Goal: Information Seeking & Learning: Learn about a topic

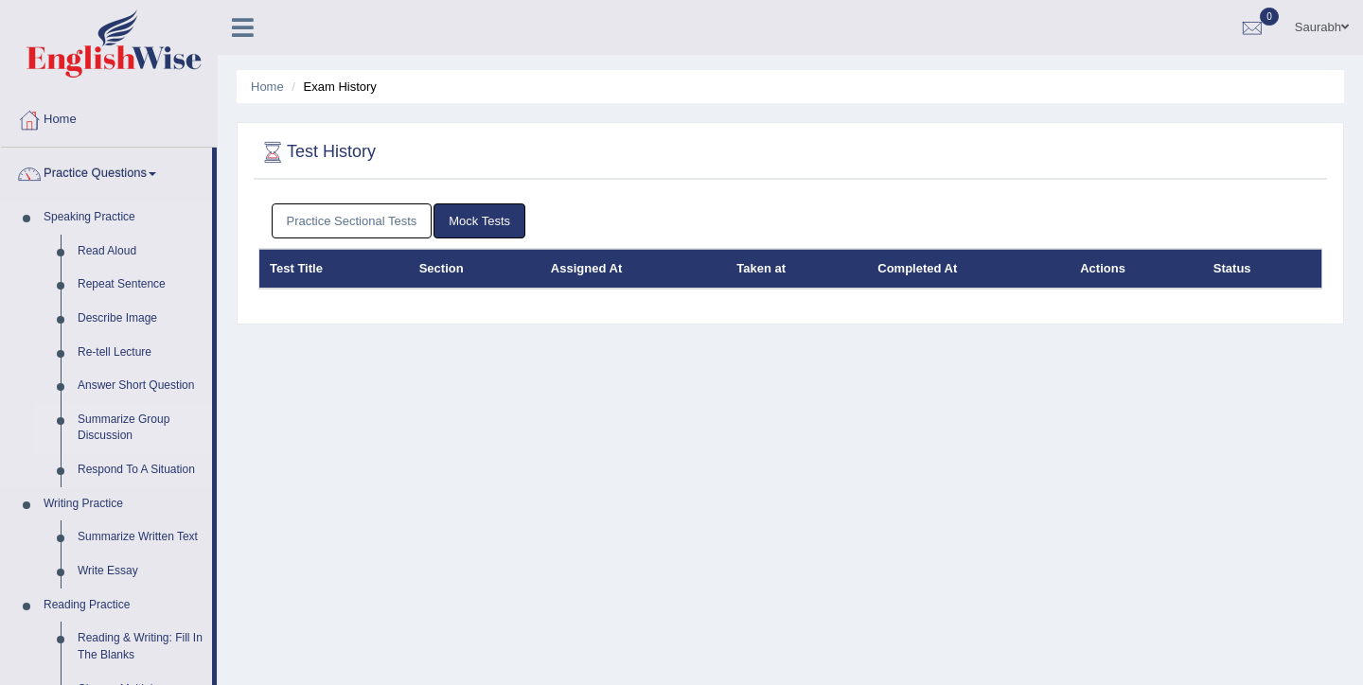
click at [145, 419] on link "Summarize Group Discussion" at bounding box center [140, 428] width 143 height 50
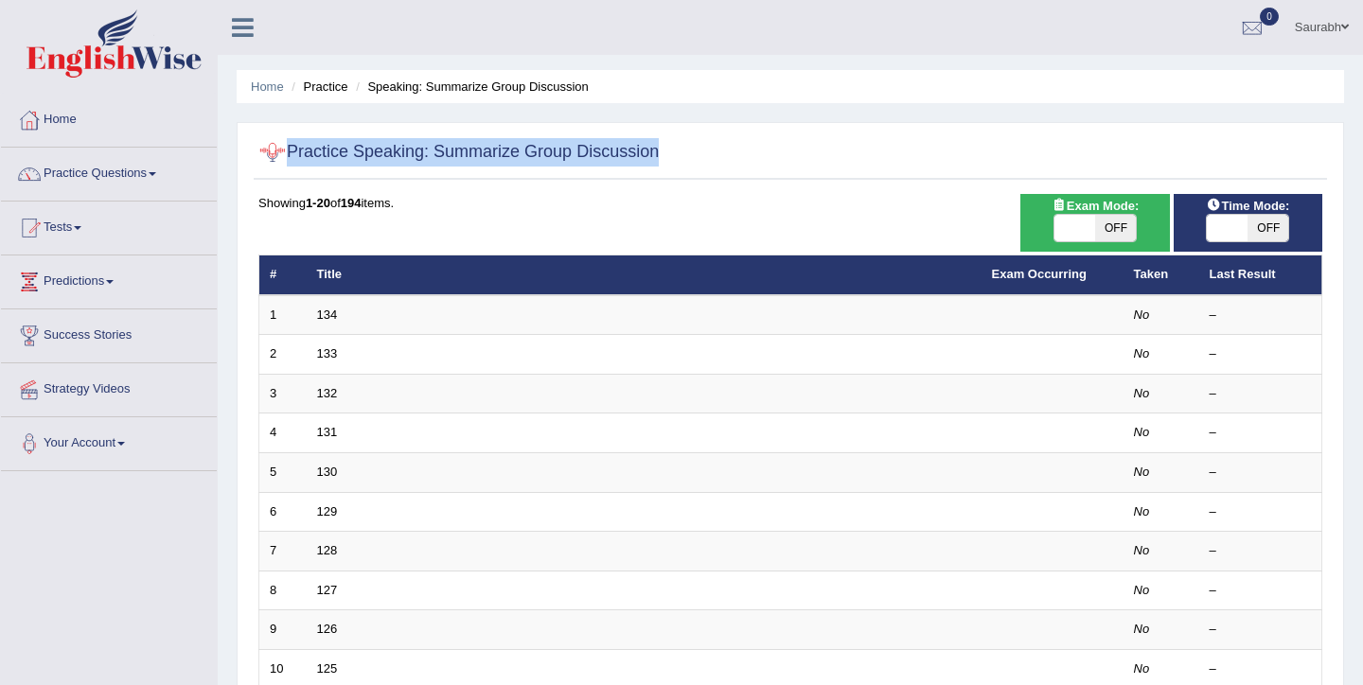
drag, startPoint x: 678, startPoint y: 156, endPoint x: 286, endPoint y: 145, distance: 392.1
click at [286, 145] on div "Practice Speaking: Summarize Group Discussion" at bounding box center [790, 156] width 1073 height 47
copy div "Practice Speaking: Summarize Group Discussion"
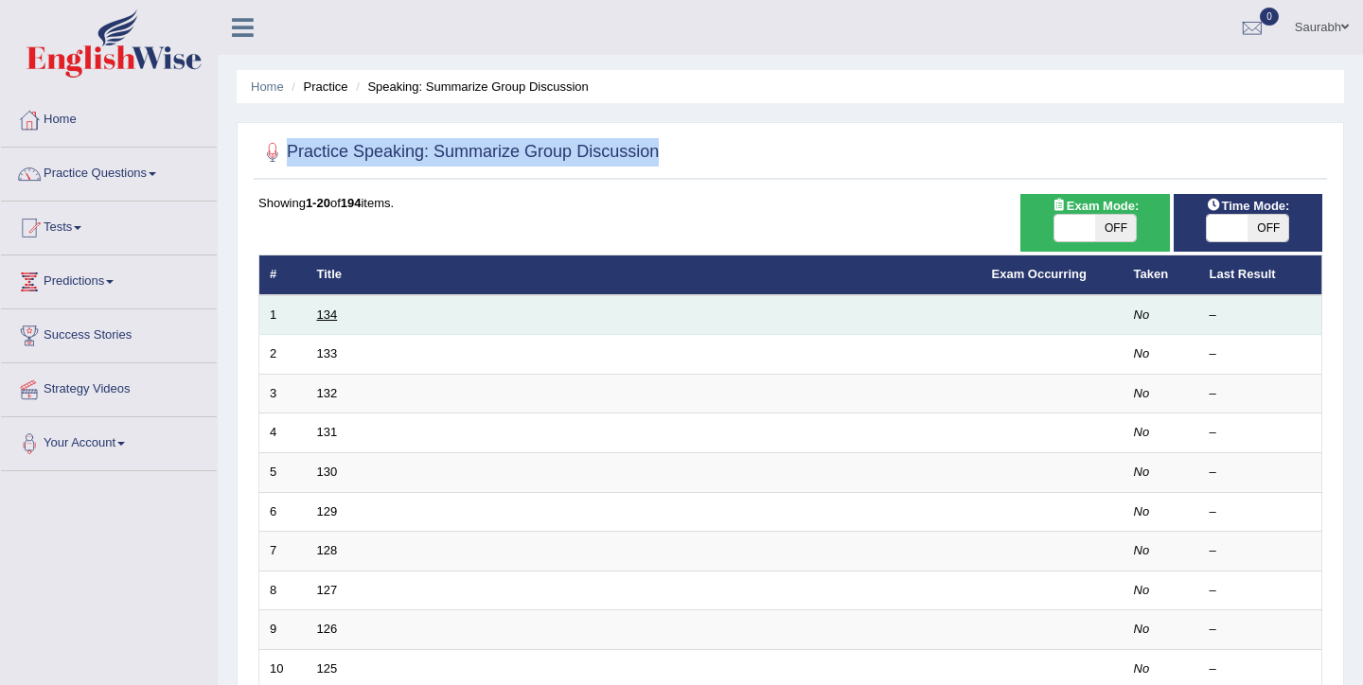
click at [326, 317] on link "134" at bounding box center [327, 315] width 21 height 14
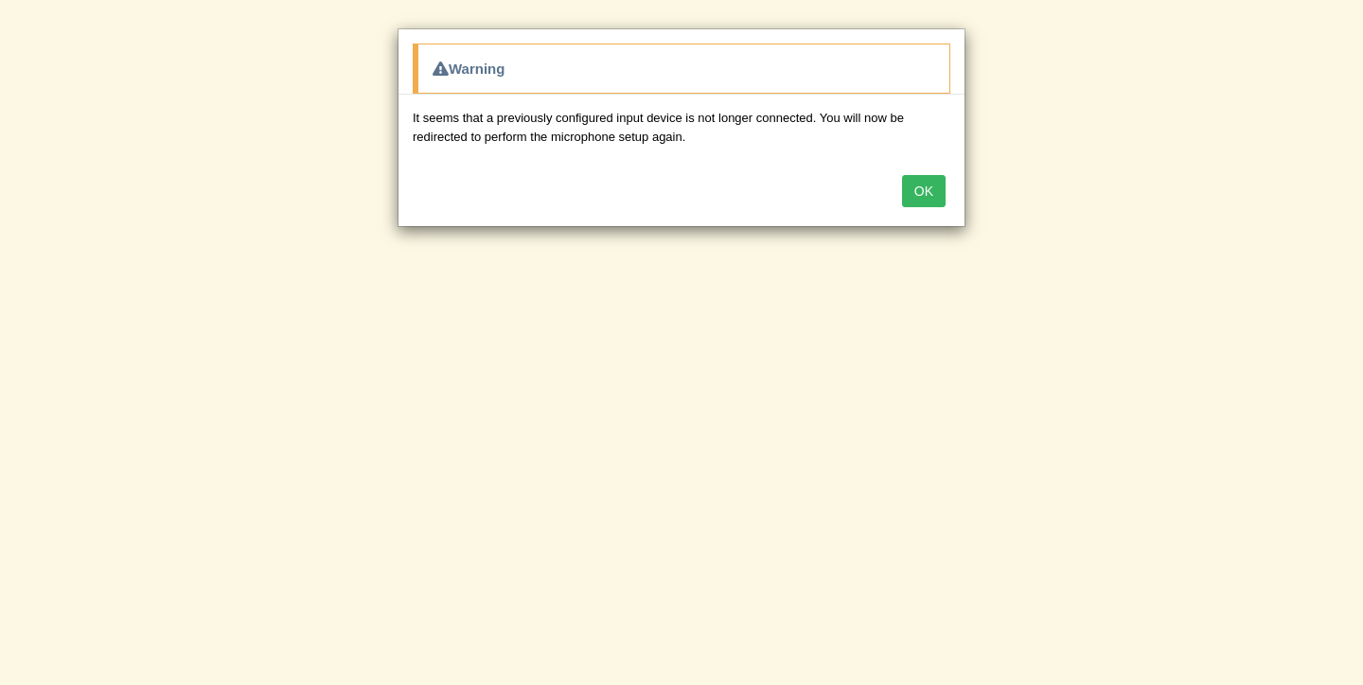
click at [920, 198] on button "OK" at bounding box center [924, 191] width 44 height 32
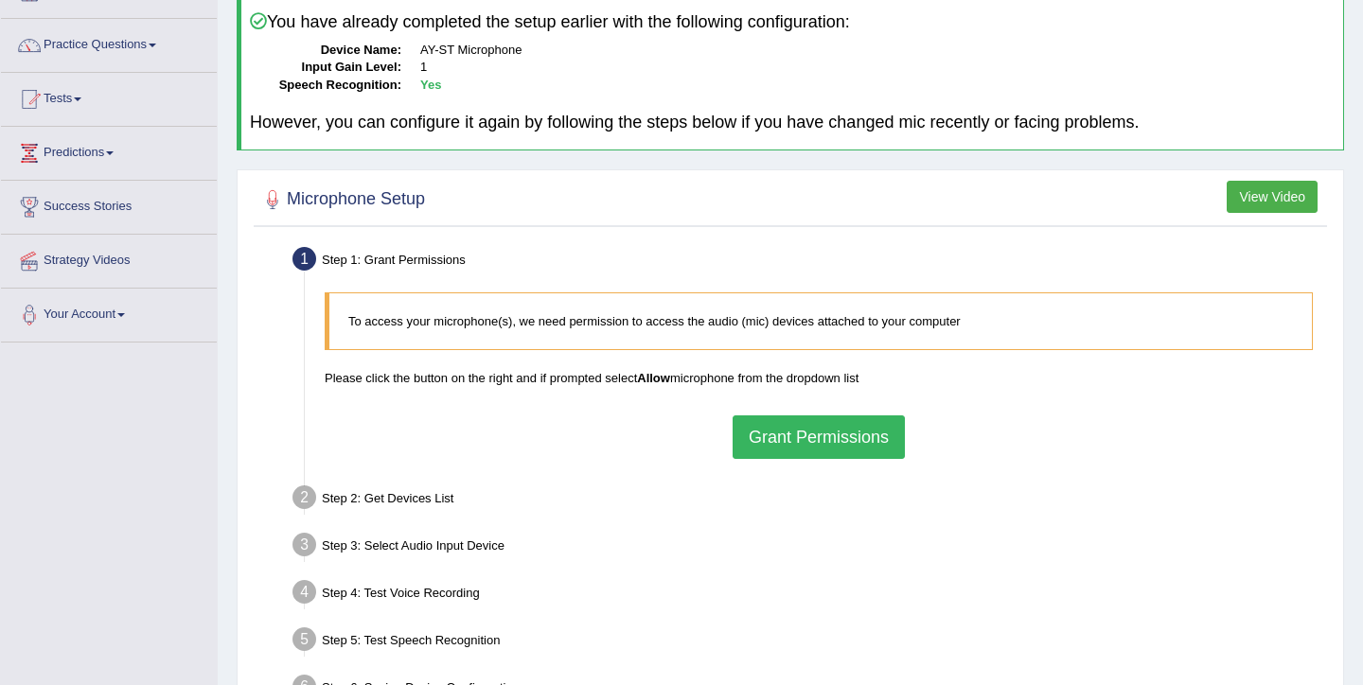
scroll to position [160, 0]
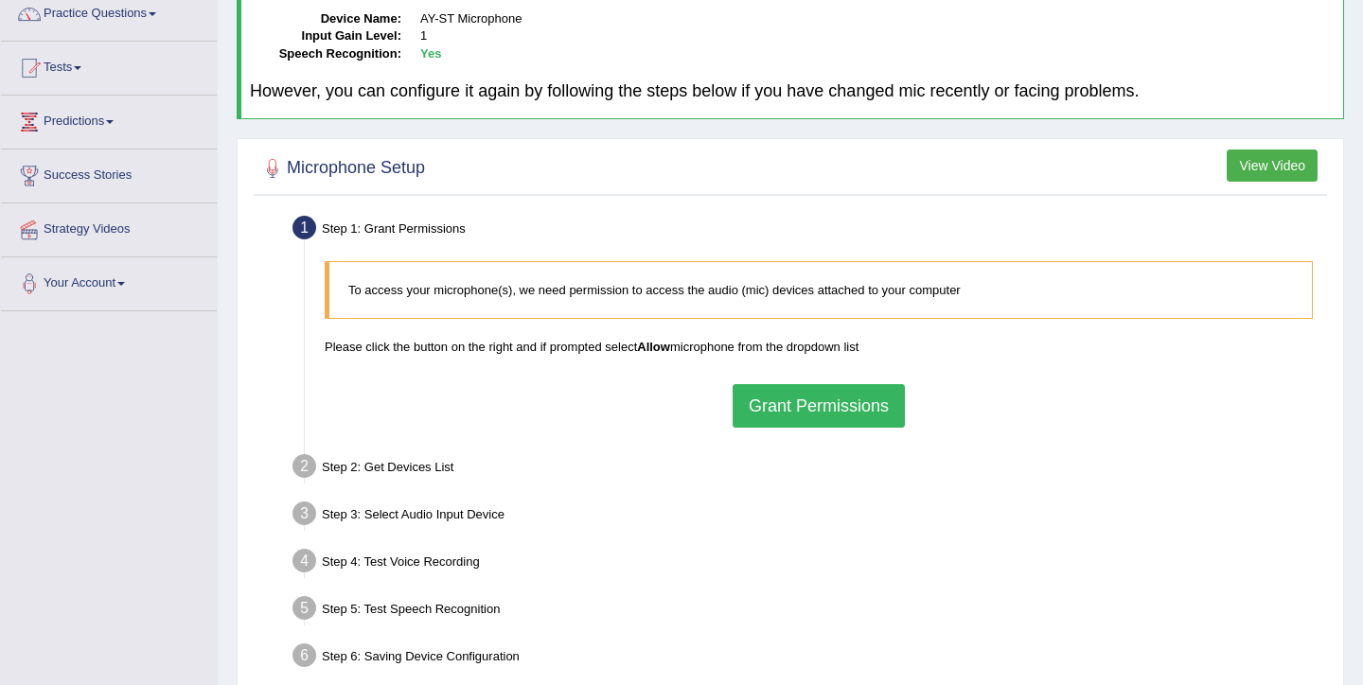
click at [782, 416] on button "Grant Permissions" at bounding box center [819, 406] width 172 height 44
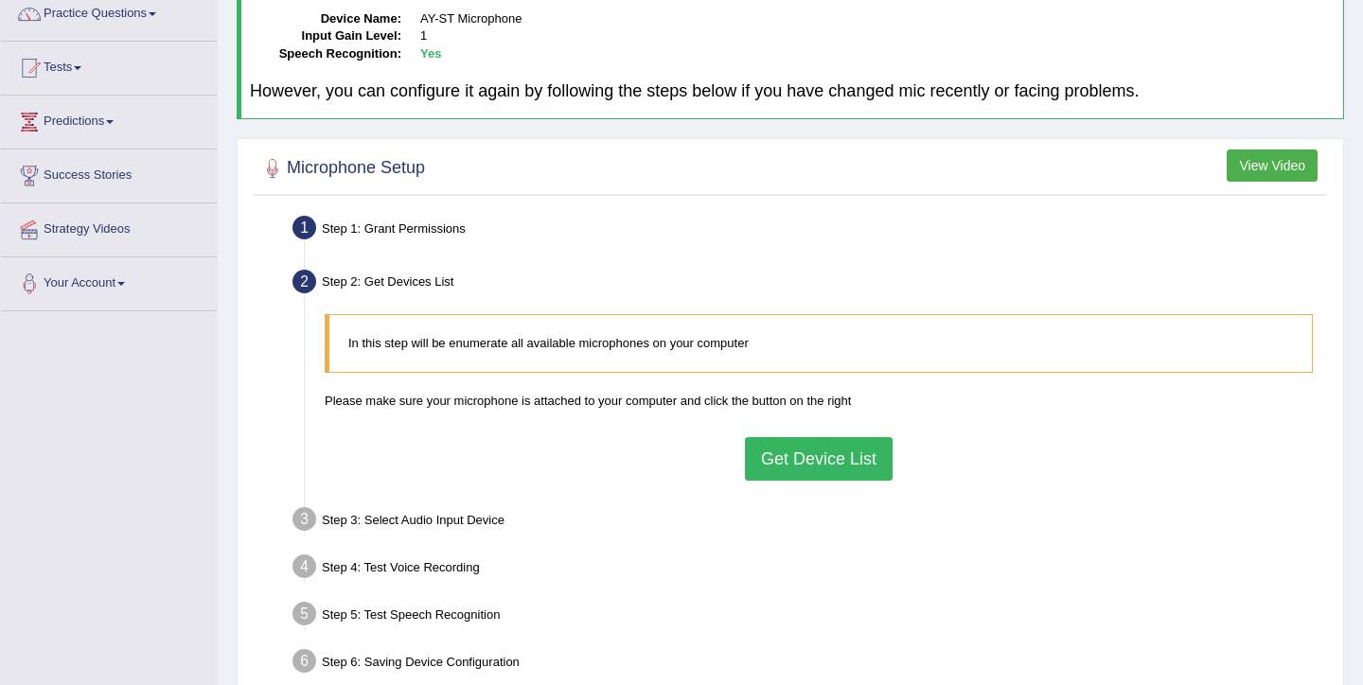
click at [780, 457] on button "Get Device List" at bounding box center [819, 459] width 148 height 44
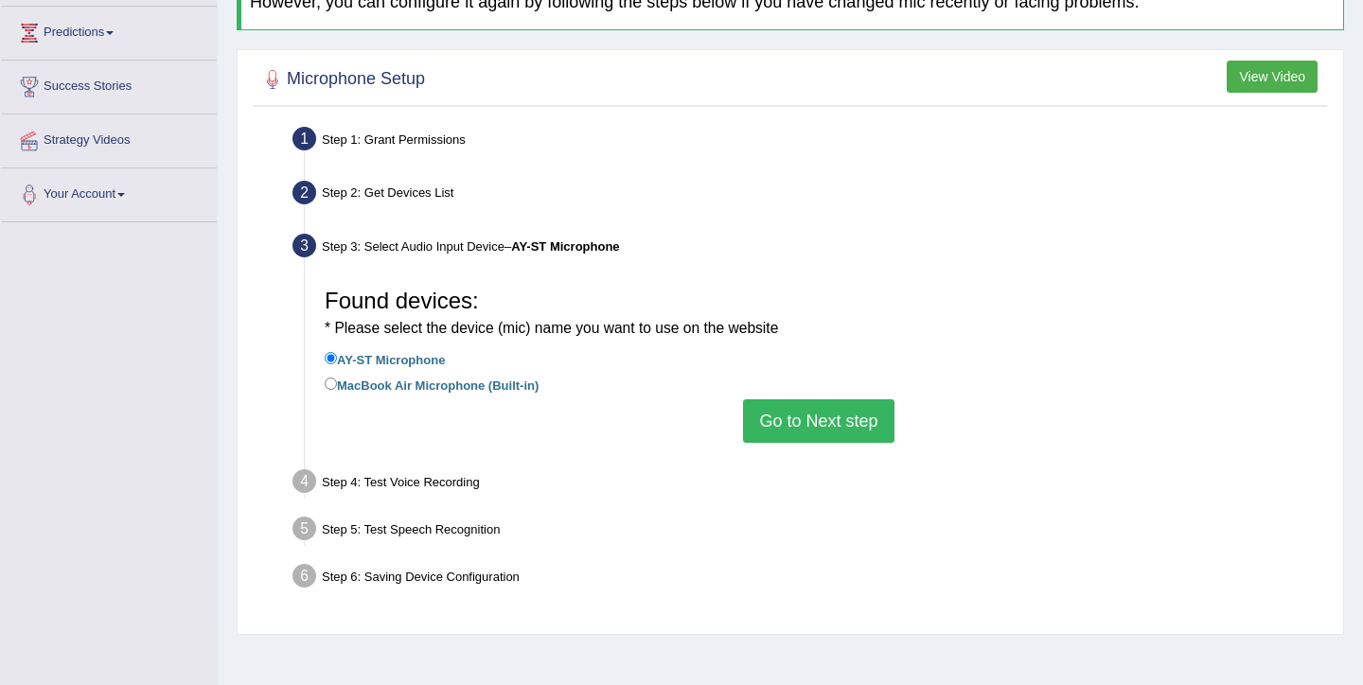
scroll to position [262, 0]
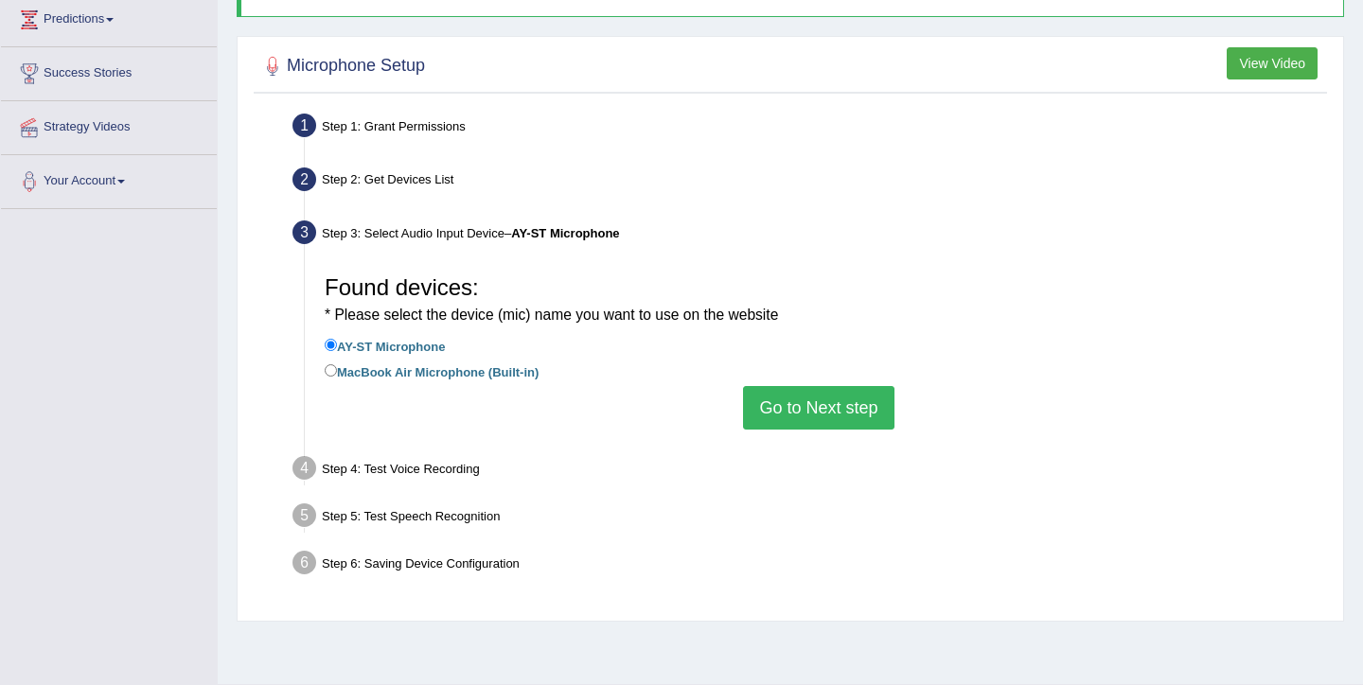
click at [787, 406] on button "Go to Next step" at bounding box center [818, 408] width 151 height 44
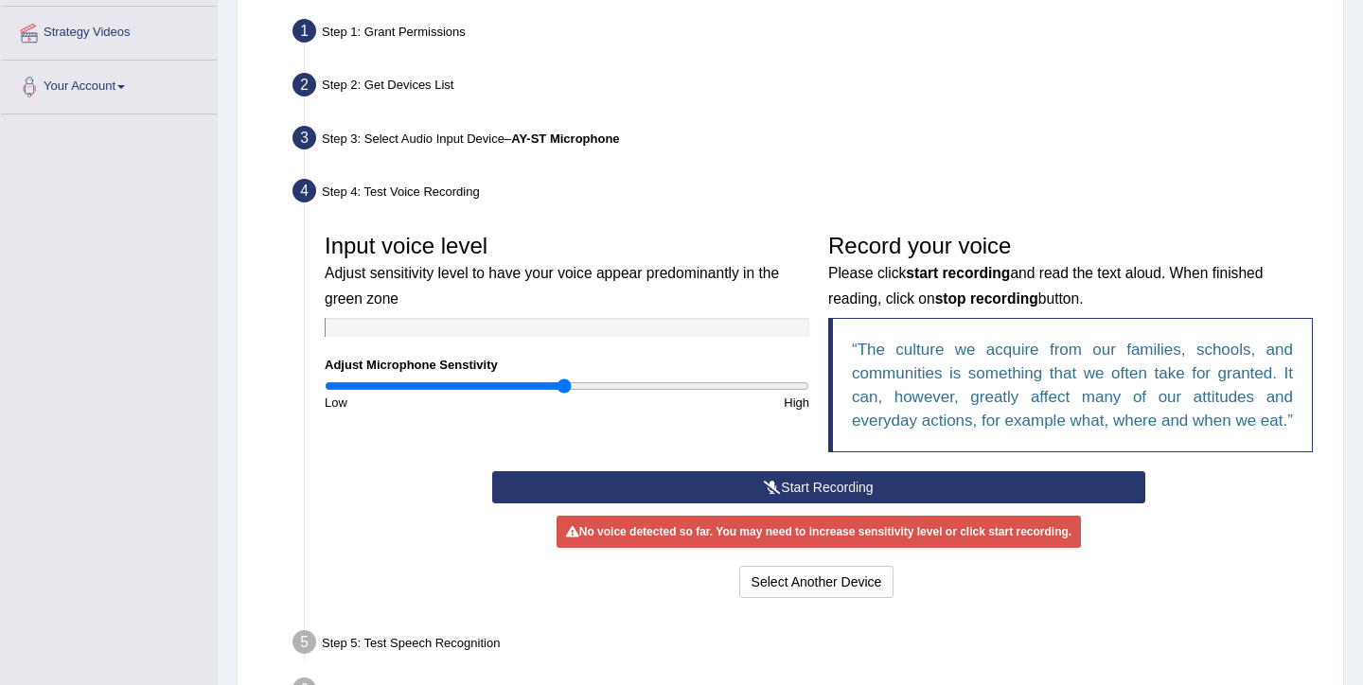
scroll to position [360, 0]
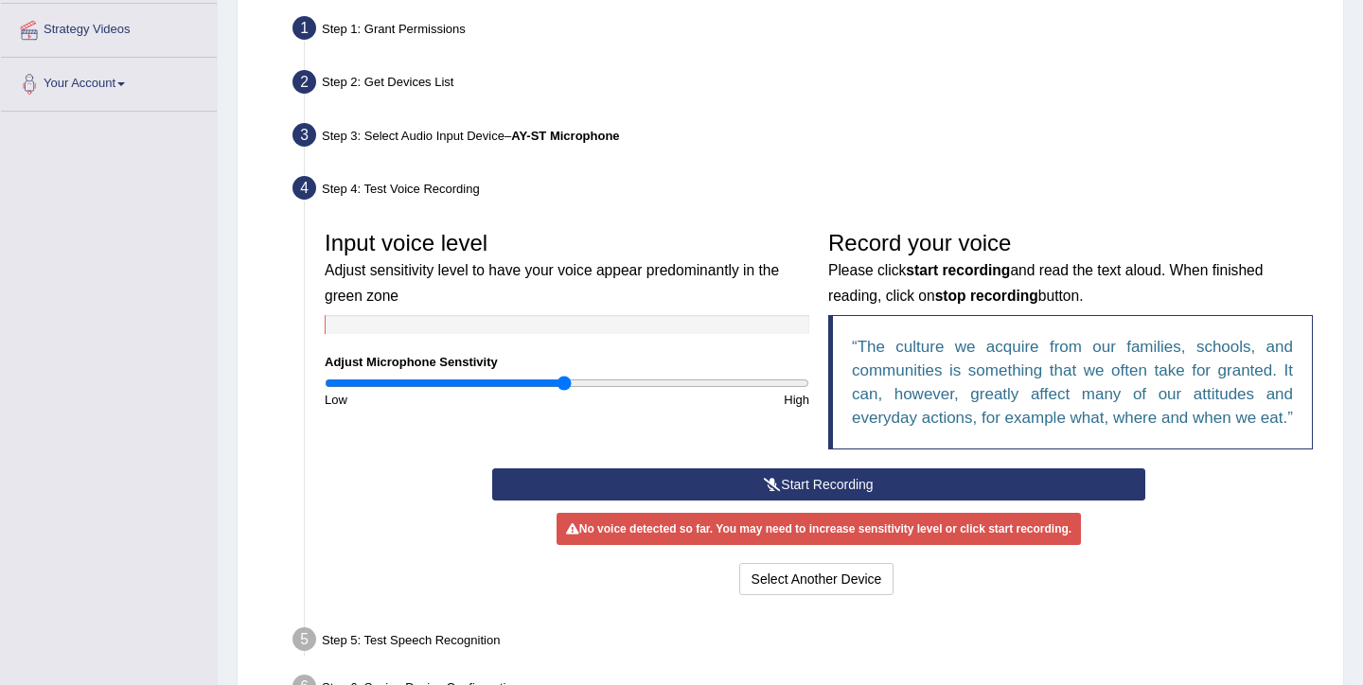
click at [804, 500] on button "Start Recording" at bounding box center [818, 485] width 652 height 32
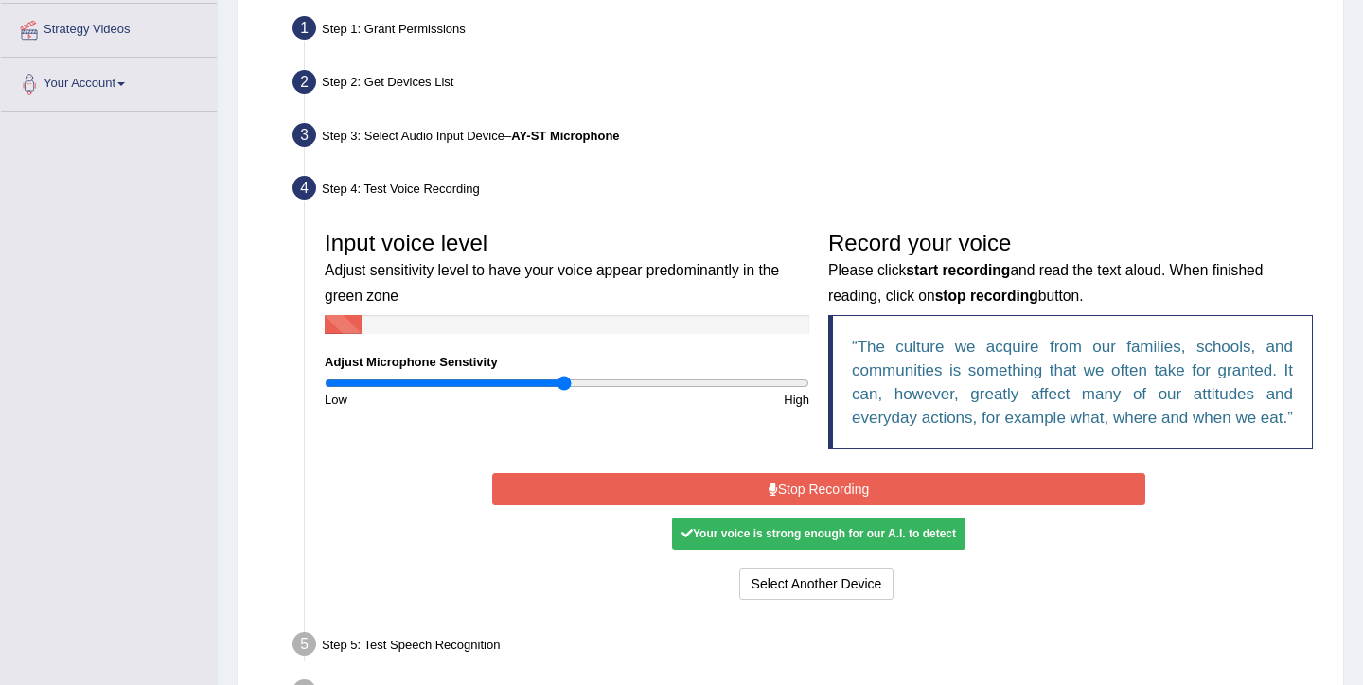
click at [807, 506] on button "Stop Recording" at bounding box center [818, 489] width 652 height 32
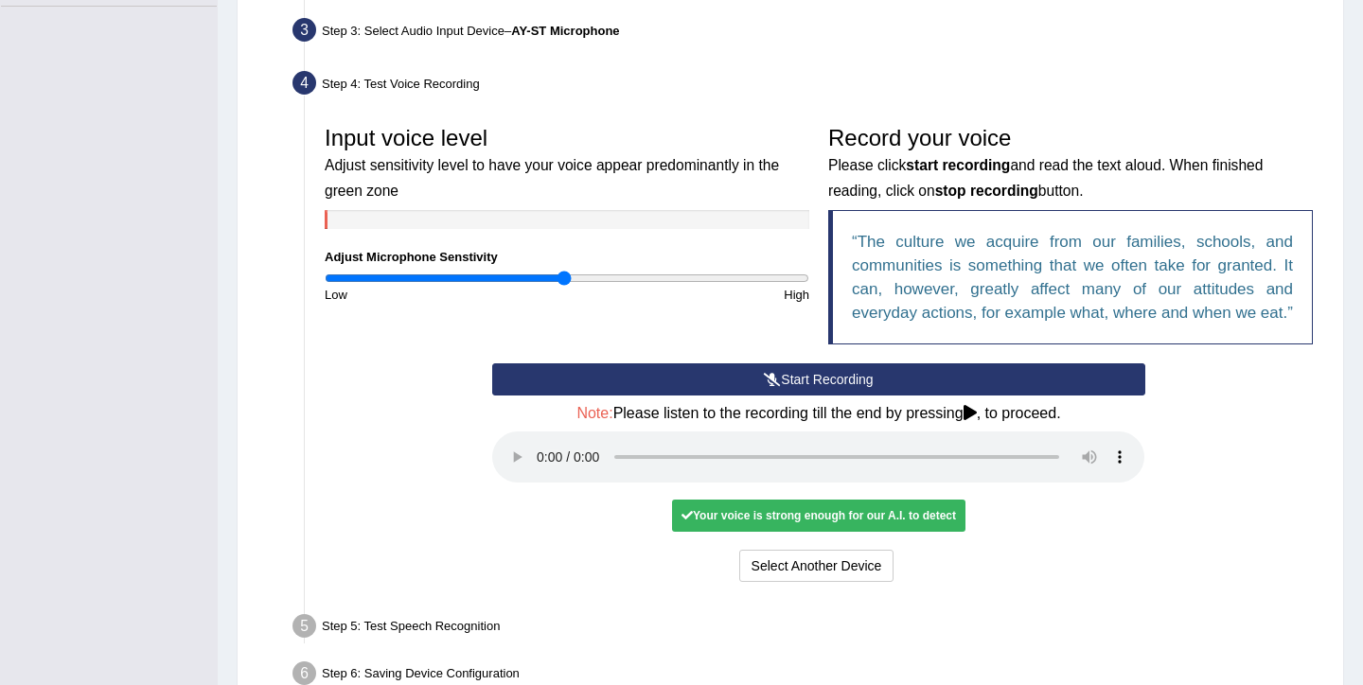
scroll to position [553, 0]
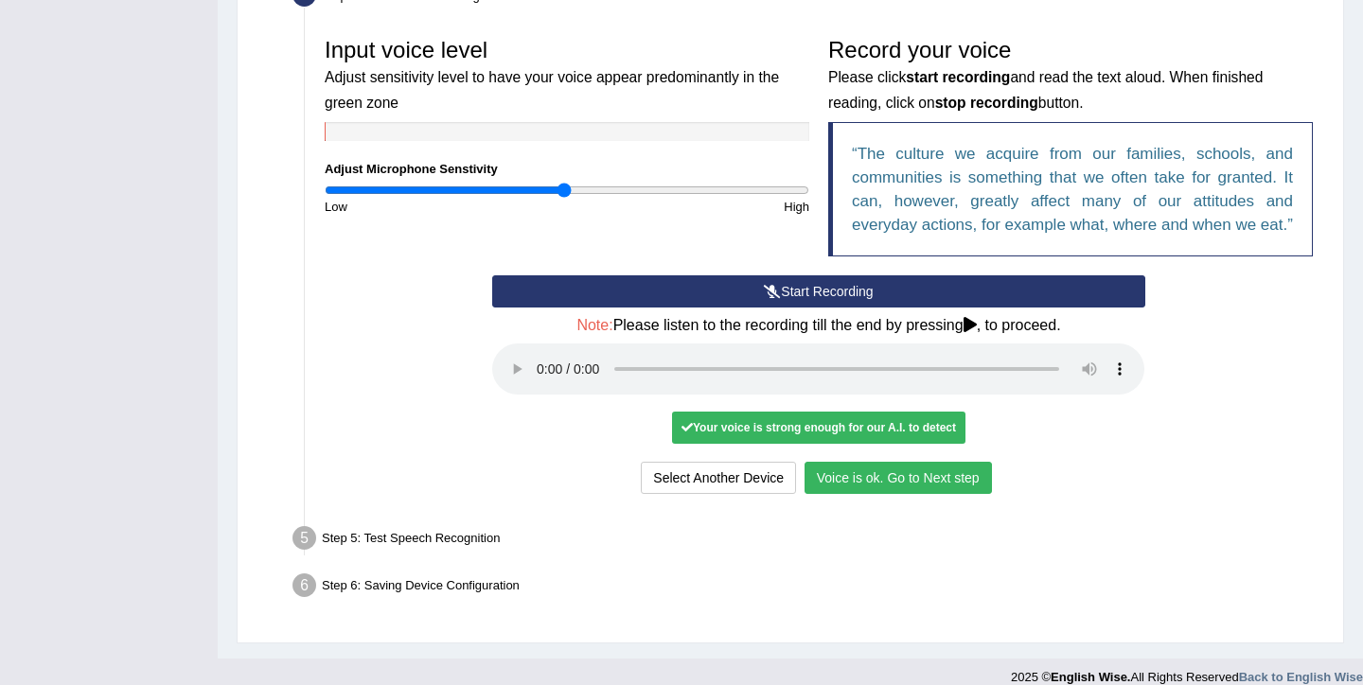
click at [893, 494] on button "Voice is ok. Go to Next step" at bounding box center [898, 478] width 187 height 32
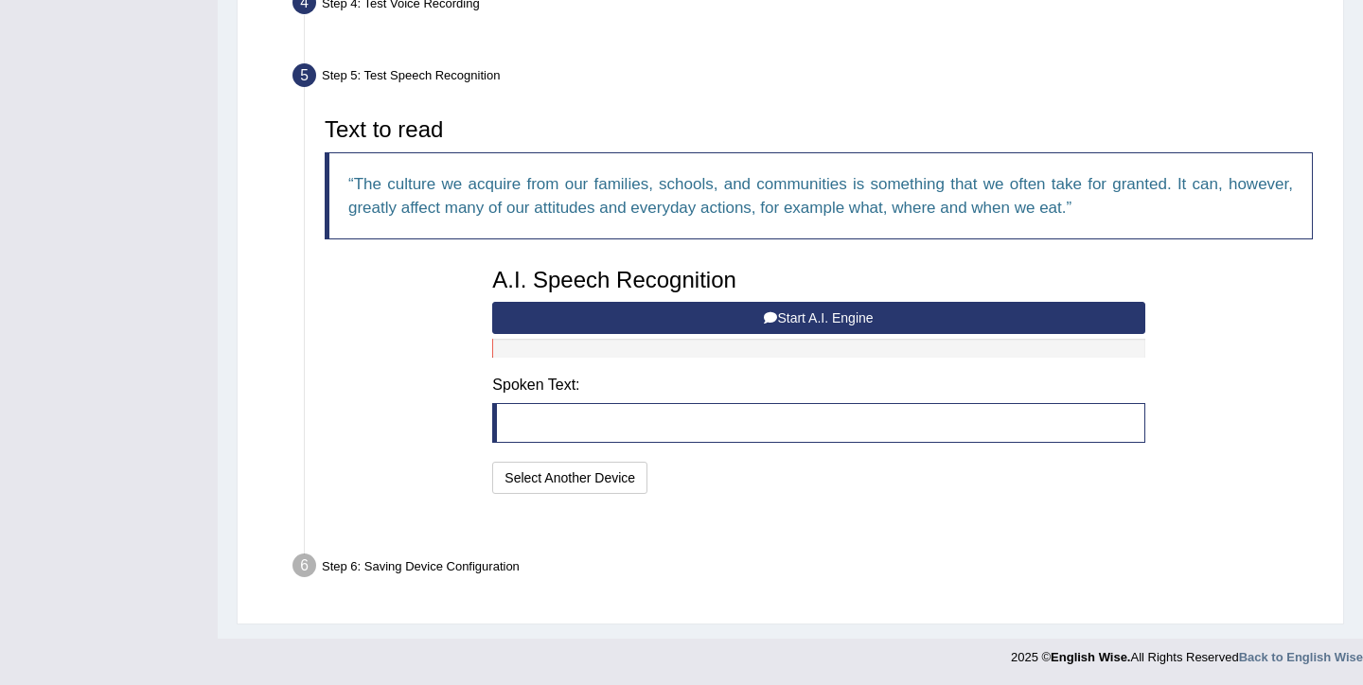
scroll to position [498, 0]
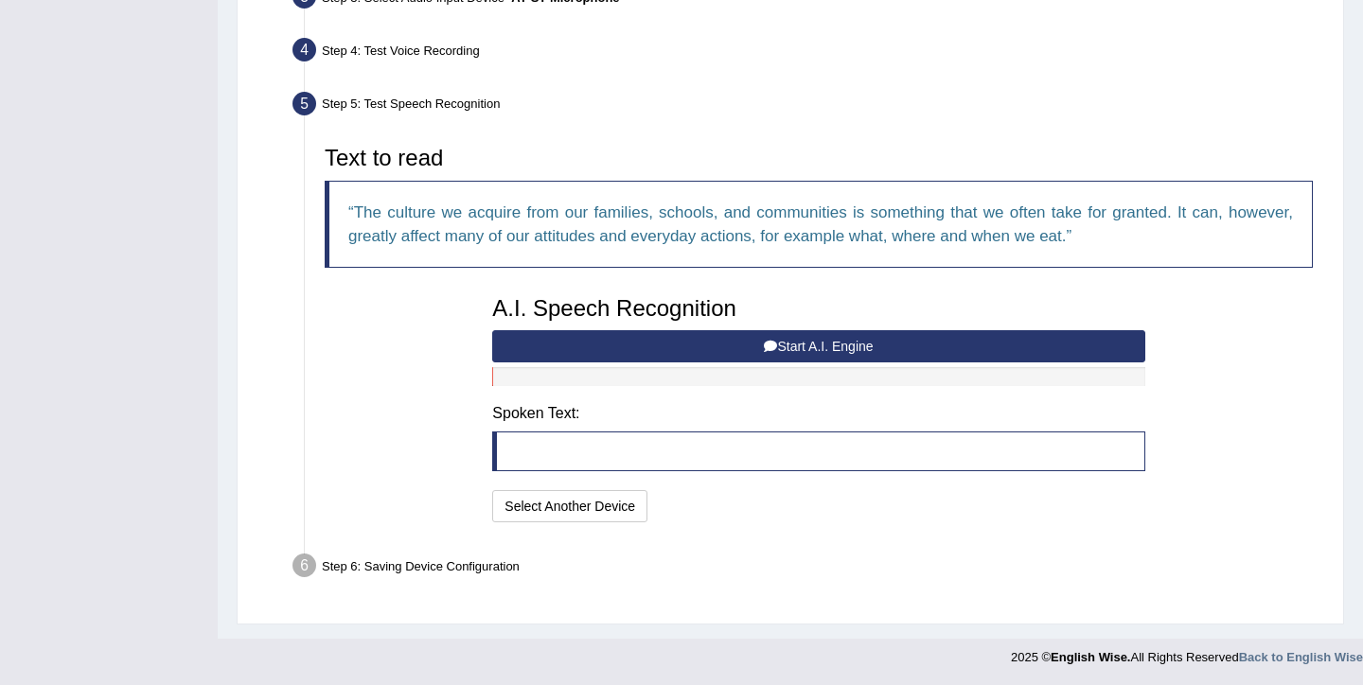
click at [628, 340] on button "Start A.I. Engine" at bounding box center [818, 346] width 652 height 32
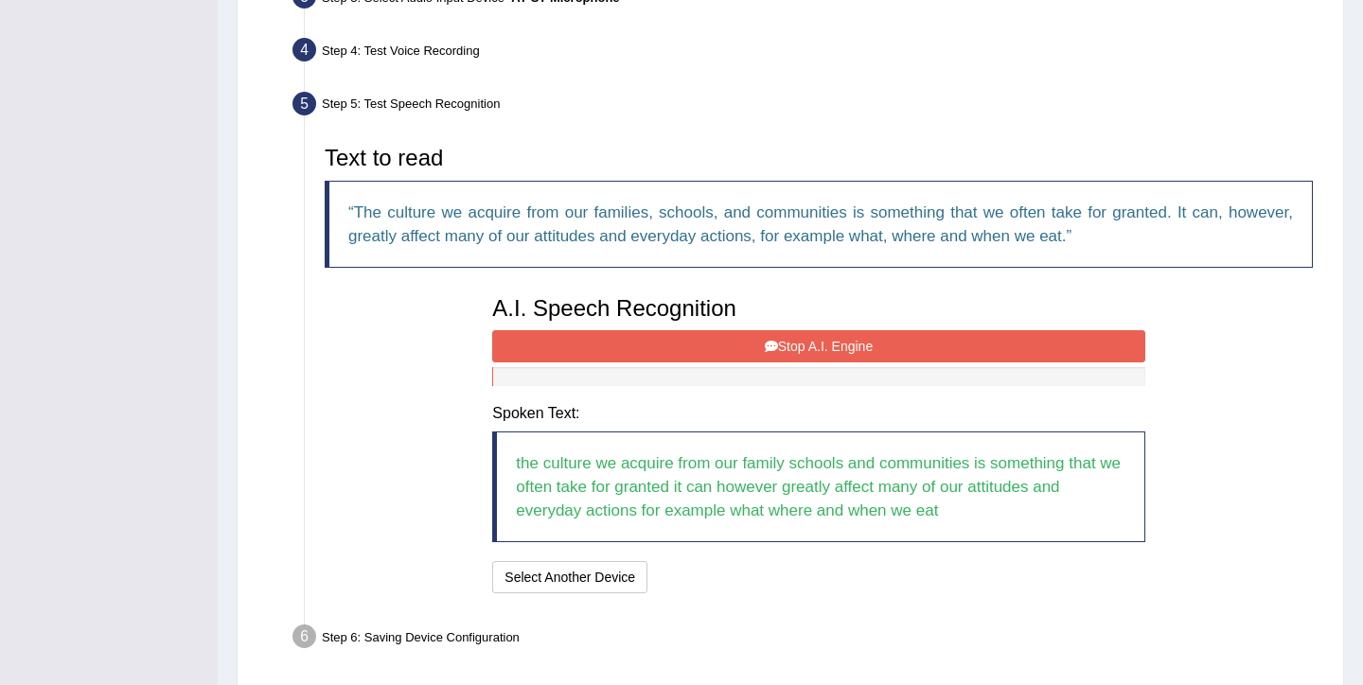
click at [683, 354] on button "Stop A.I. Engine" at bounding box center [818, 346] width 652 height 32
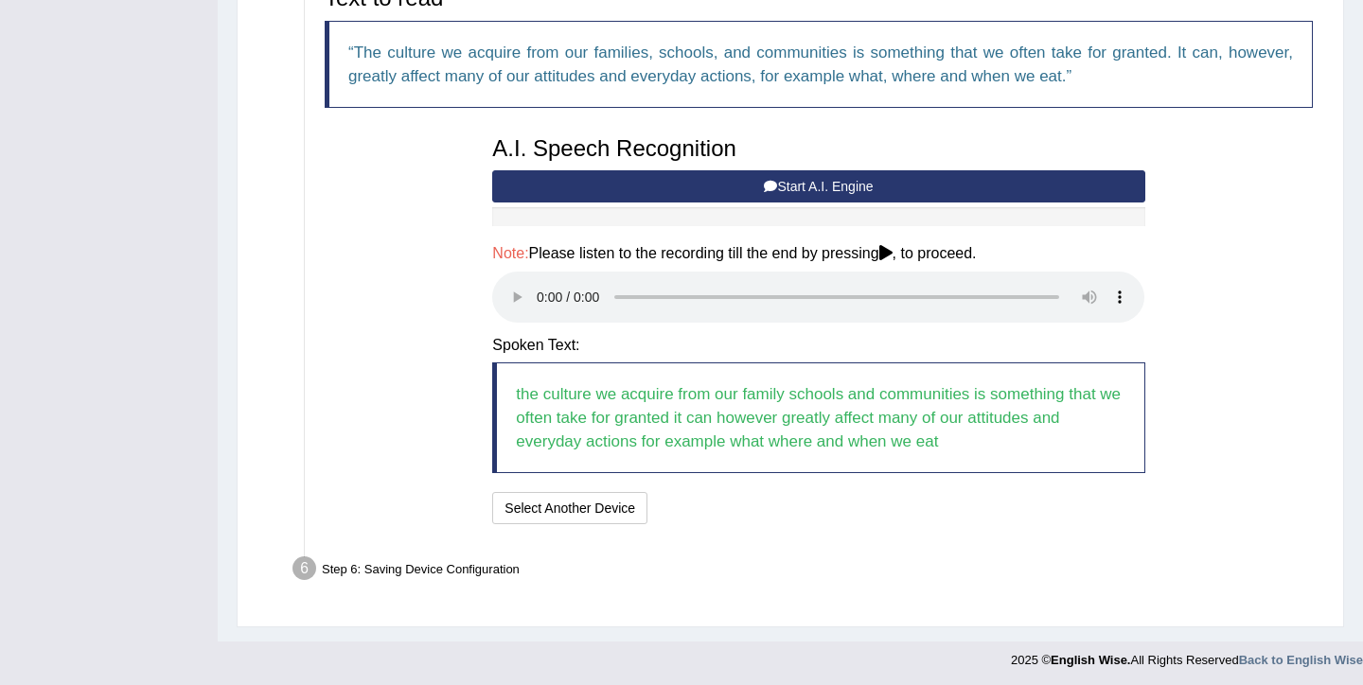
scroll to position [661, 0]
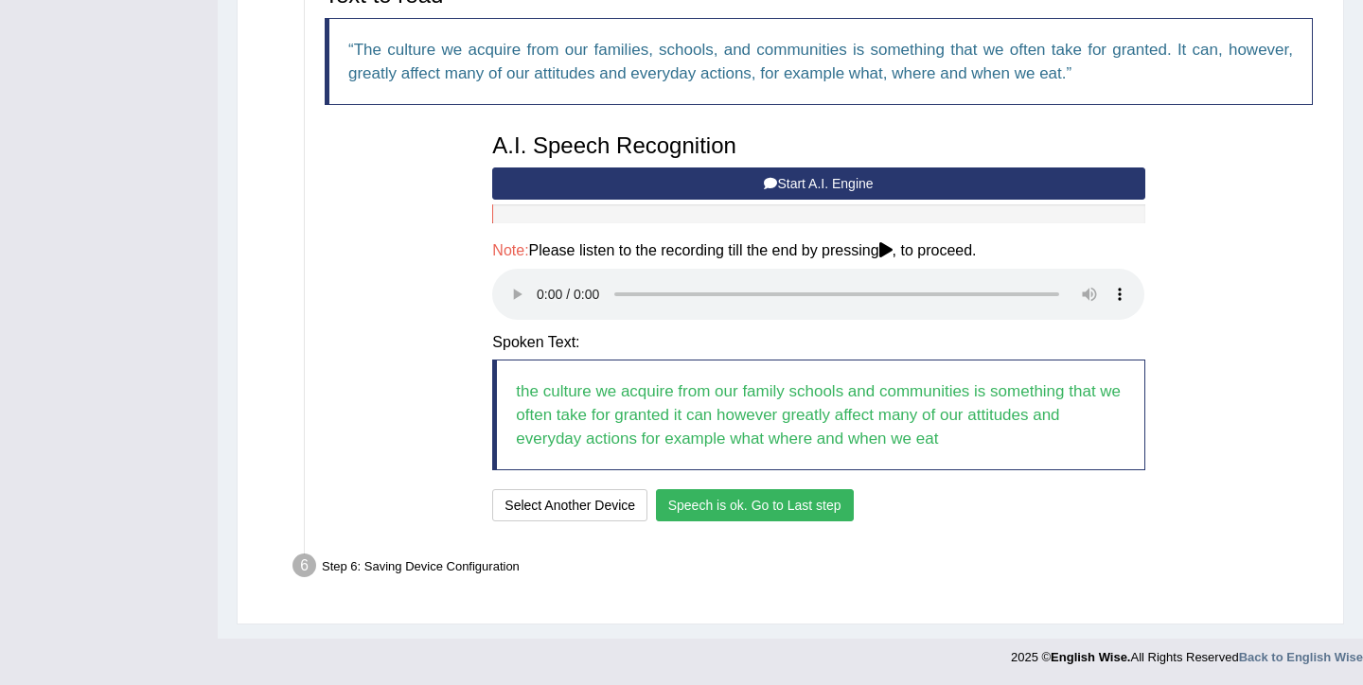
click at [765, 496] on button "Speech is ok. Go to Last step" at bounding box center [755, 505] width 198 height 32
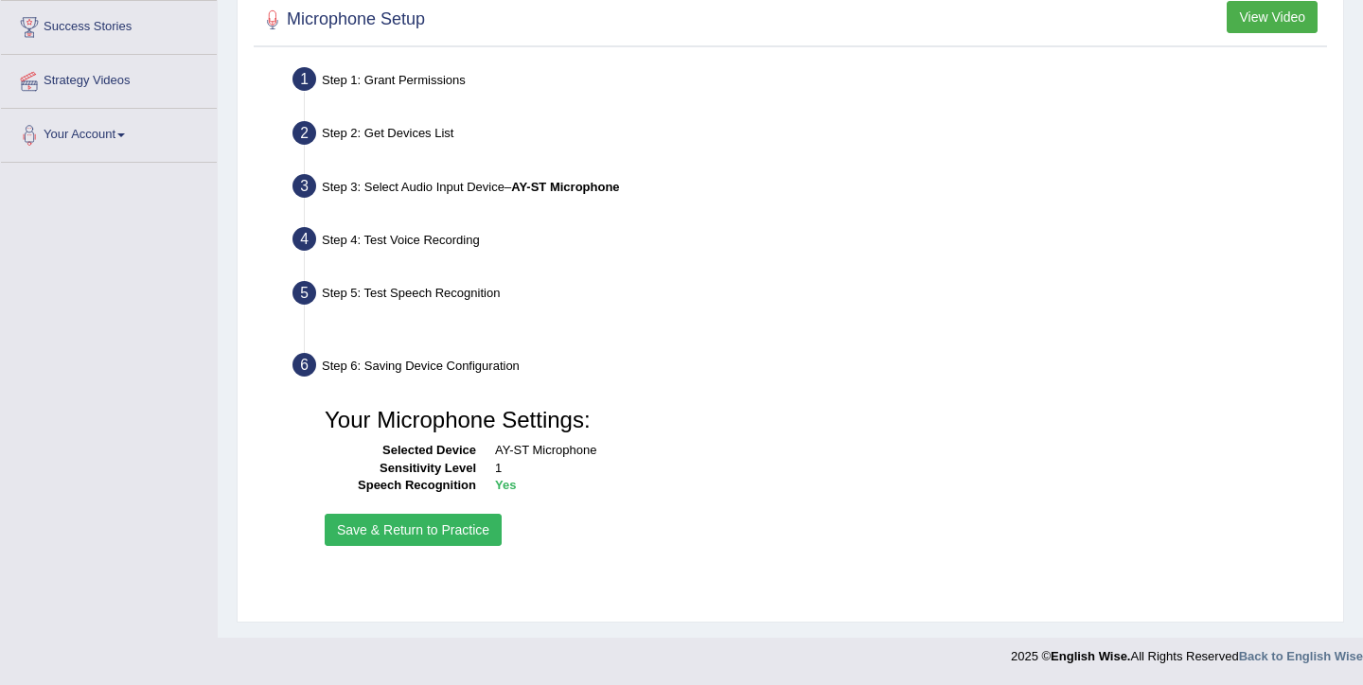
scroll to position [309, 0]
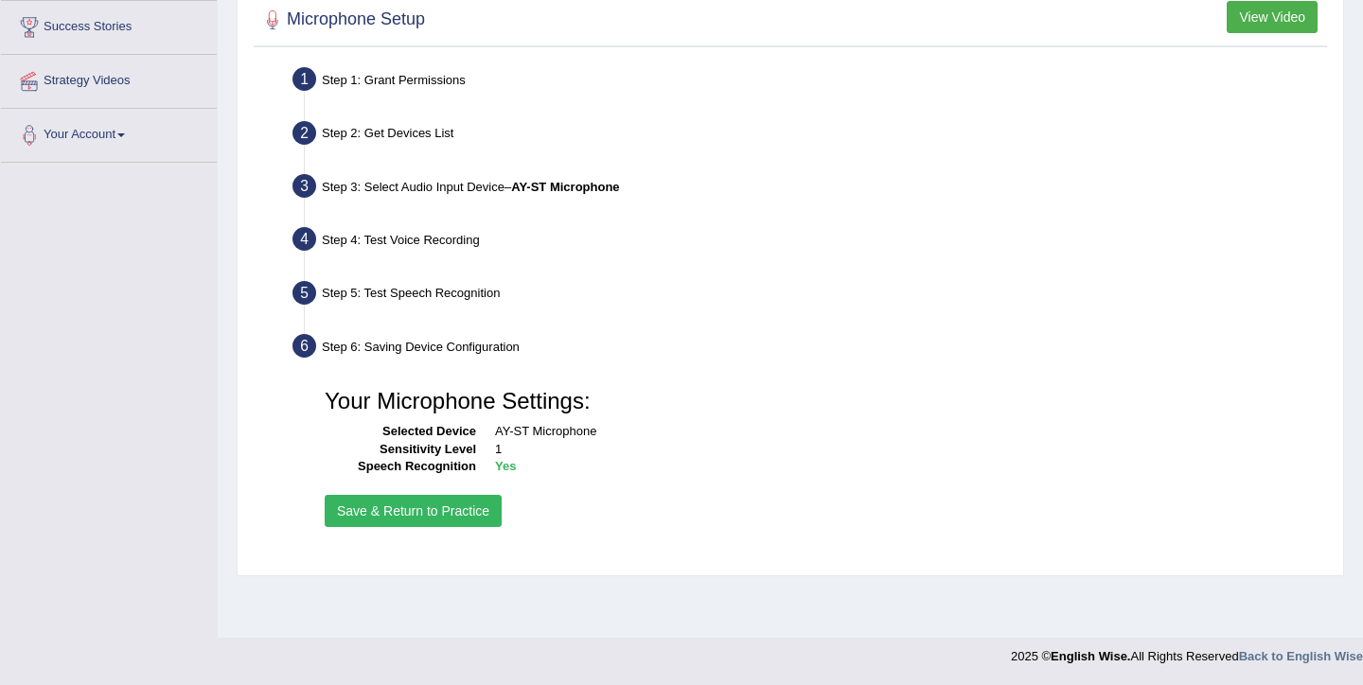
click at [448, 515] on button "Save & Return to Practice" at bounding box center [413, 511] width 177 height 32
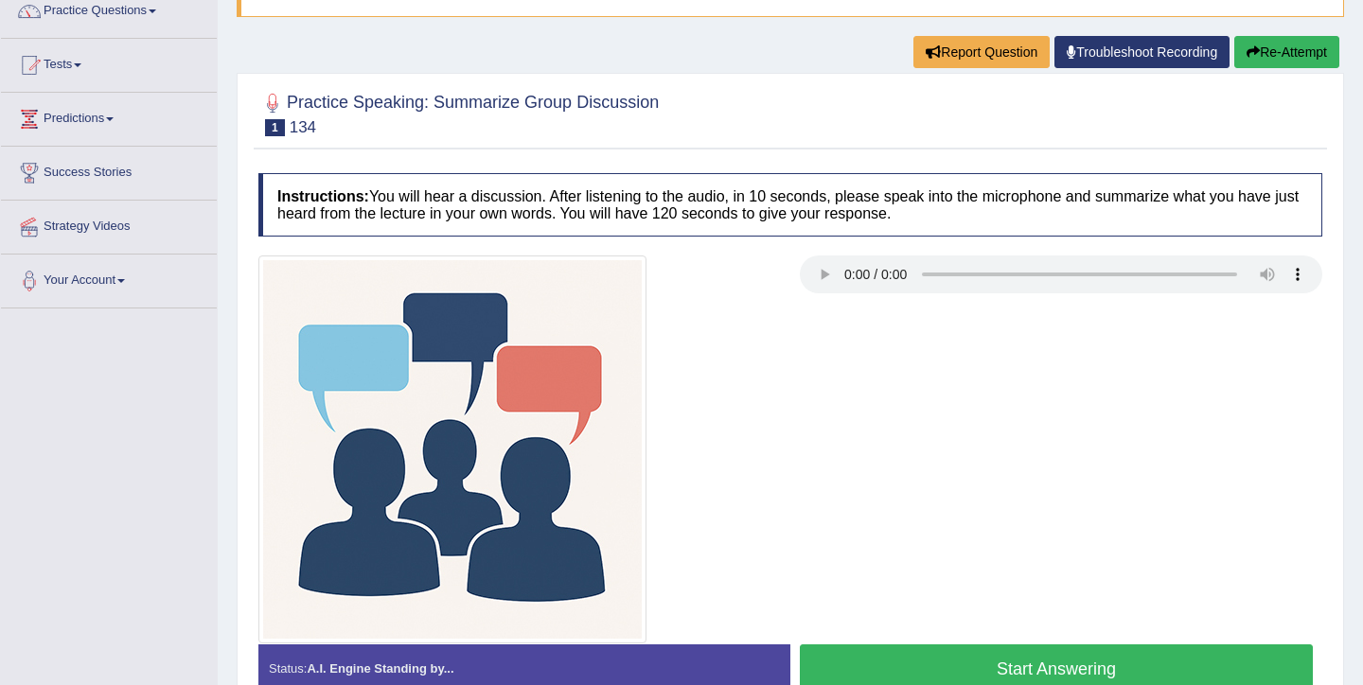
scroll to position [309, 0]
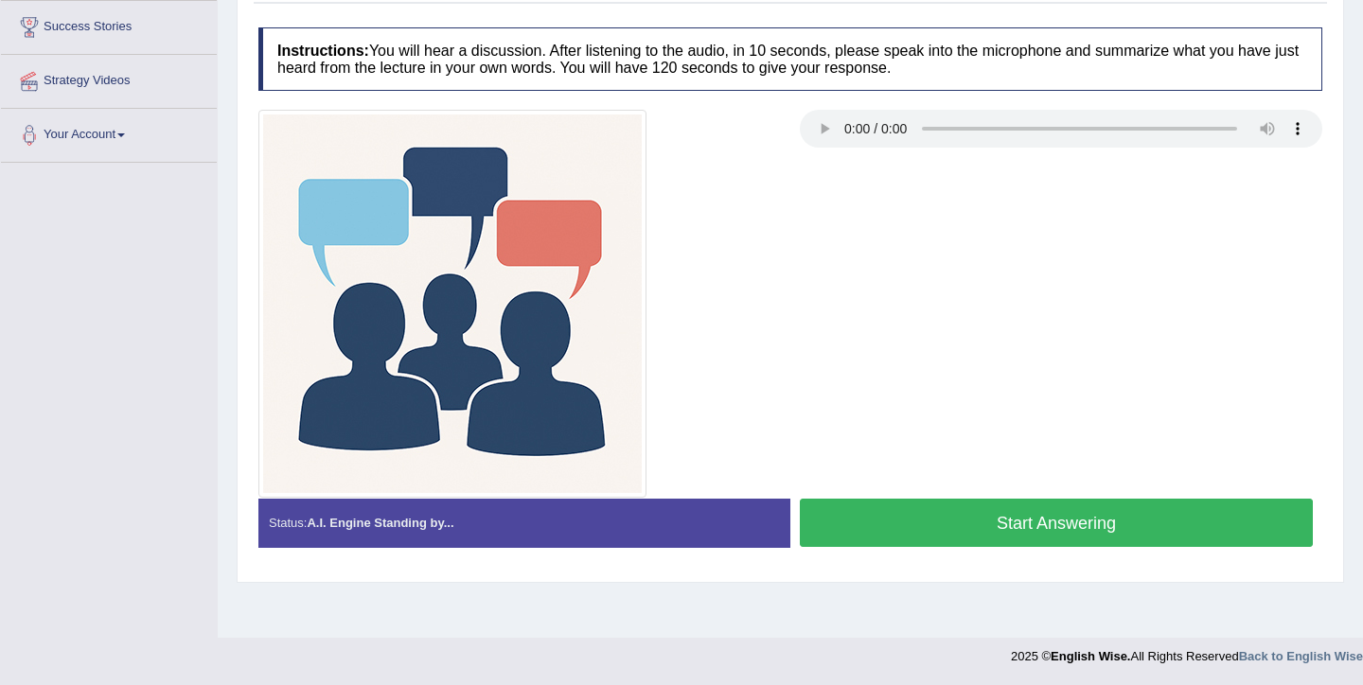
click at [892, 527] on button "Start Answering" at bounding box center [1056, 523] width 513 height 48
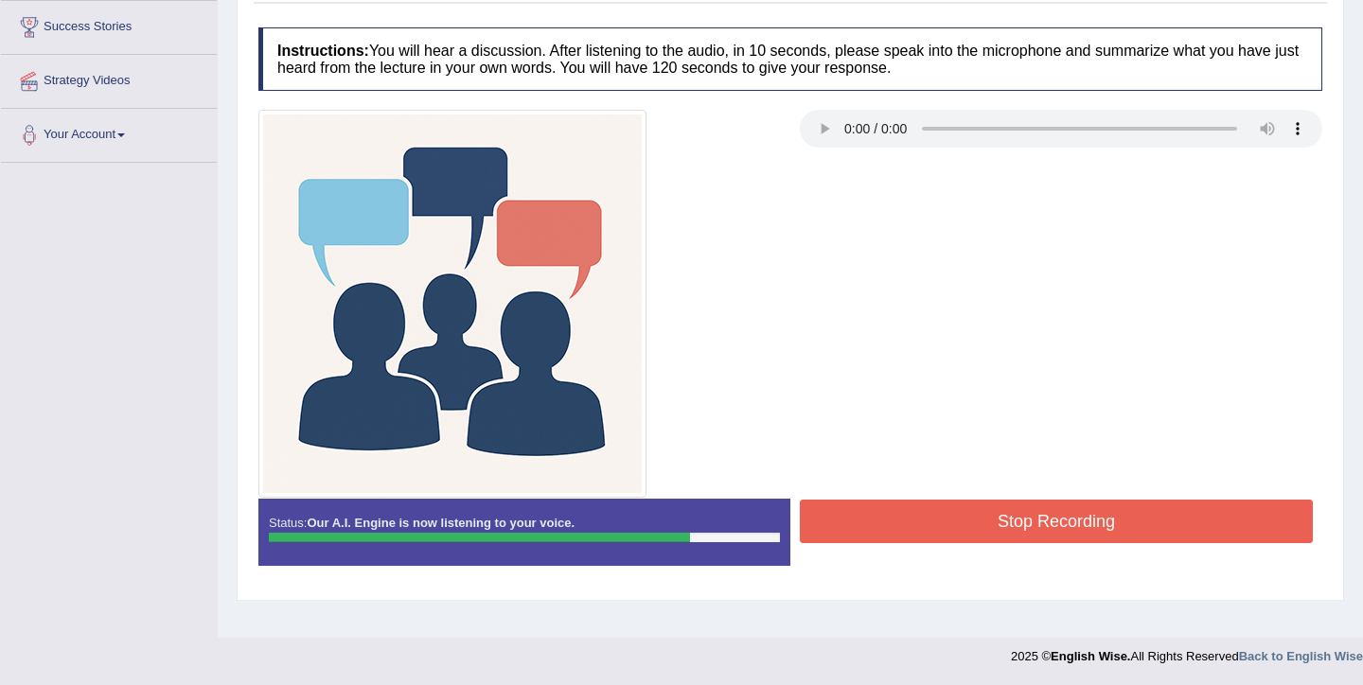
click at [872, 523] on button "Stop Recording" at bounding box center [1056, 522] width 513 height 44
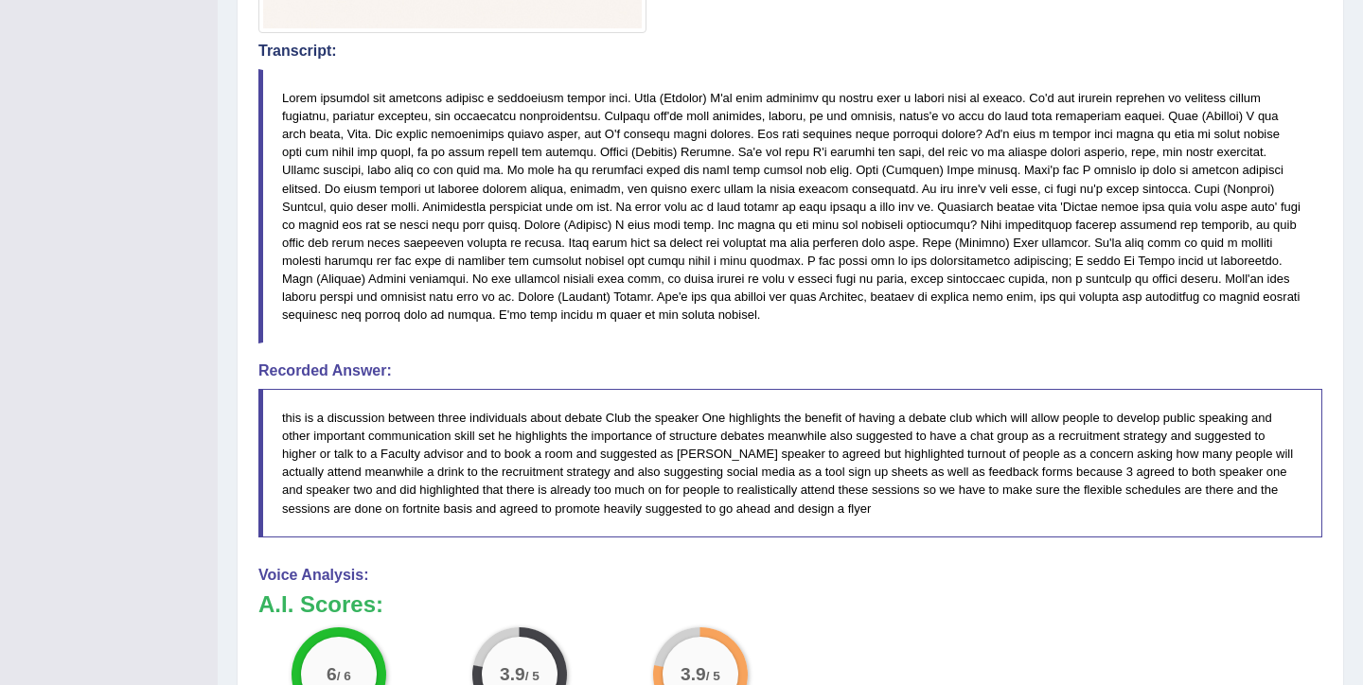
scroll to position [763, 0]
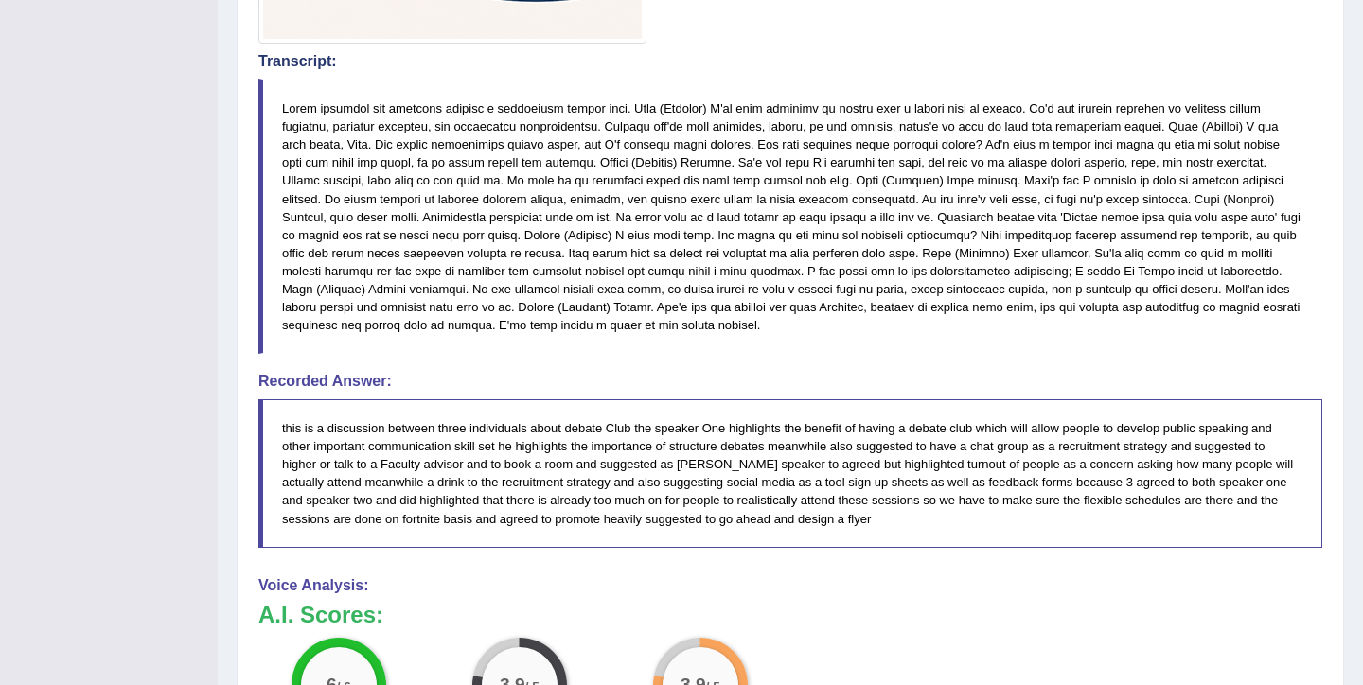
drag, startPoint x: 282, startPoint y: 106, endPoint x: 778, endPoint y: 328, distance: 543.6
click at [778, 328] on blockquote at bounding box center [790, 217] width 1064 height 275
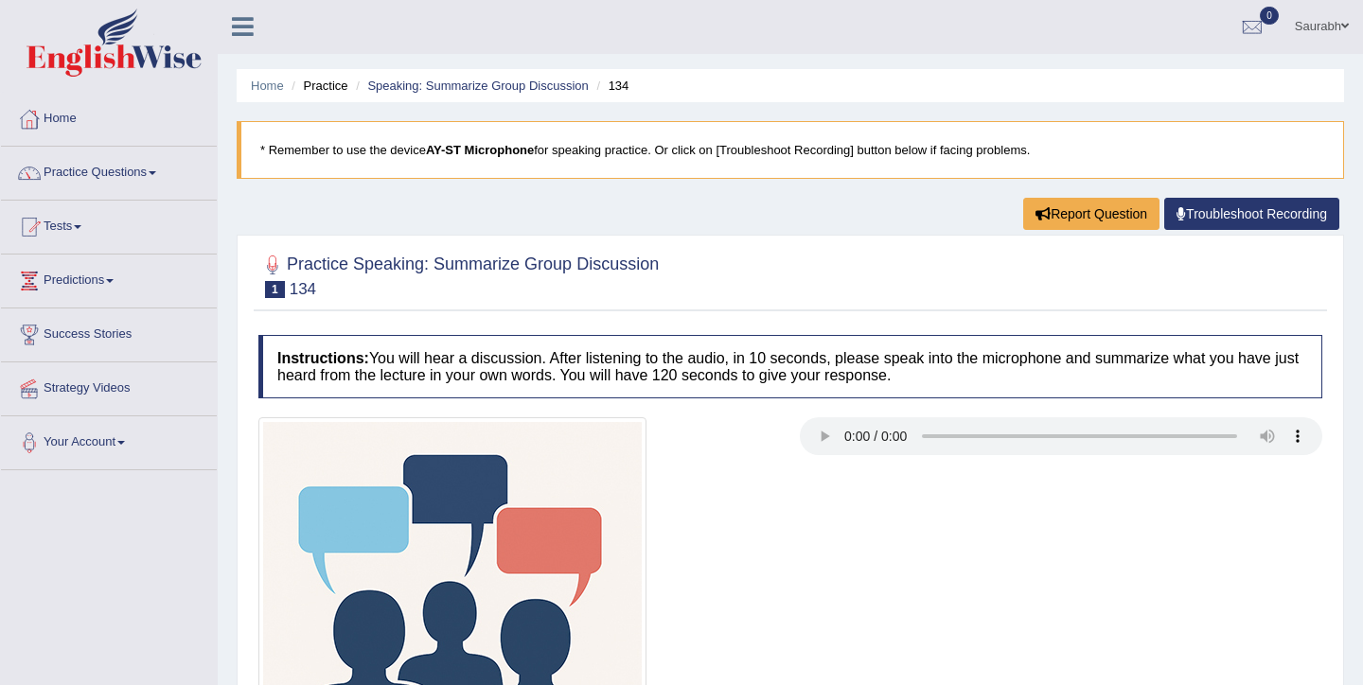
scroll to position [0, 0]
click at [540, 89] on link "Speaking: Summarize Group Discussion" at bounding box center [477, 87] width 221 height 14
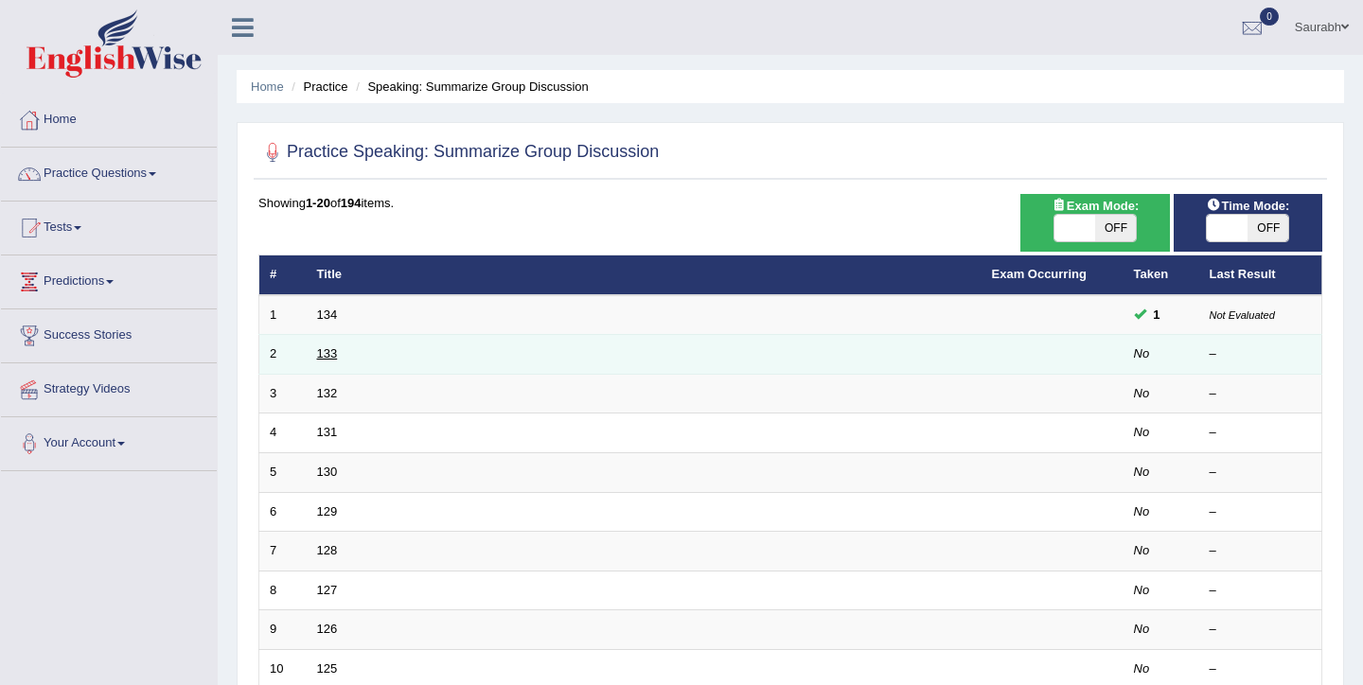
click at [333, 361] on link "133" at bounding box center [327, 353] width 21 height 14
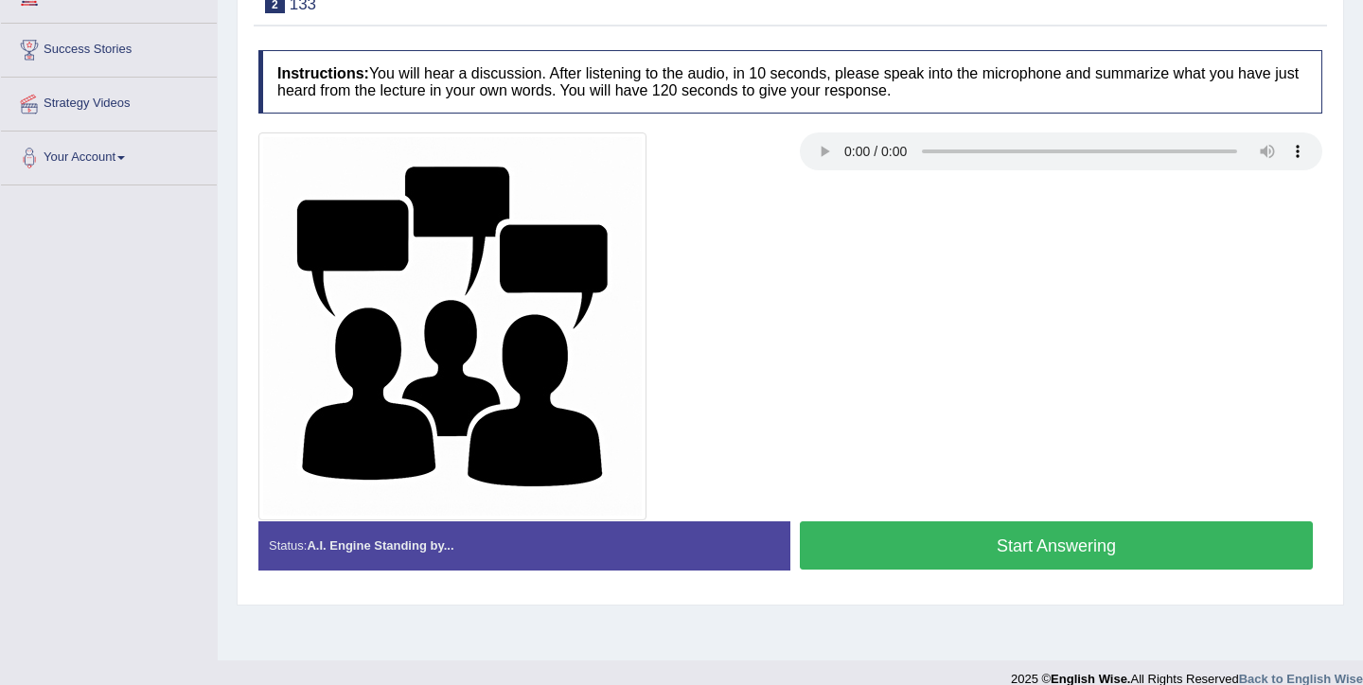
scroll to position [309, 0]
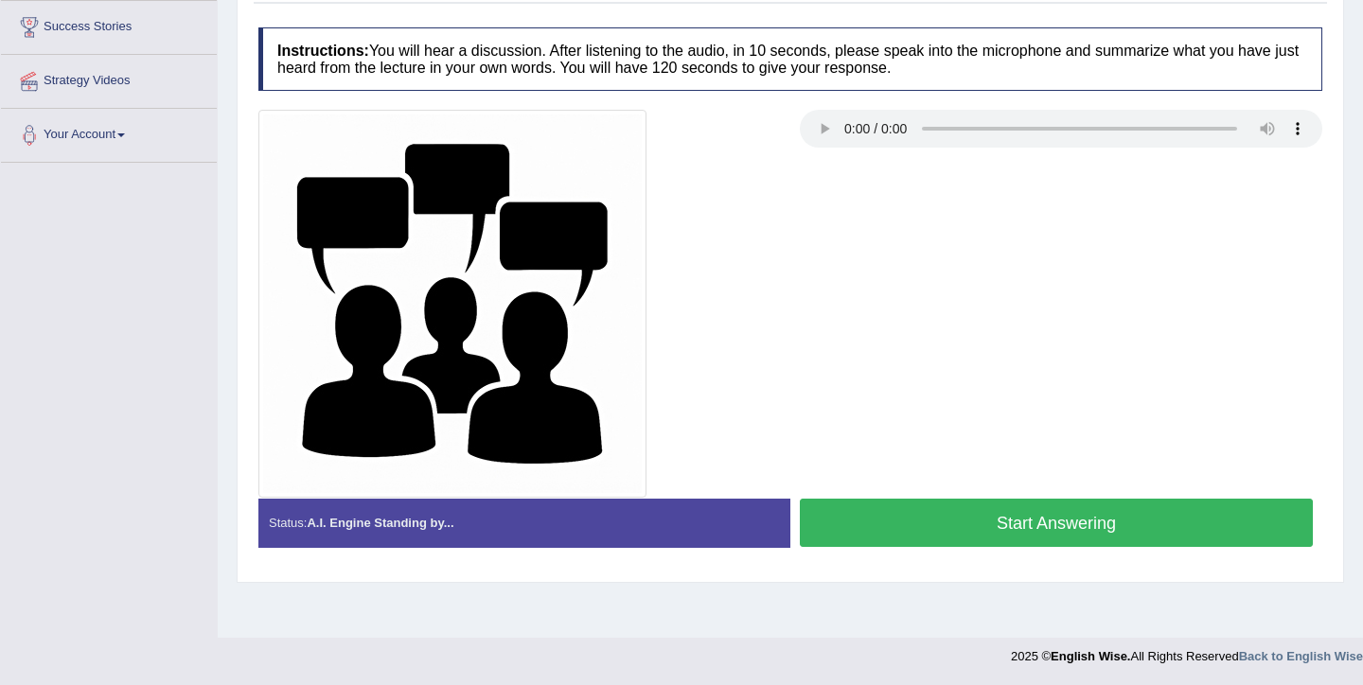
click at [979, 528] on button "Start Answering" at bounding box center [1056, 523] width 513 height 48
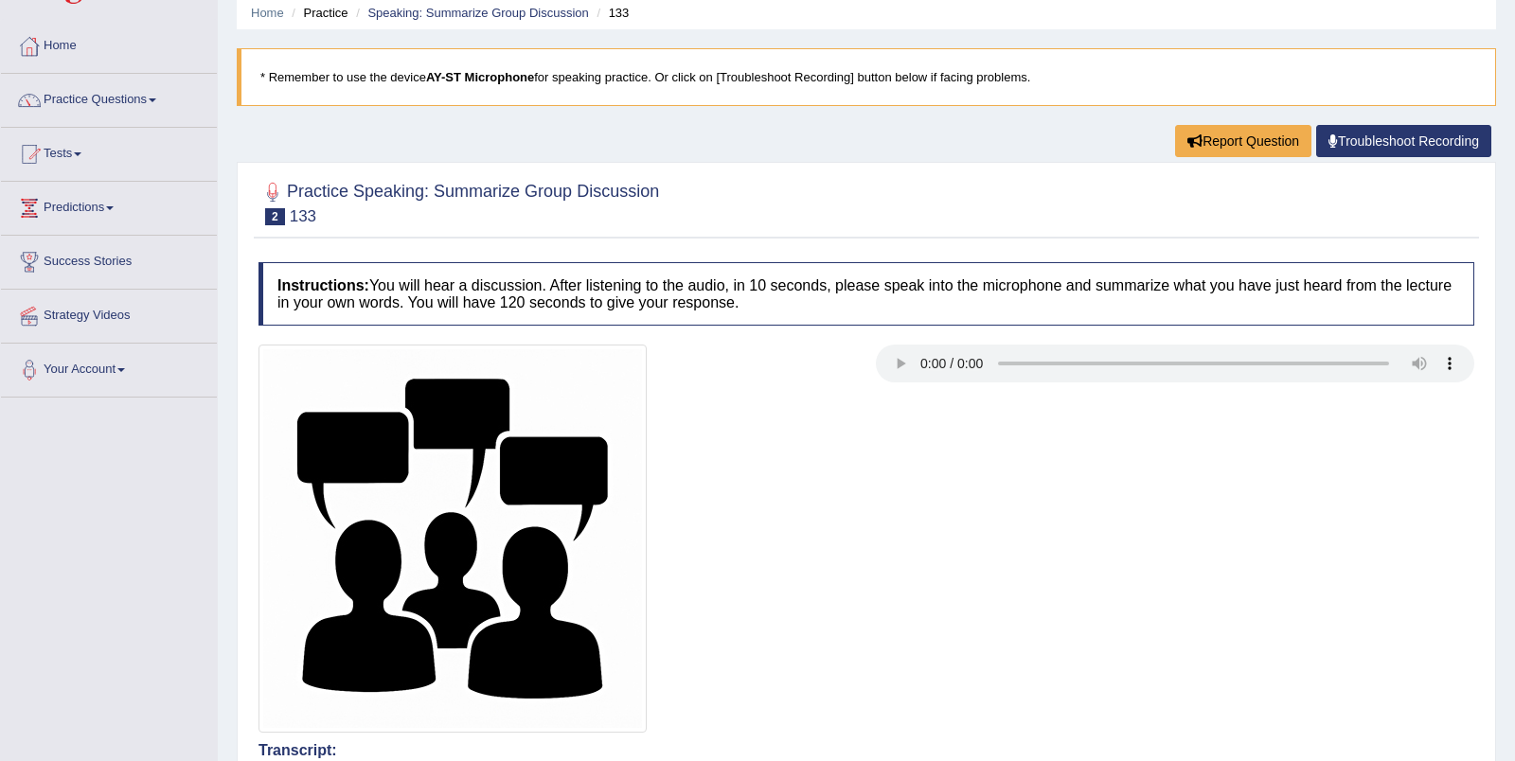
scroll to position [0, 0]
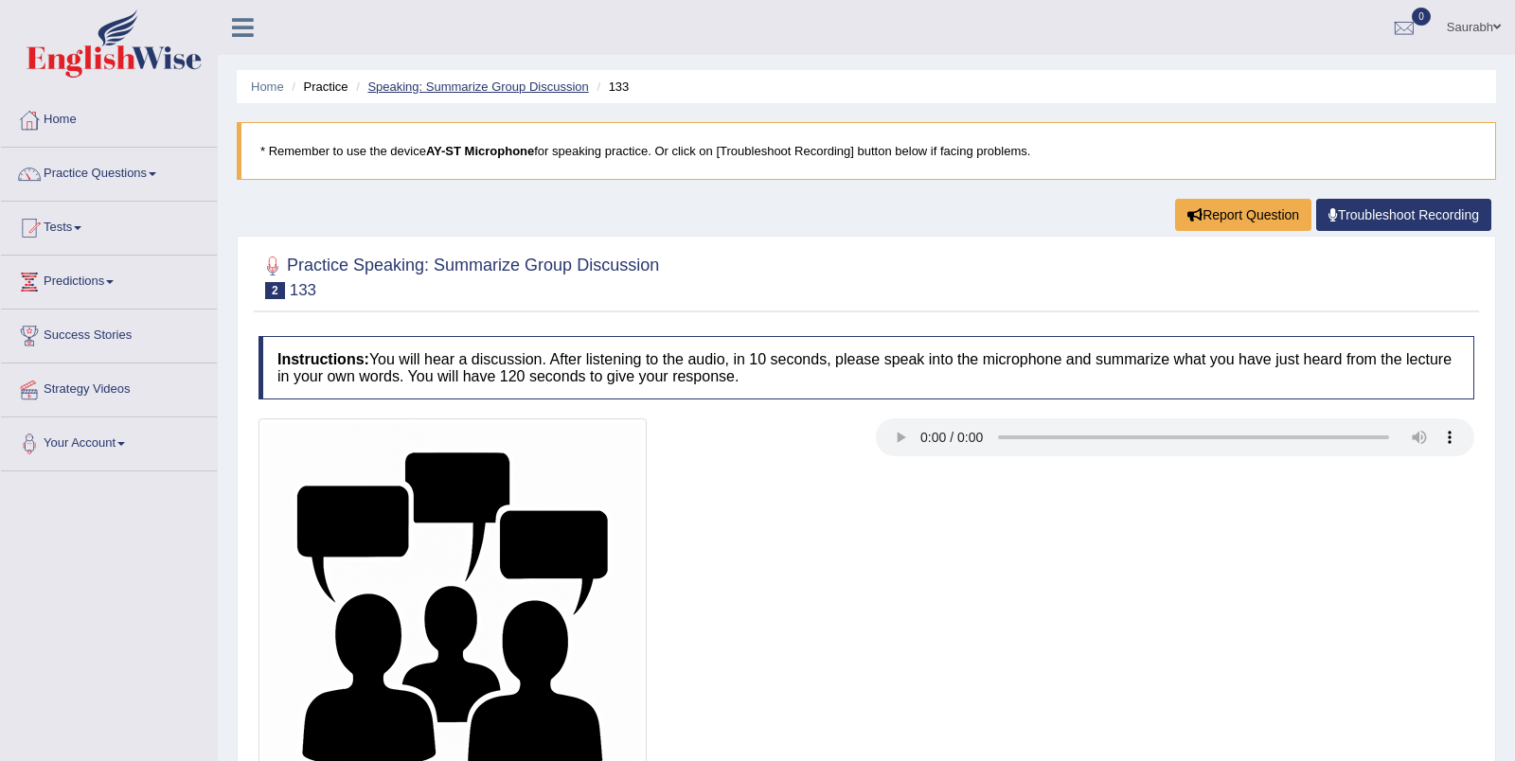
click at [570, 88] on link "Speaking: Summarize Group Discussion" at bounding box center [477, 87] width 221 height 14
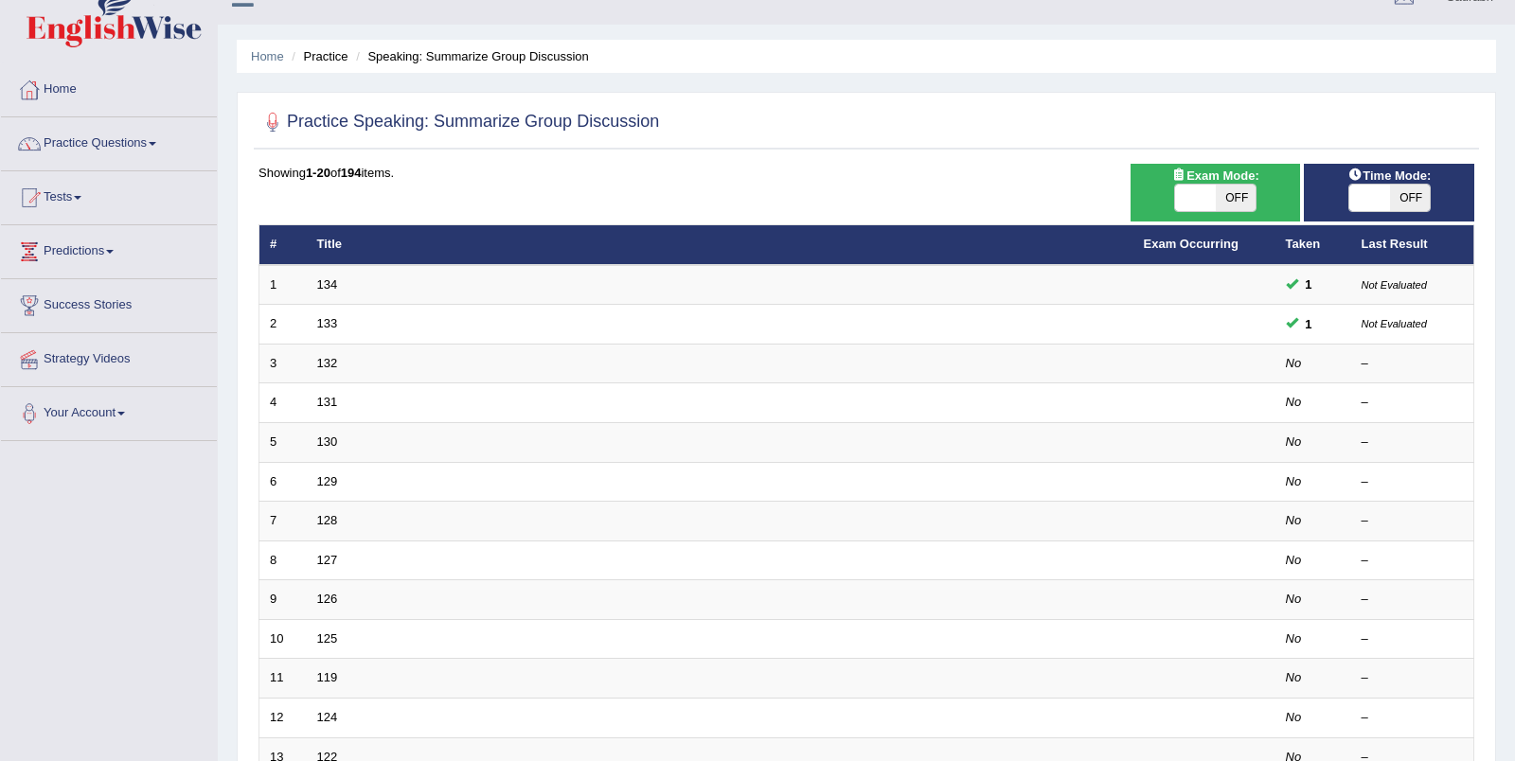
scroll to position [39, 0]
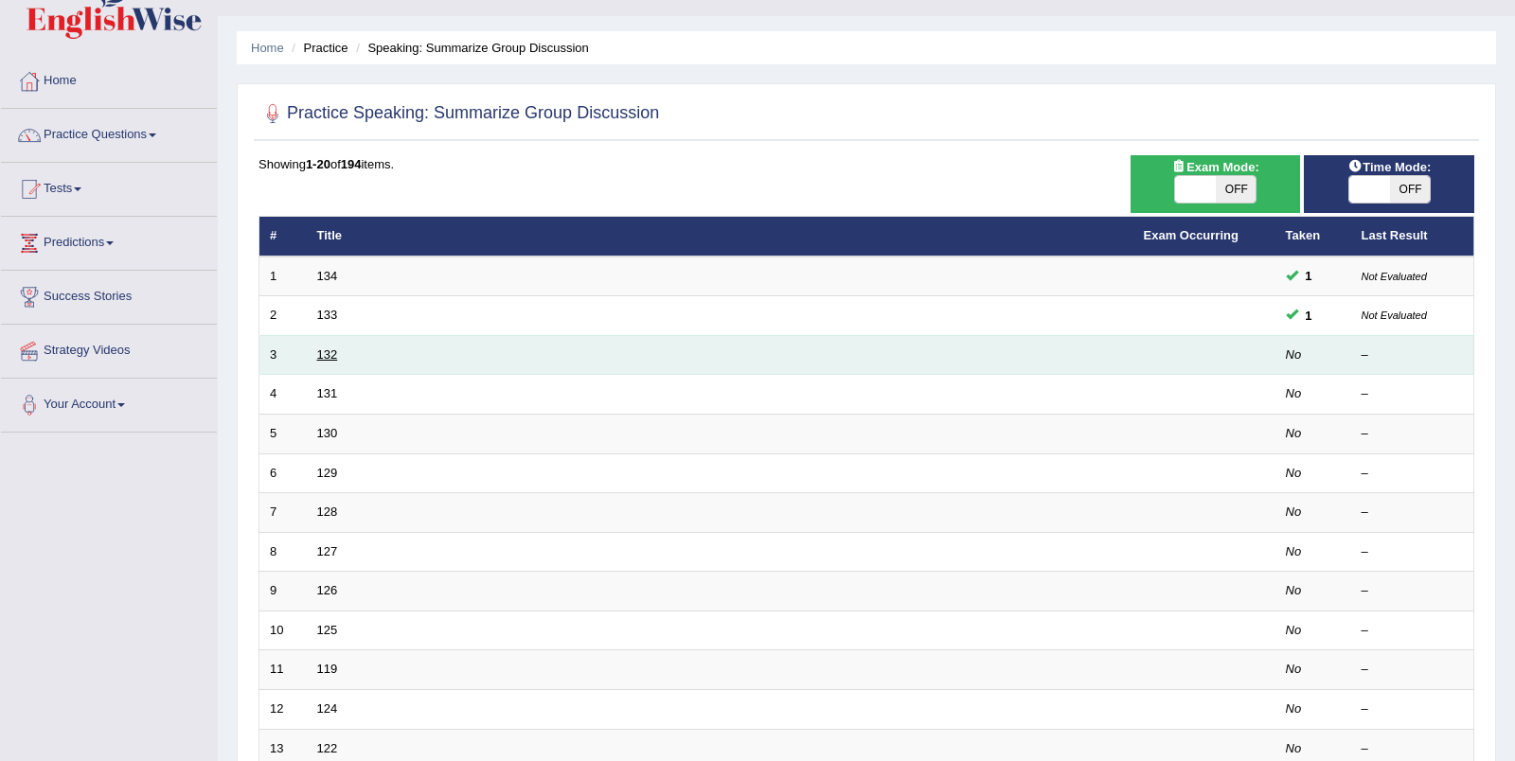
click at [324, 357] on link "132" at bounding box center [327, 354] width 21 height 14
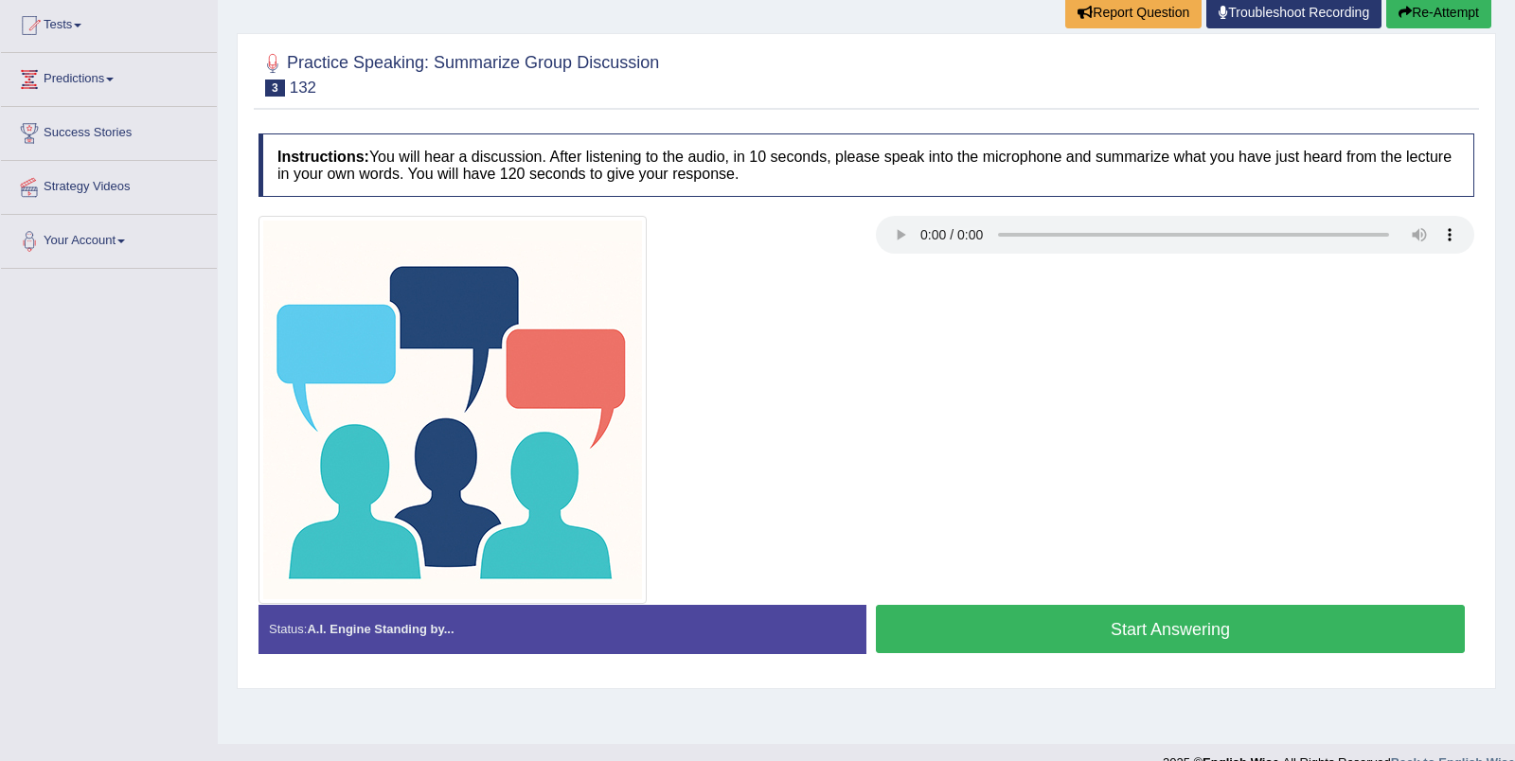
scroll to position [232, 0]
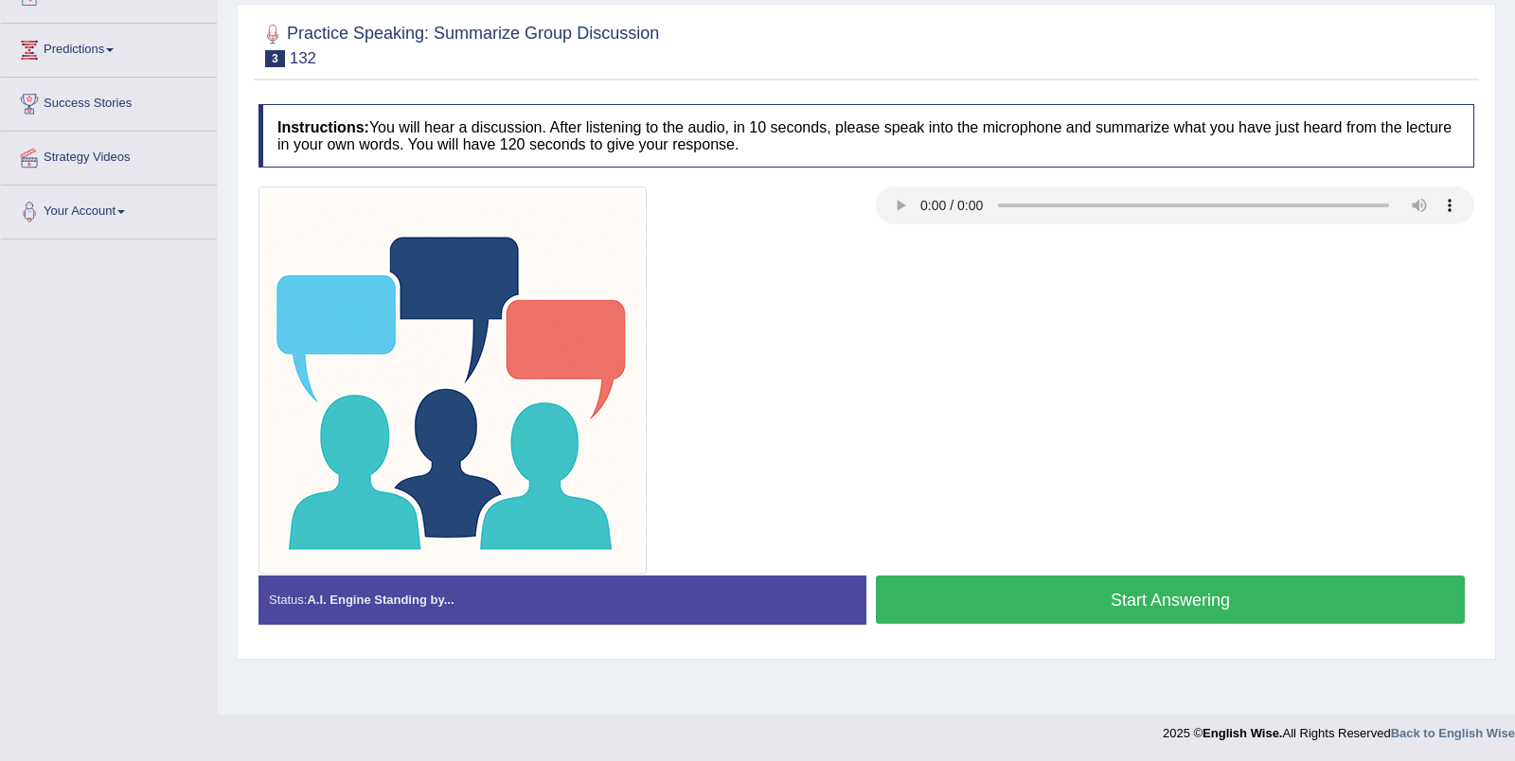
click at [965, 599] on button "Start Answering" at bounding box center [1170, 600] width 589 height 48
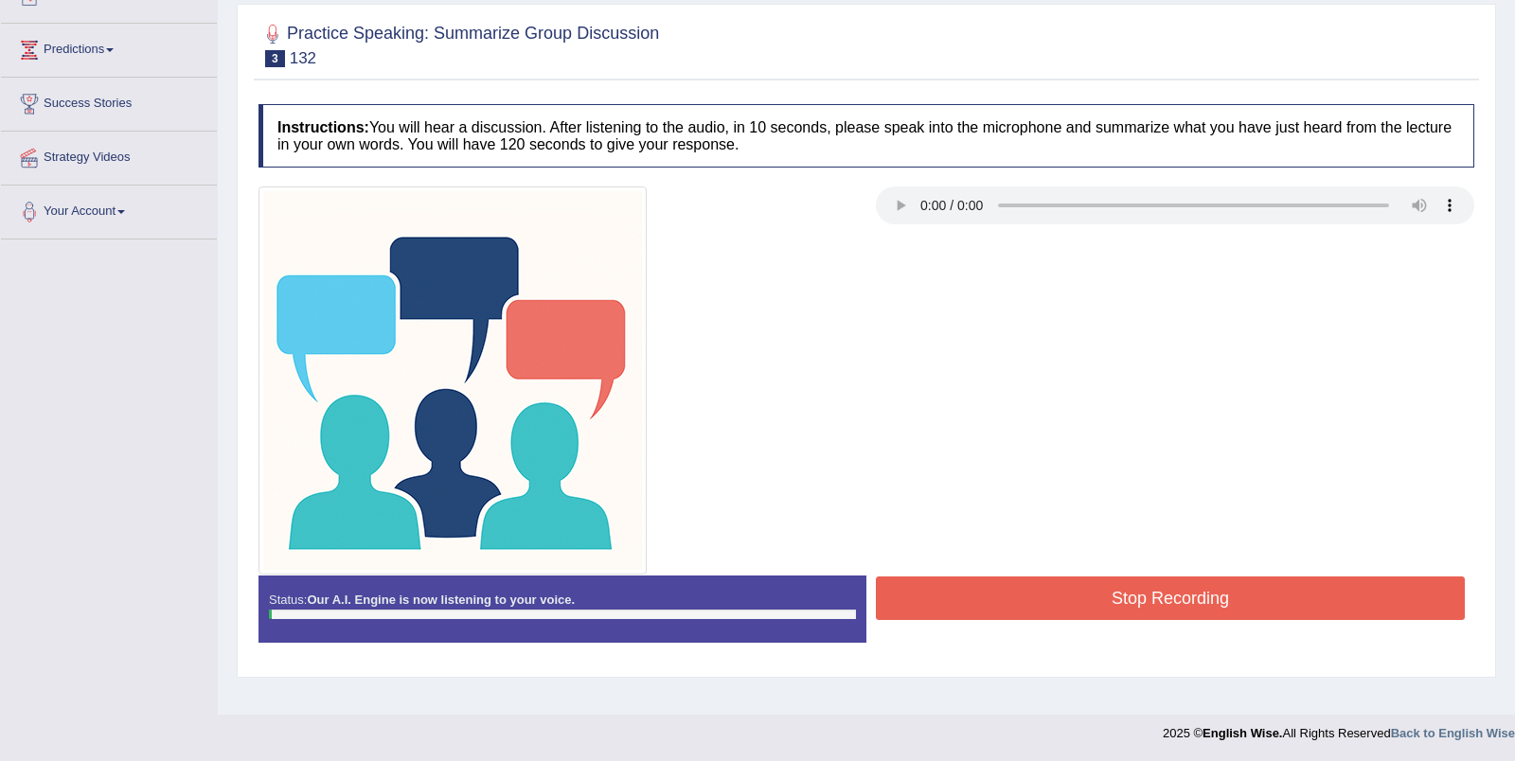
click at [963, 593] on button "Stop Recording" at bounding box center [1170, 599] width 589 height 44
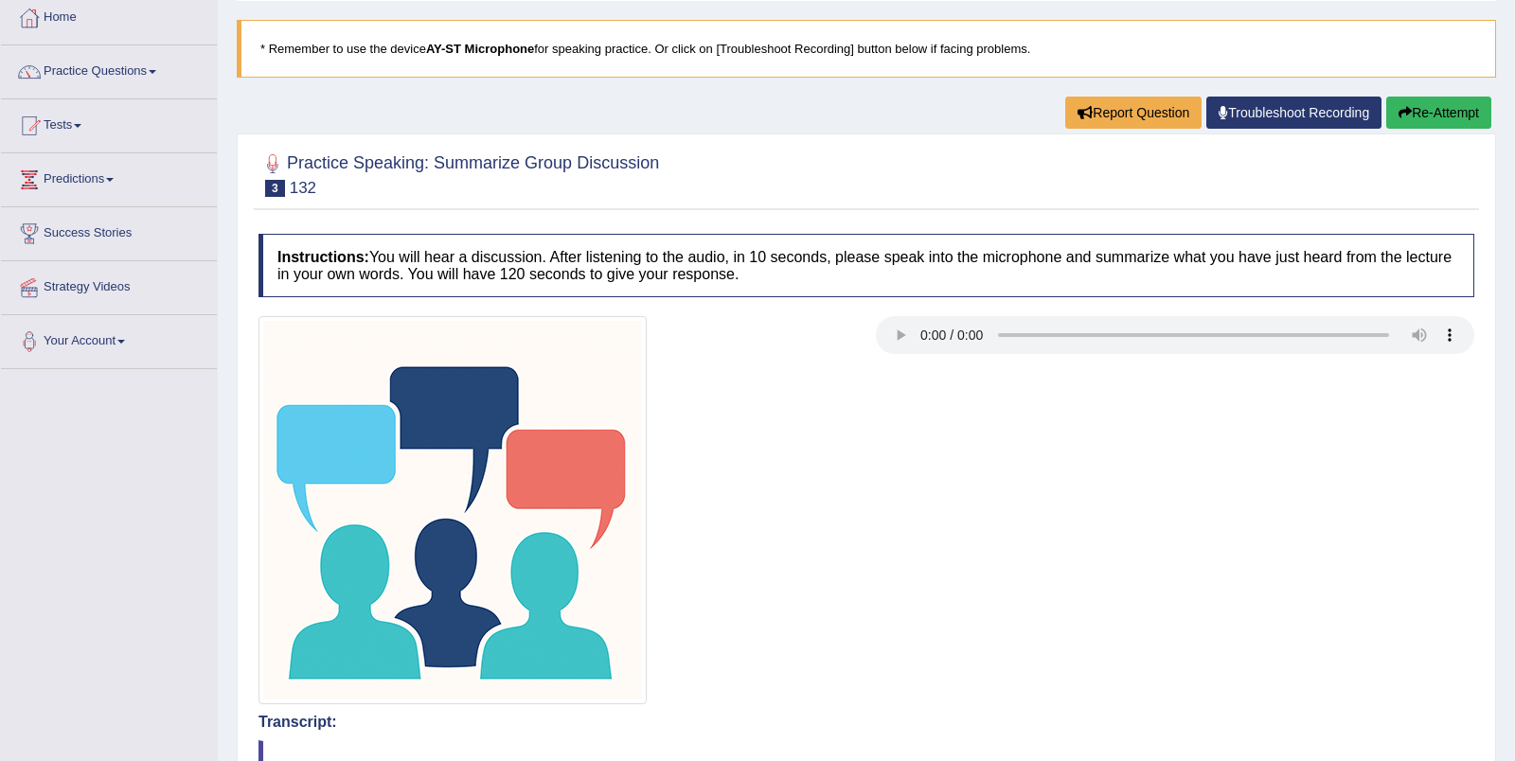
scroll to position [0, 0]
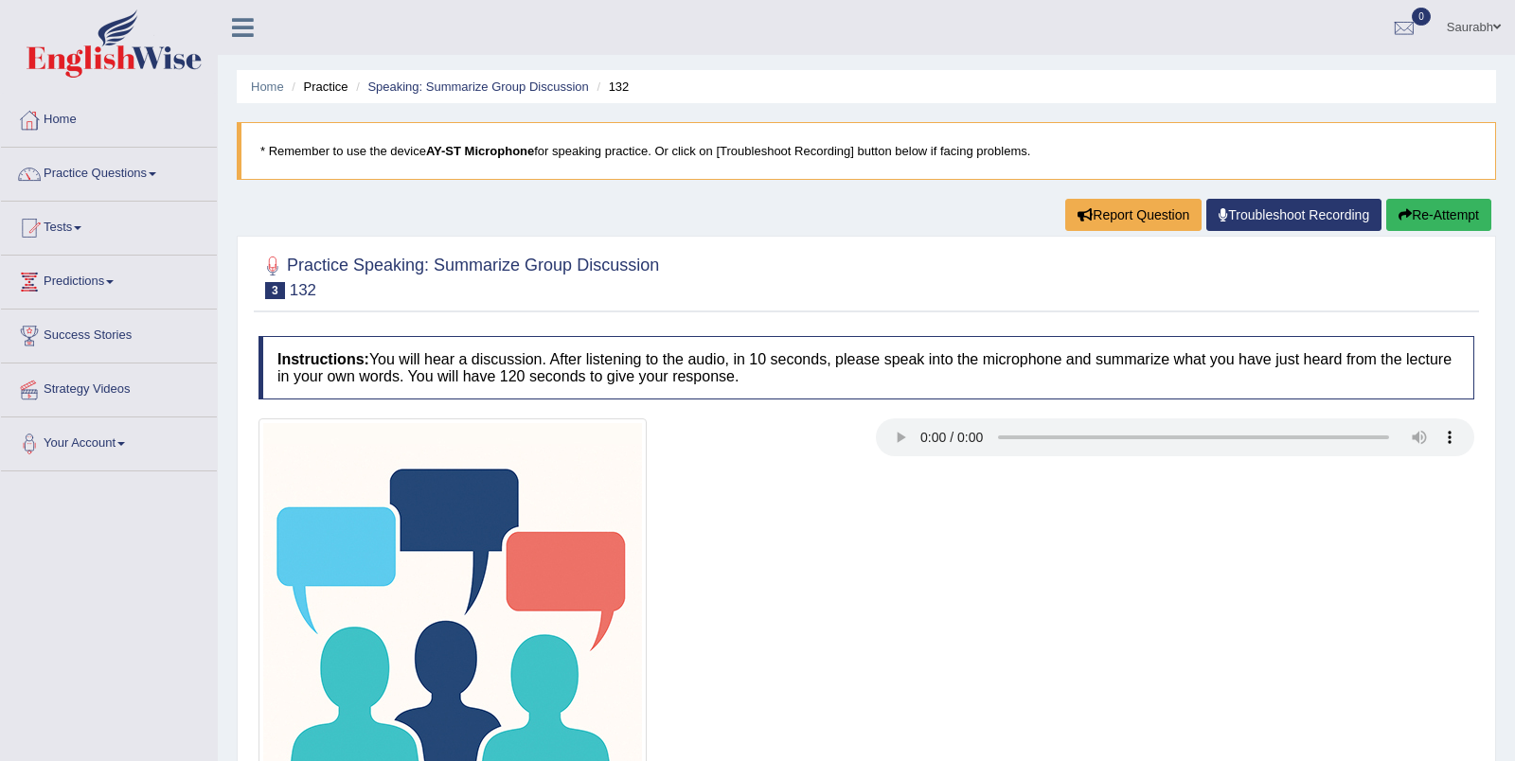
click at [1419, 222] on button "Re-Attempt" at bounding box center [1438, 215] width 105 height 32
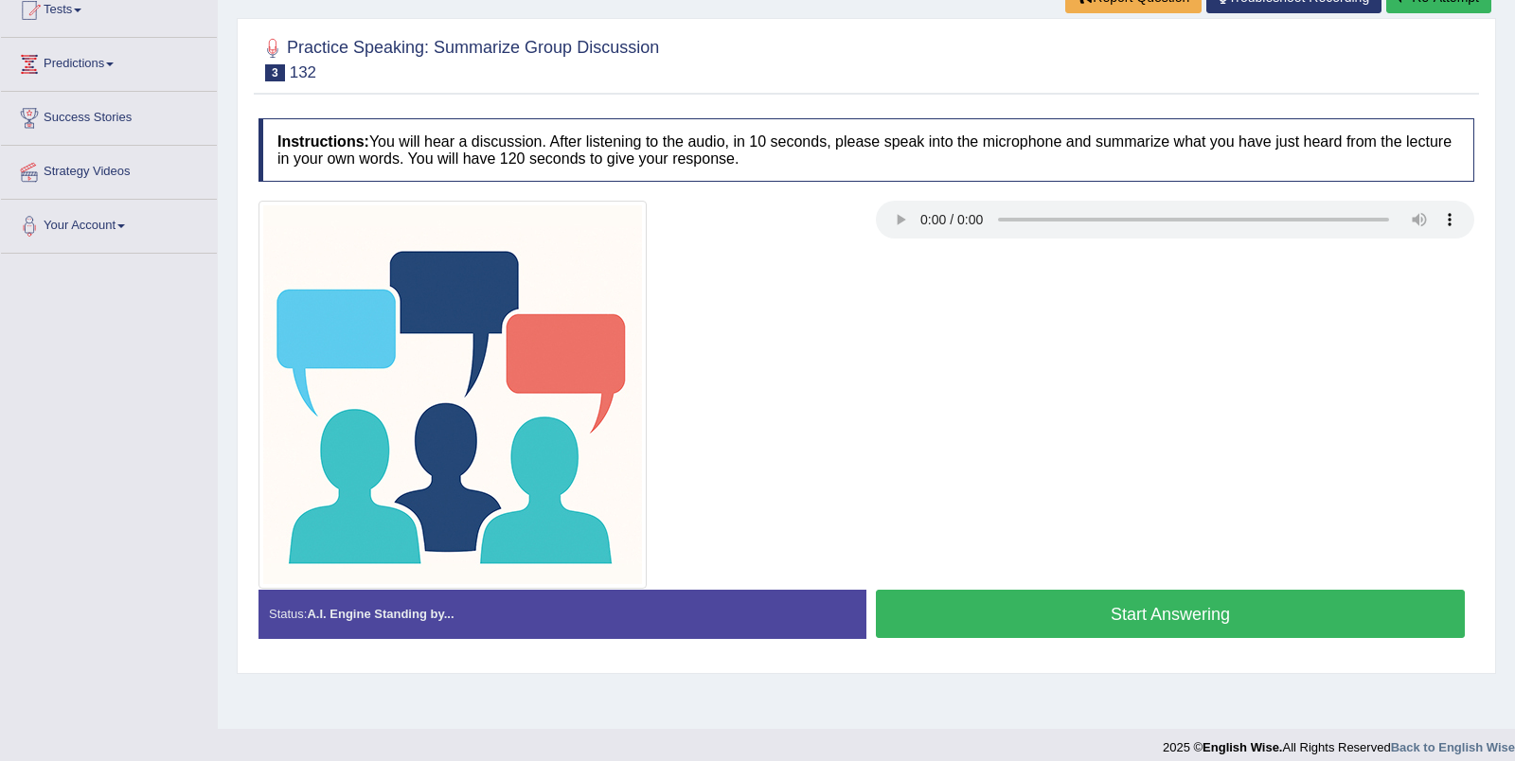
scroll to position [232, 0]
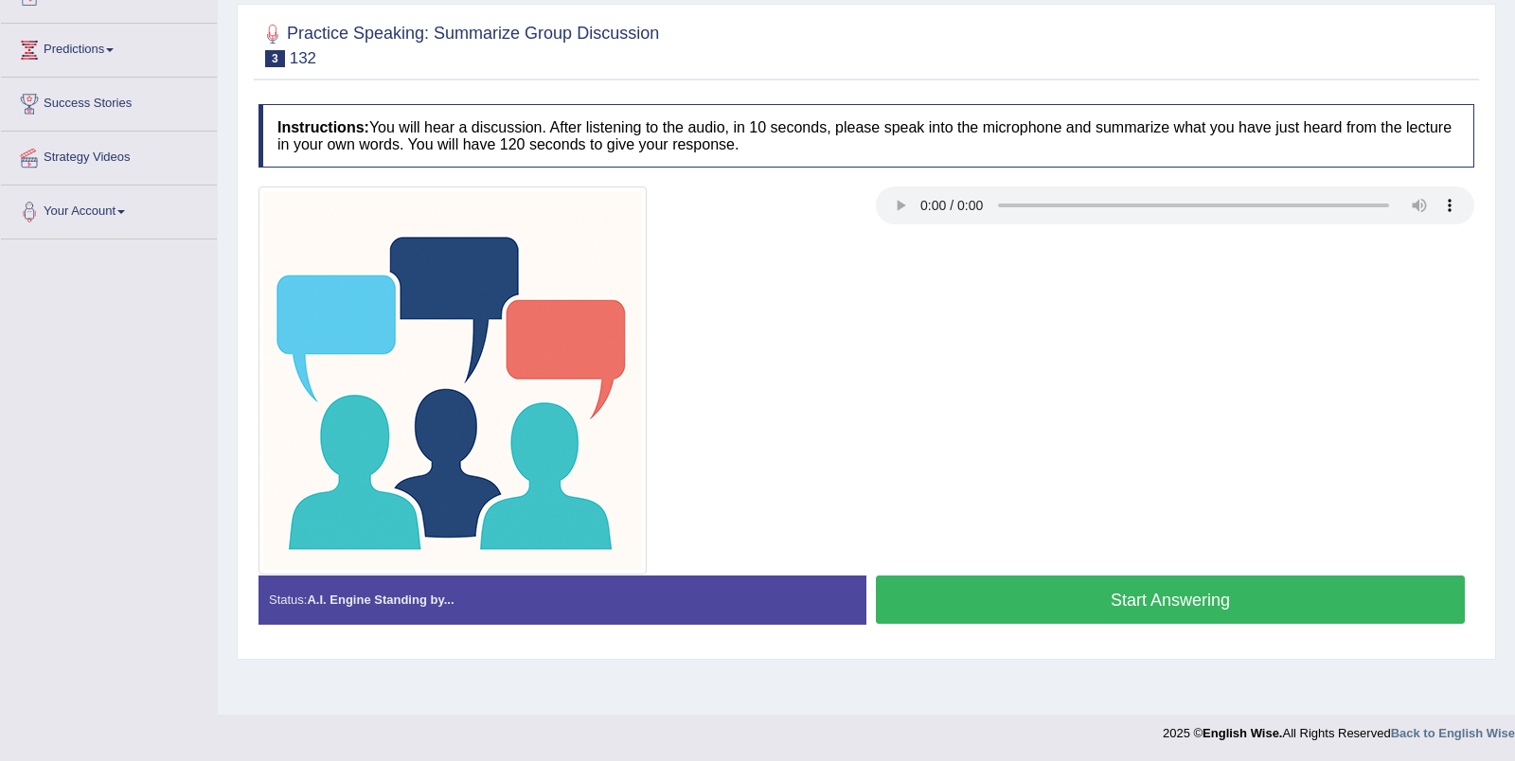
click at [1070, 602] on button "Start Answering" at bounding box center [1170, 600] width 589 height 48
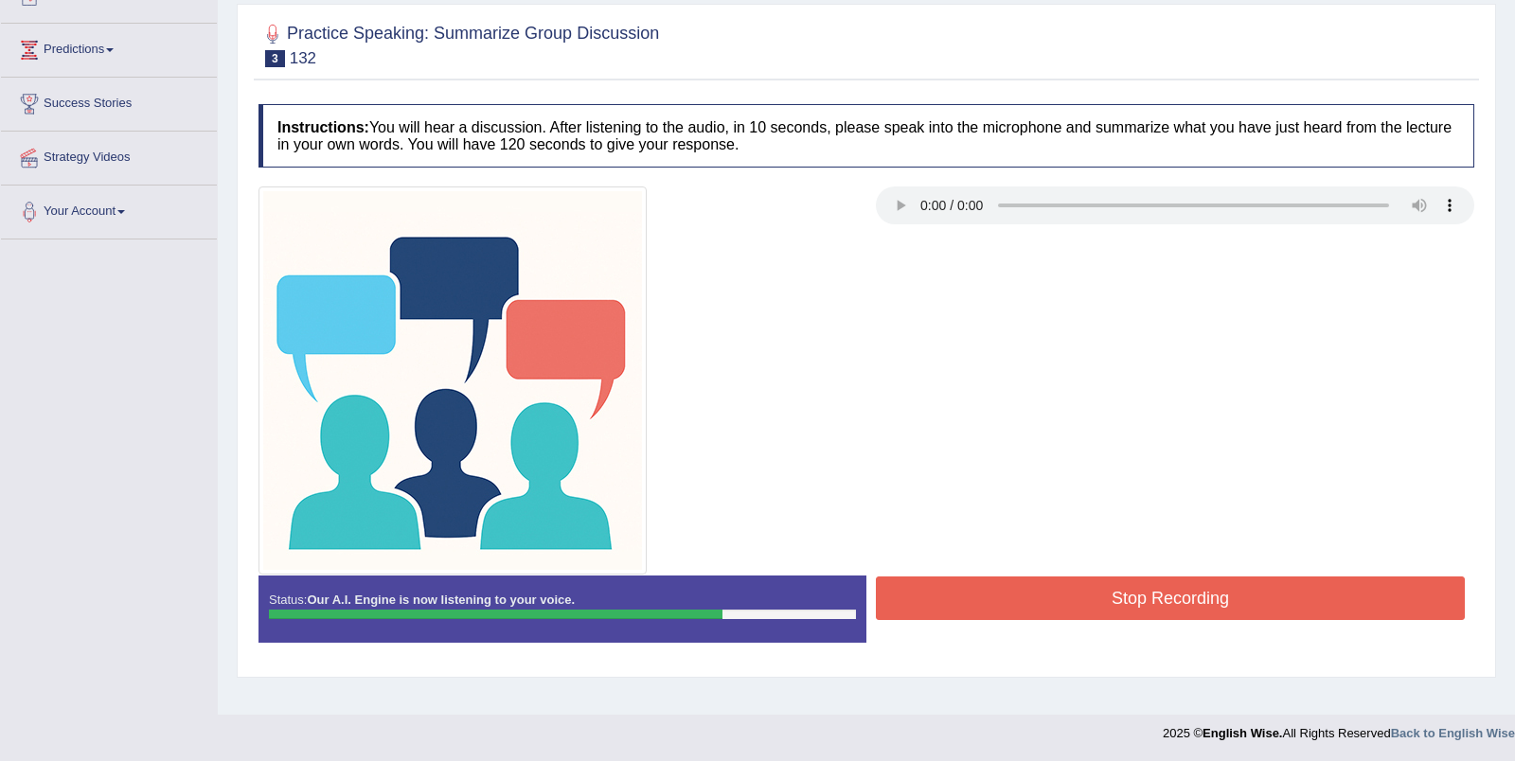
click at [1090, 599] on button "Stop Recording" at bounding box center [1170, 599] width 589 height 44
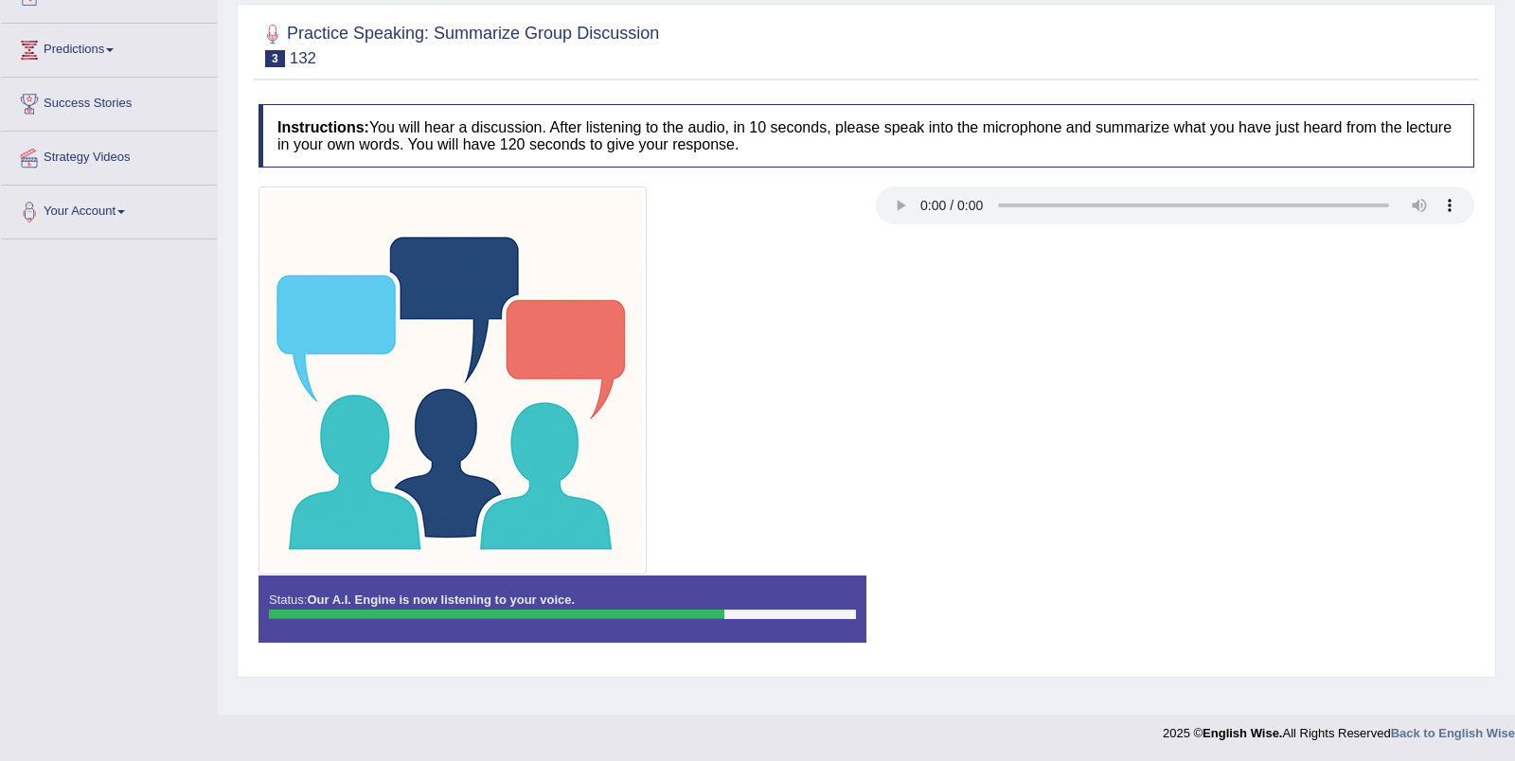
click at [1090, 599] on div "Status: Our A.I. Engine is now listening to your voice. Start Answering Stop Re…" at bounding box center [865, 618] width 1215 height 85
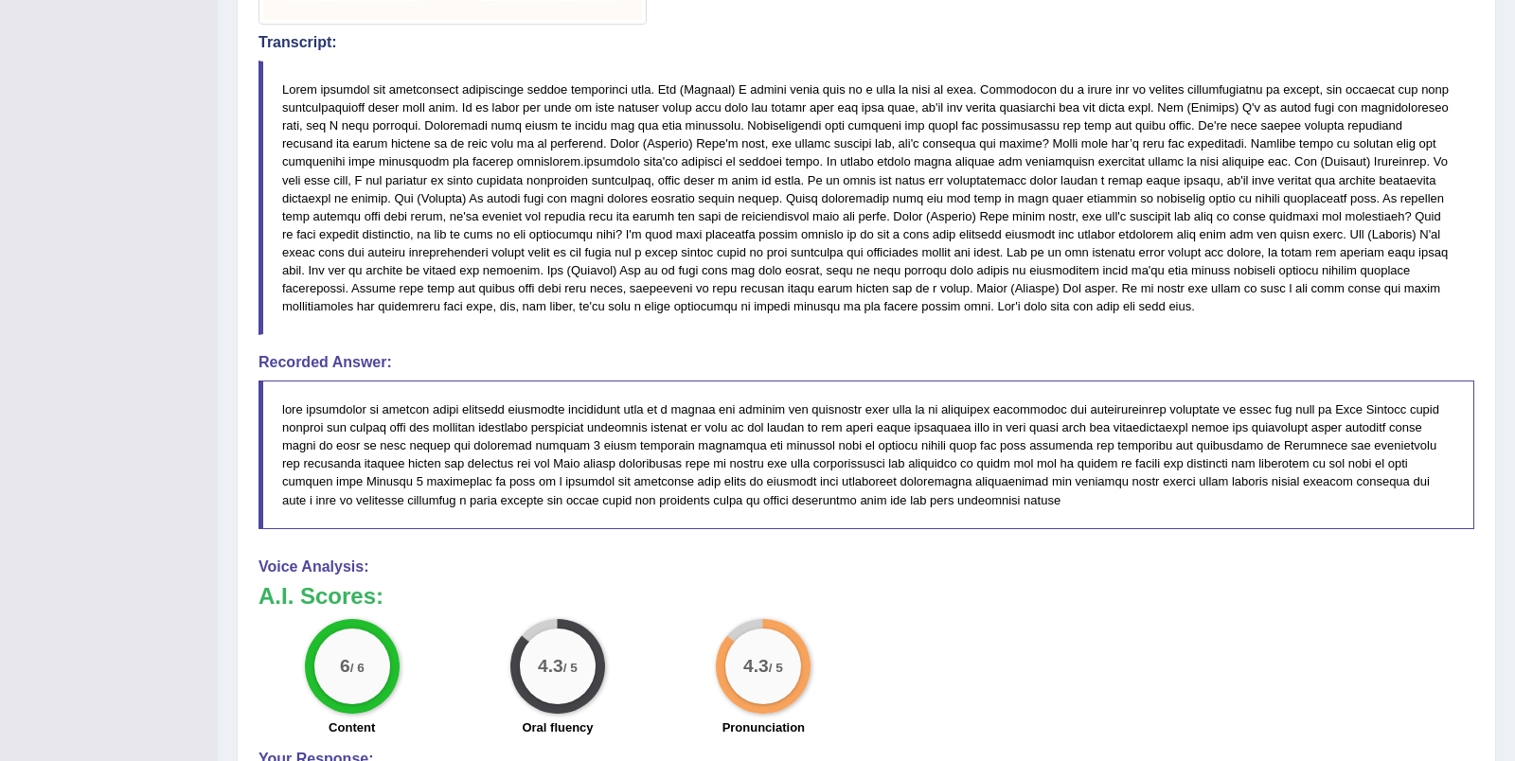
scroll to position [787, 0]
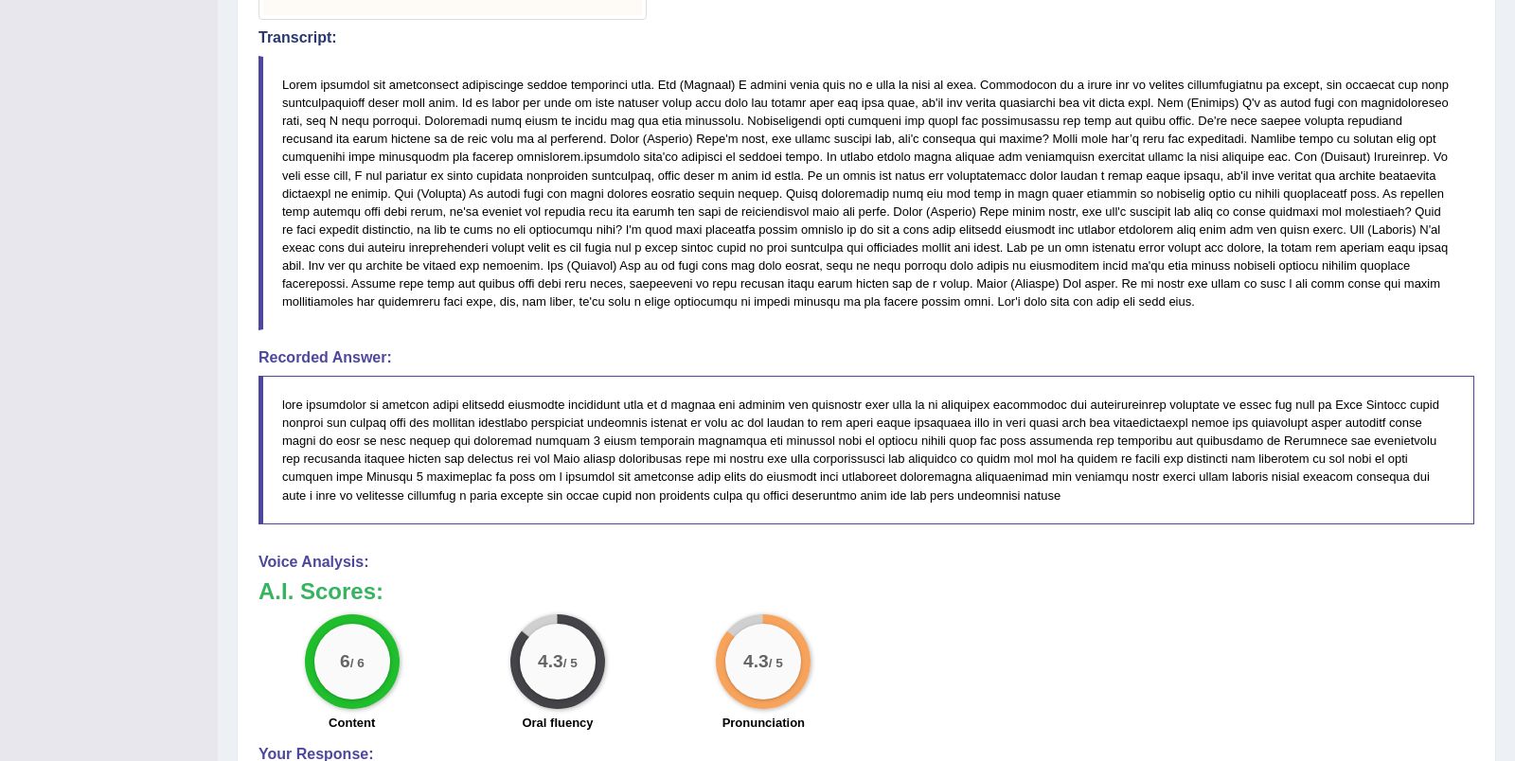
drag, startPoint x: 257, startPoint y: 19, endPoint x: 245, endPoint y: 15, distance: 12.9
click at [245, 15] on div "Practice Speaking: Summarize Group Discussion 3 132 Instructions: You will hear…" at bounding box center [866, 276] width 1259 height 1655
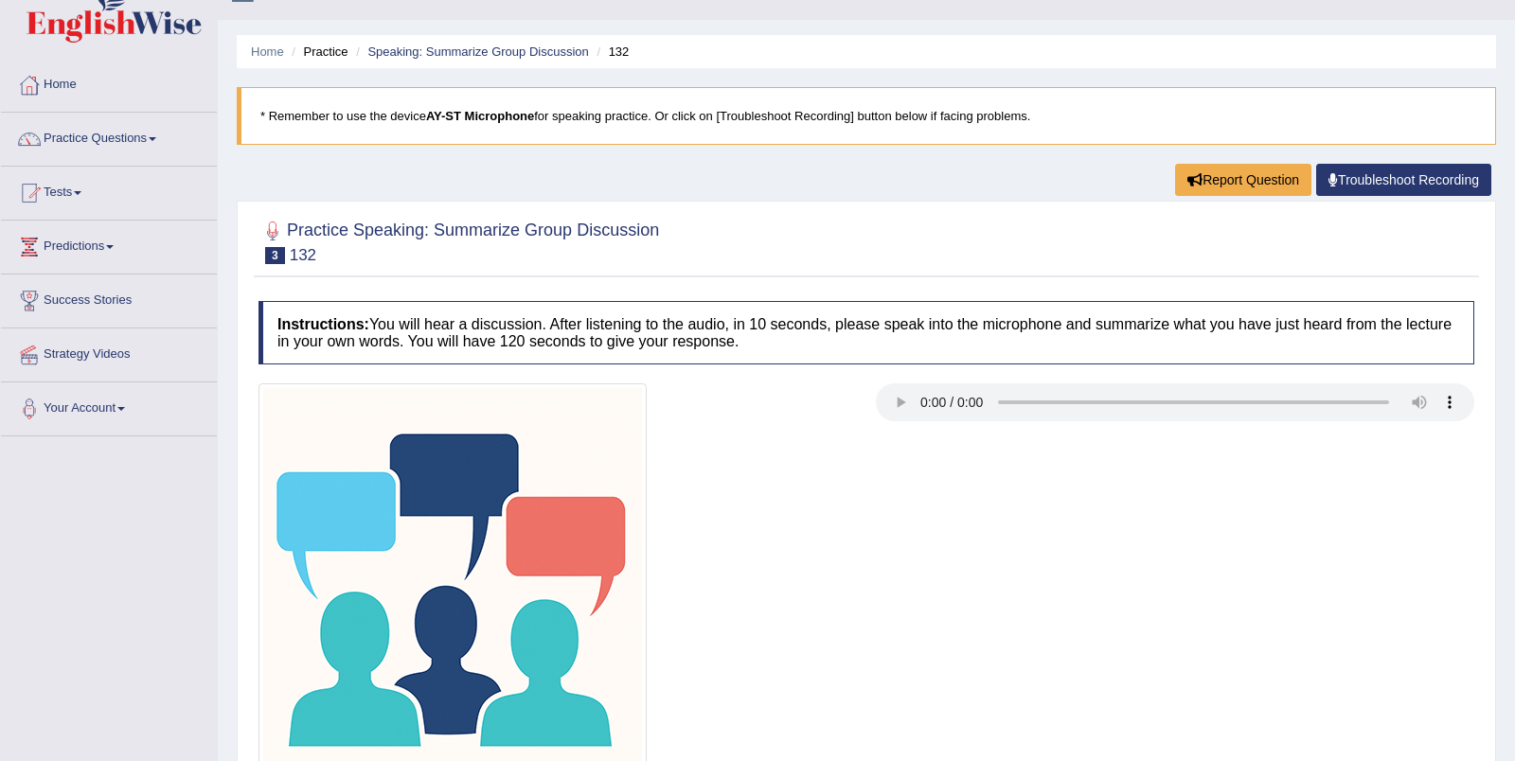
scroll to position [0, 0]
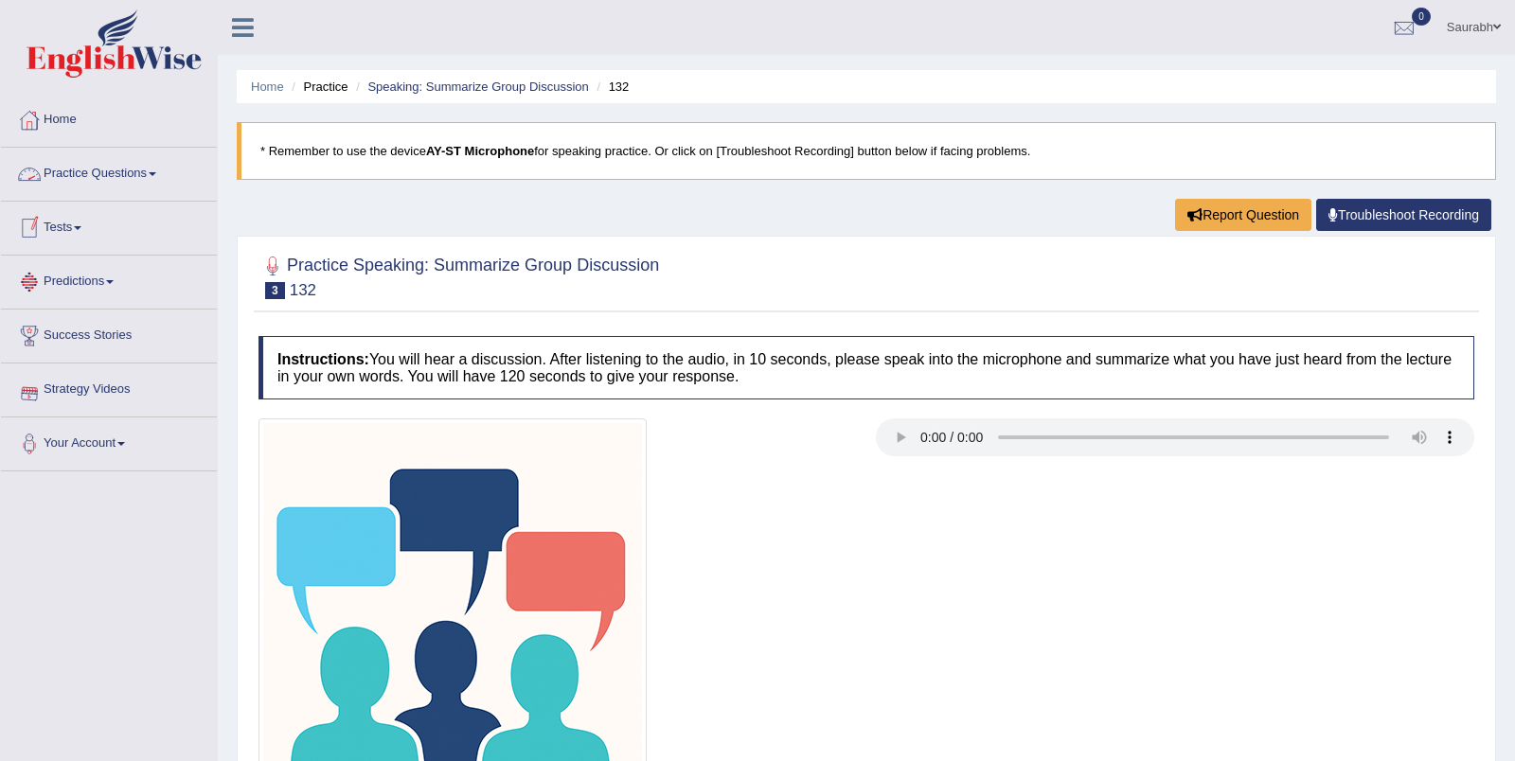
click at [142, 170] on link "Practice Questions" at bounding box center [109, 171] width 216 height 47
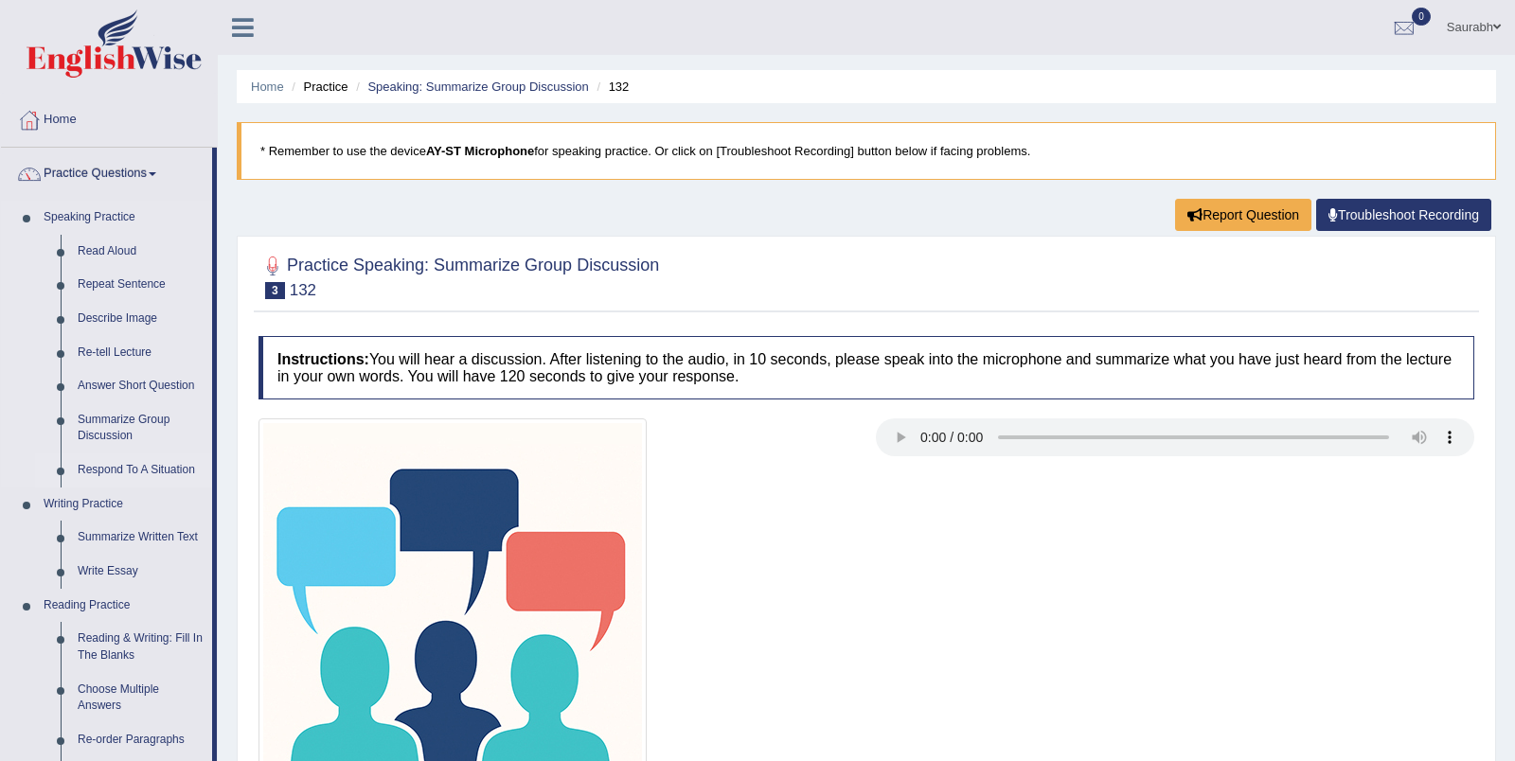
click at [145, 469] on link "Respond To A Situation" at bounding box center [140, 470] width 143 height 34
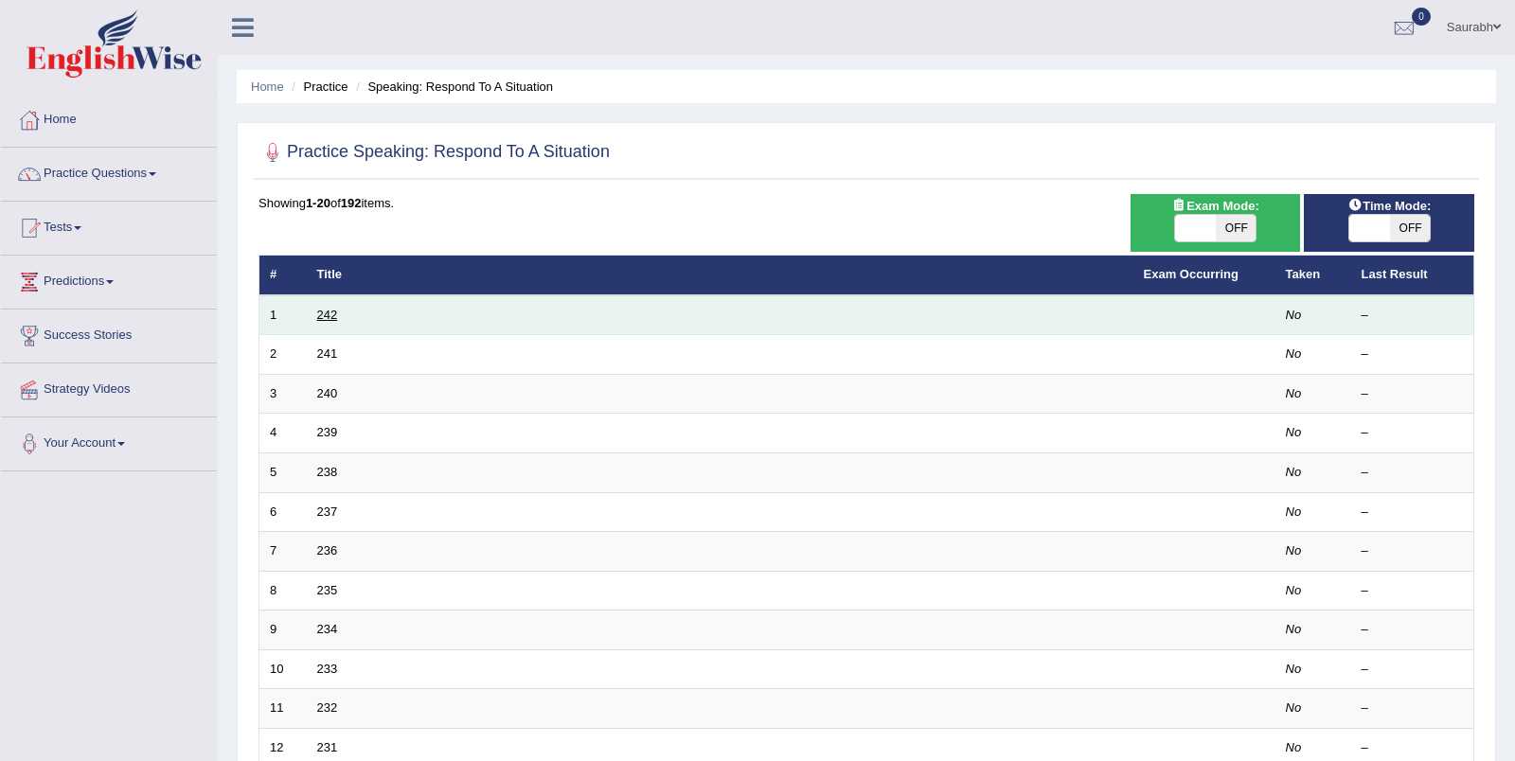
click at [328, 310] on link "242" at bounding box center [327, 315] width 21 height 14
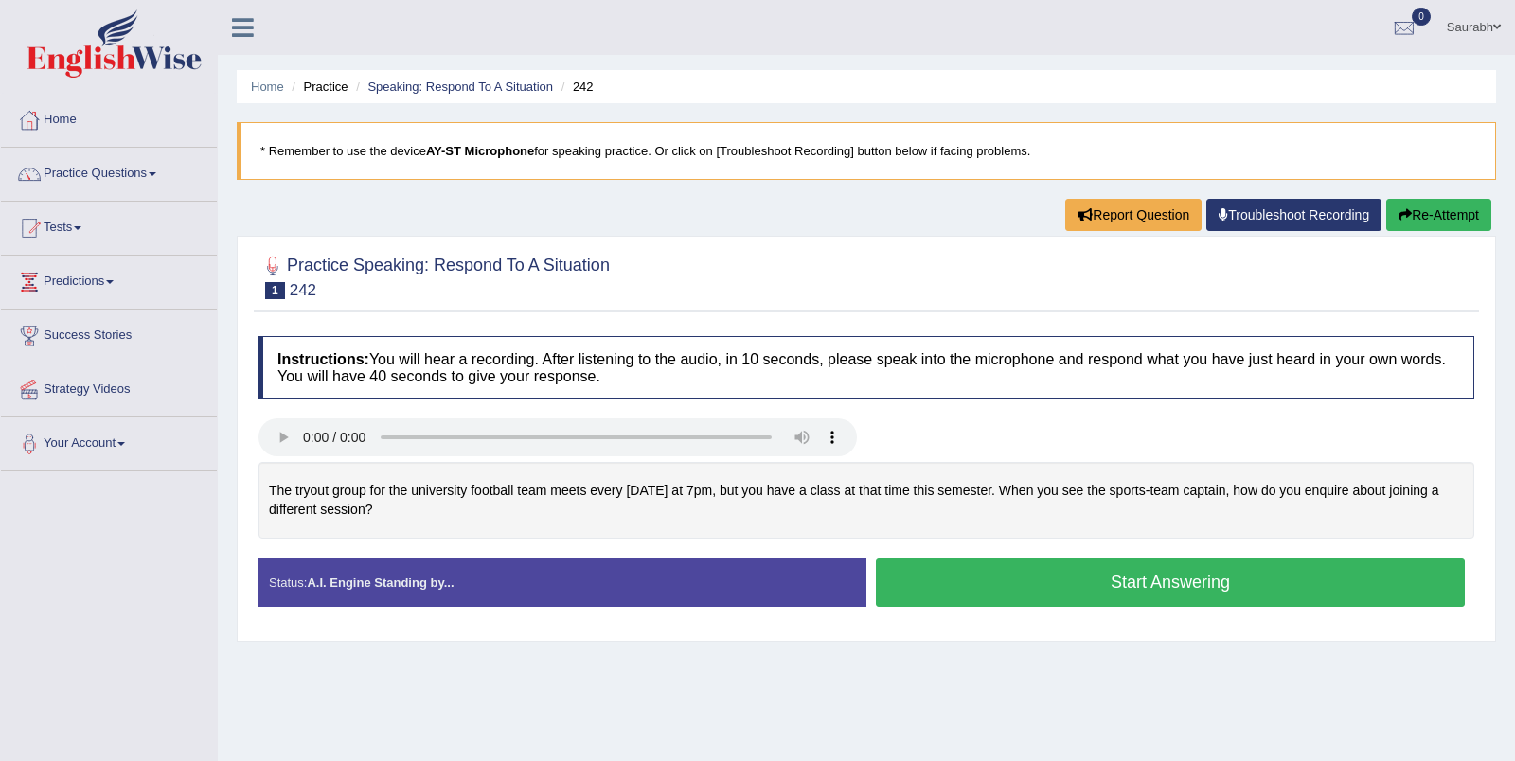
click at [1038, 585] on button "Start Answering" at bounding box center [1170, 583] width 589 height 48
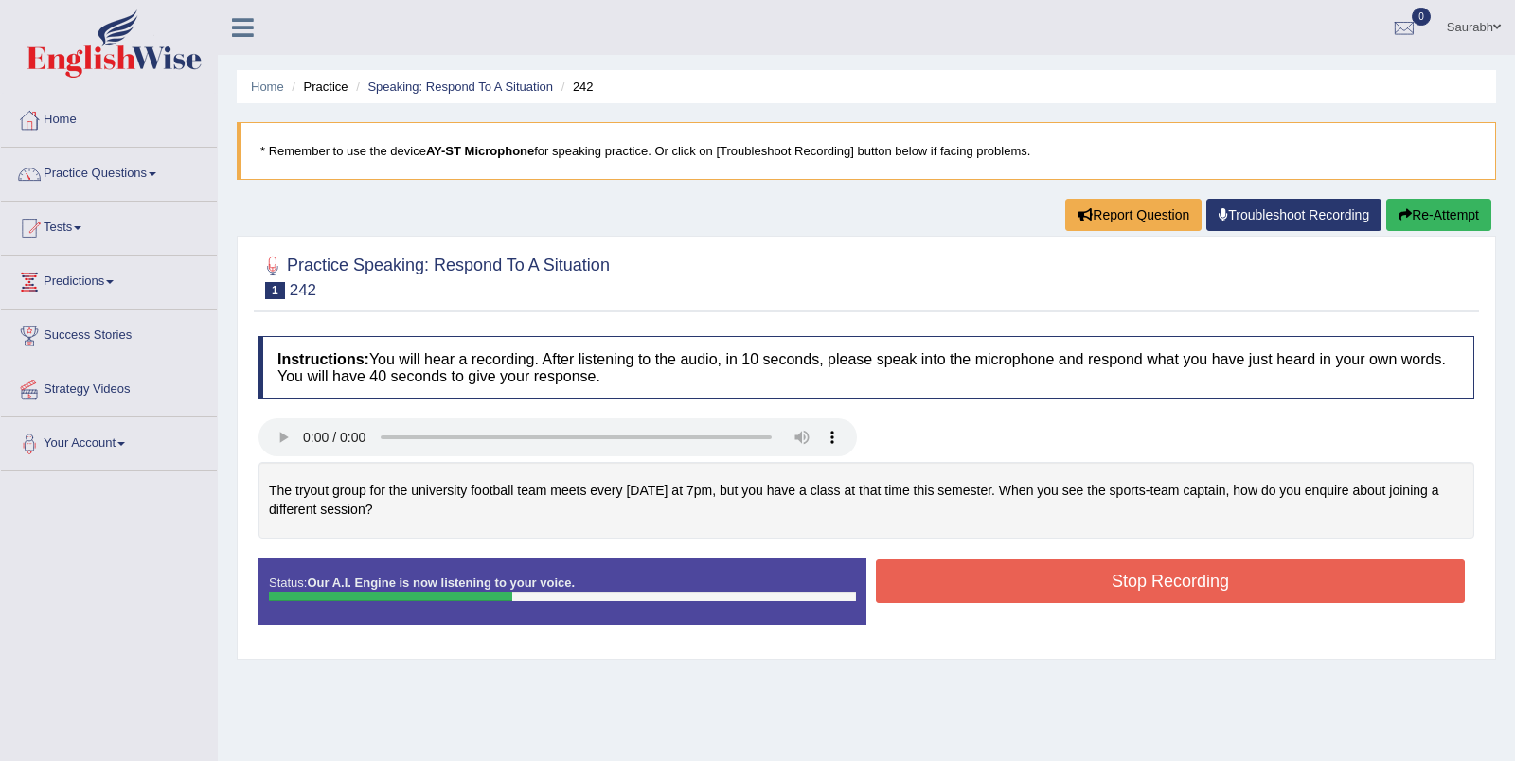
click at [1057, 589] on button "Stop Recording" at bounding box center [1170, 581] width 589 height 44
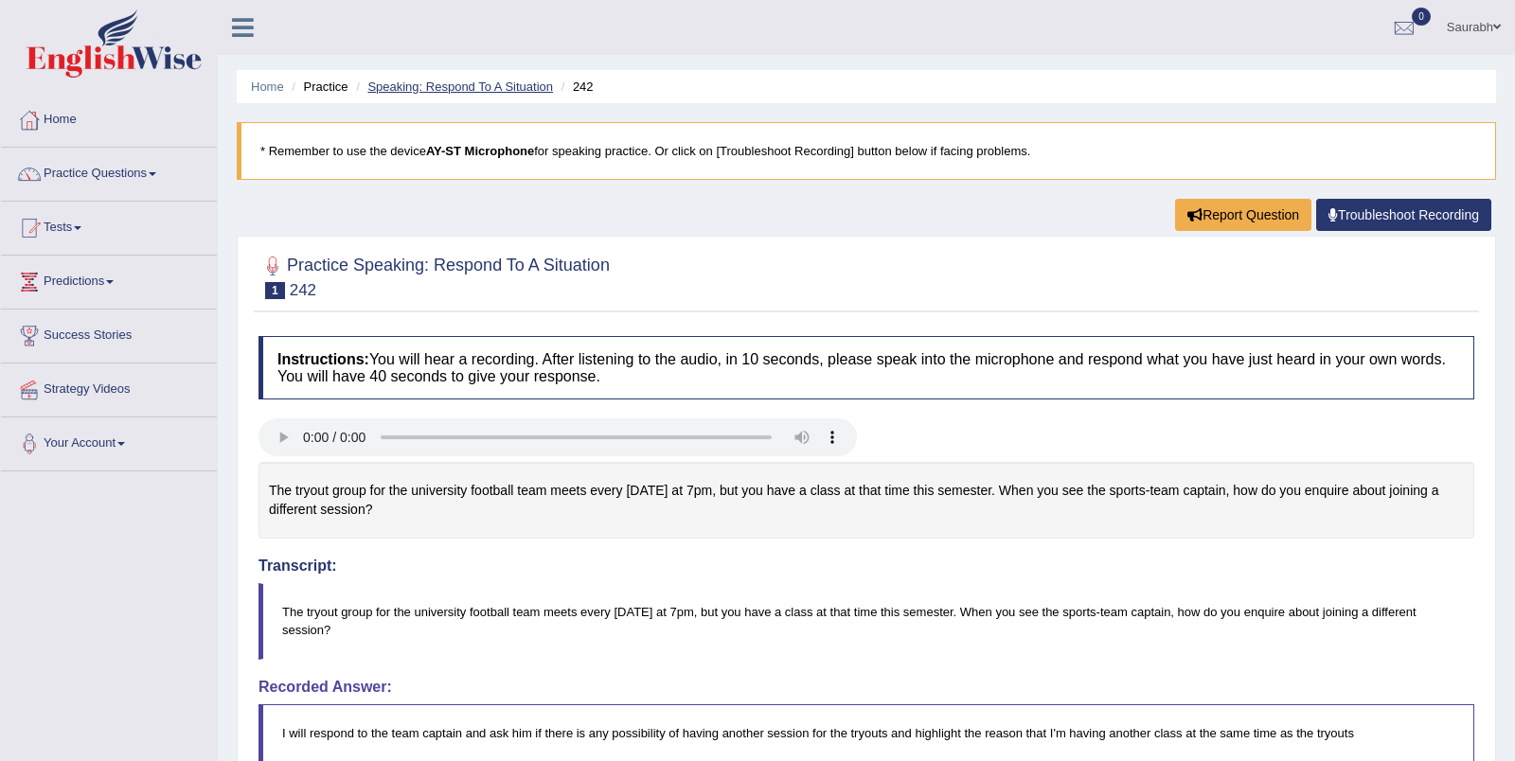
click at [536, 82] on link "Speaking: Respond To A Situation" at bounding box center [460, 87] width 186 height 14
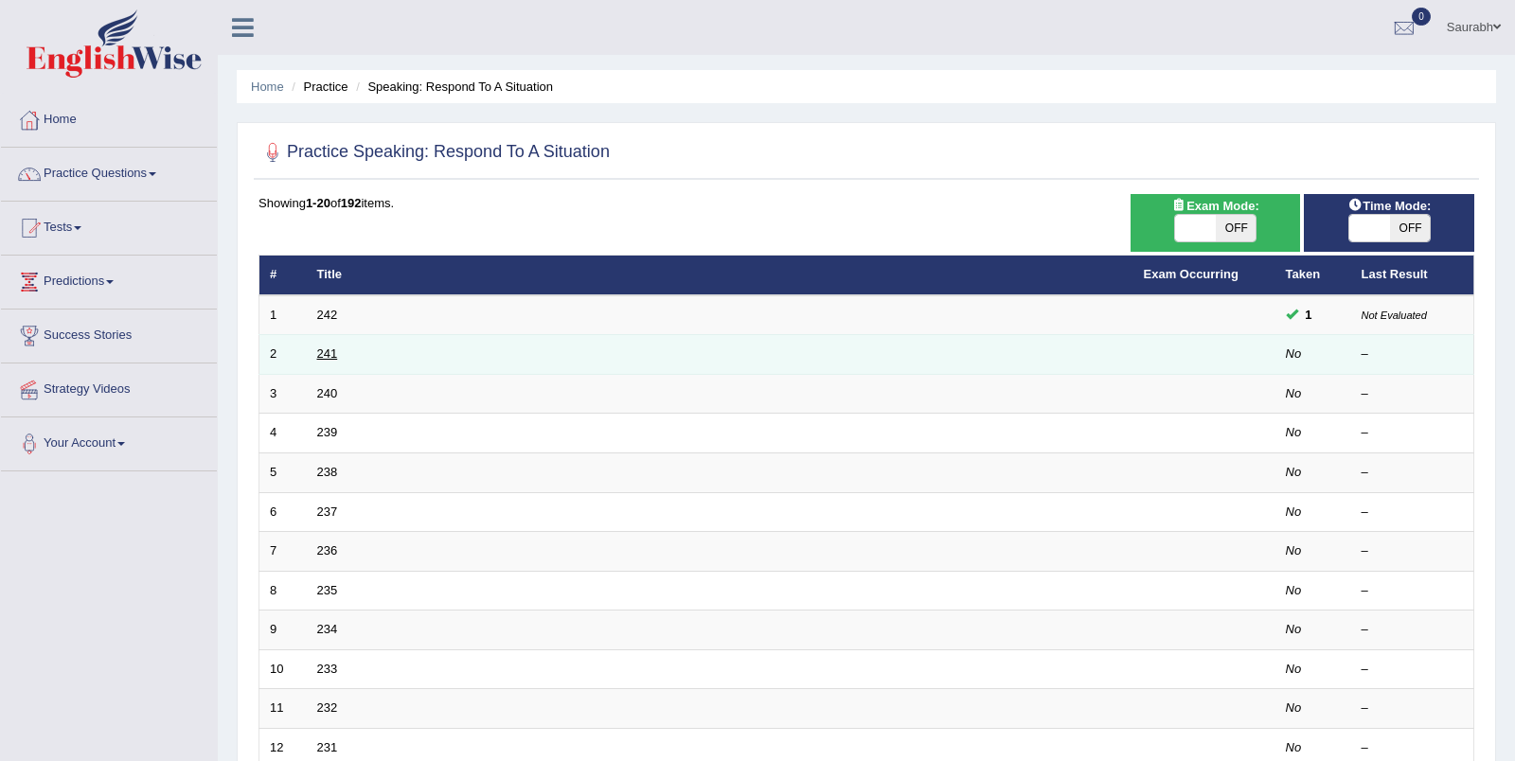
click at [328, 350] on link "241" at bounding box center [327, 353] width 21 height 14
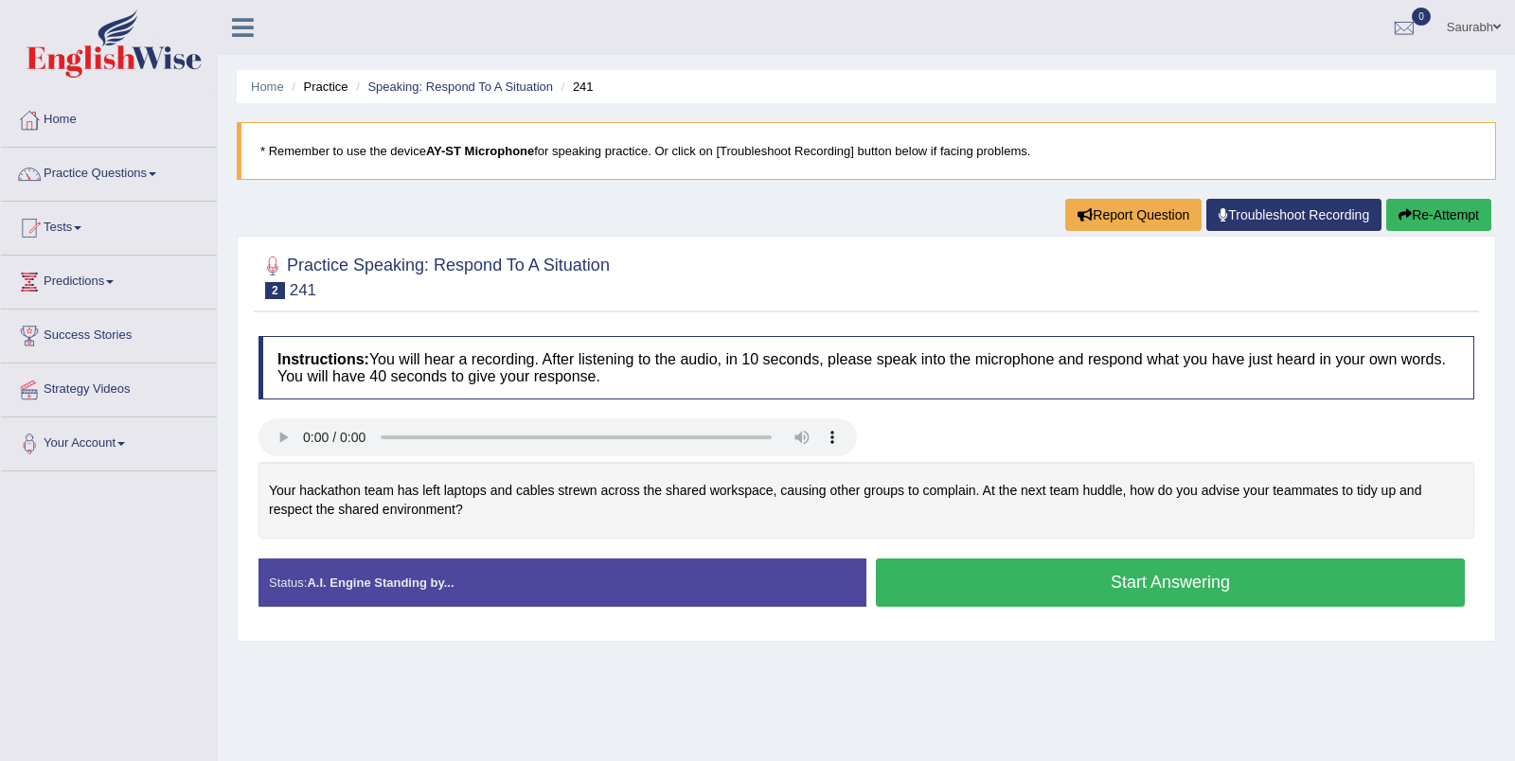
click at [1090, 579] on button "Start Answering" at bounding box center [1170, 583] width 589 height 48
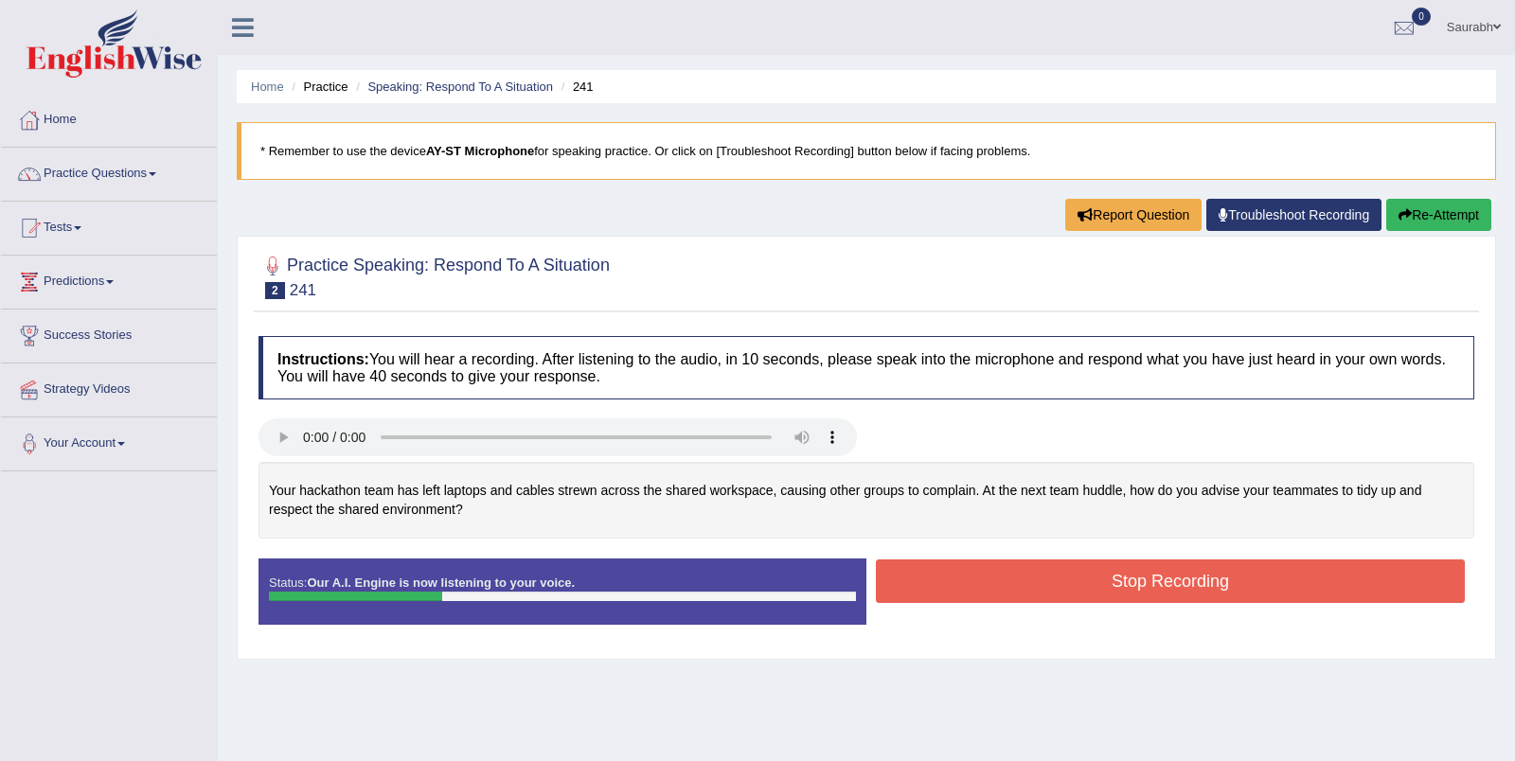
click at [963, 581] on button "Stop Recording" at bounding box center [1170, 581] width 589 height 44
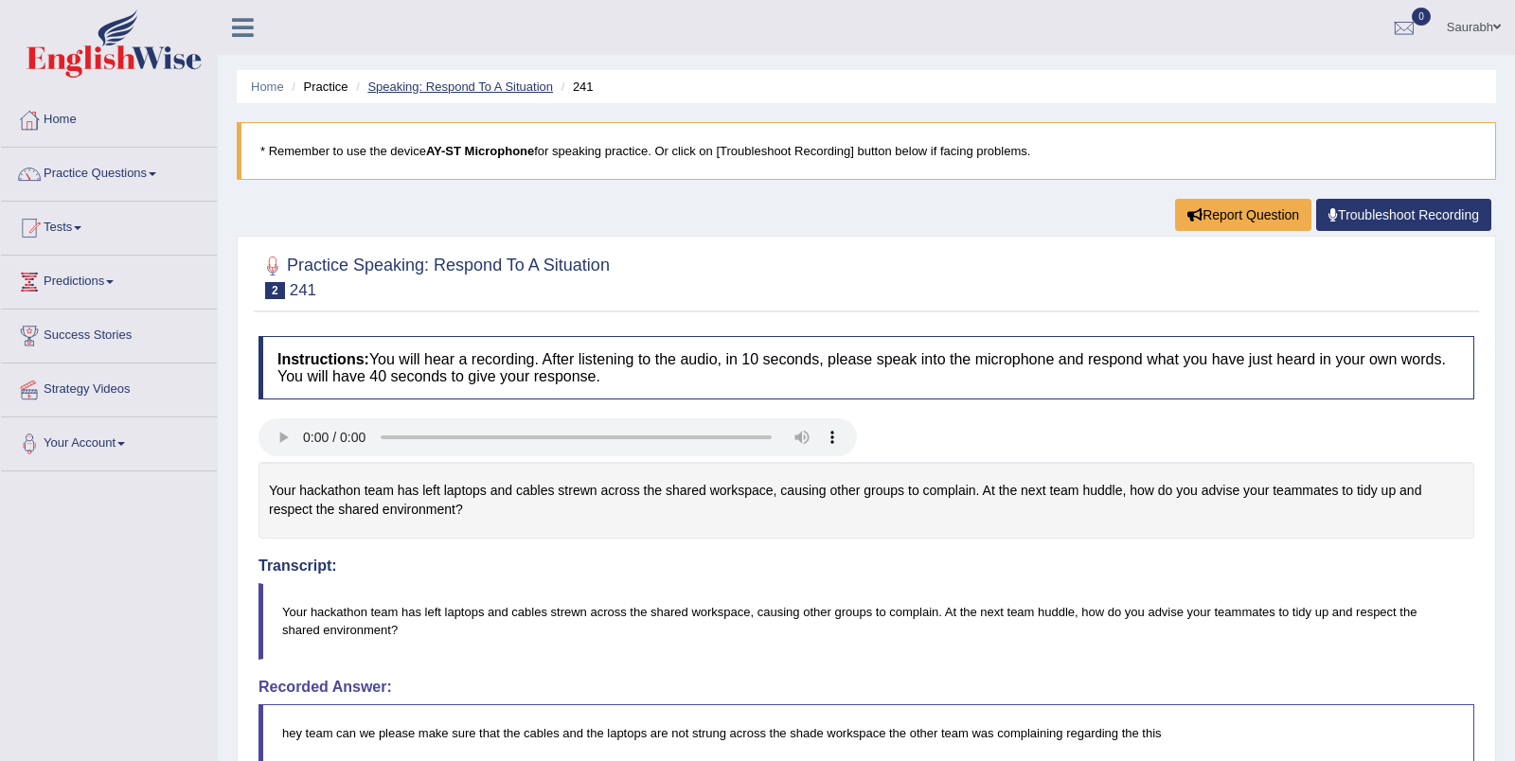
click at [526, 85] on link "Speaking: Respond To A Situation" at bounding box center [460, 87] width 186 height 14
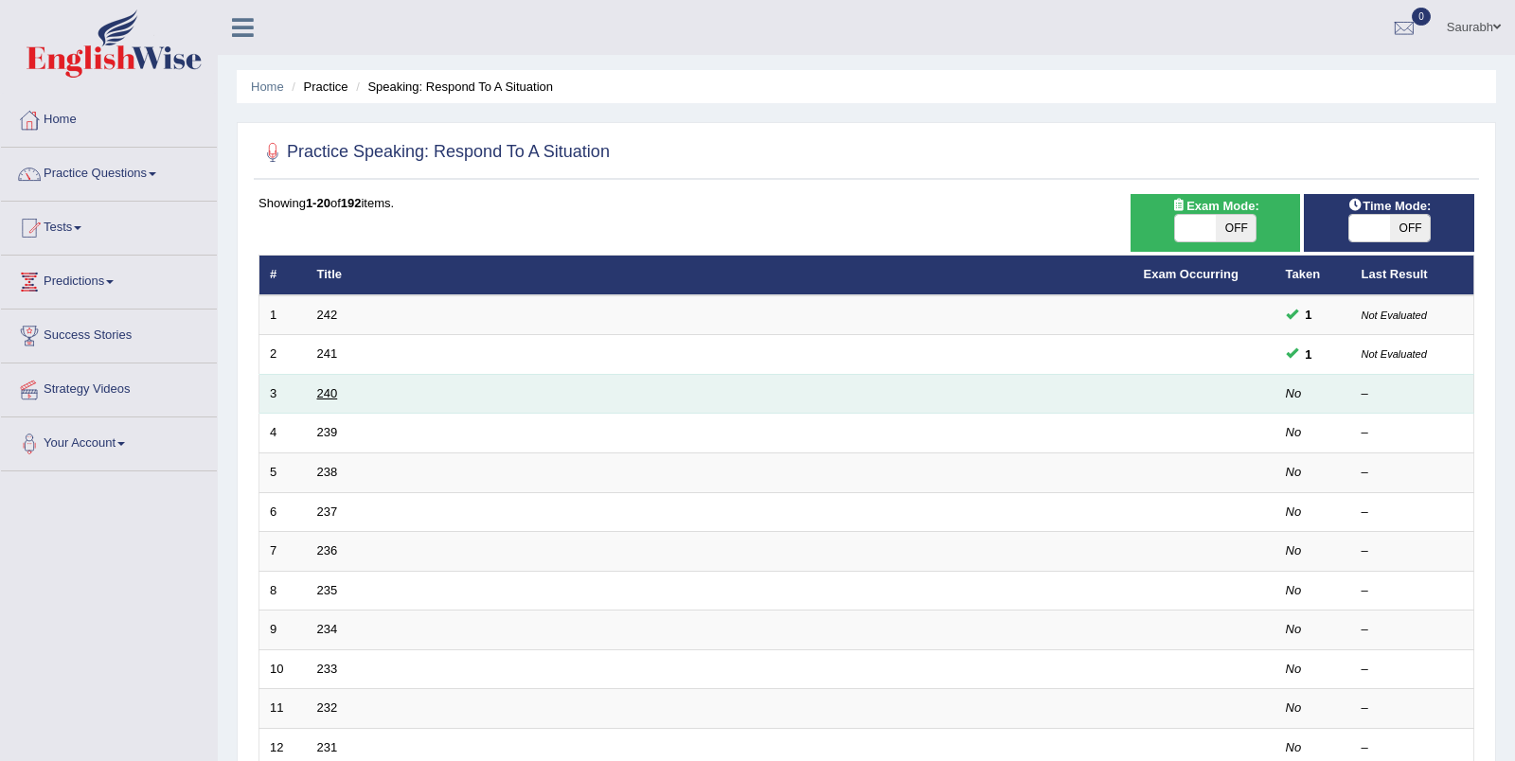
click at [328, 397] on link "240" at bounding box center [327, 393] width 21 height 14
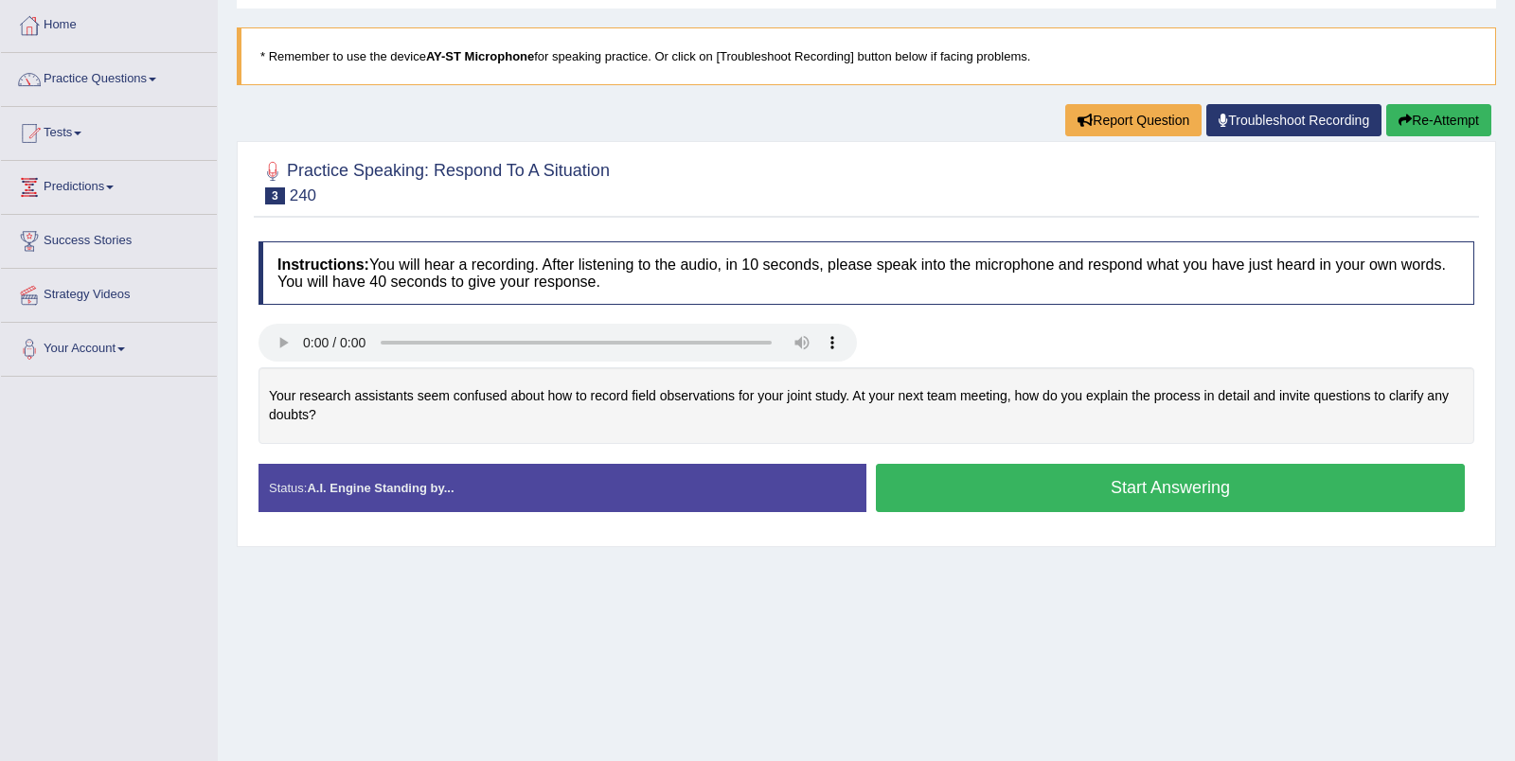
scroll to position [100, 0]
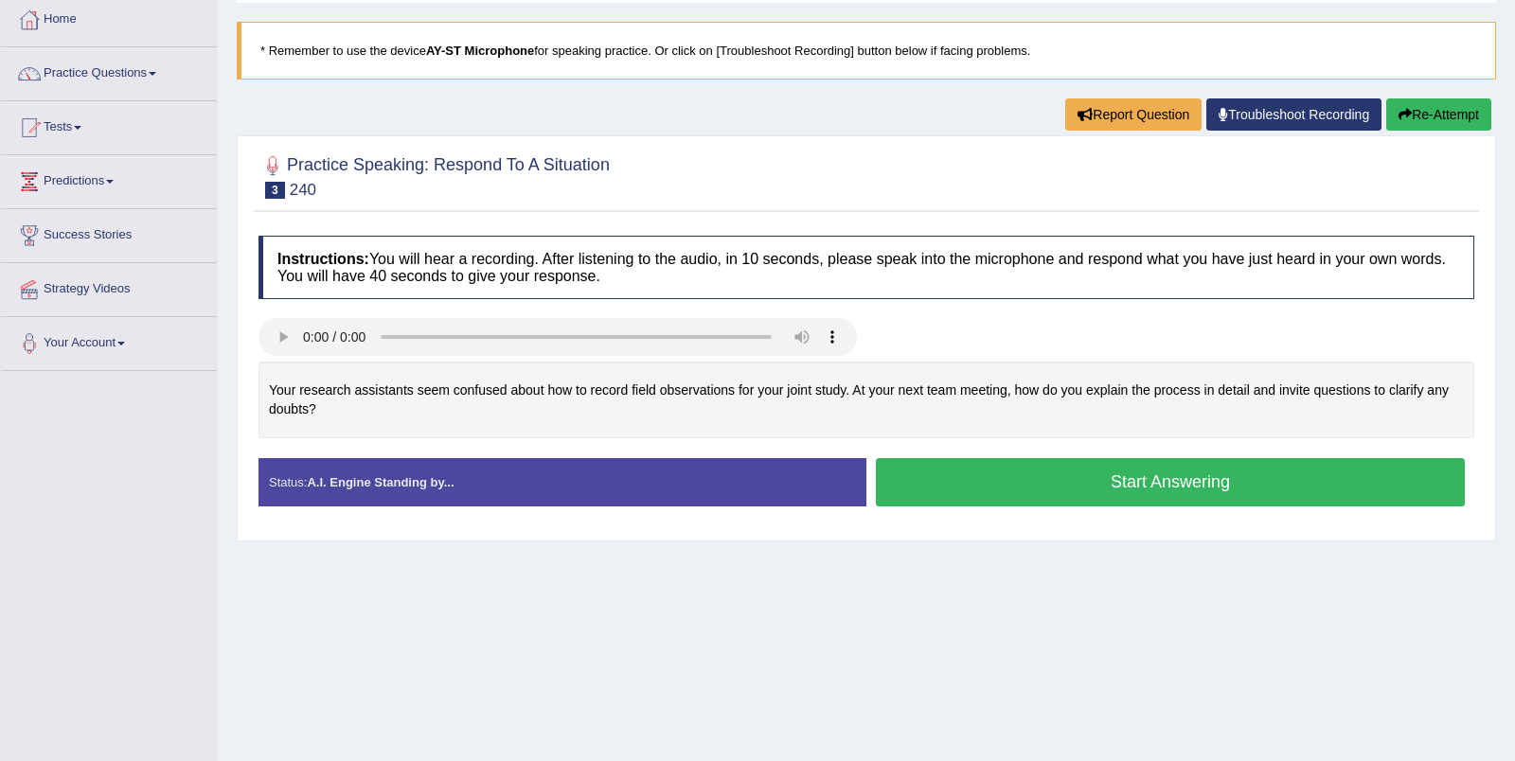
click at [1154, 470] on button "Start Answering" at bounding box center [1170, 482] width 589 height 48
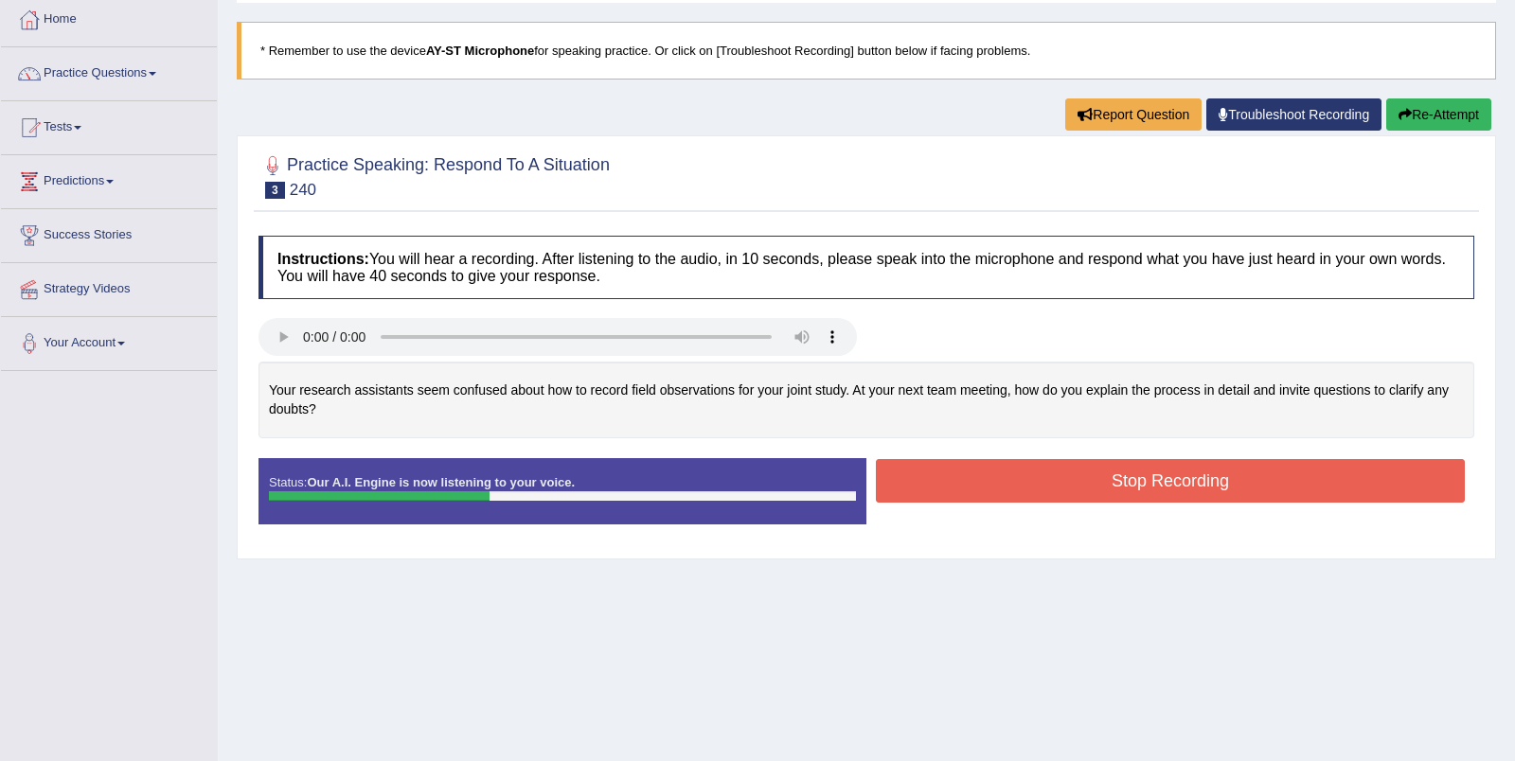
click at [1158, 497] on button "Stop Recording" at bounding box center [1170, 481] width 589 height 44
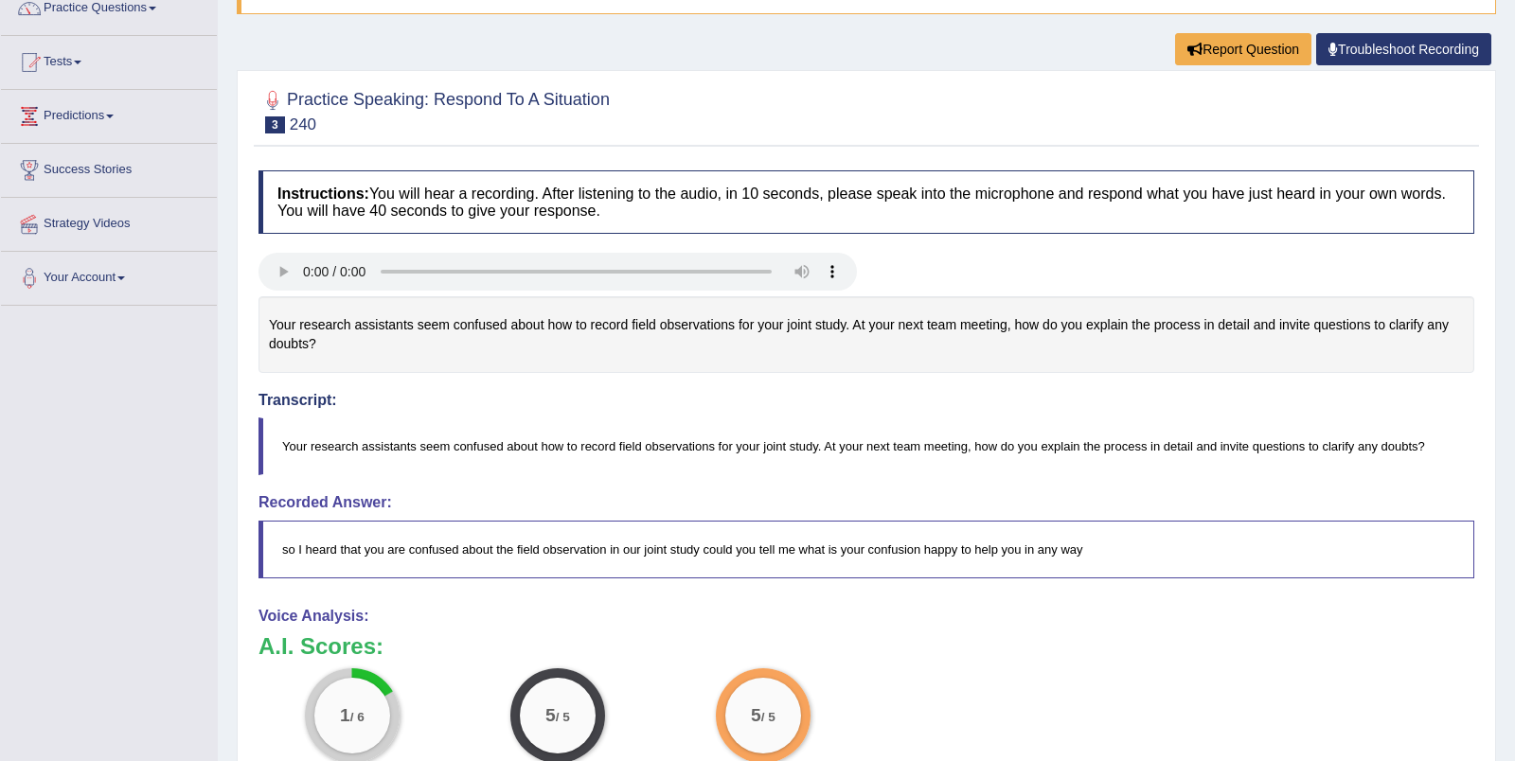
scroll to position [0, 0]
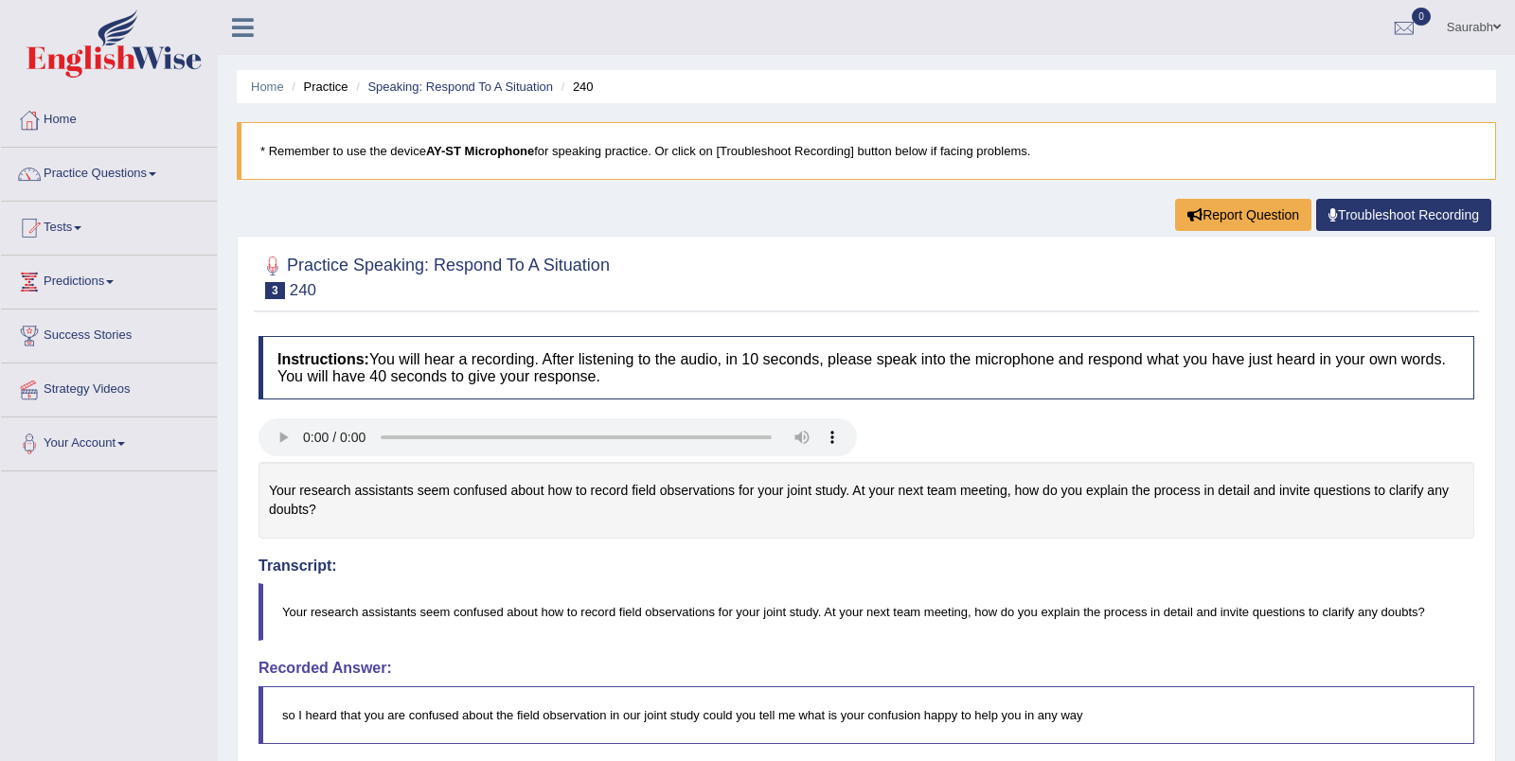
drag, startPoint x: 441, startPoint y: 258, endPoint x: 973, endPoint y: -68, distance: 624.3
click at [973, 0] on html "Toggle navigation Home Practice Questions Speaking Practice Read Aloud Repeat S…" at bounding box center [757, 380] width 1515 height 761
drag, startPoint x: 270, startPoint y: 479, endPoint x: 336, endPoint y: 516, distance: 75.9
click at [336, 516] on div "Your research assistants seem confused about how to record field observations f…" at bounding box center [865, 500] width 1215 height 77
drag, startPoint x: 336, startPoint y: 516, endPoint x: 269, endPoint y: 488, distance: 73.0
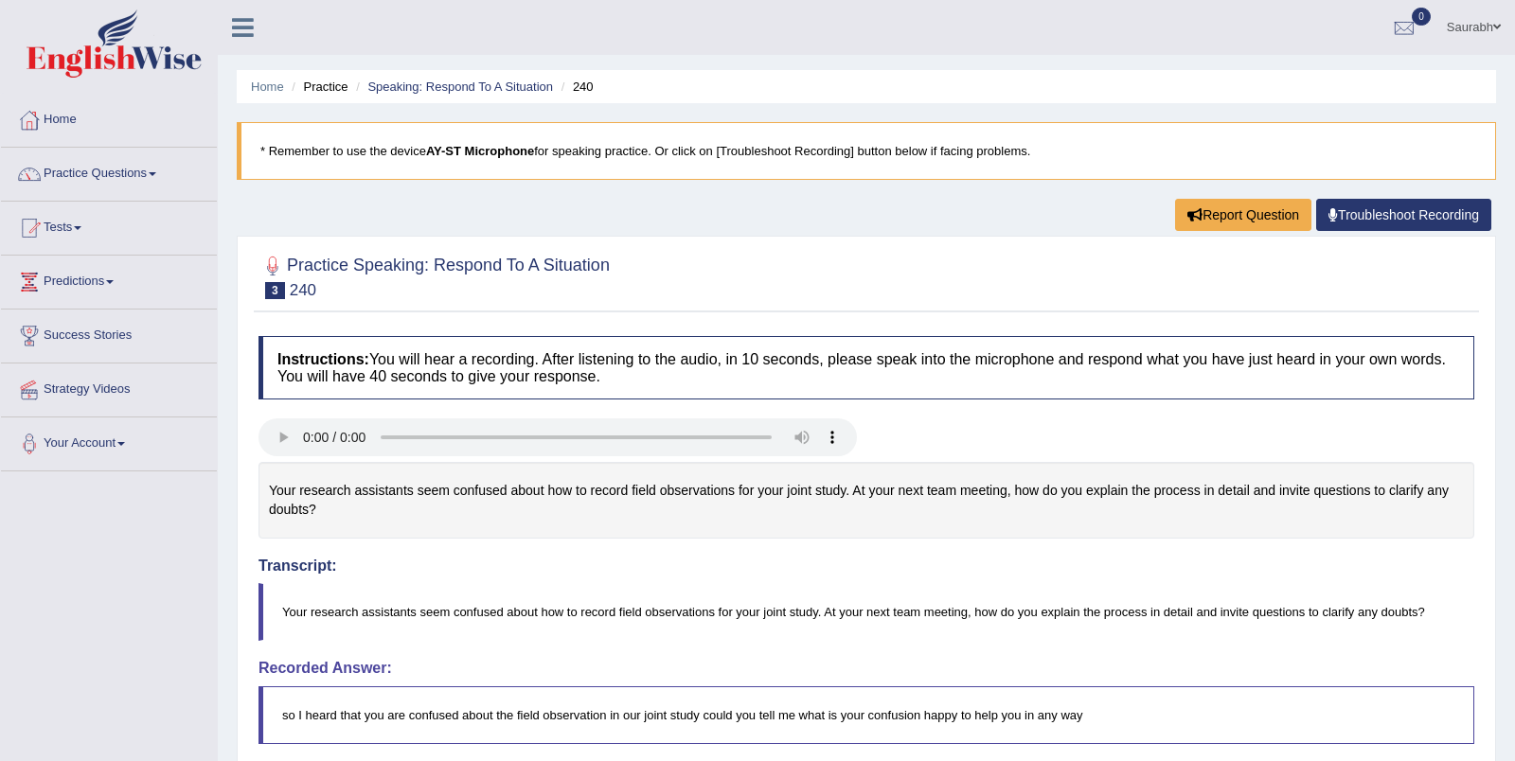
click at [268, 488] on div "Your research assistants seem confused about how to record field observations f…" at bounding box center [865, 500] width 1215 height 77
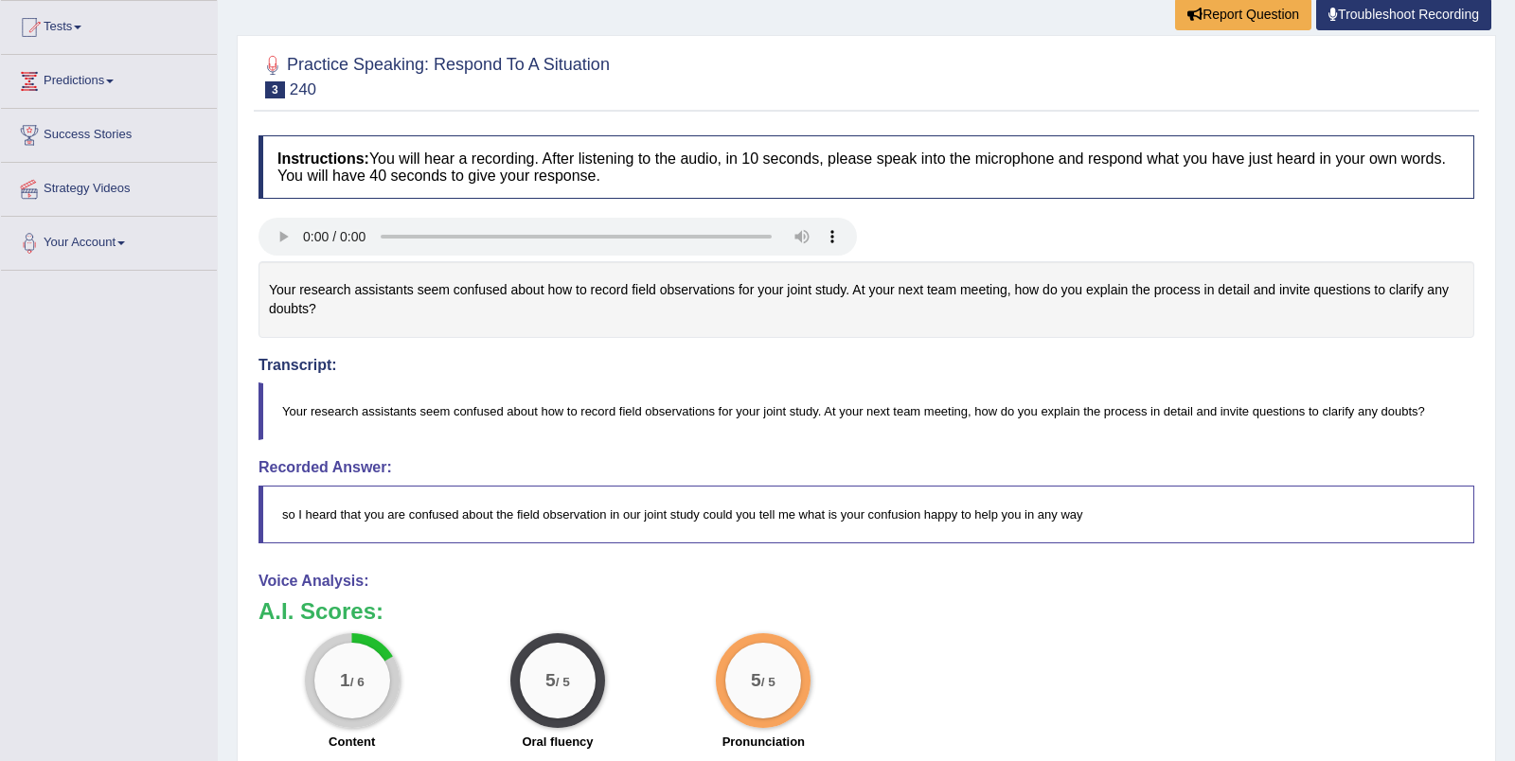
scroll to position [211, 0]
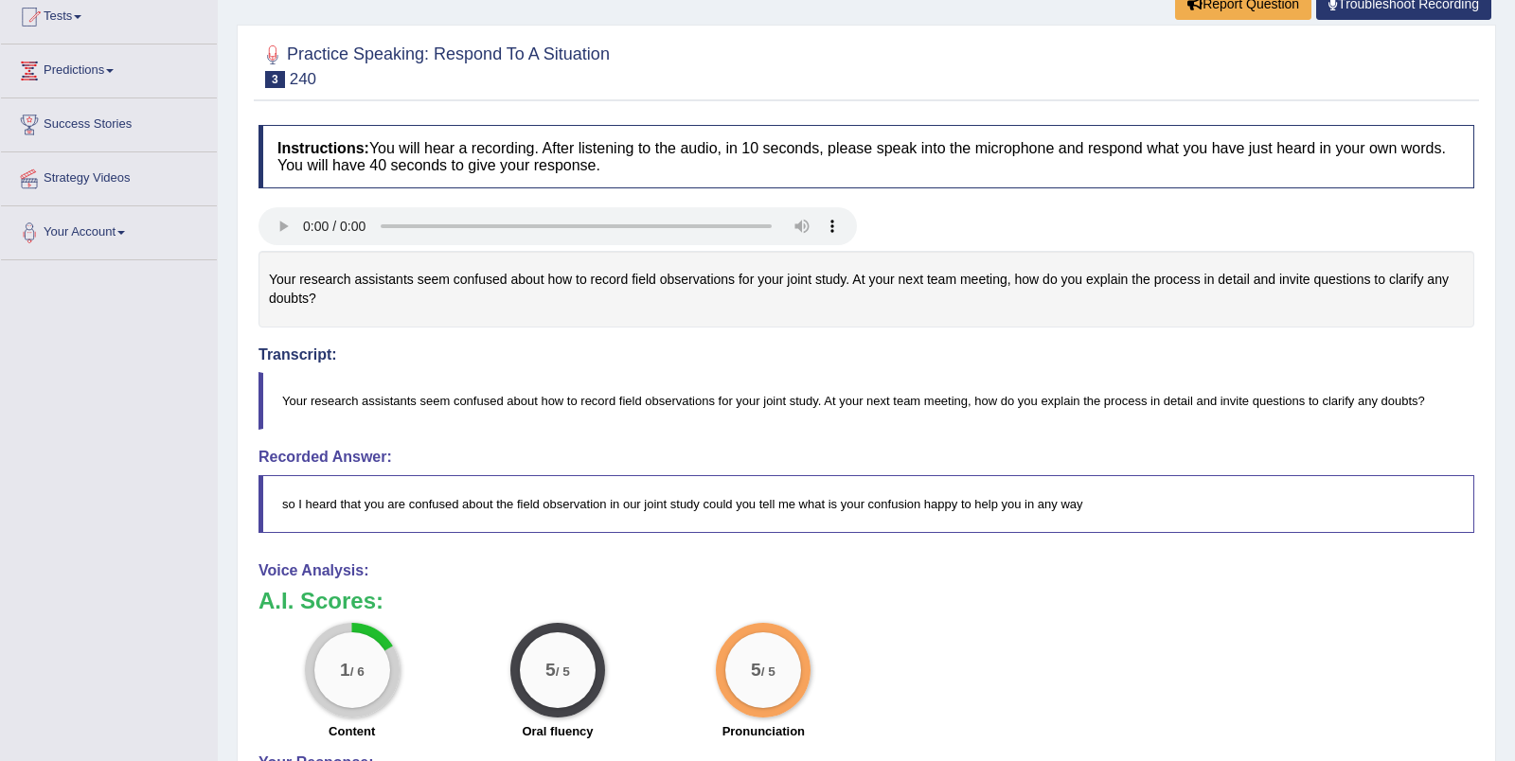
click at [281, 402] on blockquote "Your research assistants seem confused about how to record field observations f…" at bounding box center [865, 401] width 1215 height 58
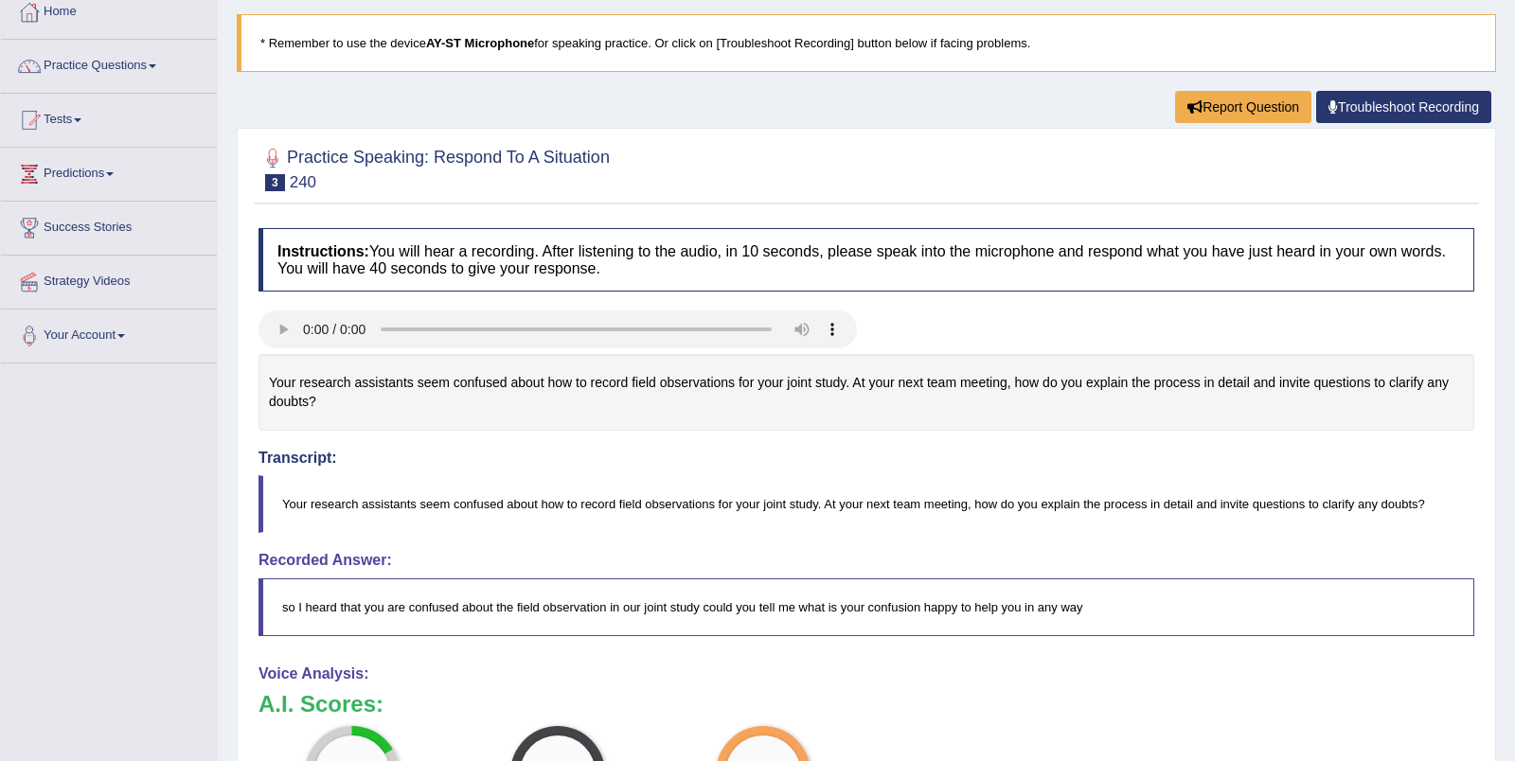
scroll to position [0, 0]
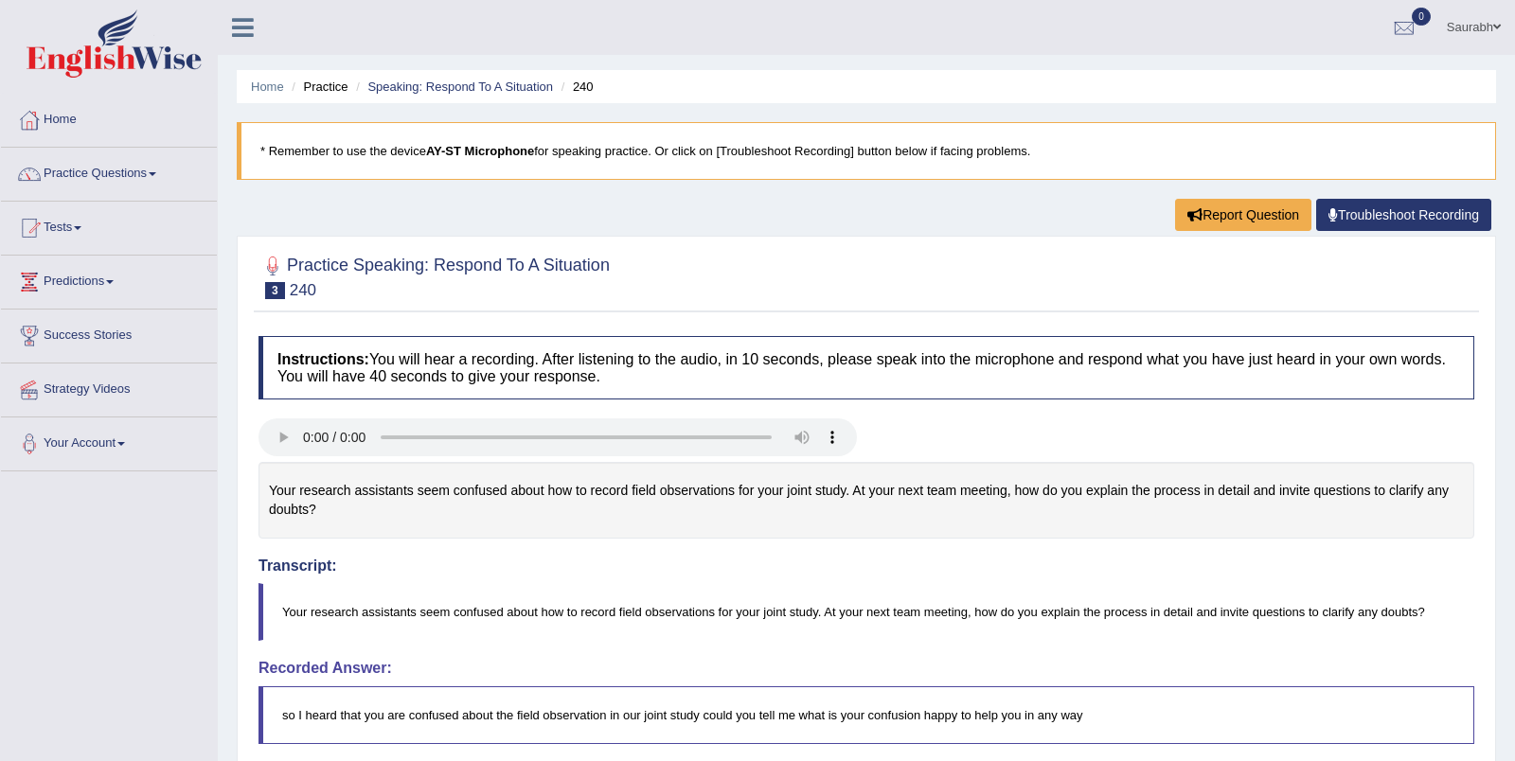
click at [539, 94] on li "Speaking: Respond To A Situation" at bounding box center [452, 87] width 202 height 18
click at [523, 88] on link "Speaking: Respond To A Situation" at bounding box center [460, 87] width 186 height 14
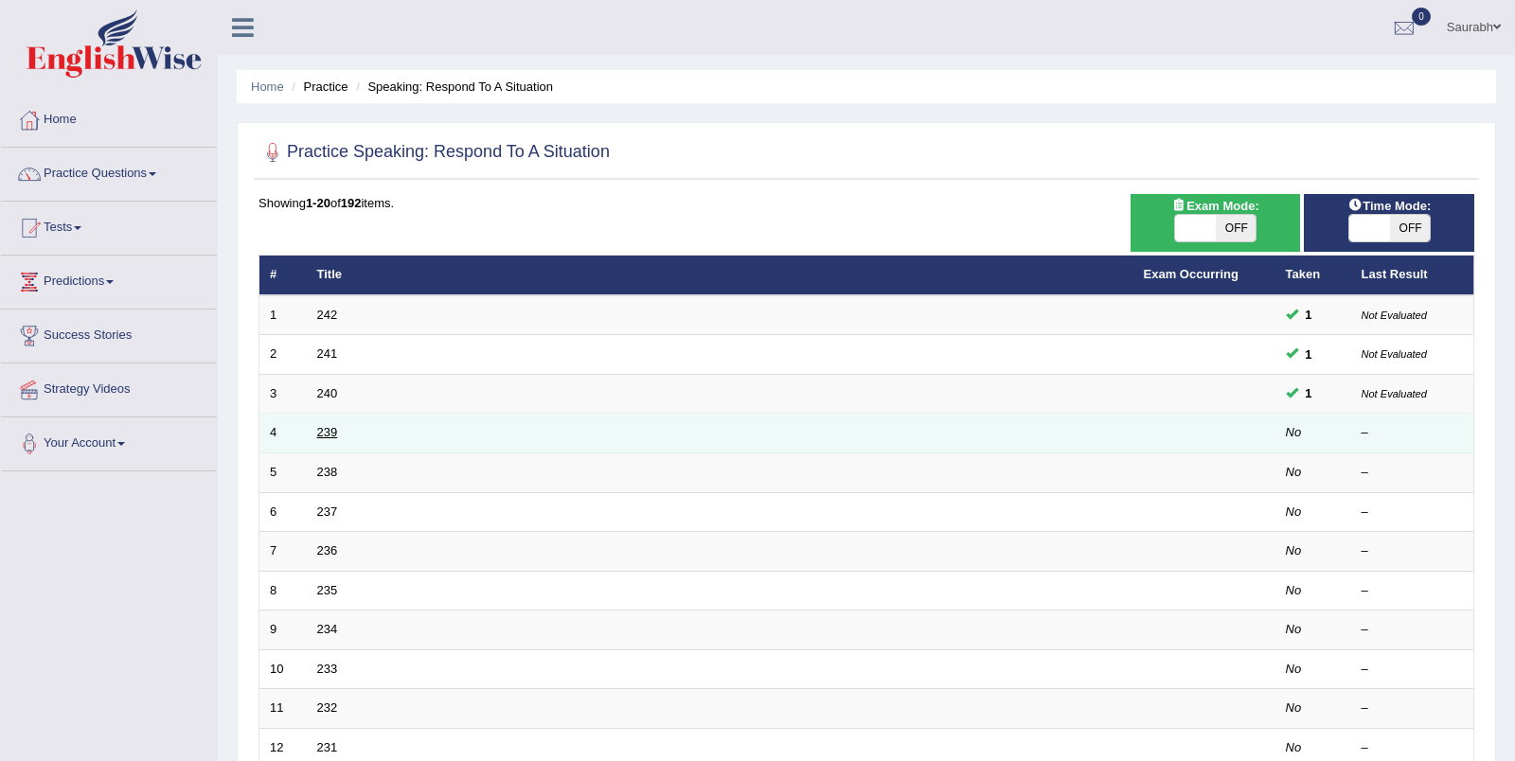
click at [328, 425] on link "239" at bounding box center [327, 432] width 21 height 14
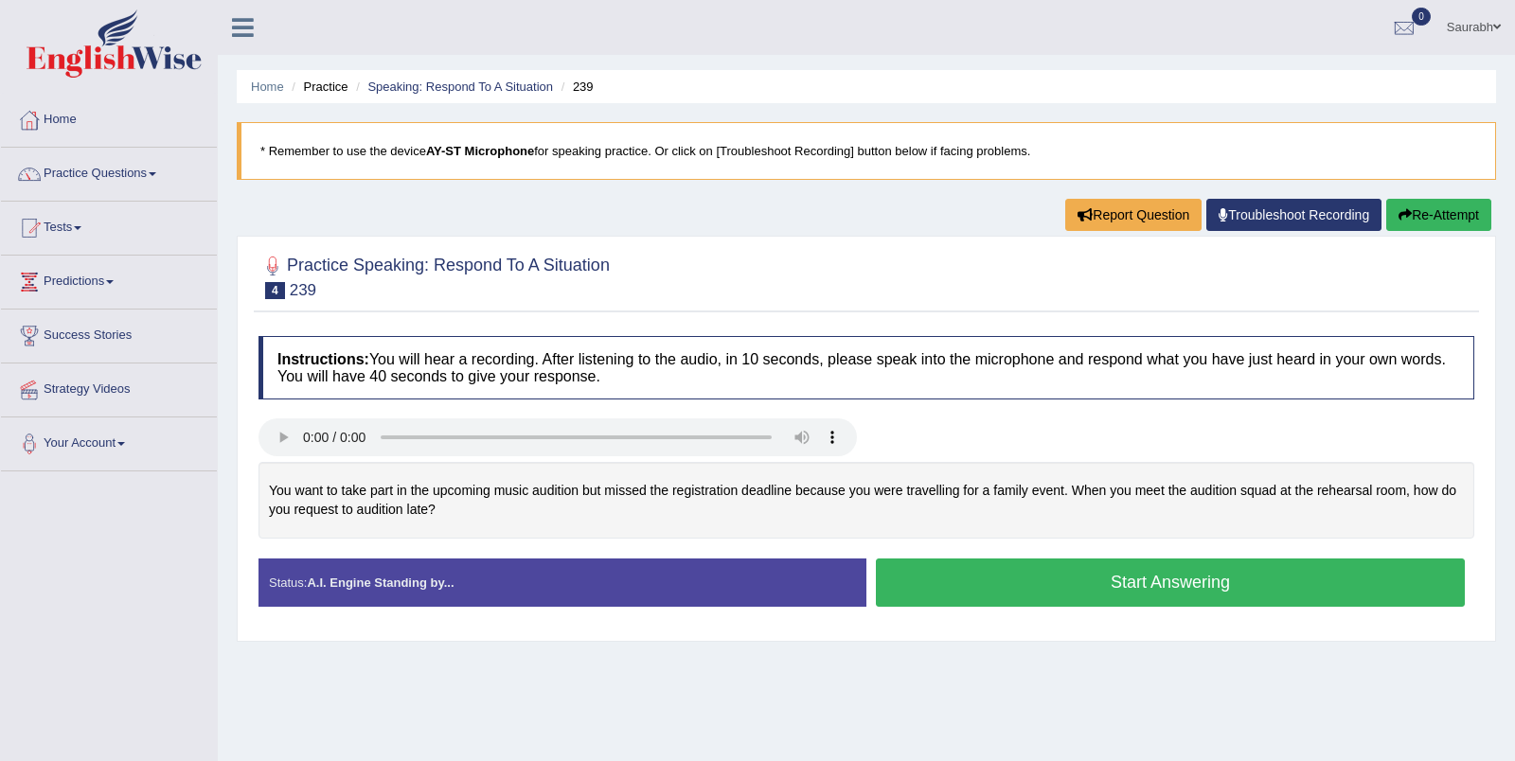
click at [1034, 575] on button "Start Answering" at bounding box center [1170, 583] width 589 height 48
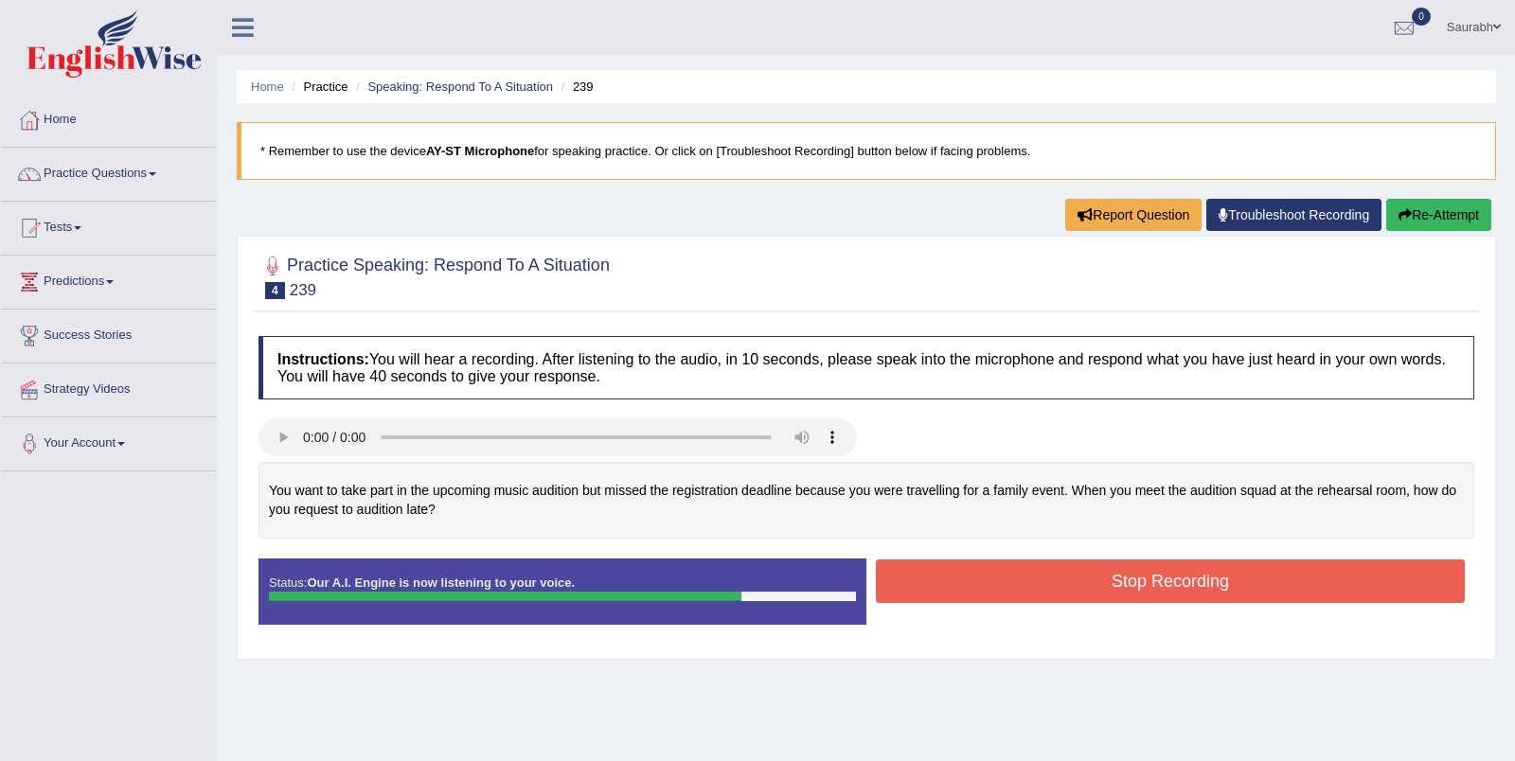
click at [1136, 585] on button "Stop Recording" at bounding box center [1170, 581] width 589 height 44
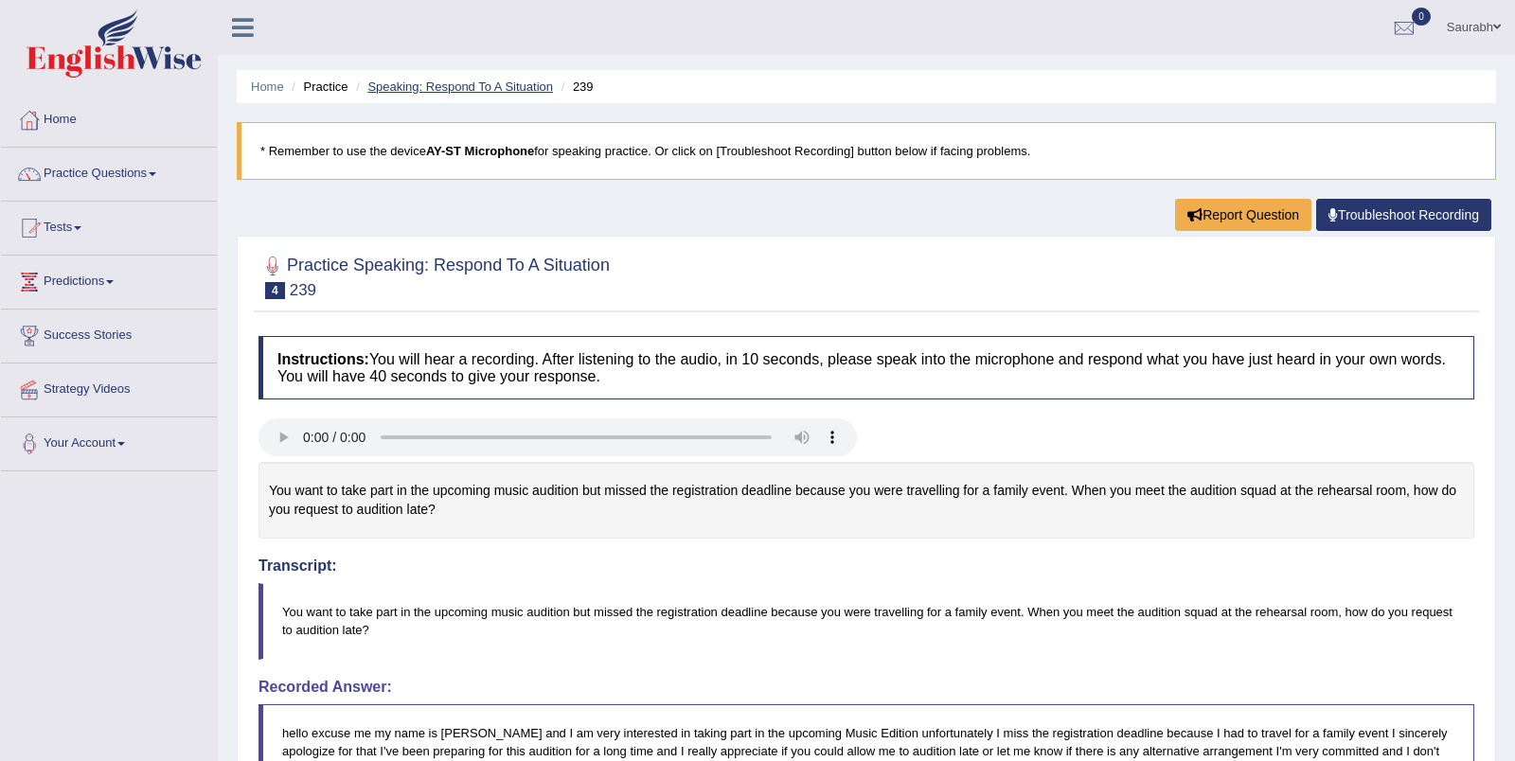
click at [531, 85] on link "Speaking: Respond To A Situation" at bounding box center [460, 87] width 186 height 14
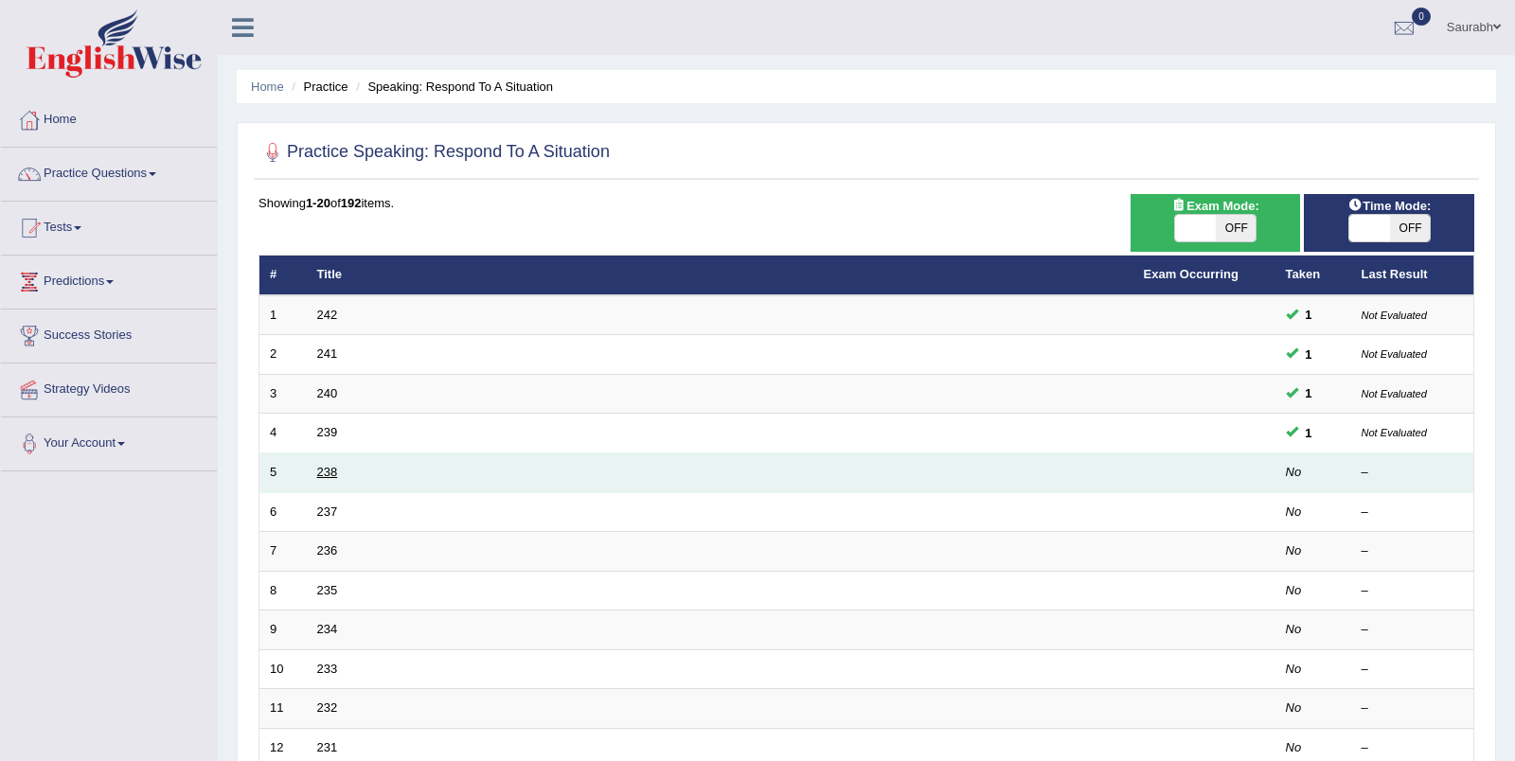
click at [328, 465] on link "238" at bounding box center [327, 472] width 21 height 14
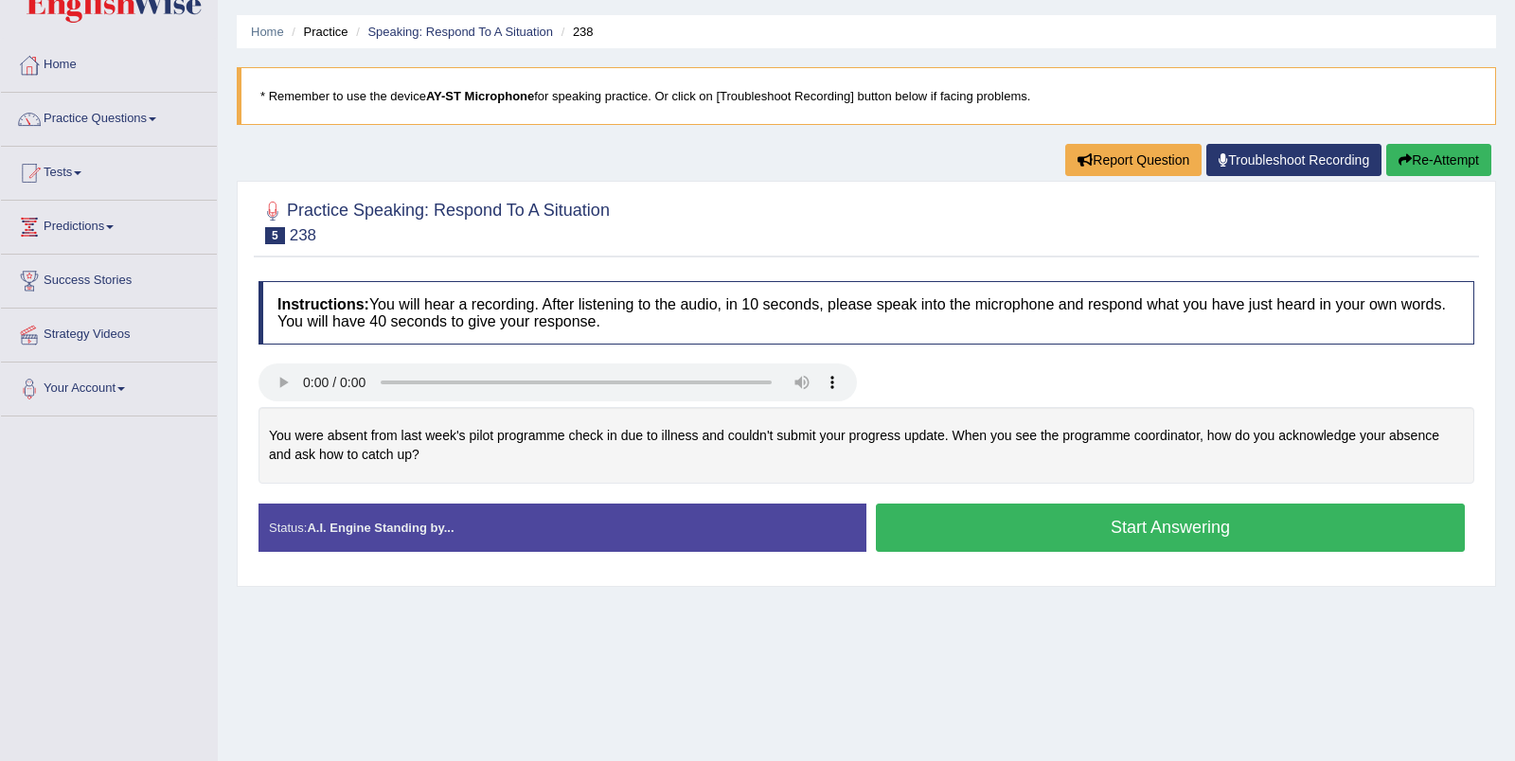
scroll to position [62, 0]
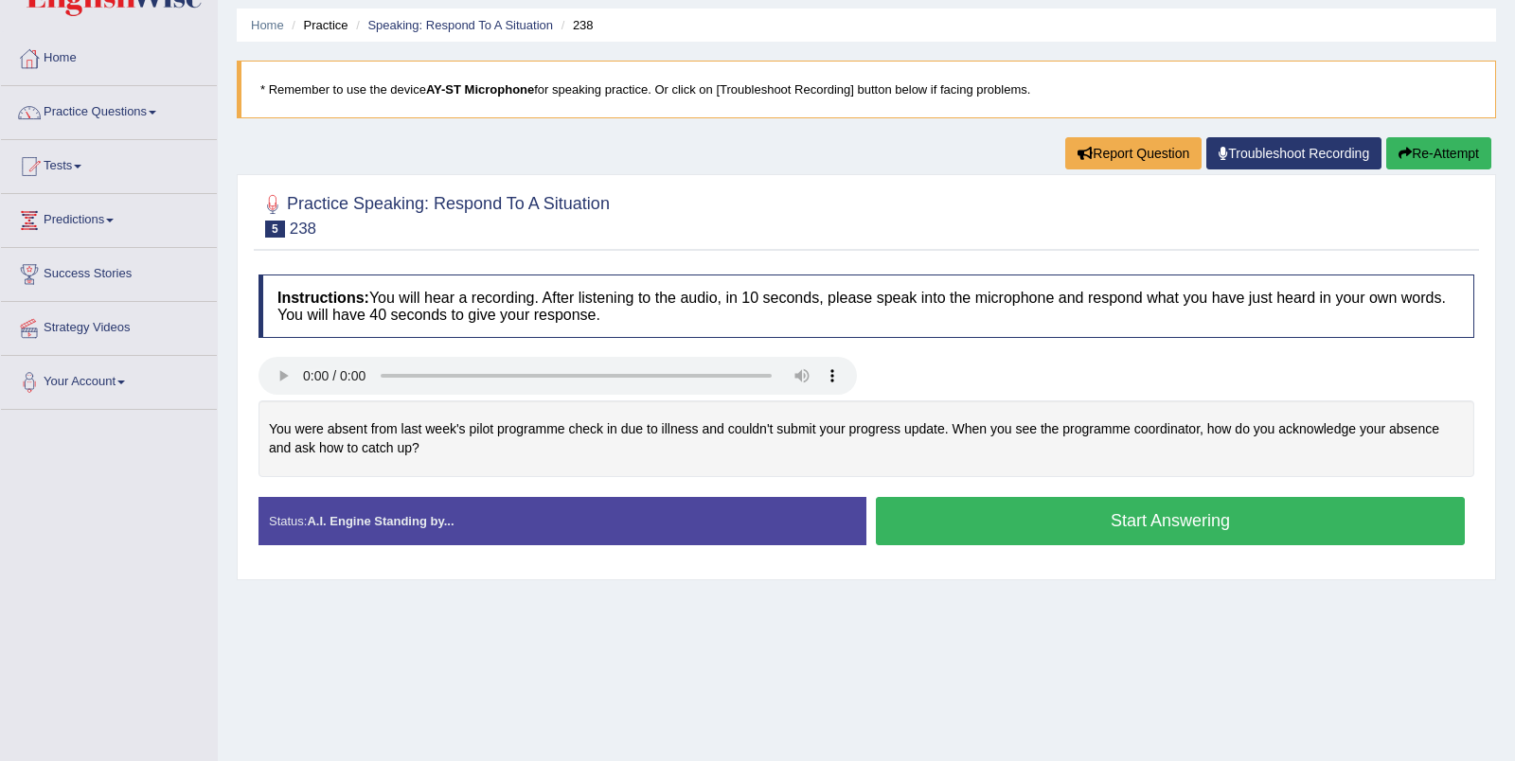
click at [1046, 526] on button "Start Answering" at bounding box center [1170, 521] width 589 height 48
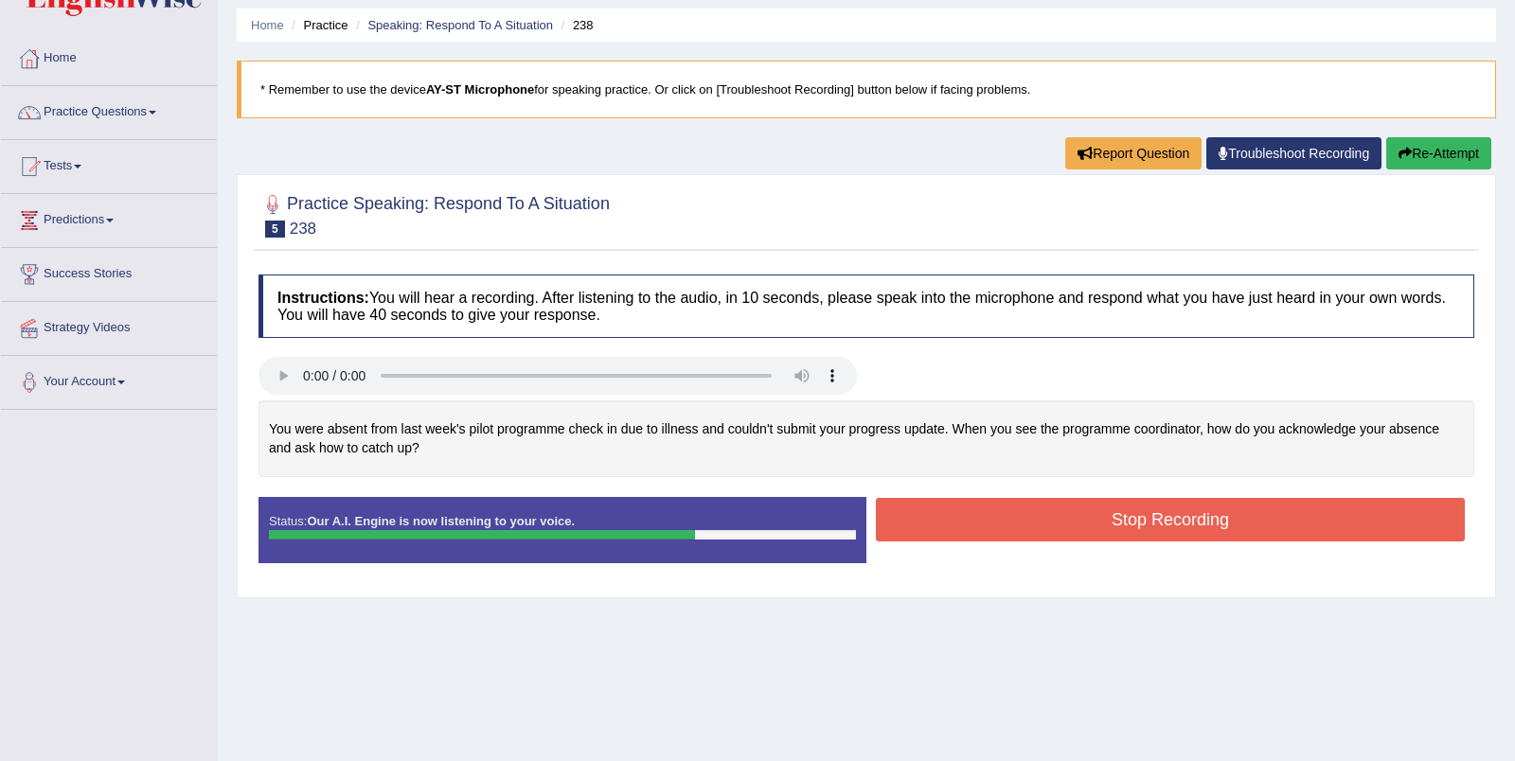
click at [1134, 525] on button "Stop Recording" at bounding box center [1170, 520] width 589 height 44
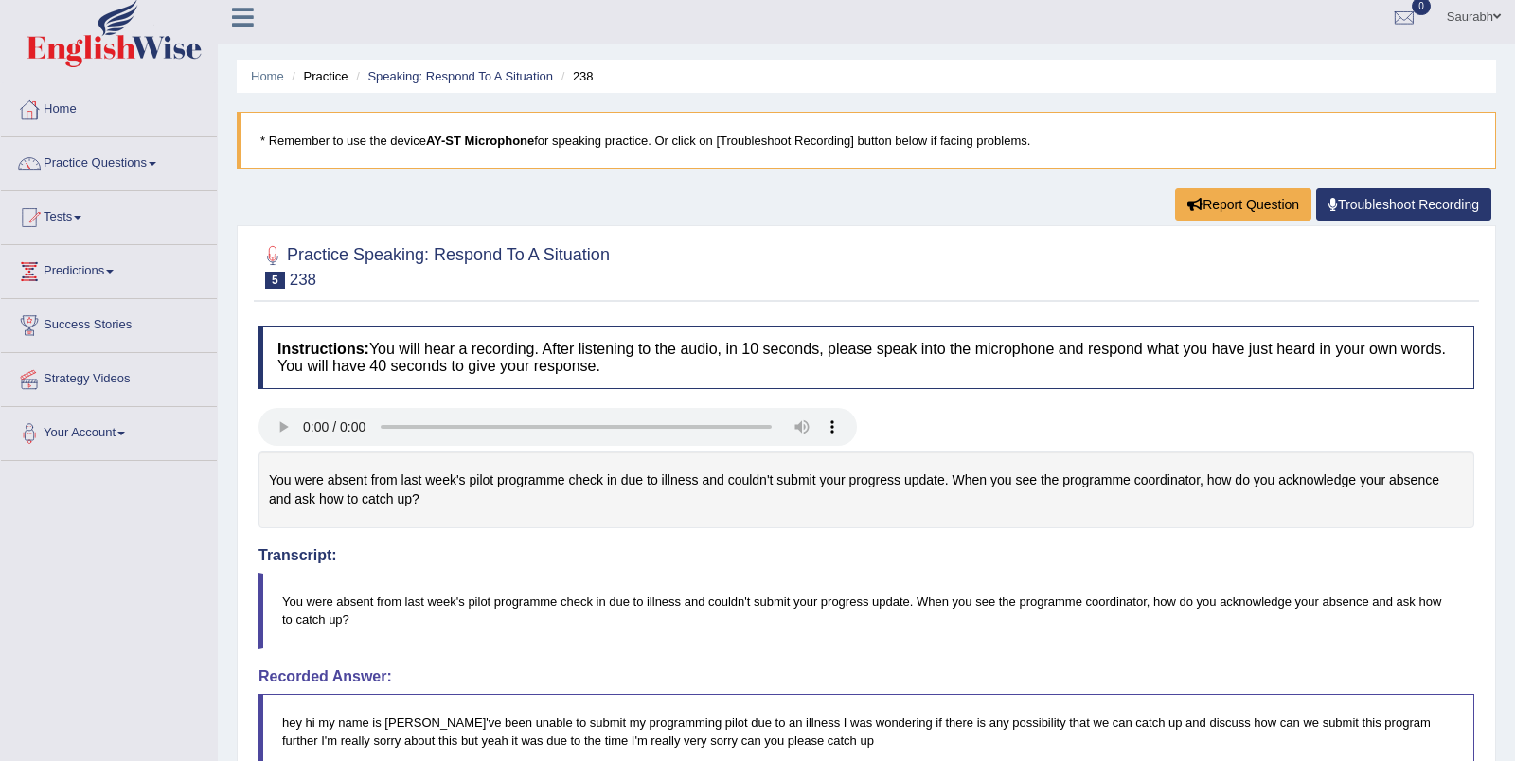
scroll to position [0, 0]
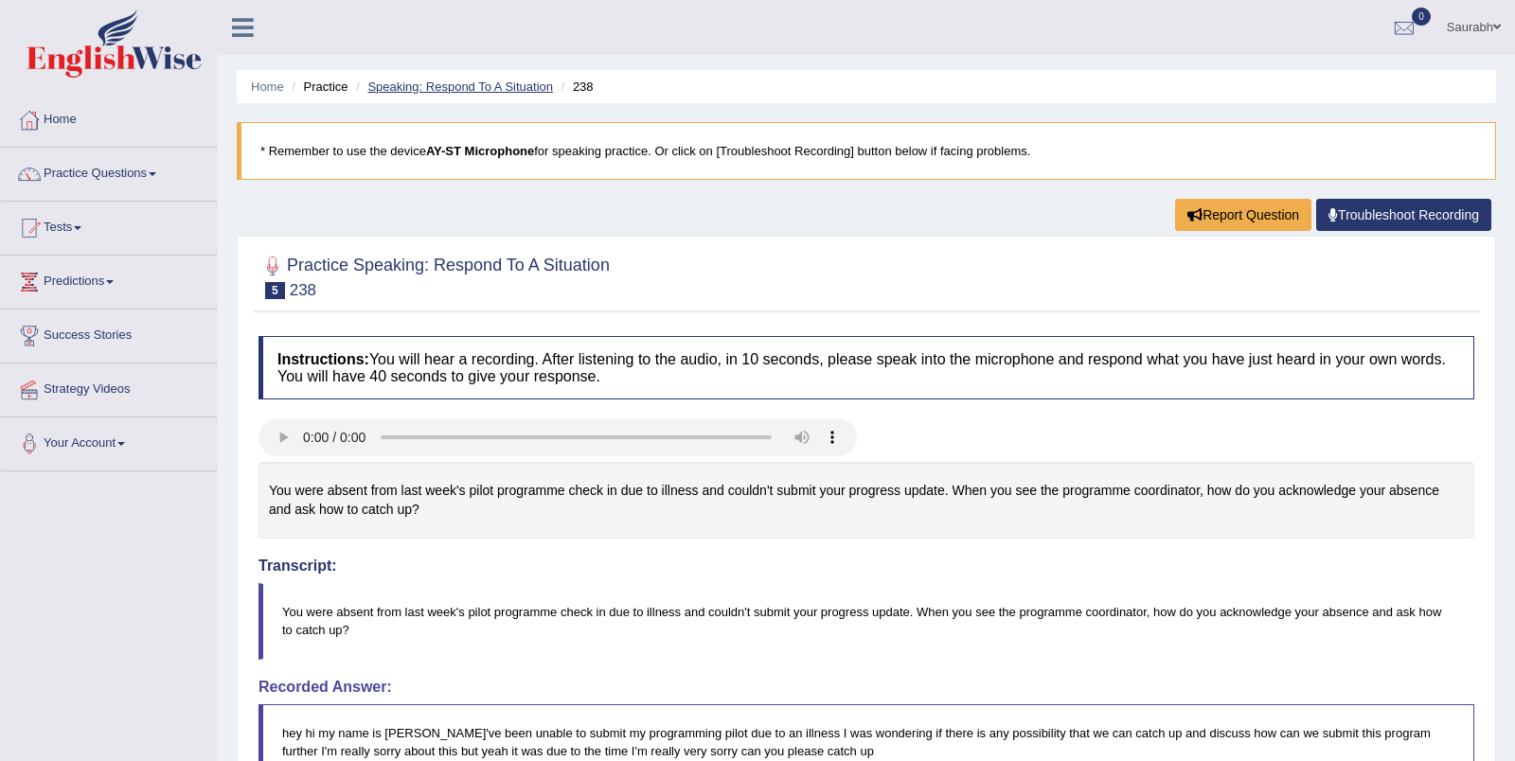
click at [443, 89] on link "Speaking: Respond To A Situation" at bounding box center [460, 87] width 186 height 14
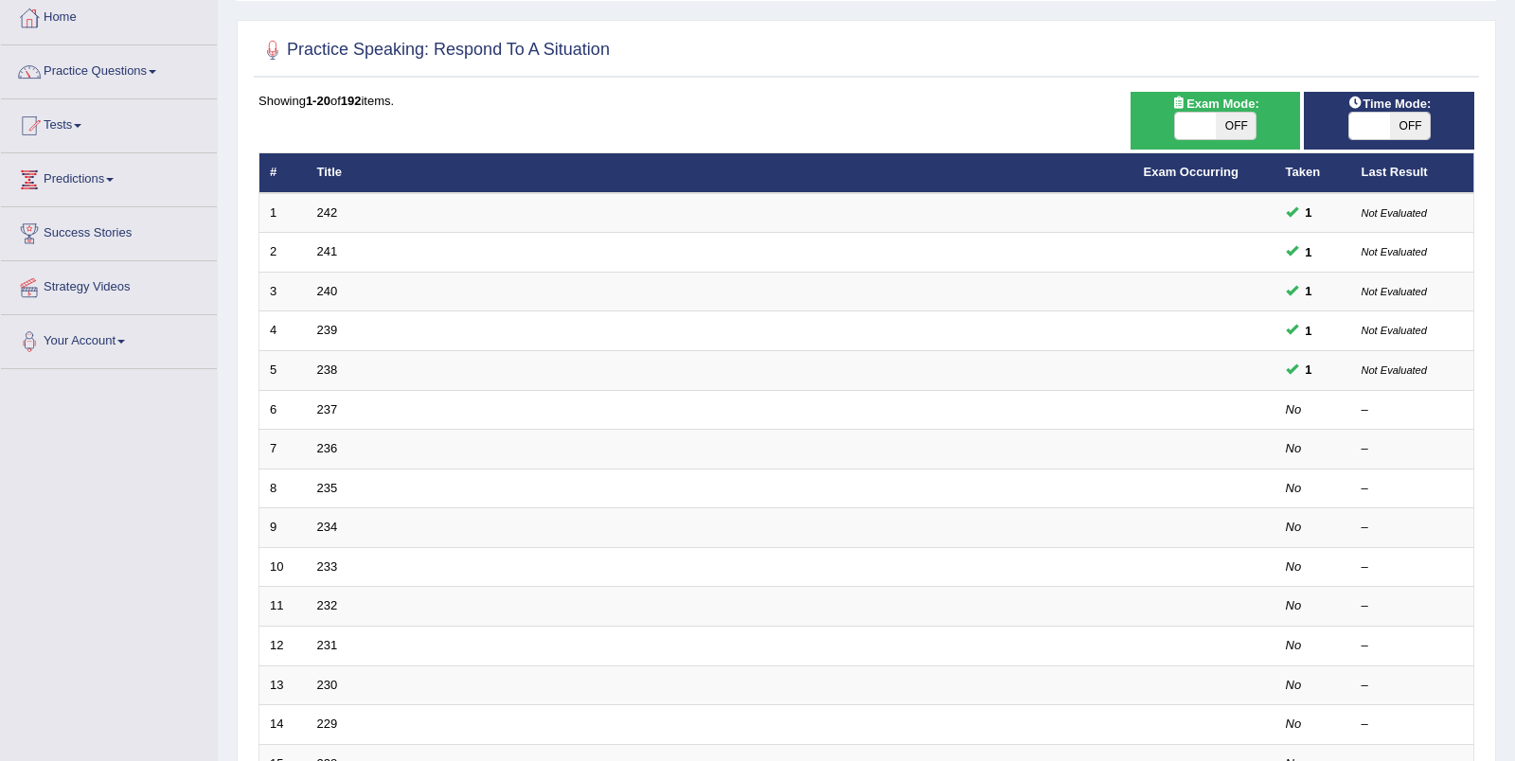
scroll to position [136, 0]
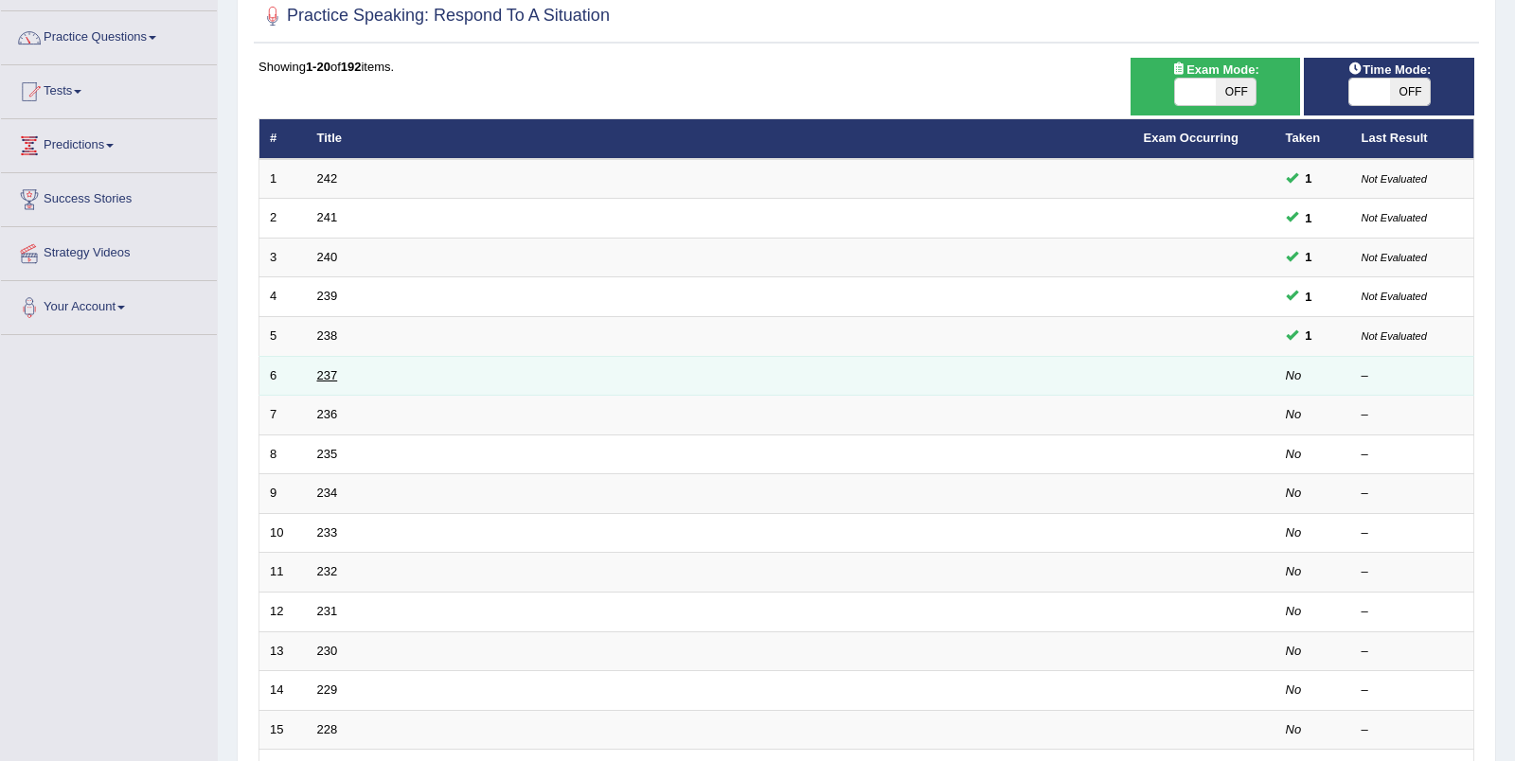
click at [329, 368] on link "237" at bounding box center [327, 375] width 21 height 14
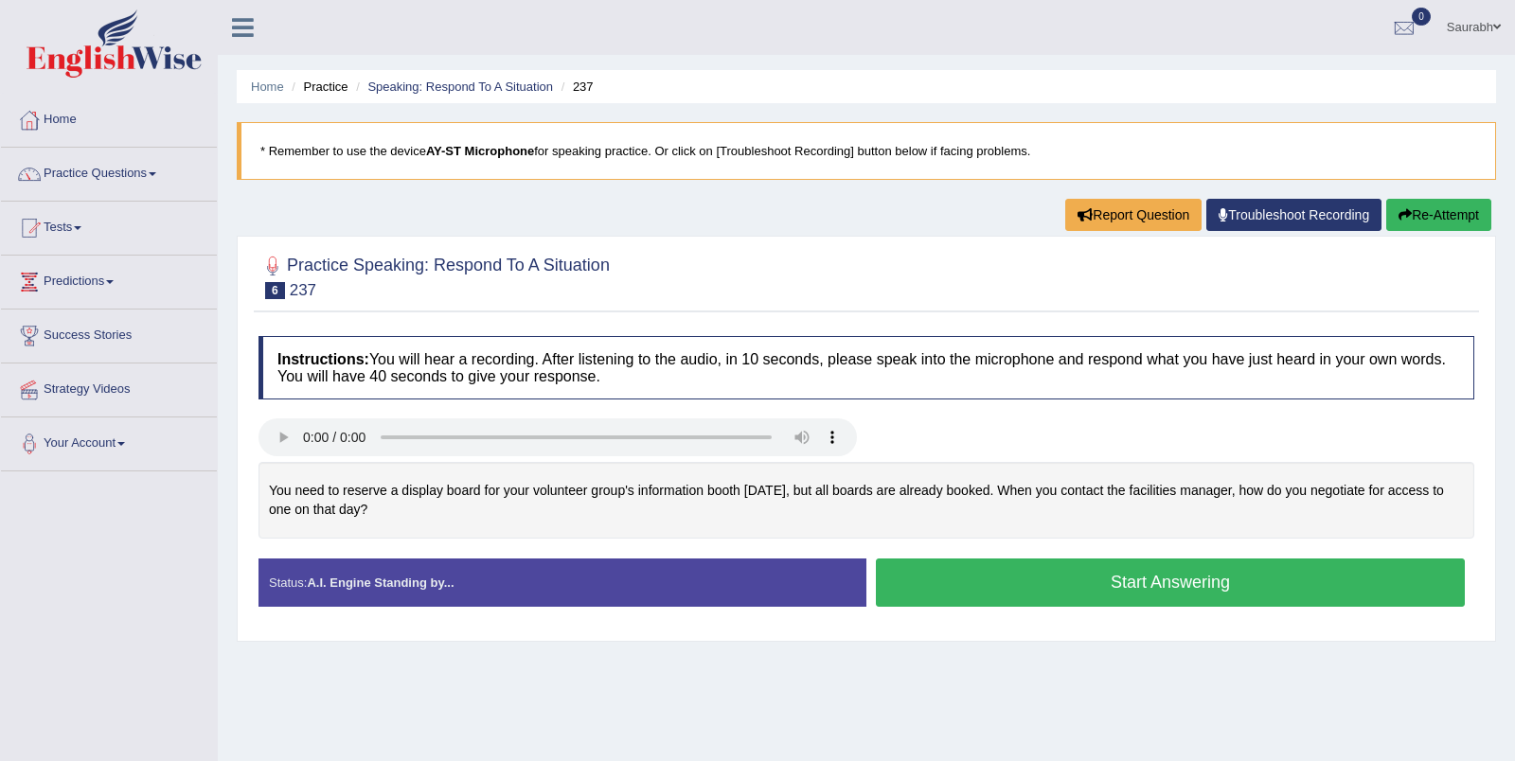
drag, startPoint x: 446, startPoint y: 508, endPoint x: 277, endPoint y: 487, distance: 169.9
click at [277, 487] on div "You need to reserve a display board for your volunteer group's information boot…" at bounding box center [865, 500] width 1215 height 77
drag, startPoint x: 269, startPoint y: 484, endPoint x: 442, endPoint y: 512, distance: 175.5
click at [442, 512] on div "You need to reserve a display board for your volunteer group's information boot…" at bounding box center [865, 500] width 1215 height 77
click at [1084, 594] on button "Start Answering" at bounding box center [1170, 583] width 589 height 48
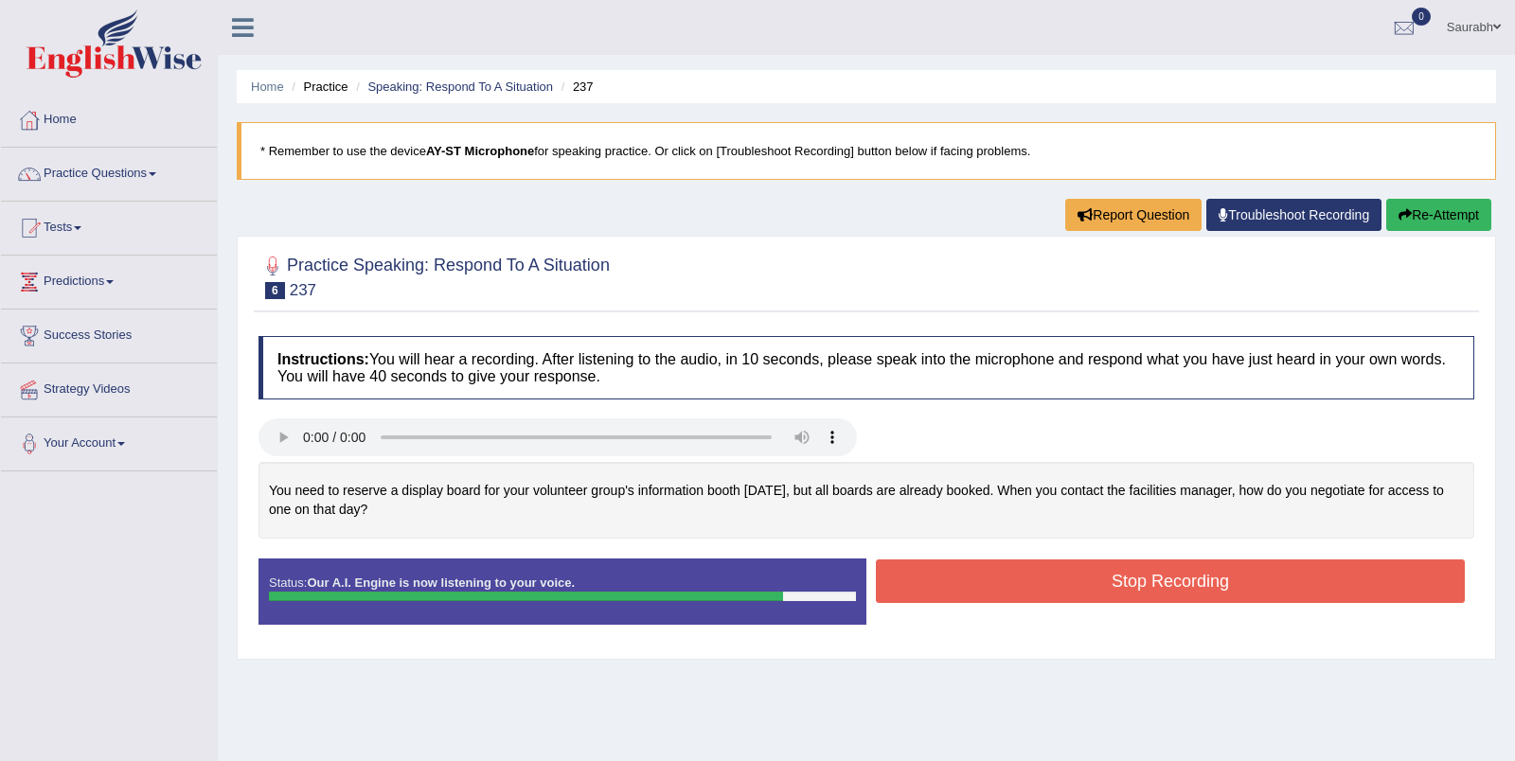
click at [1003, 564] on button "Stop Recording" at bounding box center [1170, 581] width 589 height 44
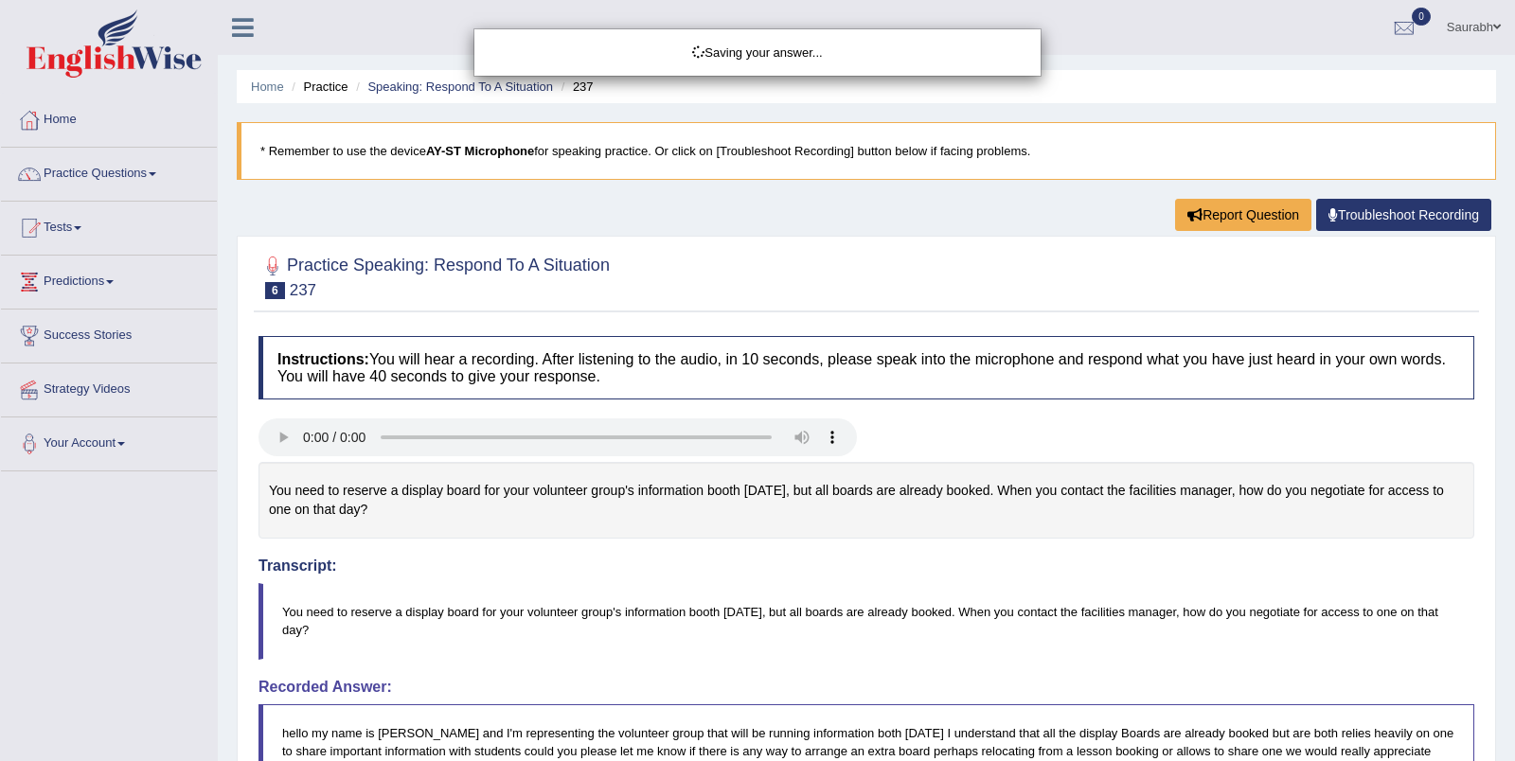
click at [943, 542] on div "Saving your answer..." at bounding box center [757, 380] width 1515 height 761
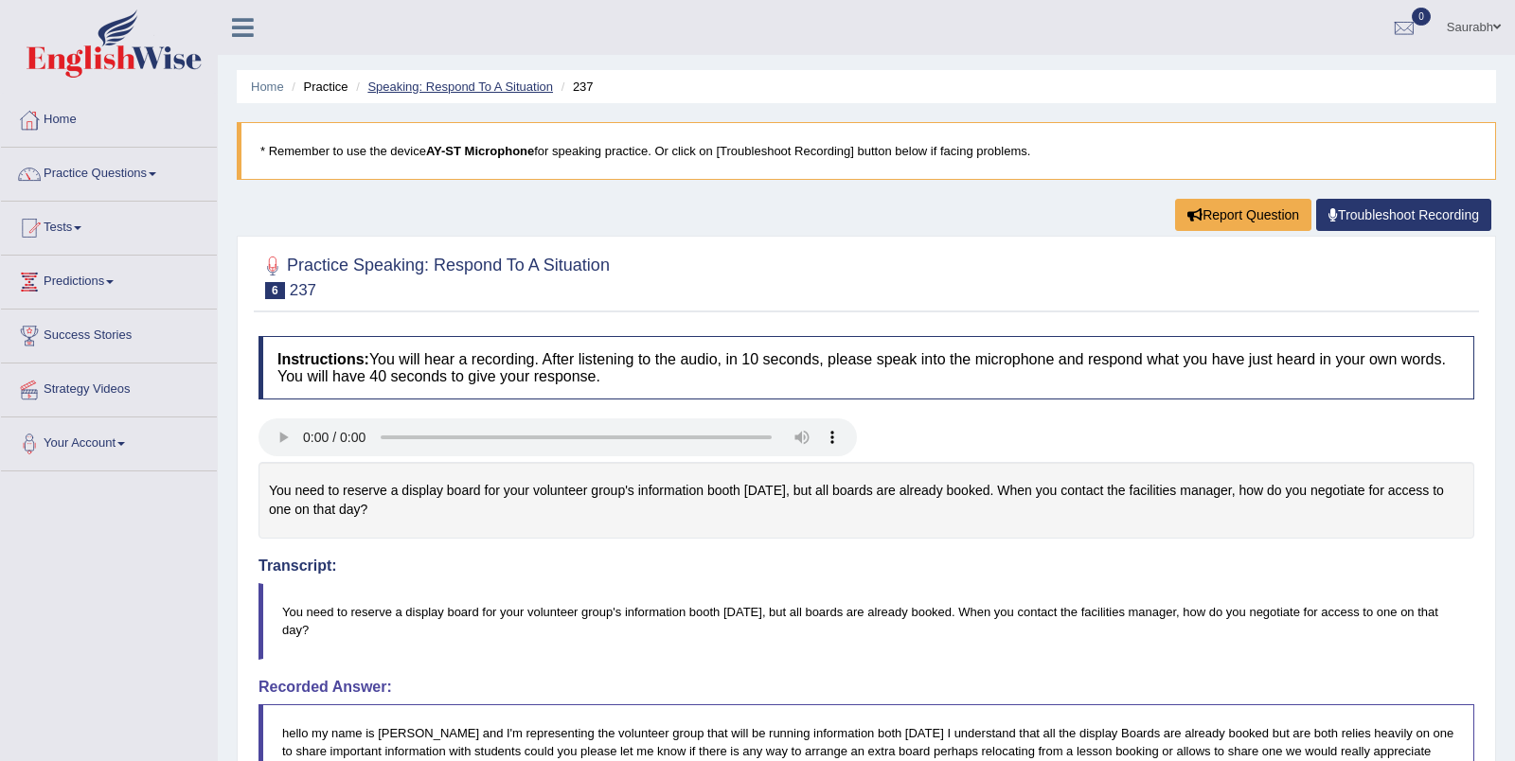
click at [436, 82] on link "Speaking: Respond To A Situation" at bounding box center [460, 87] width 186 height 14
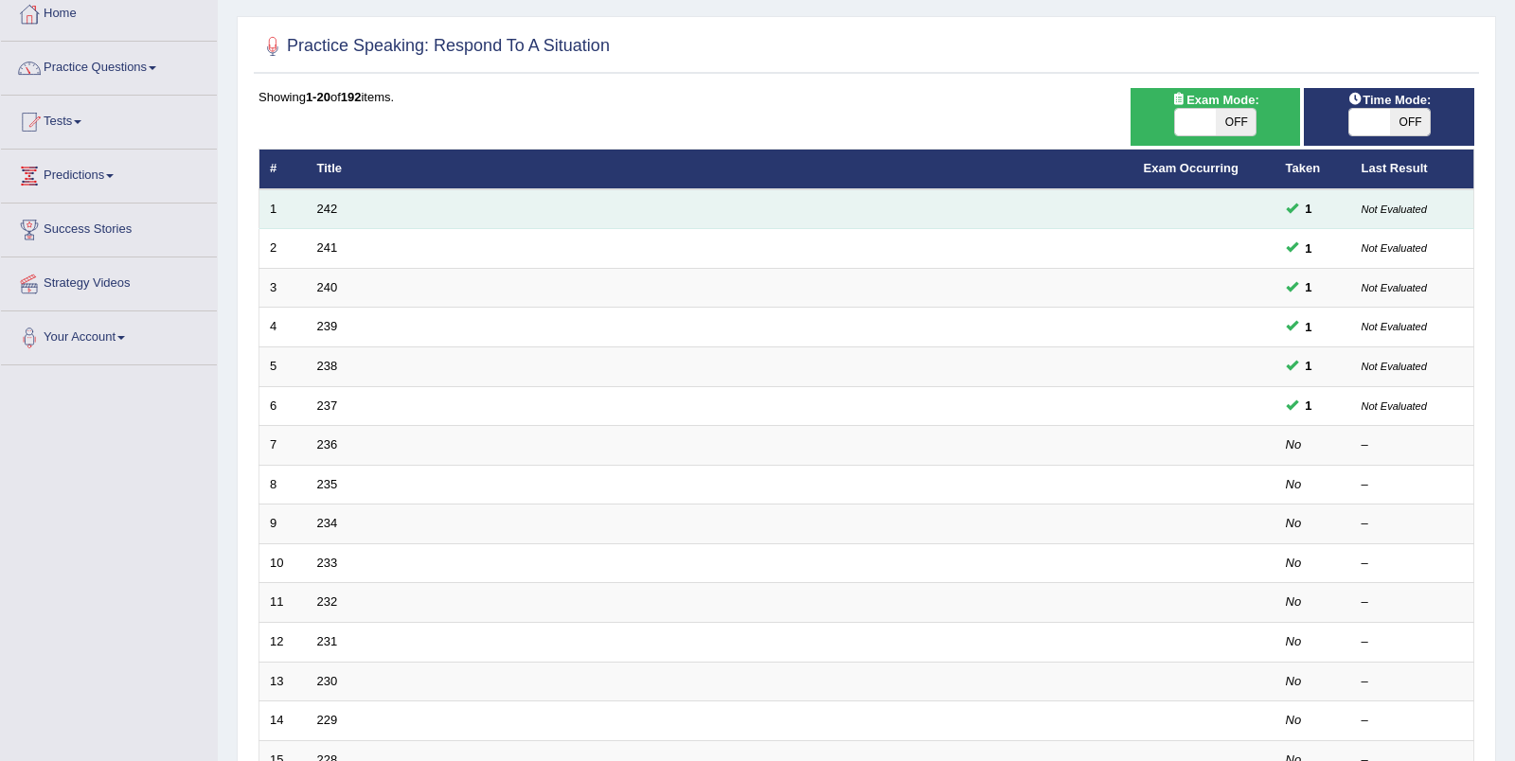
scroll to position [111, 0]
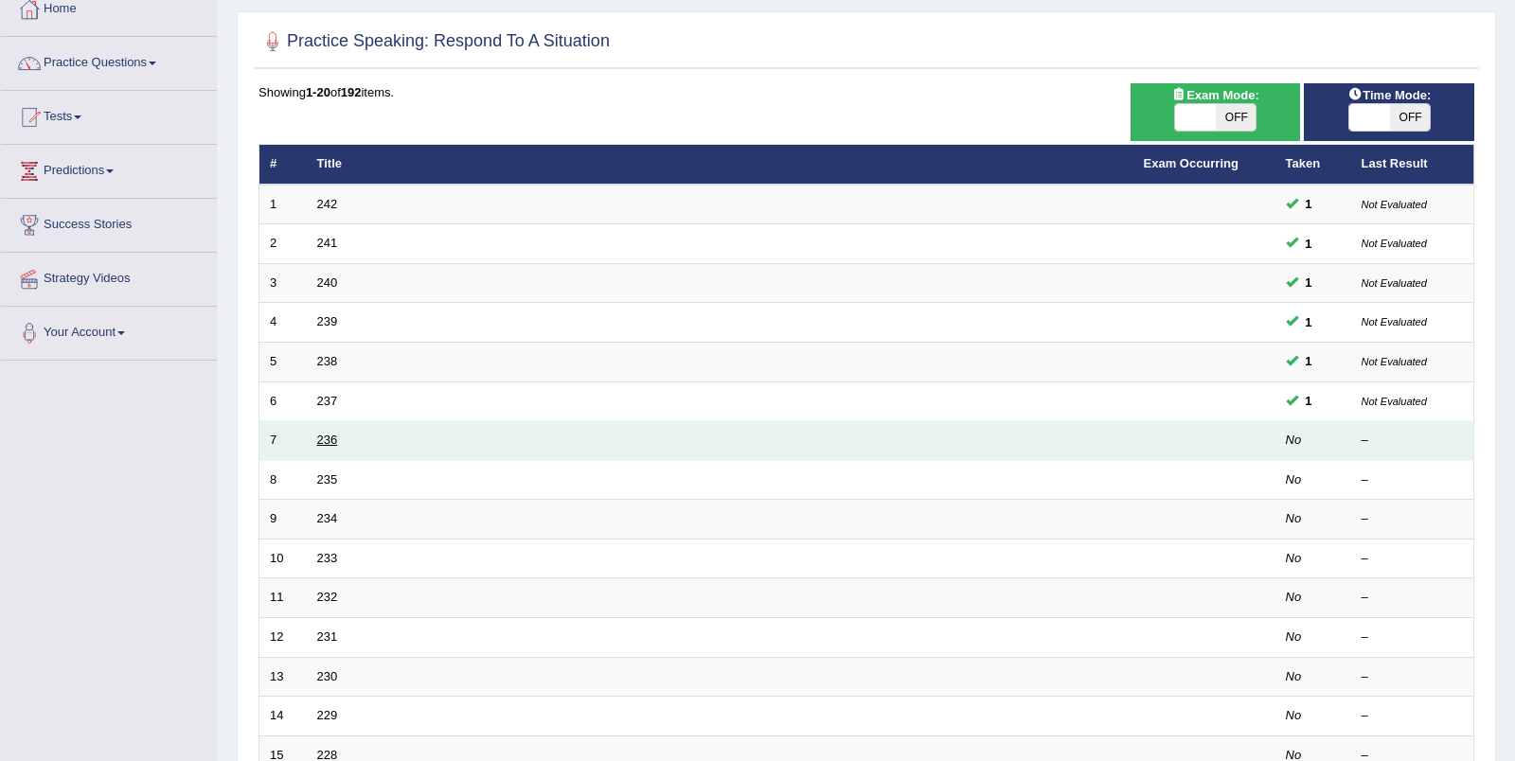
click at [328, 433] on link "236" at bounding box center [327, 440] width 21 height 14
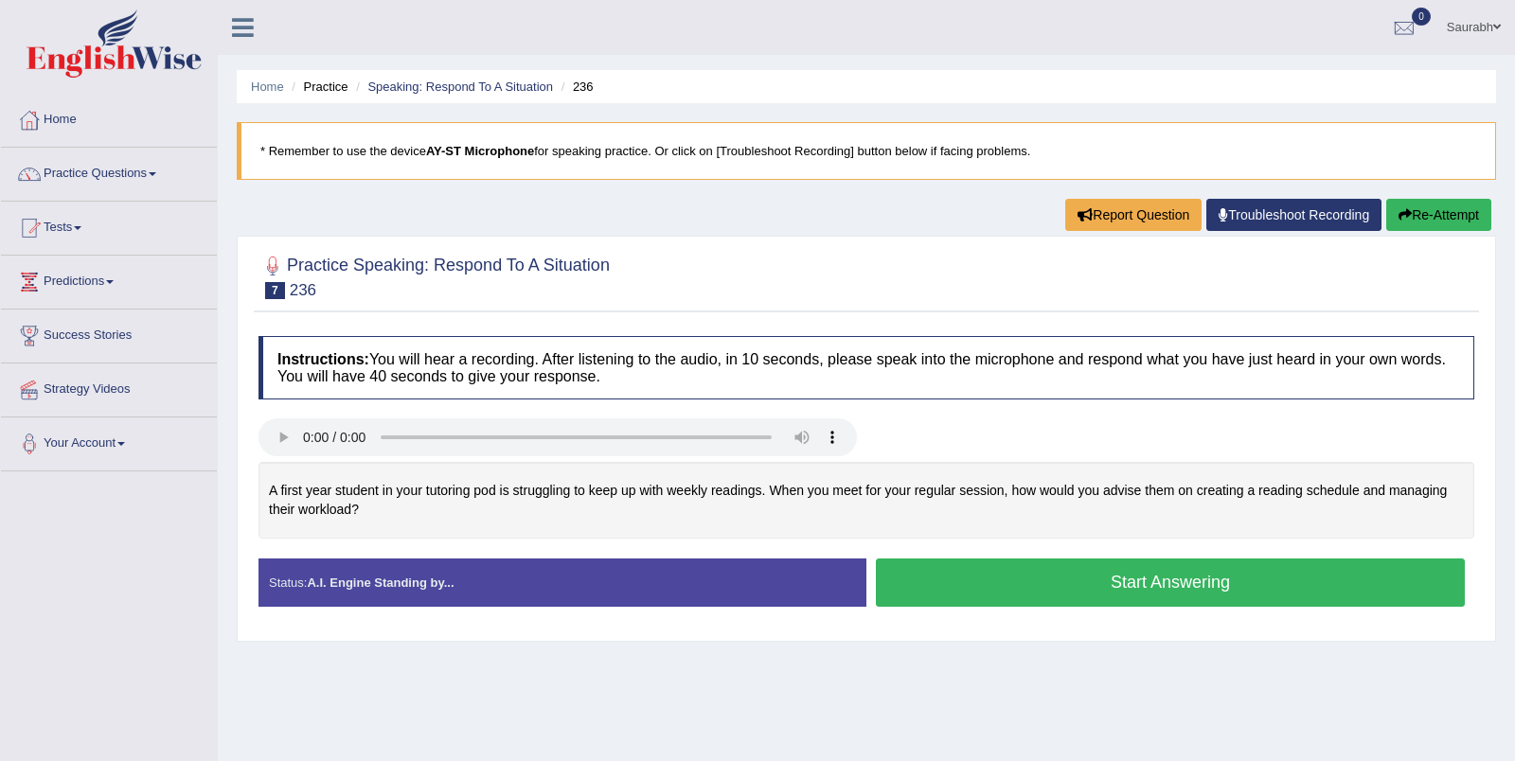
click at [1053, 581] on button "Start Answering" at bounding box center [1170, 583] width 589 height 48
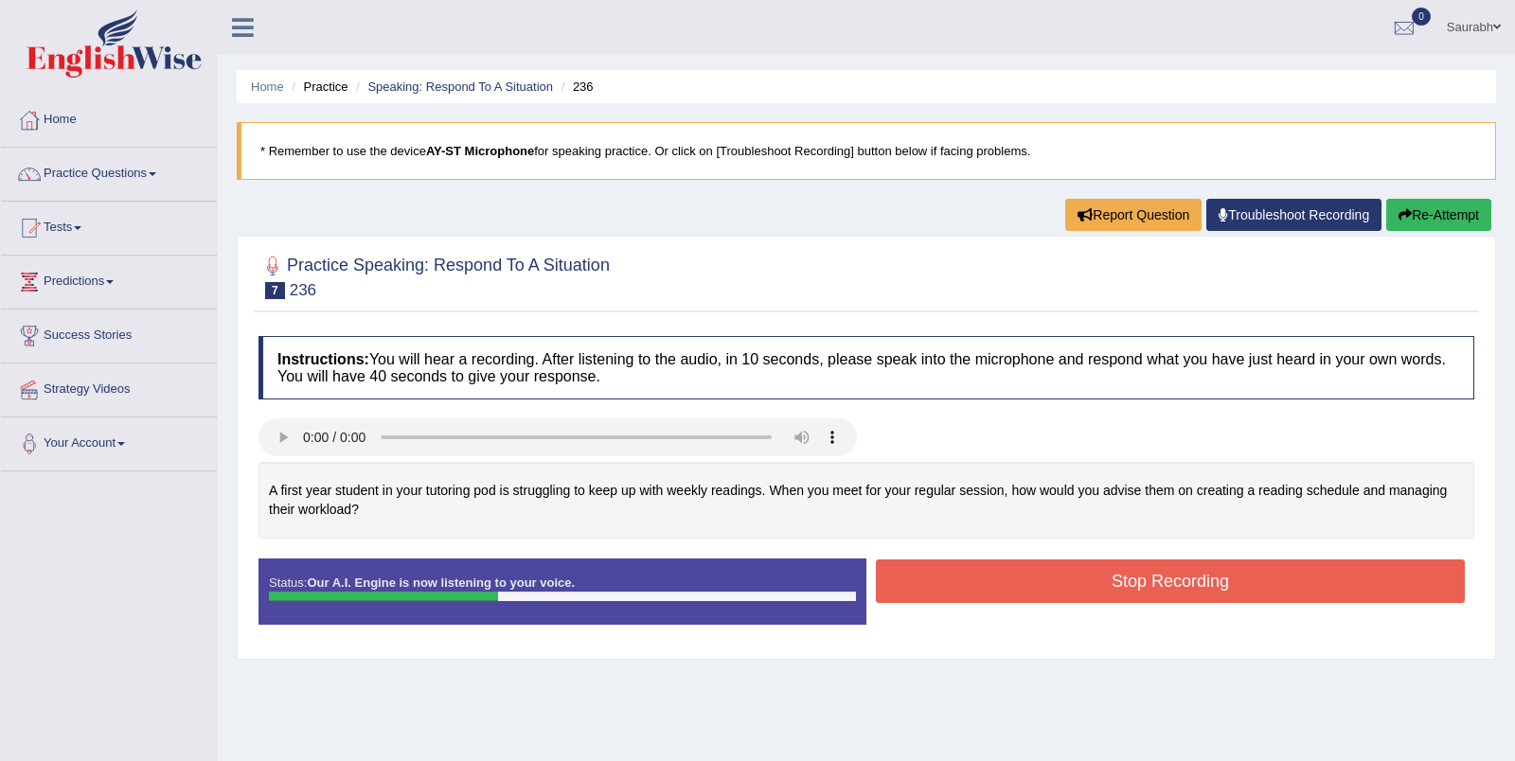
click at [748, 521] on div "A first year student in your tutoring pod is struggling to keep up with weekly …" at bounding box center [865, 500] width 1215 height 77
click at [1070, 571] on button "Stop Recording" at bounding box center [1170, 581] width 589 height 44
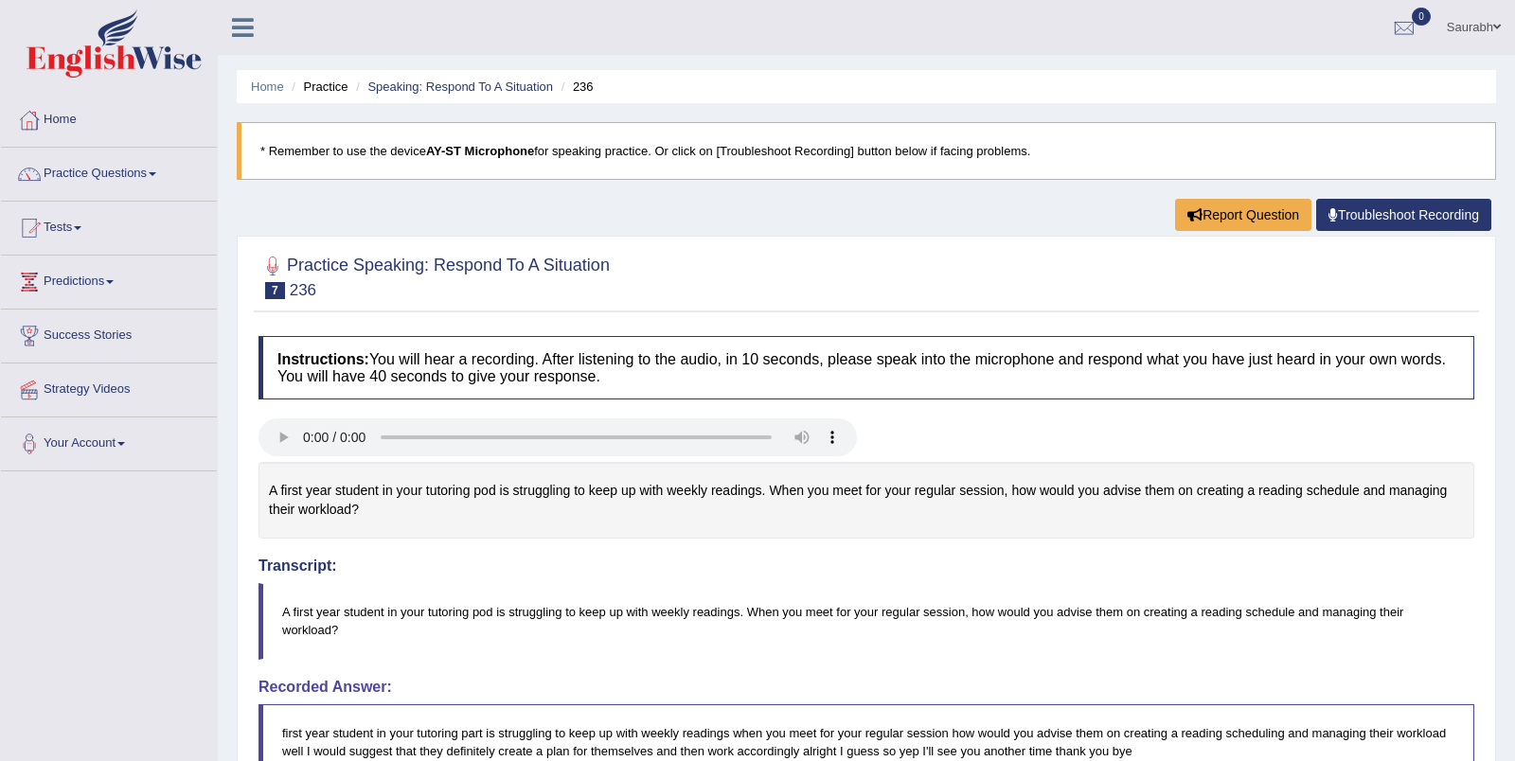
click at [501, 94] on li "Speaking: Respond To A Situation" at bounding box center [452, 87] width 202 height 18
click at [483, 90] on link "Speaking: Respond To A Situation" at bounding box center [460, 87] width 186 height 14
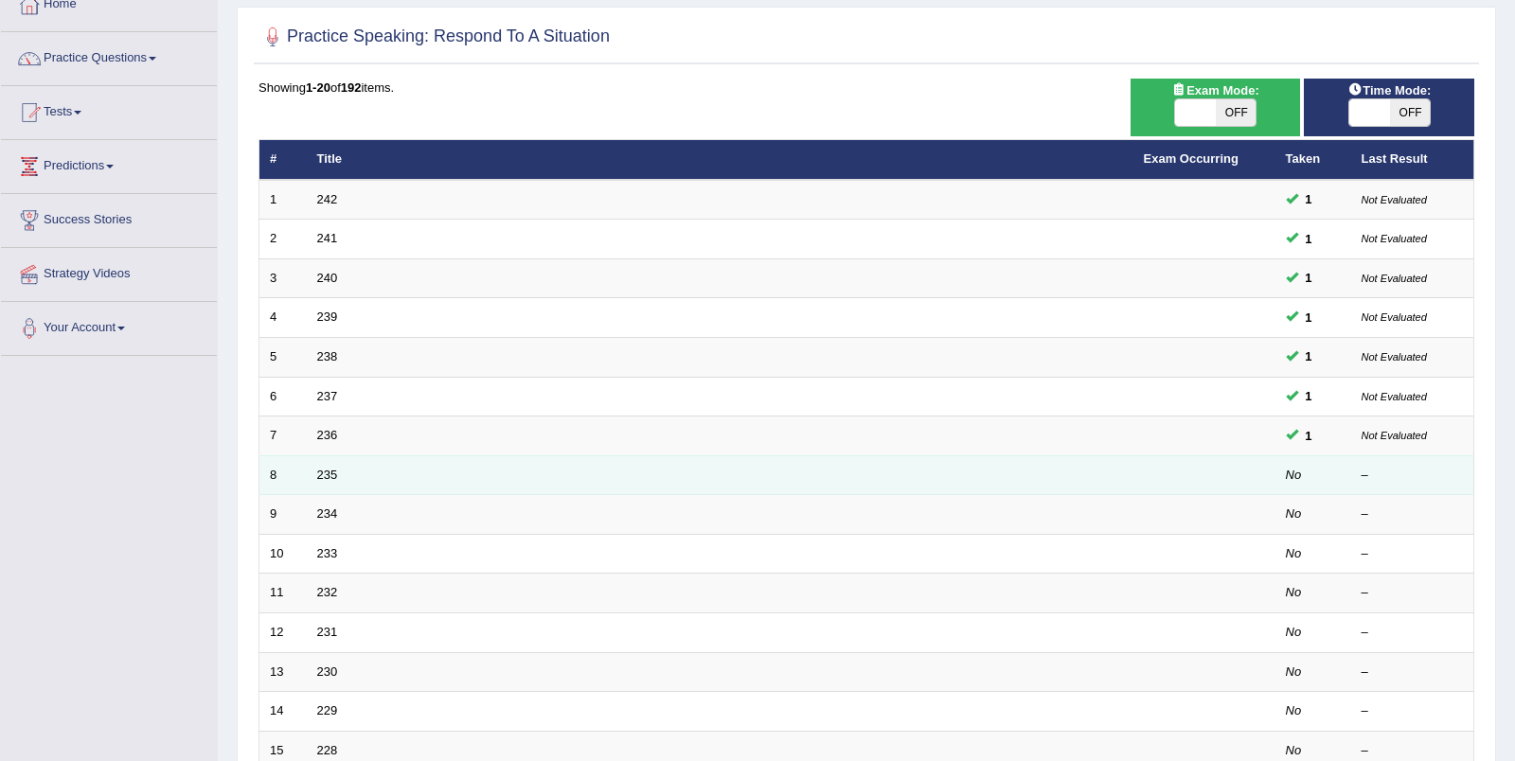
click at [314, 471] on td "235" at bounding box center [720, 475] width 826 height 40
click at [331, 469] on link "235" at bounding box center [327, 475] width 21 height 14
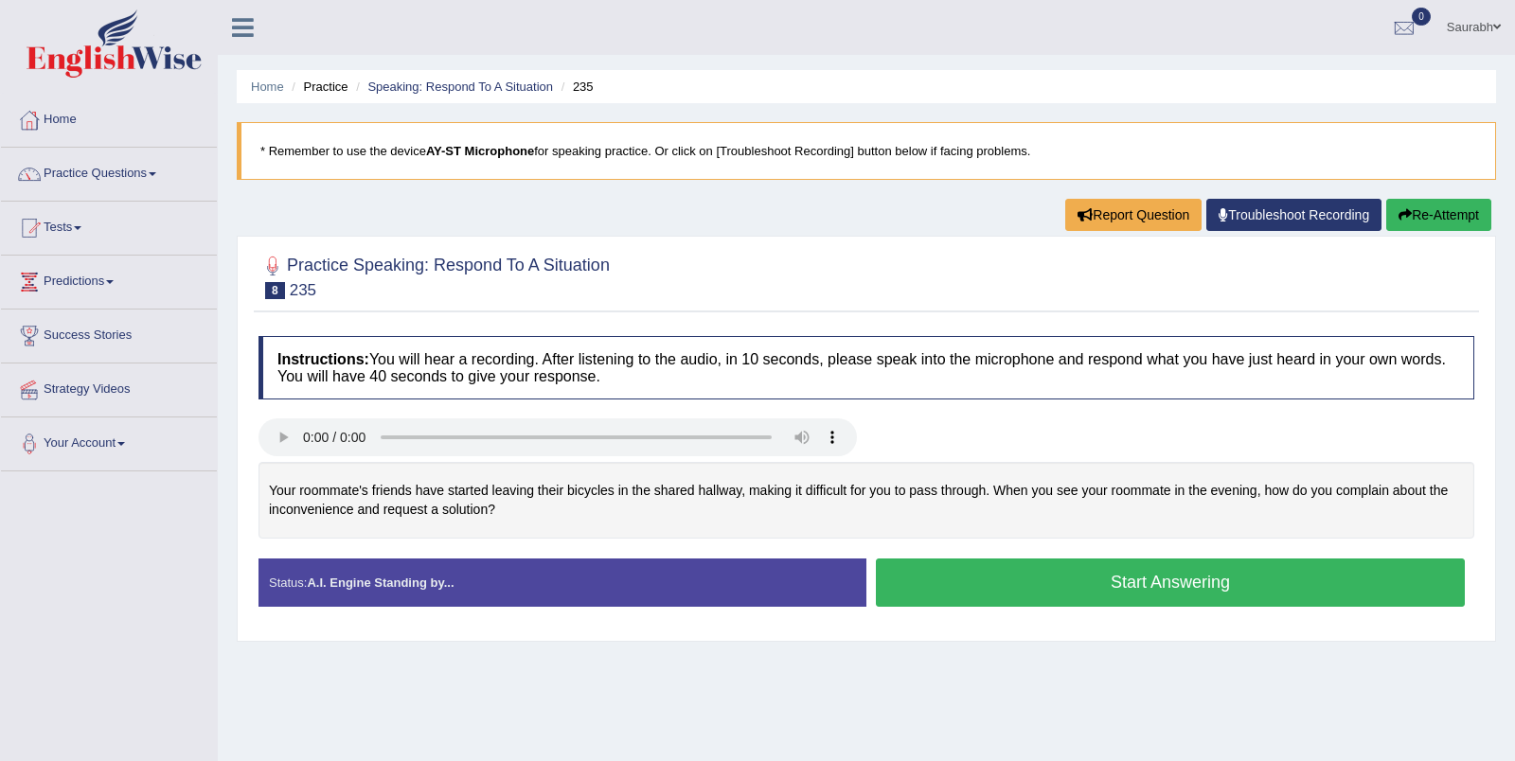
click at [994, 575] on button "Start Answering" at bounding box center [1170, 583] width 589 height 48
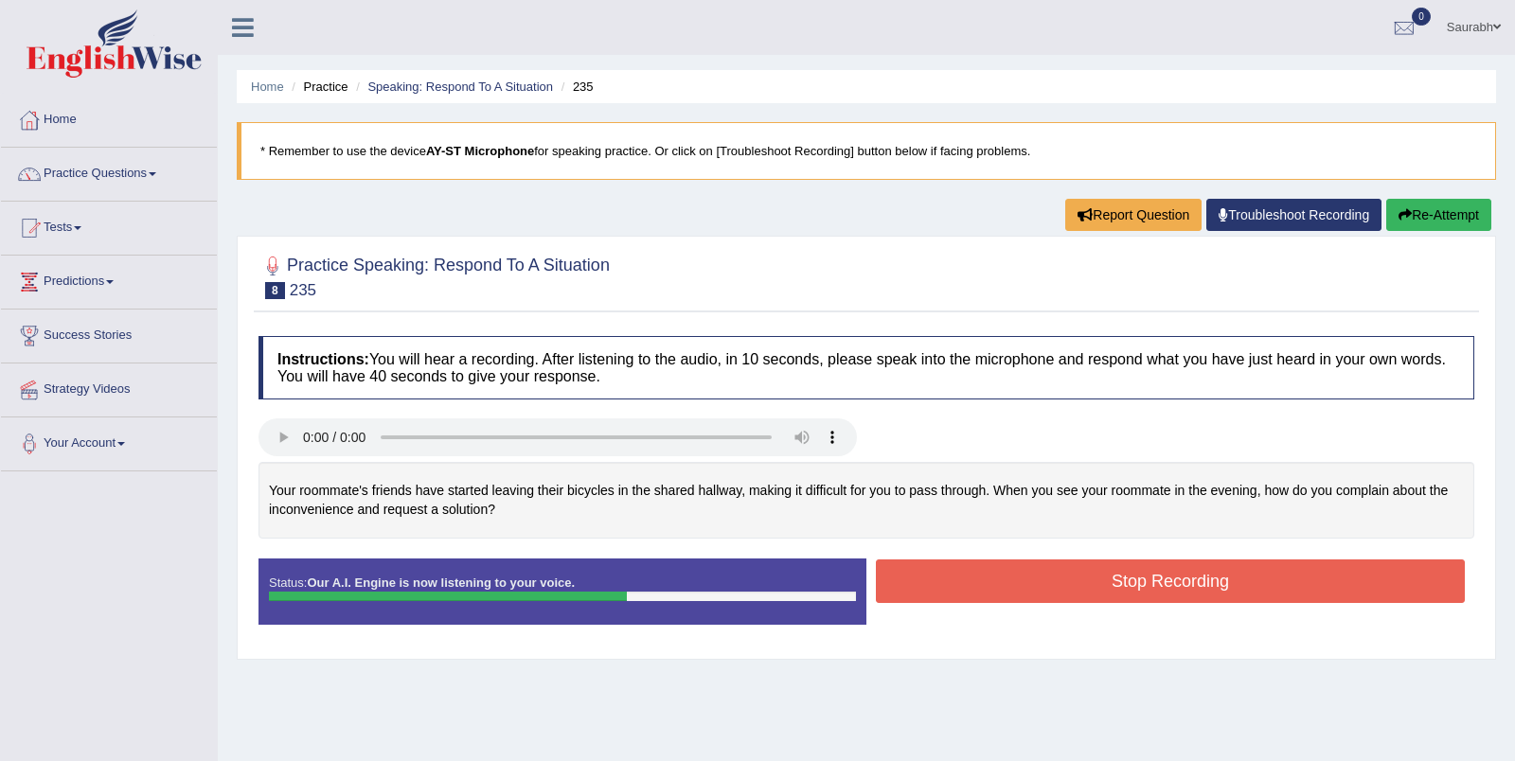
click at [1090, 586] on button "Stop Recording" at bounding box center [1170, 581] width 589 height 44
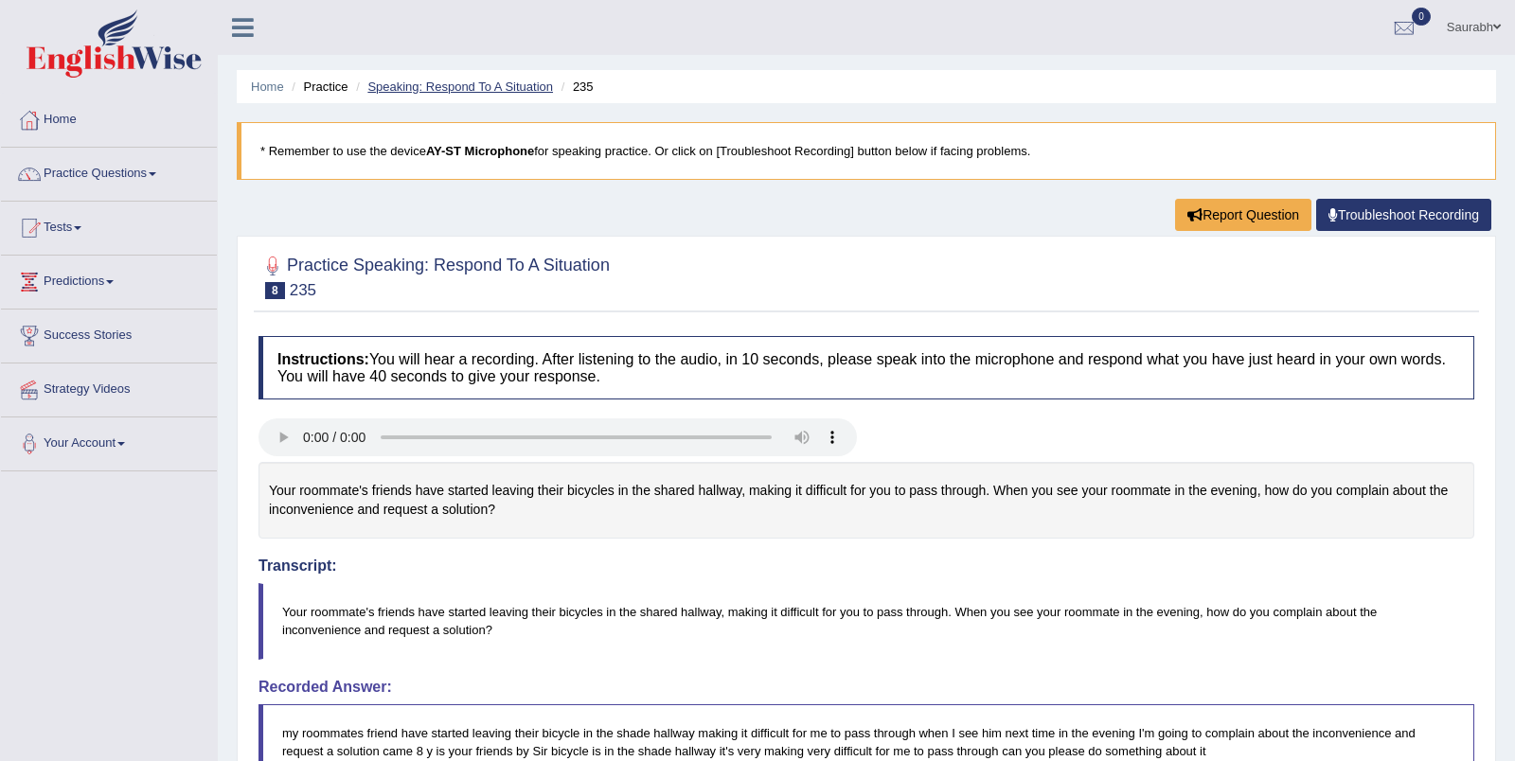
click at [534, 88] on link "Speaking: Respond To A Situation" at bounding box center [460, 87] width 186 height 14
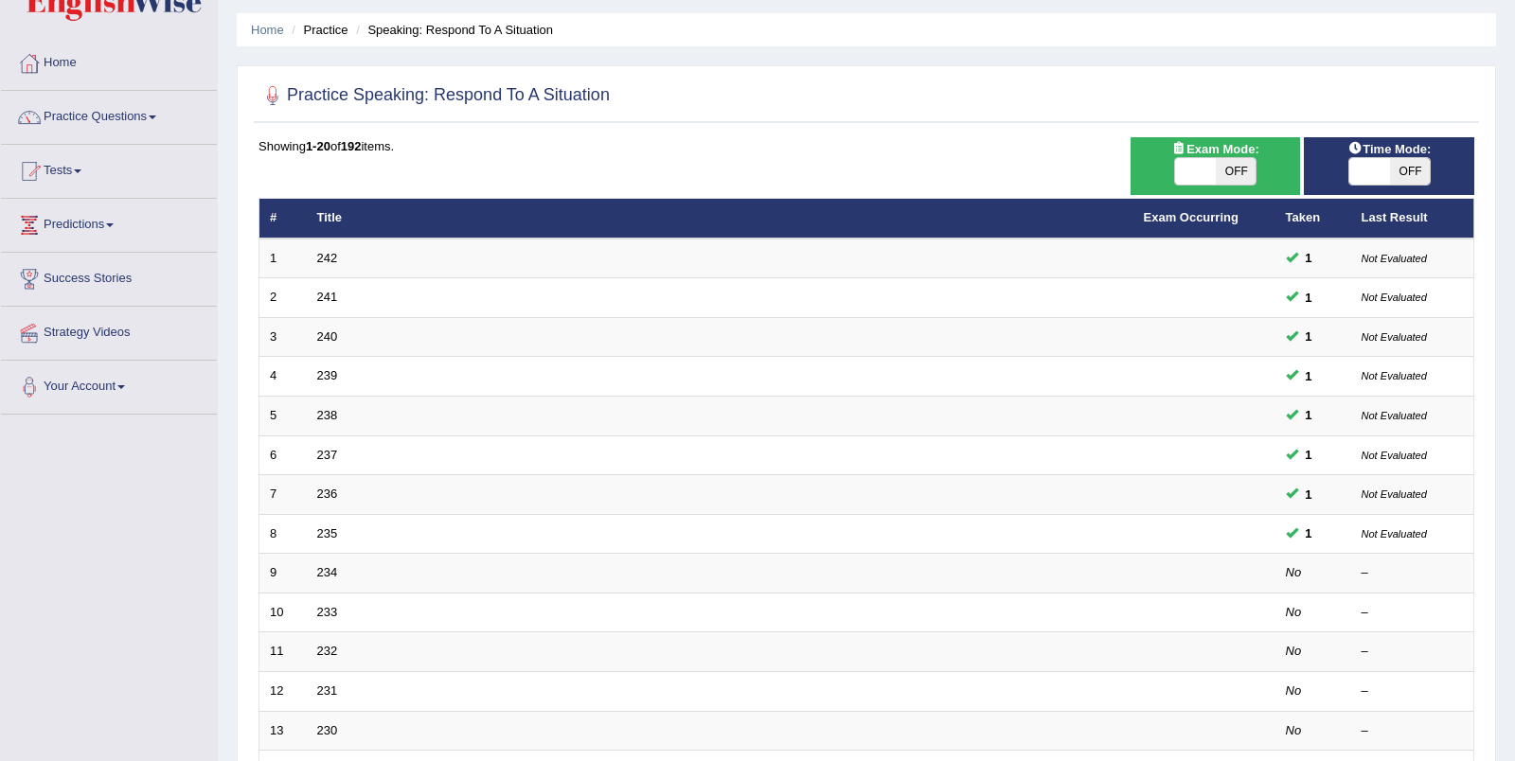
scroll to position [61, 0]
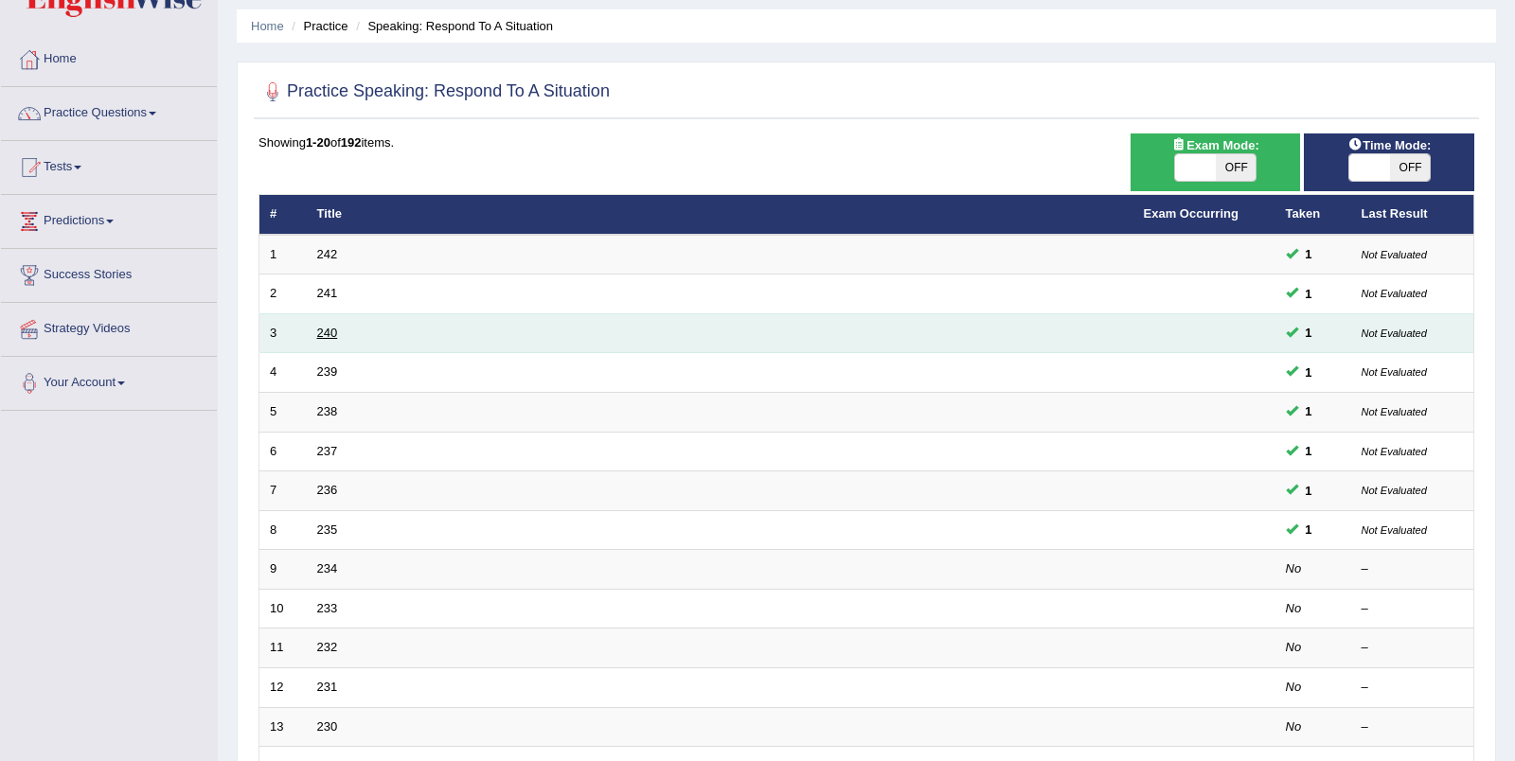
click at [318, 330] on link "240" at bounding box center [327, 333] width 21 height 14
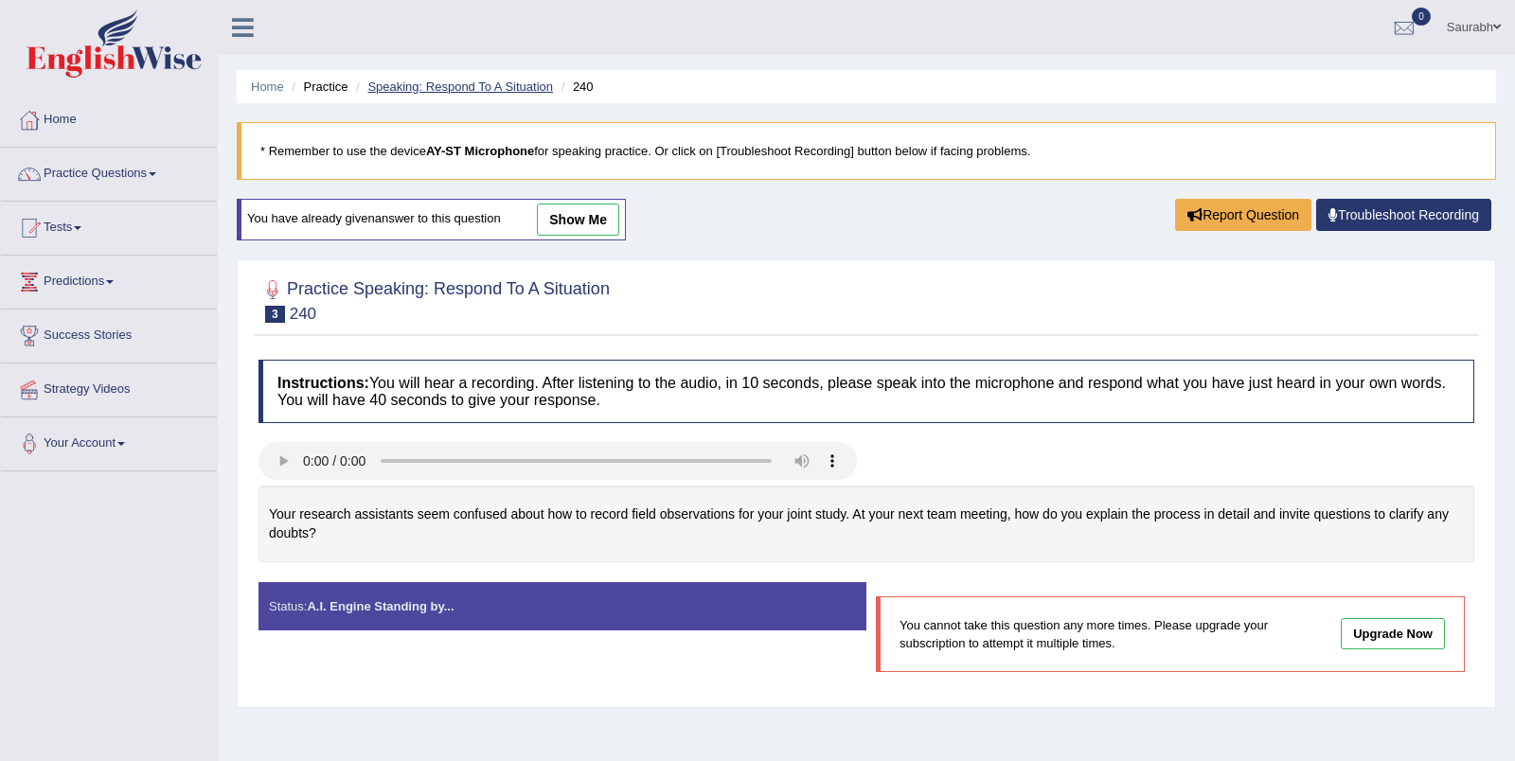
click at [454, 86] on link "Speaking: Respond To A Situation" at bounding box center [460, 87] width 186 height 14
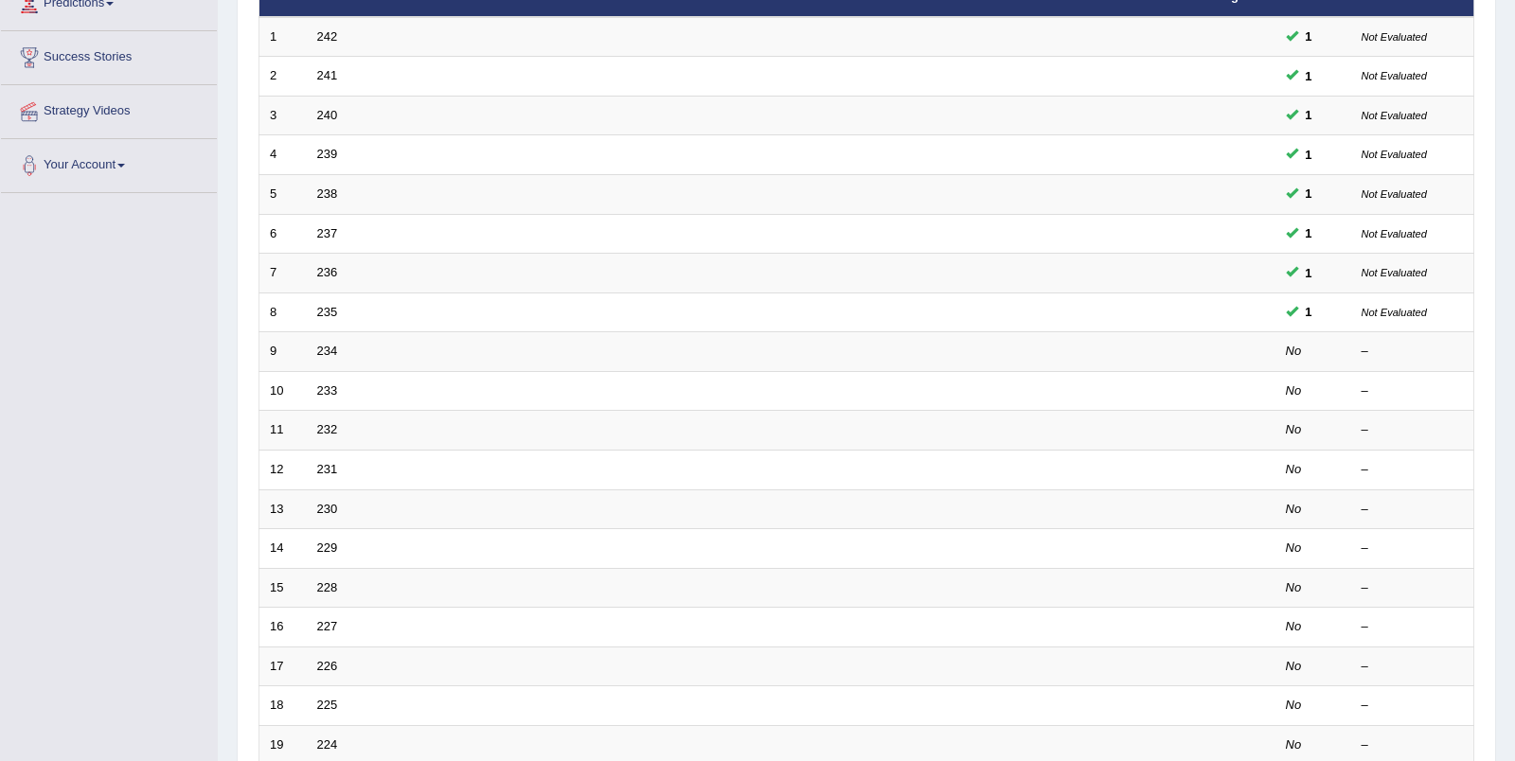
scroll to position [395, 0]
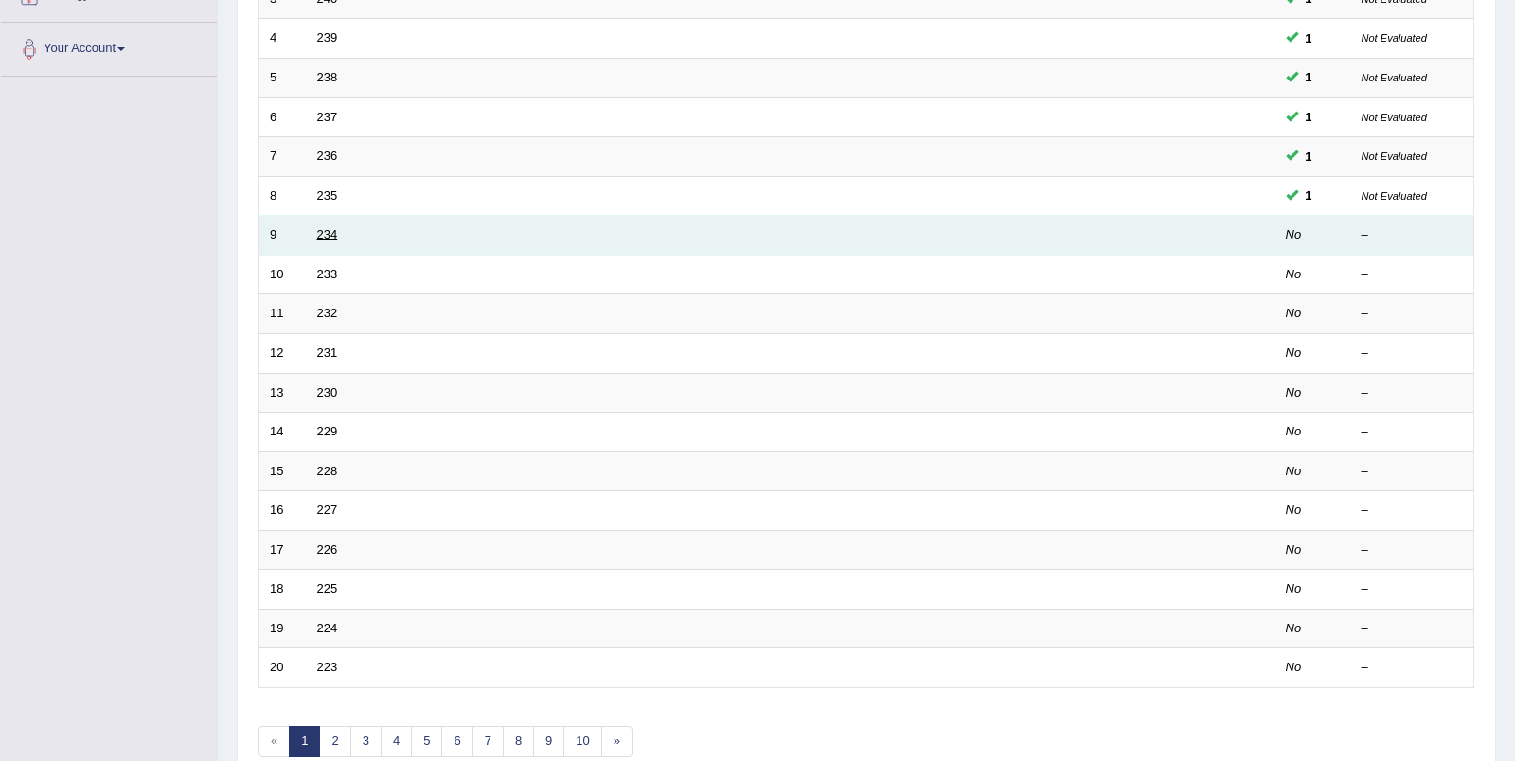
click at [323, 227] on link "234" at bounding box center [327, 234] width 21 height 14
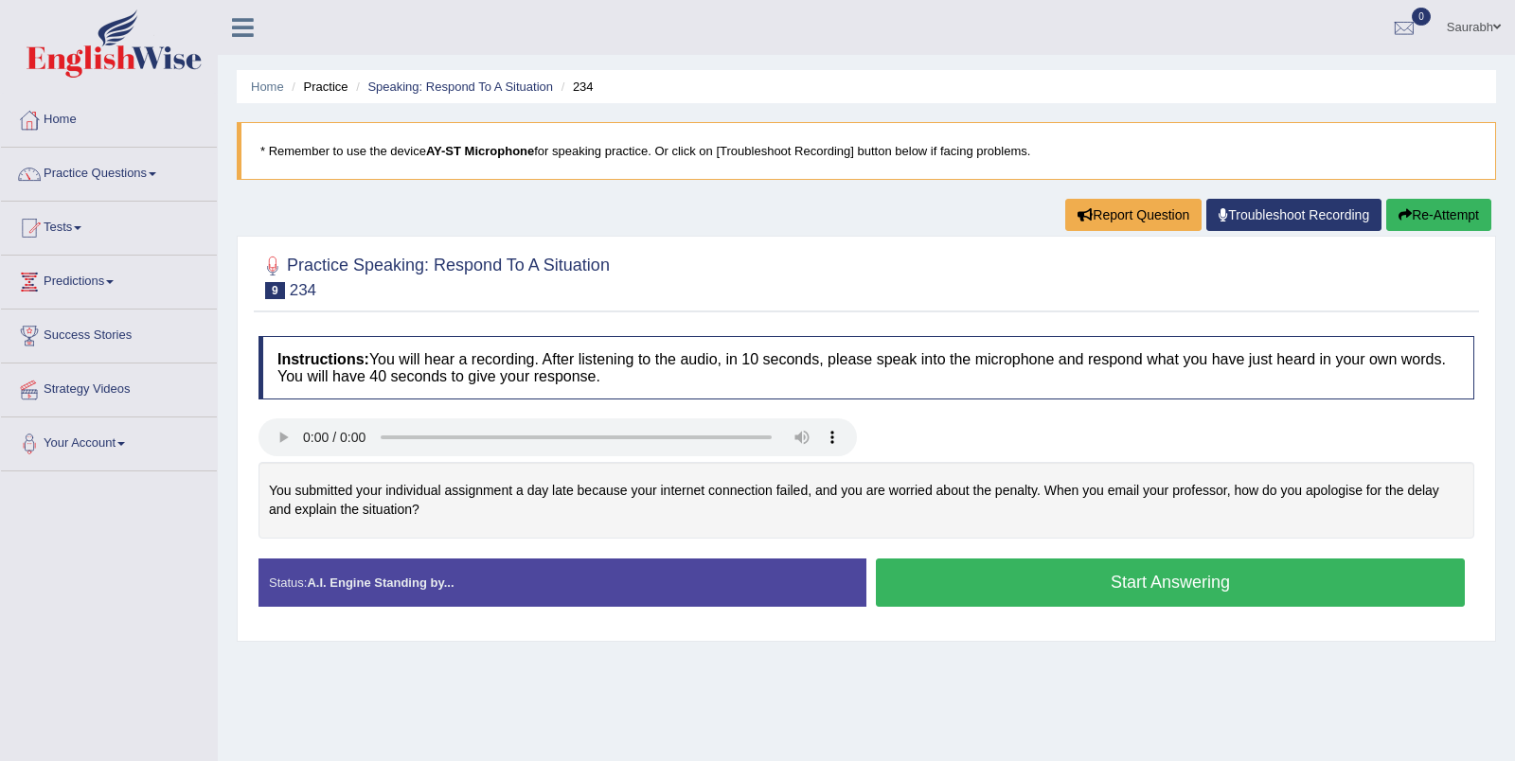
click at [1091, 587] on button "Start Answering" at bounding box center [1170, 583] width 589 height 48
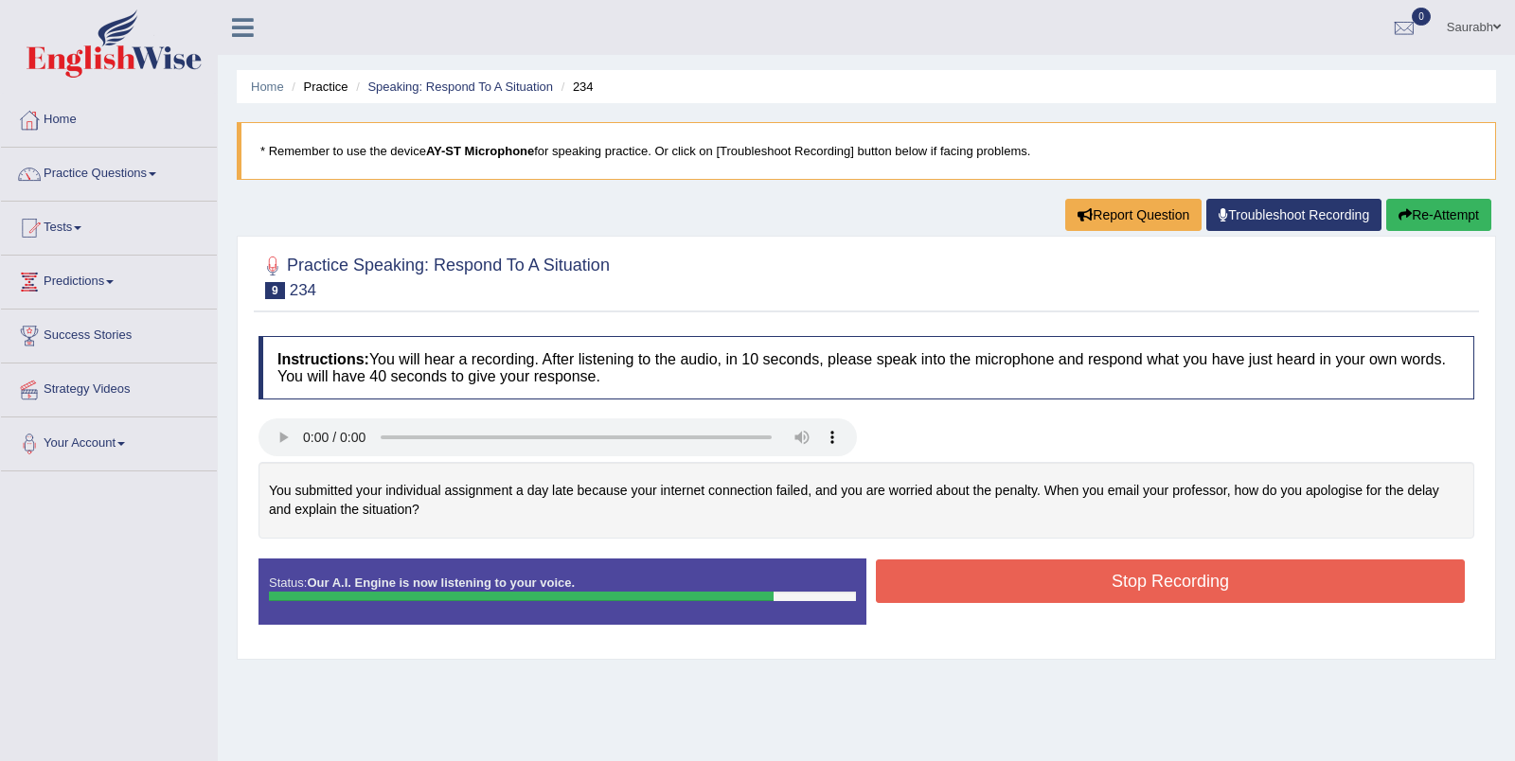
click at [1110, 565] on button "Stop Recording" at bounding box center [1170, 581] width 589 height 44
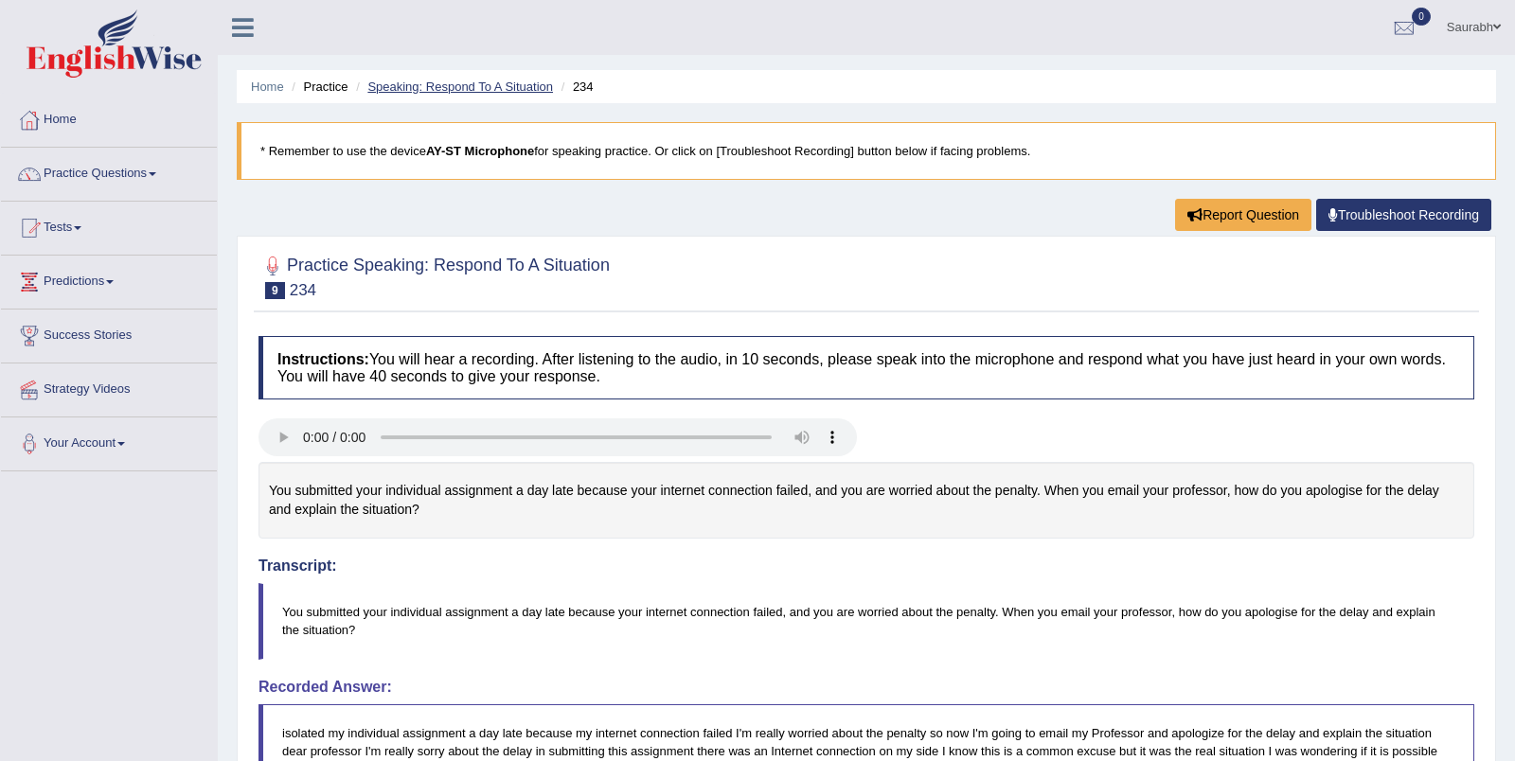
click at [502, 89] on link "Speaking: Respond To A Situation" at bounding box center [460, 87] width 186 height 14
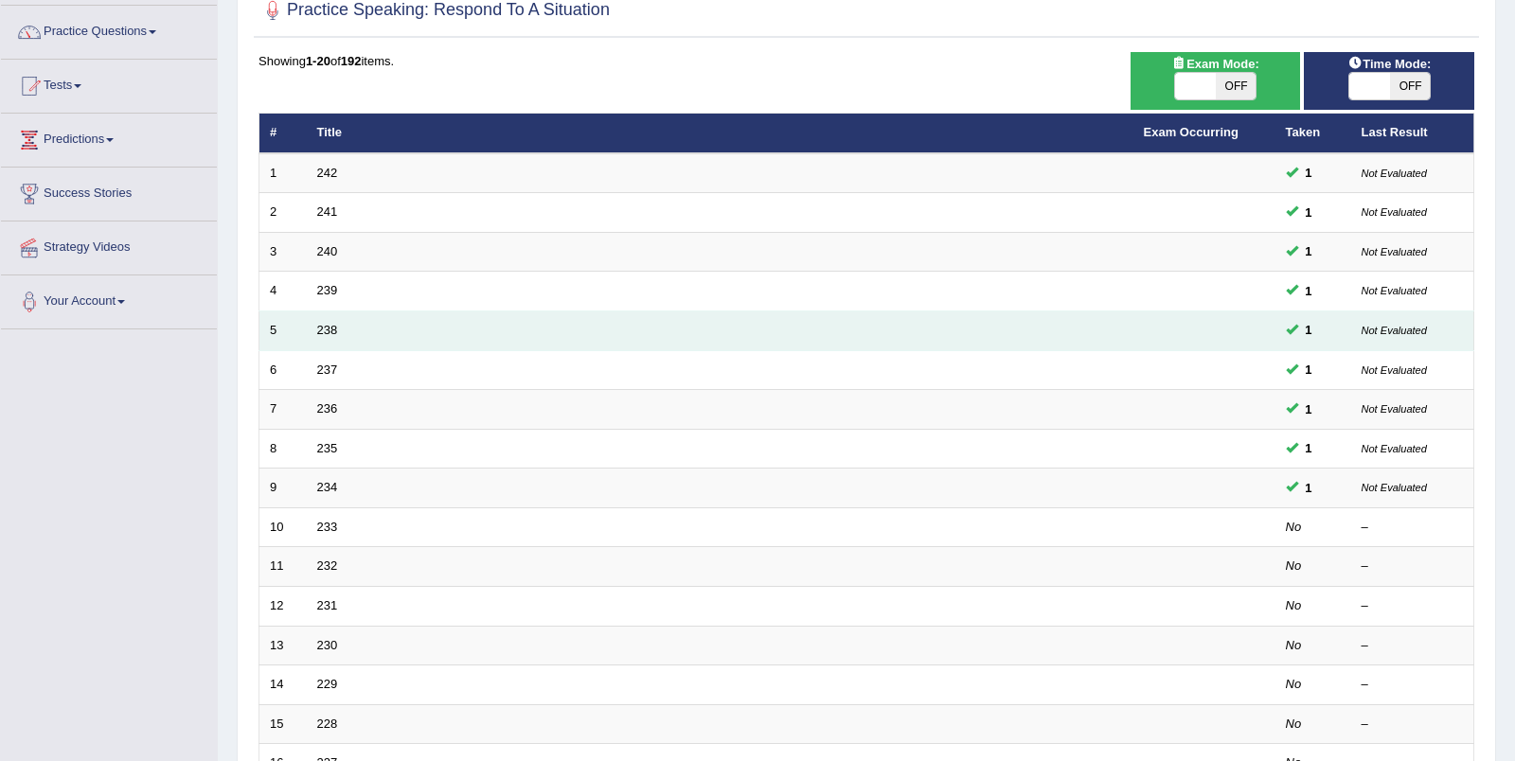
scroll to position [196, 0]
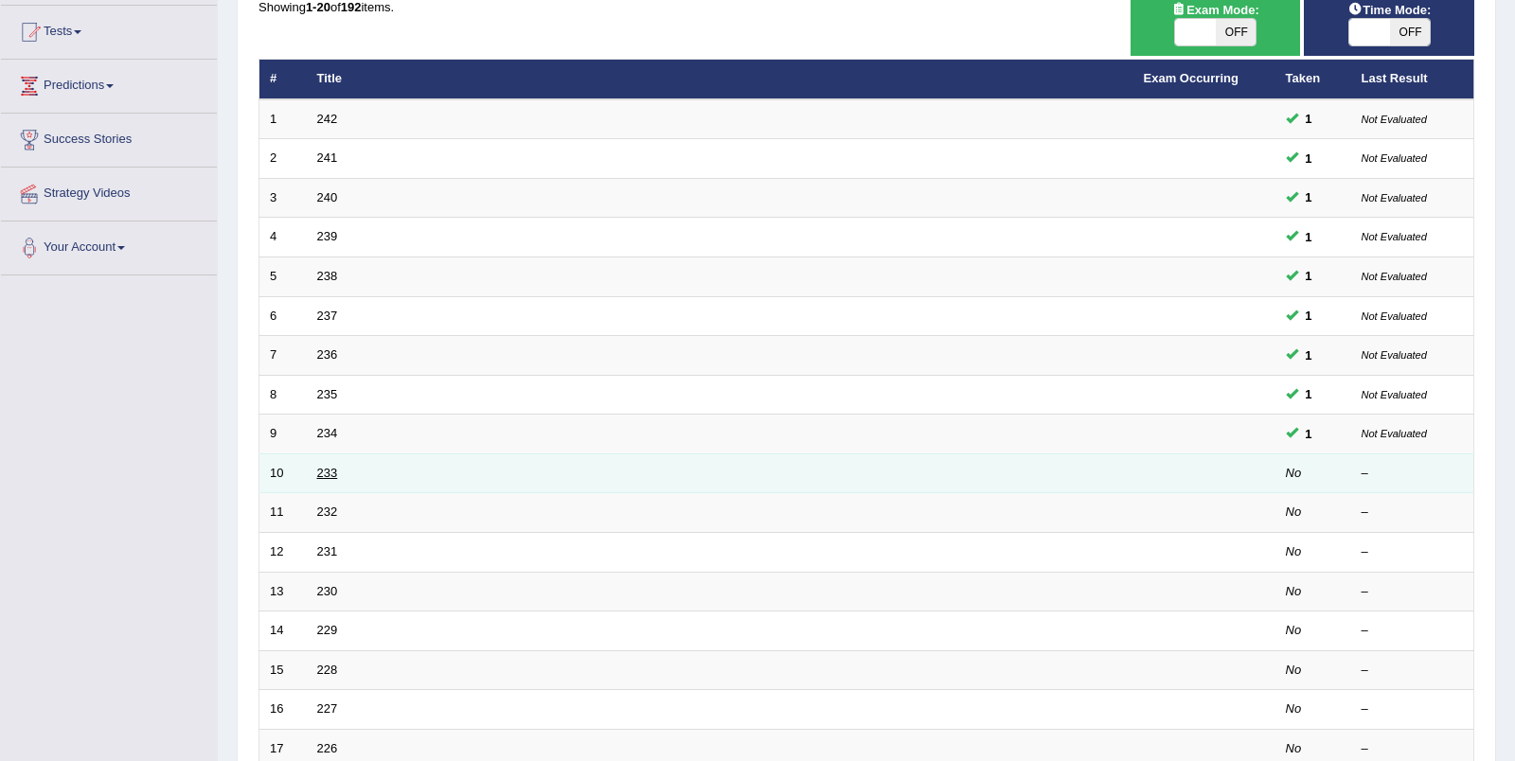
click at [321, 466] on link "233" at bounding box center [327, 473] width 21 height 14
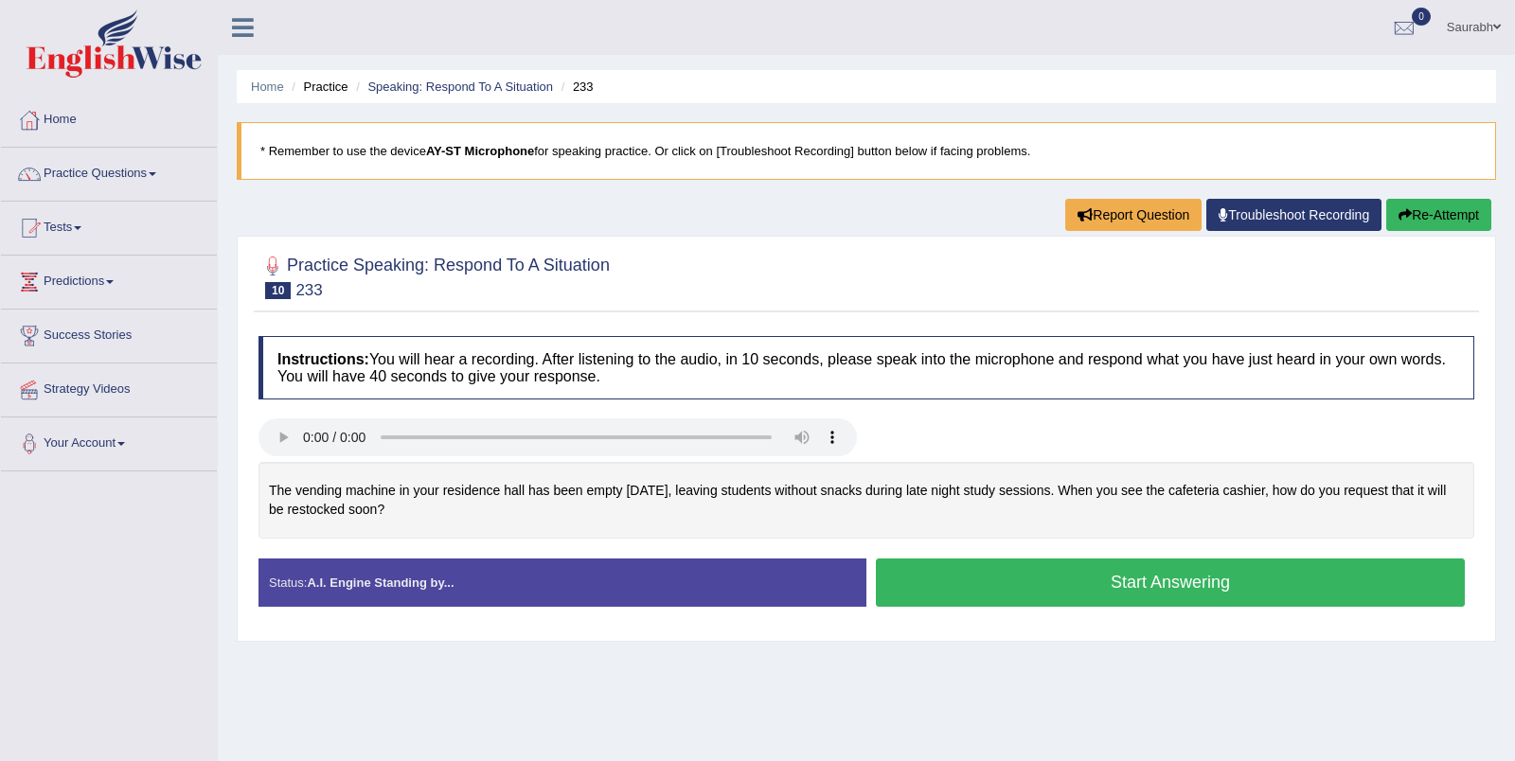
click at [1024, 573] on button "Start Answering" at bounding box center [1170, 583] width 589 height 48
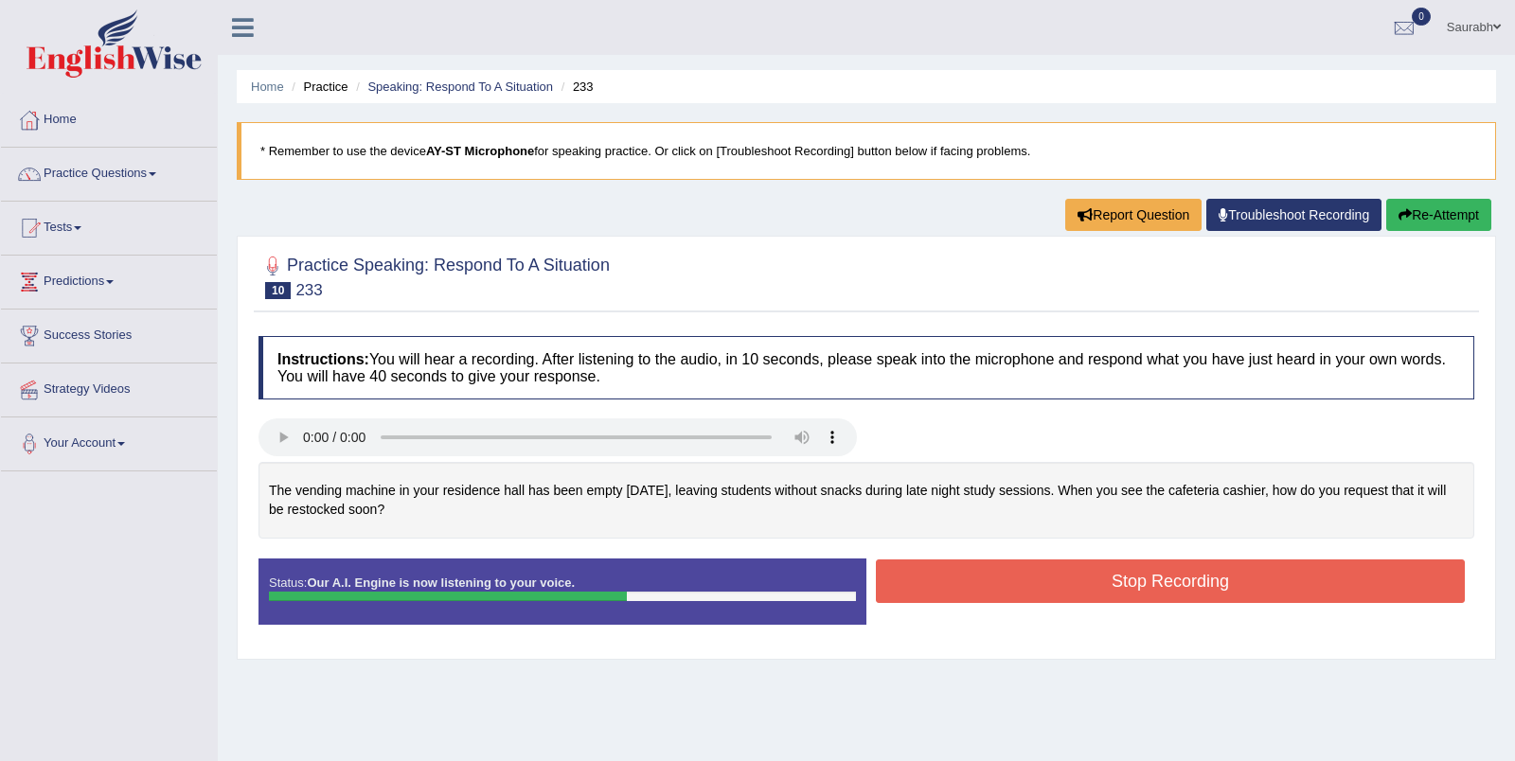
click at [1126, 586] on button "Stop Recording" at bounding box center [1170, 581] width 589 height 44
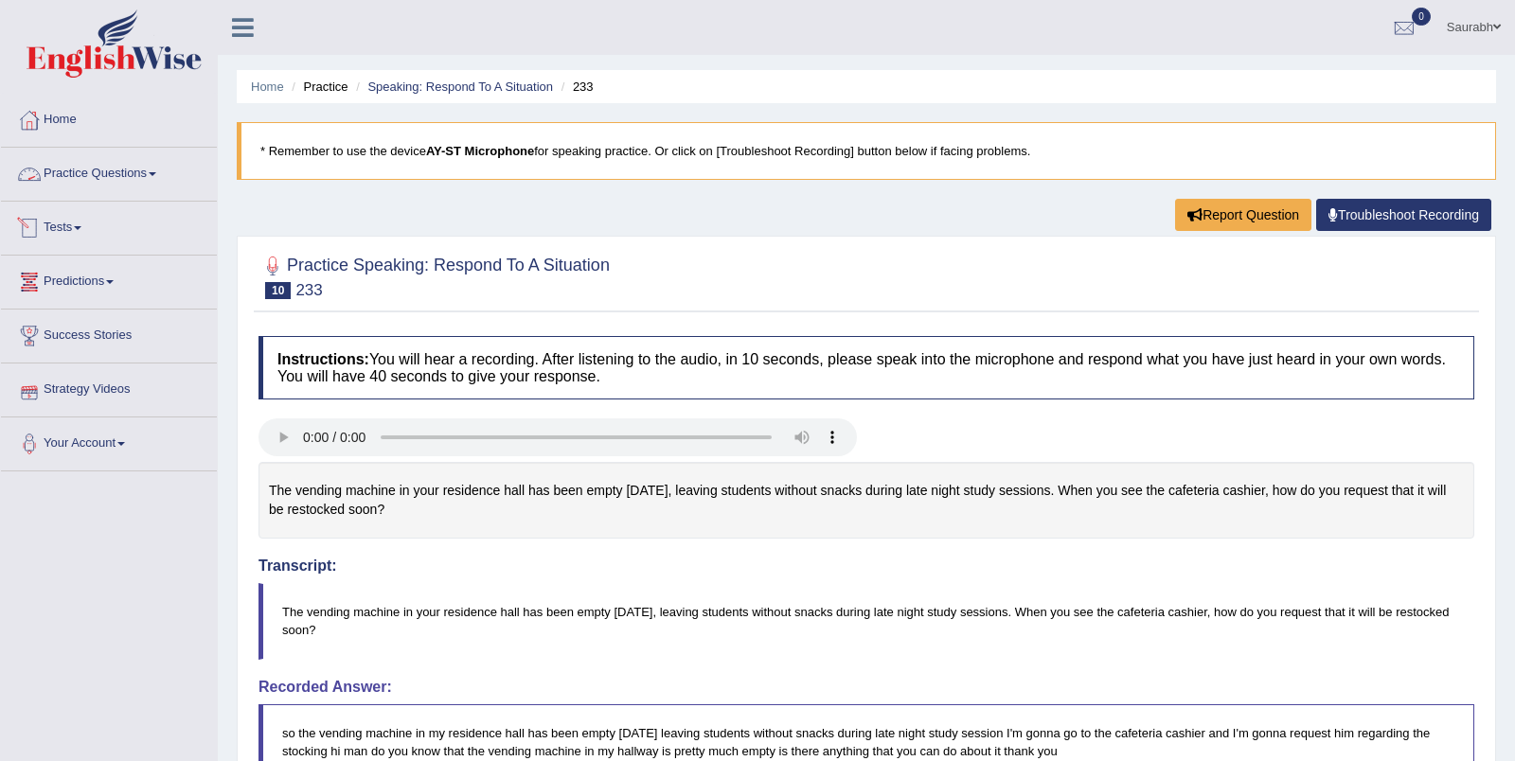
click at [95, 167] on link "Practice Questions" at bounding box center [109, 171] width 216 height 47
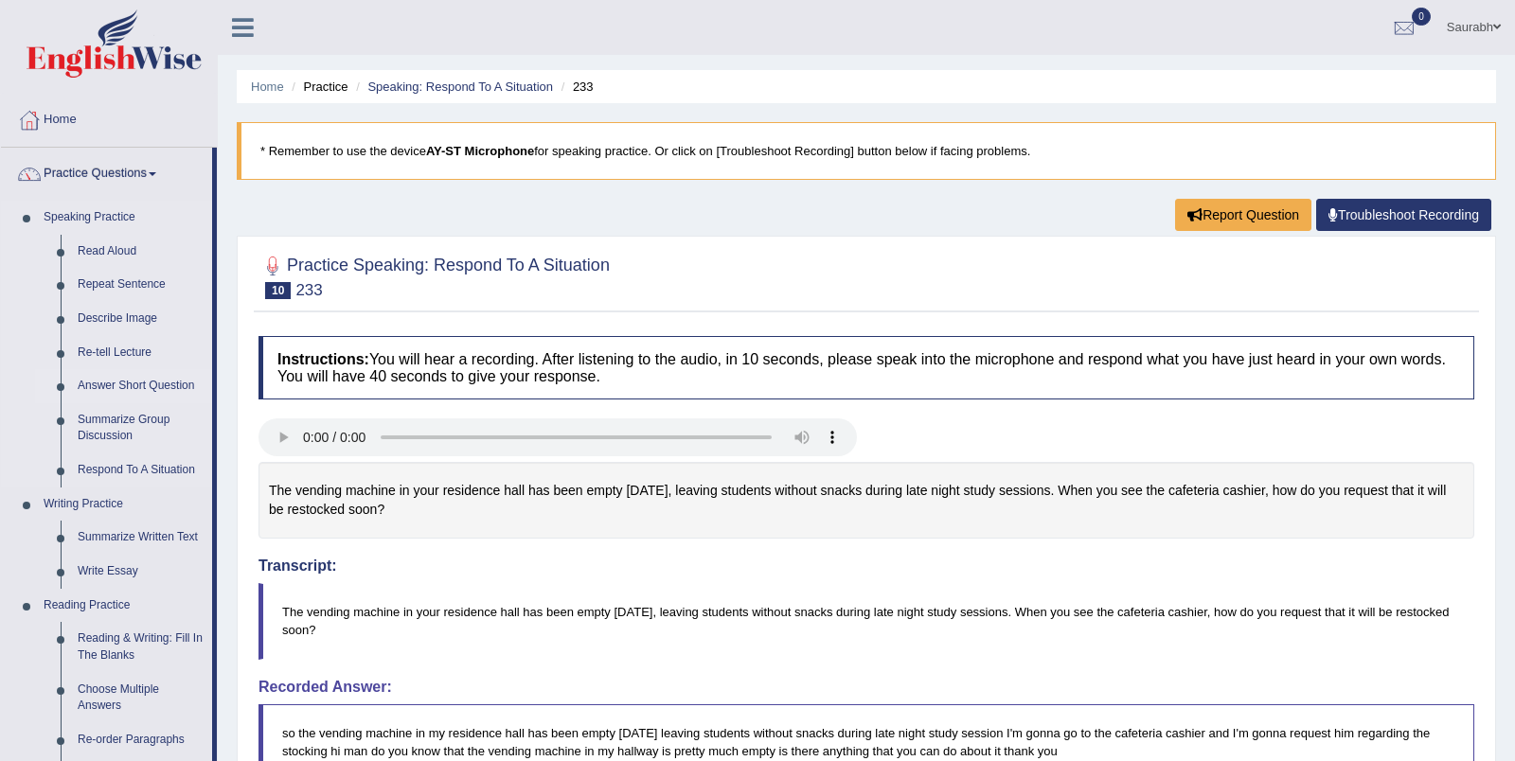
click at [122, 386] on link "Answer Short Question" at bounding box center [140, 386] width 143 height 34
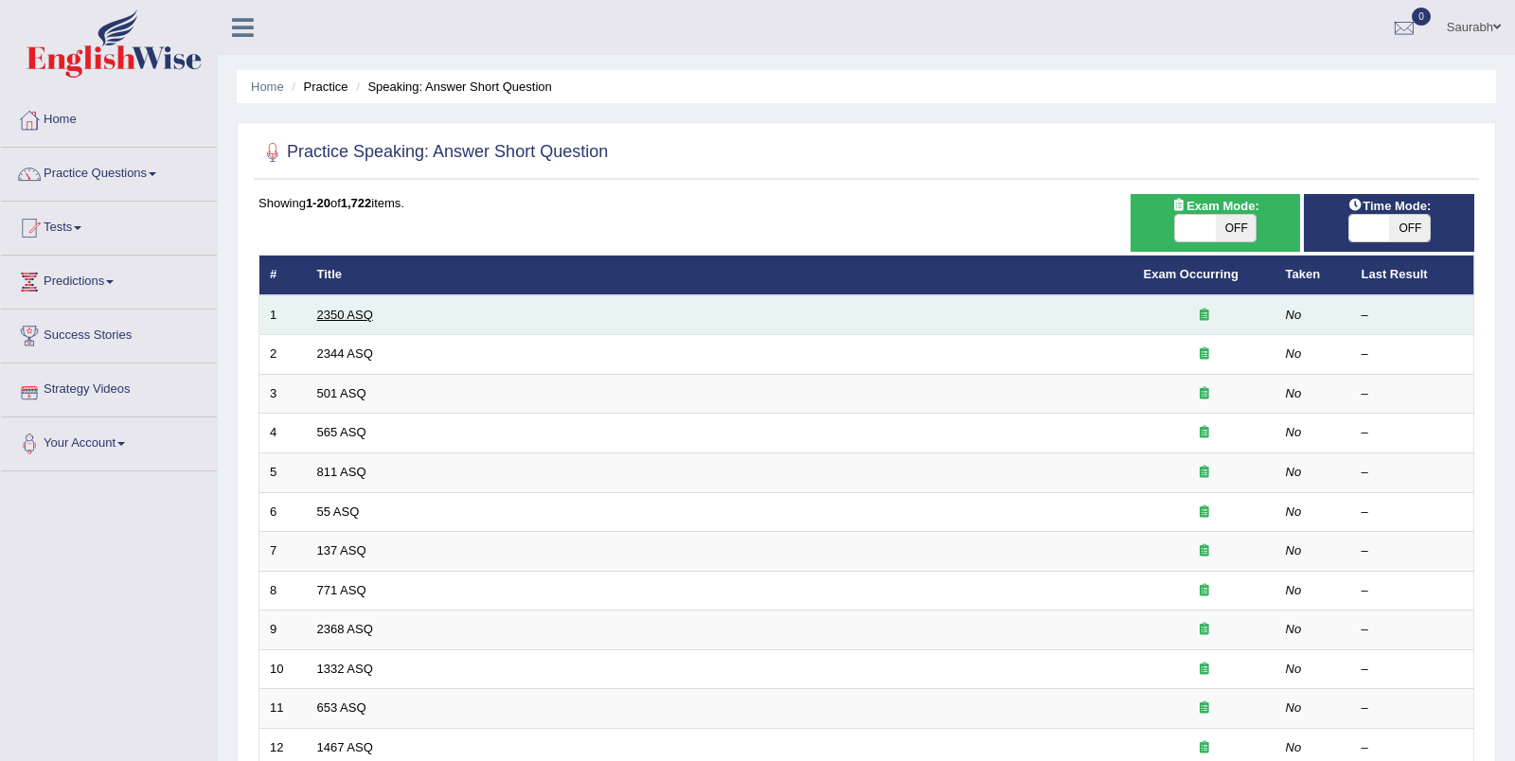
click at [353, 309] on link "2350 ASQ" at bounding box center [345, 315] width 56 height 14
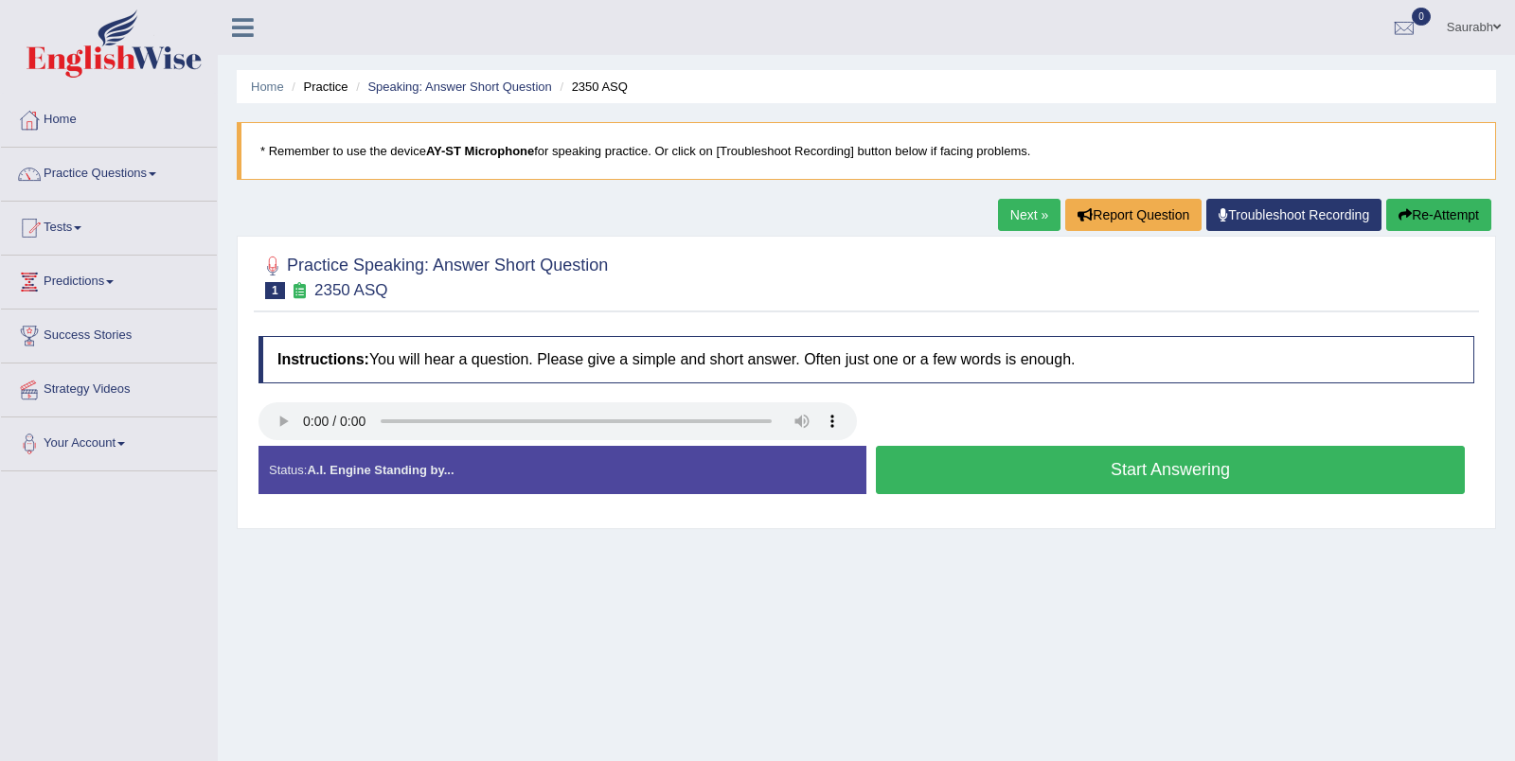
click at [996, 456] on button "Start Answering" at bounding box center [1170, 470] width 589 height 48
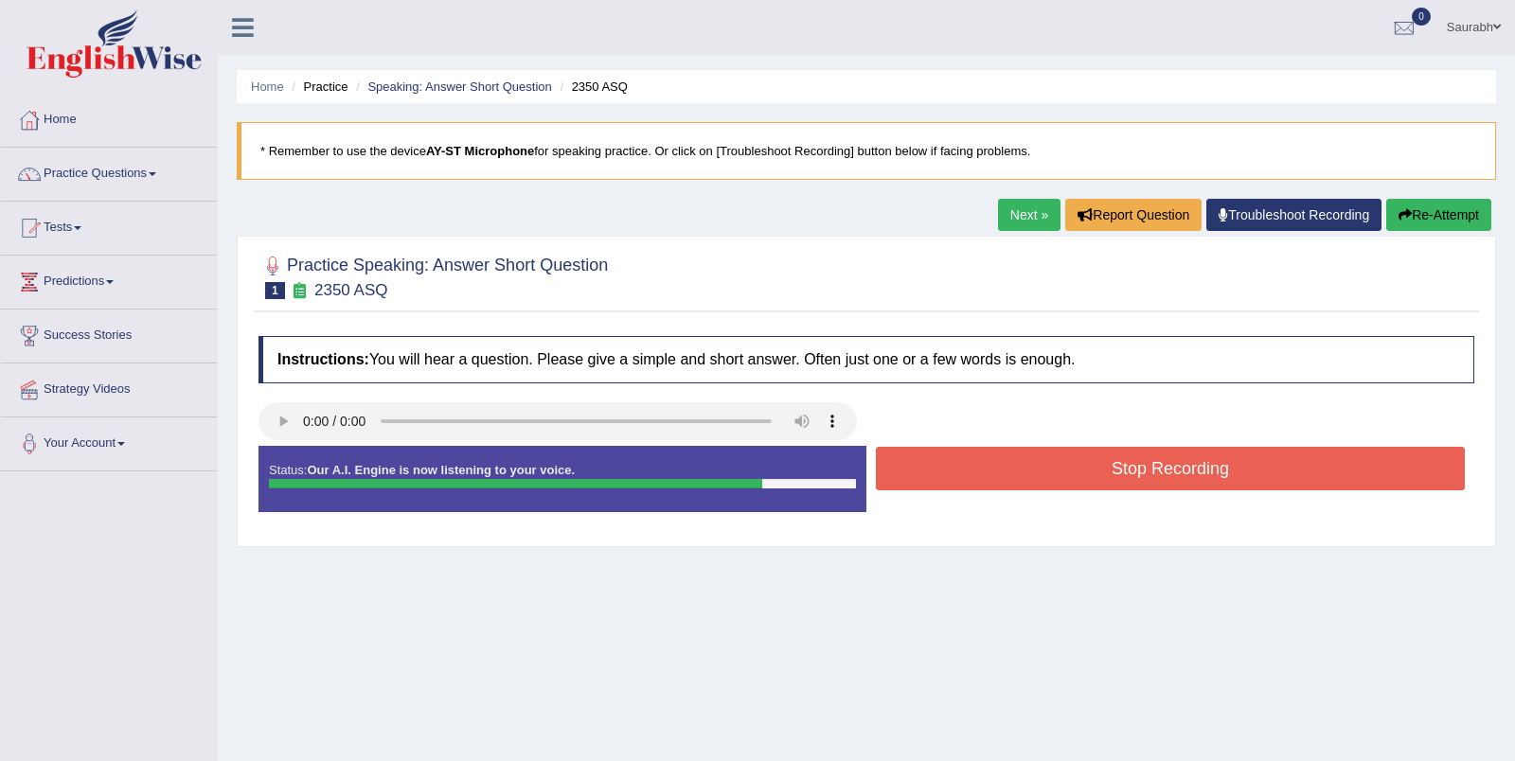
click at [1027, 458] on button "Stop Recording" at bounding box center [1170, 469] width 589 height 44
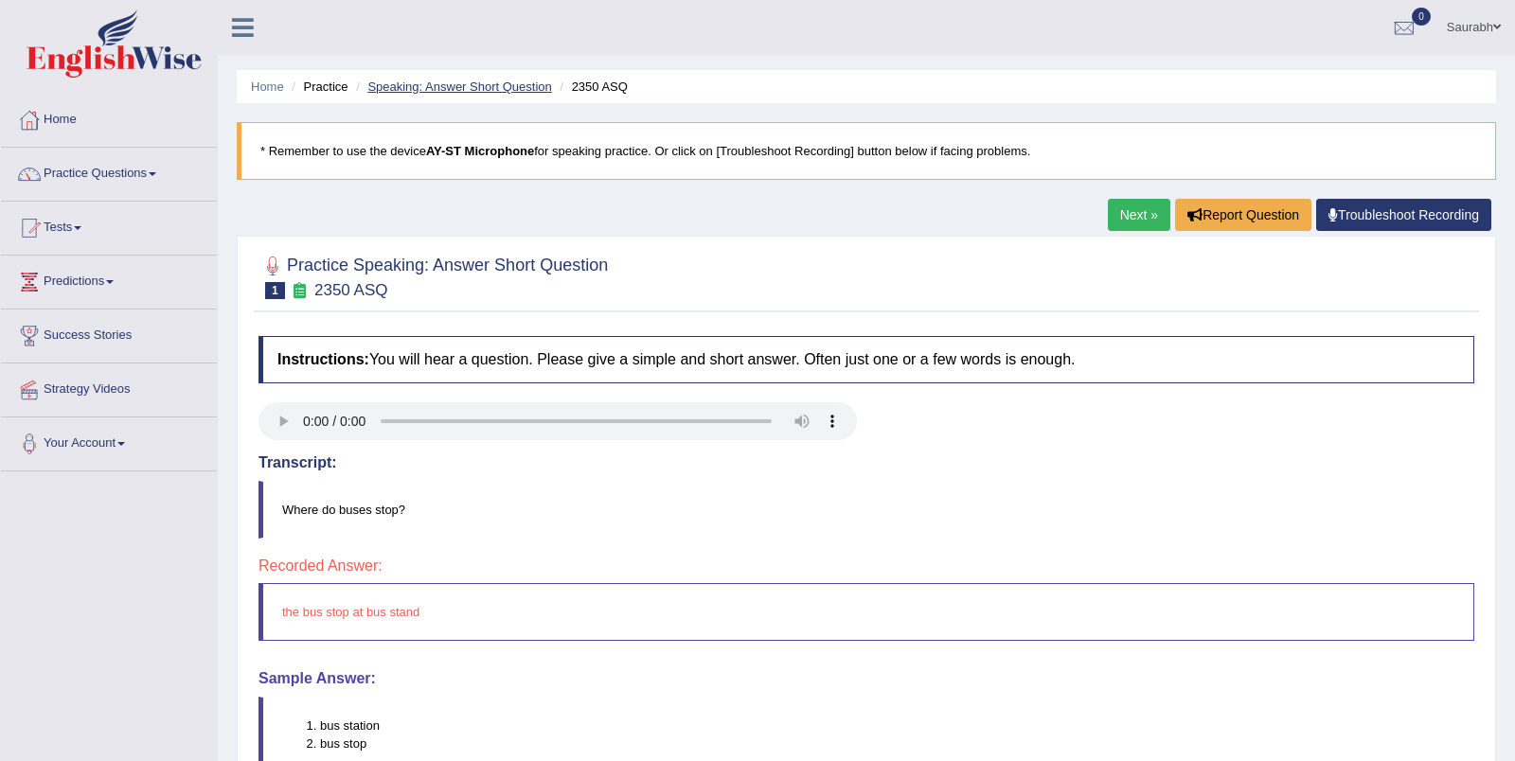
click at [517, 88] on link "Speaking: Answer Short Question" at bounding box center [459, 87] width 184 height 14
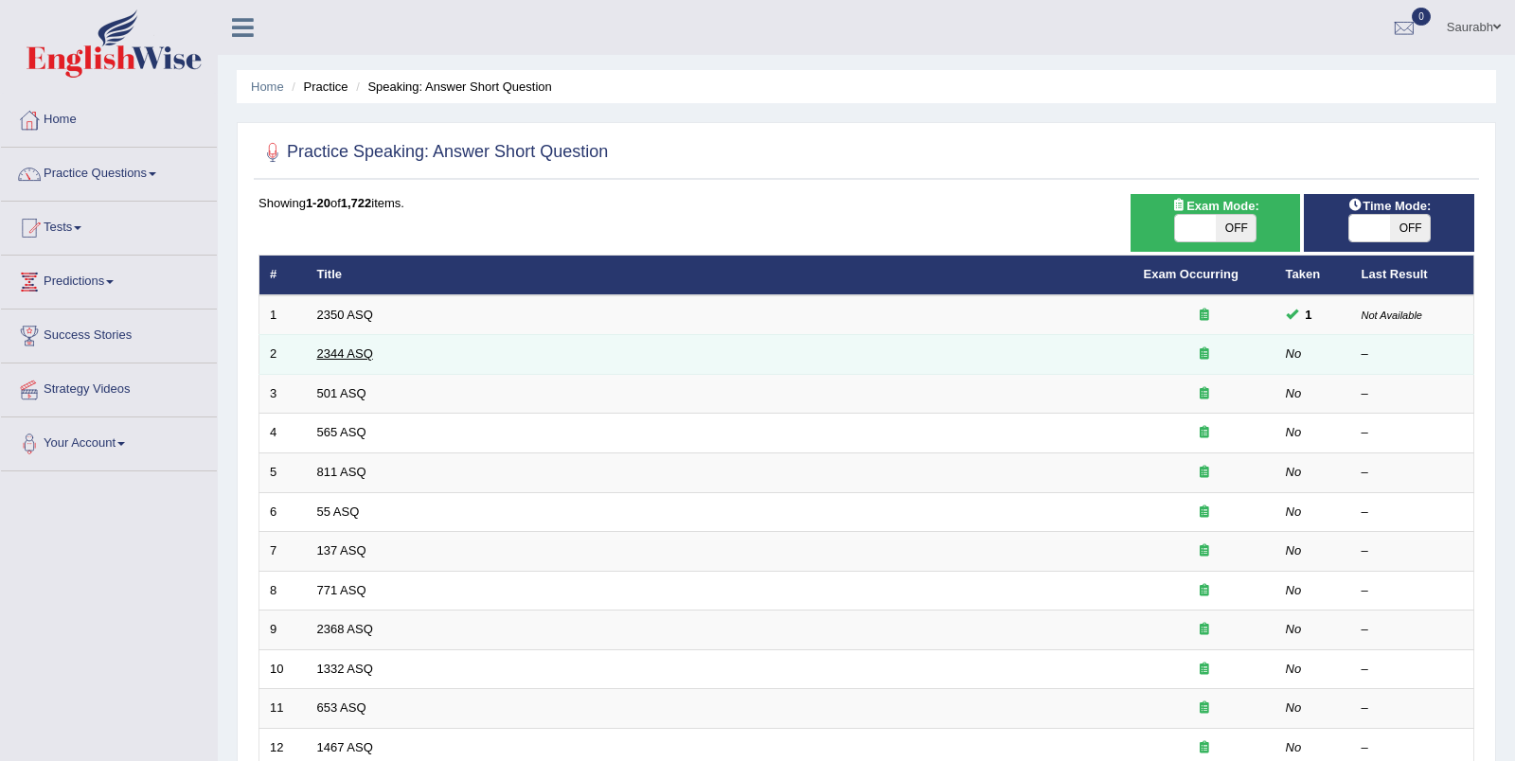
click at [358, 350] on link "2344 ASQ" at bounding box center [345, 353] width 56 height 14
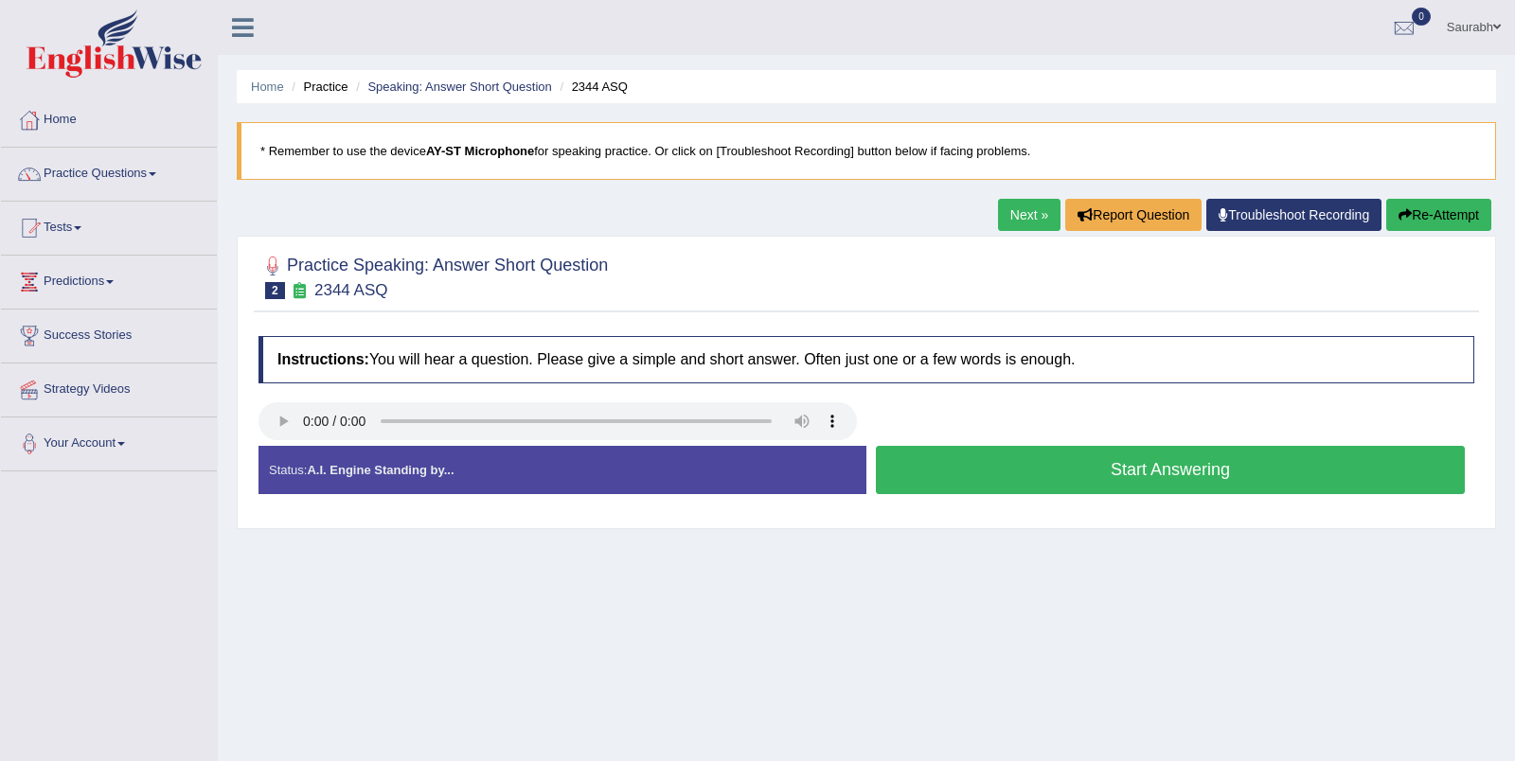
click at [936, 462] on button "Start Answering" at bounding box center [1170, 470] width 589 height 48
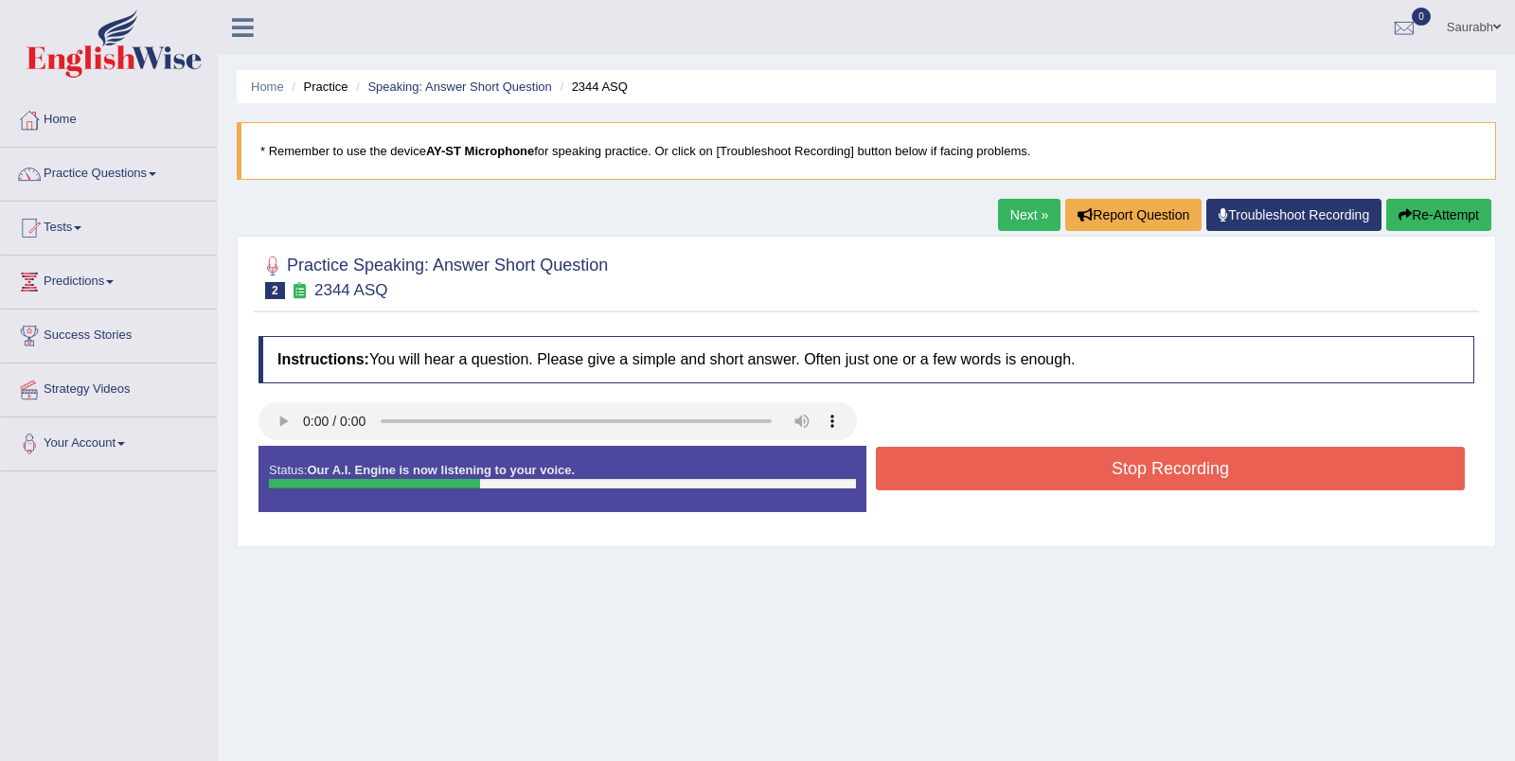
click at [933, 450] on button "Stop Recording" at bounding box center [1170, 469] width 589 height 44
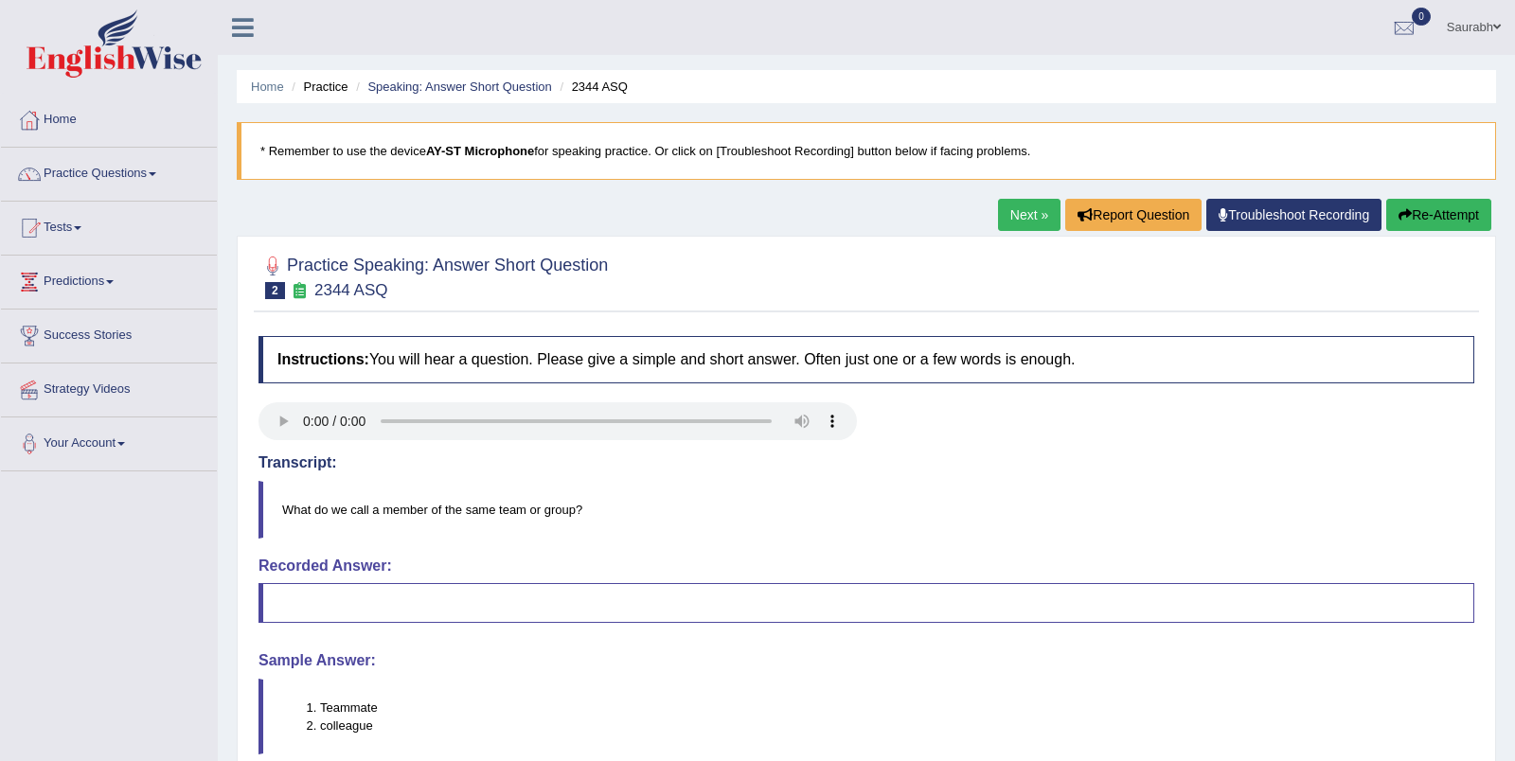
click at [1398, 218] on icon "button" at bounding box center [1404, 214] width 13 height 13
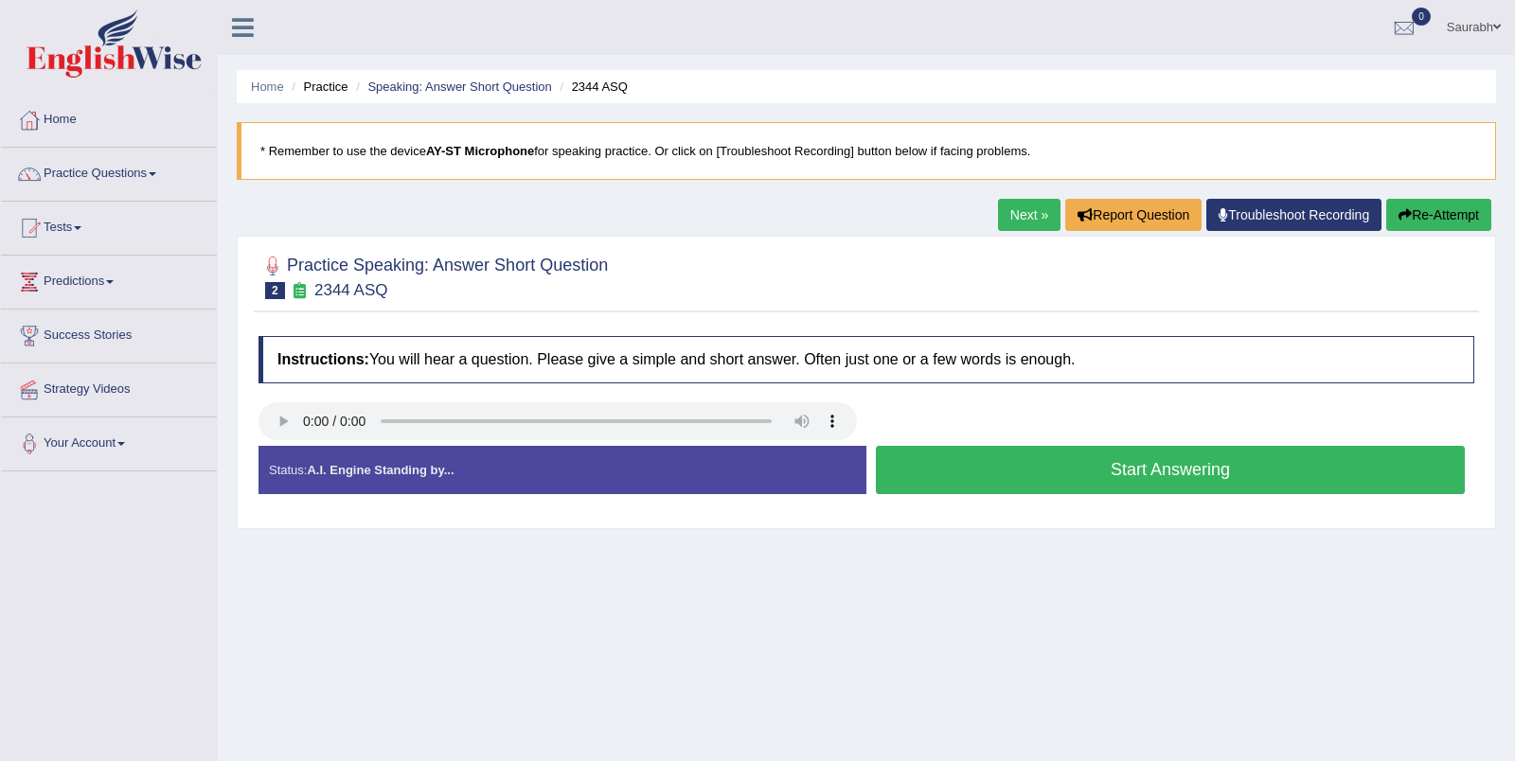
click at [956, 481] on button "Start Answering" at bounding box center [1170, 470] width 589 height 48
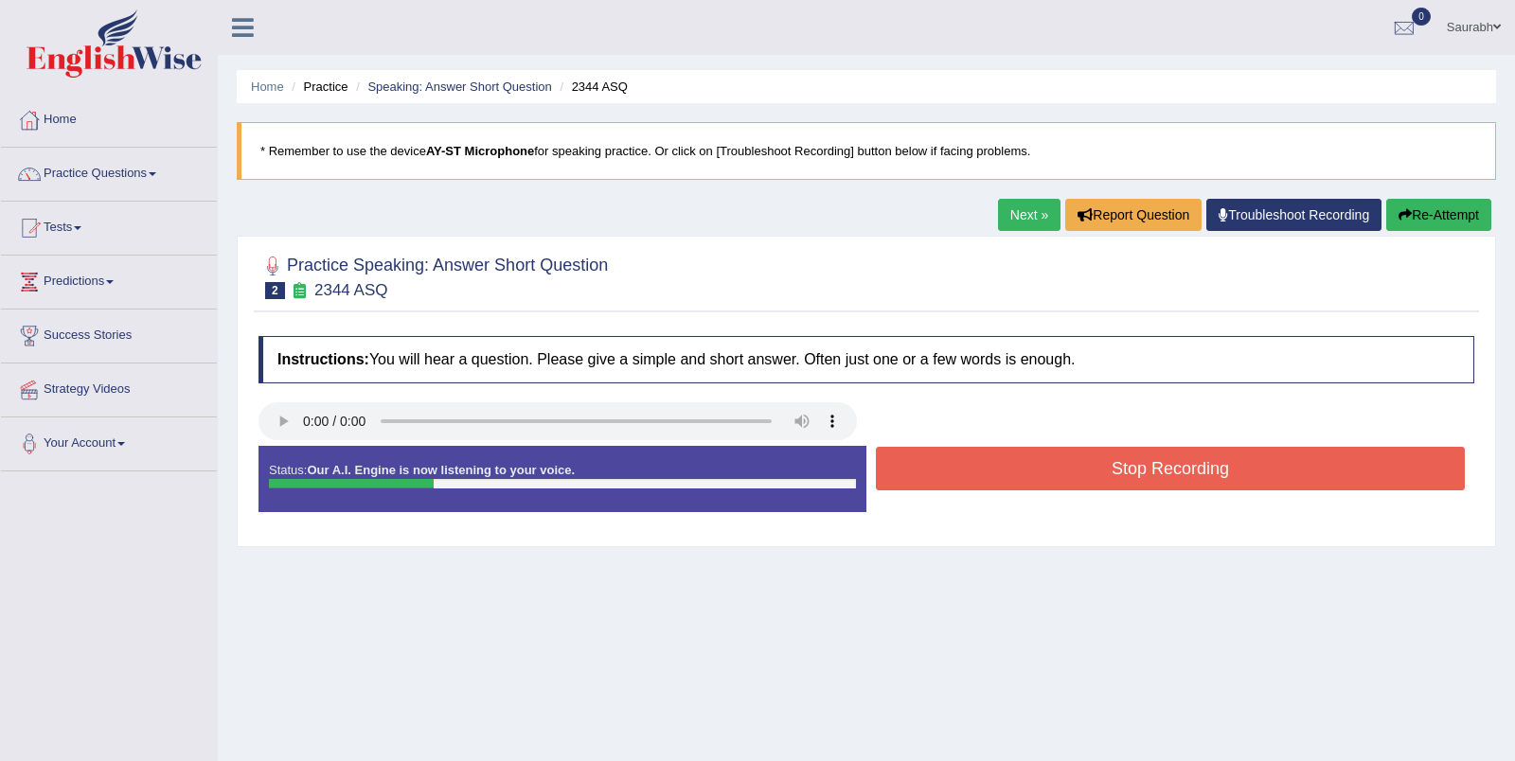
click at [956, 481] on button "Stop Recording" at bounding box center [1170, 469] width 589 height 44
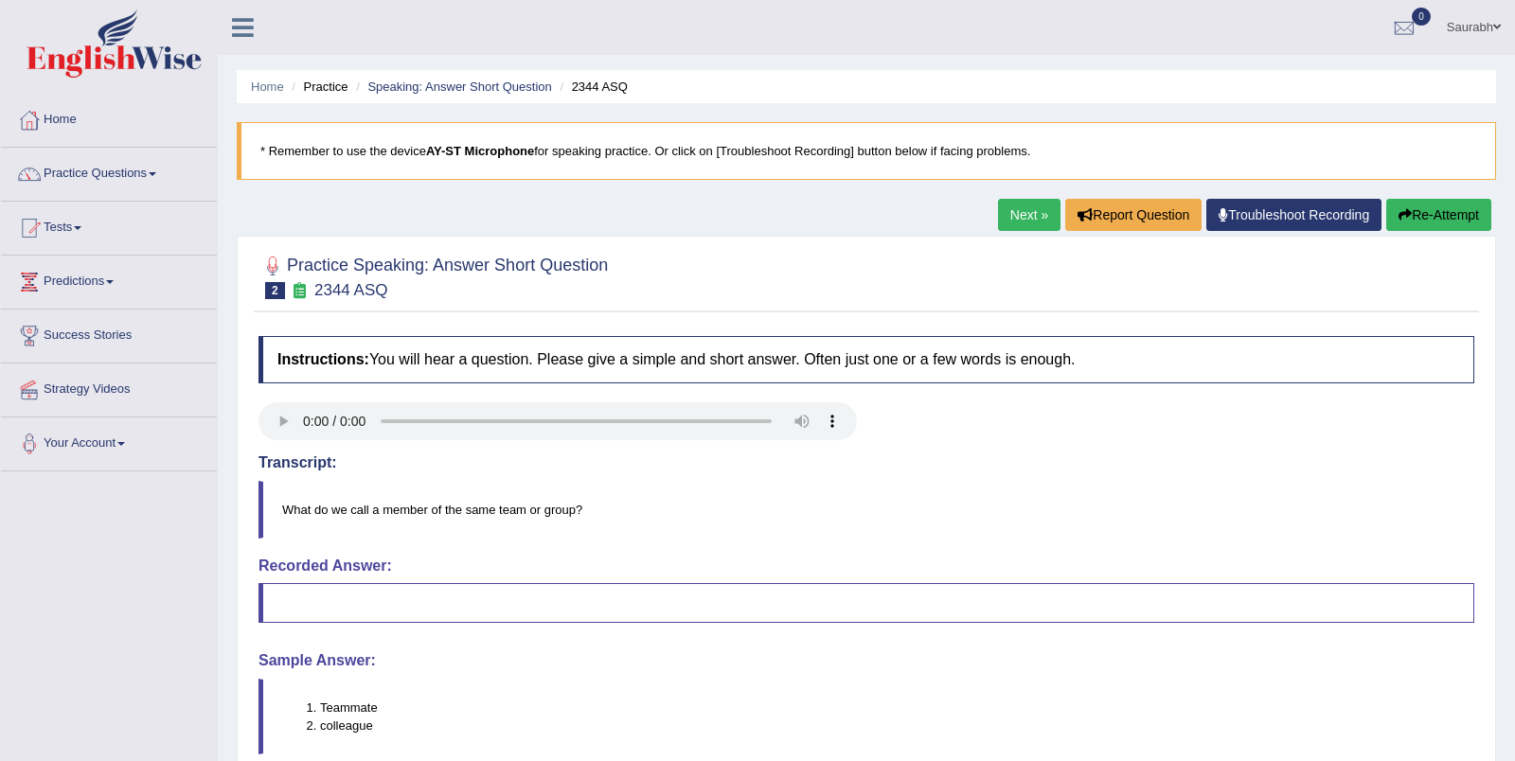
click at [1389, 224] on button "Re-Attempt" at bounding box center [1438, 215] width 105 height 32
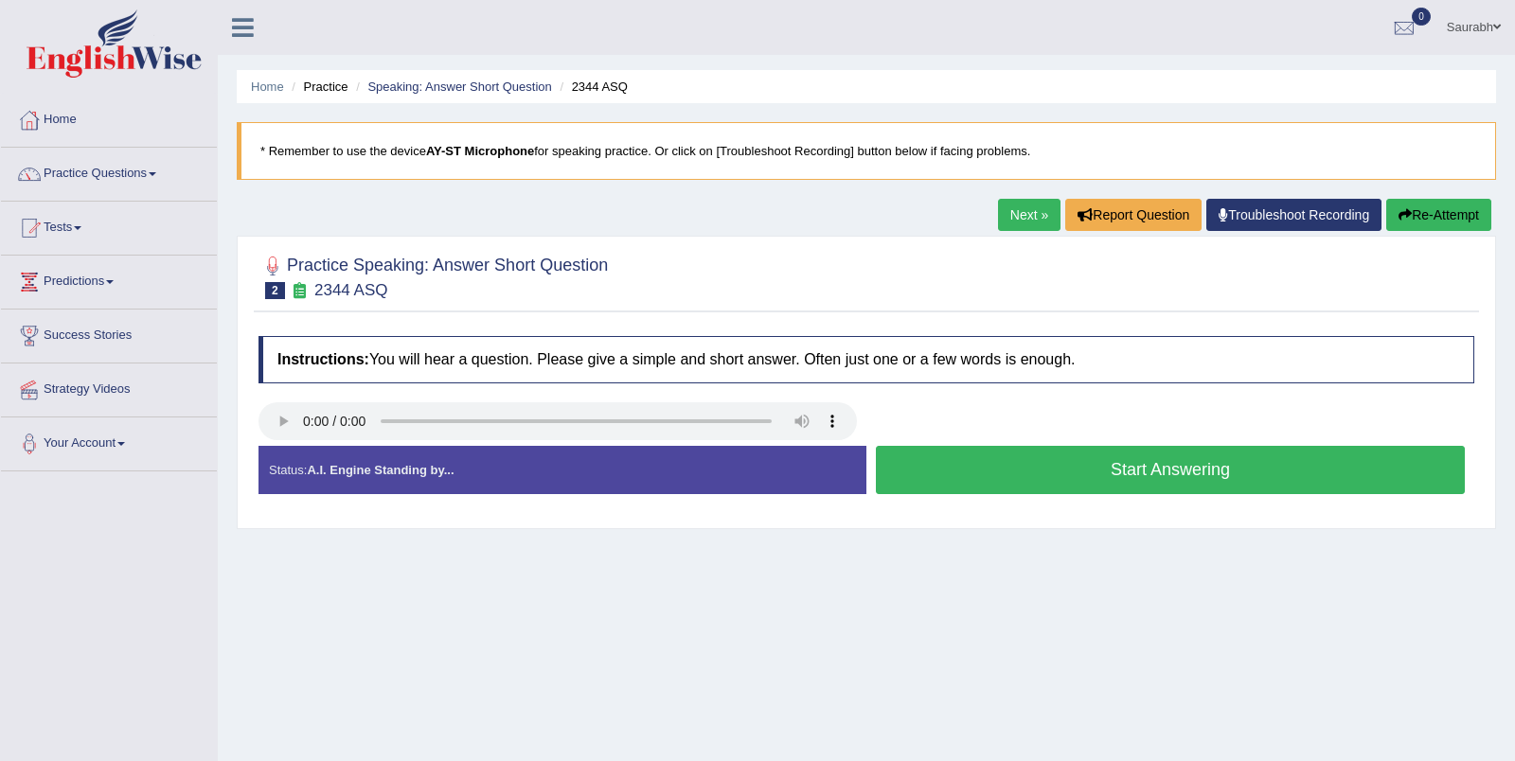
click at [1096, 470] on button "Start Answering" at bounding box center [1170, 470] width 589 height 48
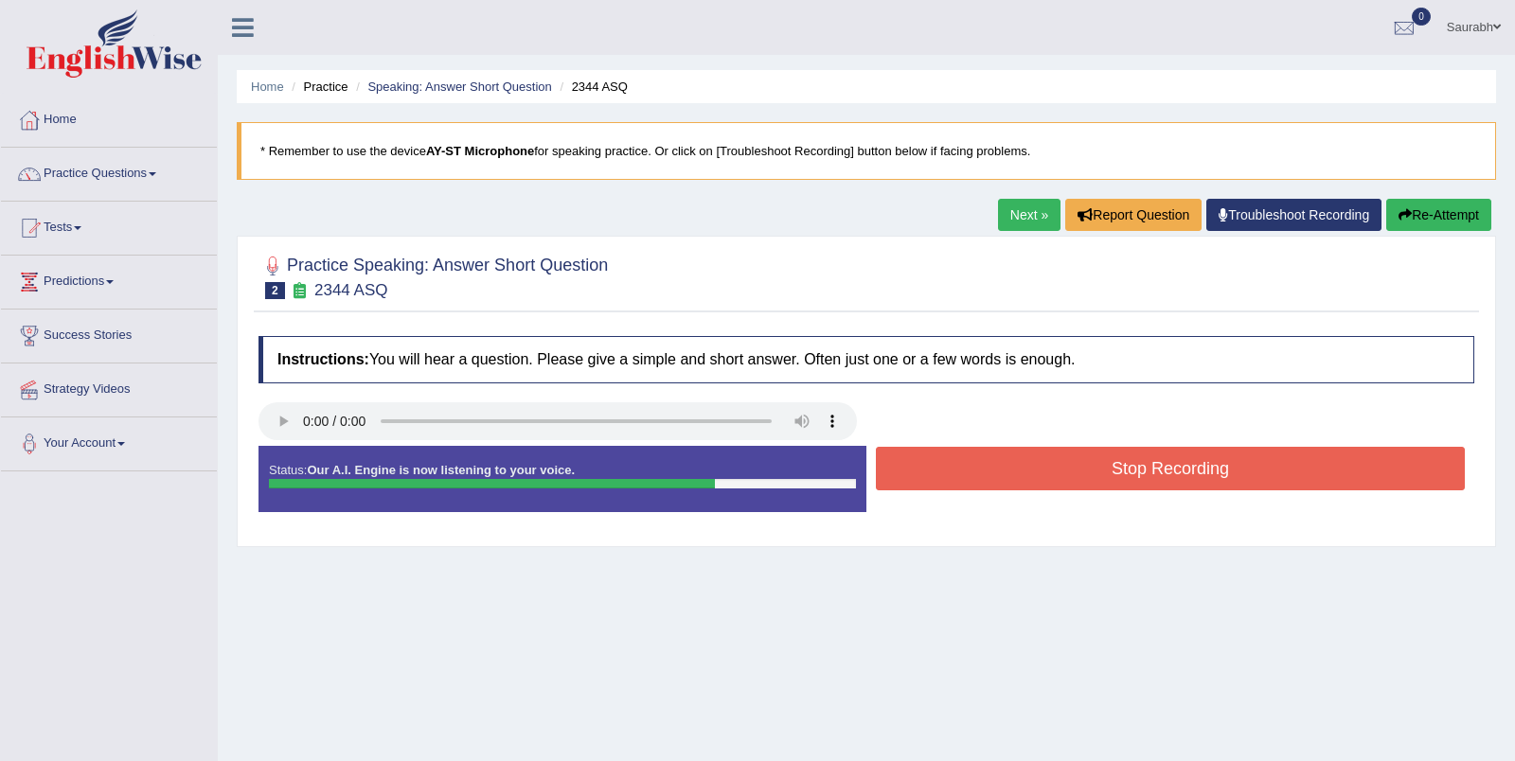
click at [985, 476] on button "Stop Recording" at bounding box center [1170, 469] width 589 height 44
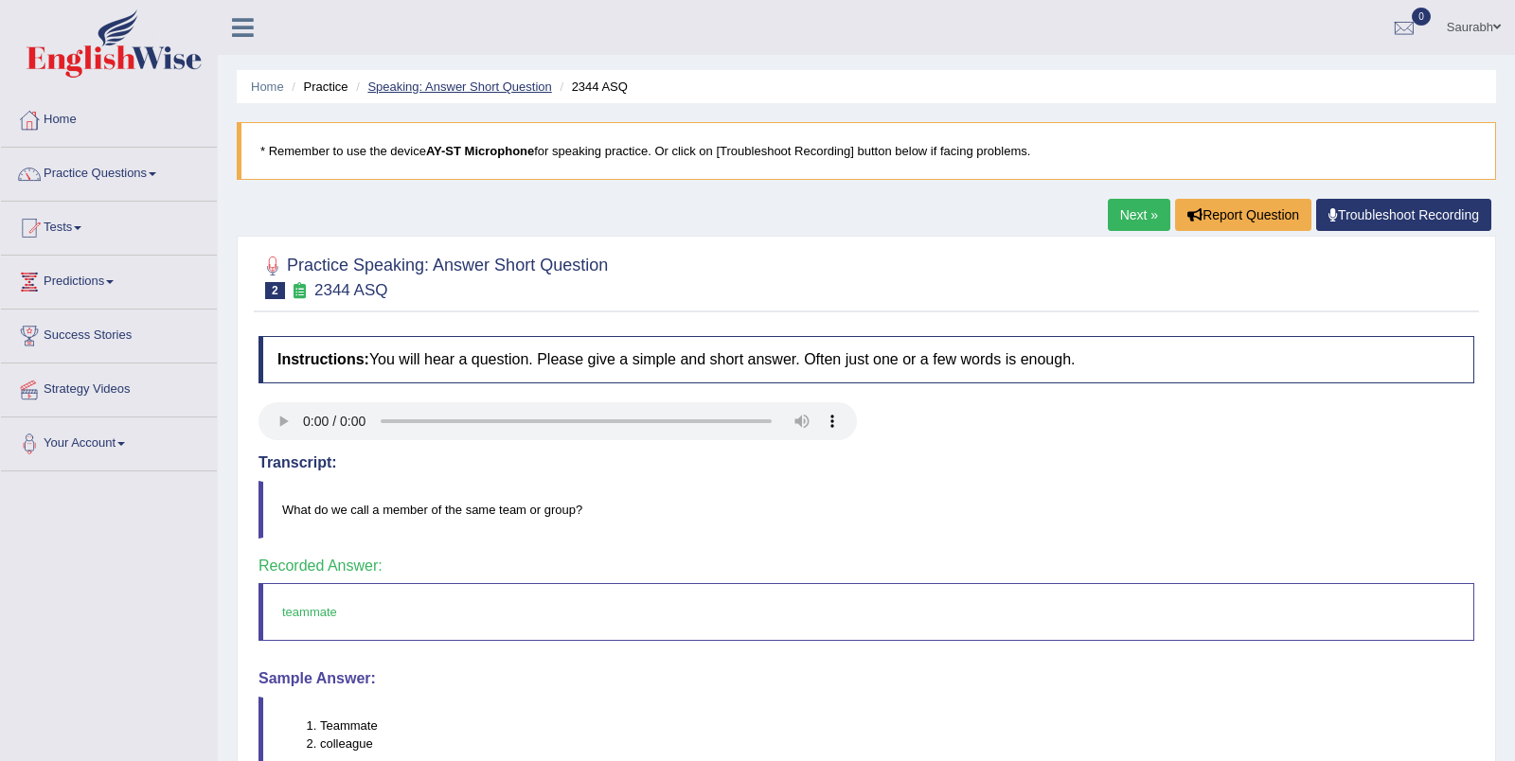
click at [535, 86] on link "Speaking: Answer Short Question" at bounding box center [459, 87] width 184 height 14
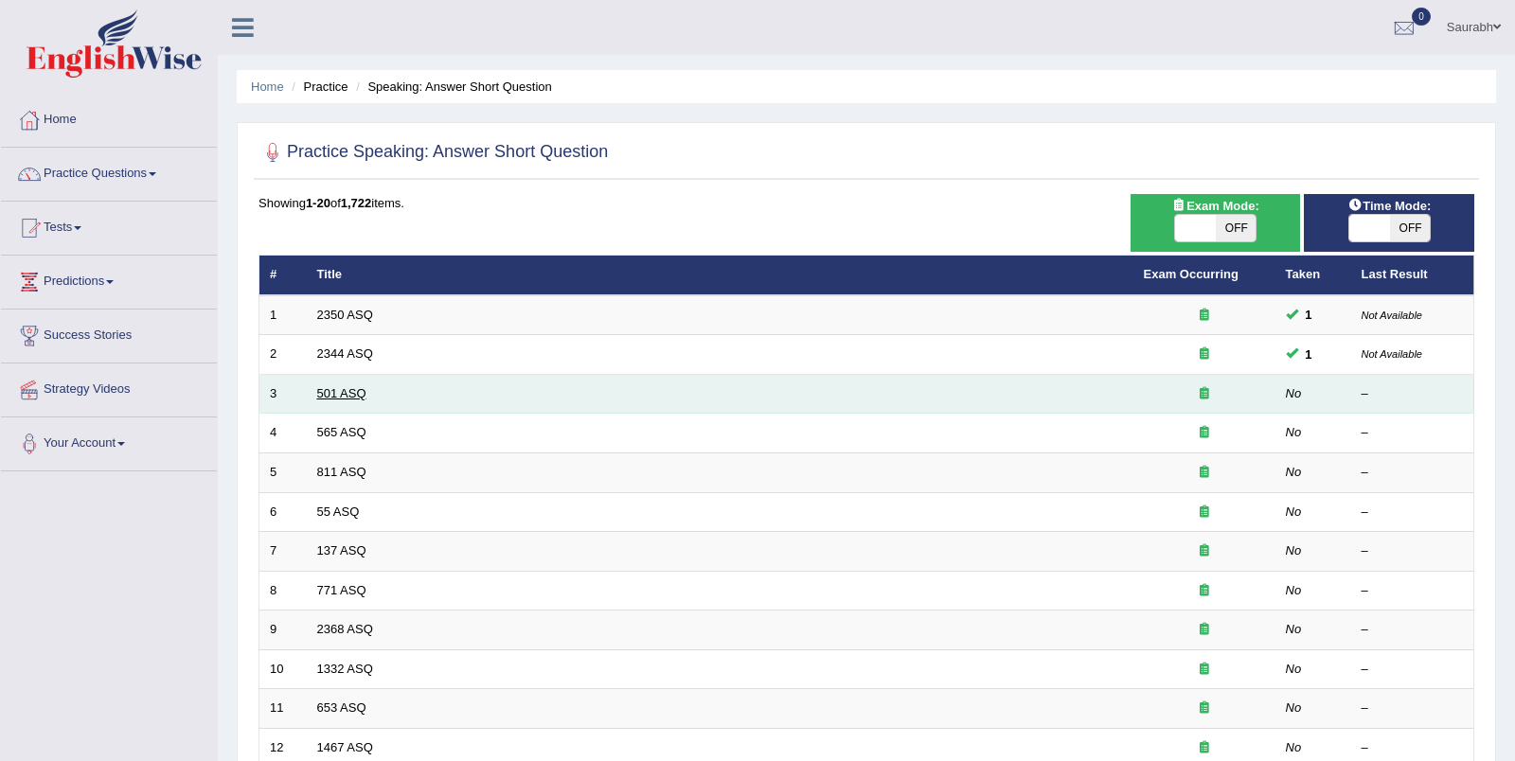
click at [352, 390] on link "501 ASQ" at bounding box center [341, 393] width 49 height 14
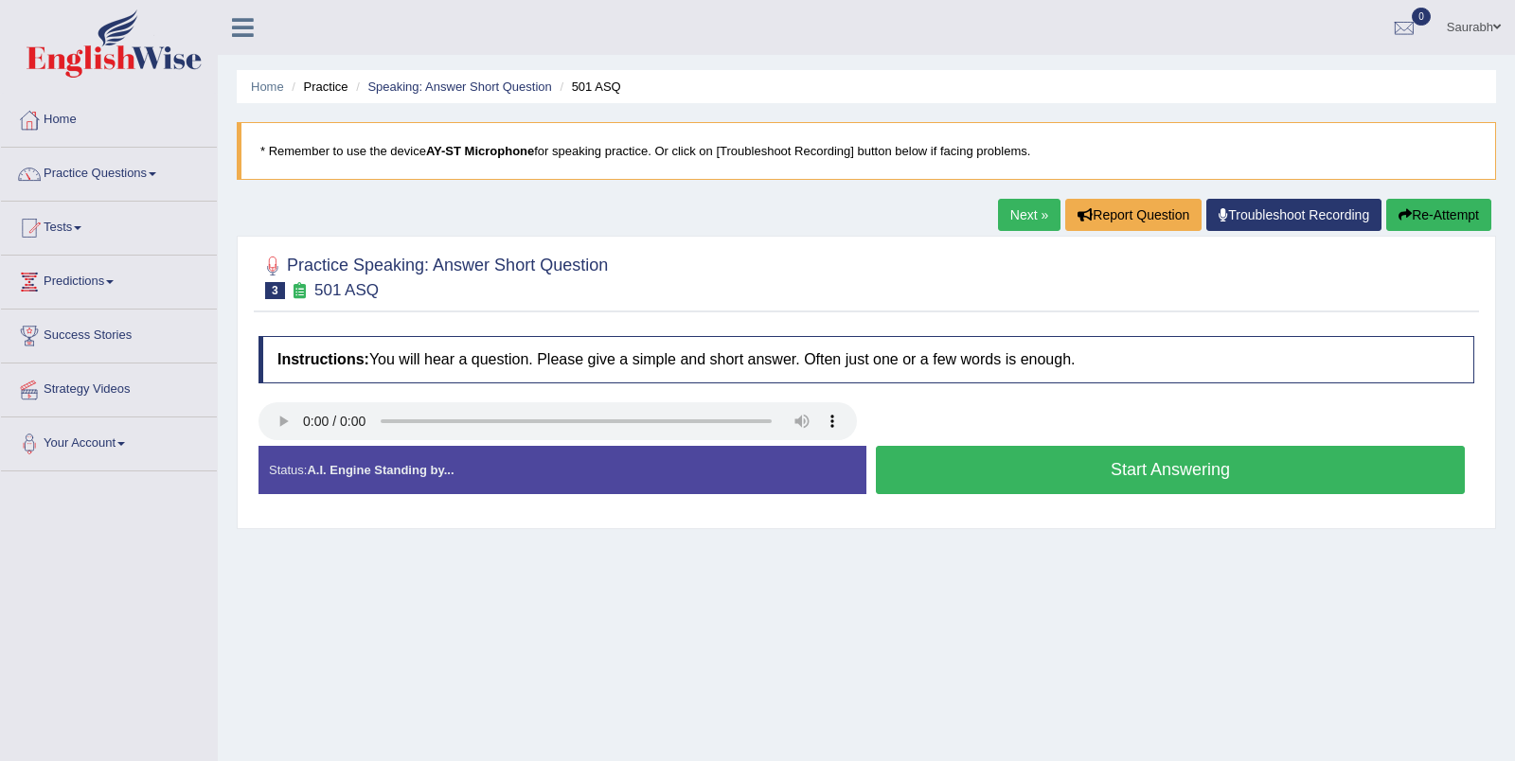
click at [1037, 475] on button "Start Answering" at bounding box center [1170, 470] width 589 height 48
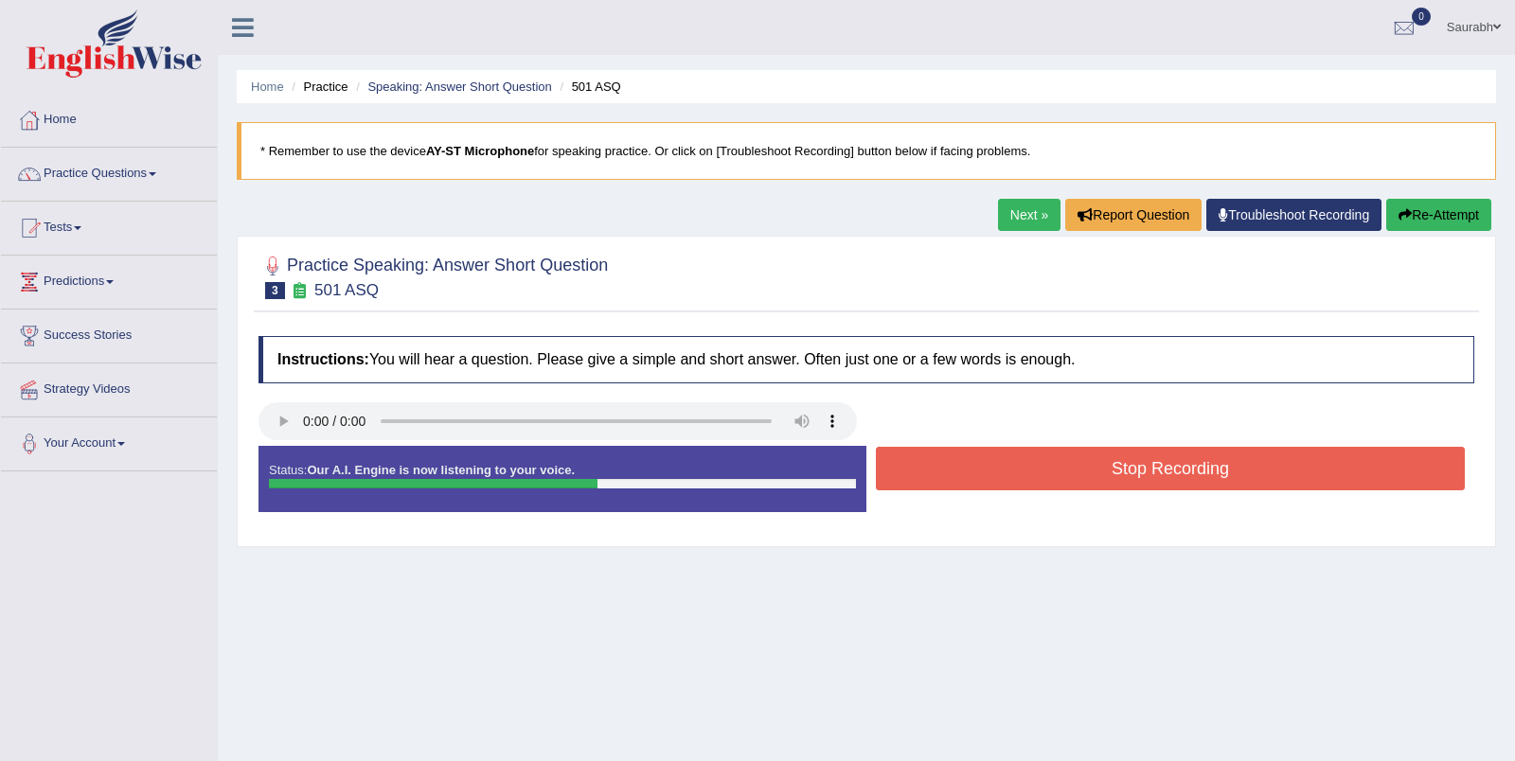
click at [955, 477] on button "Stop Recording" at bounding box center [1170, 469] width 589 height 44
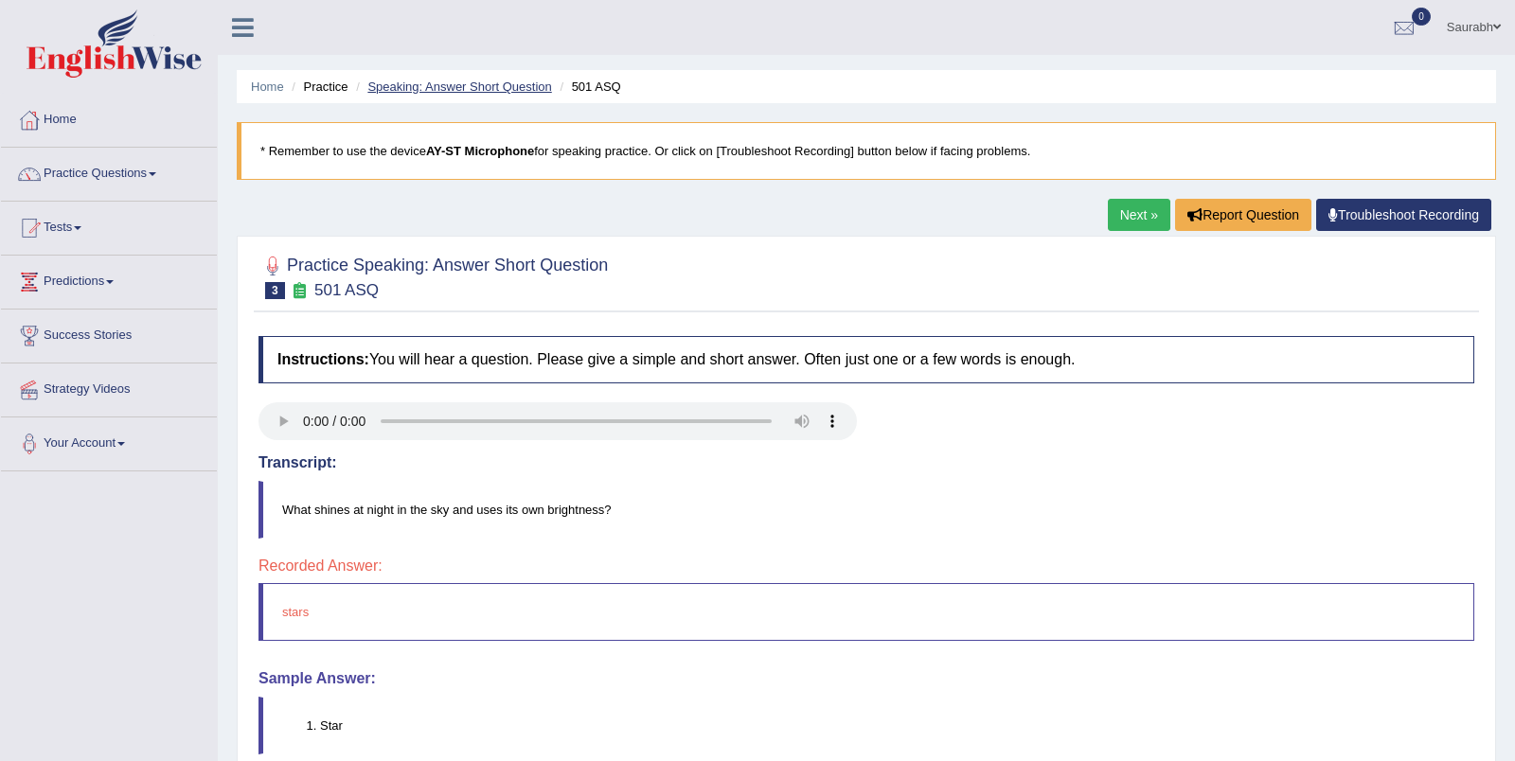
click at [437, 90] on link "Speaking: Answer Short Question" at bounding box center [459, 87] width 184 height 14
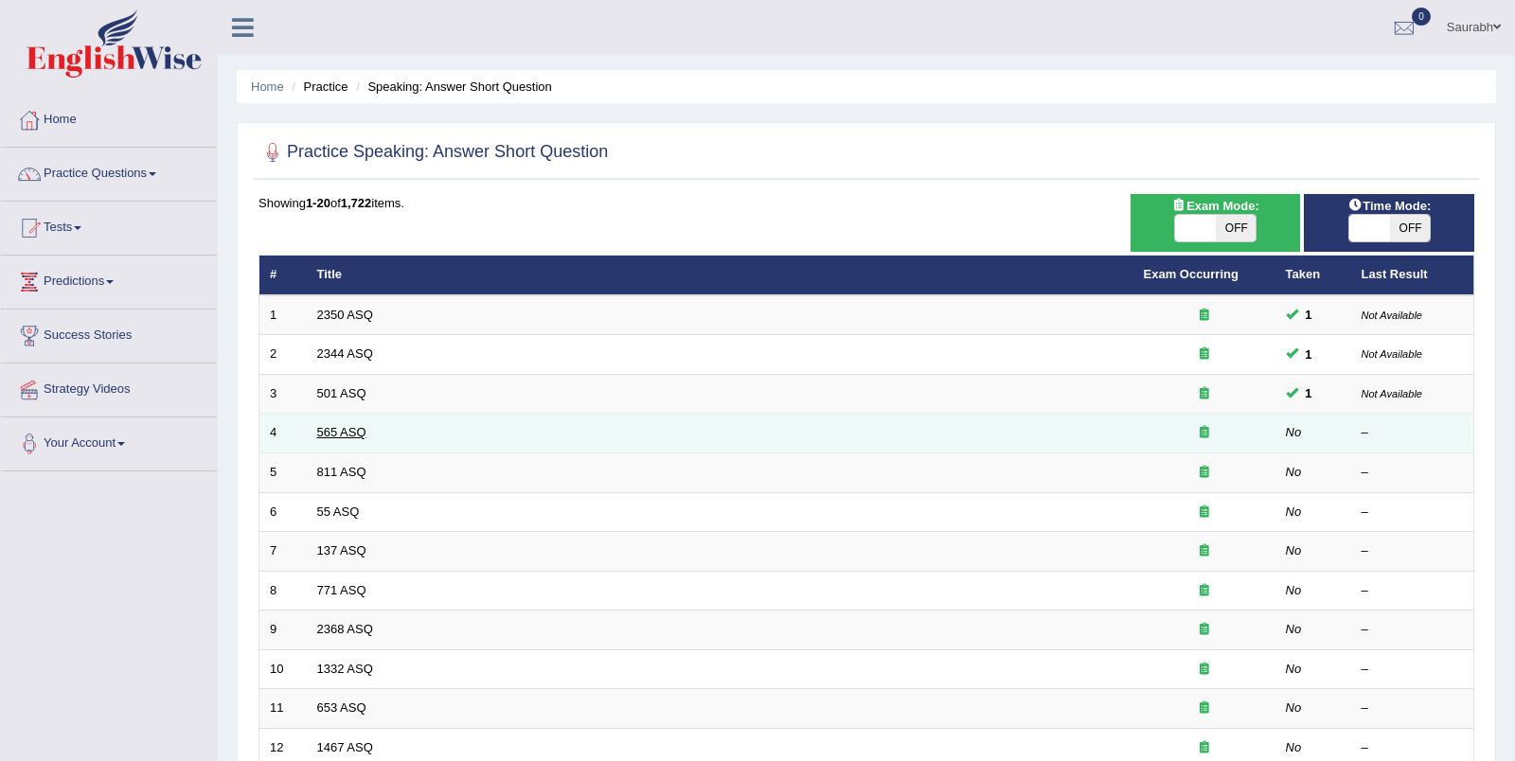
click at [342, 429] on link "565 ASQ" at bounding box center [341, 432] width 49 height 14
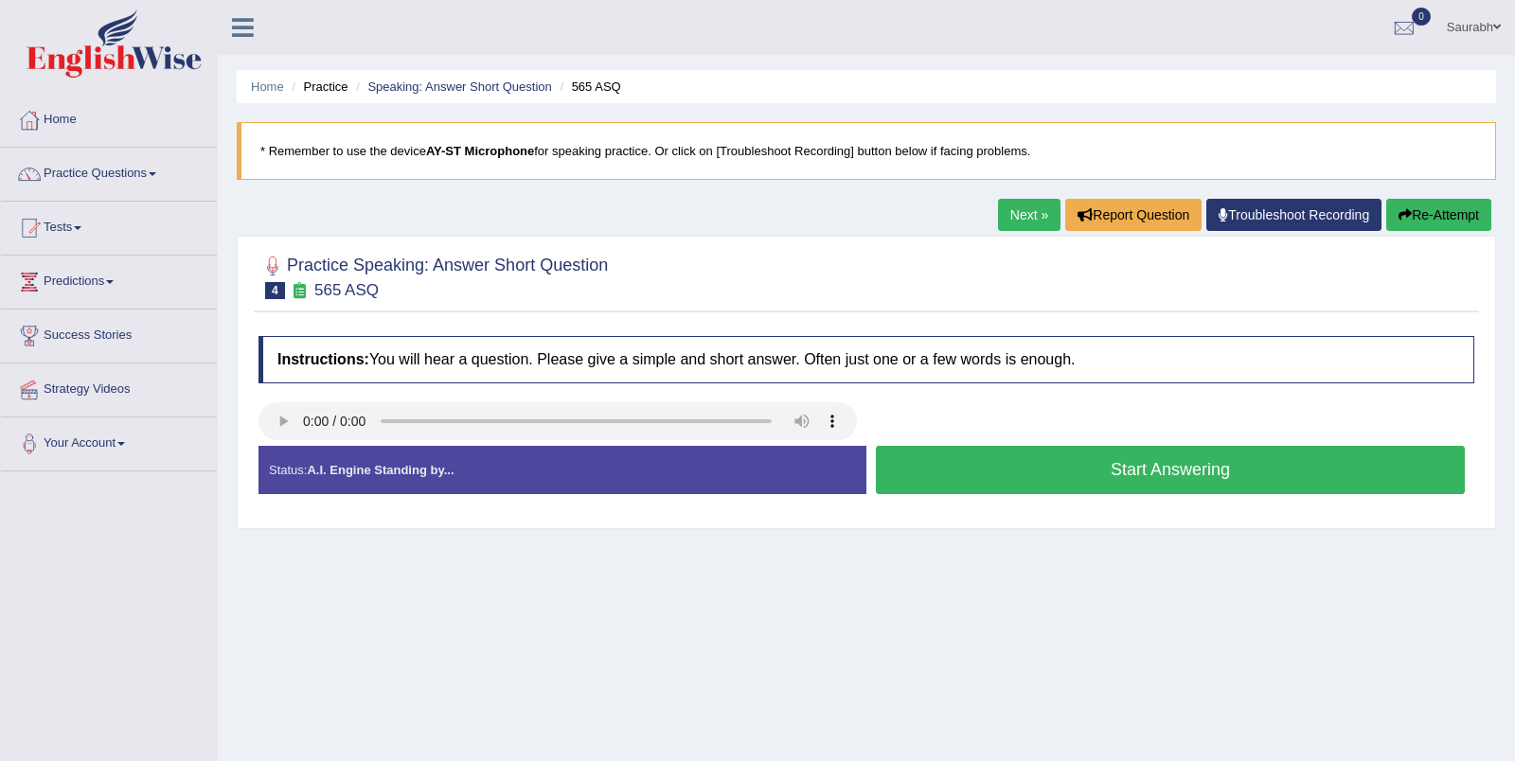
click at [1117, 462] on button "Start Answering" at bounding box center [1170, 470] width 589 height 48
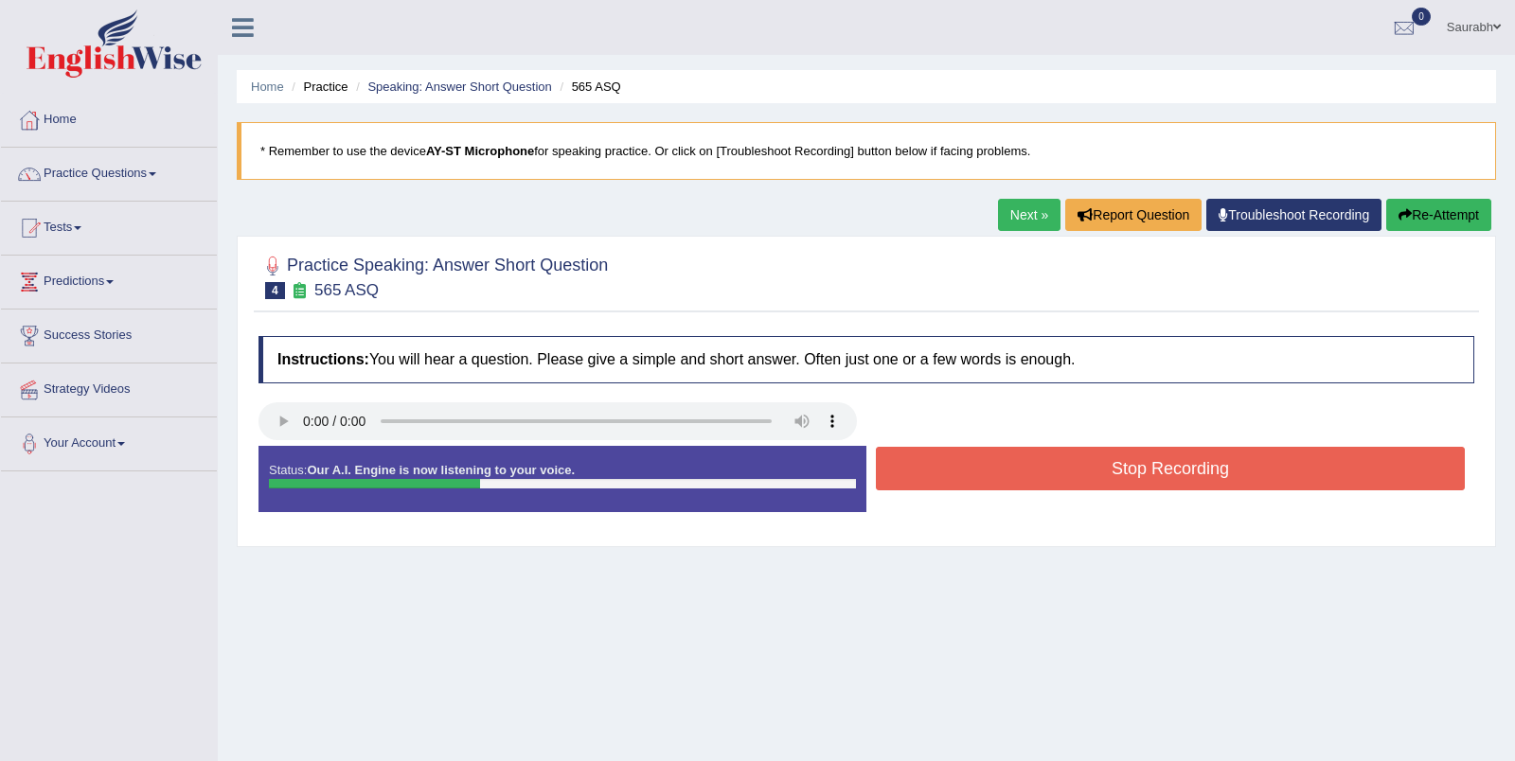
click at [973, 460] on button "Stop Recording" at bounding box center [1170, 469] width 589 height 44
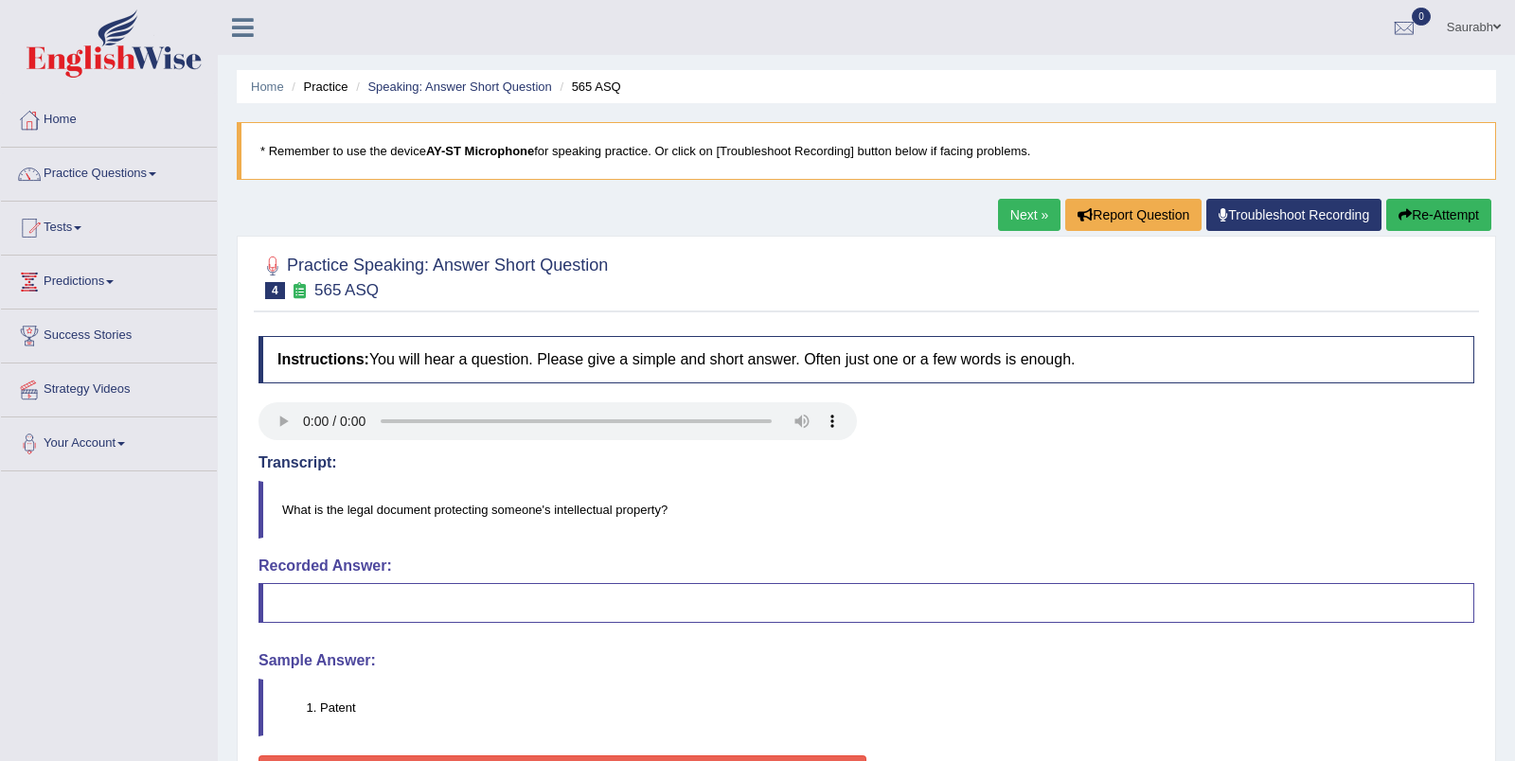
click at [1411, 209] on button "Re-Attempt" at bounding box center [1438, 215] width 105 height 32
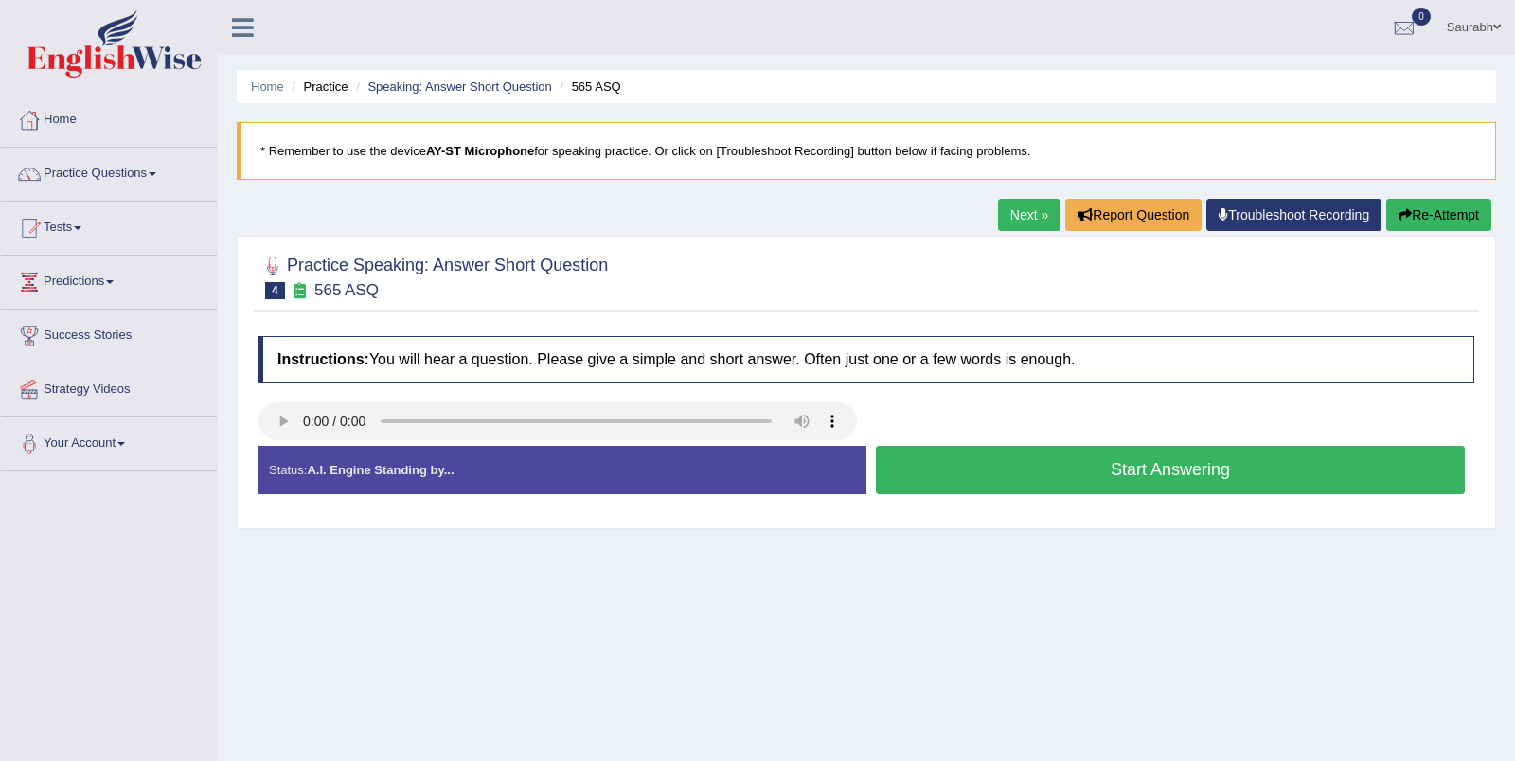
click at [1115, 470] on button "Start Answering" at bounding box center [1170, 470] width 589 height 48
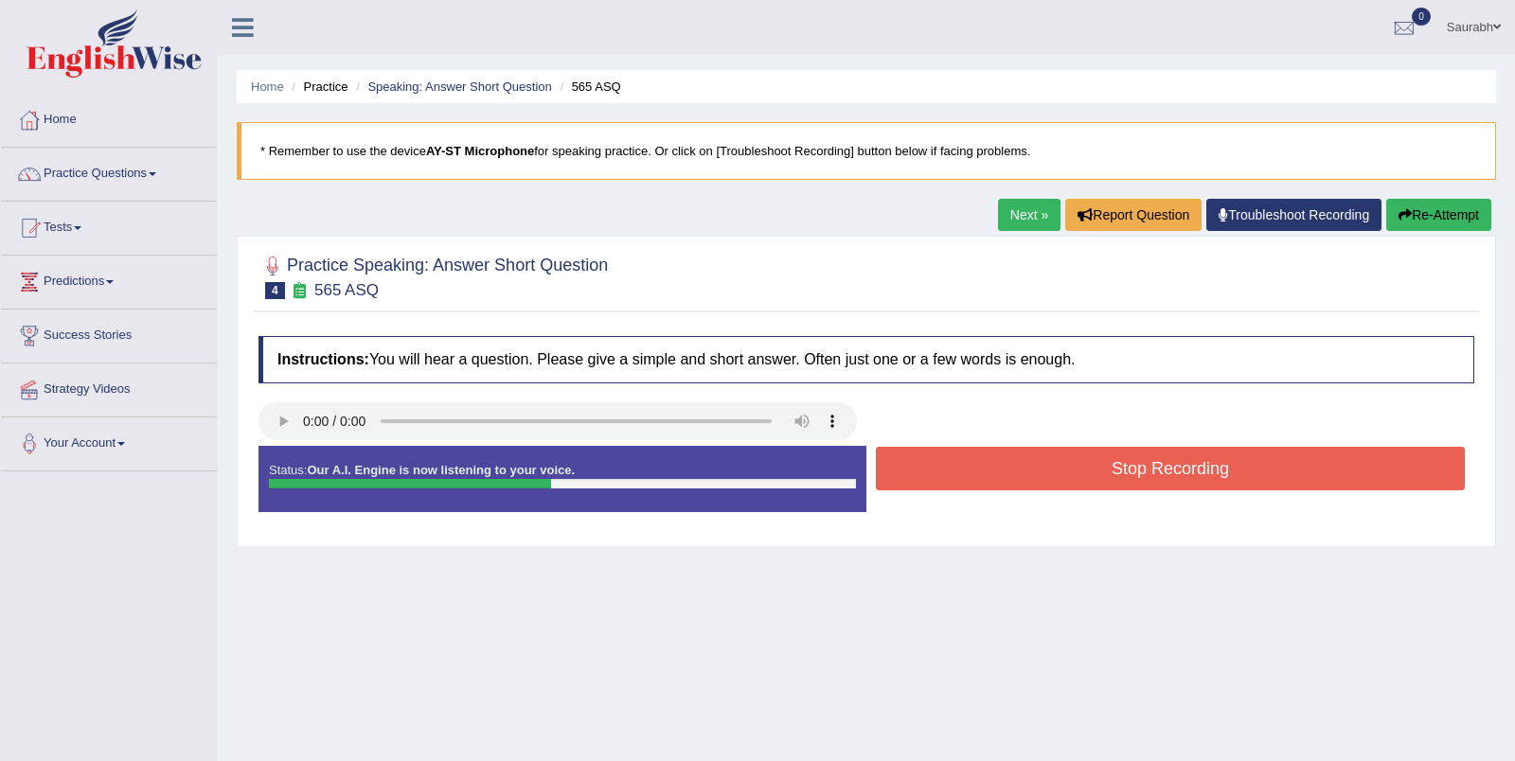
click at [1072, 470] on button "Stop Recording" at bounding box center [1170, 469] width 589 height 44
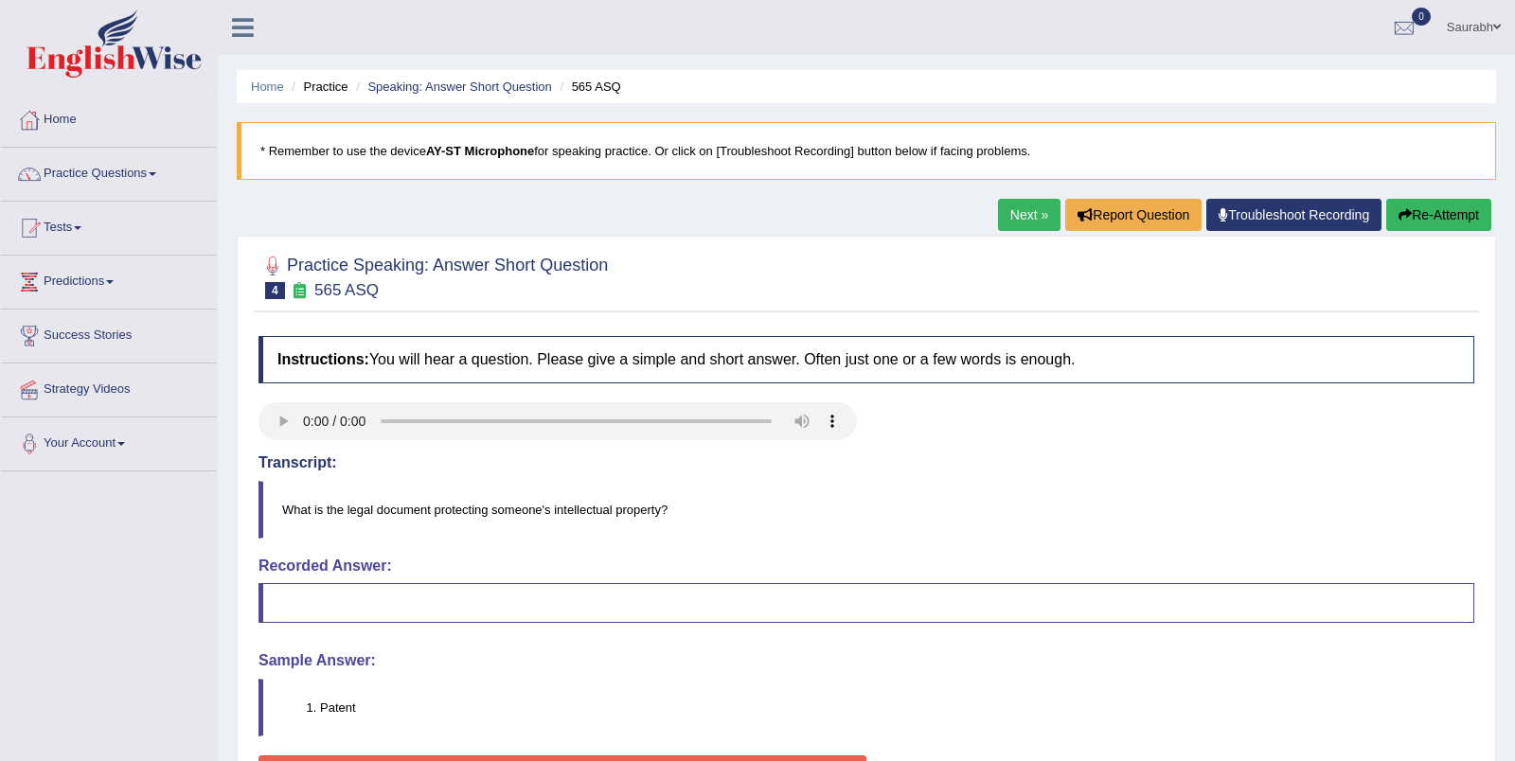
click at [1406, 217] on icon "button" at bounding box center [1404, 214] width 13 height 13
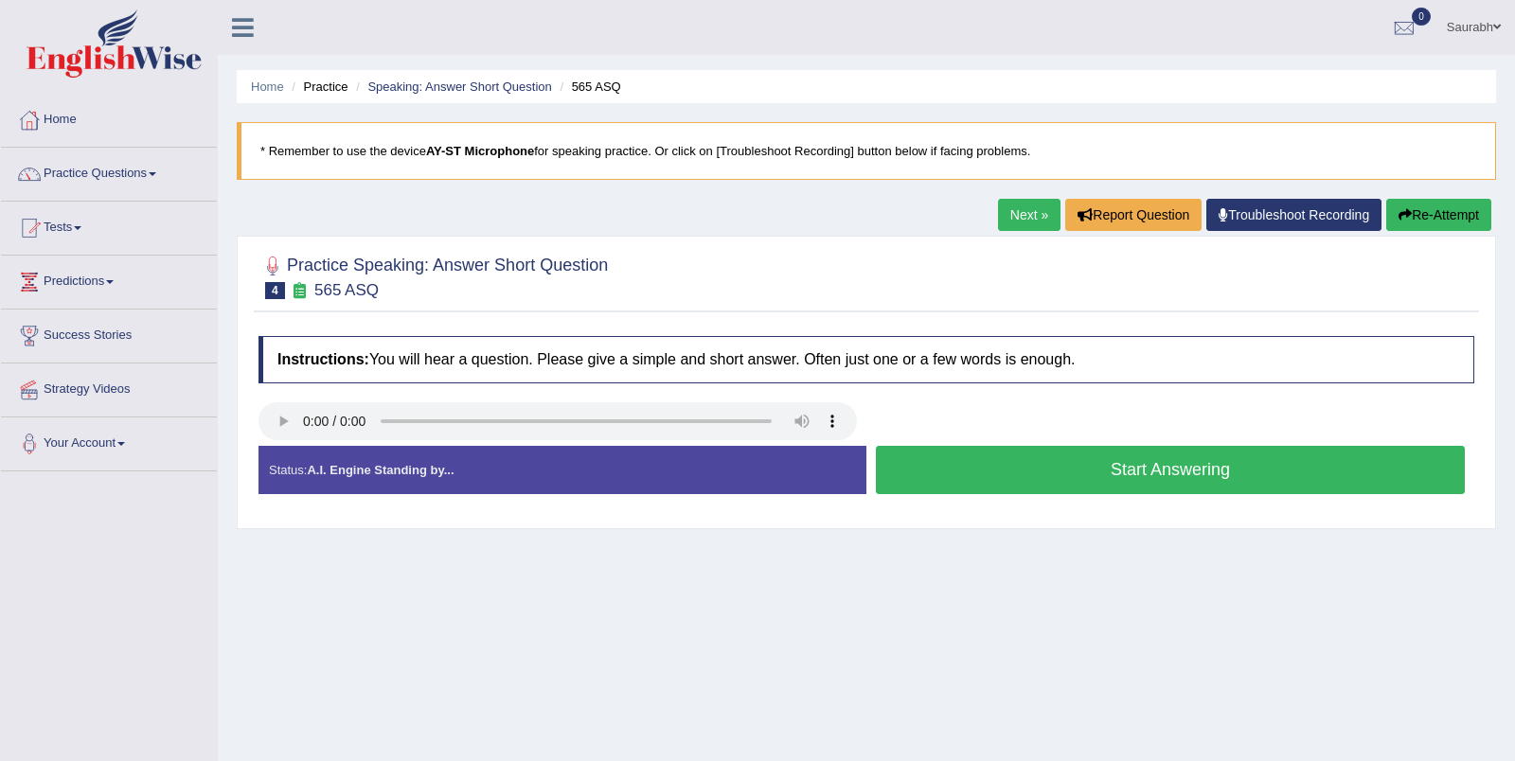
click at [1082, 463] on button "Start Answering" at bounding box center [1170, 470] width 589 height 48
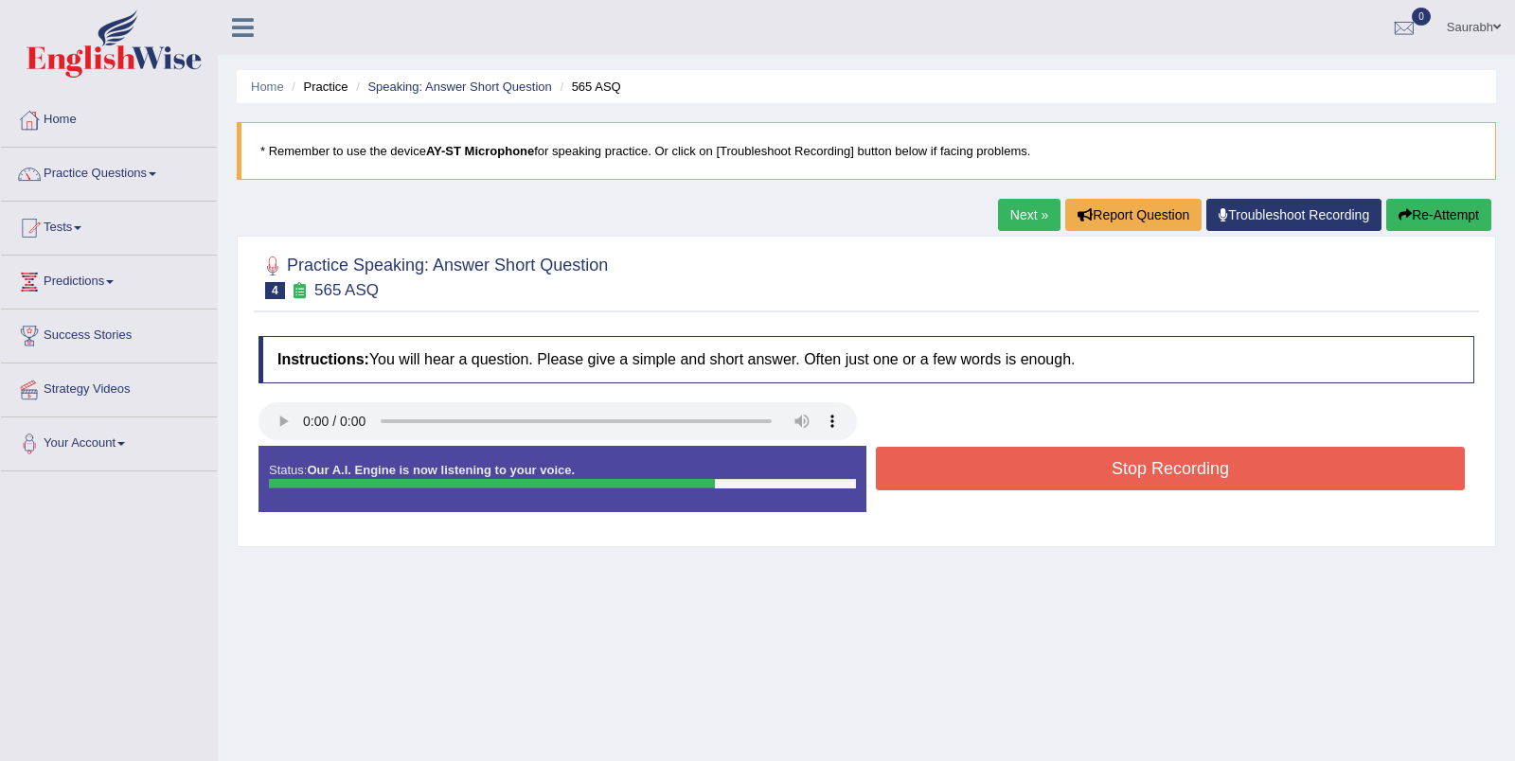
click at [1129, 471] on button "Stop Recording" at bounding box center [1170, 469] width 589 height 44
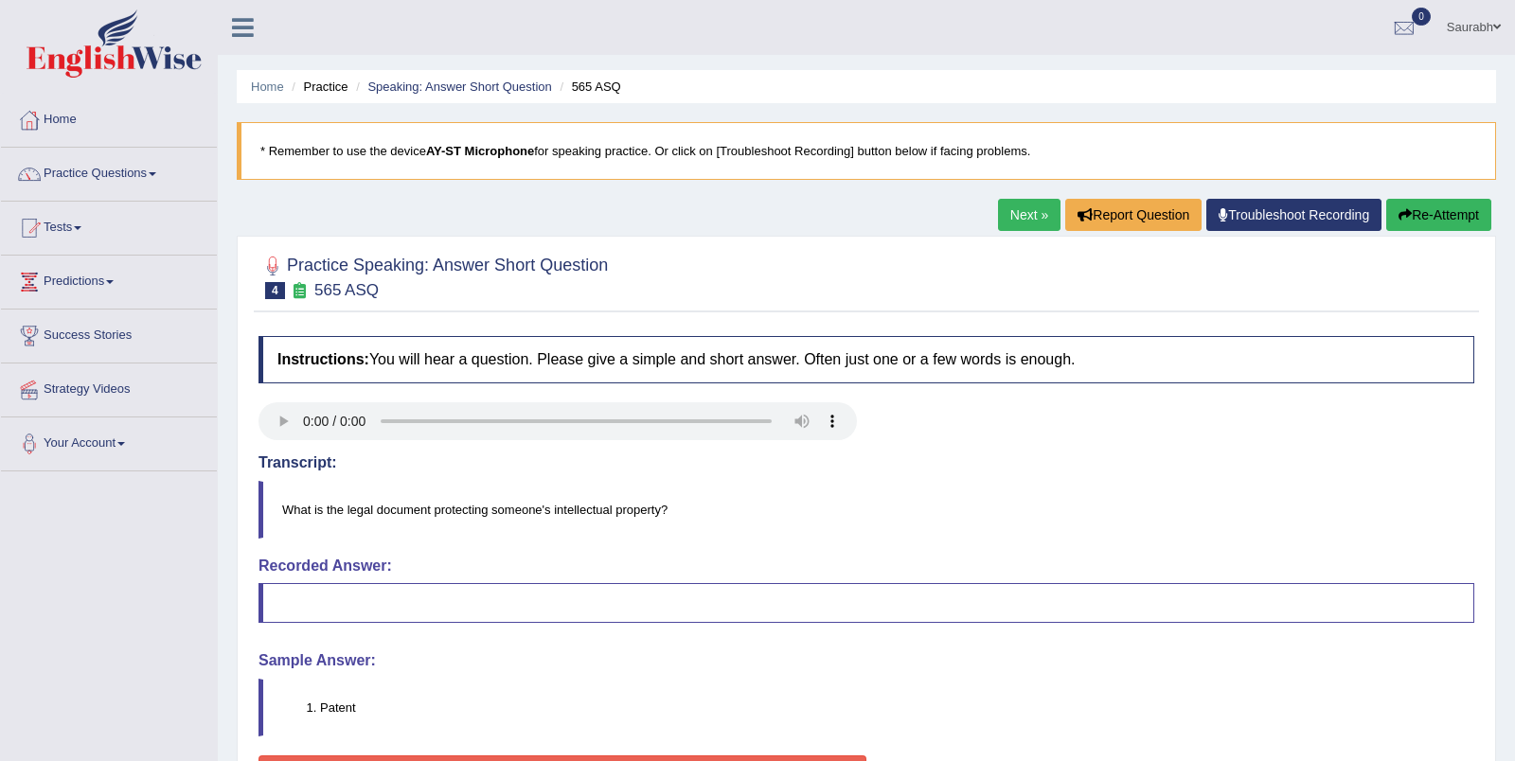
click at [1333, 213] on link "Troubleshoot Recording" at bounding box center [1293, 215] width 175 height 32
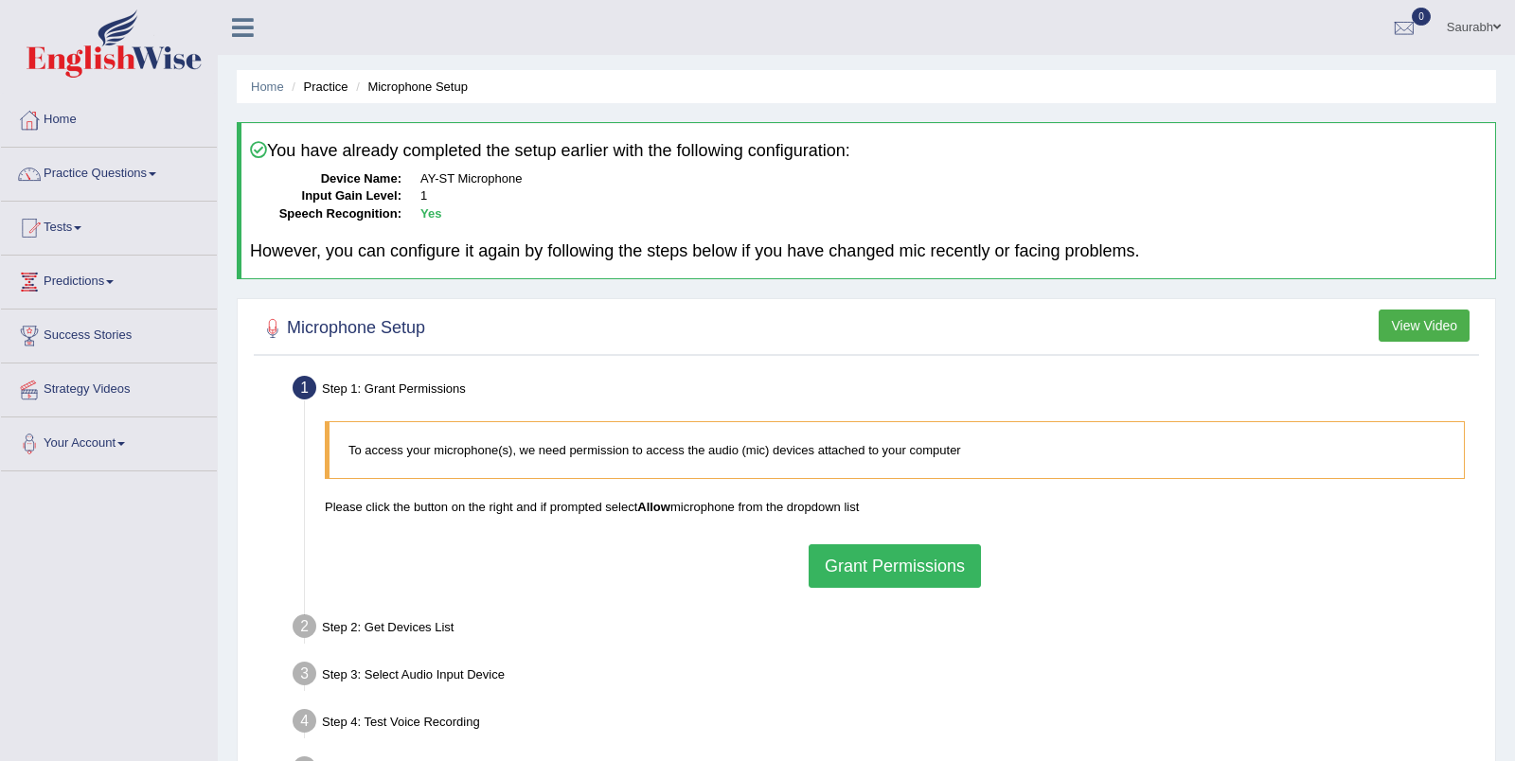
click at [885, 549] on button "Grant Permissions" at bounding box center [894, 566] width 172 height 44
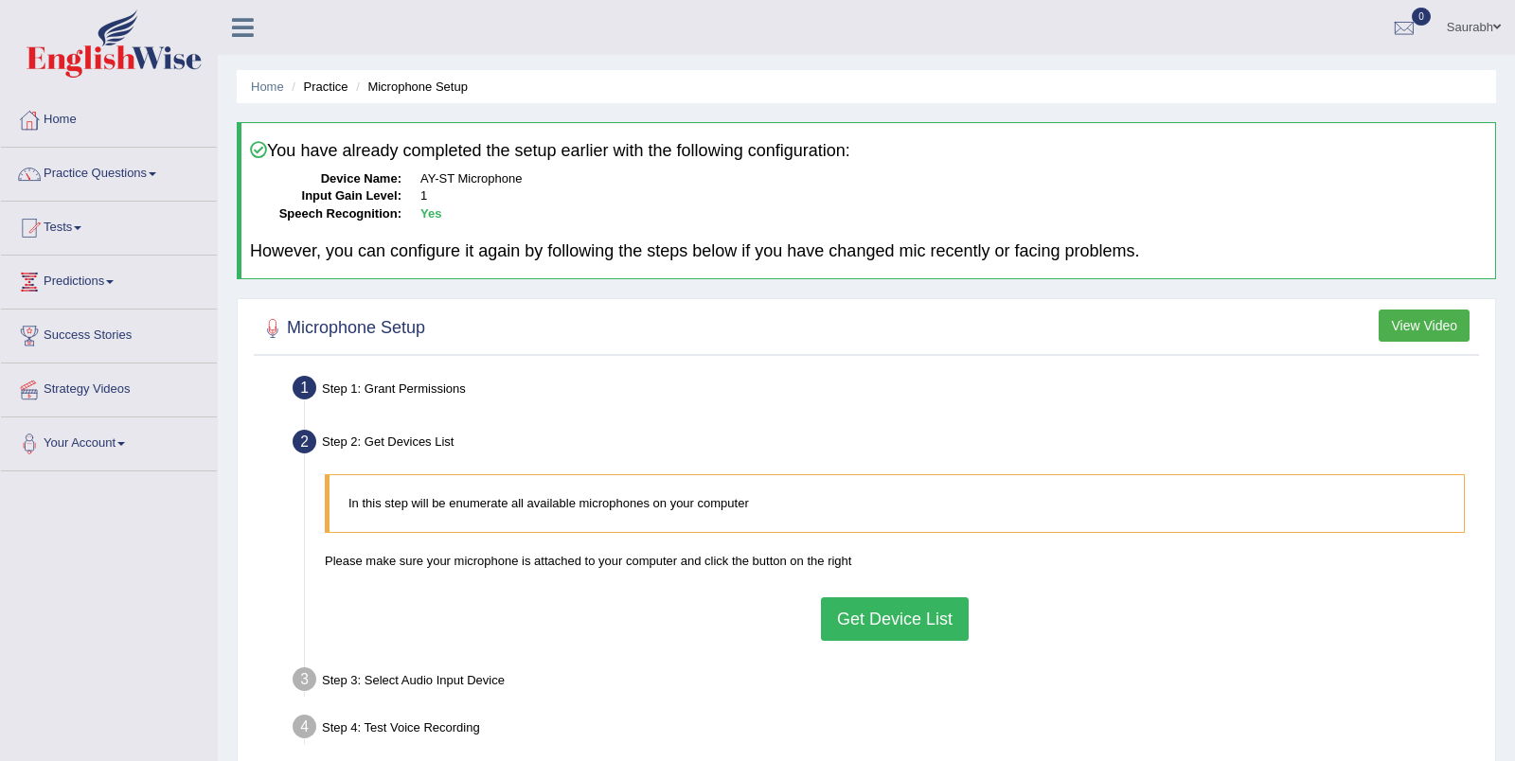
click at [902, 628] on button "Get Device List" at bounding box center [895, 619] width 148 height 44
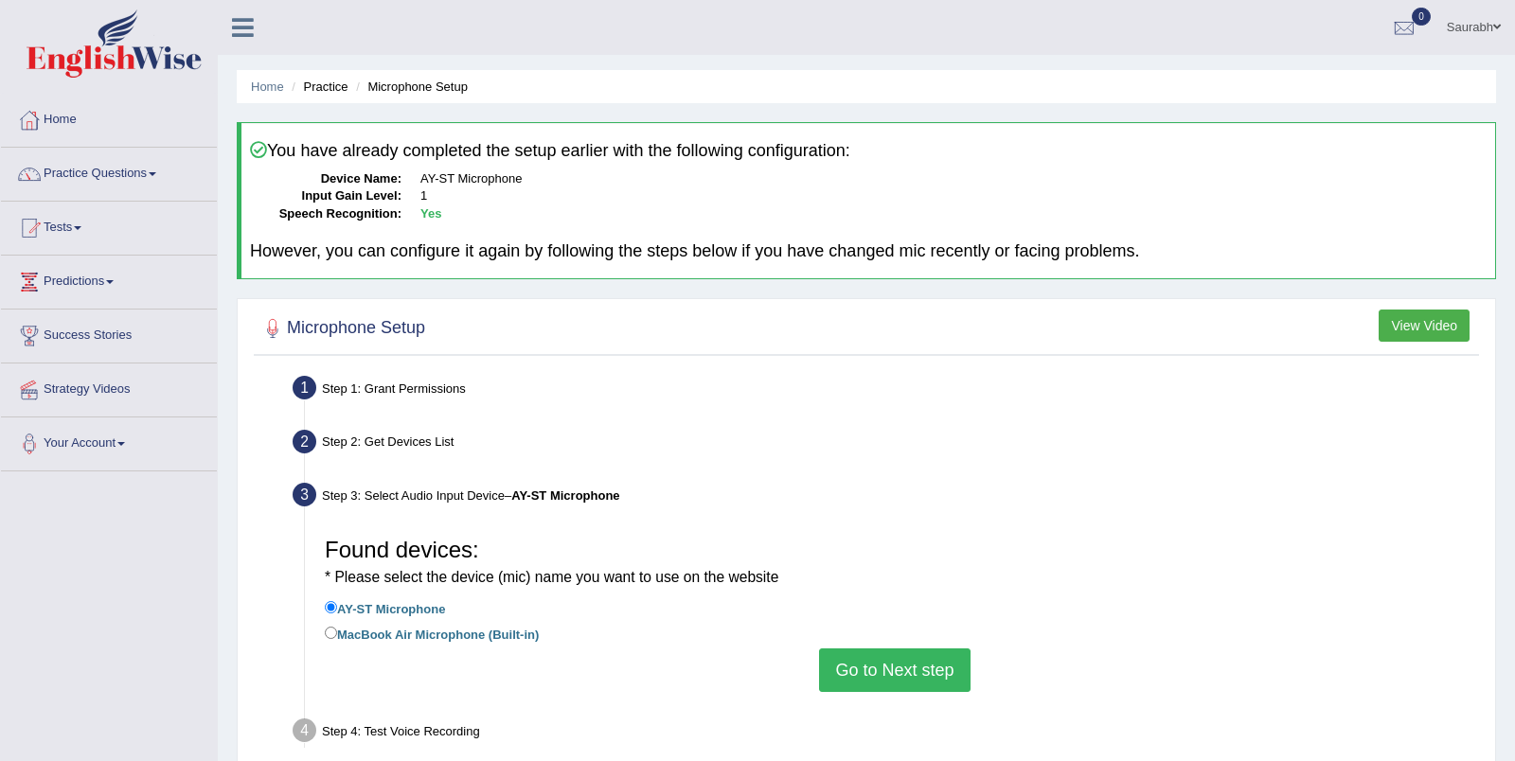
click at [902, 658] on button "Go to Next step" at bounding box center [894, 670] width 151 height 44
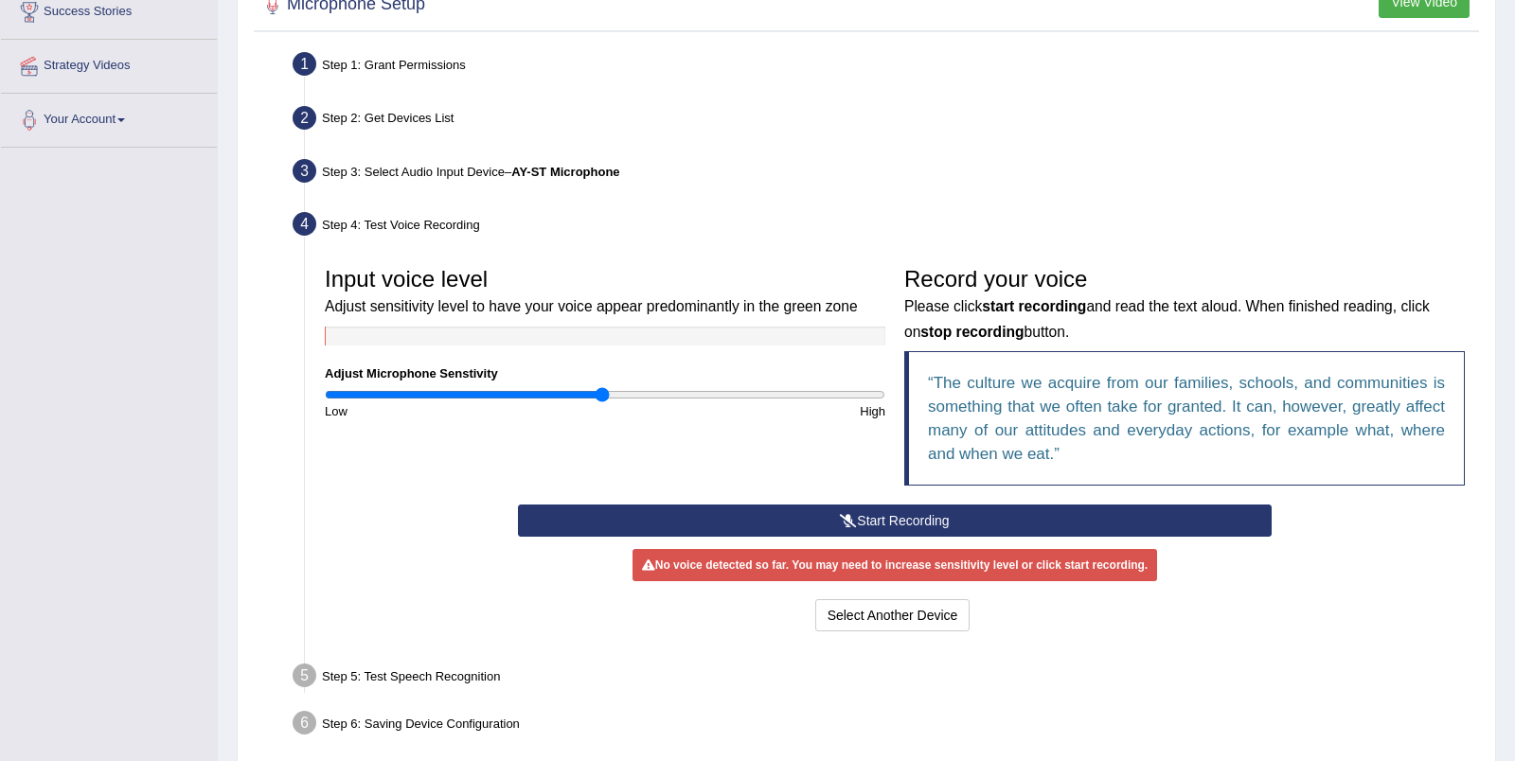
scroll to position [327, 0]
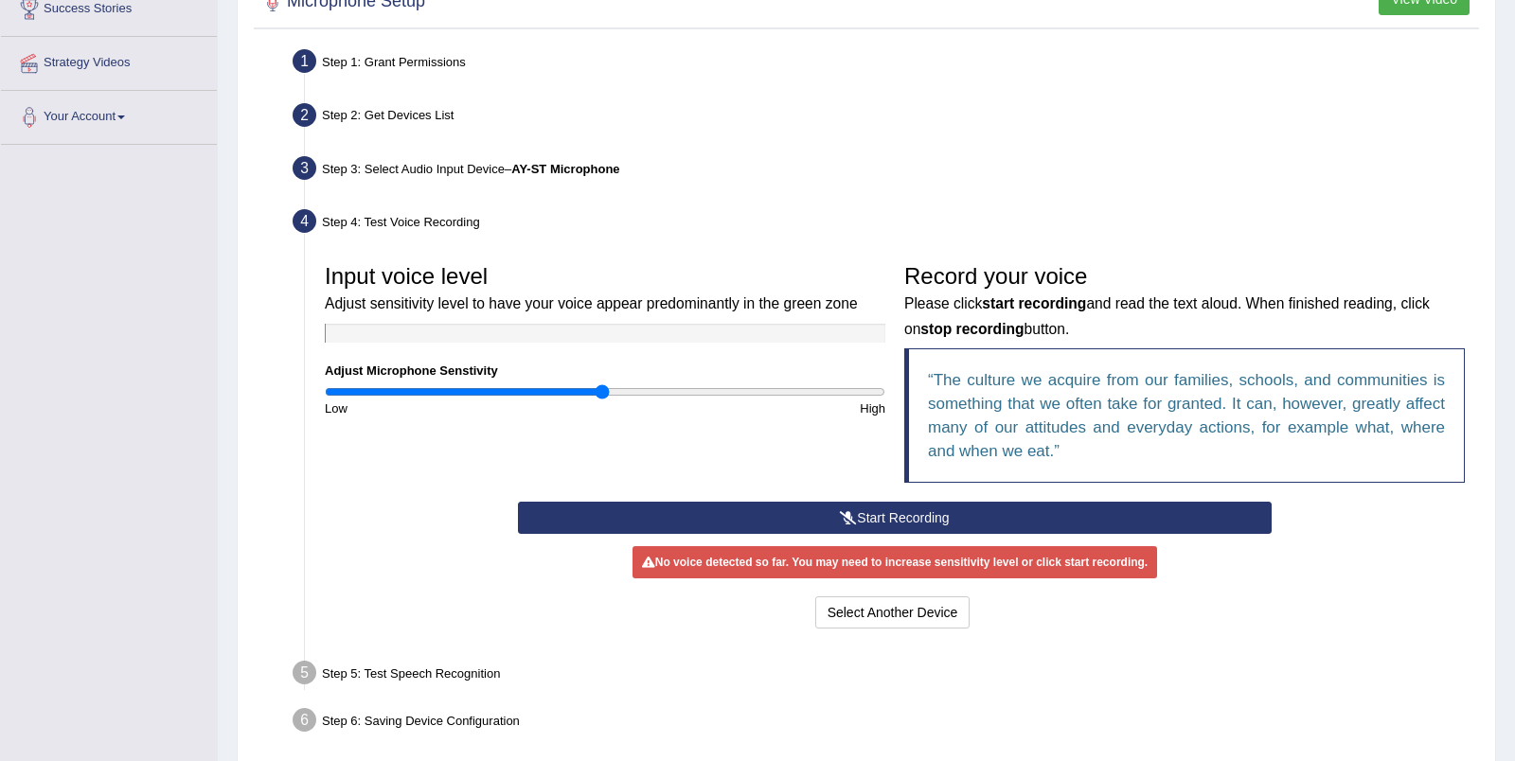
click at [871, 512] on button "Start Recording" at bounding box center [895, 518] width 754 height 32
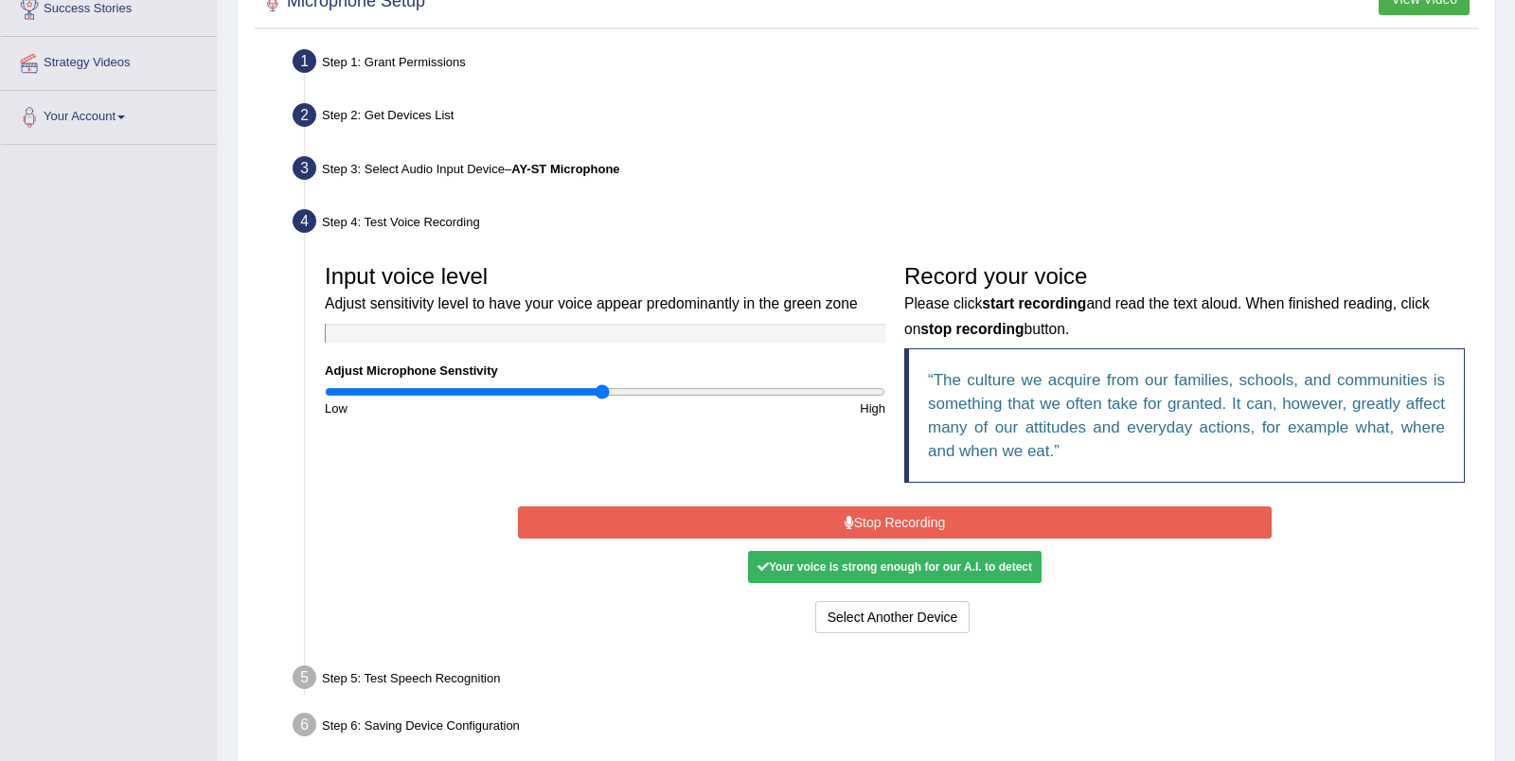
click at [928, 519] on button "Stop Recording" at bounding box center [895, 522] width 754 height 32
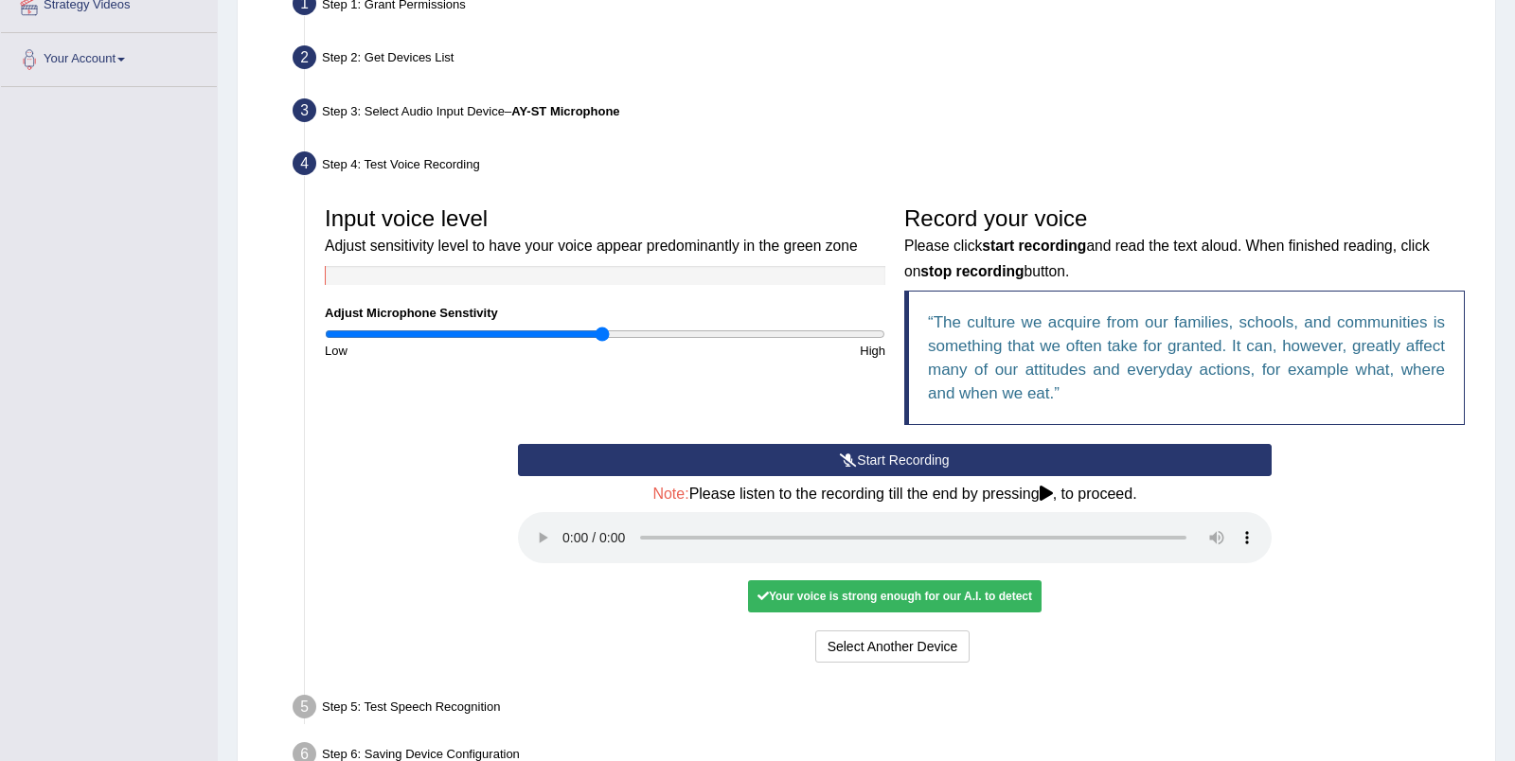
scroll to position [422, 0]
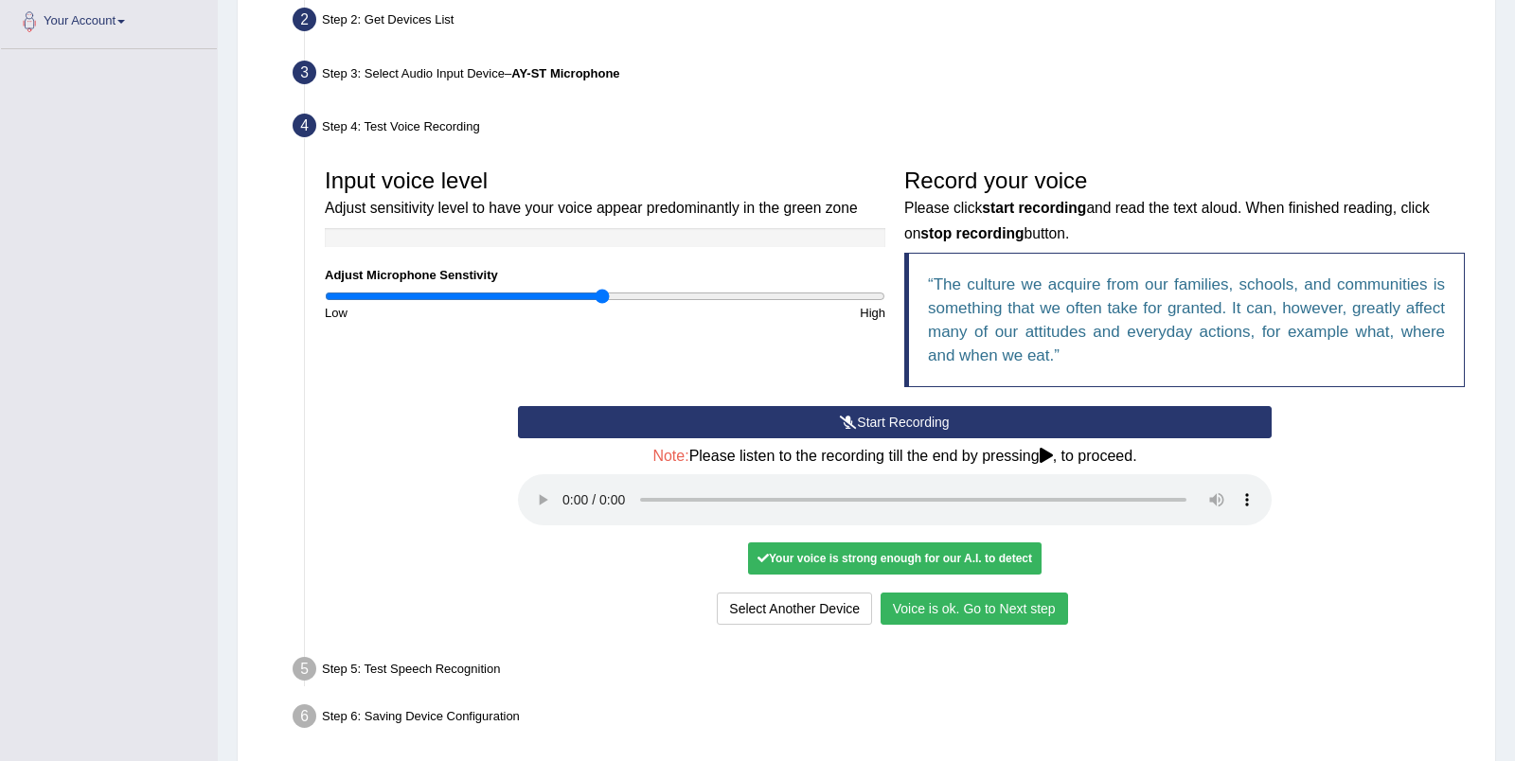
click at [902, 608] on button "Voice is ok. Go to Next step" at bounding box center [973, 609] width 187 height 32
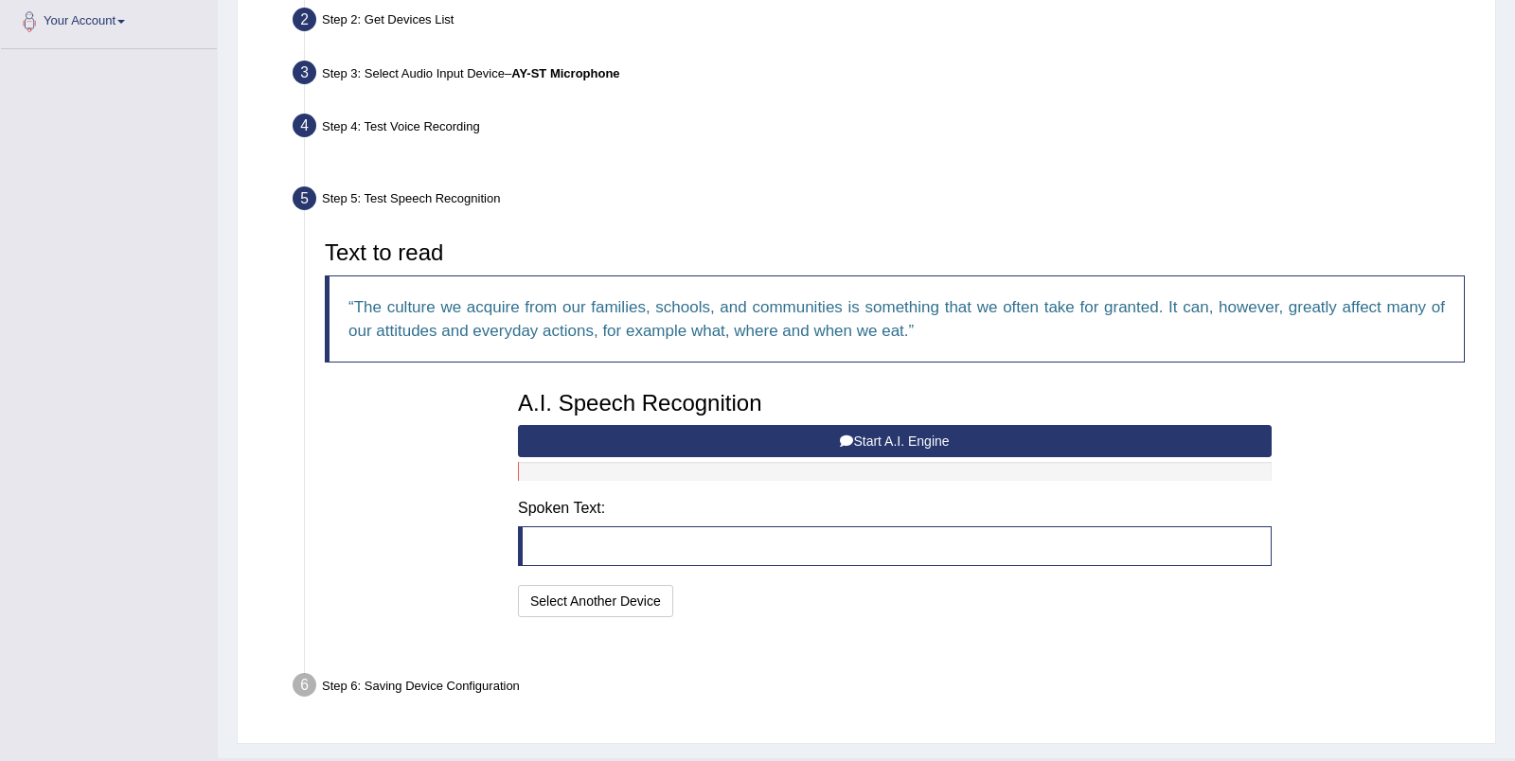
scroll to position [417, 0]
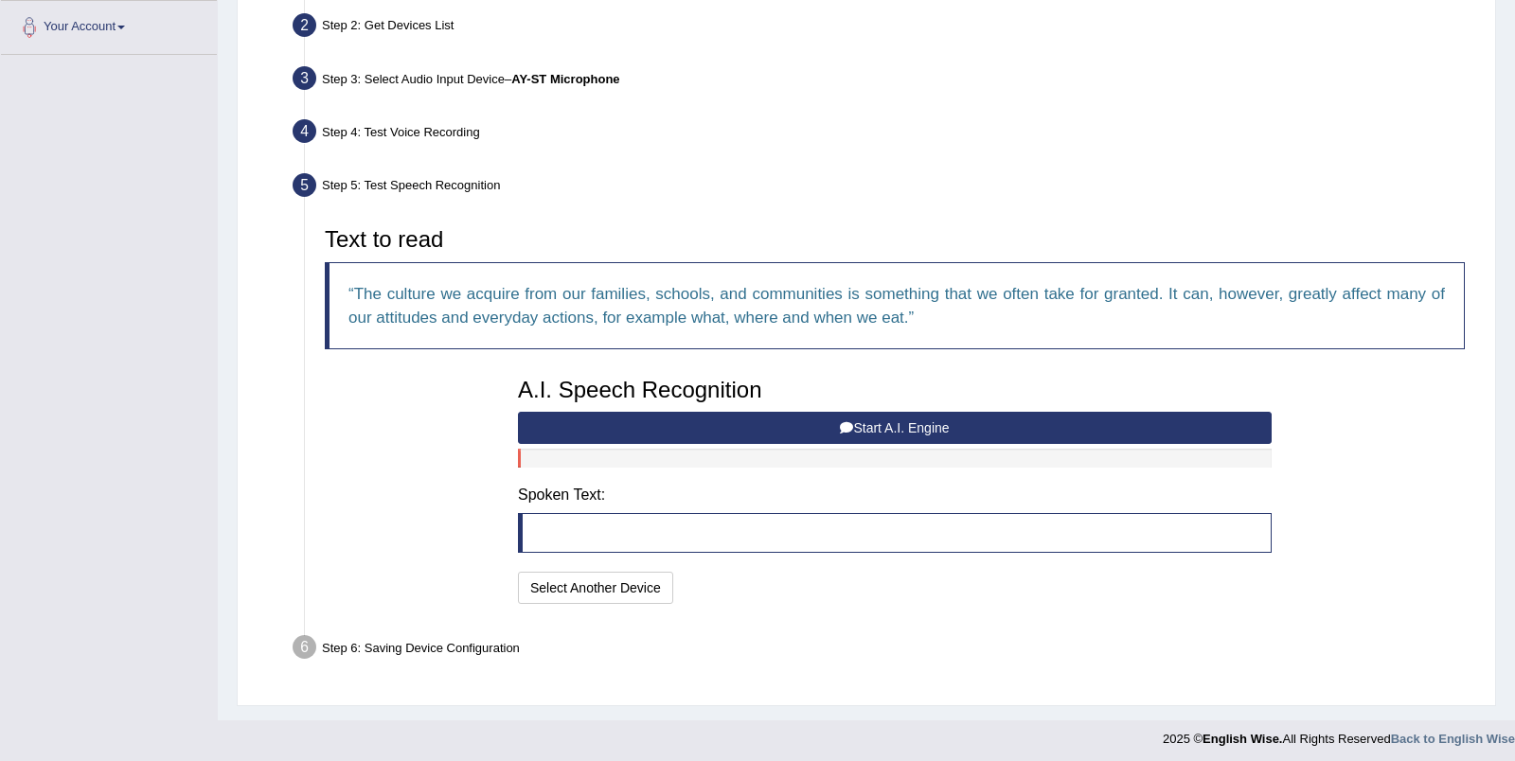
click at [815, 424] on button "Start A.I. Engine" at bounding box center [895, 428] width 754 height 32
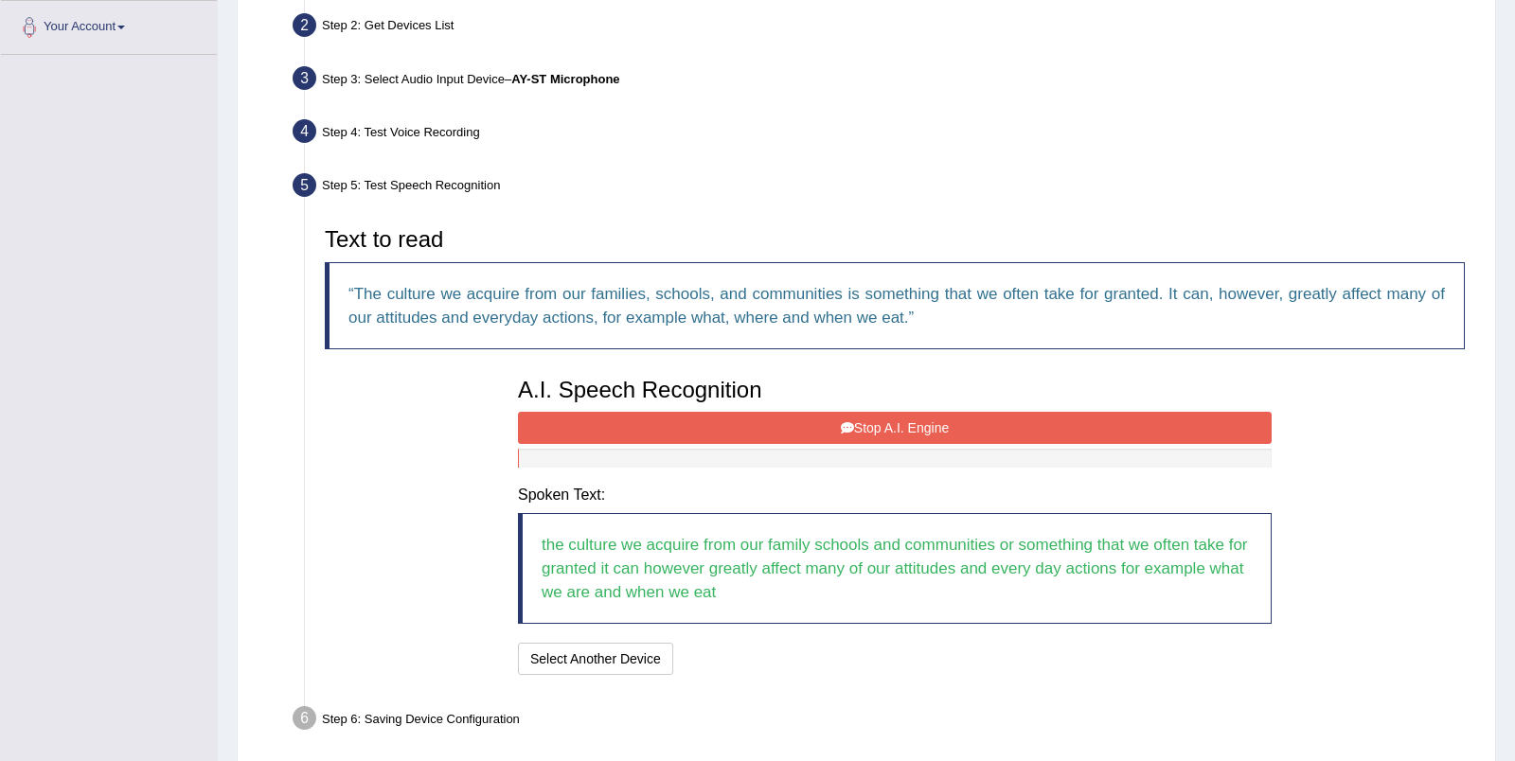
click at [902, 421] on button "Stop A.I. Engine" at bounding box center [895, 428] width 754 height 32
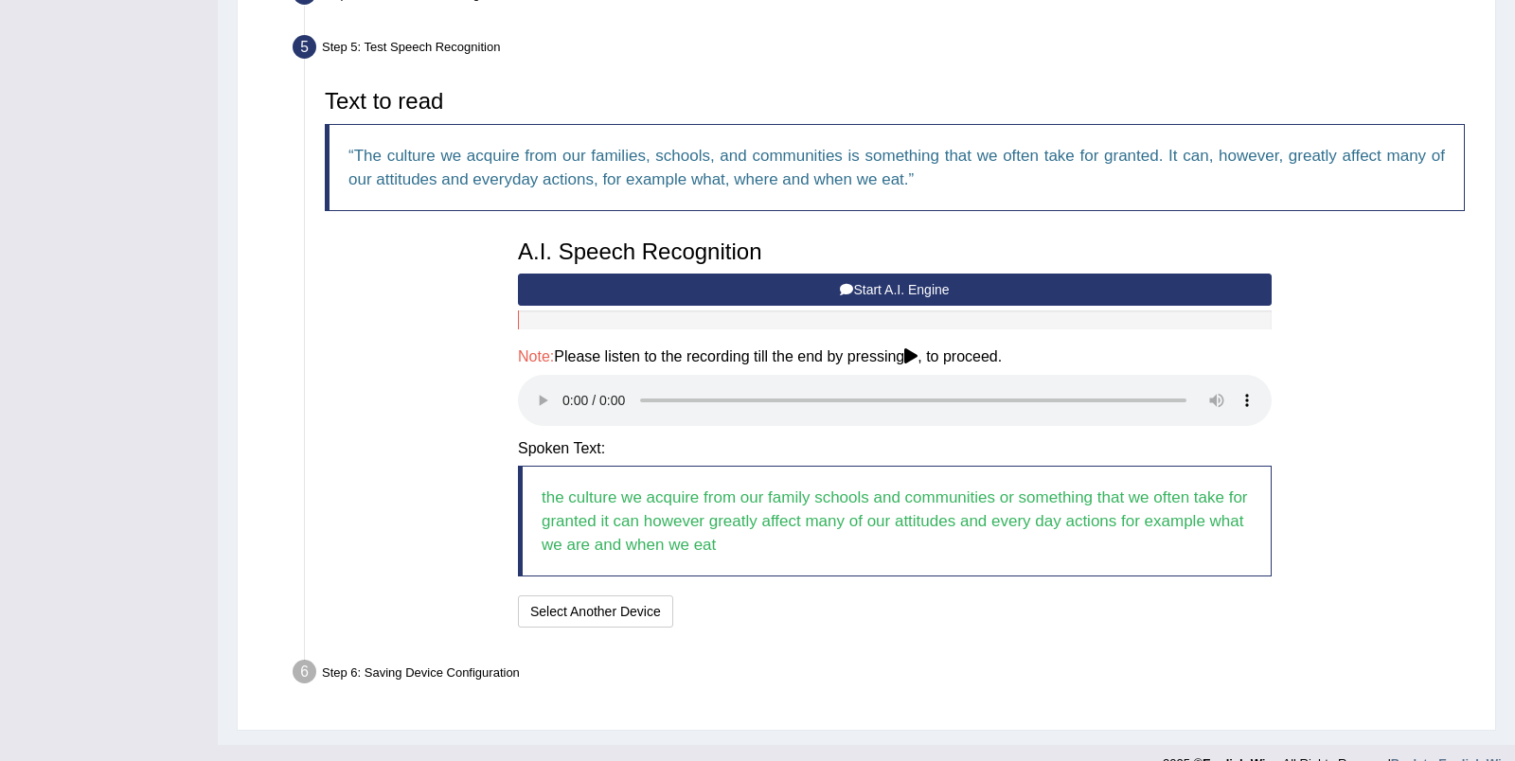
scroll to position [579, 0]
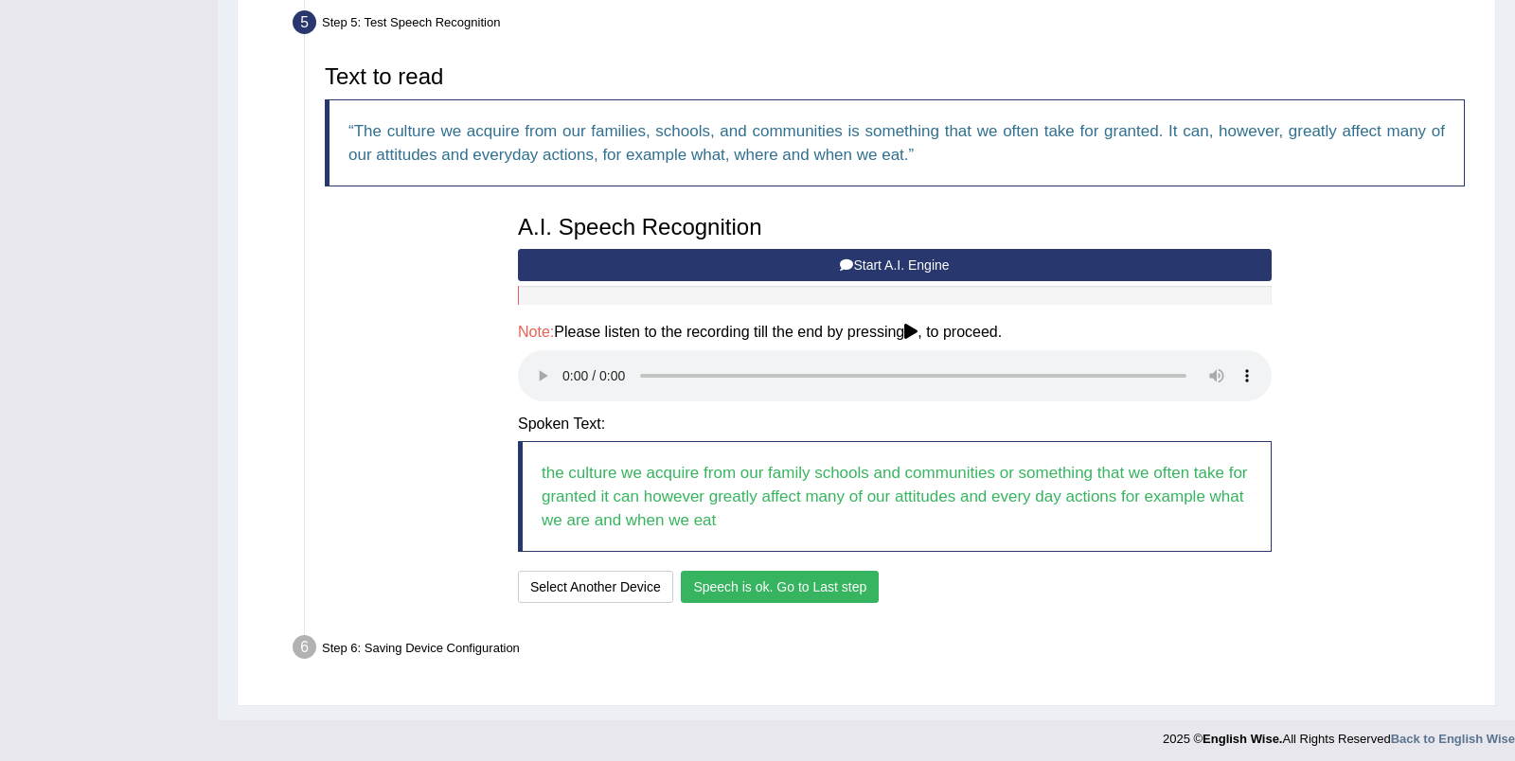
click at [879, 580] on div "I will practice without this feature Select Another Device Speech is ok. Go to …" at bounding box center [895, 589] width 754 height 37
click at [843, 586] on button "Speech is ok. Go to Last step" at bounding box center [780, 587] width 198 height 32
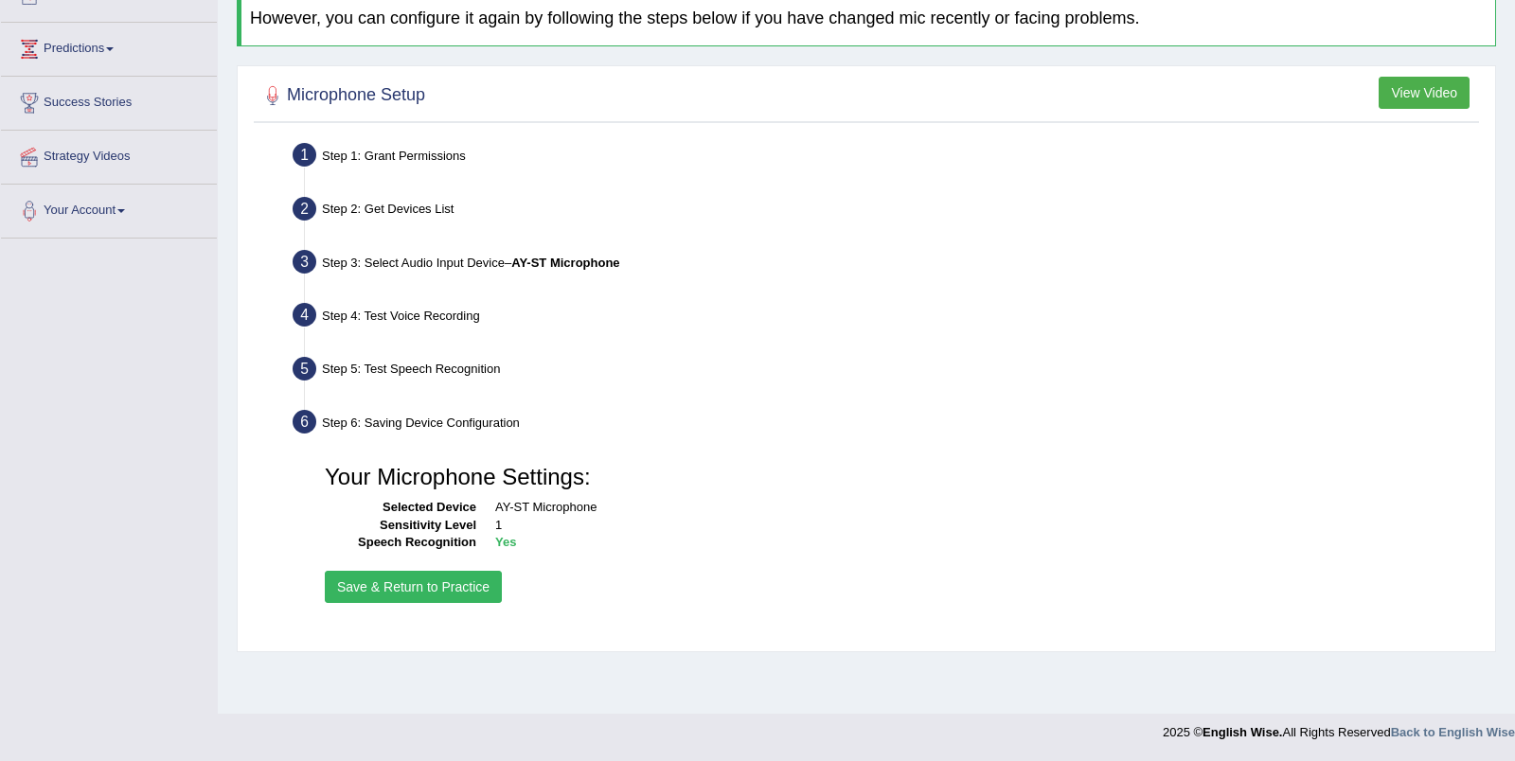
scroll to position [232, 0]
click at [441, 582] on button "Save & Return to Practice" at bounding box center [413, 588] width 177 height 32
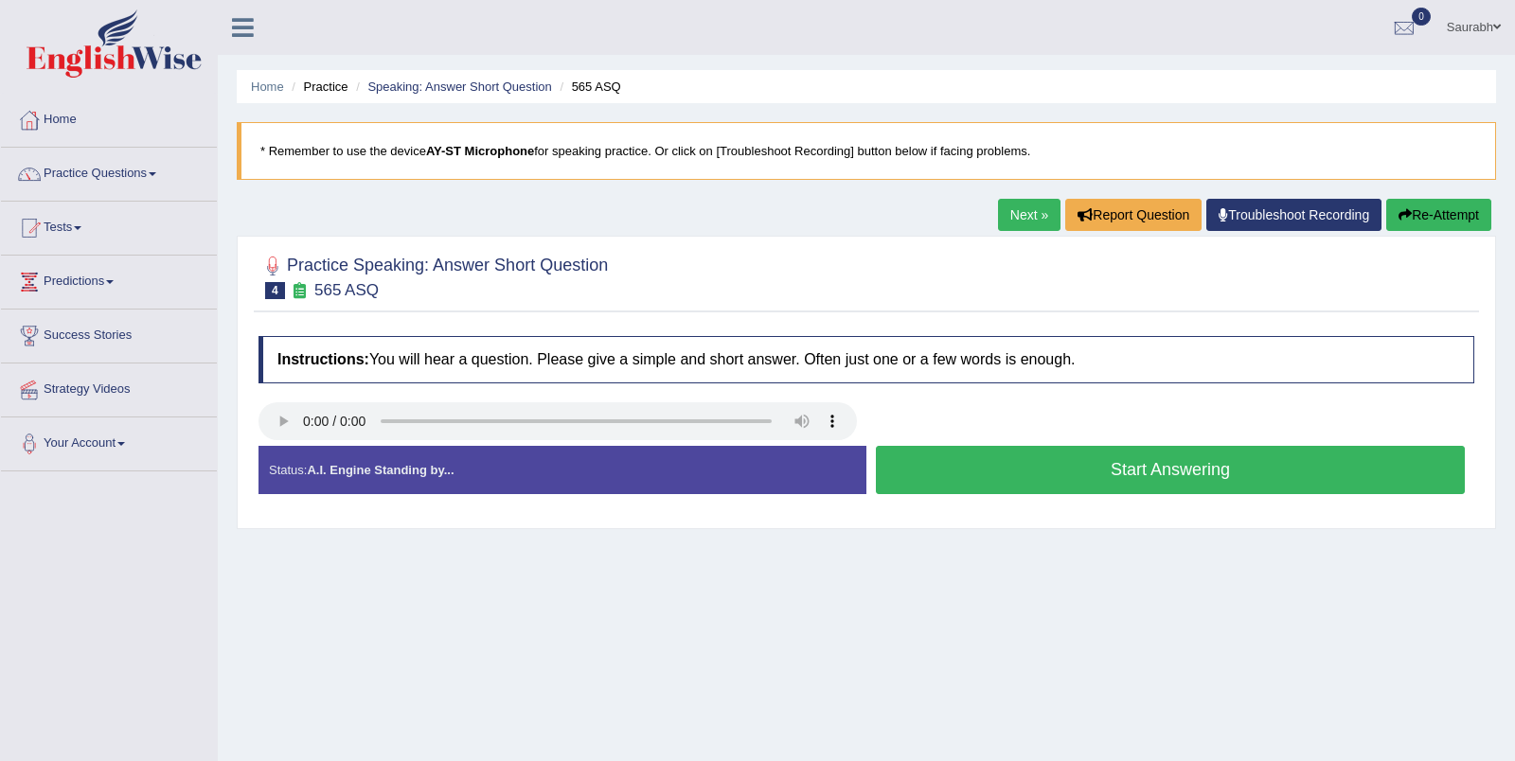
click at [1024, 482] on button "Start Answering" at bounding box center [1170, 470] width 589 height 48
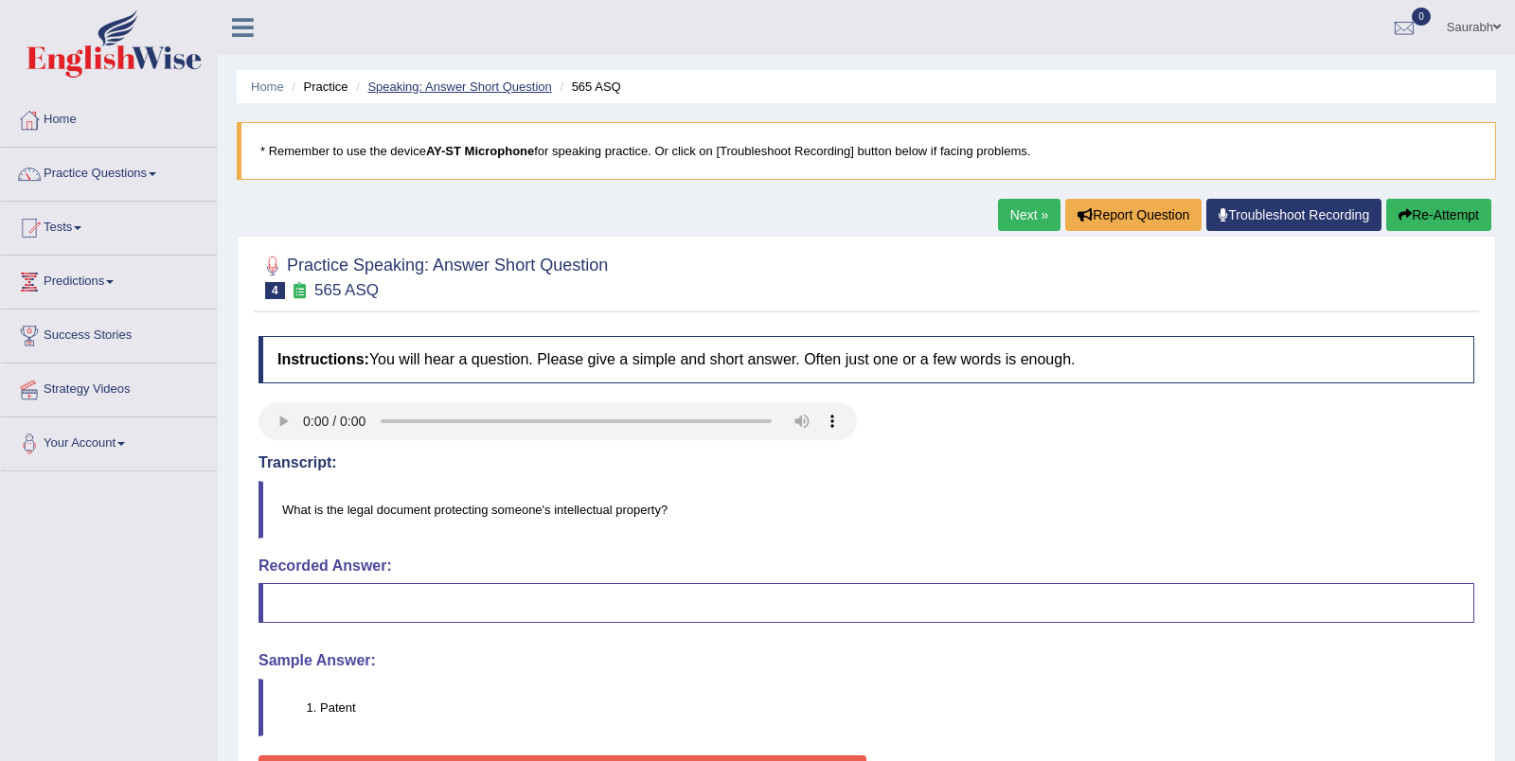
click at [521, 85] on link "Speaking: Answer Short Question" at bounding box center [459, 87] width 184 height 14
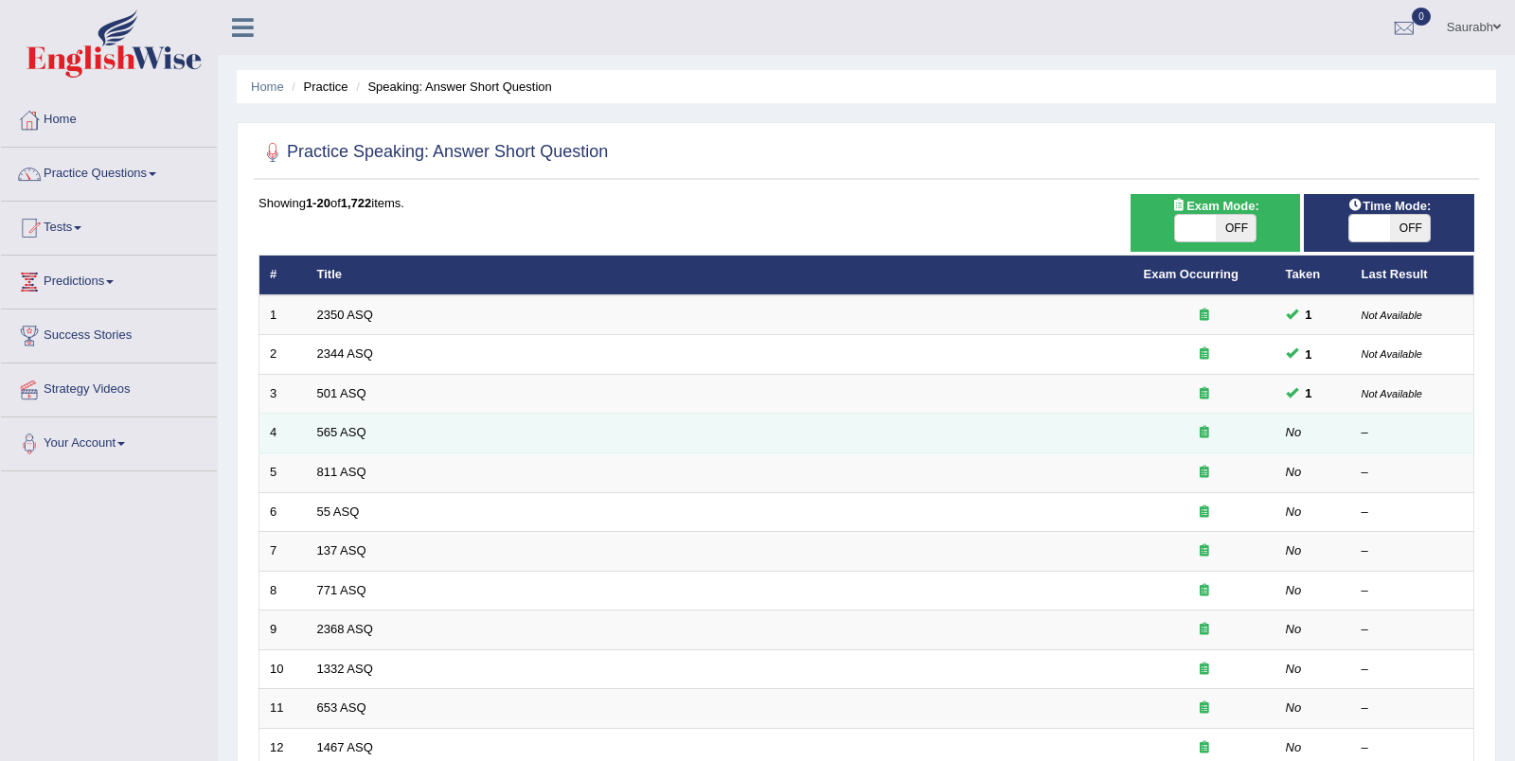
click at [326, 436] on td "565 ASQ" at bounding box center [720, 434] width 826 height 40
click at [339, 429] on link "565 ASQ" at bounding box center [341, 432] width 49 height 14
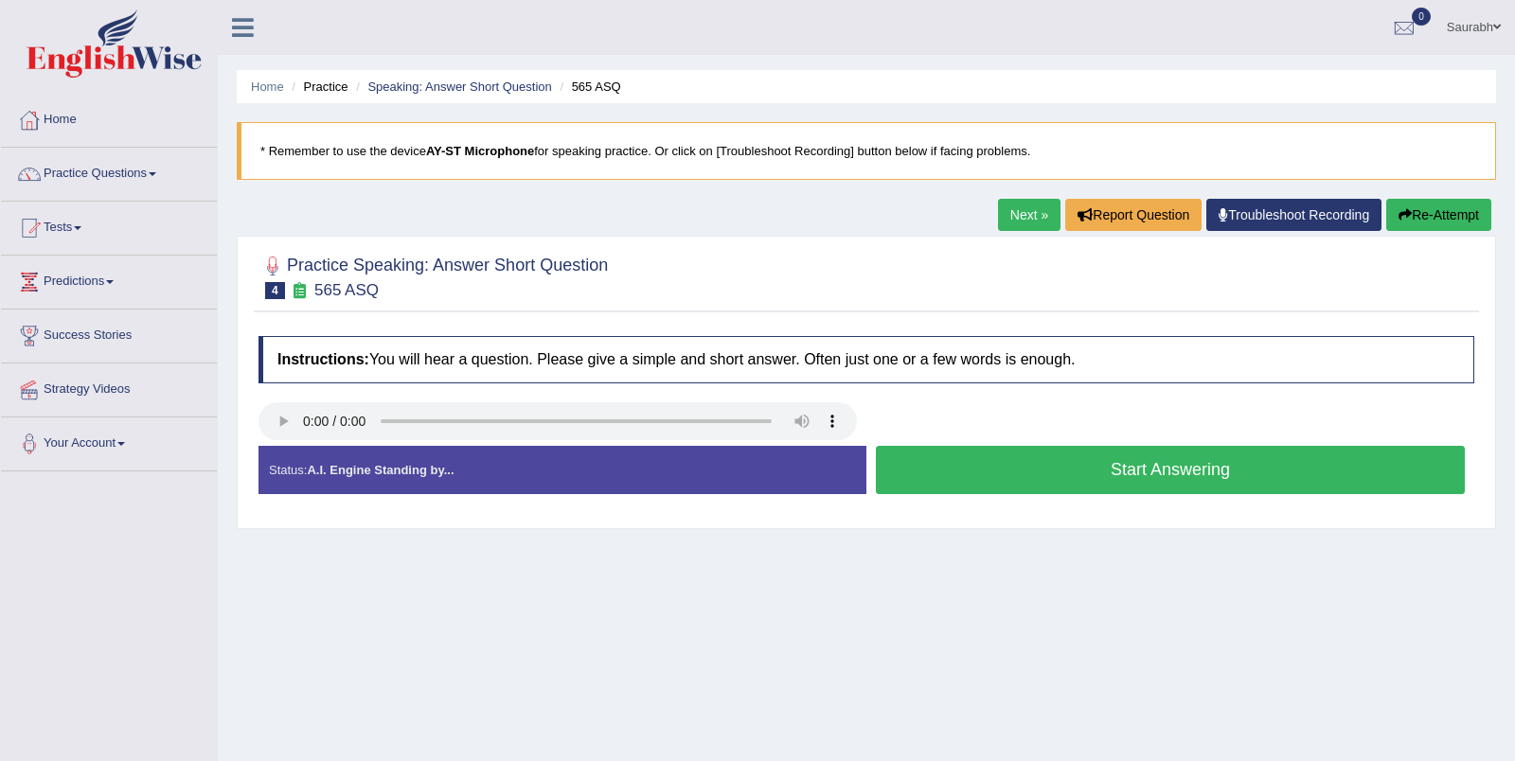
click at [1123, 475] on button "Start Answering" at bounding box center [1170, 470] width 589 height 48
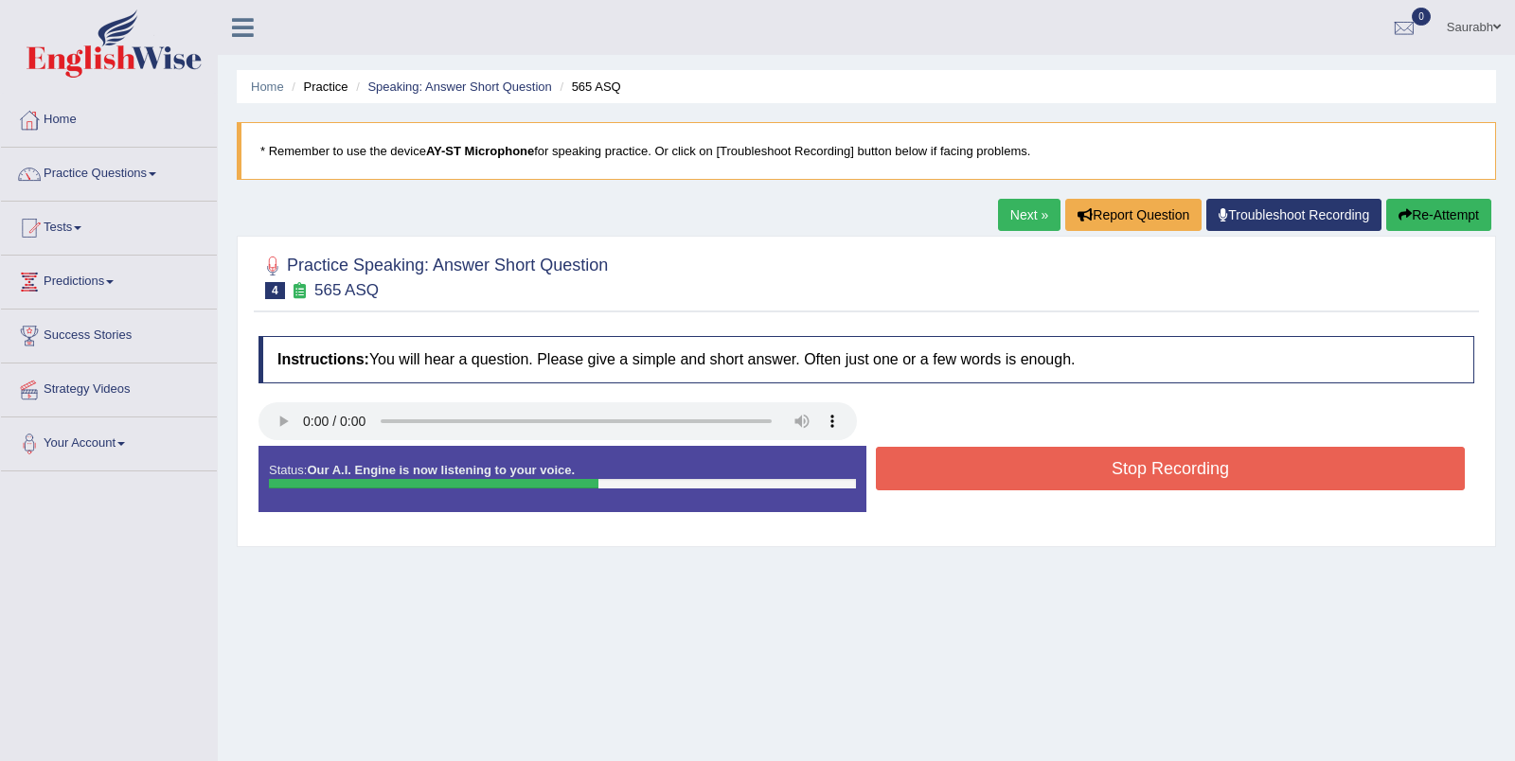
click at [1123, 475] on button "Stop Recording" at bounding box center [1170, 469] width 589 height 44
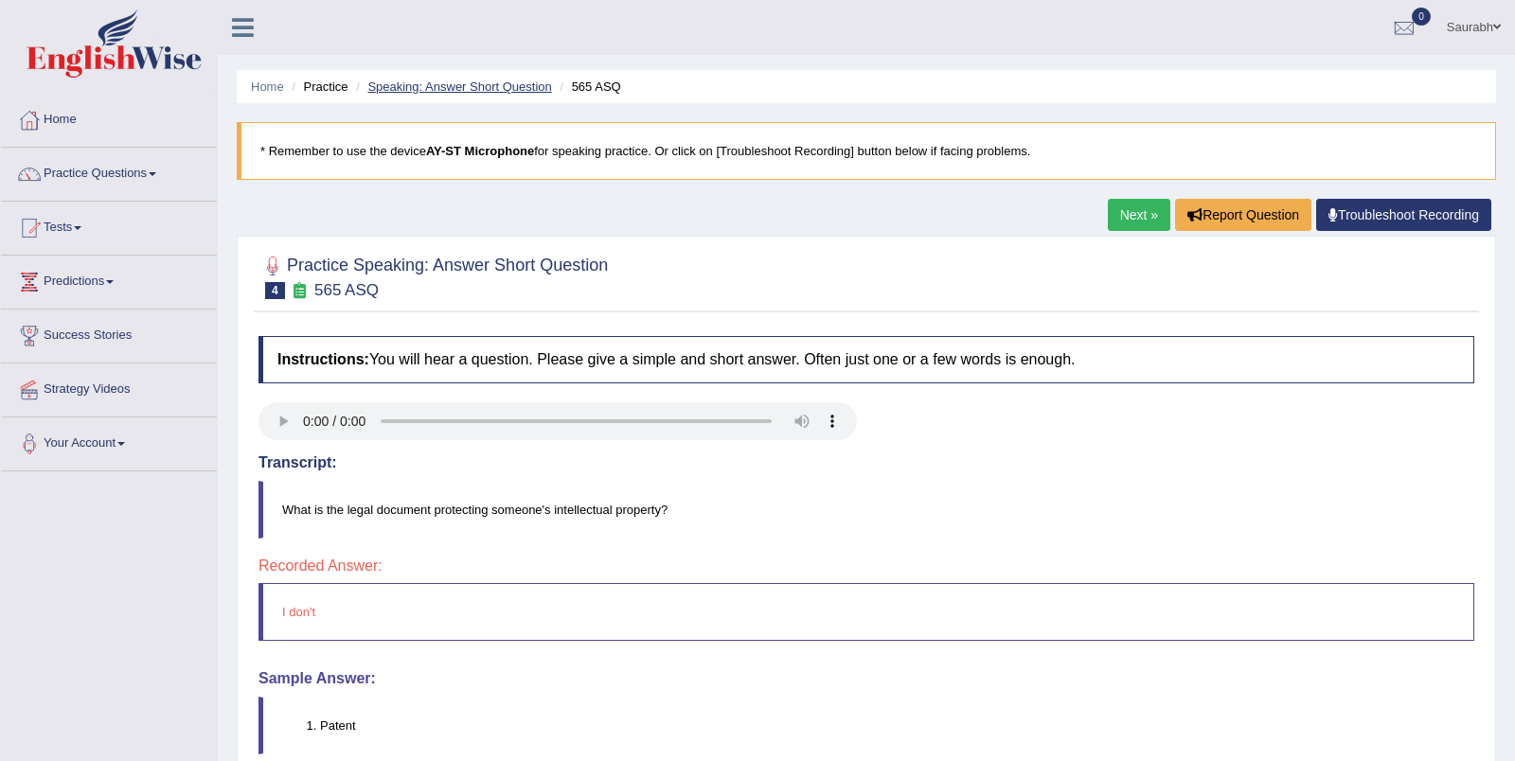
click at [448, 89] on link "Speaking: Answer Short Question" at bounding box center [459, 87] width 184 height 14
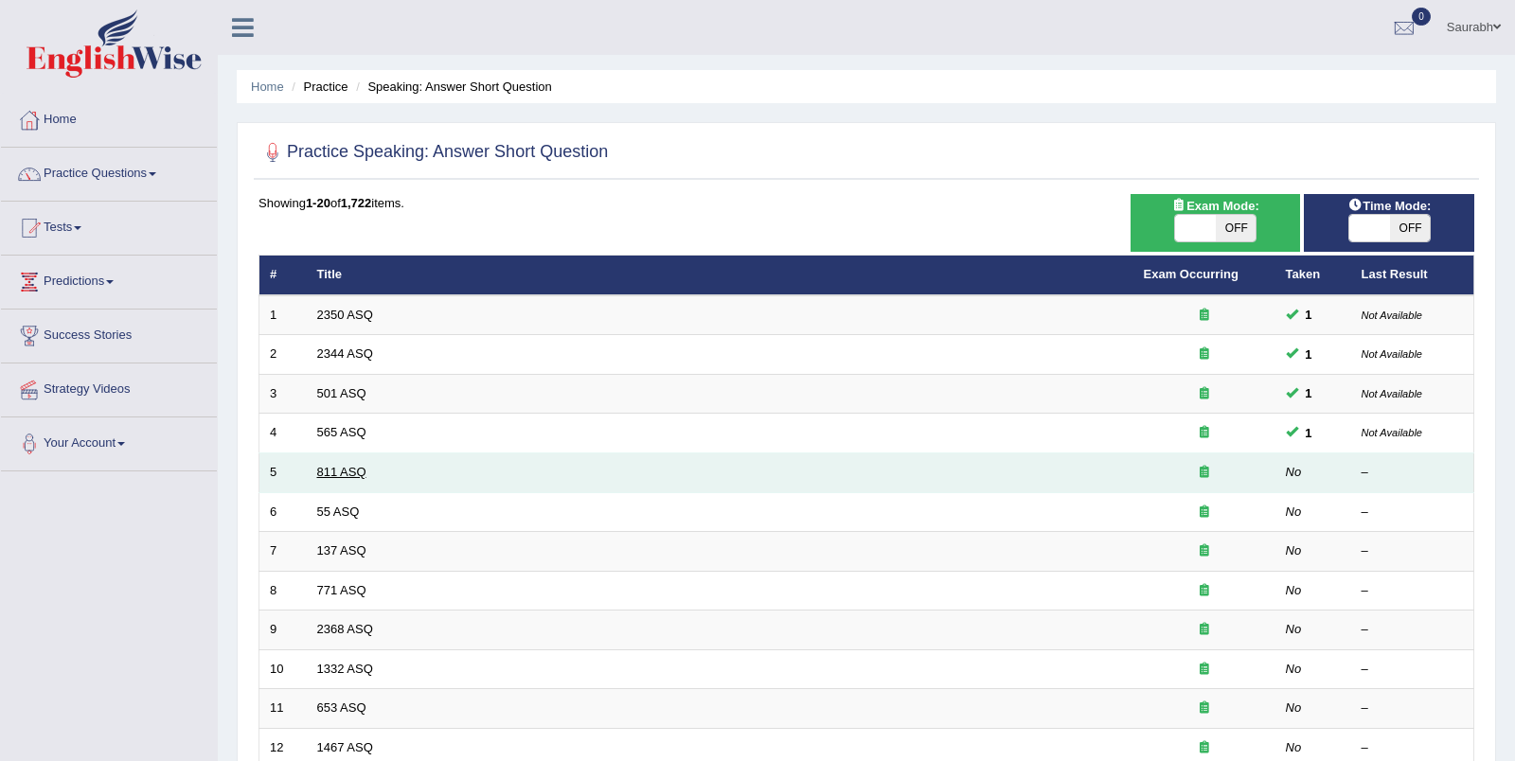
click at [348, 465] on link "811 ASQ" at bounding box center [341, 472] width 49 height 14
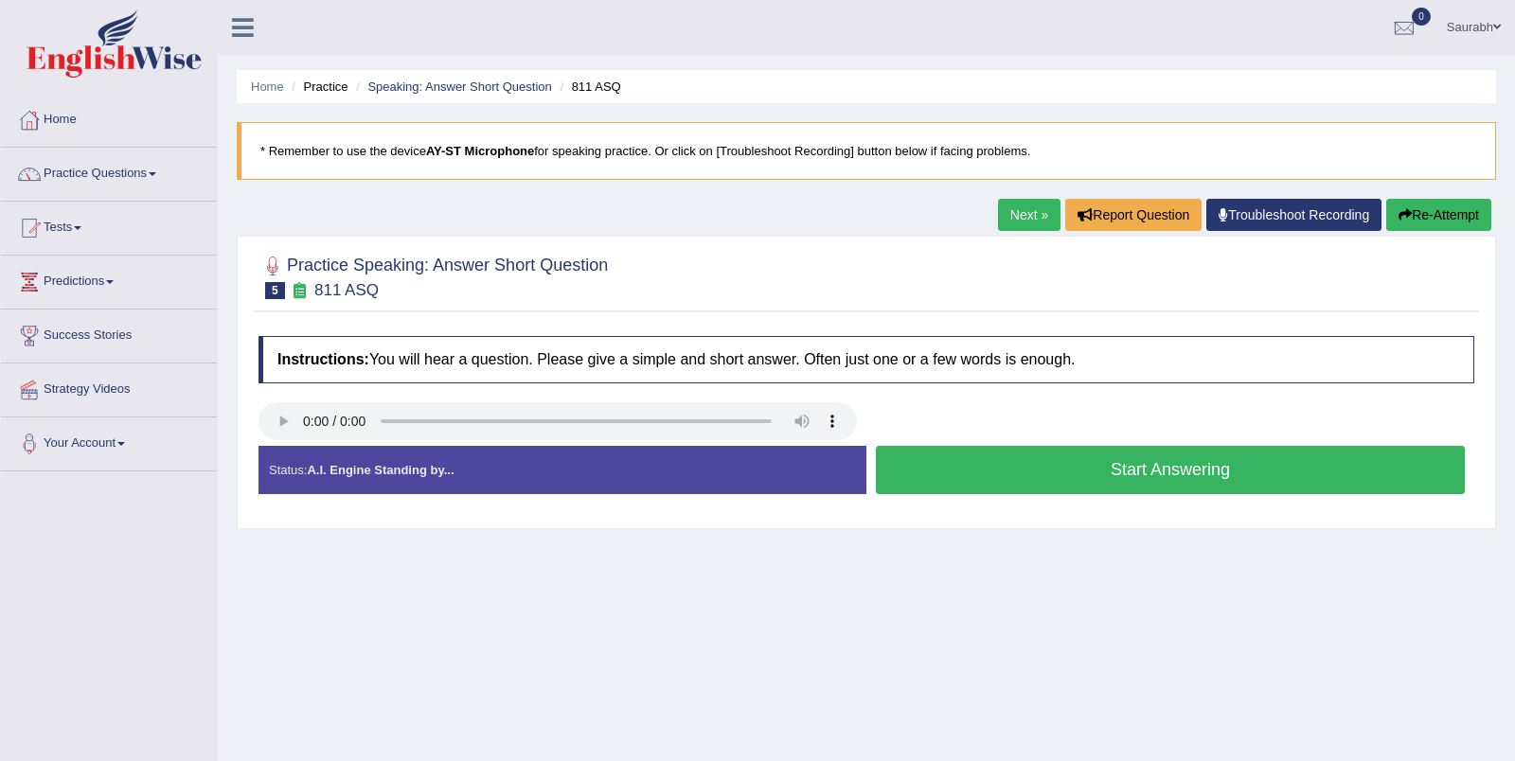
click at [1114, 476] on button "Start Answering" at bounding box center [1170, 470] width 589 height 48
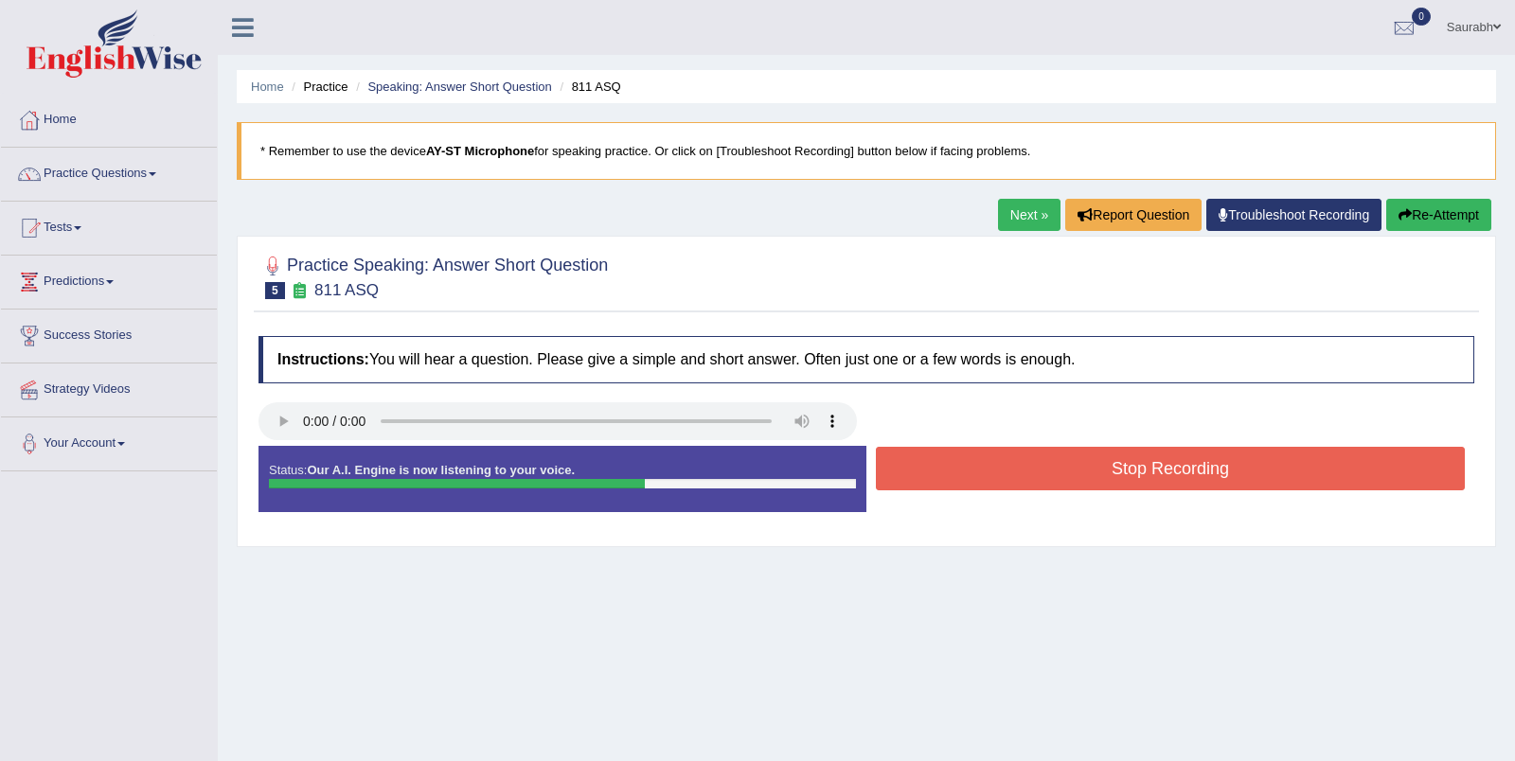
click at [1114, 476] on button "Stop Recording" at bounding box center [1170, 469] width 589 height 44
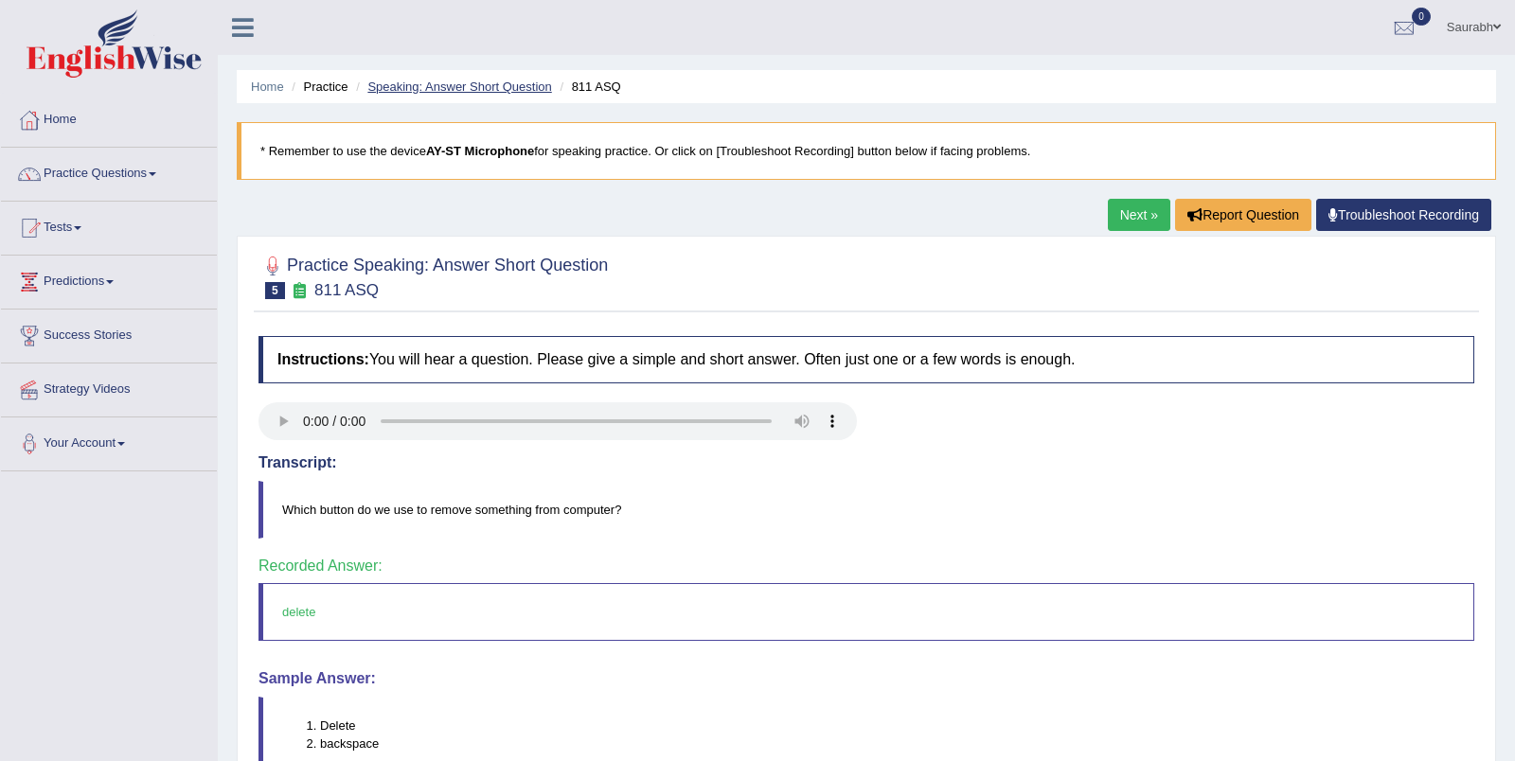
click at [531, 86] on link "Speaking: Answer Short Question" at bounding box center [459, 87] width 184 height 14
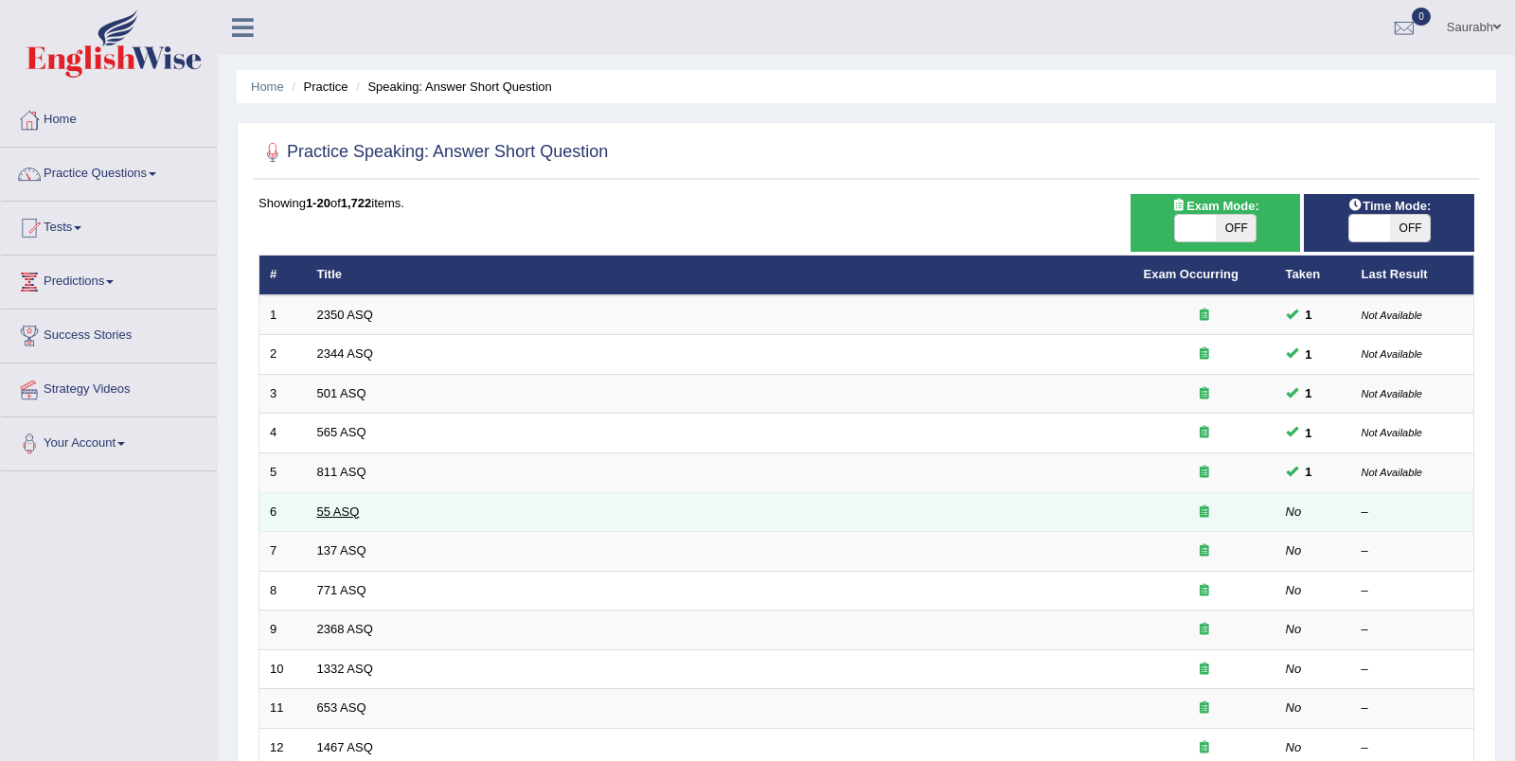
click at [338, 505] on link "55 ASQ" at bounding box center [338, 512] width 43 height 14
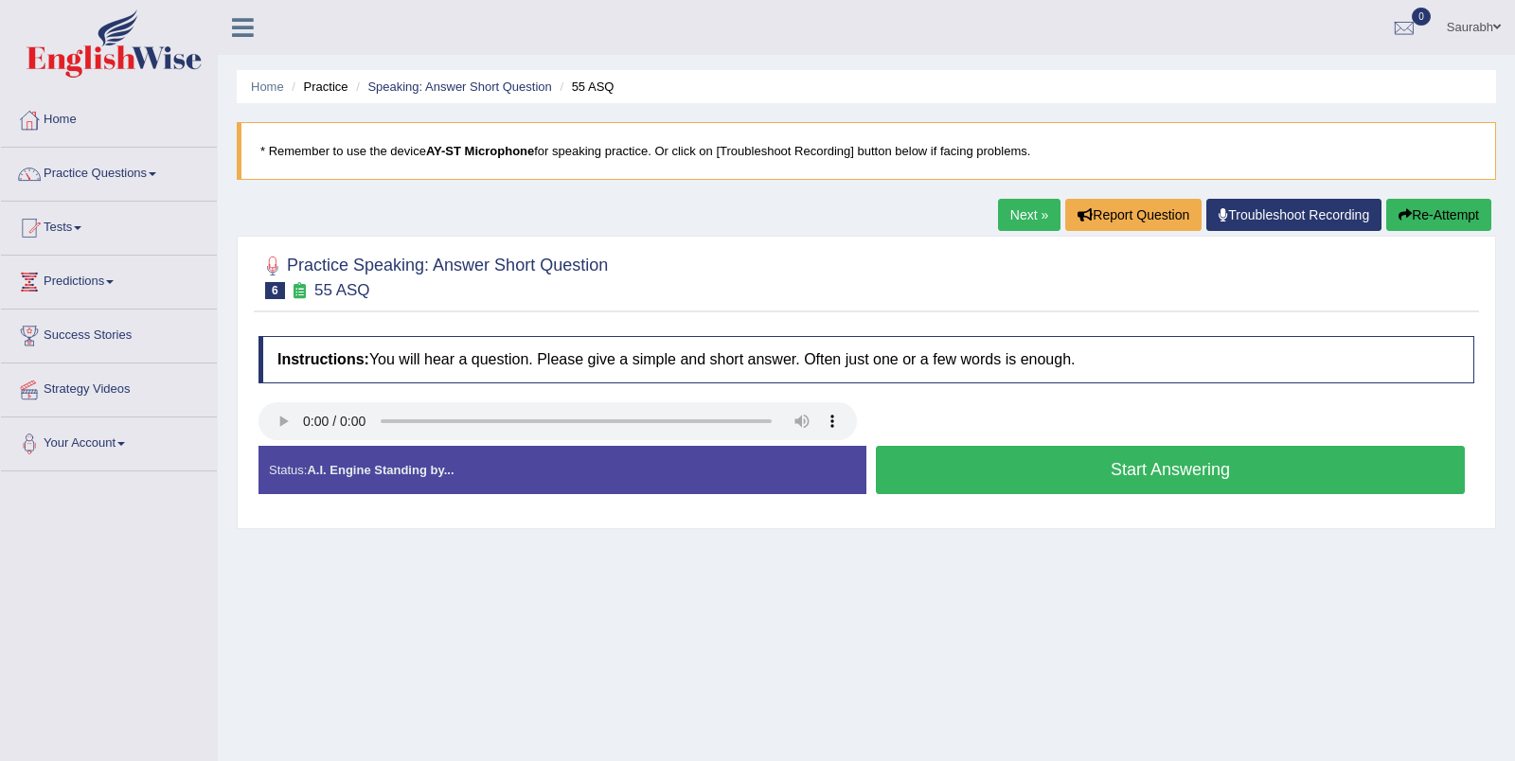
click at [1098, 469] on button "Start Answering" at bounding box center [1170, 470] width 589 height 48
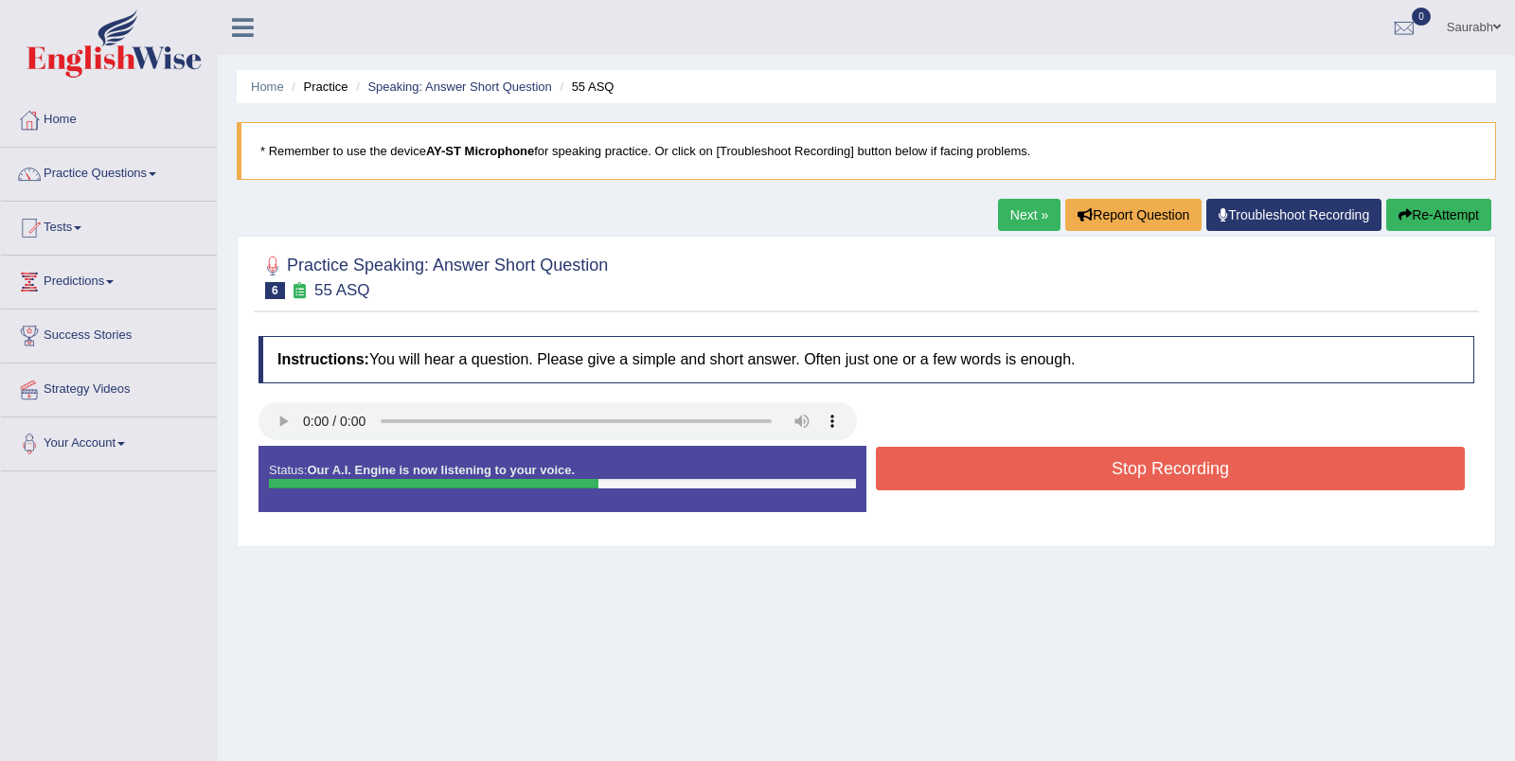
click at [1069, 476] on button "Stop Recording" at bounding box center [1170, 469] width 589 height 44
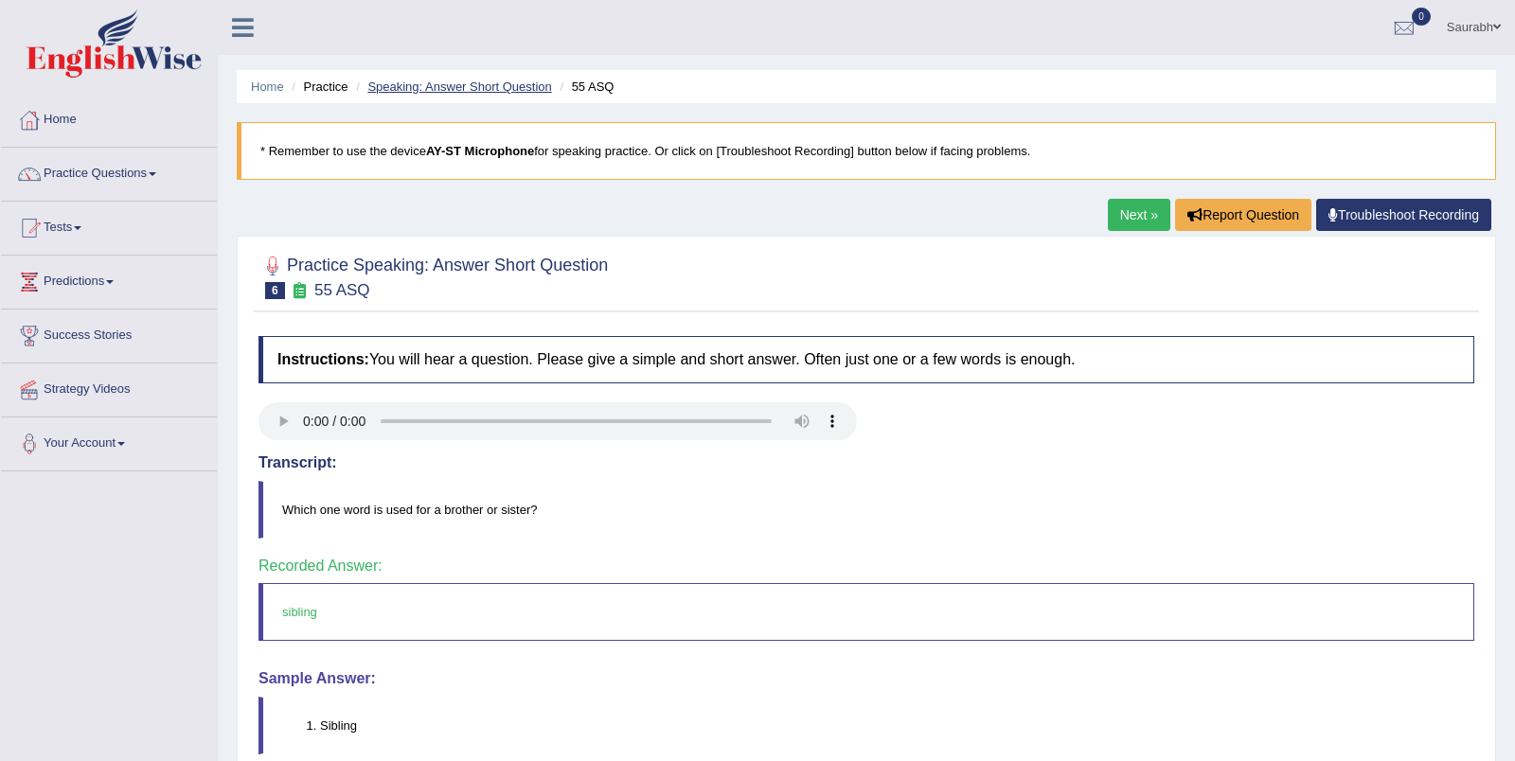
click at [468, 93] on link "Speaking: Answer Short Question" at bounding box center [459, 87] width 184 height 14
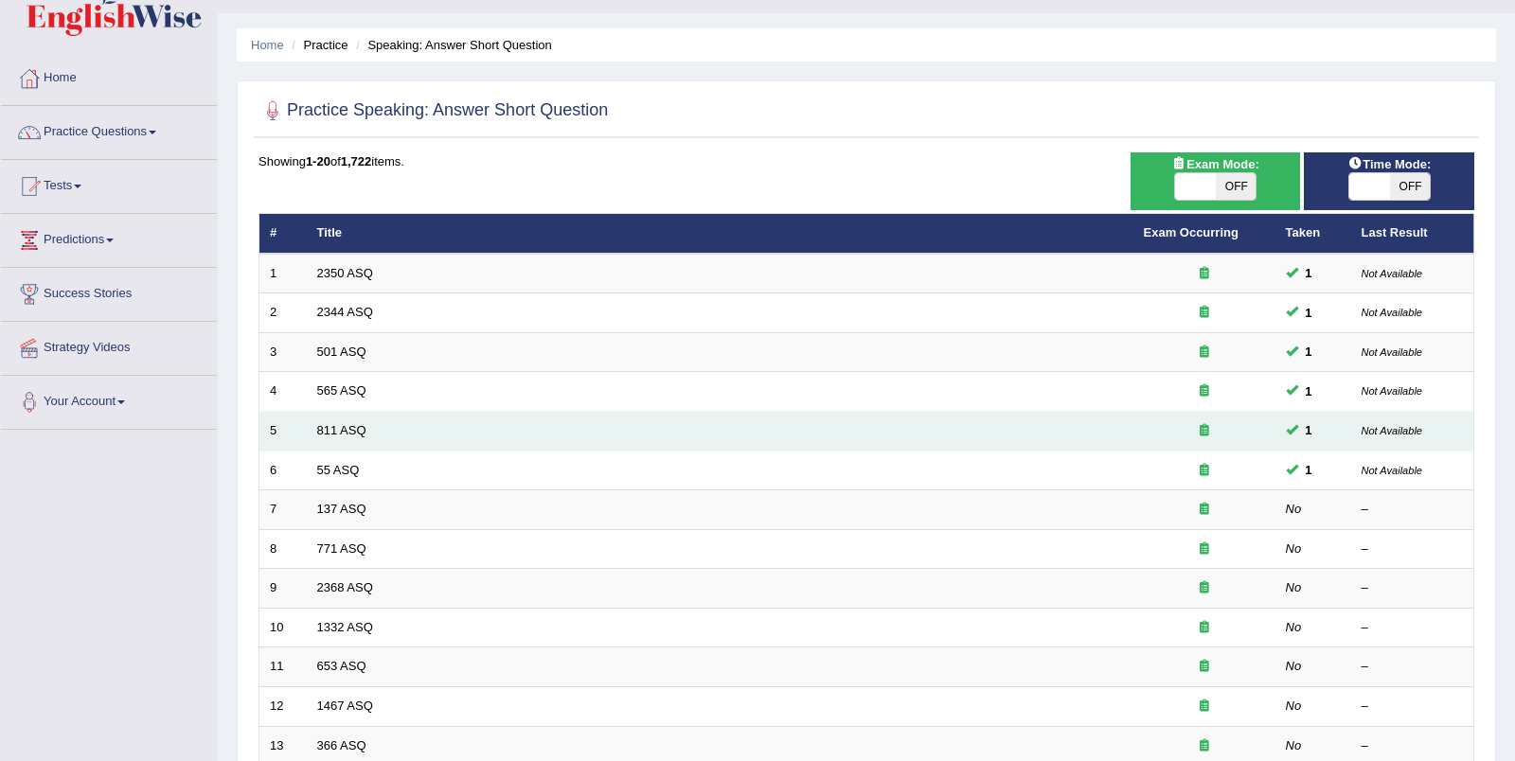
scroll to position [82, 0]
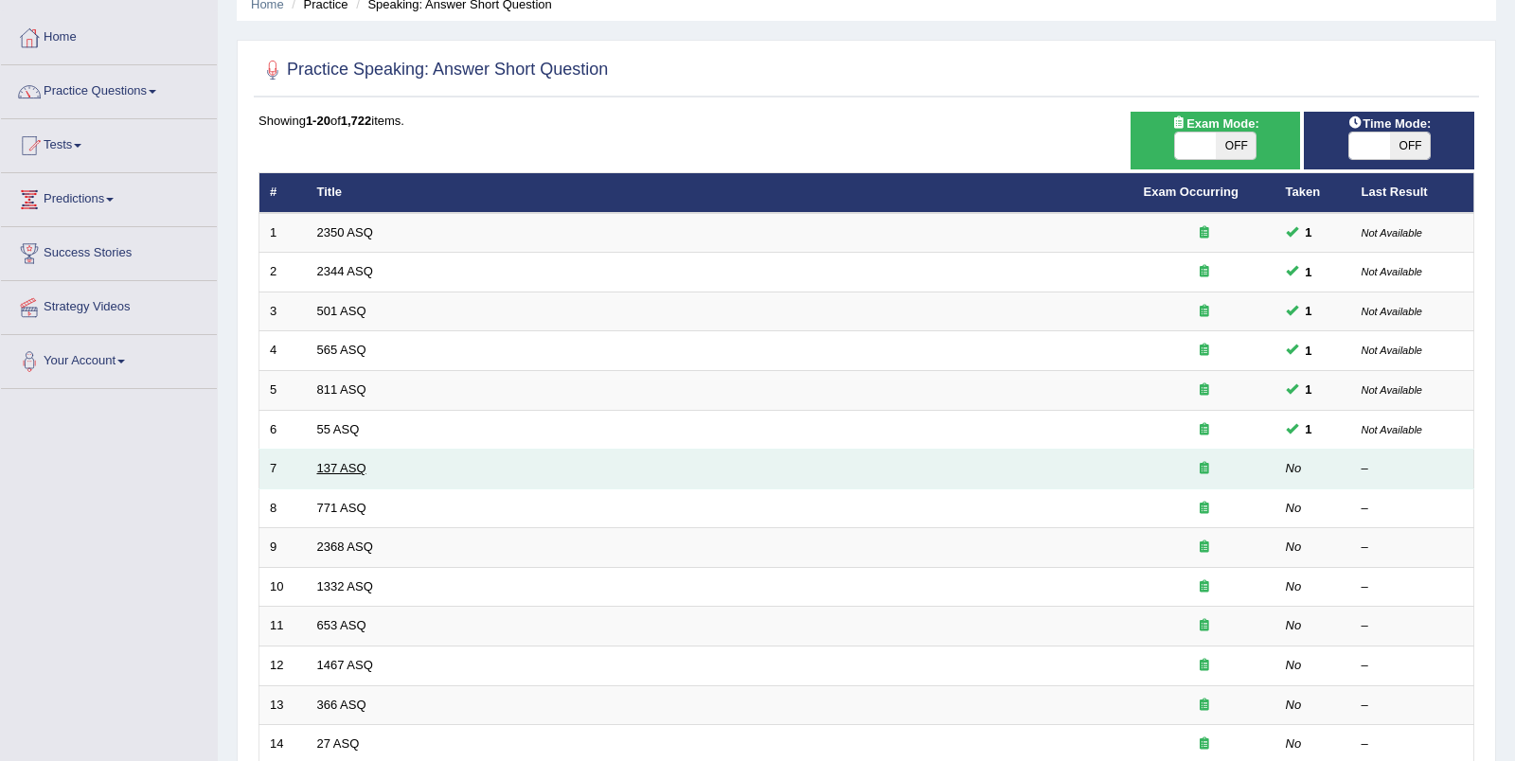
click at [335, 461] on link "137 ASQ" at bounding box center [341, 468] width 49 height 14
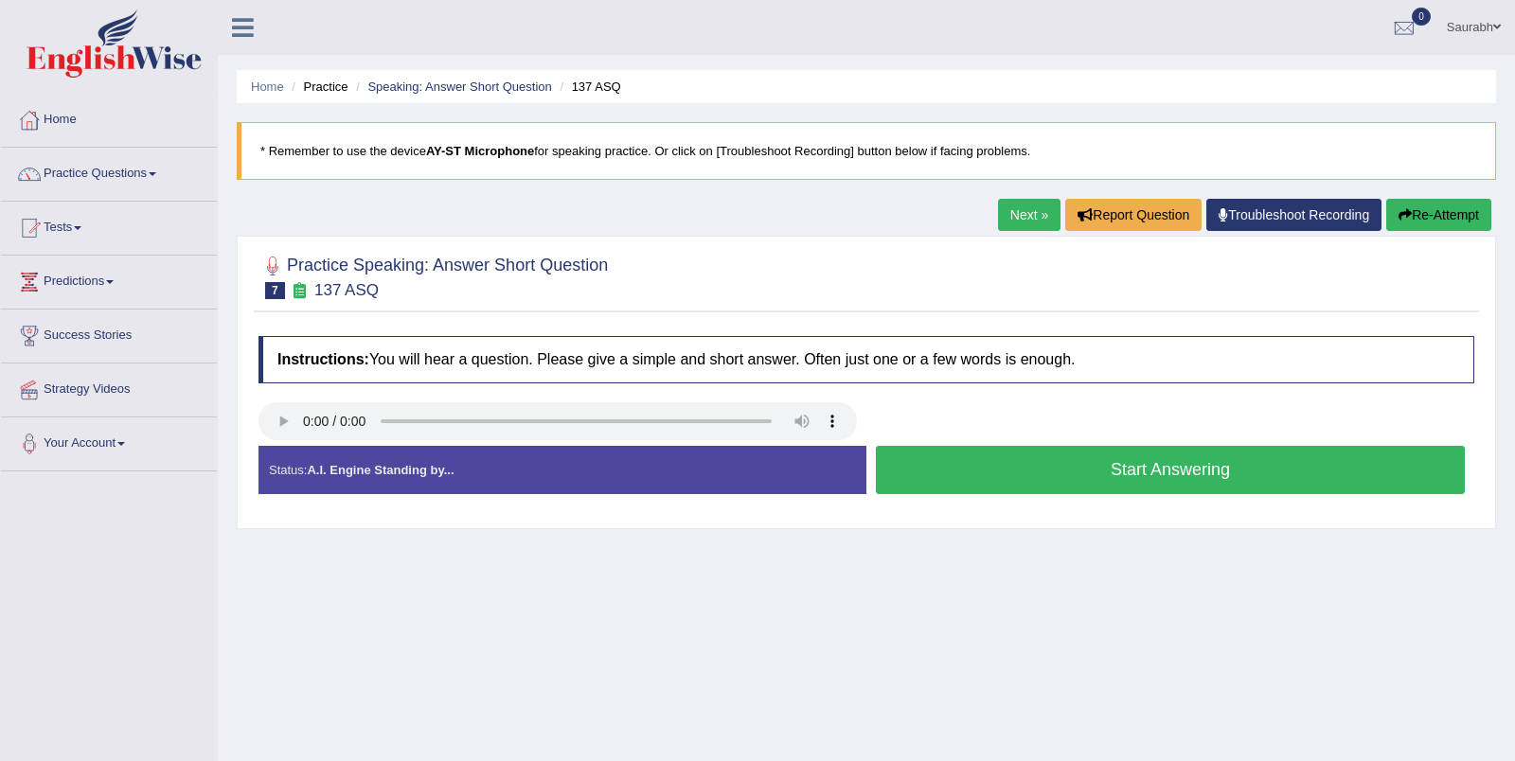
click at [1092, 473] on button "Start Answering" at bounding box center [1170, 470] width 589 height 48
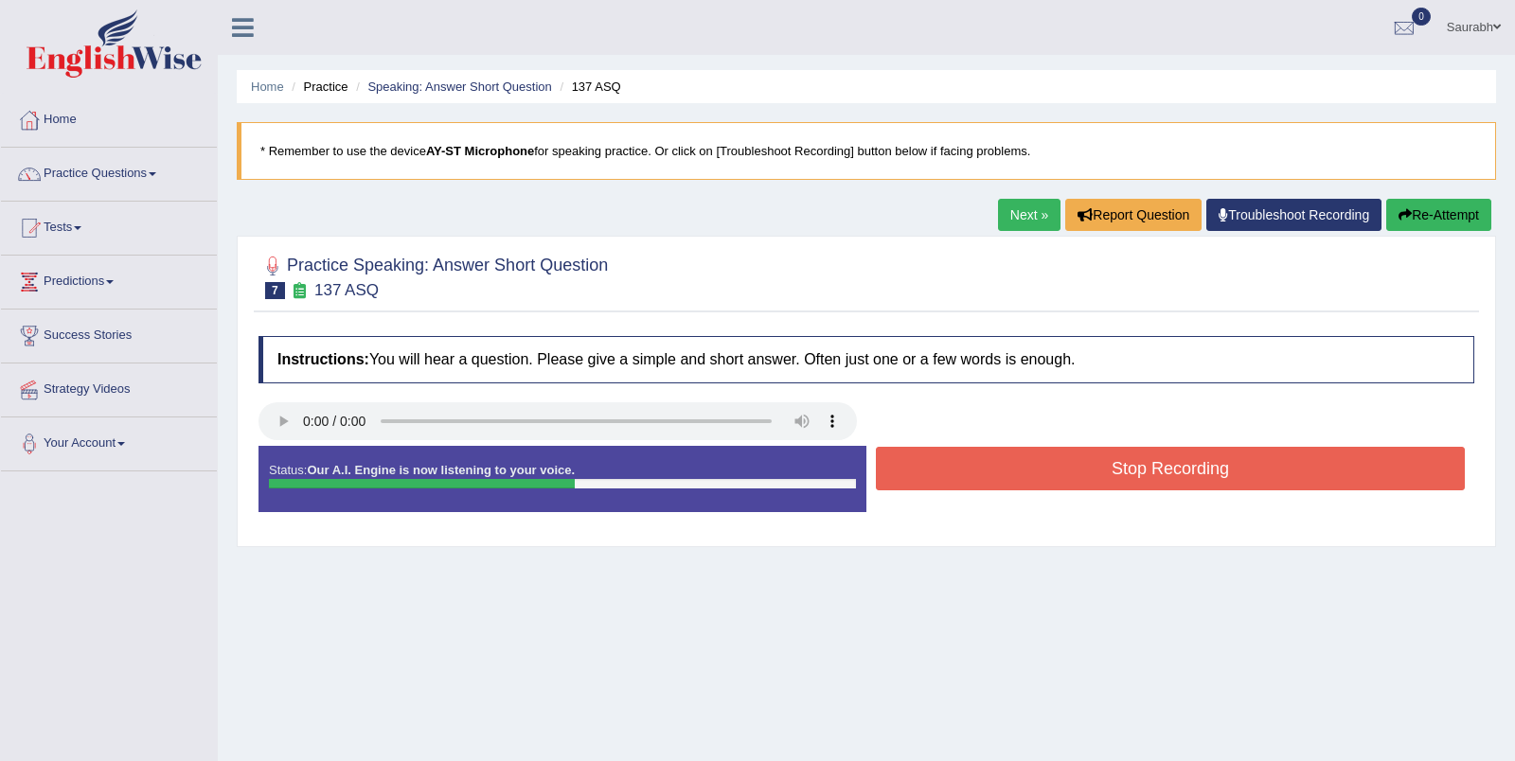
click at [996, 475] on button "Stop Recording" at bounding box center [1170, 469] width 589 height 44
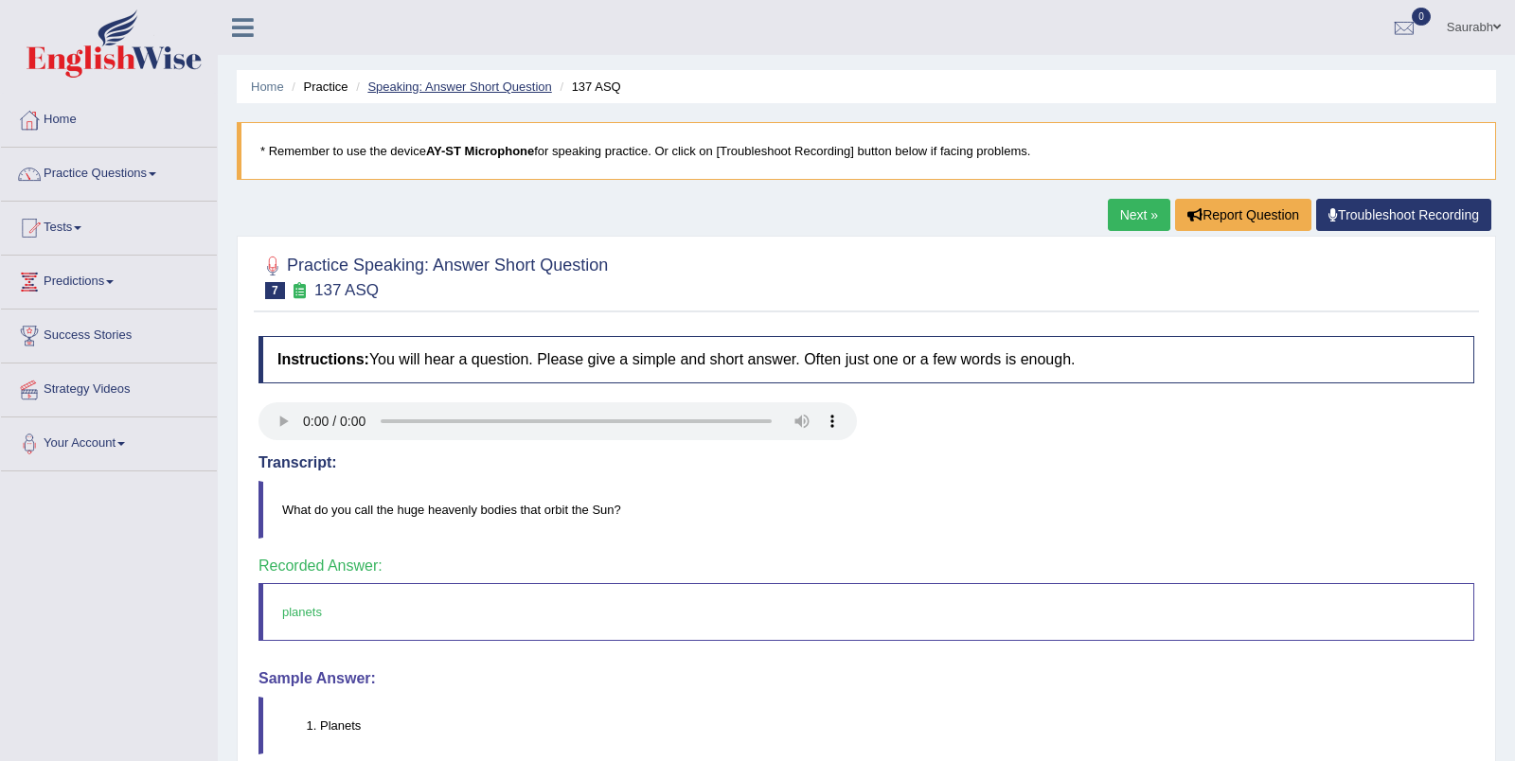
click at [446, 86] on link "Speaking: Answer Short Question" at bounding box center [459, 87] width 184 height 14
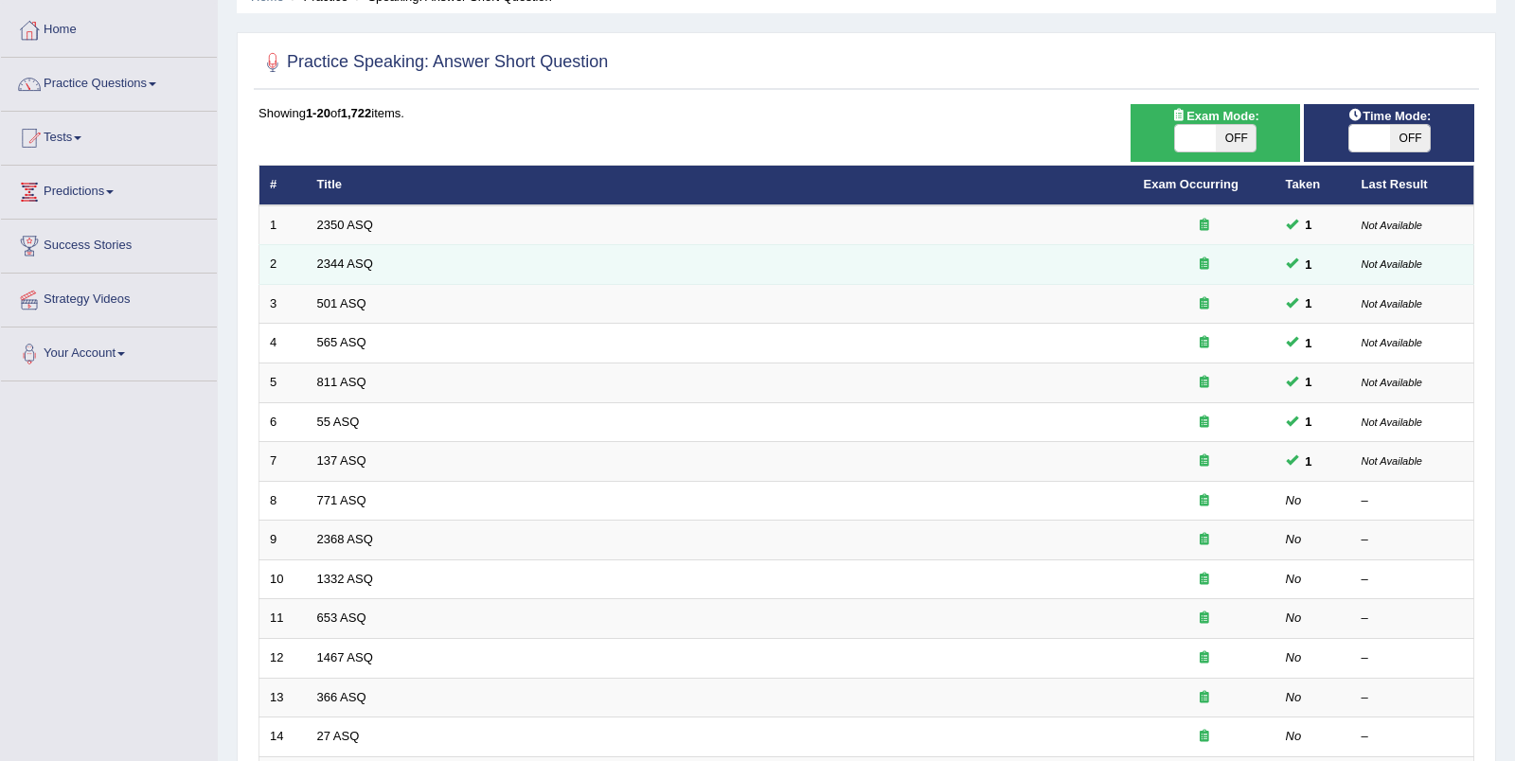
scroll to position [149, 0]
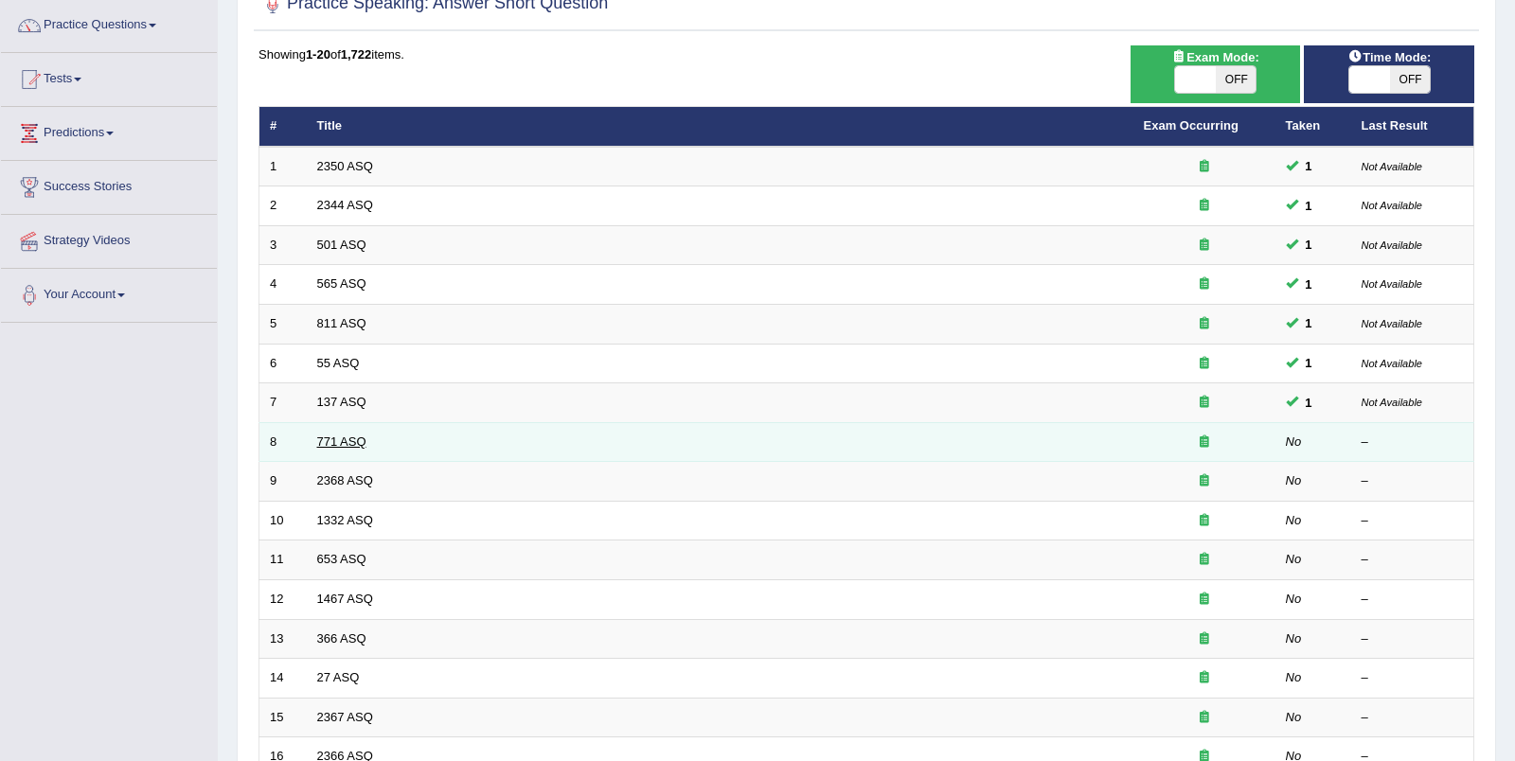
click at [322, 438] on link "771 ASQ" at bounding box center [341, 442] width 49 height 14
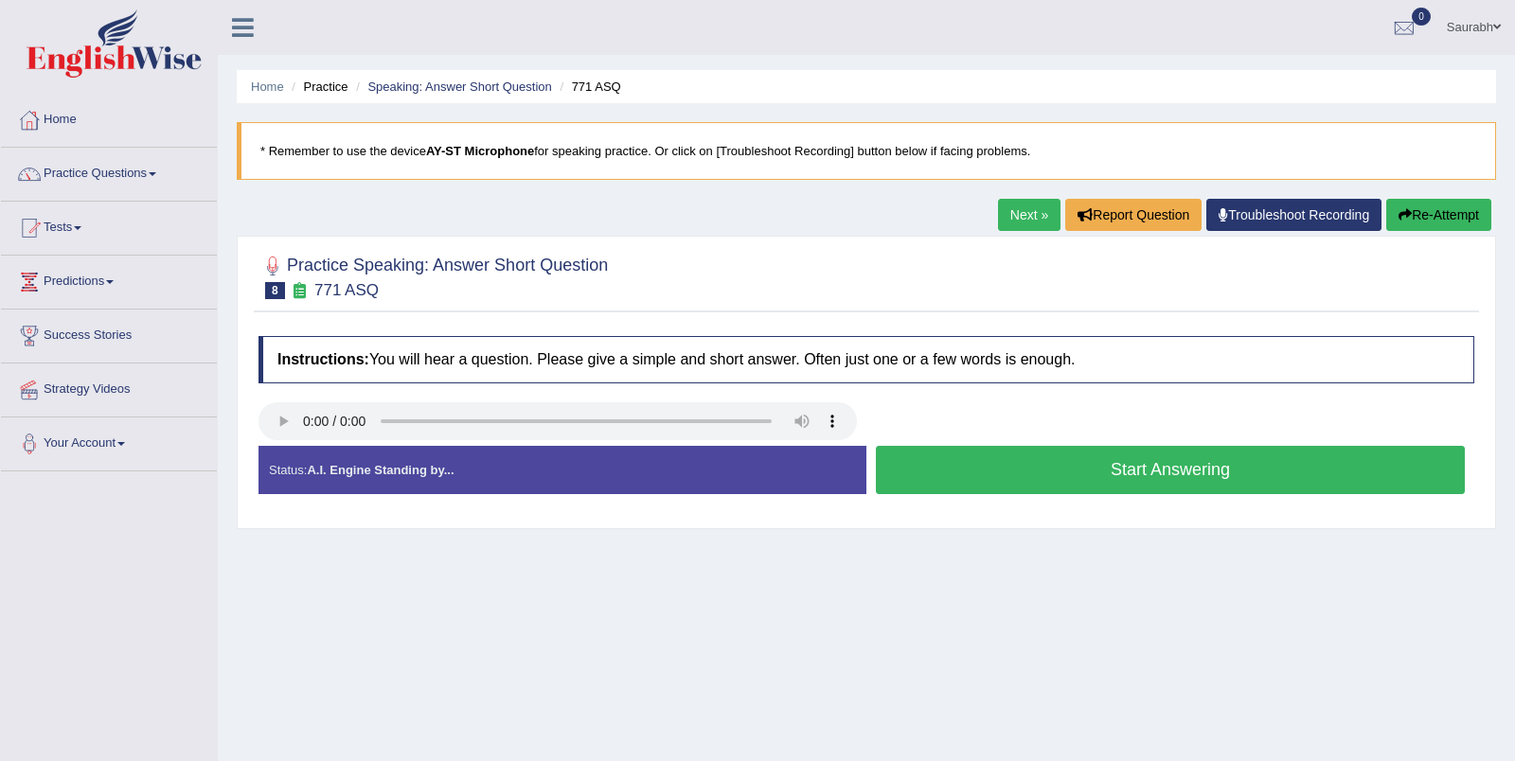
click at [1050, 467] on button "Start Answering" at bounding box center [1170, 470] width 589 height 48
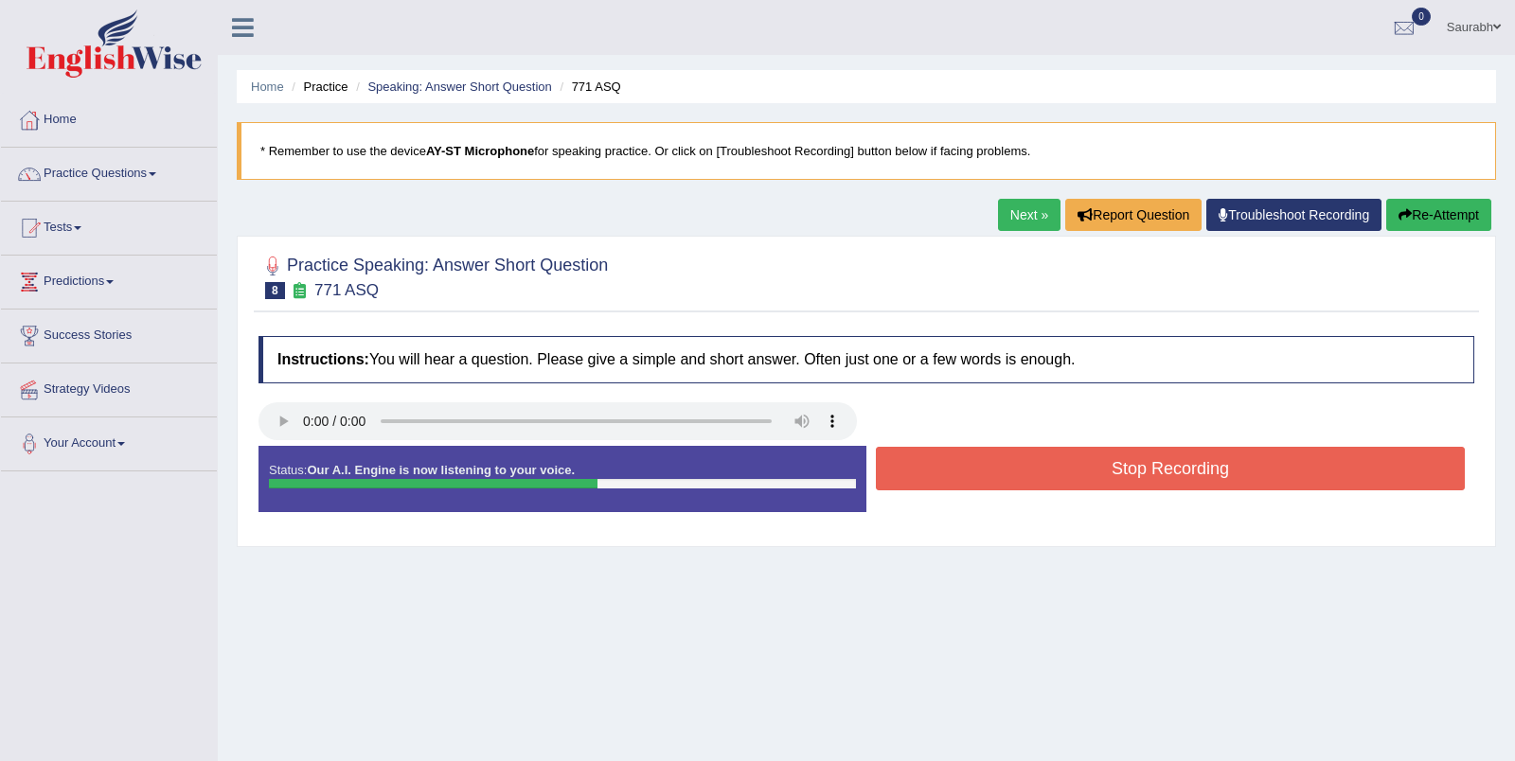
click at [957, 456] on button "Stop Recording" at bounding box center [1170, 469] width 589 height 44
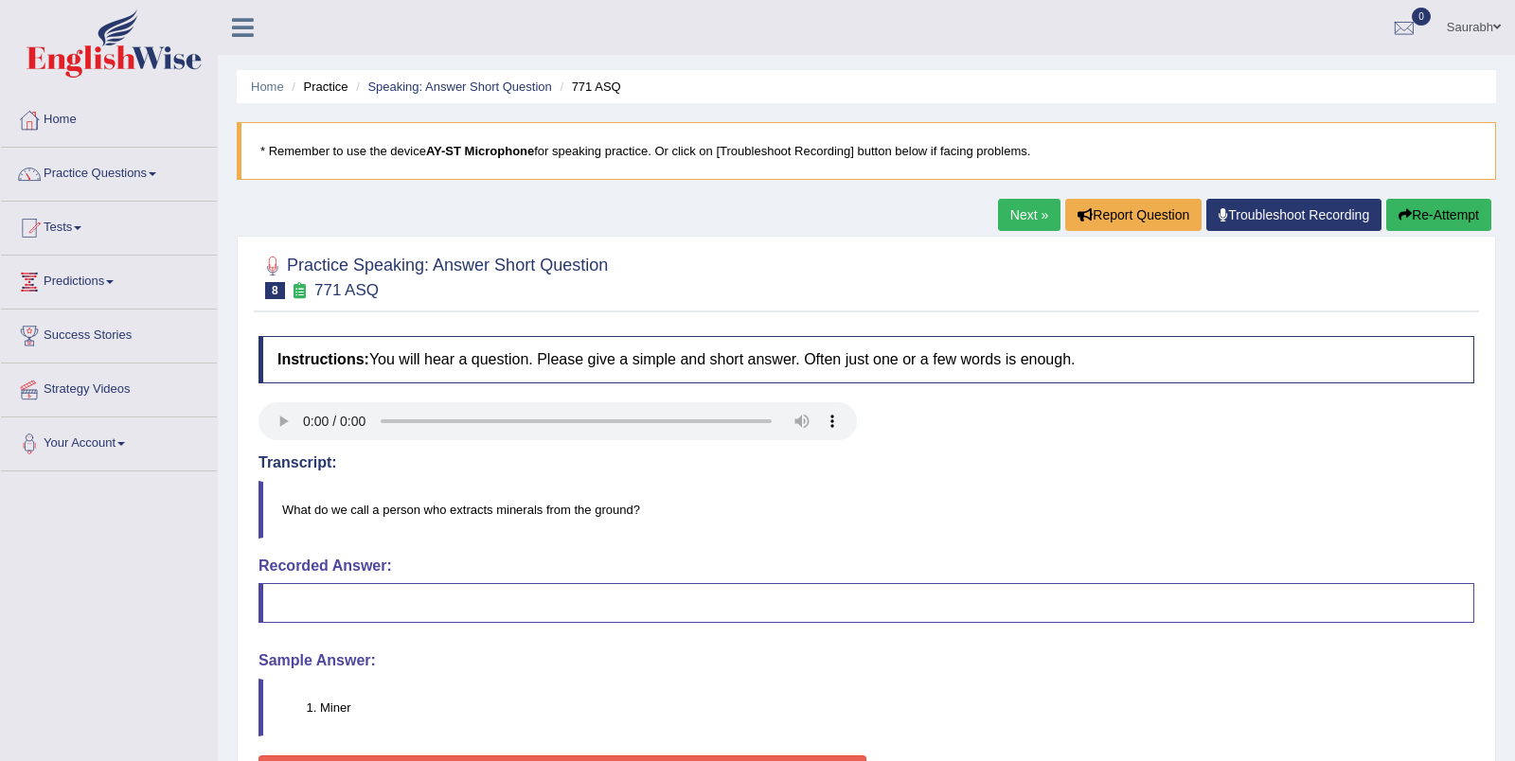
click at [1449, 222] on button "Re-Attempt" at bounding box center [1438, 215] width 105 height 32
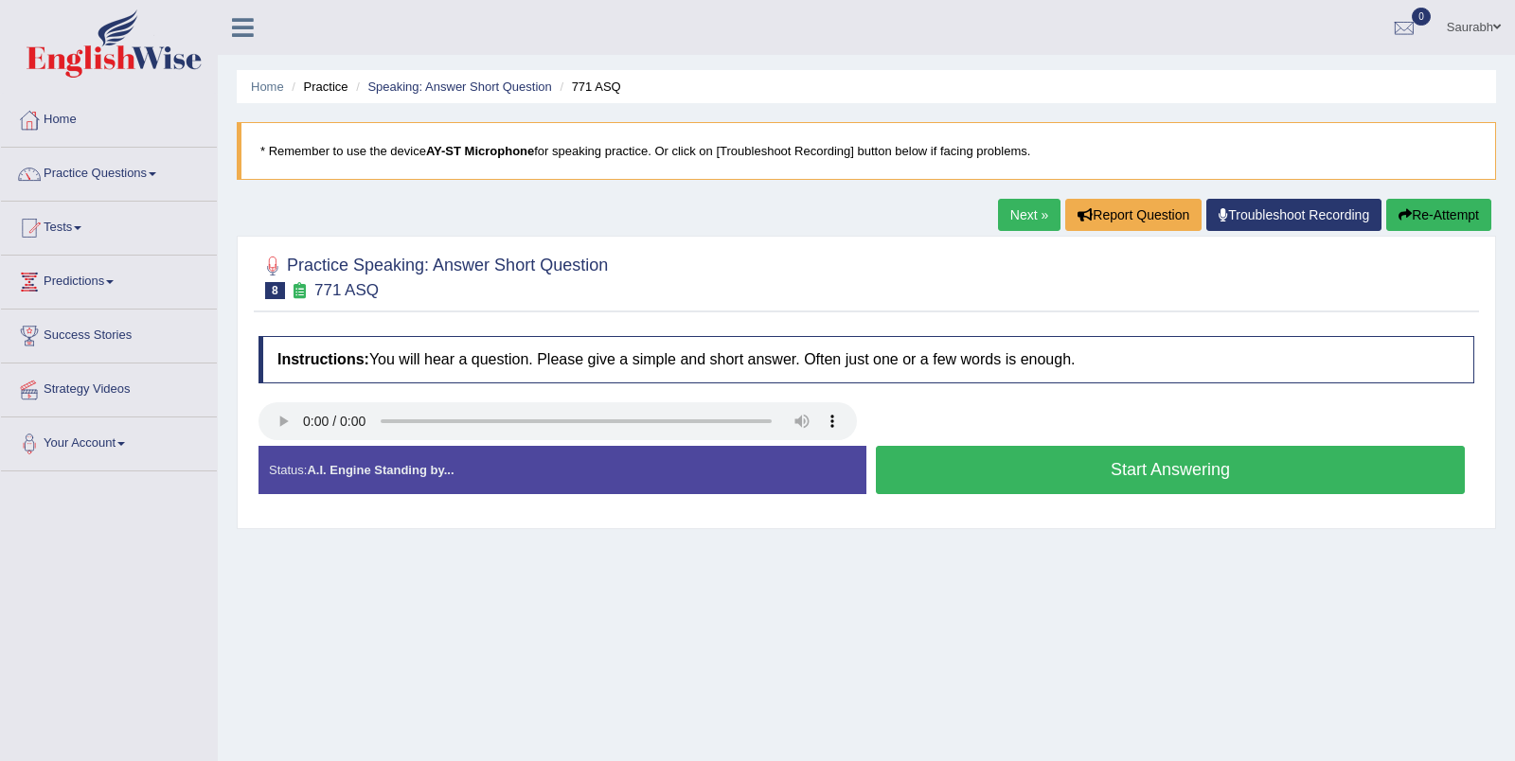
click at [978, 468] on button "Start Answering" at bounding box center [1170, 470] width 589 height 48
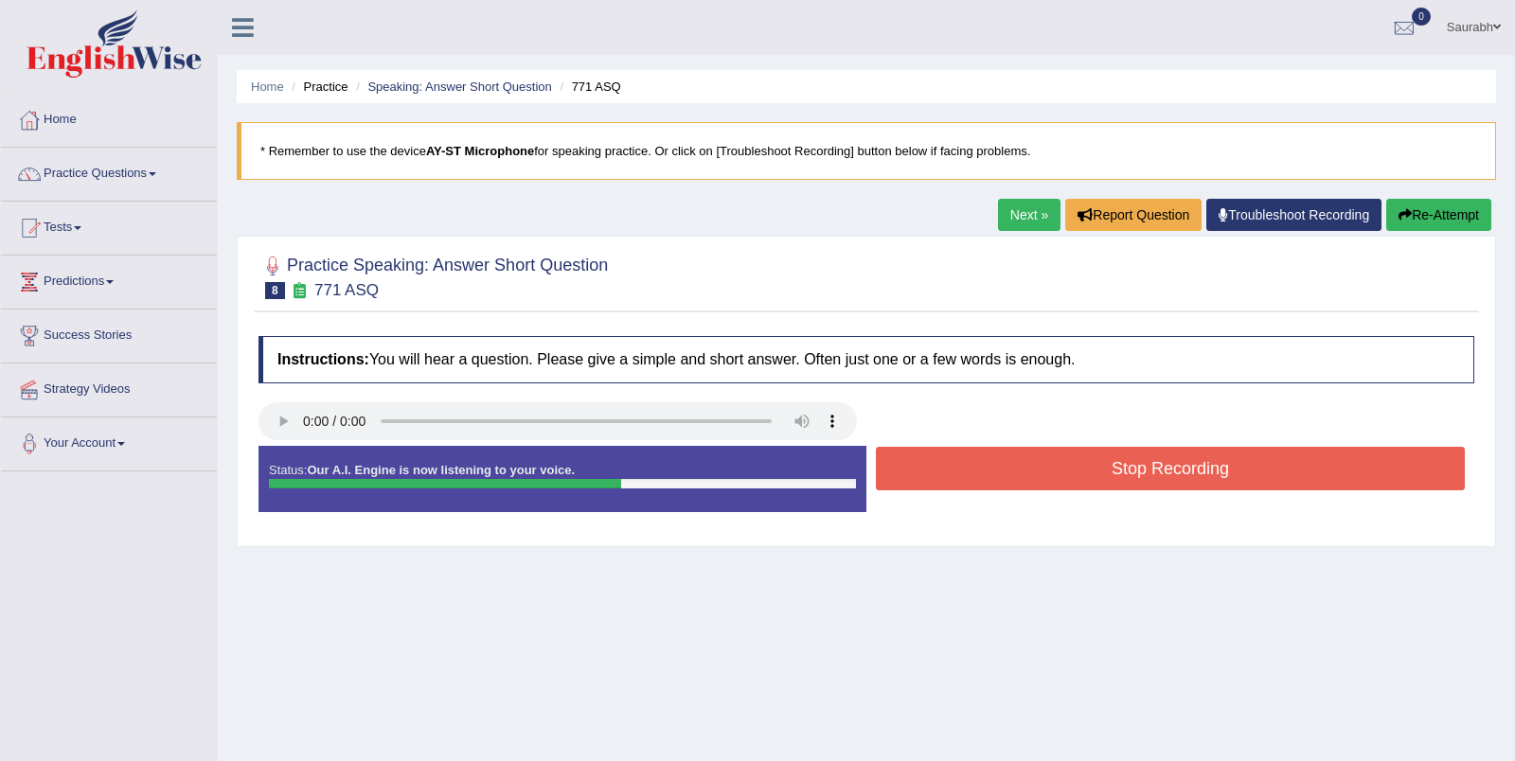
click at [978, 468] on button "Stop Recording" at bounding box center [1170, 469] width 589 height 44
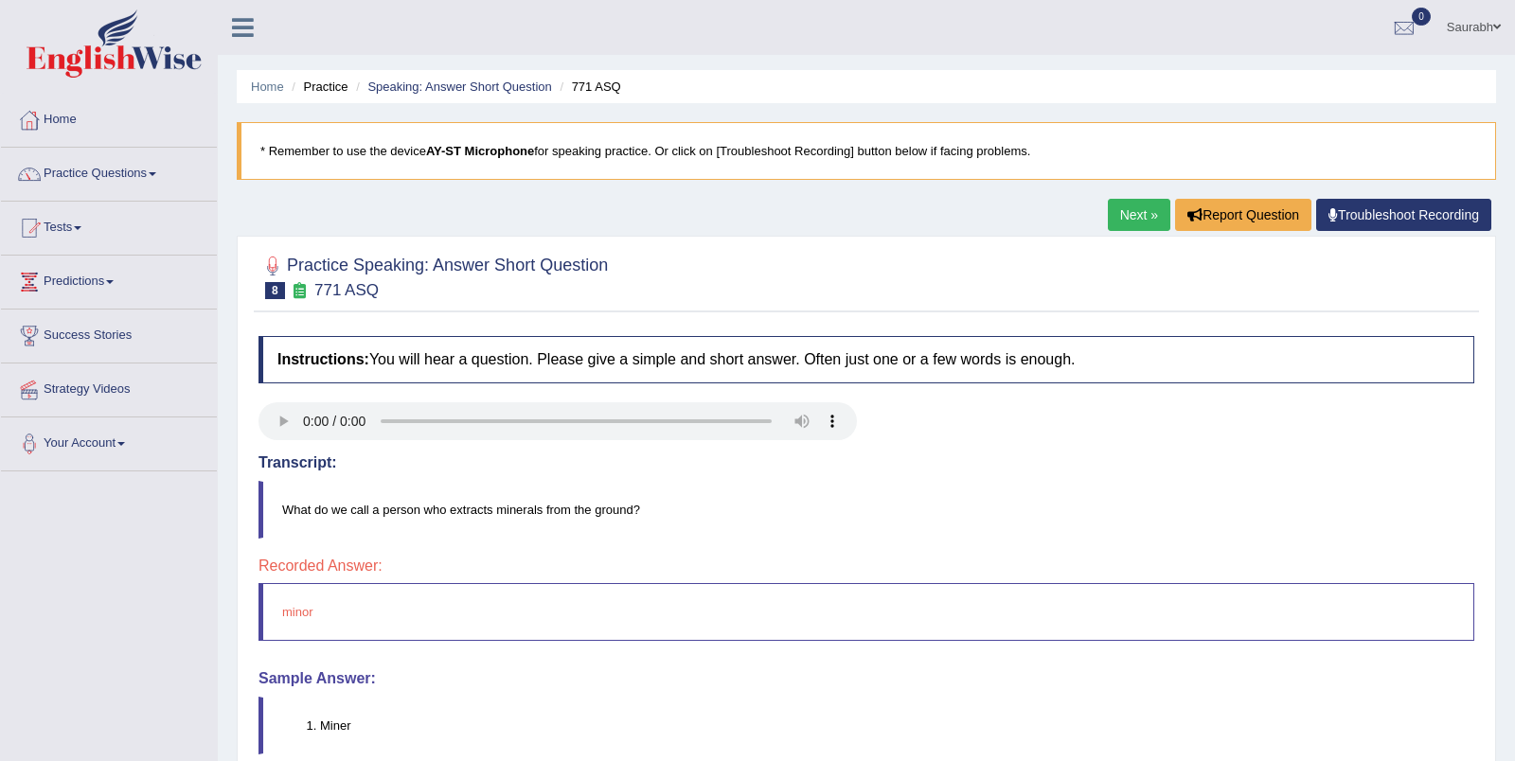
click at [1146, 221] on link "Next »" at bounding box center [1139, 215] width 62 height 32
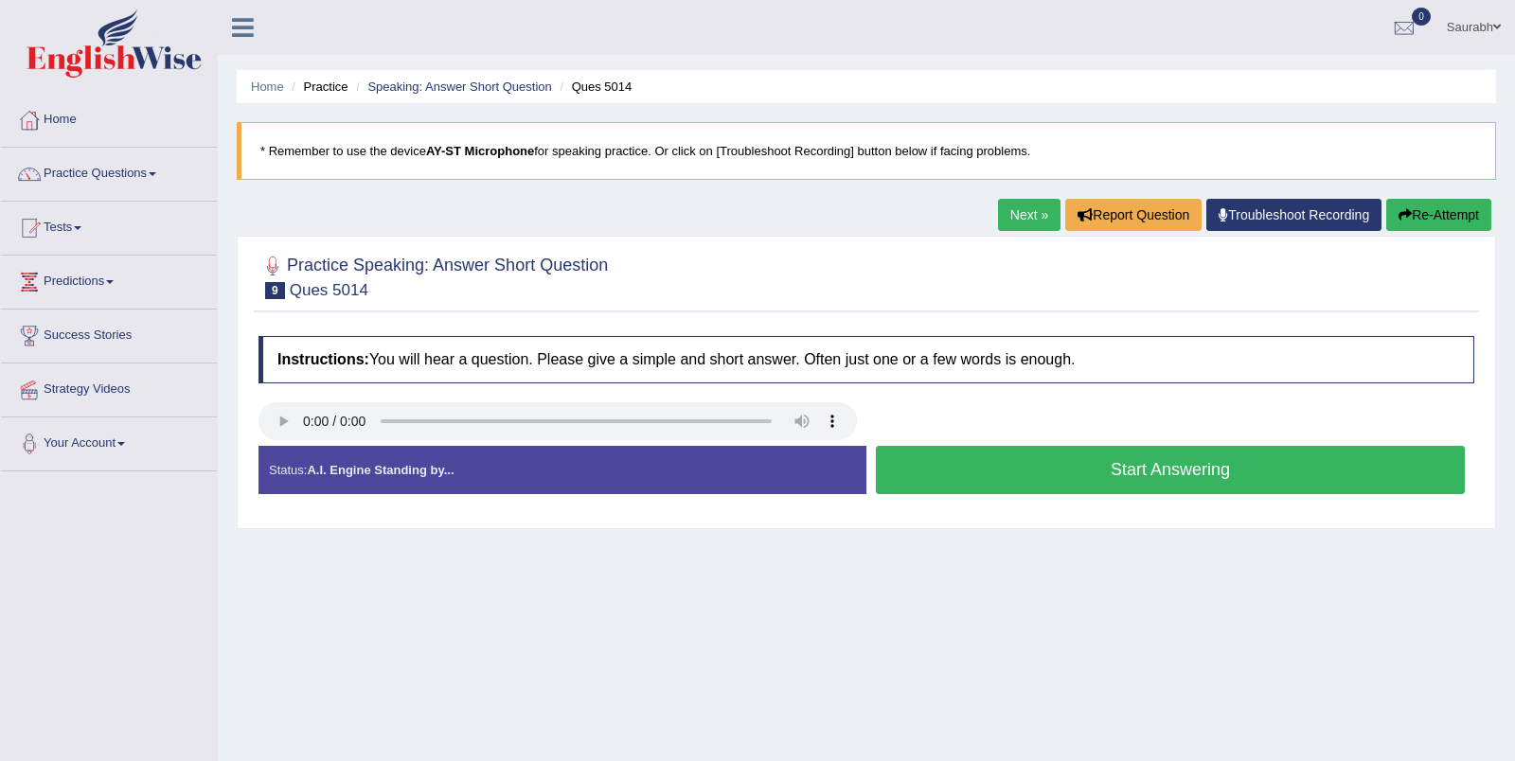
click at [1095, 482] on button "Start Answering" at bounding box center [1170, 470] width 589 height 48
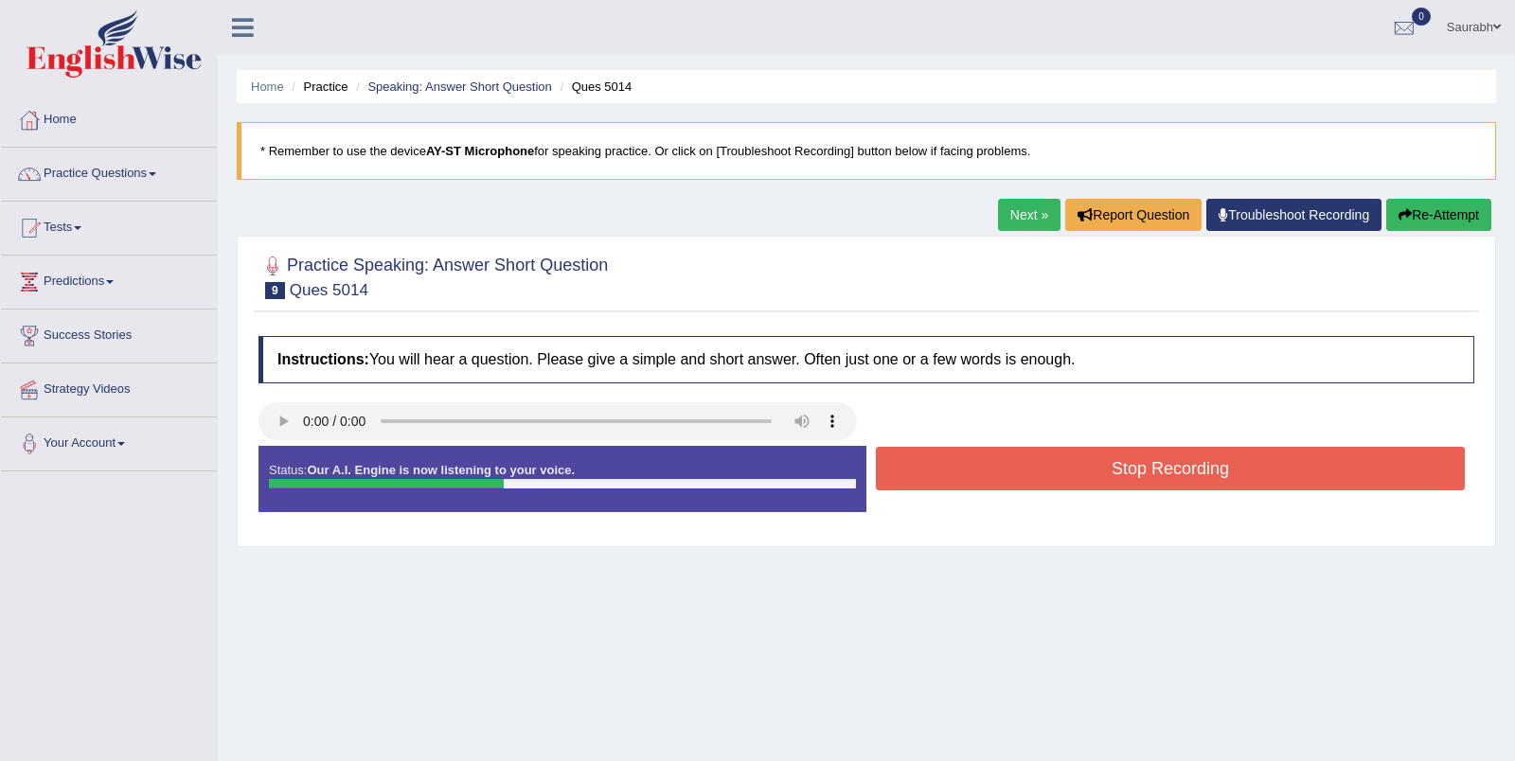
click at [1124, 478] on button "Stop Recording" at bounding box center [1170, 469] width 589 height 44
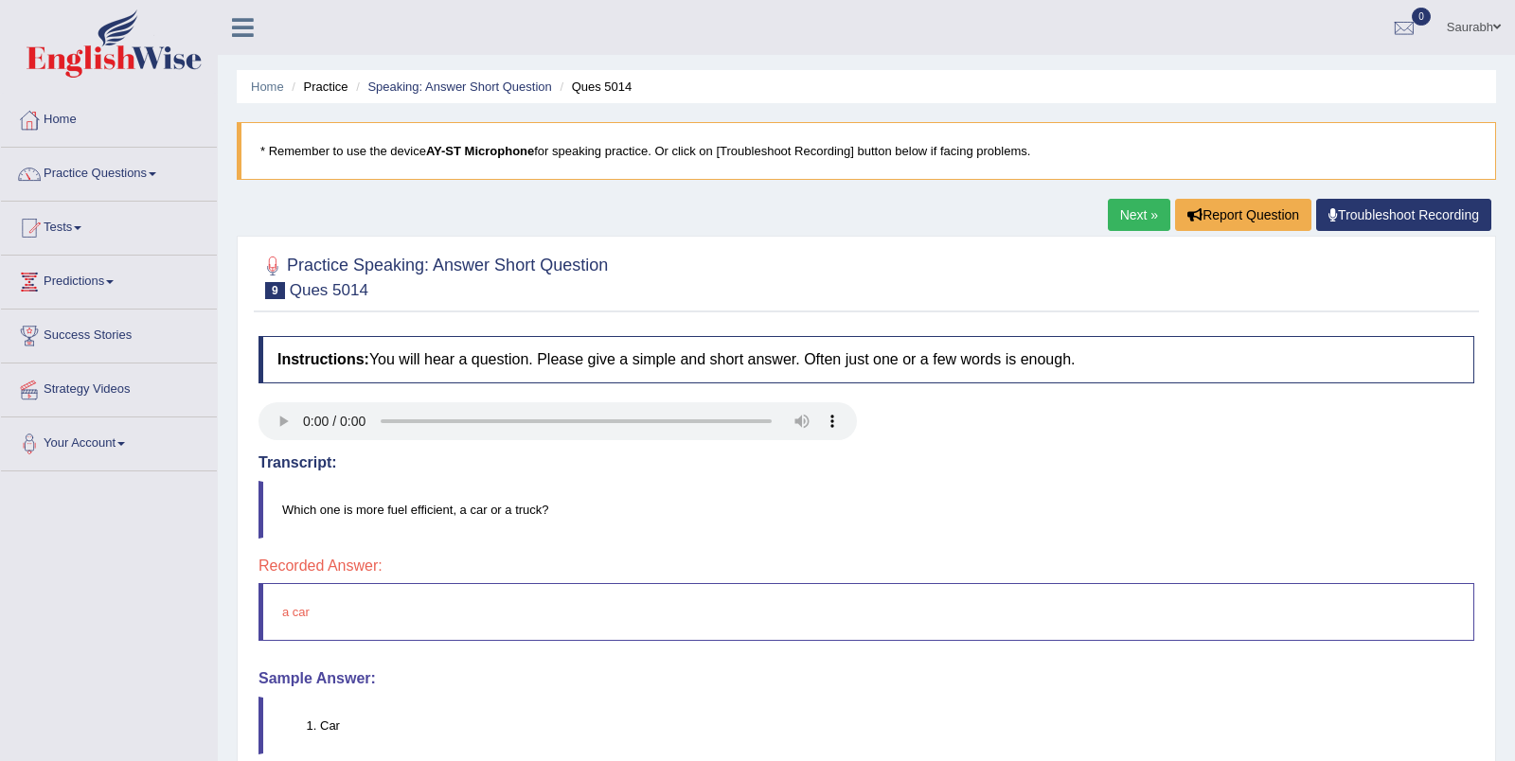
click at [1127, 215] on link "Next »" at bounding box center [1139, 215] width 62 height 32
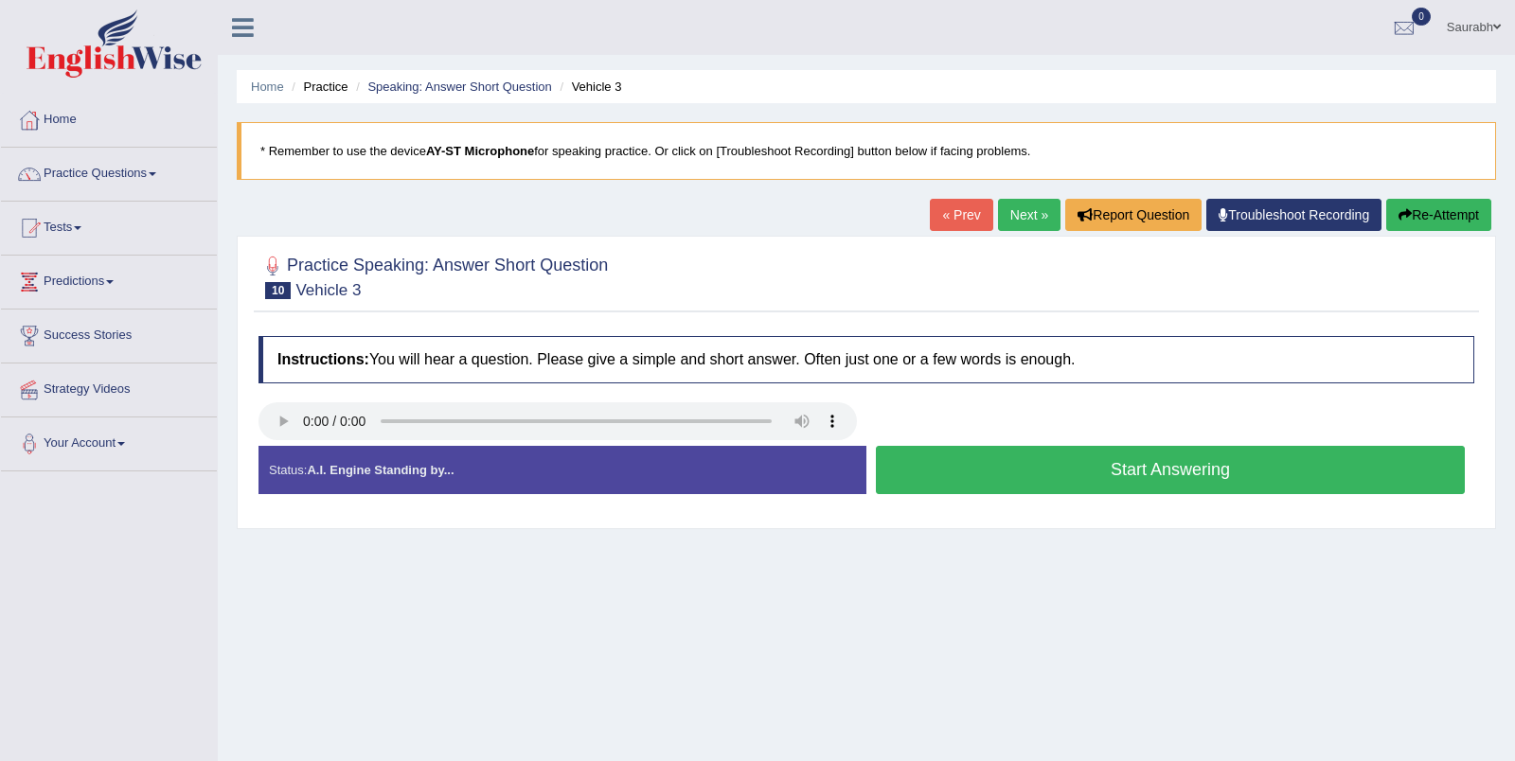
click at [1121, 475] on button "Start Answering" at bounding box center [1170, 470] width 589 height 48
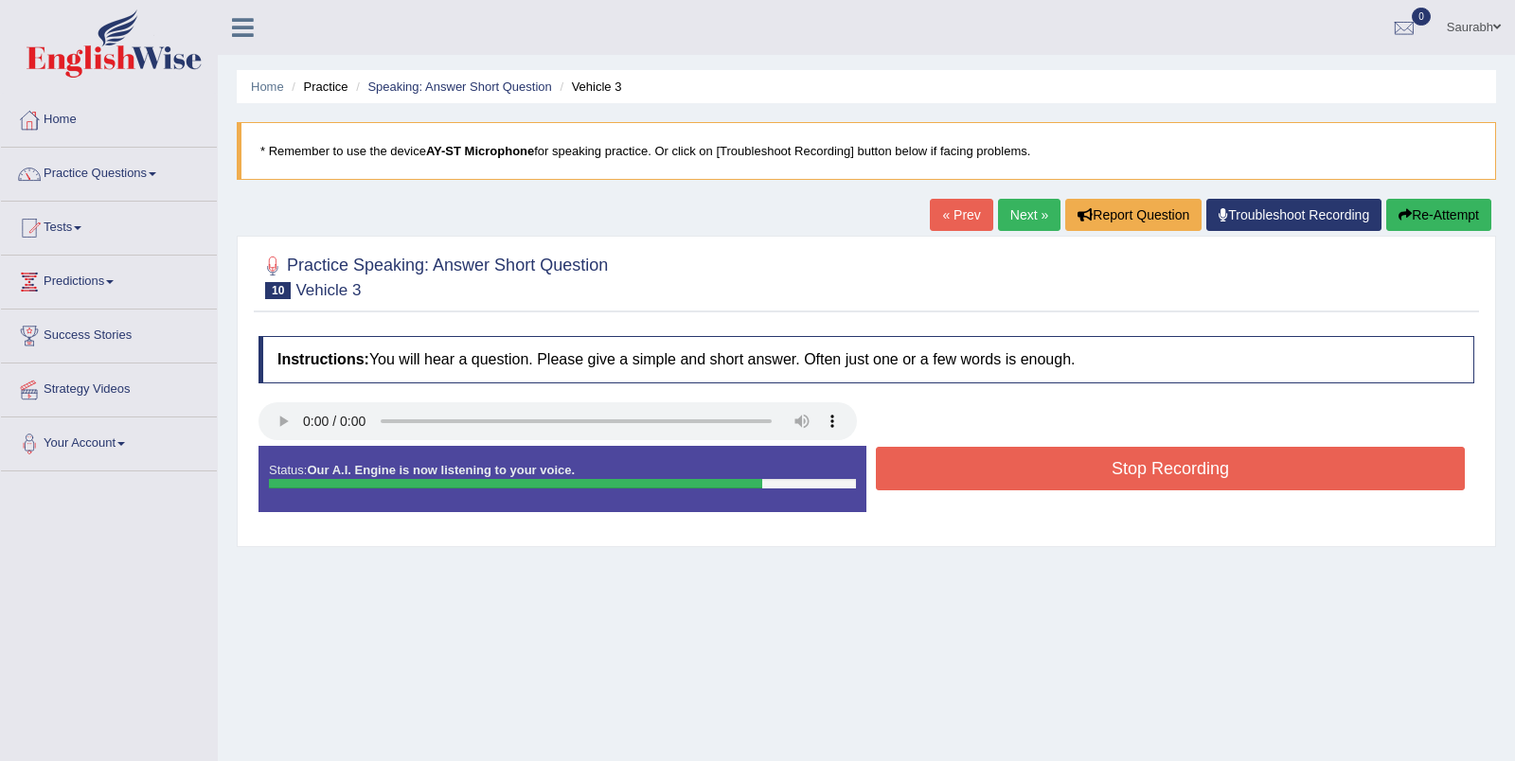
click at [1029, 457] on button "Stop Recording" at bounding box center [1170, 469] width 589 height 44
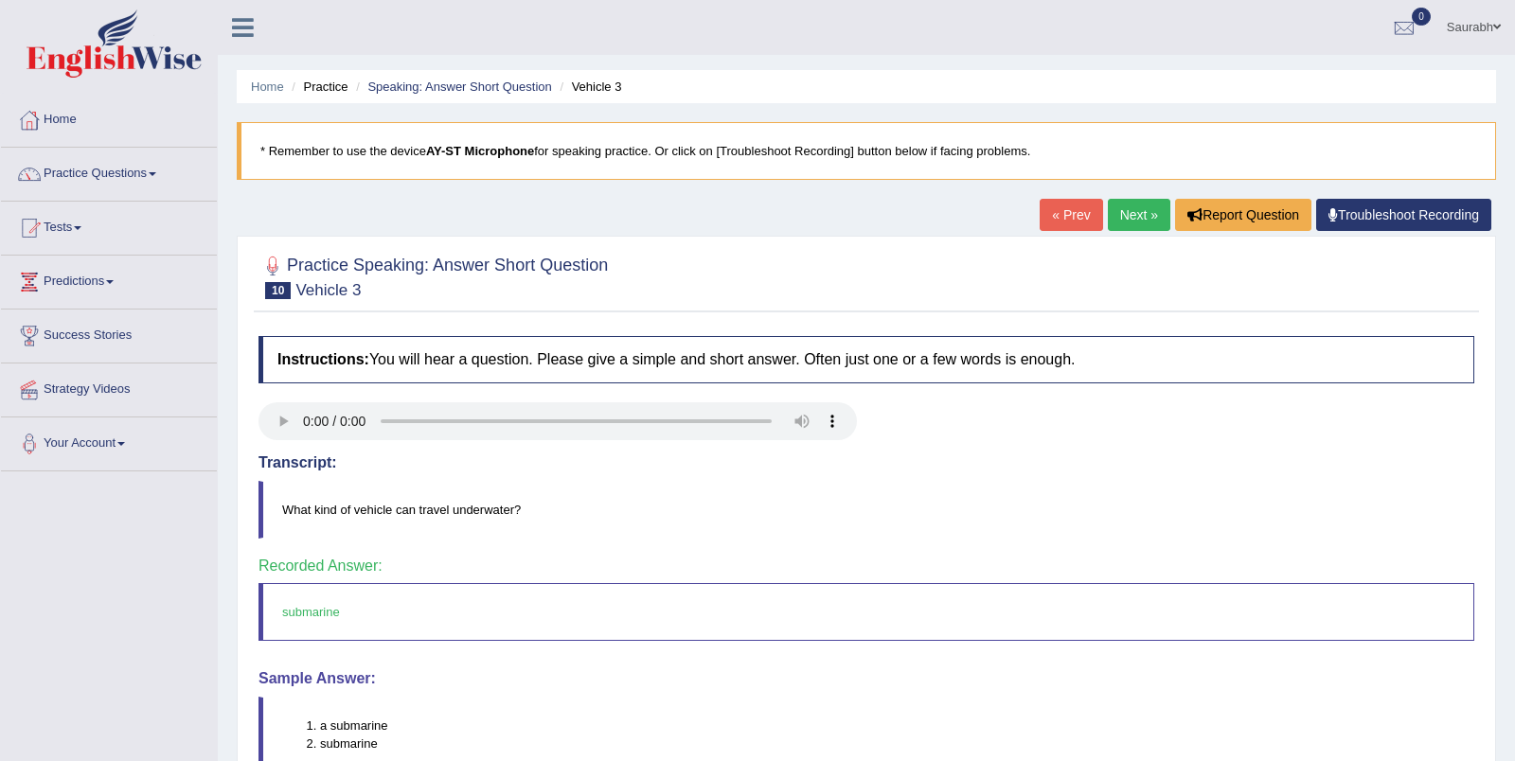
click at [1128, 219] on link "Next »" at bounding box center [1139, 215] width 62 height 32
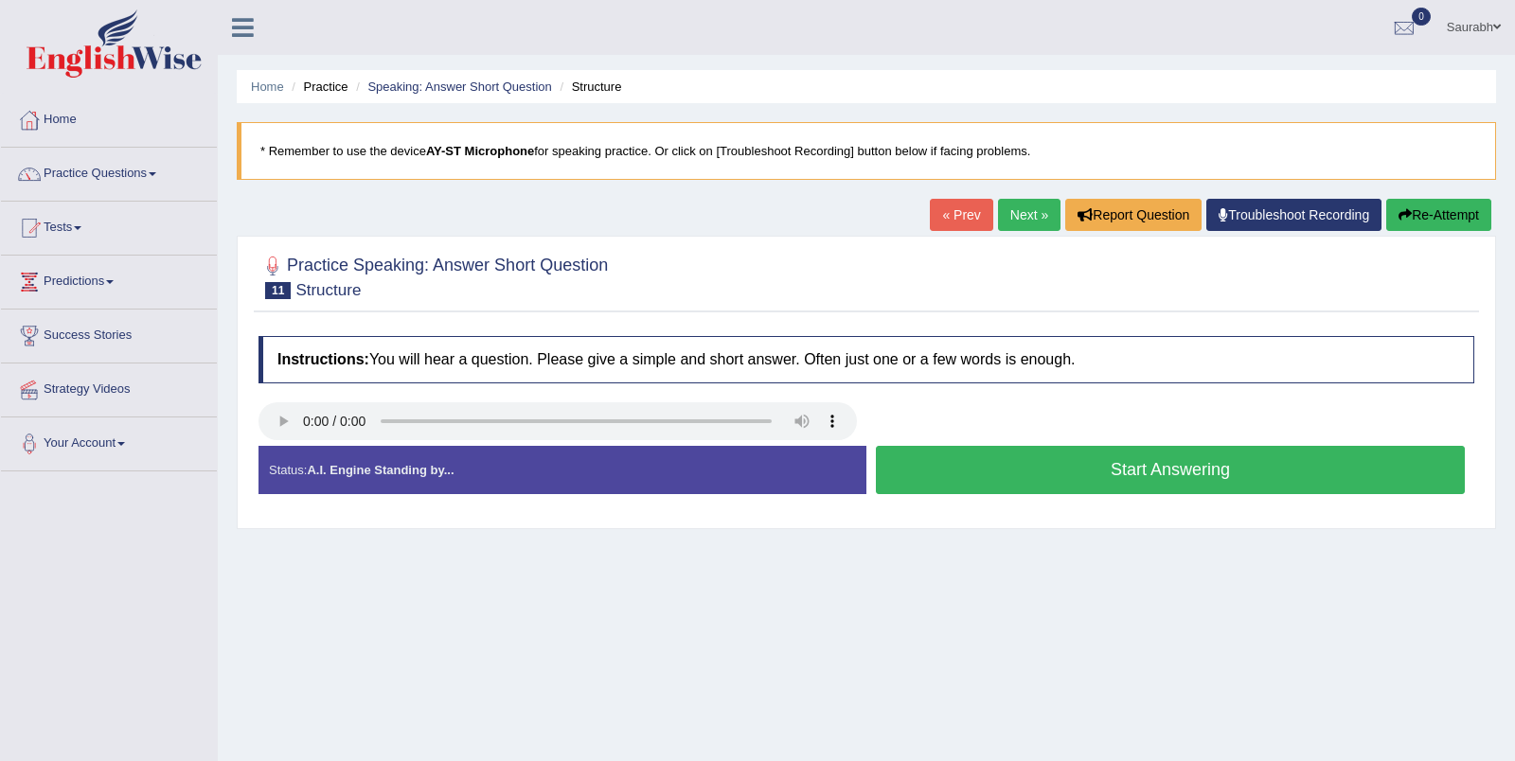
click at [1092, 470] on button "Start Answering" at bounding box center [1170, 470] width 589 height 48
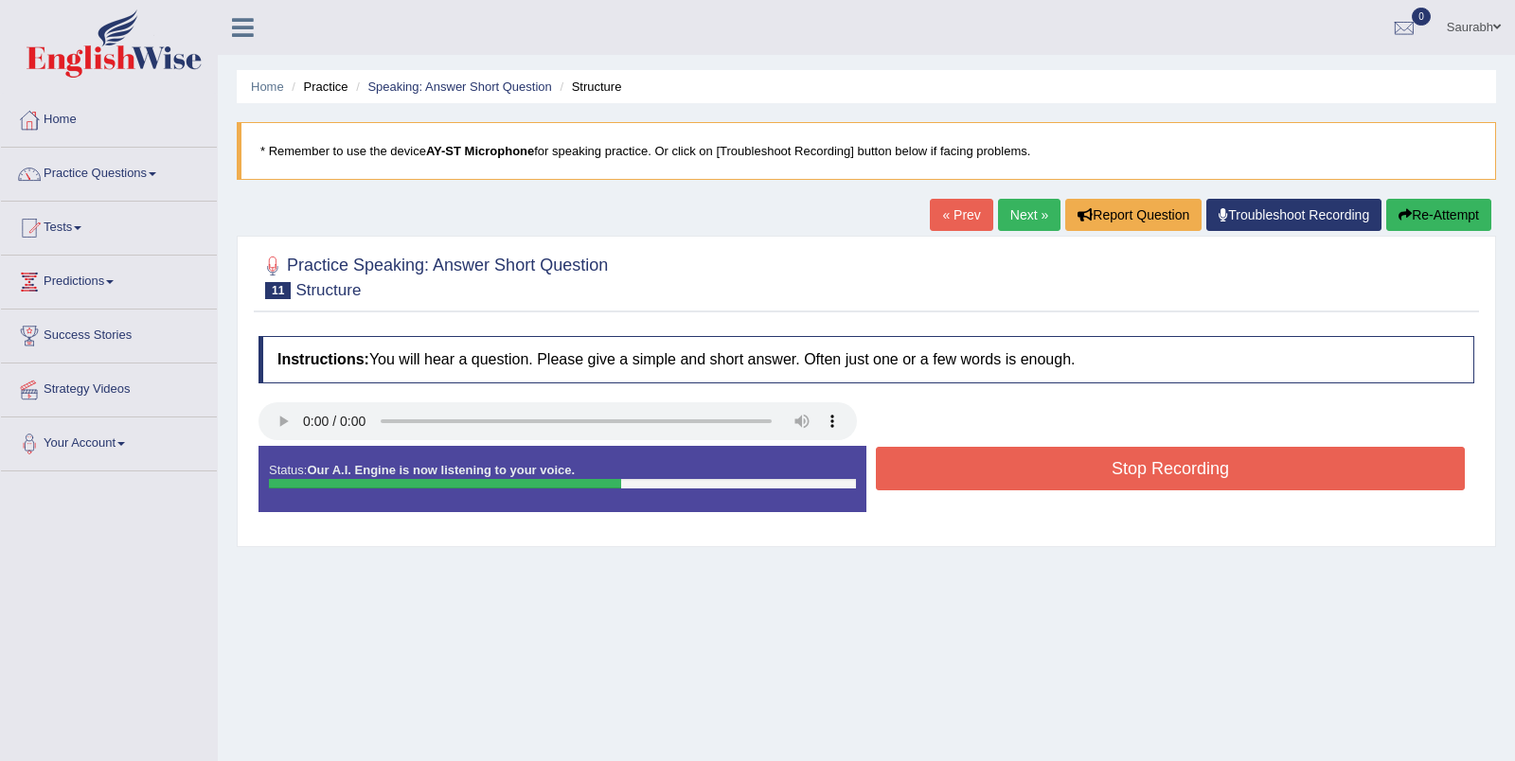
click at [1033, 461] on button "Stop Recording" at bounding box center [1170, 469] width 589 height 44
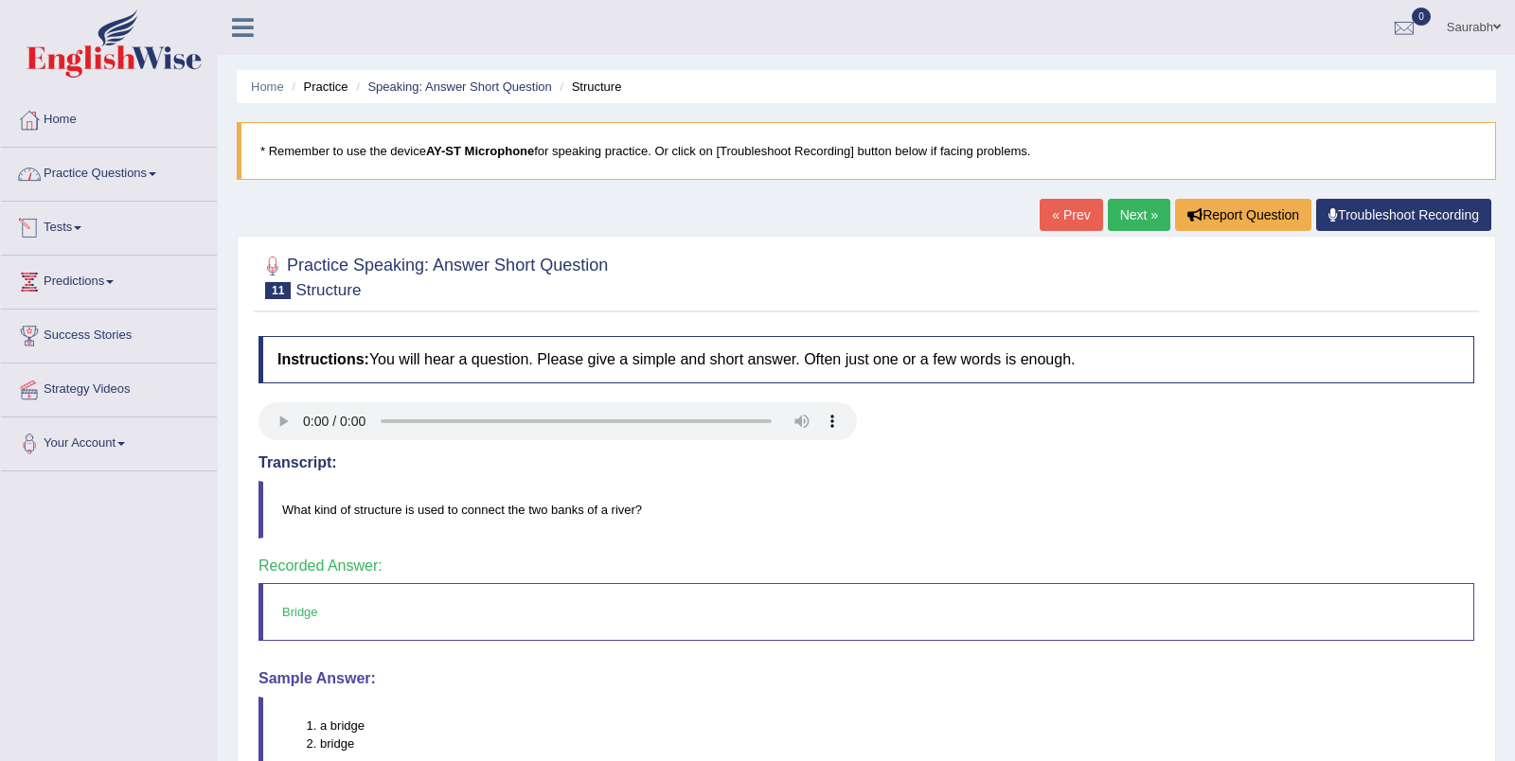
click at [133, 183] on link "Practice Questions" at bounding box center [109, 171] width 216 height 47
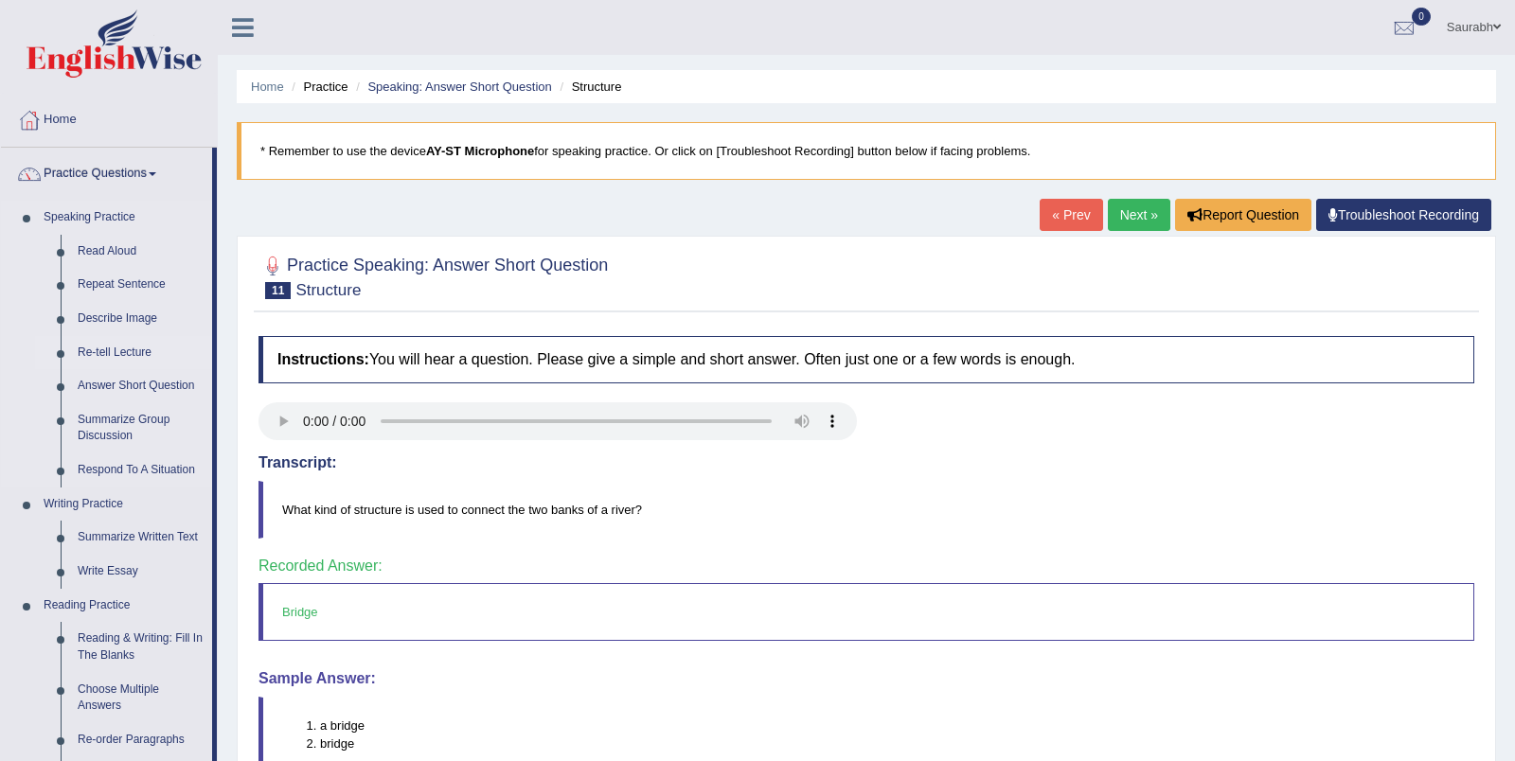
click at [131, 353] on link "Re-tell Lecture" at bounding box center [140, 353] width 143 height 34
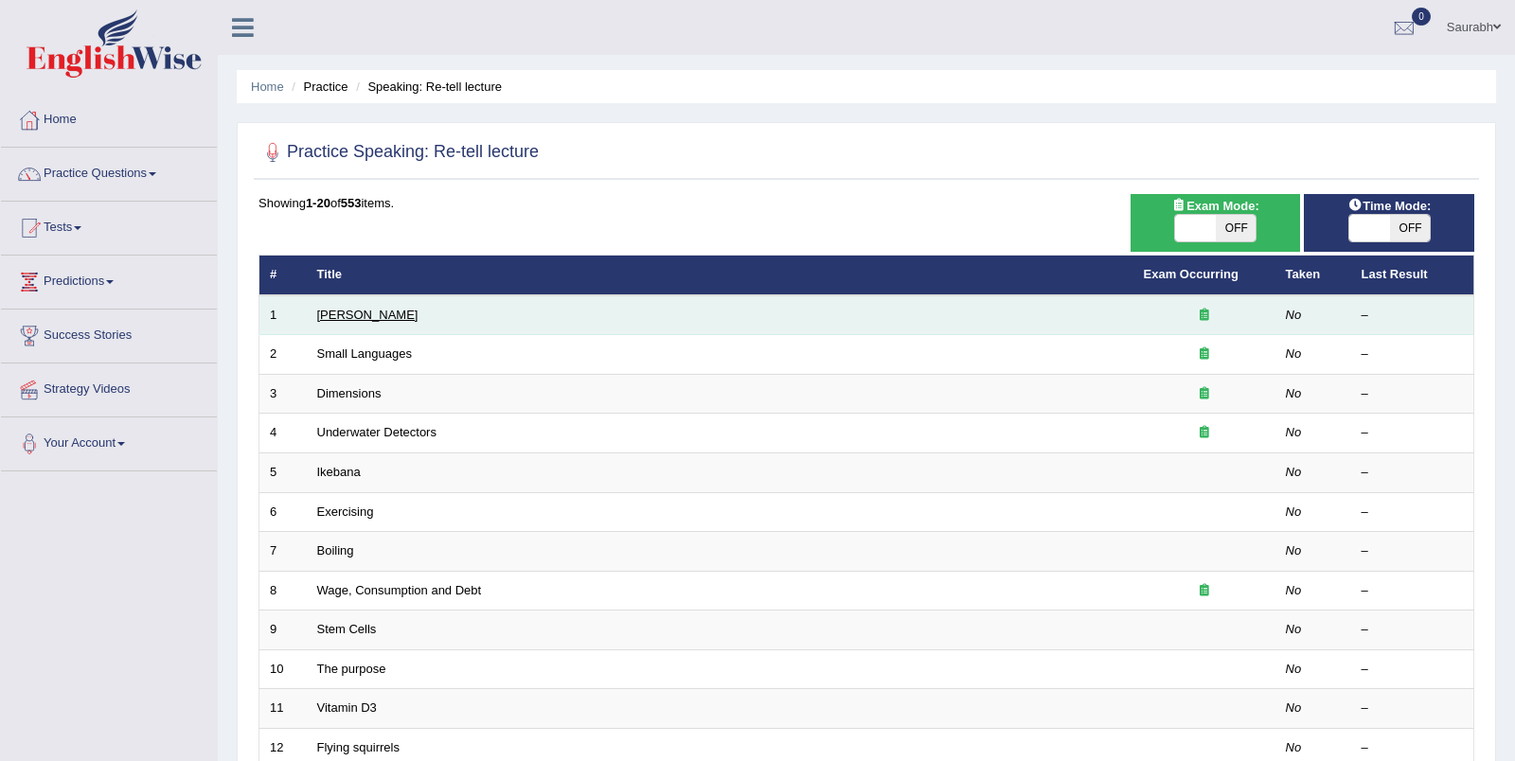
click at [359, 310] on link "[PERSON_NAME]" at bounding box center [367, 315] width 101 height 14
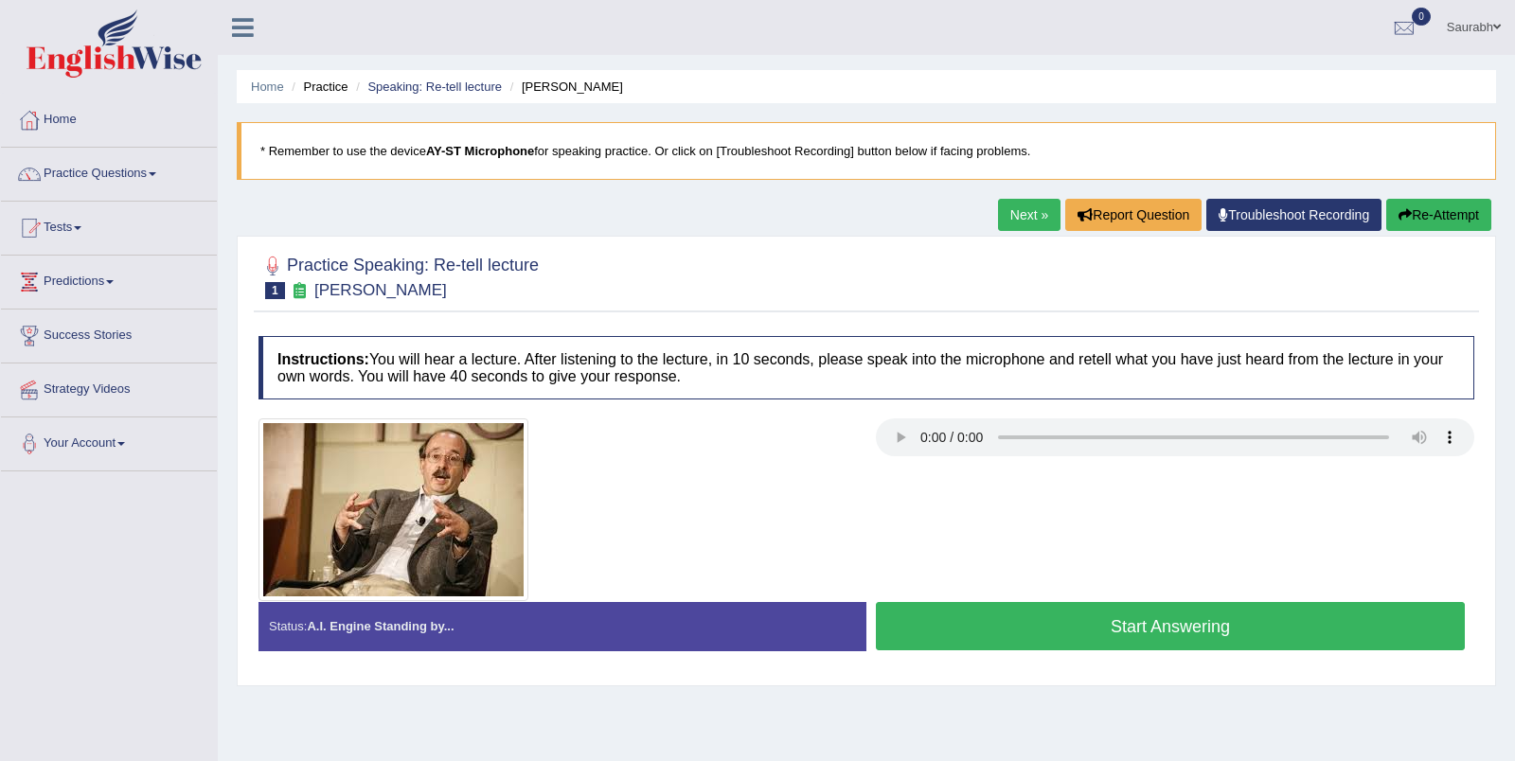
click at [1048, 629] on button "Start Answering" at bounding box center [1170, 626] width 589 height 48
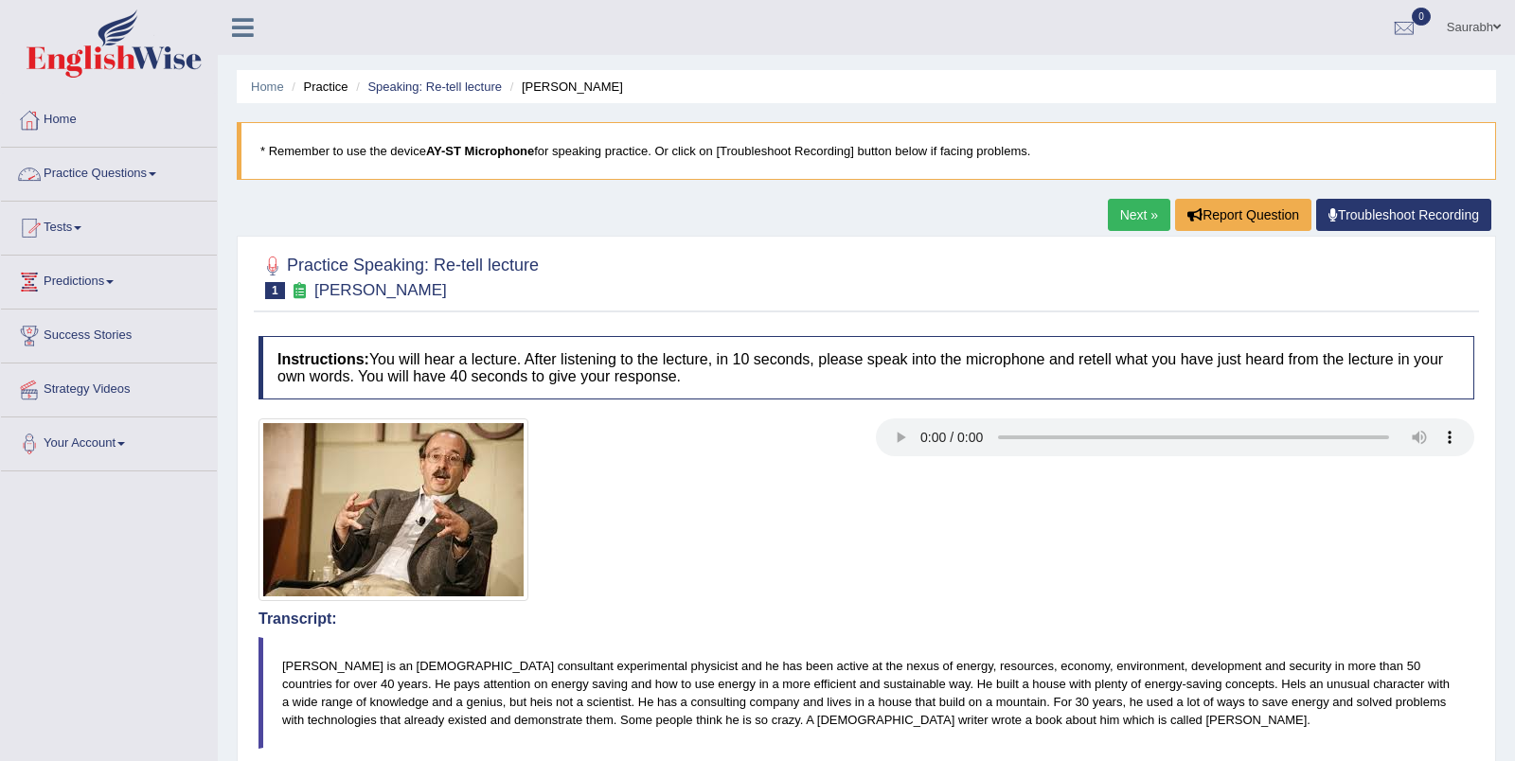
click at [120, 167] on link "Practice Questions" at bounding box center [109, 171] width 216 height 47
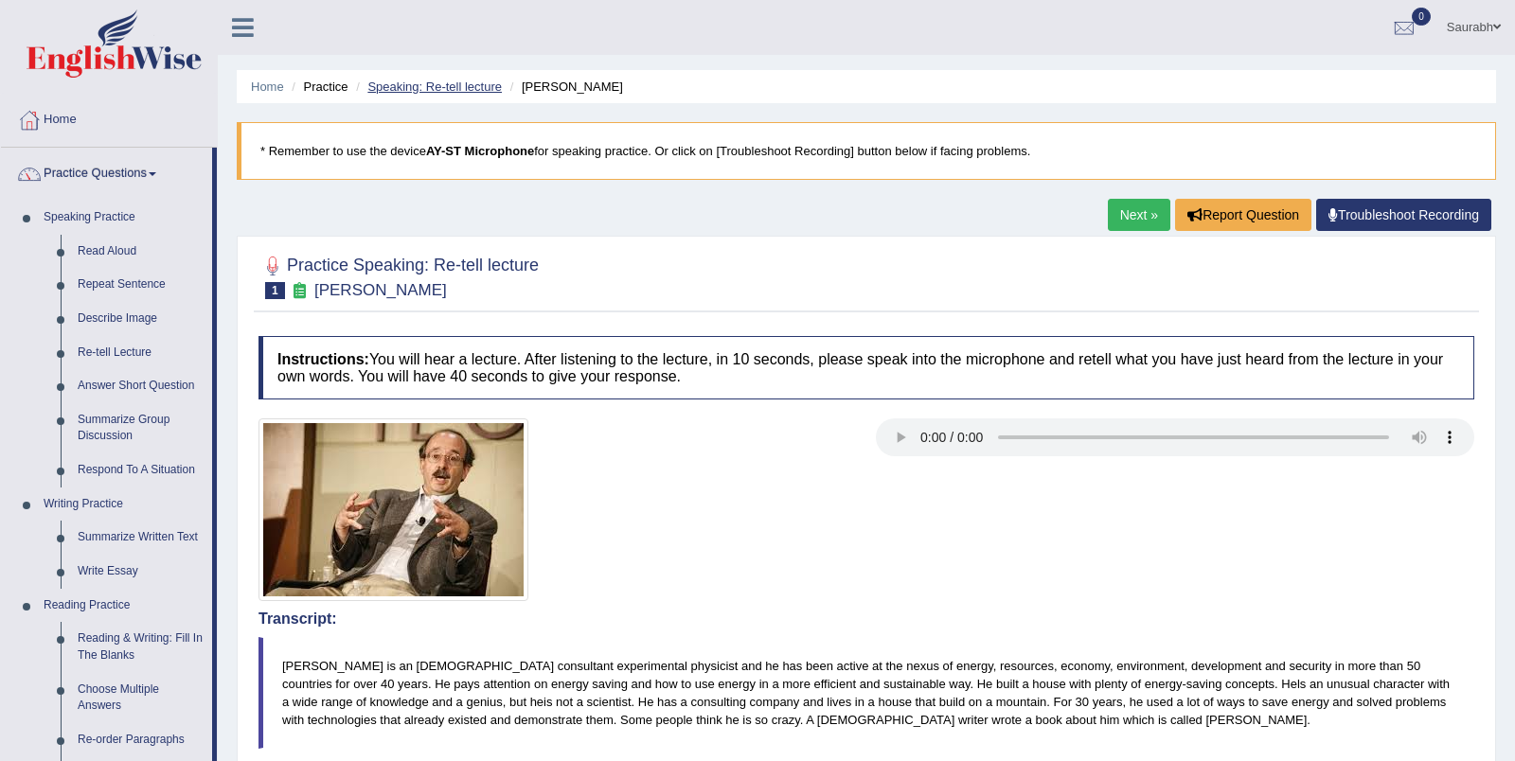
click at [472, 92] on link "Speaking: Re-tell lecture" at bounding box center [434, 87] width 134 height 14
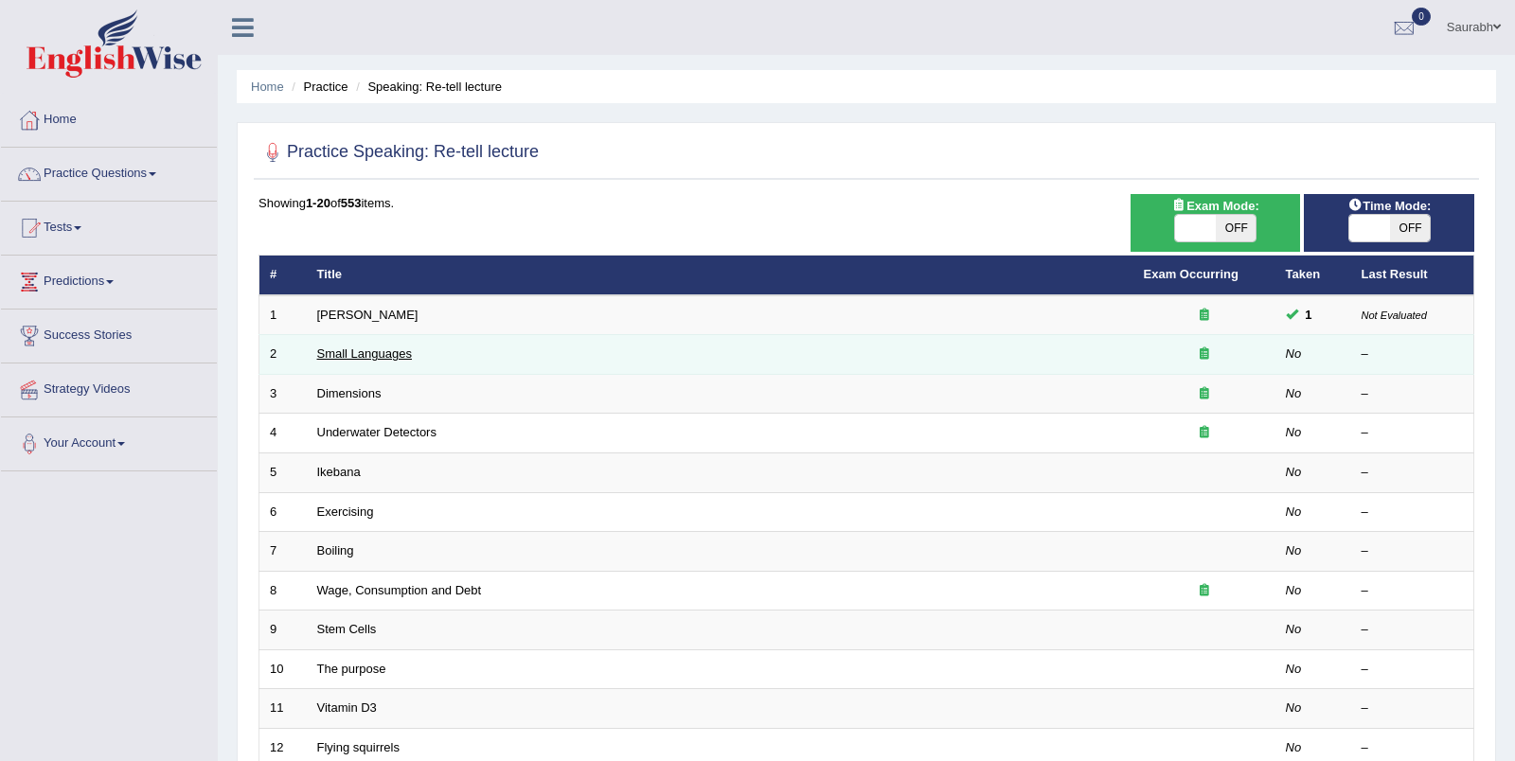
click at [389, 358] on link "Small Languages" at bounding box center [364, 353] width 95 height 14
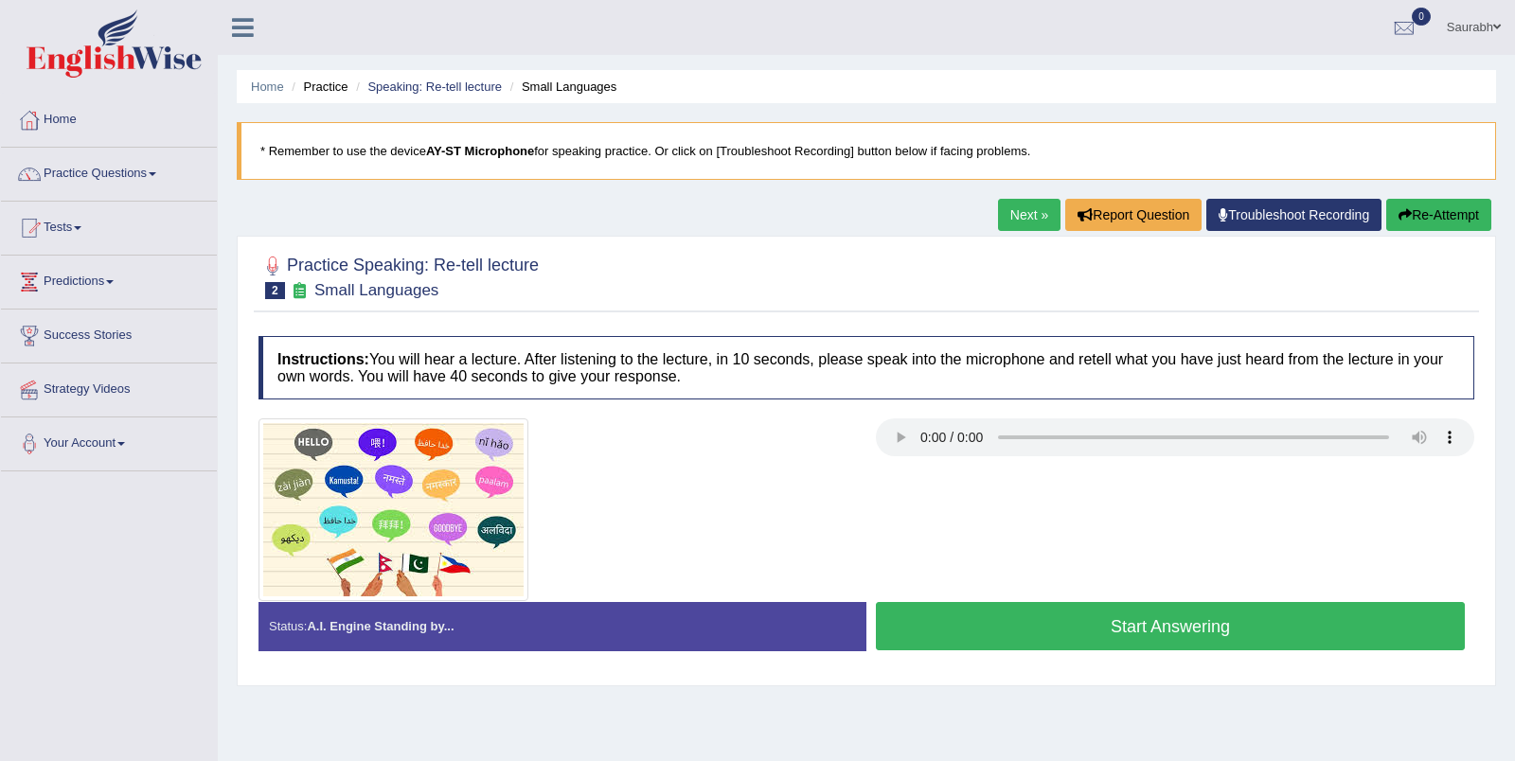
click at [1105, 631] on button "Start Answering" at bounding box center [1170, 626] width 589 height 48
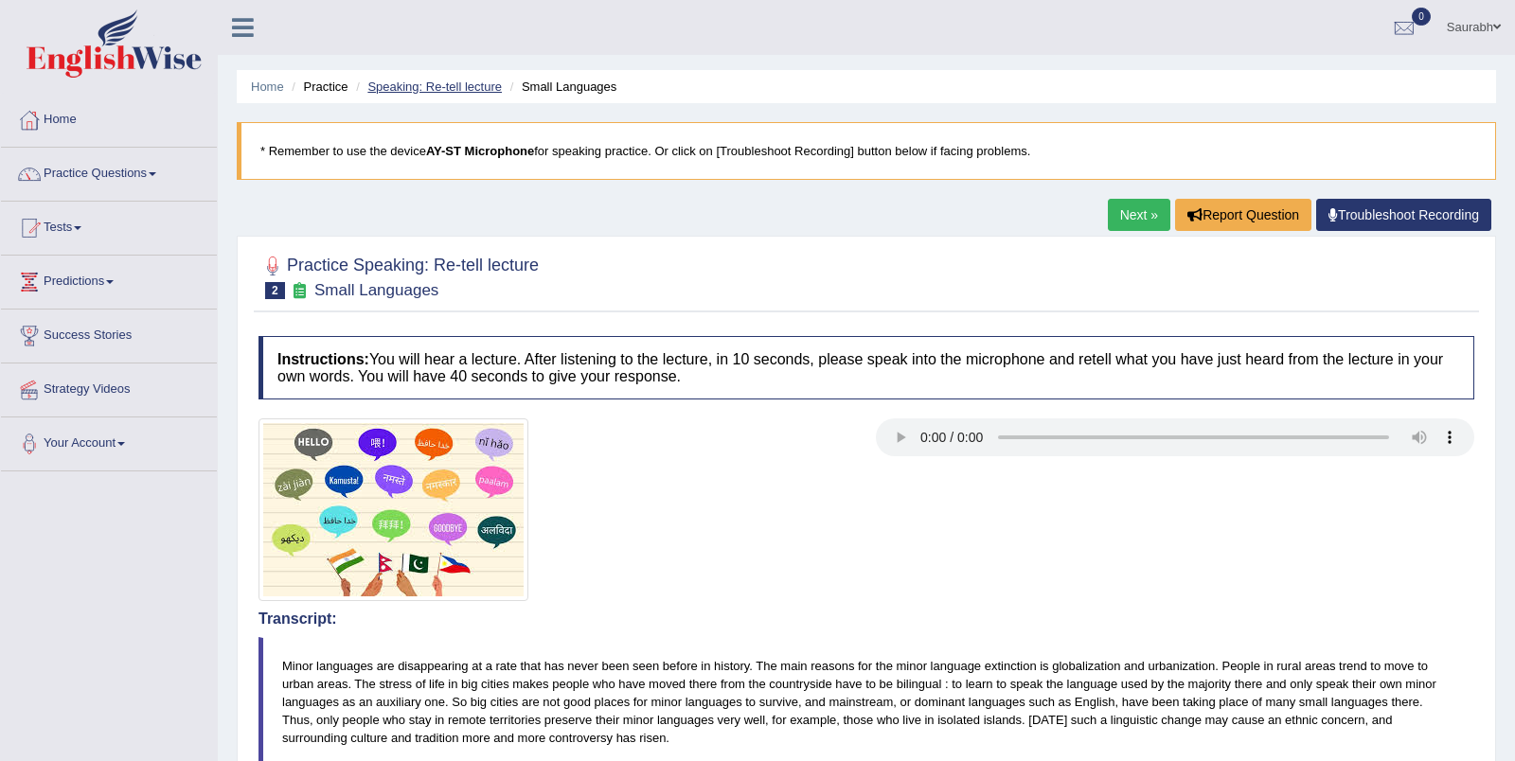
click at [480, 90] on link "Speaking: Re-tell lecture" at bounding box center [434, 87] width 134 height 14
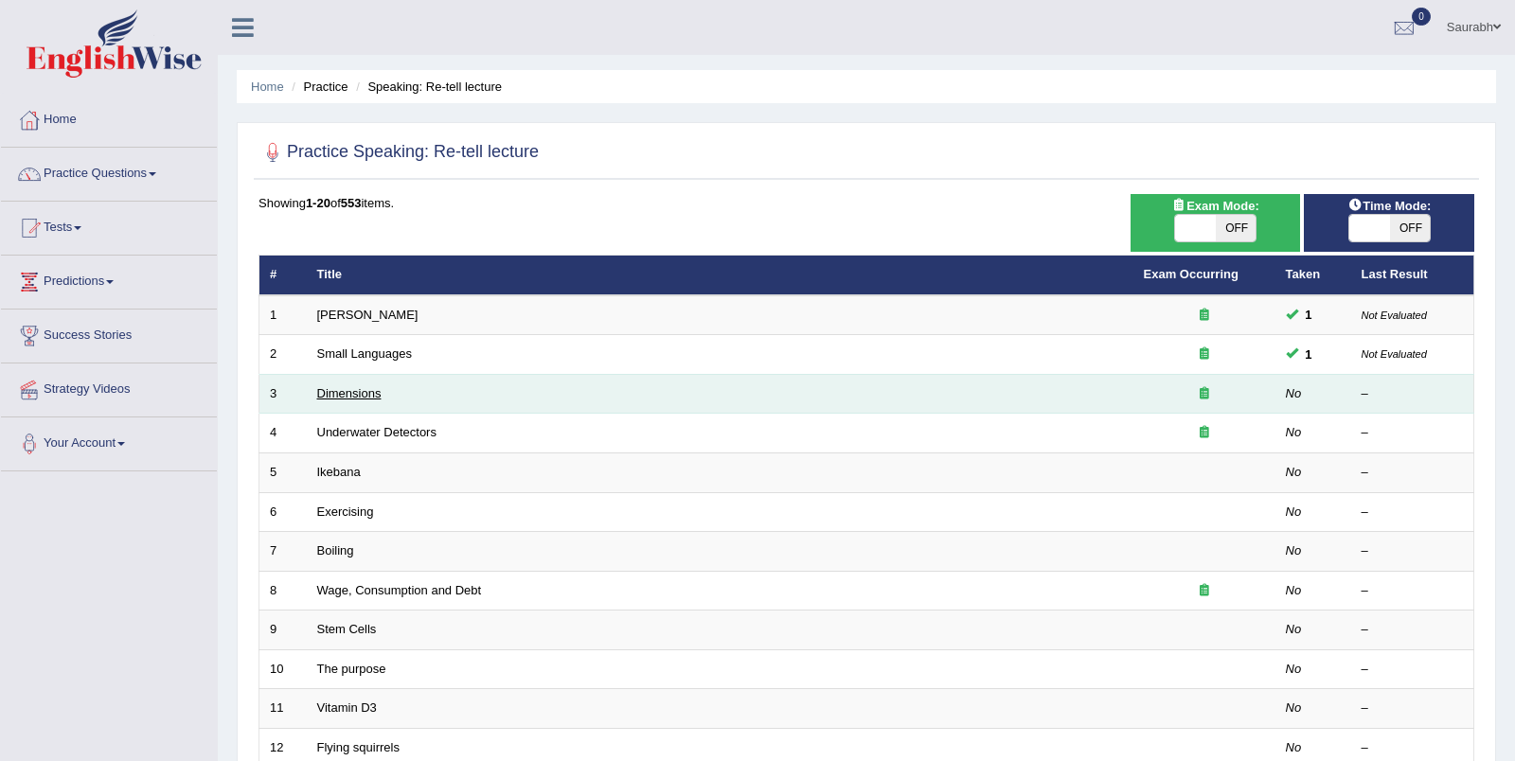
click at [354, 393] on link "Dimensions" at bounding box center [349, 393] width 64 height 14
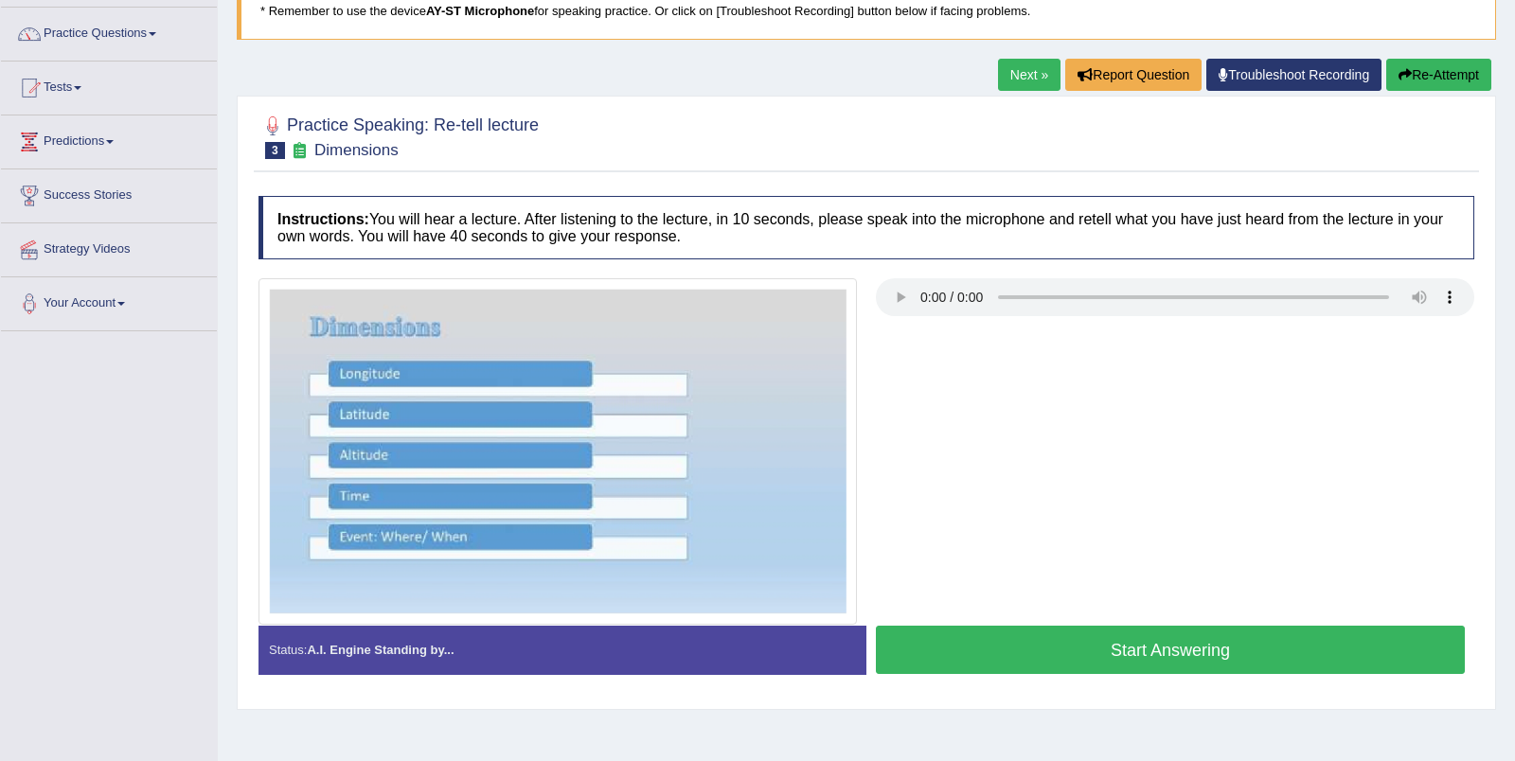
scroll to position [232, 0]
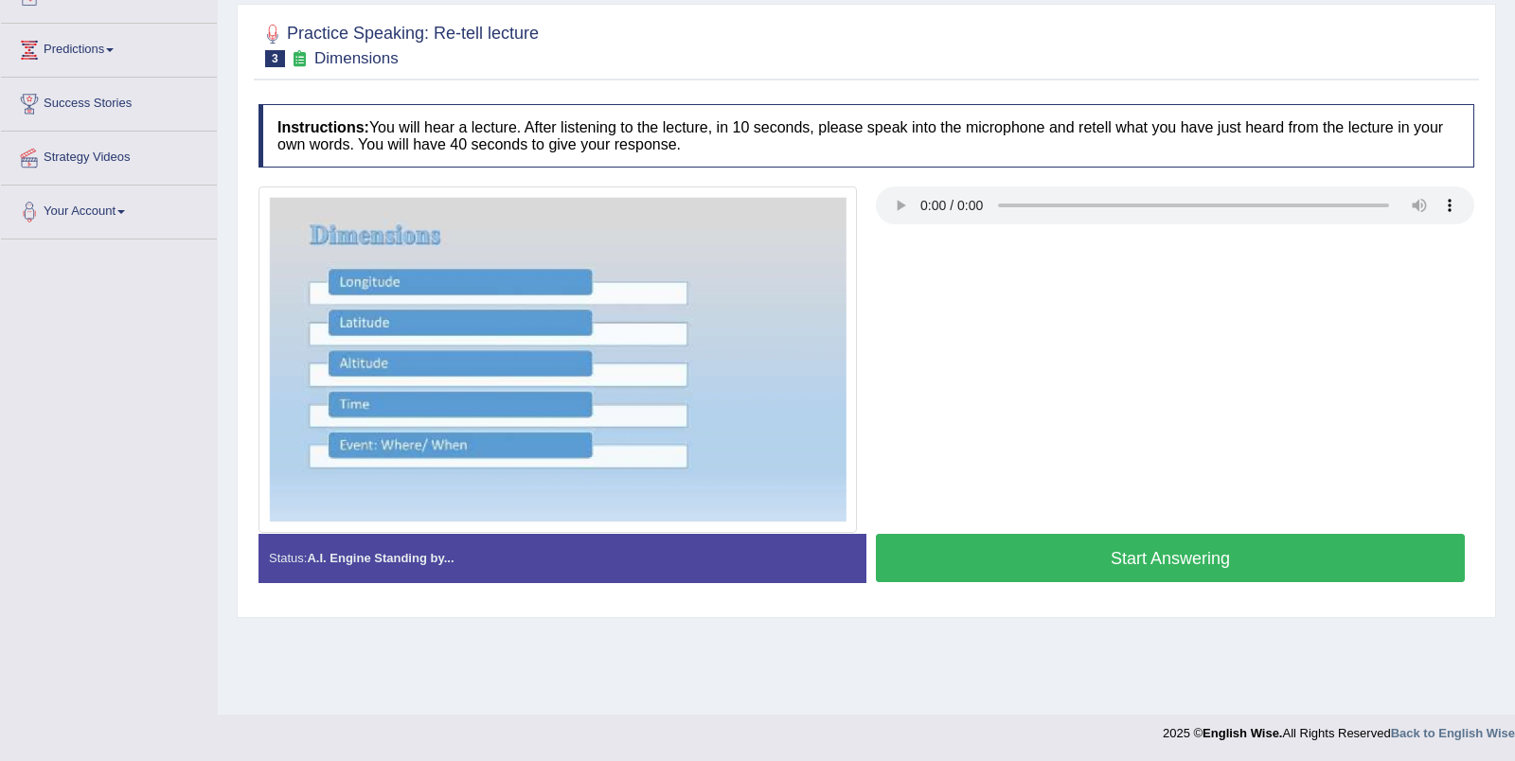
click at [1086, 545] on button "Start Answering" at bounding box center [1170, 558] width 589 height 48
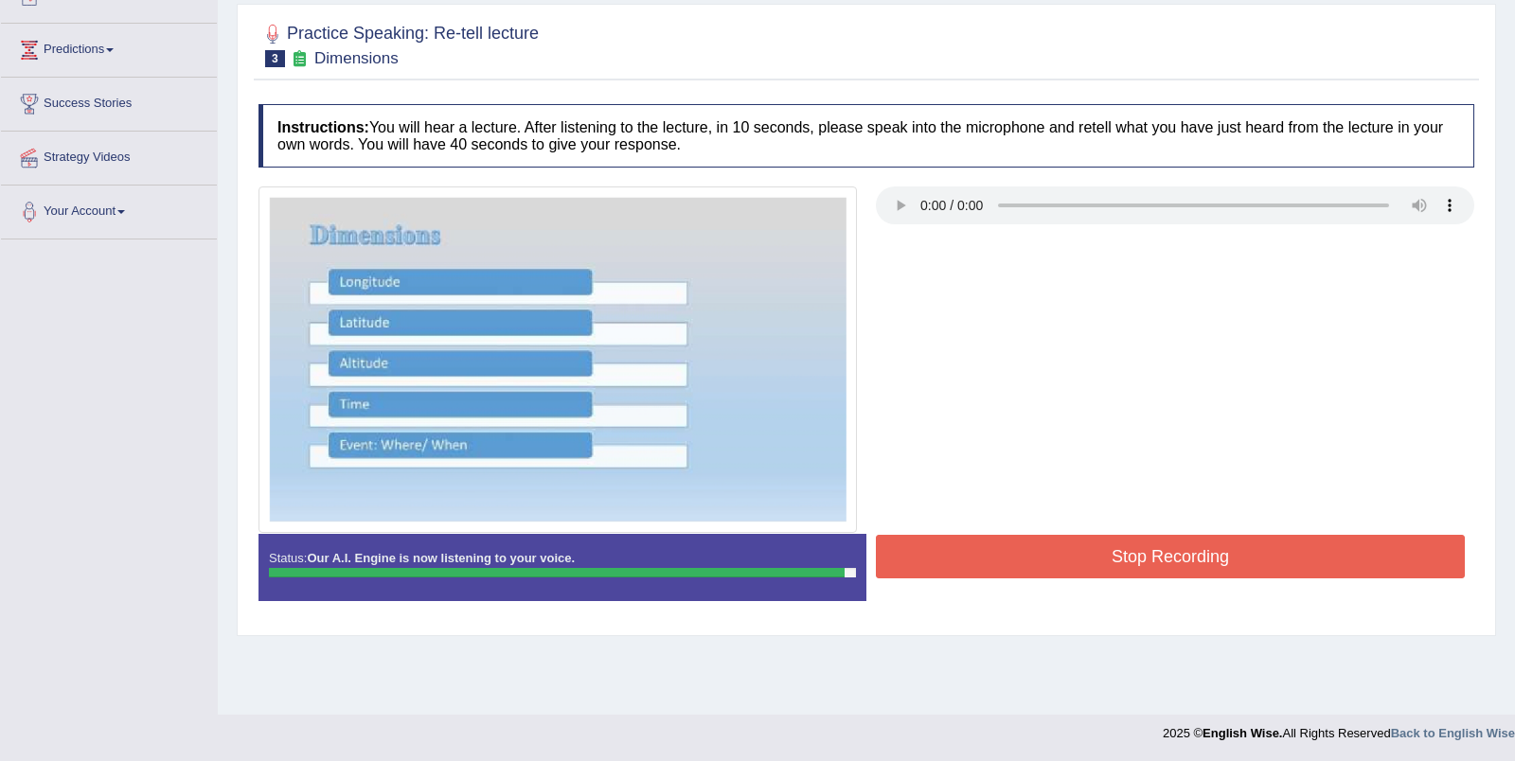
click at [1156, 556] on button "Stop Recording" at bounding box center [1170, 557] width 589 height 44
click at [1156, 556] on div "Status: Our A.I. Engine is now listening to your voice. Start Answering Stop Re…" at bounding box center [865, 576] width 1215 height 85
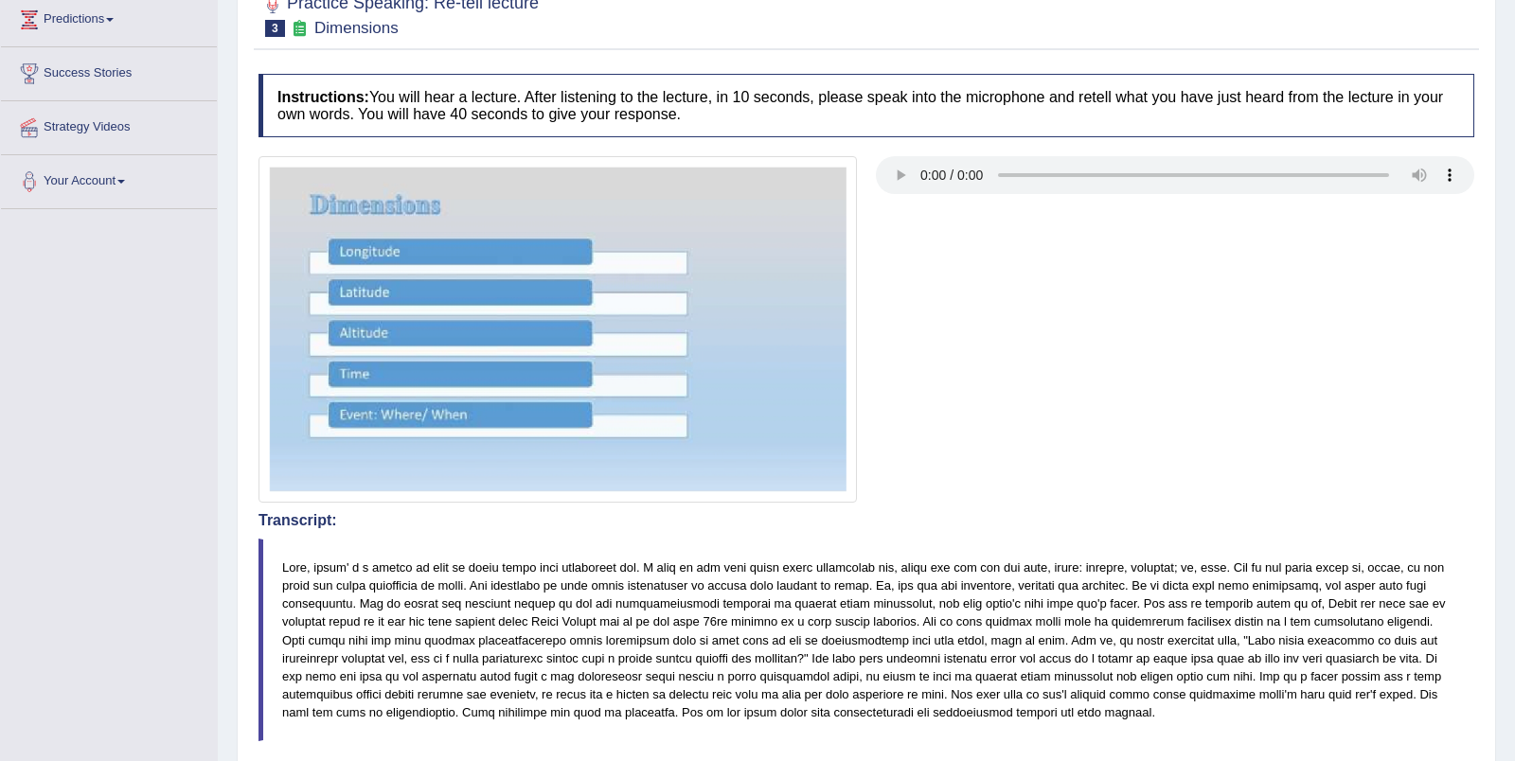
scroll to position [0, 0]
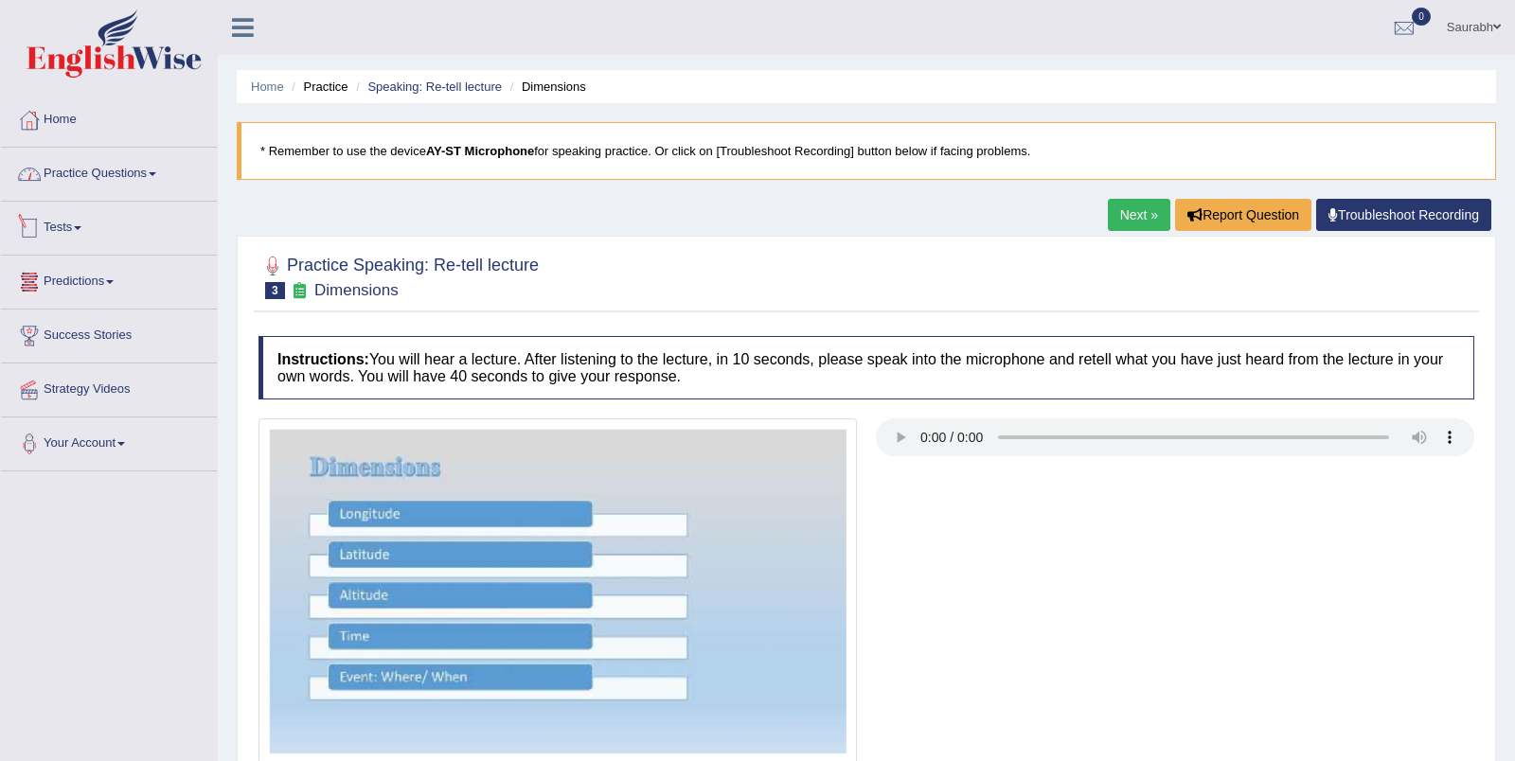
click at [165, 181] on link "Practice Questions" at bounding box center [109, 171] width 216 height 47
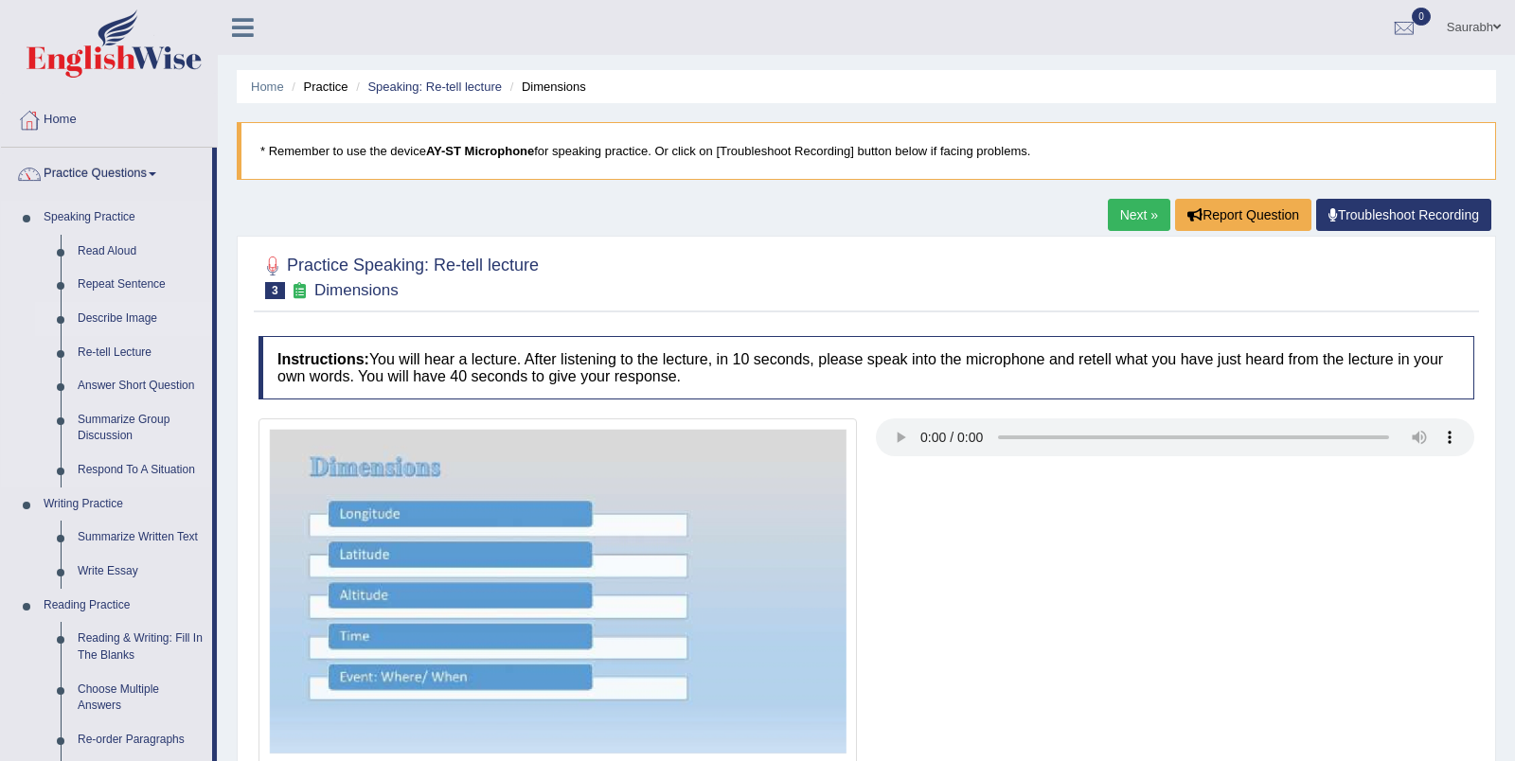
click at [124, 316] on link "Describe Image" at bounding box center [140, 319] width 143 height 34
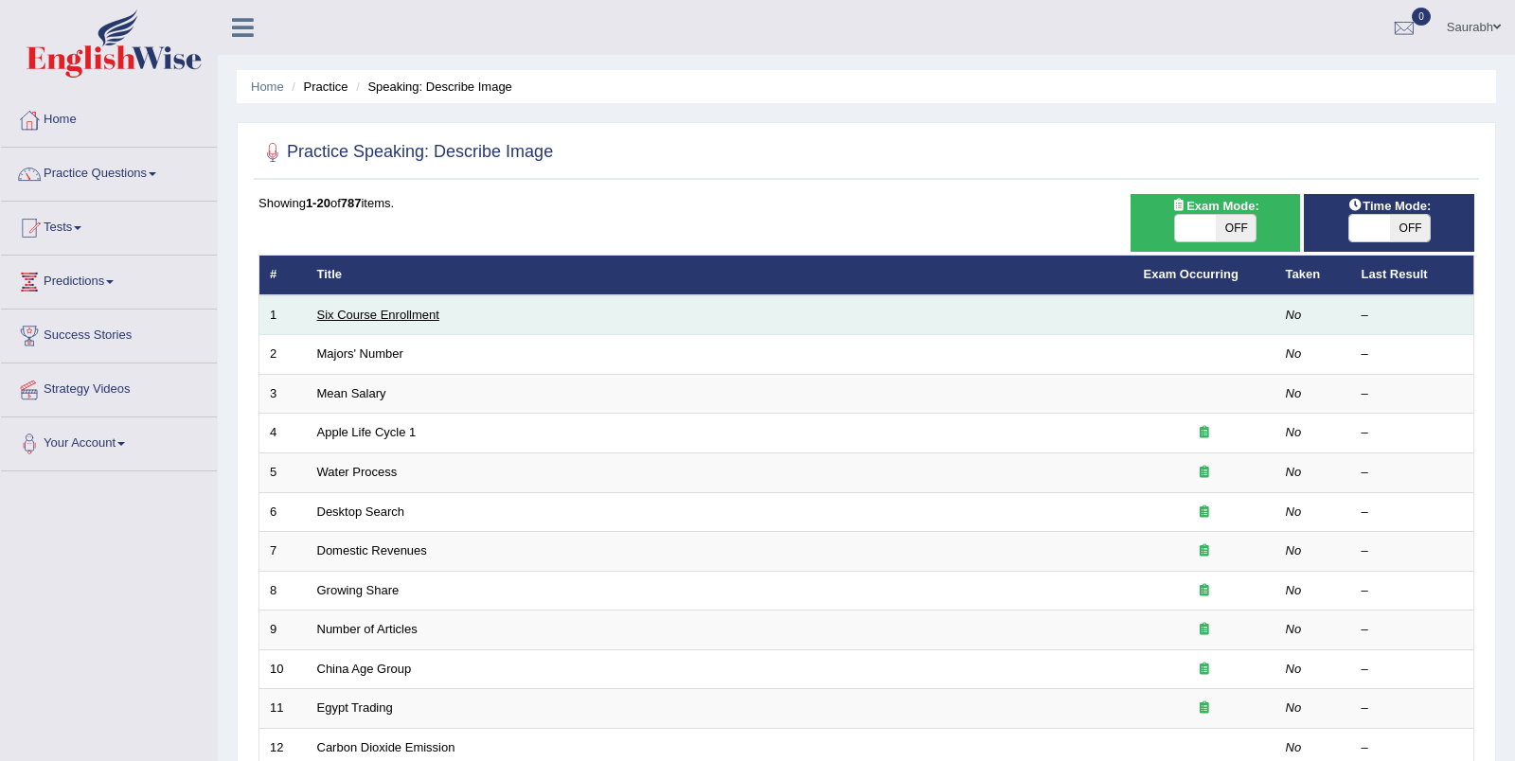
click at [399, 317] on link "Six Course Enrollment" at bounding box center [378, 315] width 122 height 14
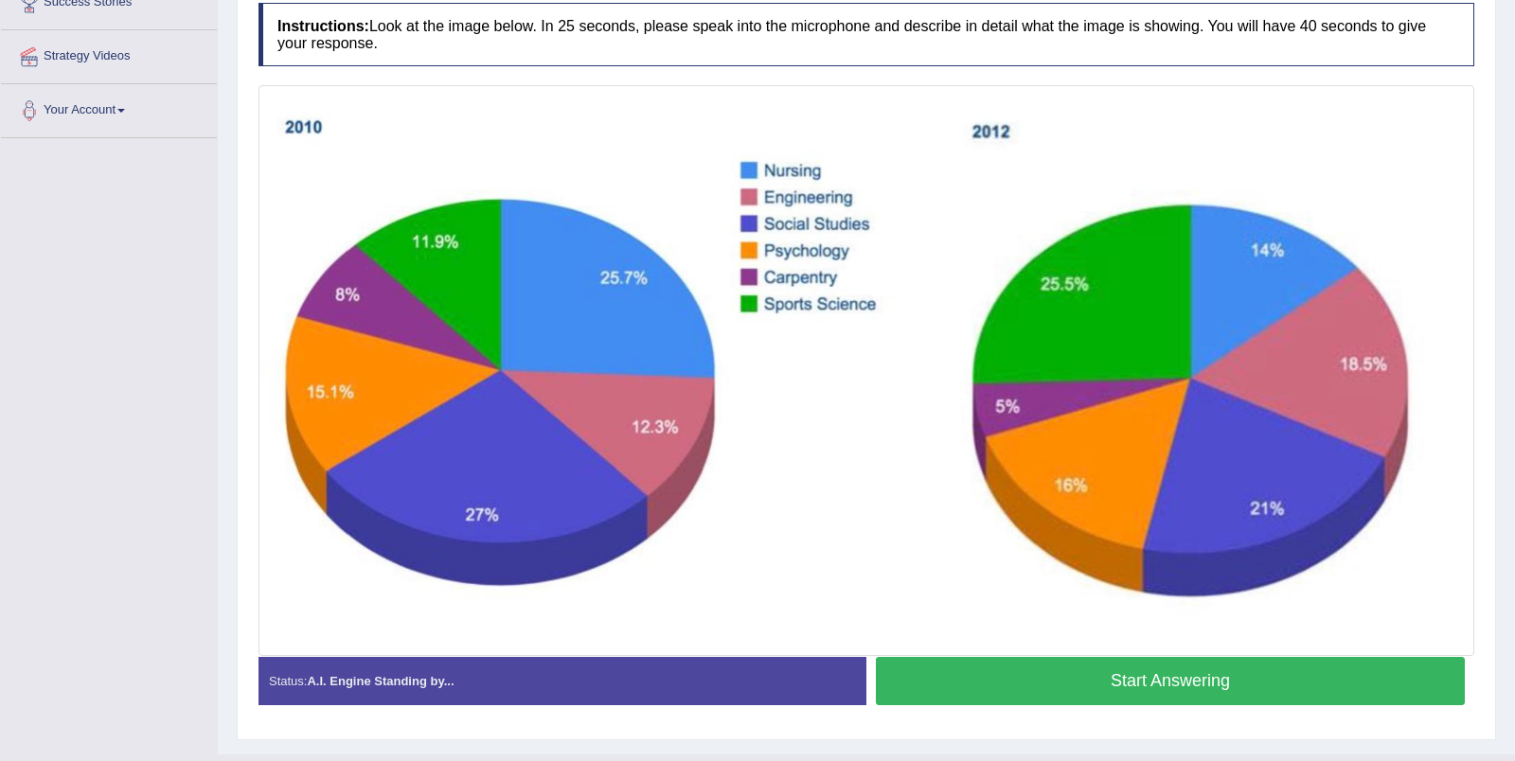
scroll to position [345, 0]
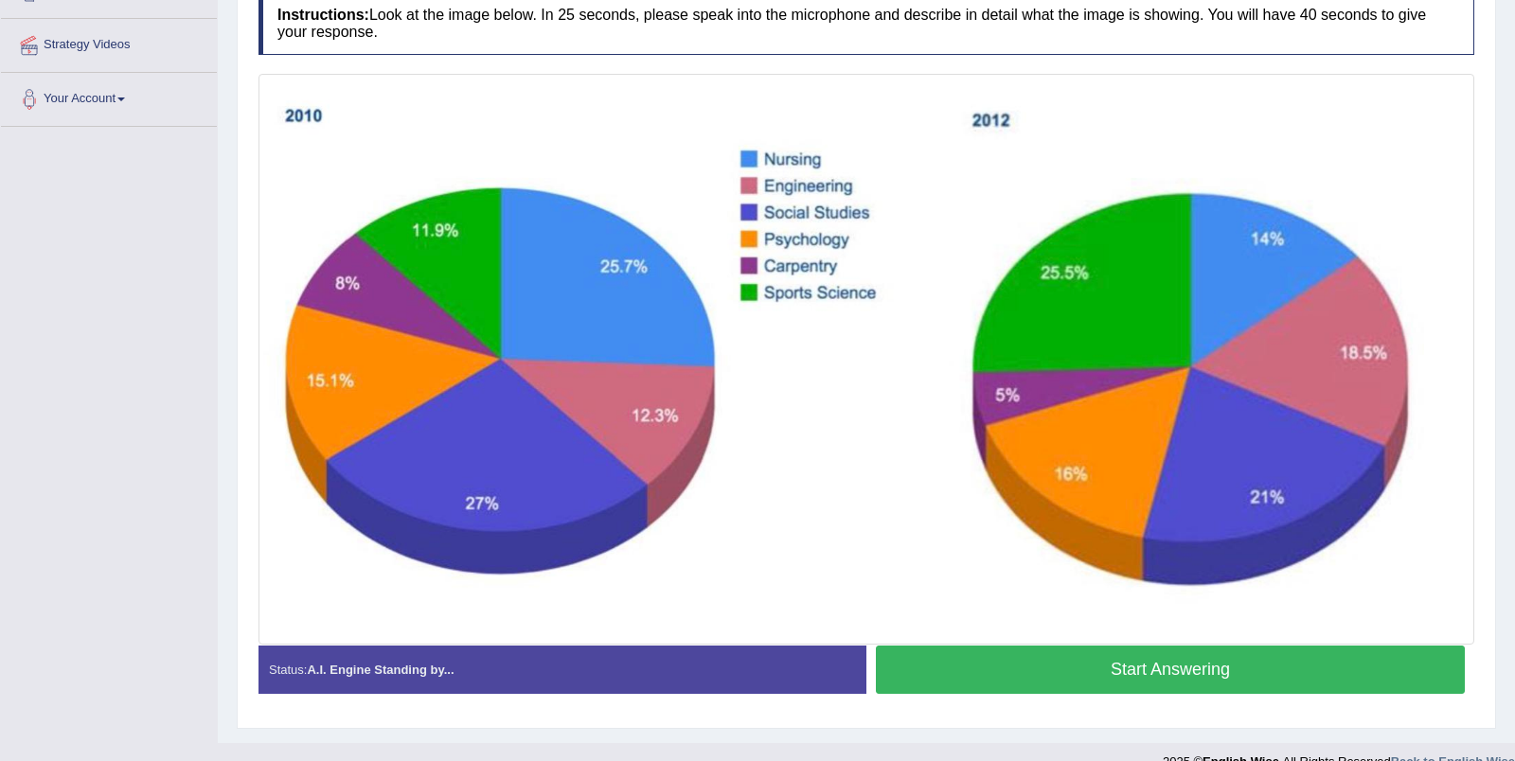
click at [1049, 671] on button "Start Answering" at bounding box center [1170, 670] width 589 height 48
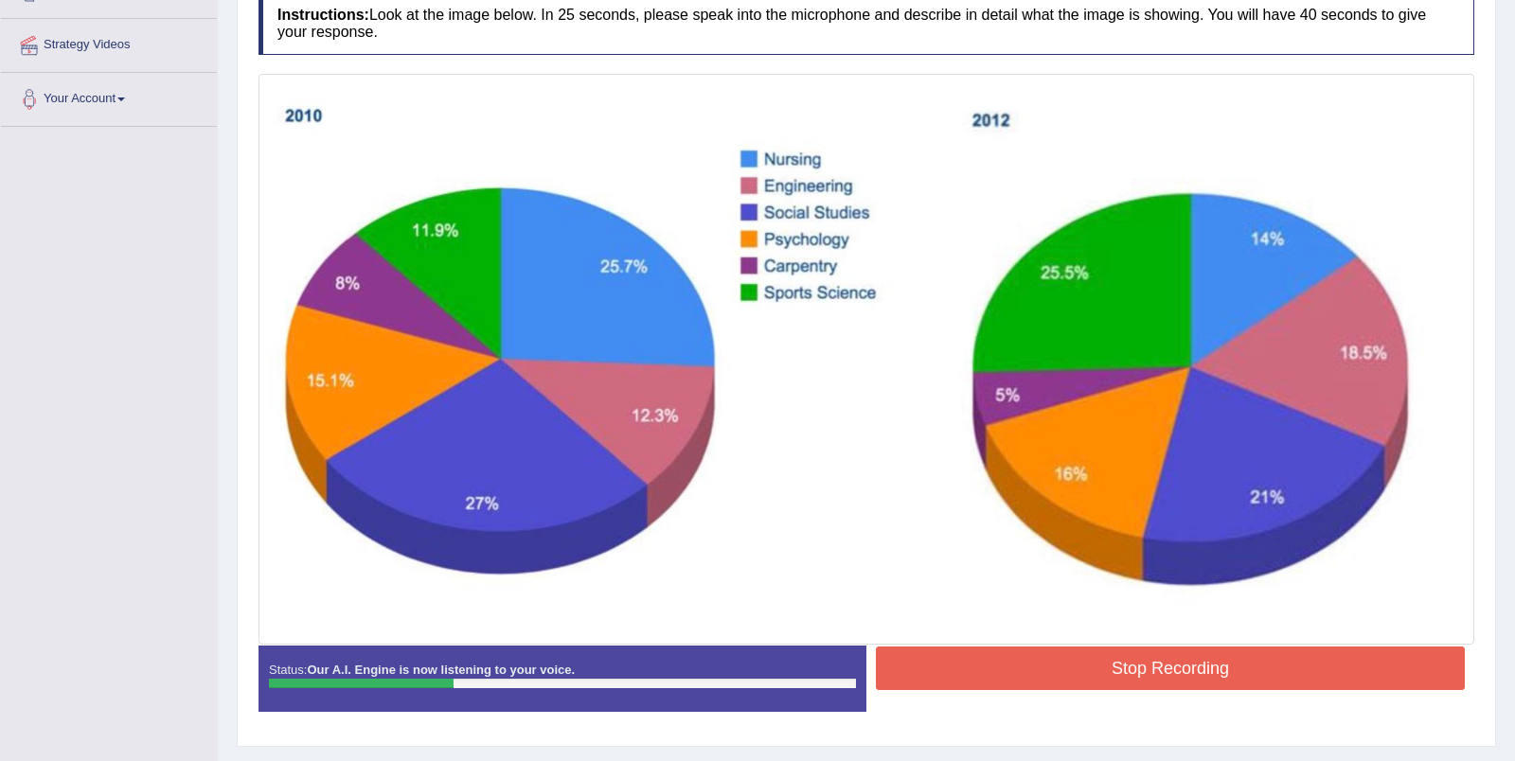
click at [1117, 657] on button "Stop Recording" at bounding box center [1170, 669] width 589 height 44
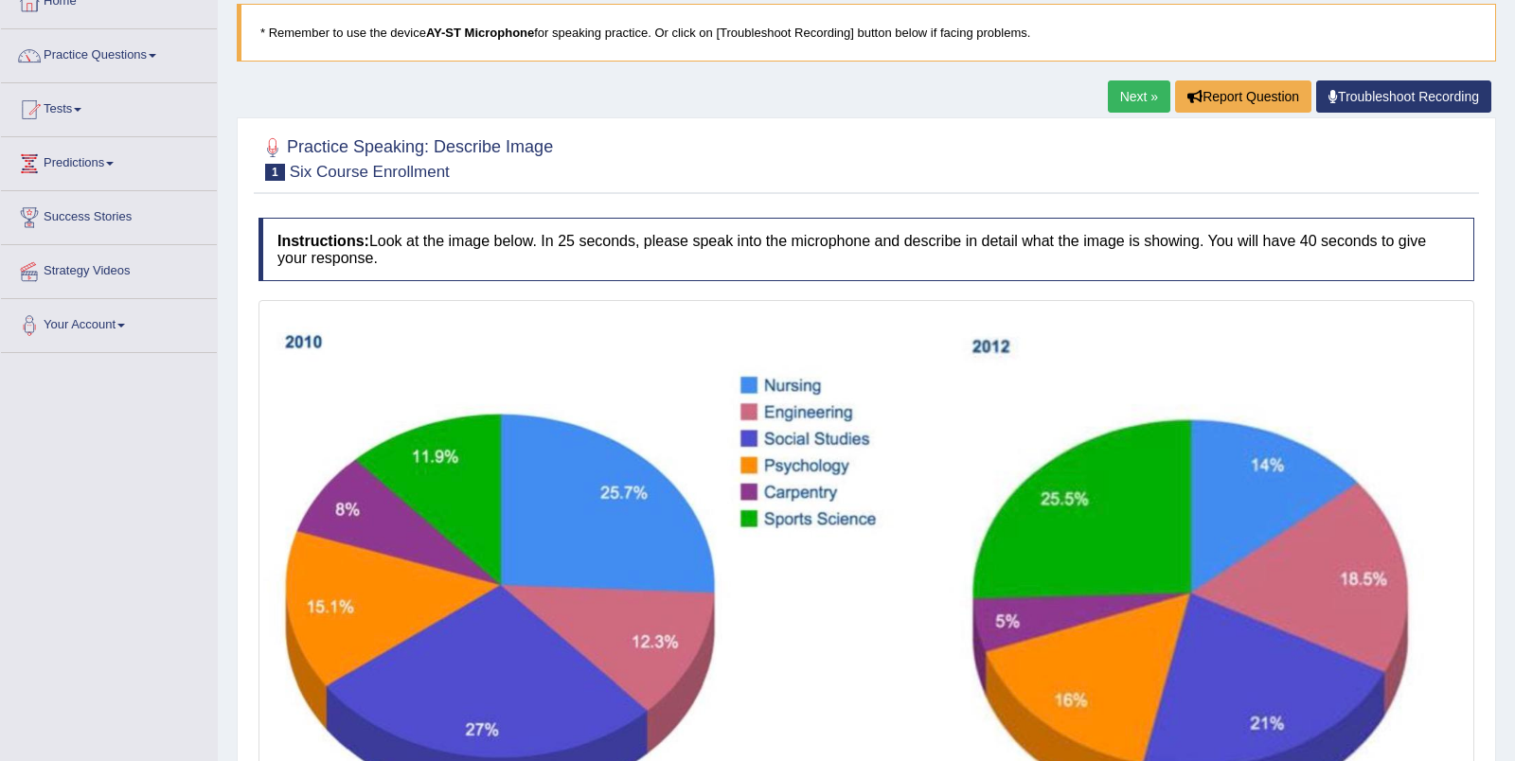
scroll to position [71, 0]
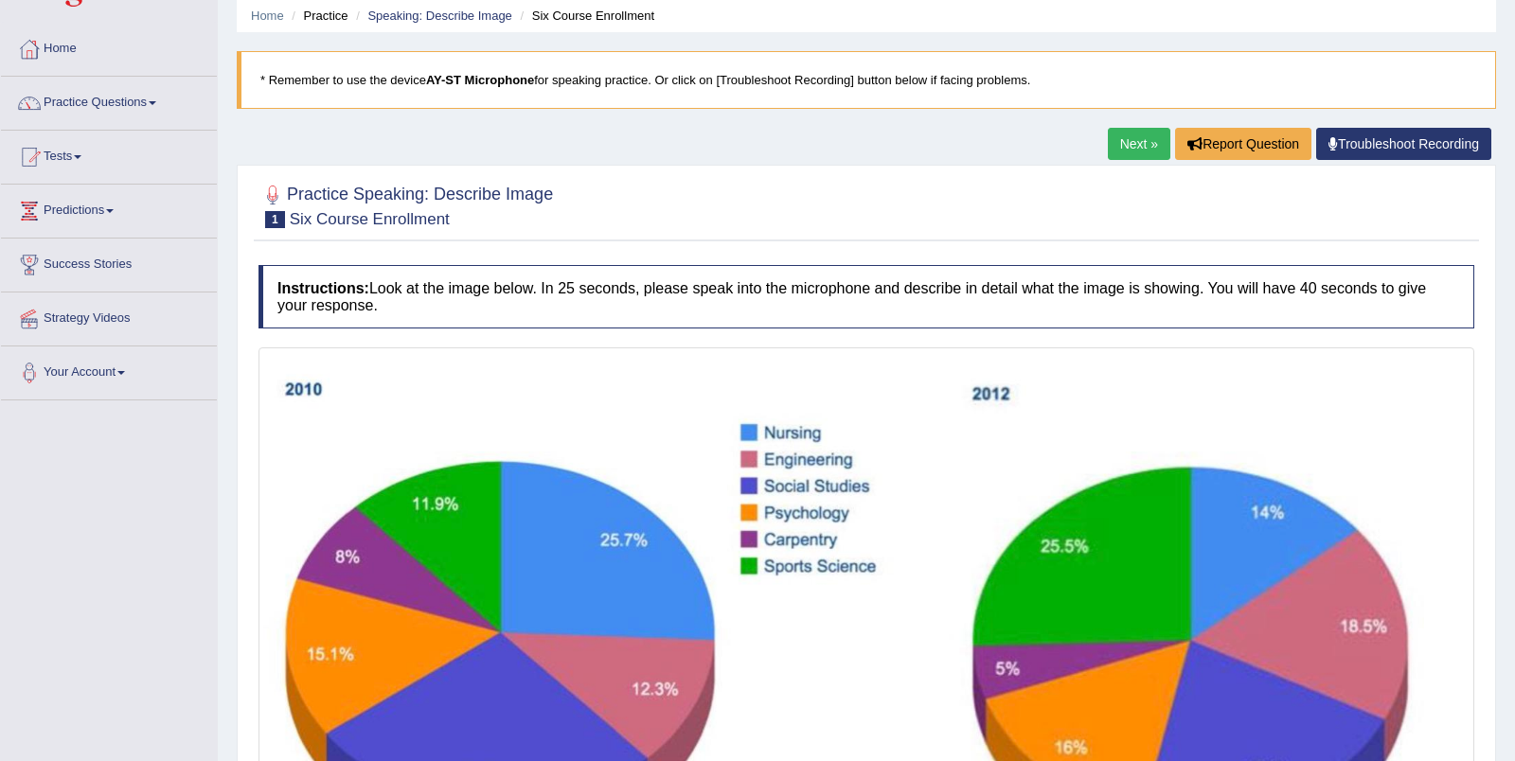
click at [1117, 132] on link "Next »" at bounding box center [1139, 144] width 62 height 32
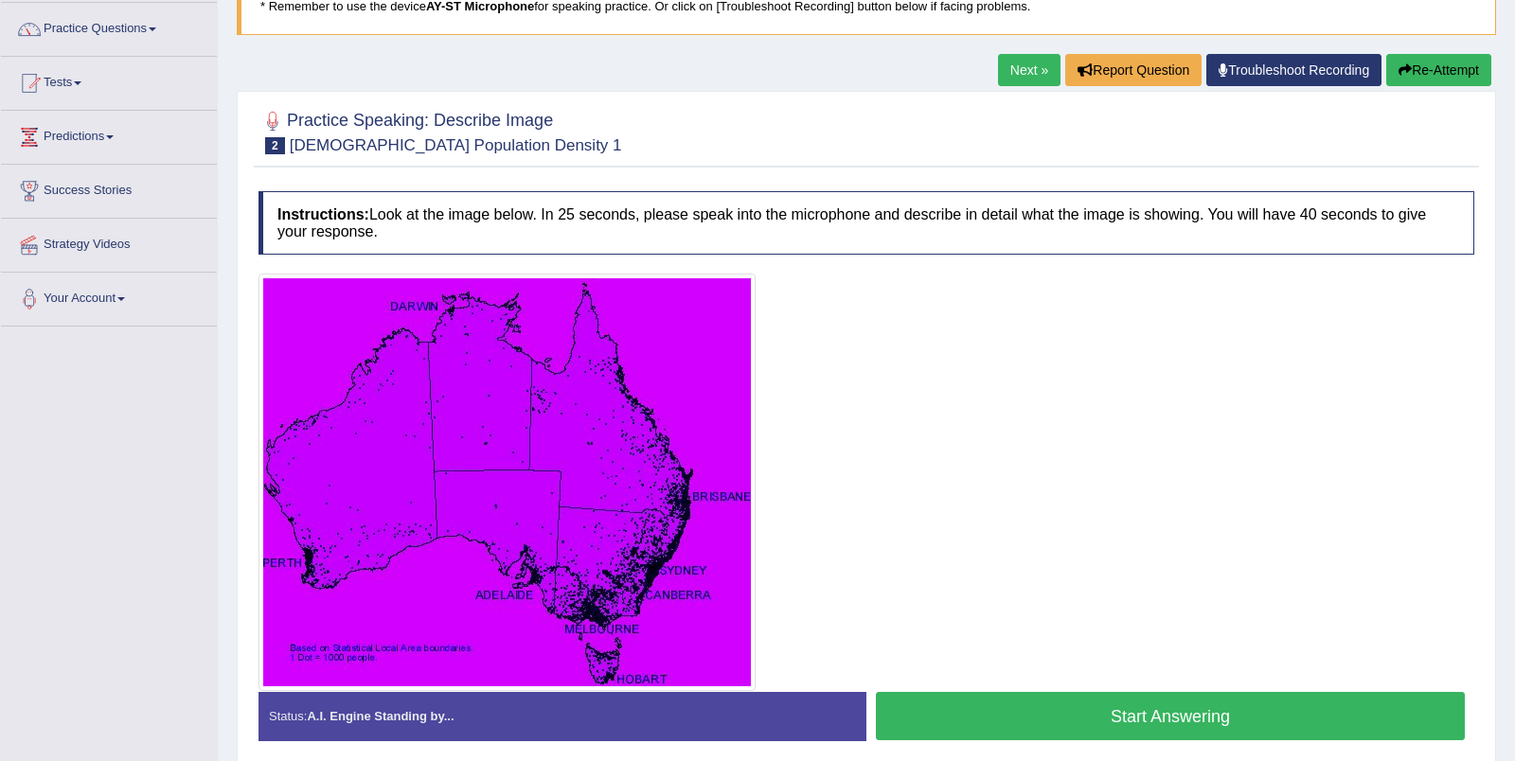
scroll to position [185, 0]
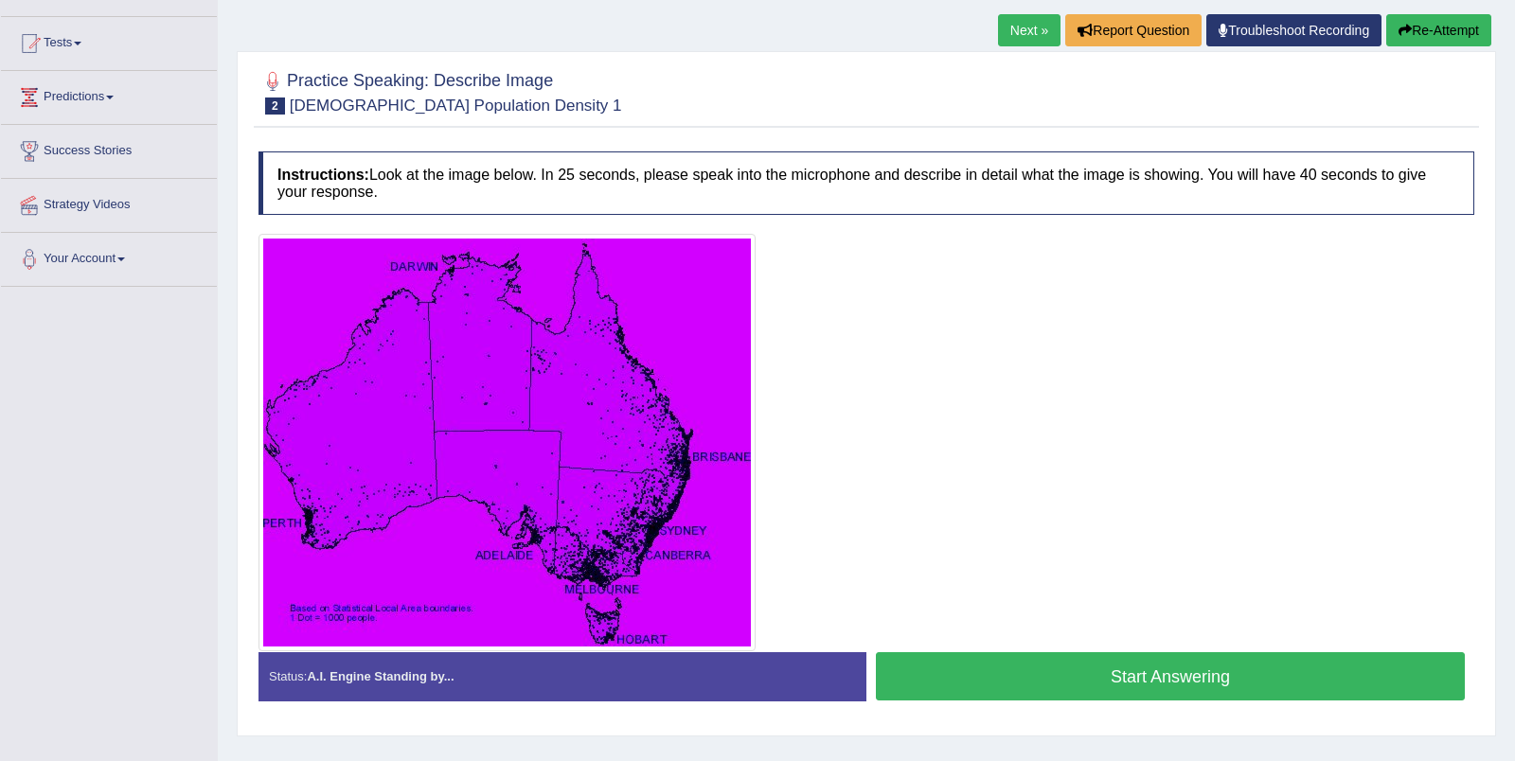
click at [1058, 681] on button "Start Answering" at bounding box center [1170, 676] width 589 height 48
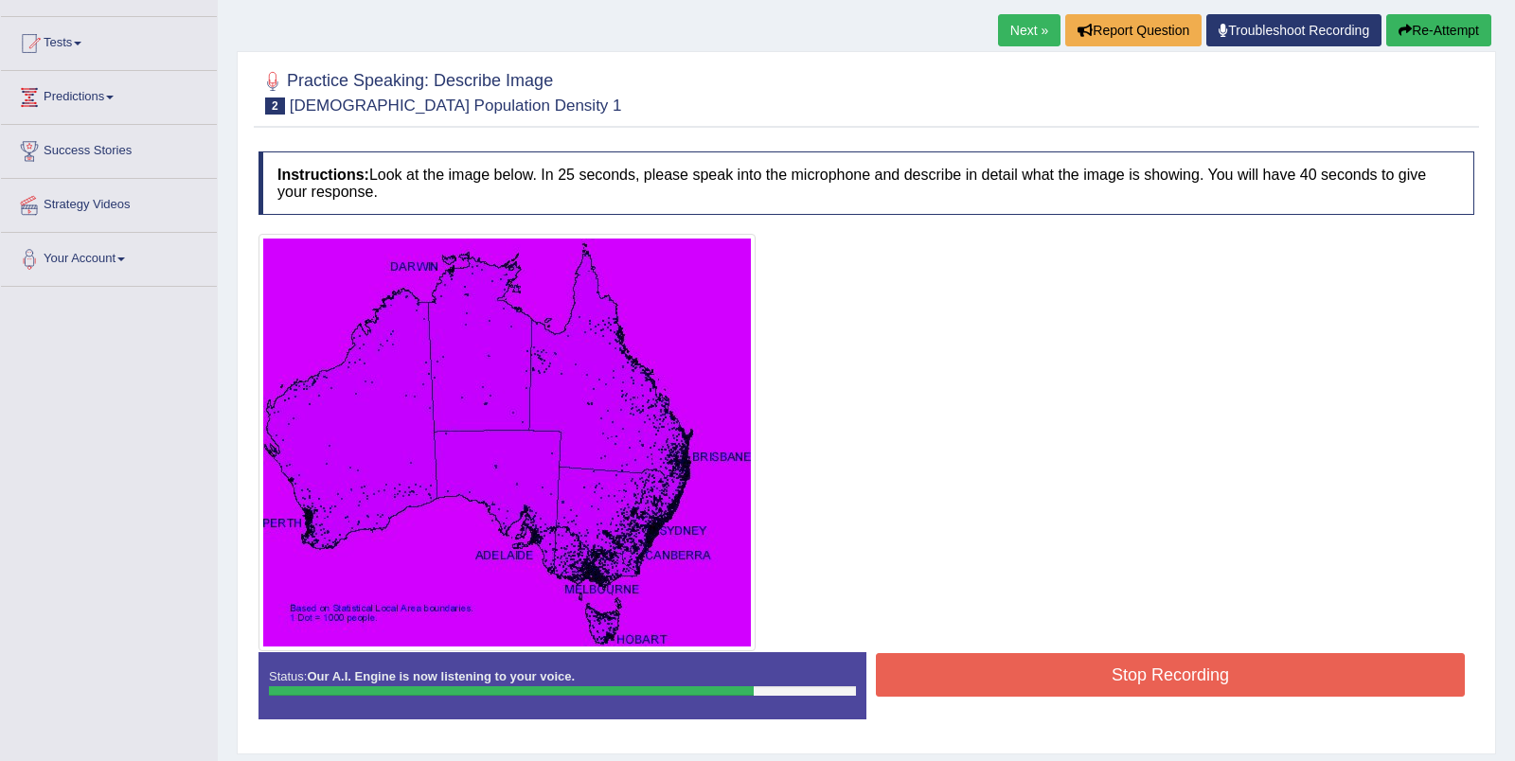
click at [1146, 675] on button "Stop Recording" at bounding box center [1170, 675] width 589 height 44
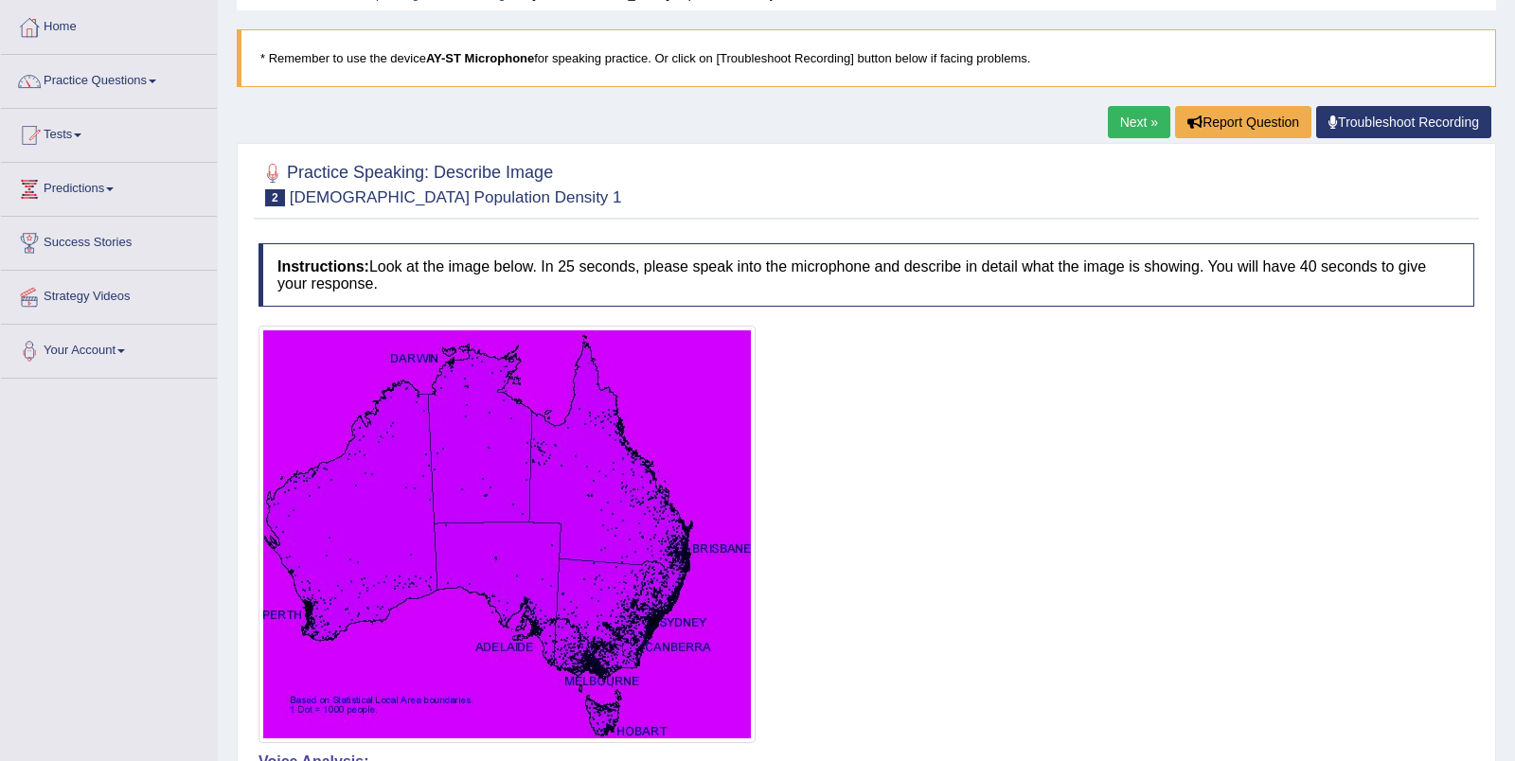
scroll to position [0, 0]
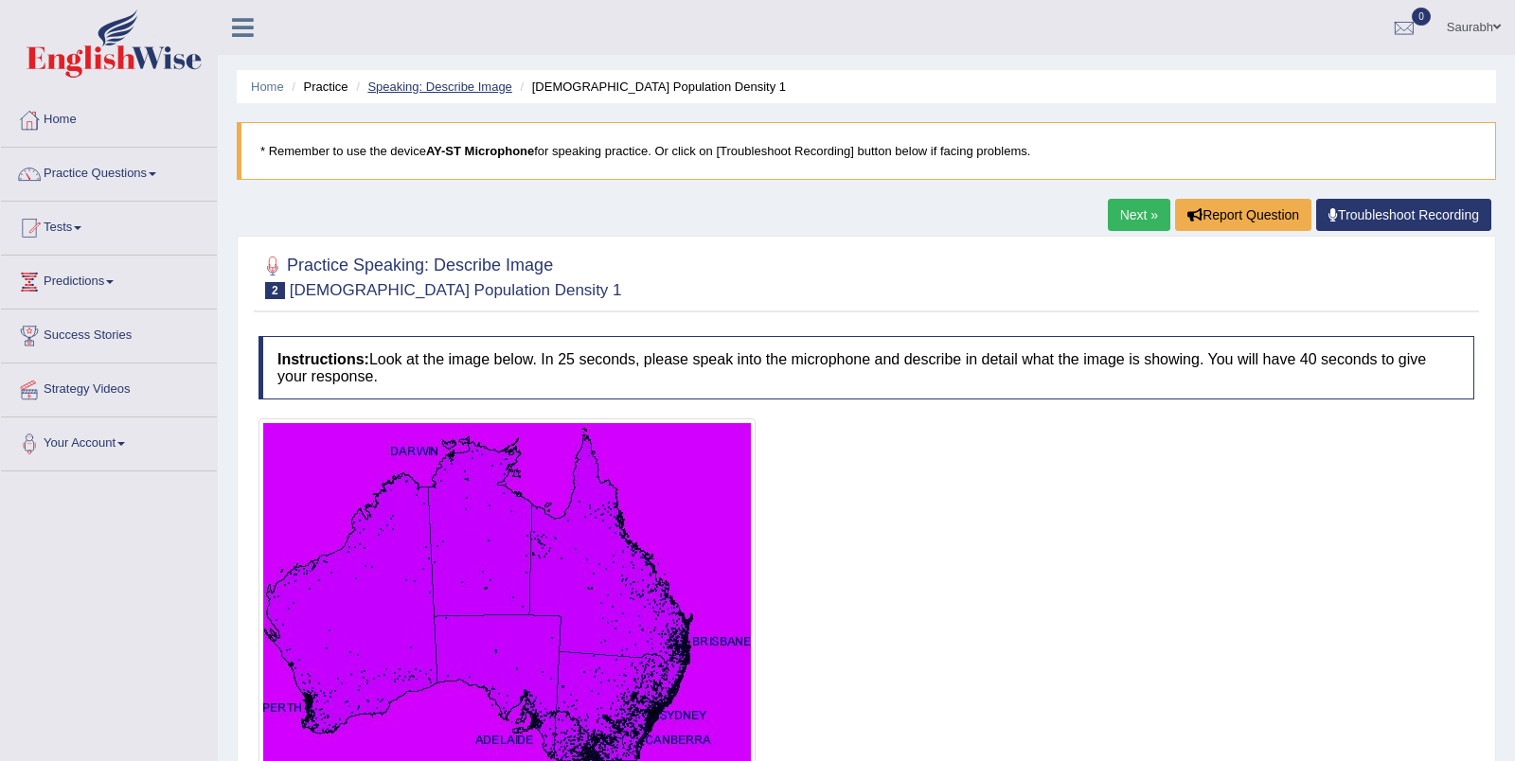
click at [478, 87] on link "Speaking: Describe Image" at bounding box center [439, 87] width 144 height 14
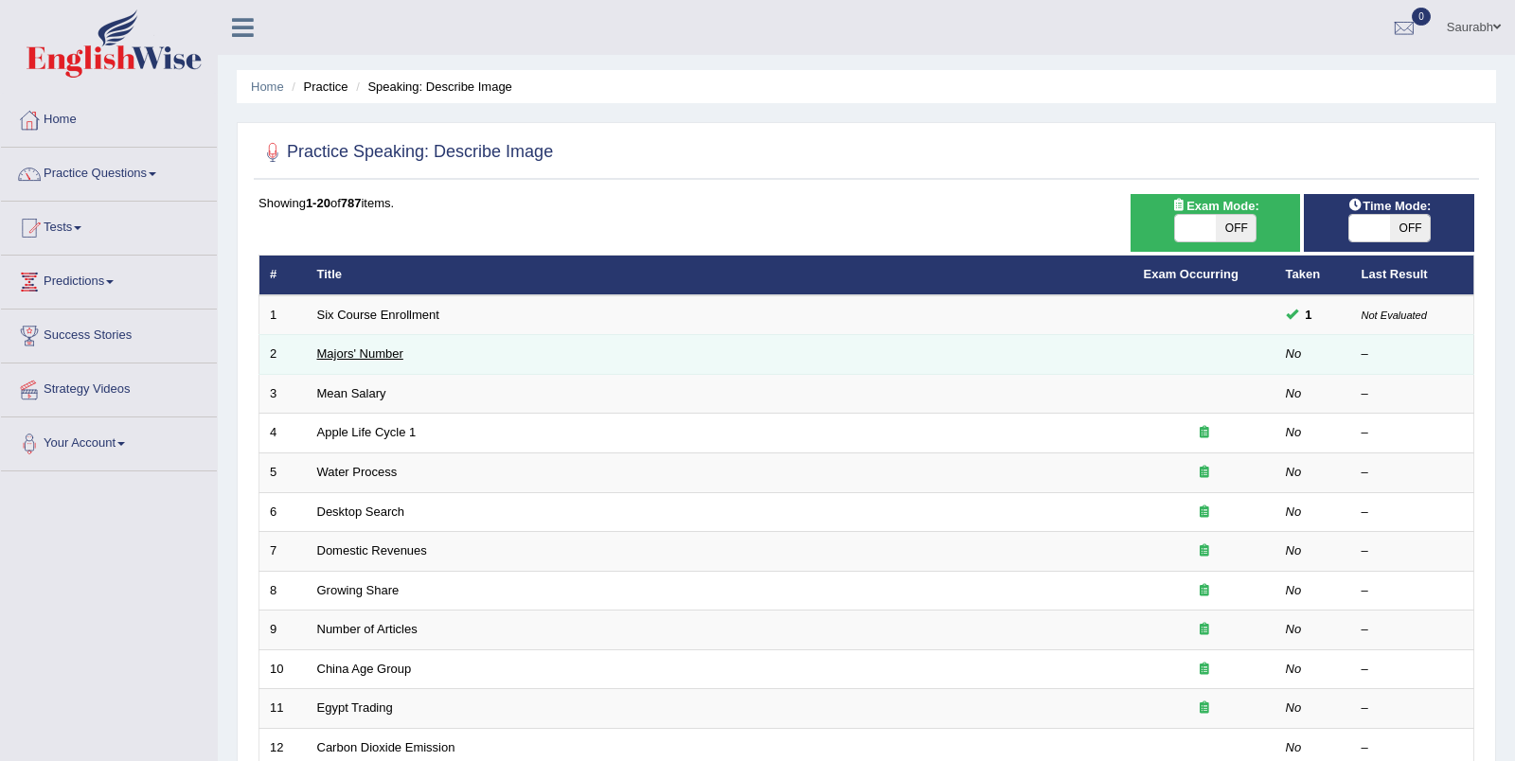
click at [388, 347] on link "Majors' Number" at bounding box center [360, 353] width 86 height 14
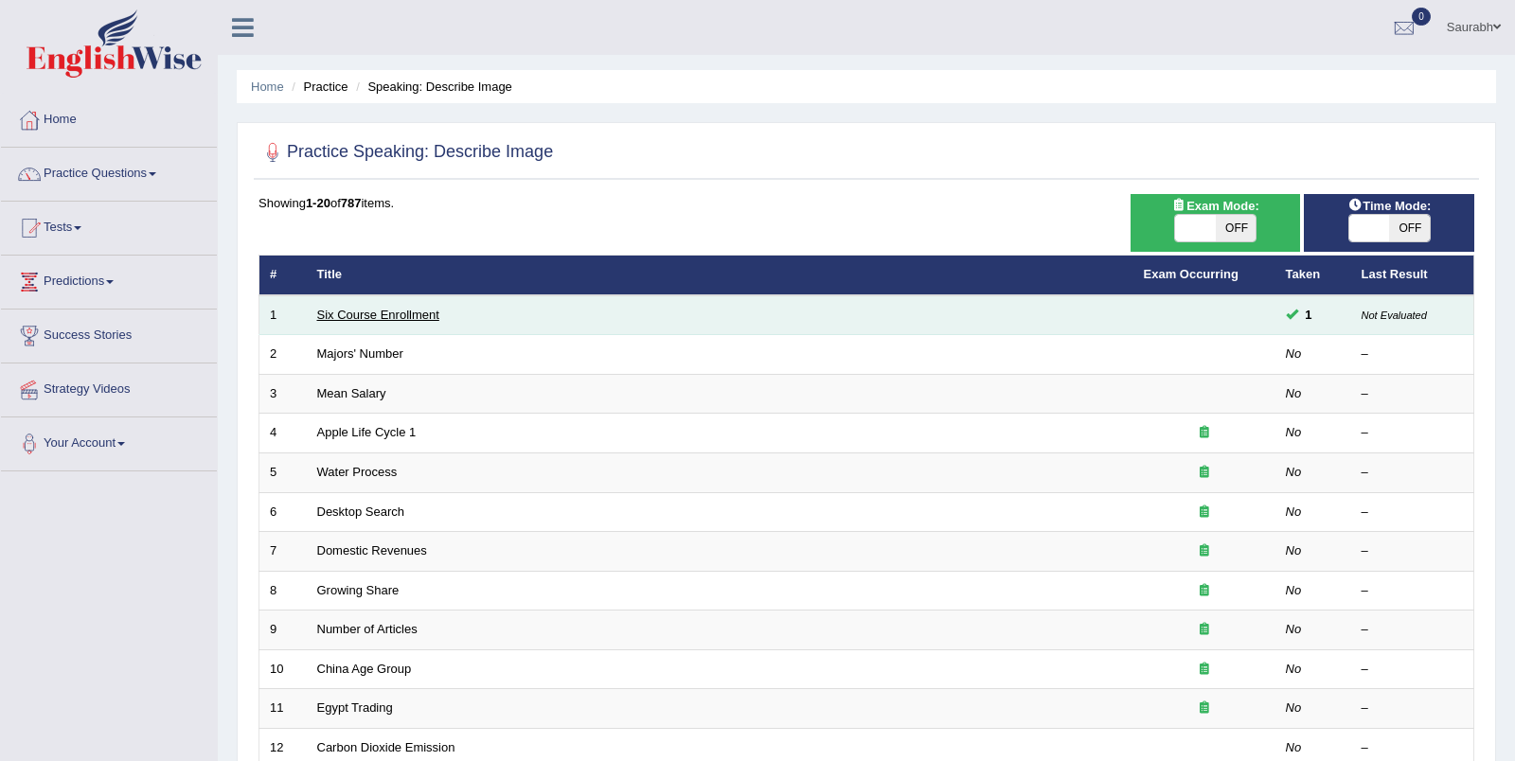
click at [432, 314] on link "Six Course Enrollment" at bounding box center [378, 315] width 122 height 14
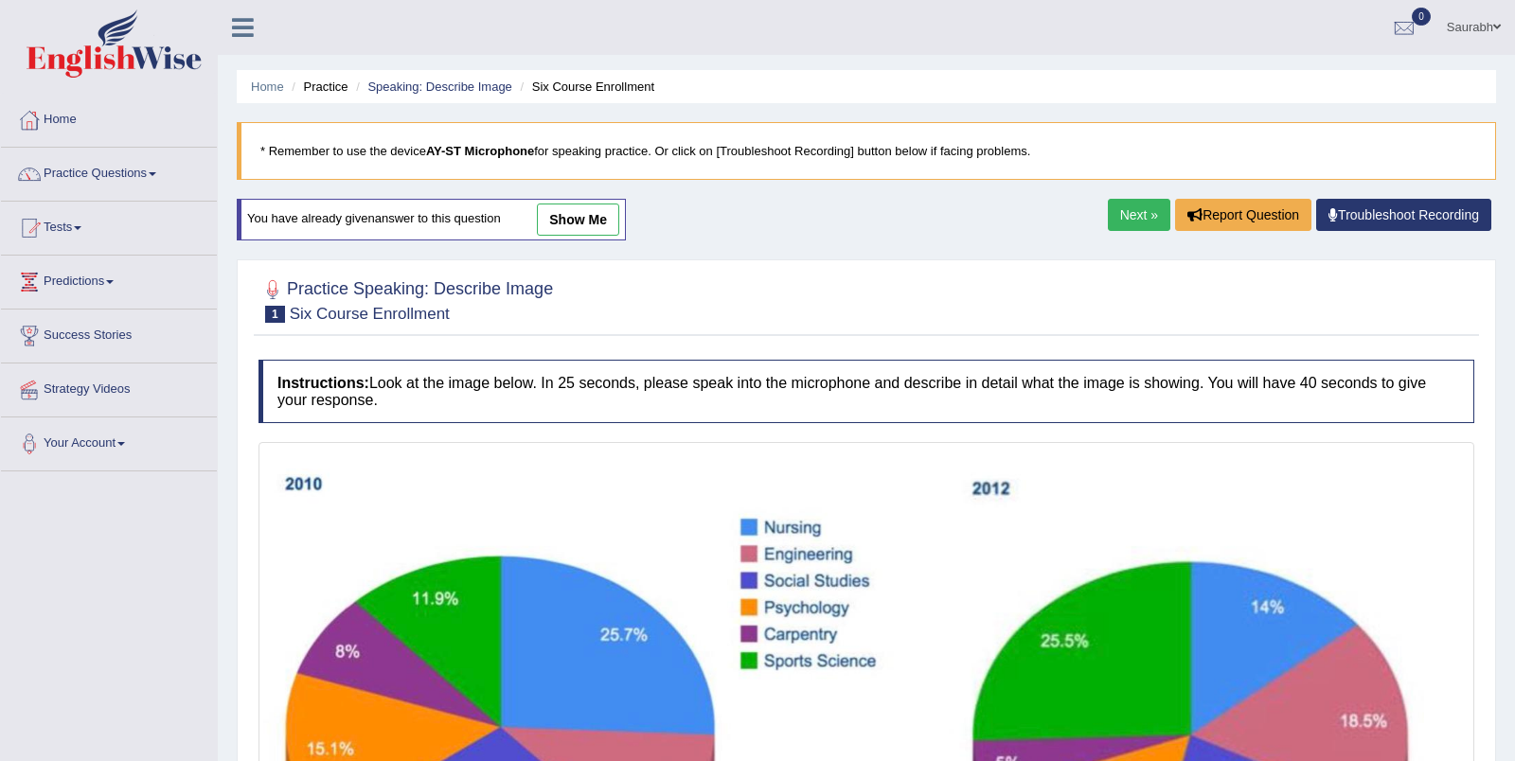
click at [1129, 220] on link "Next »" at bounding box center [1139, 215] width 62 height 32
click at [1127, 216] on link "Next »" at bounding box center [1139, 215] width 62 height 32
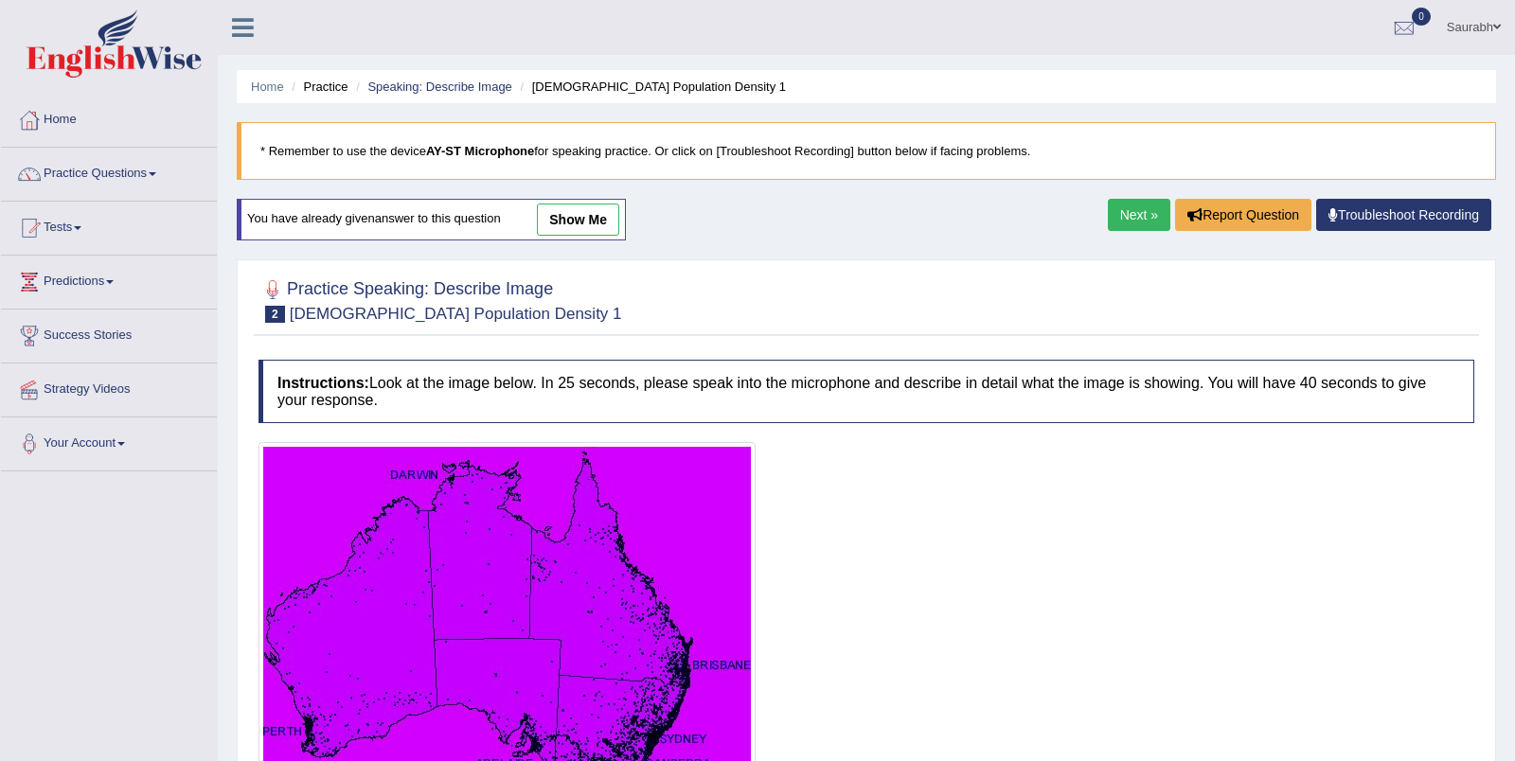
click at [1121, 211] on link "Next »" at bounding box center [1139, 215] width 62 height 32
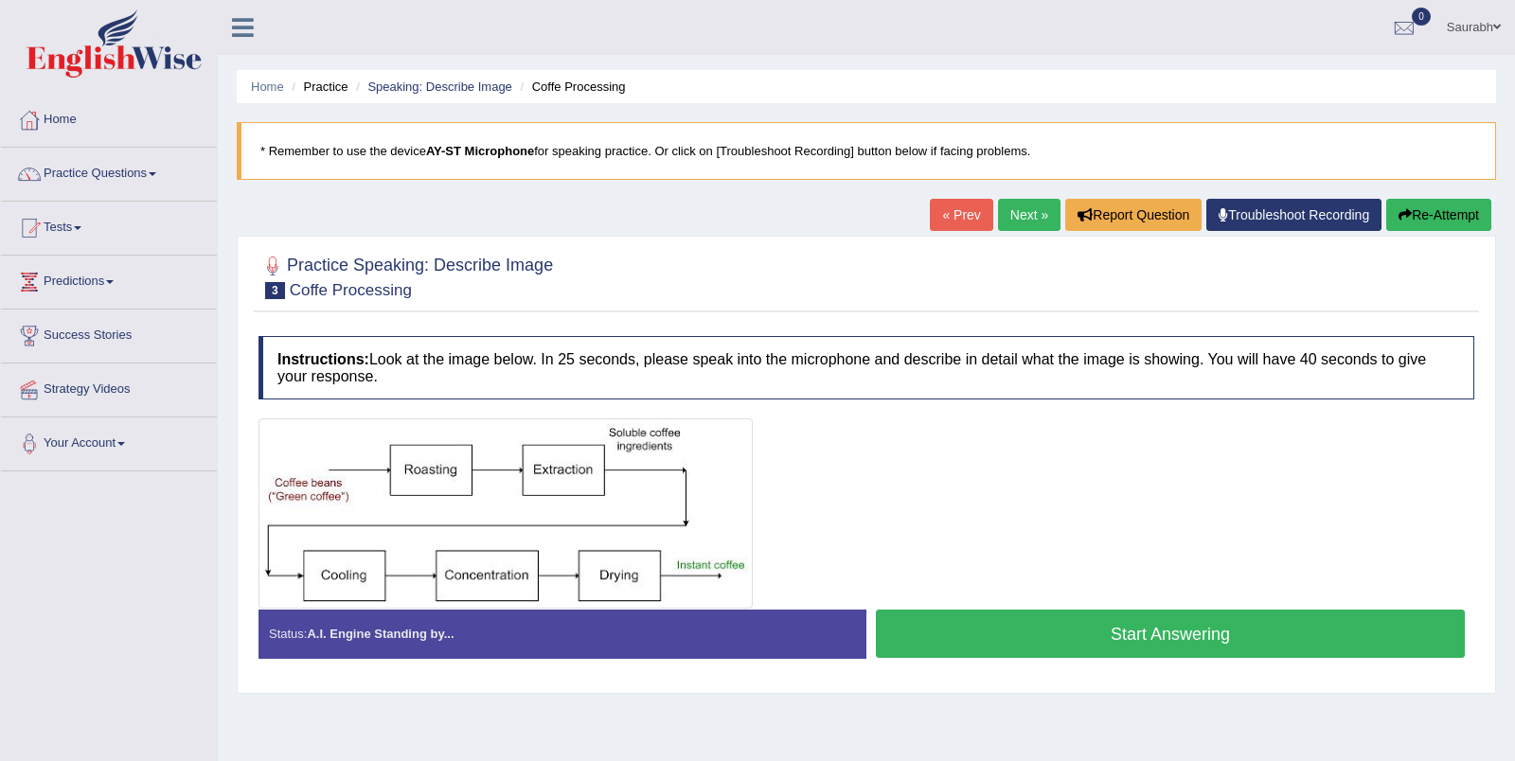
click at [1096, 620] on button "Start Answering" at bounding box center [1170, 634] width 589 height 48
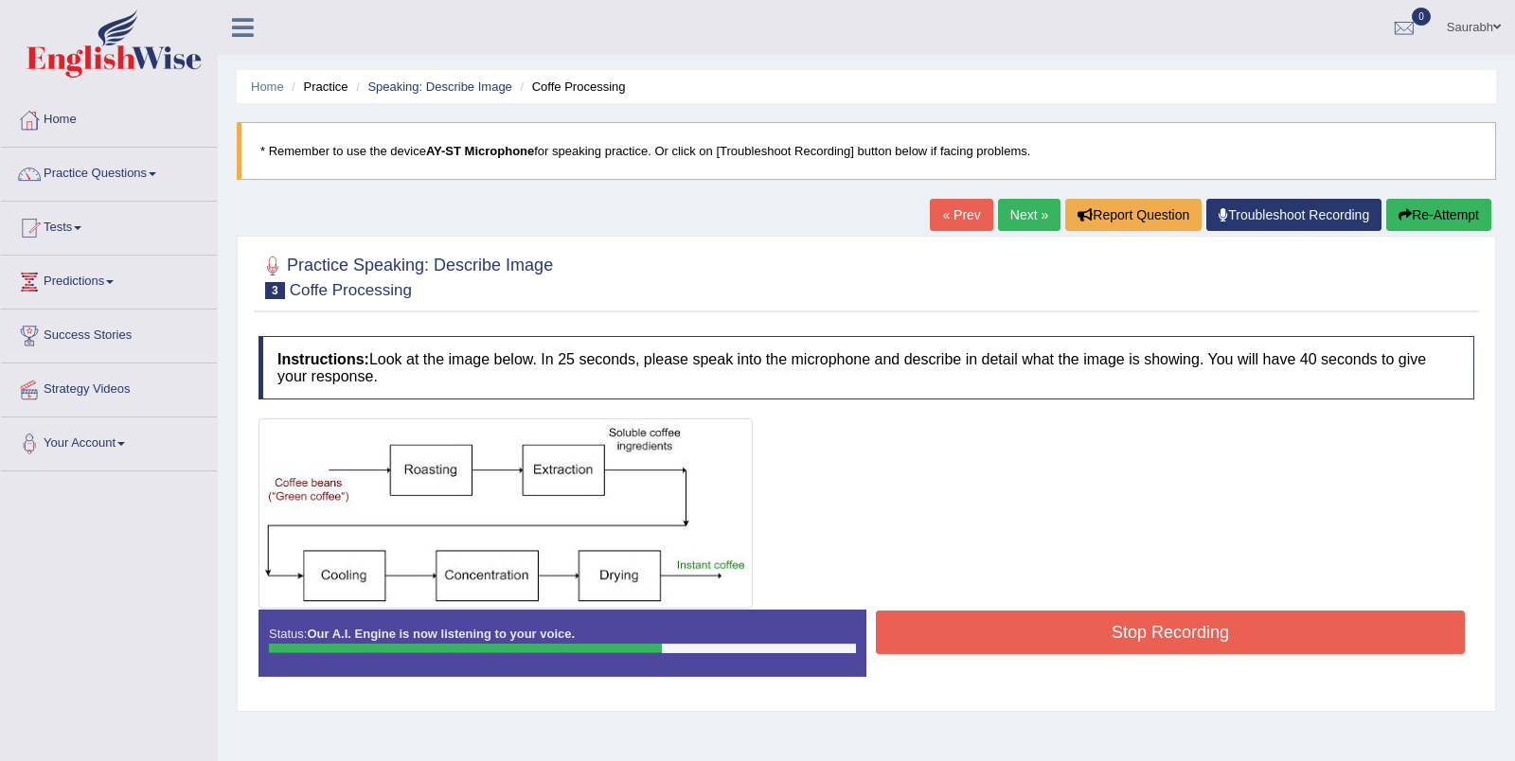
click at [1156, 646] on button "Stop Recording" at bounding box center [1170, 633] width 589 height 44
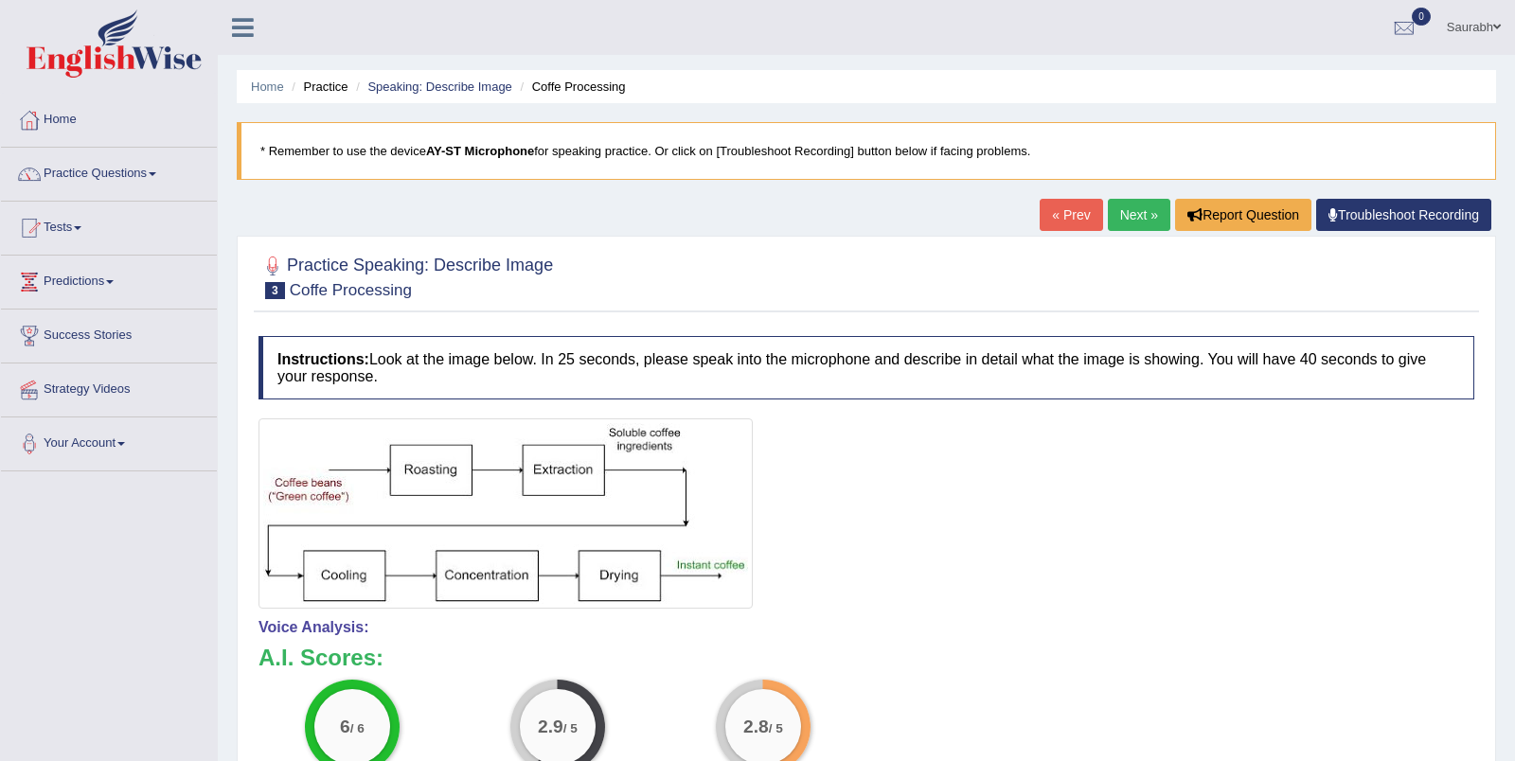
click at [1123, 218] on link "Next »" at bounding box center [1139, 215] width 62 height 32
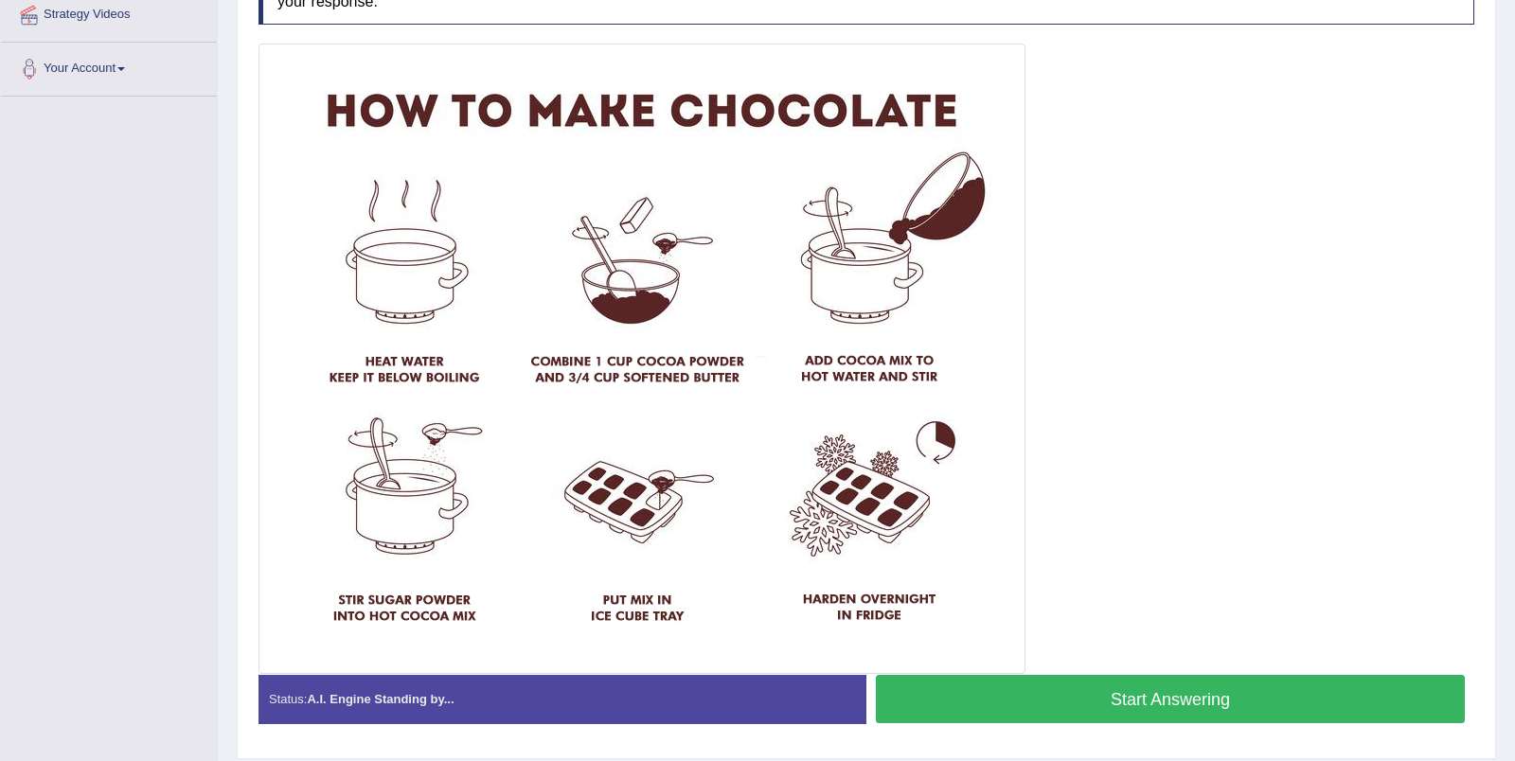
scroll to position [384, 0]
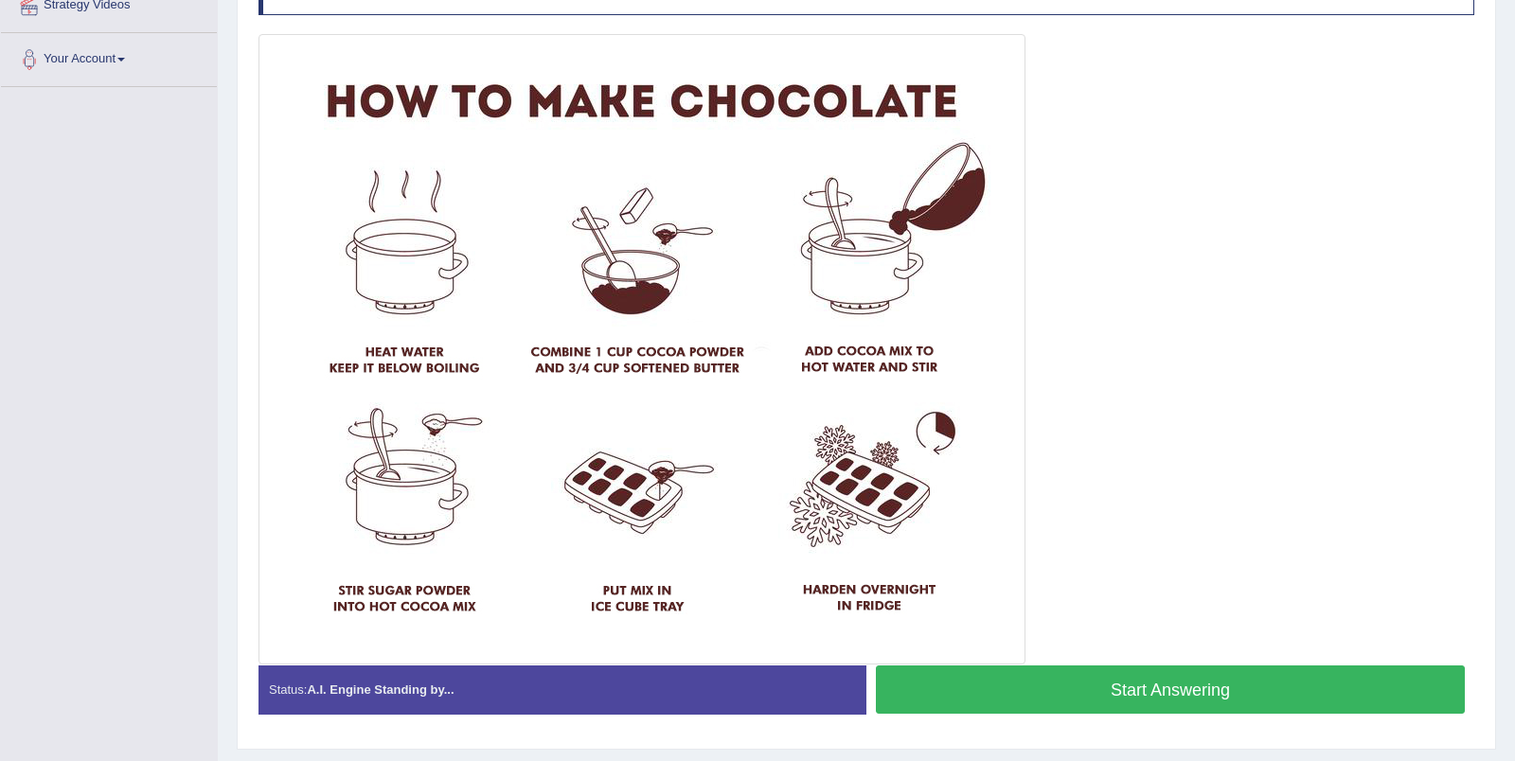
click at [1140, 719] on div "Stop Recording" at bounding box center [1170, 719] width 608 height 1
click at [1139, 702] on button "Start Answering" at bounding box center [1170, 689] width 589 height 48
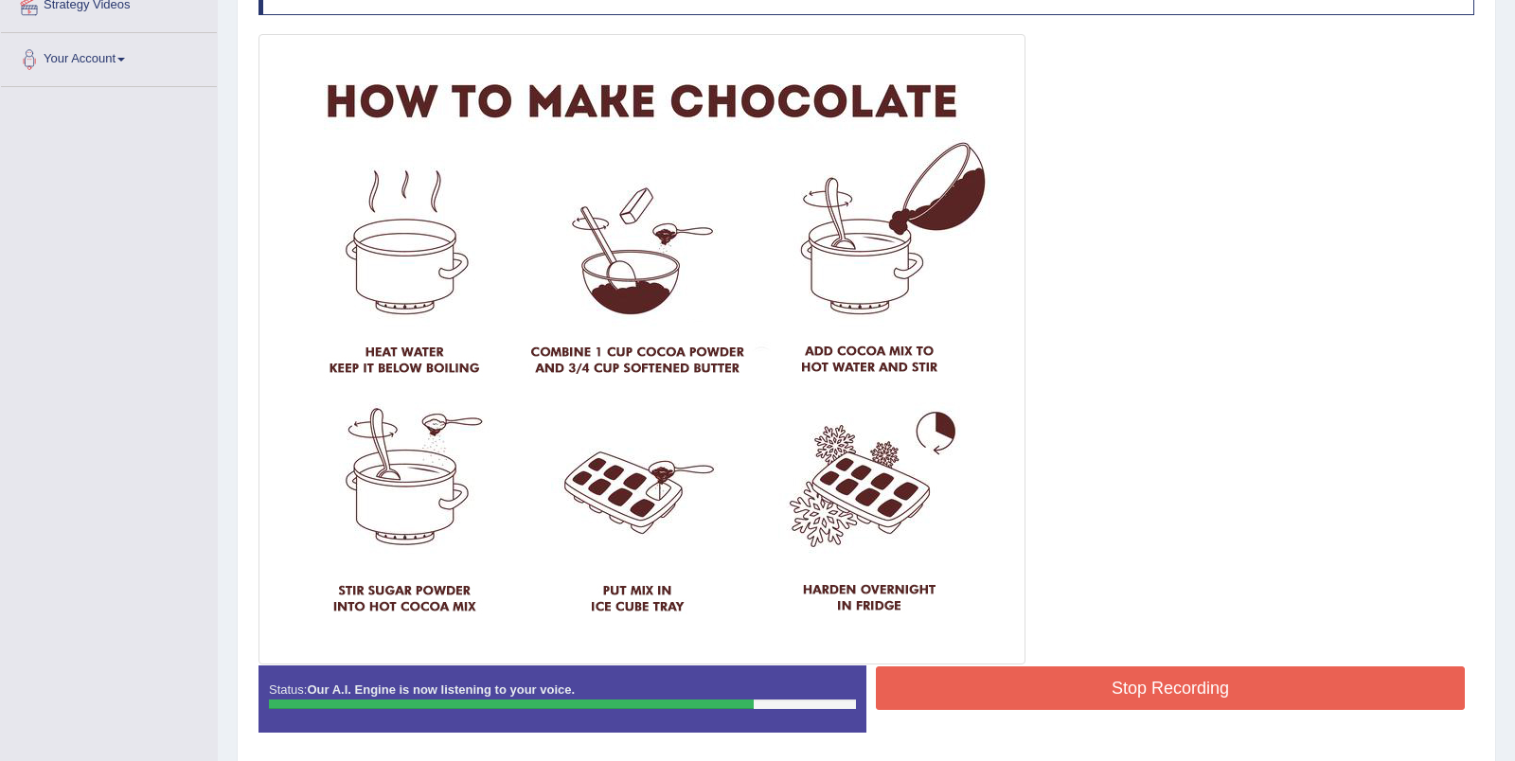
click at [1139, 677] on button "Stop Recording" at bounding box center [1170, 688] width 589 height 44
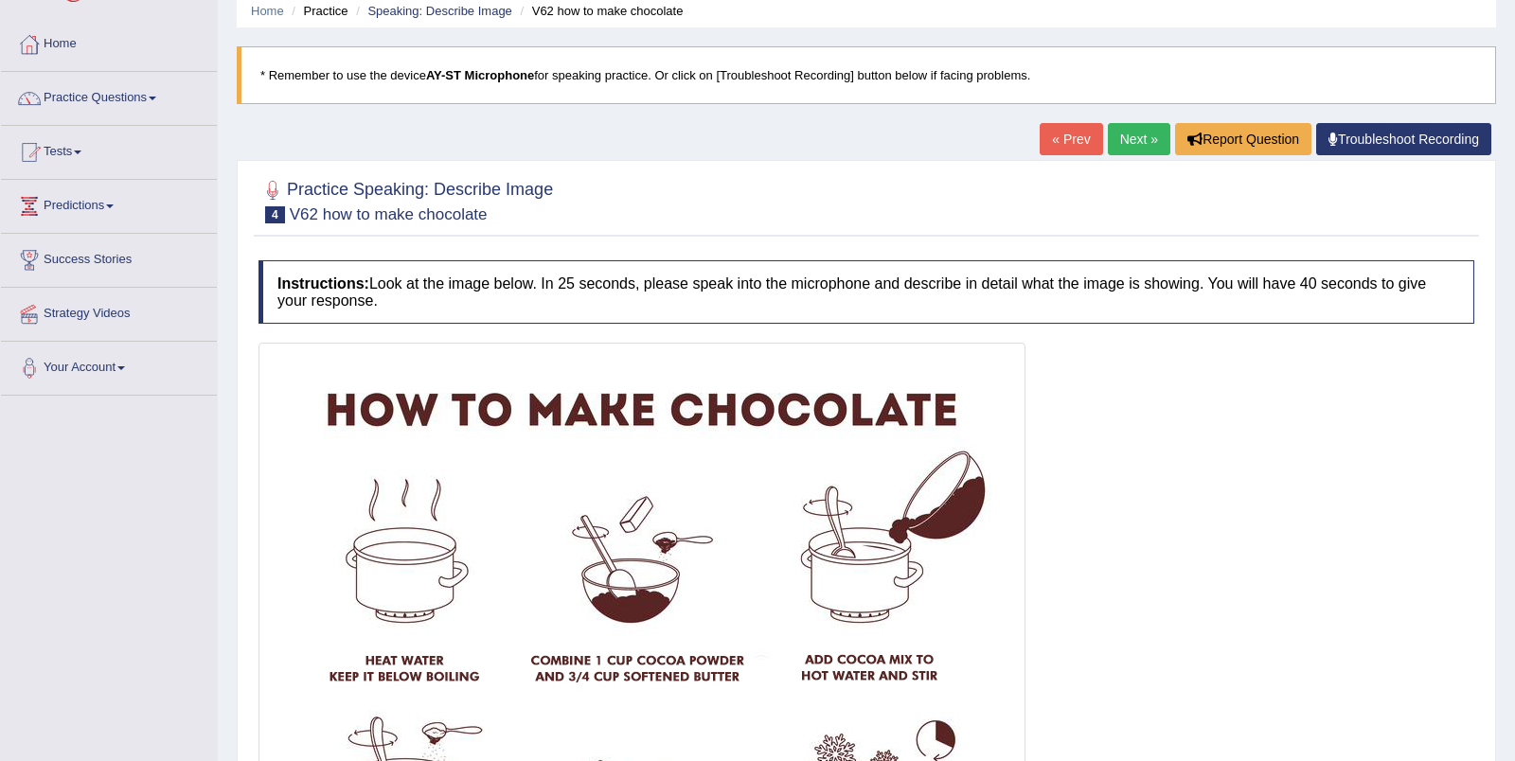
scroll to position [0, 0]
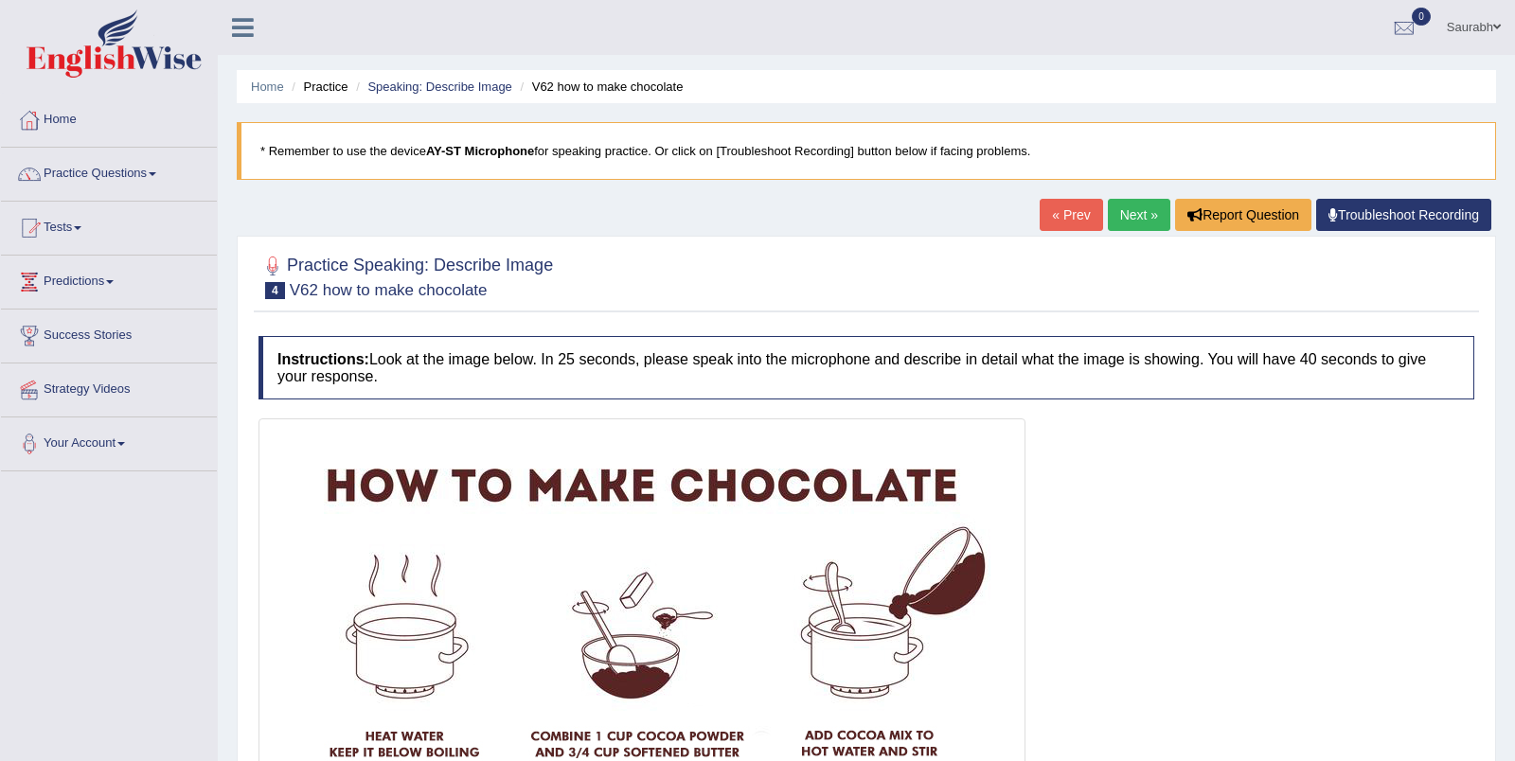
click at [1124, 226] on link "Next »" at bounding box center [1139, 215] width 62 height 32
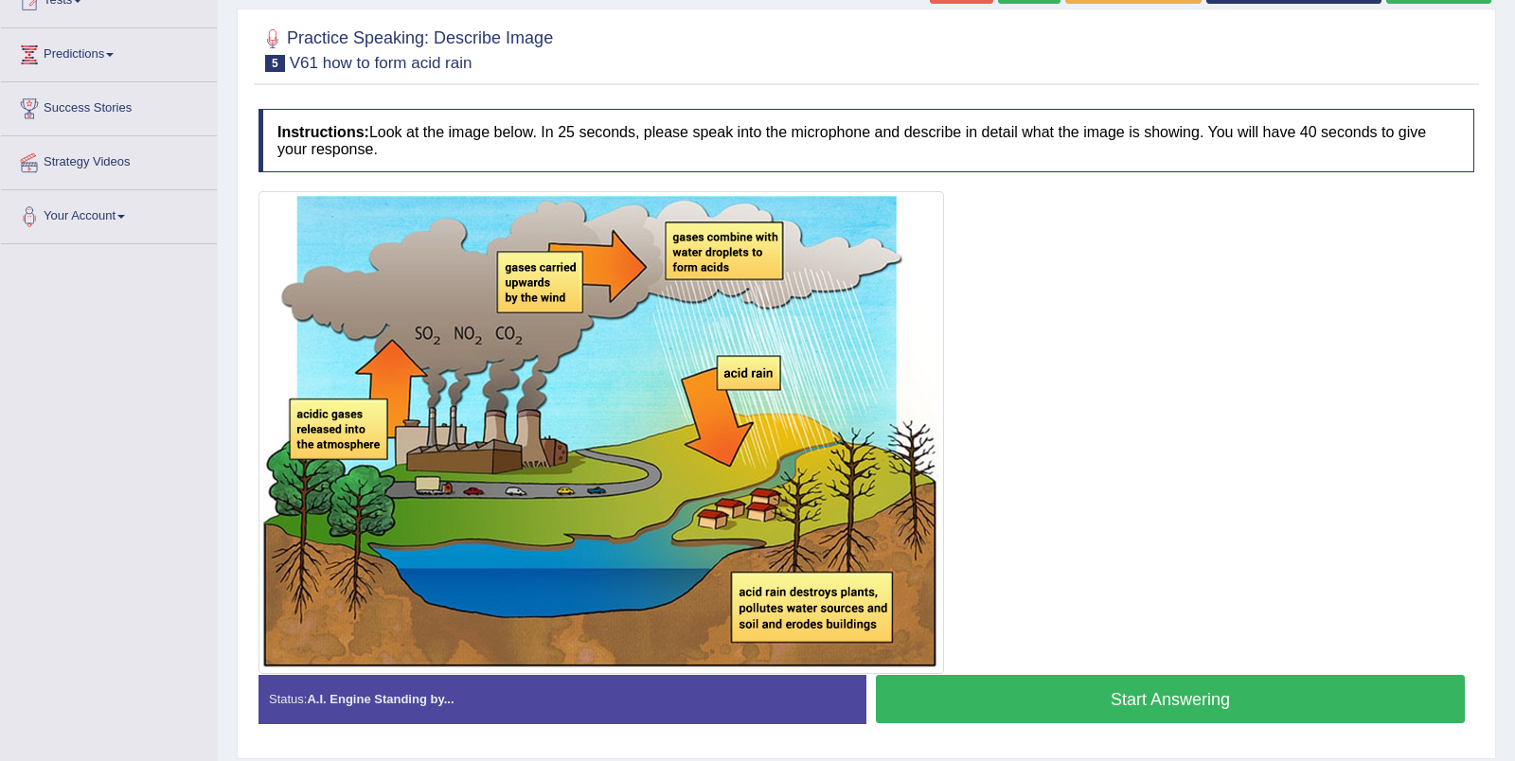
scroll to position [241, 0]
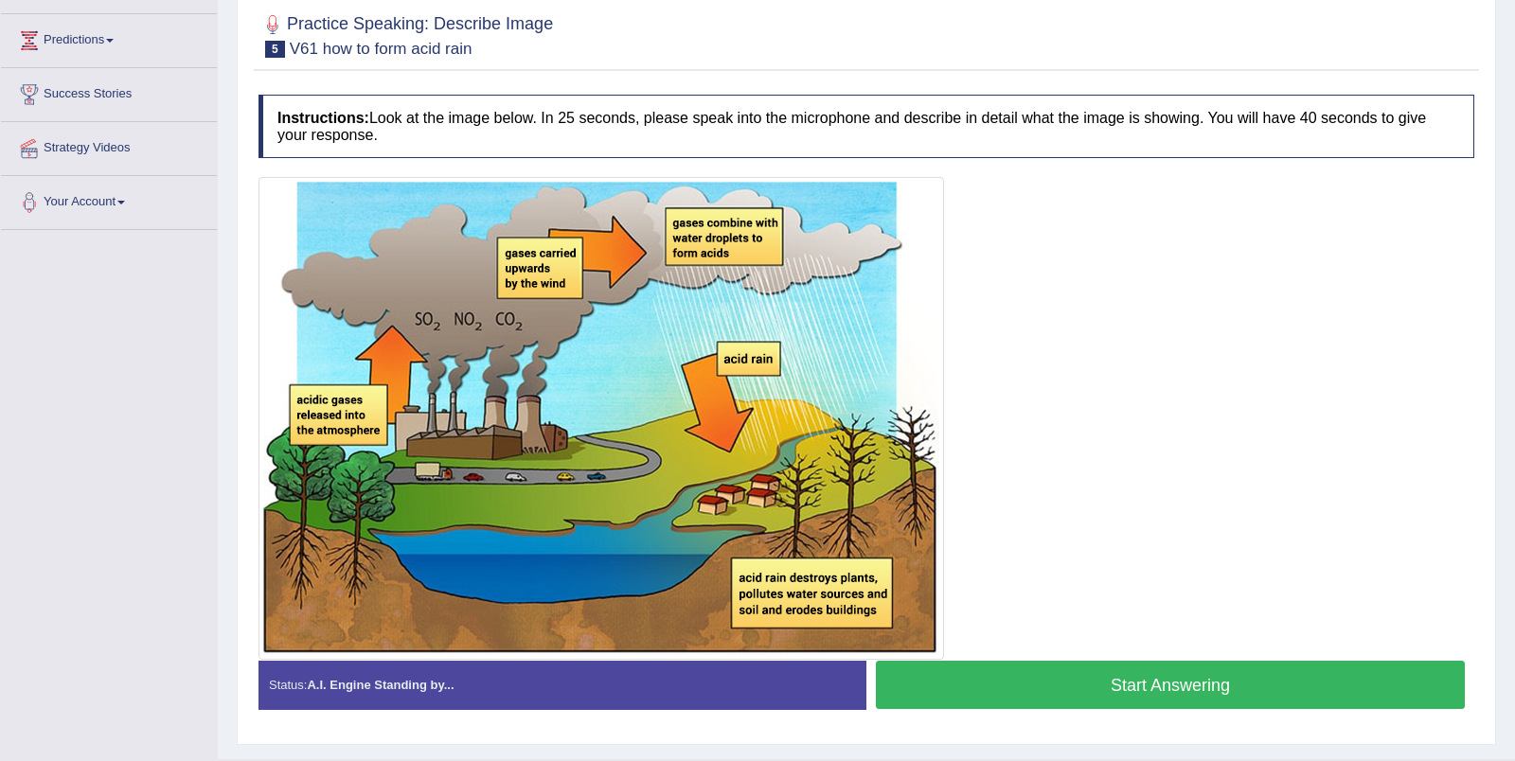
click at [1106, 682] on button "Start Answering" at bounding box center [1170, 685] width 589 height 48
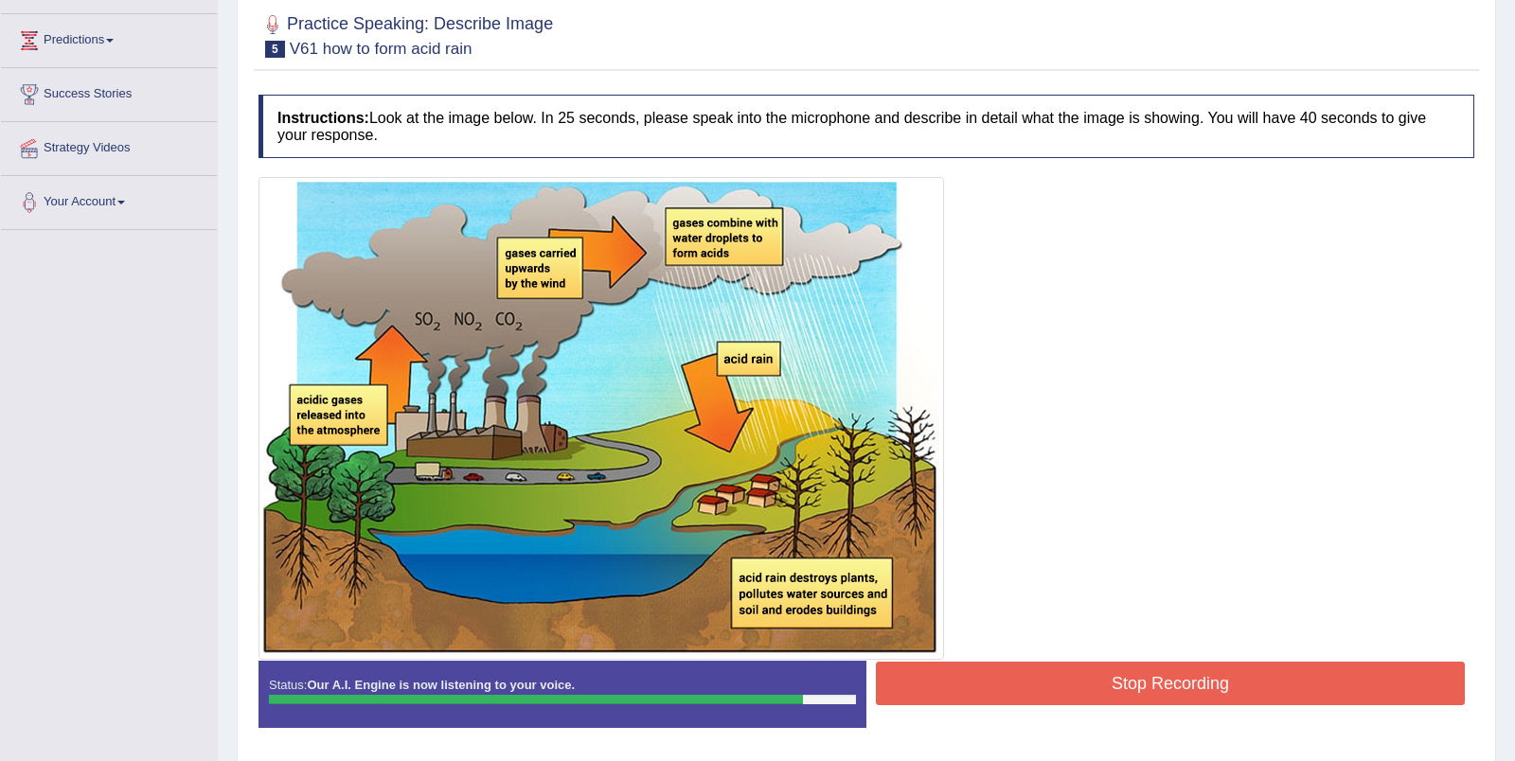
click at [1107, 680] on button "Stop Recording" at bounding box center [1170, 684] width 589 height 44
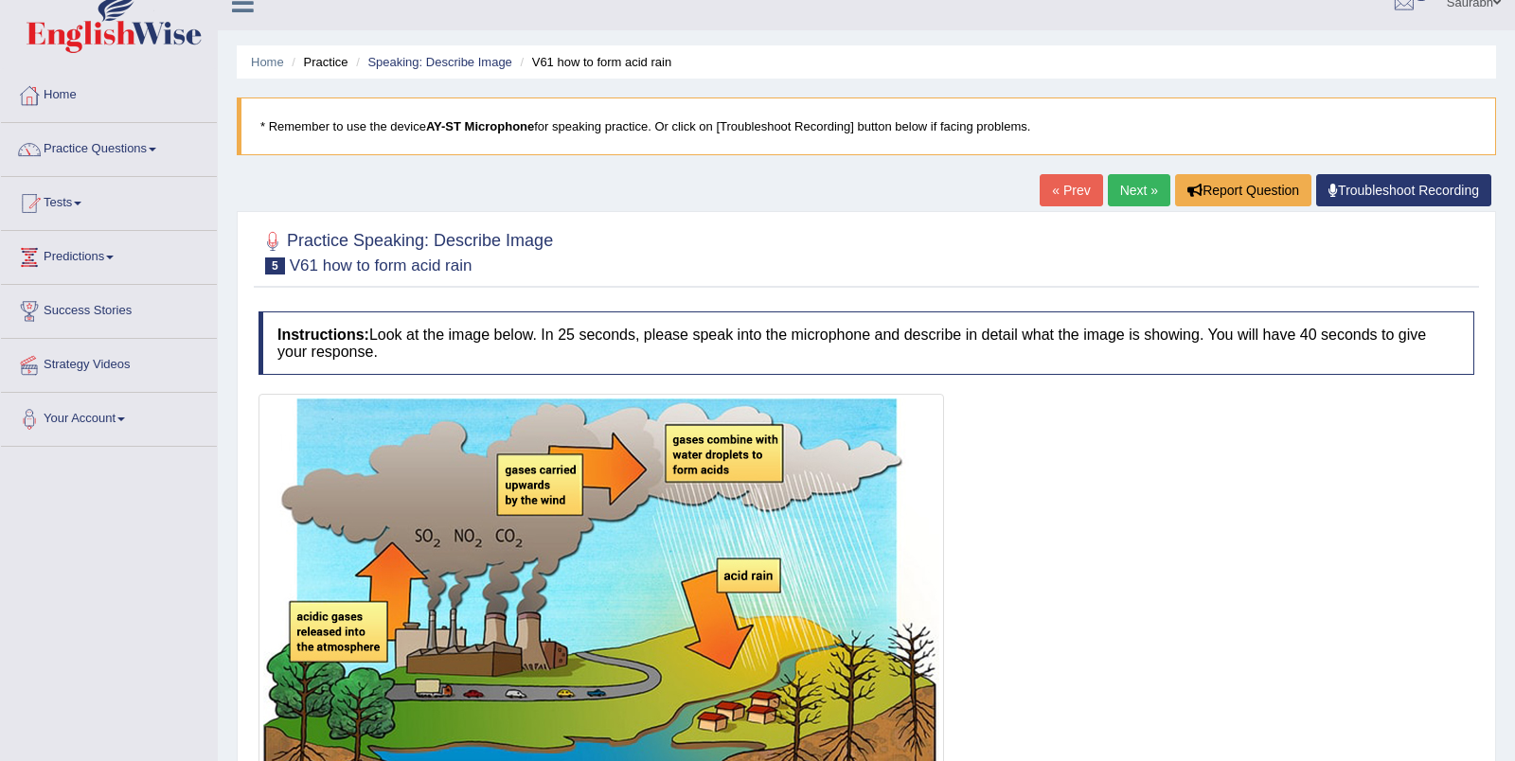
scroll to position [0, 0]
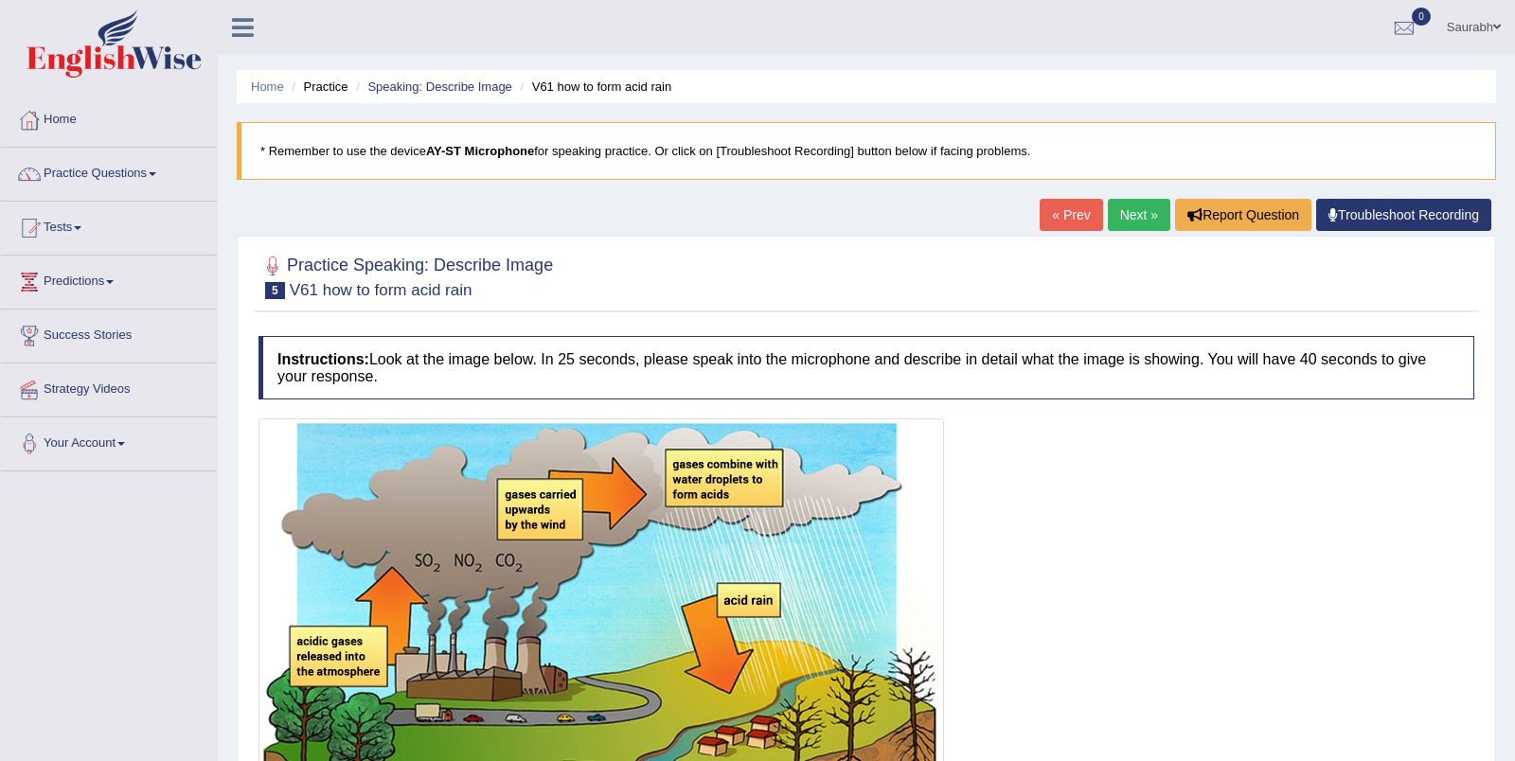
click at [483, 97] on ul "Home Practice Speaking: Describe Image V61 how to form acid rain" at bounding box center [866, 86] width 1259 height 33
click at [488, 83] on link "Speaking: Describe Image" at bounding box center [439, 87] width 144 height 14
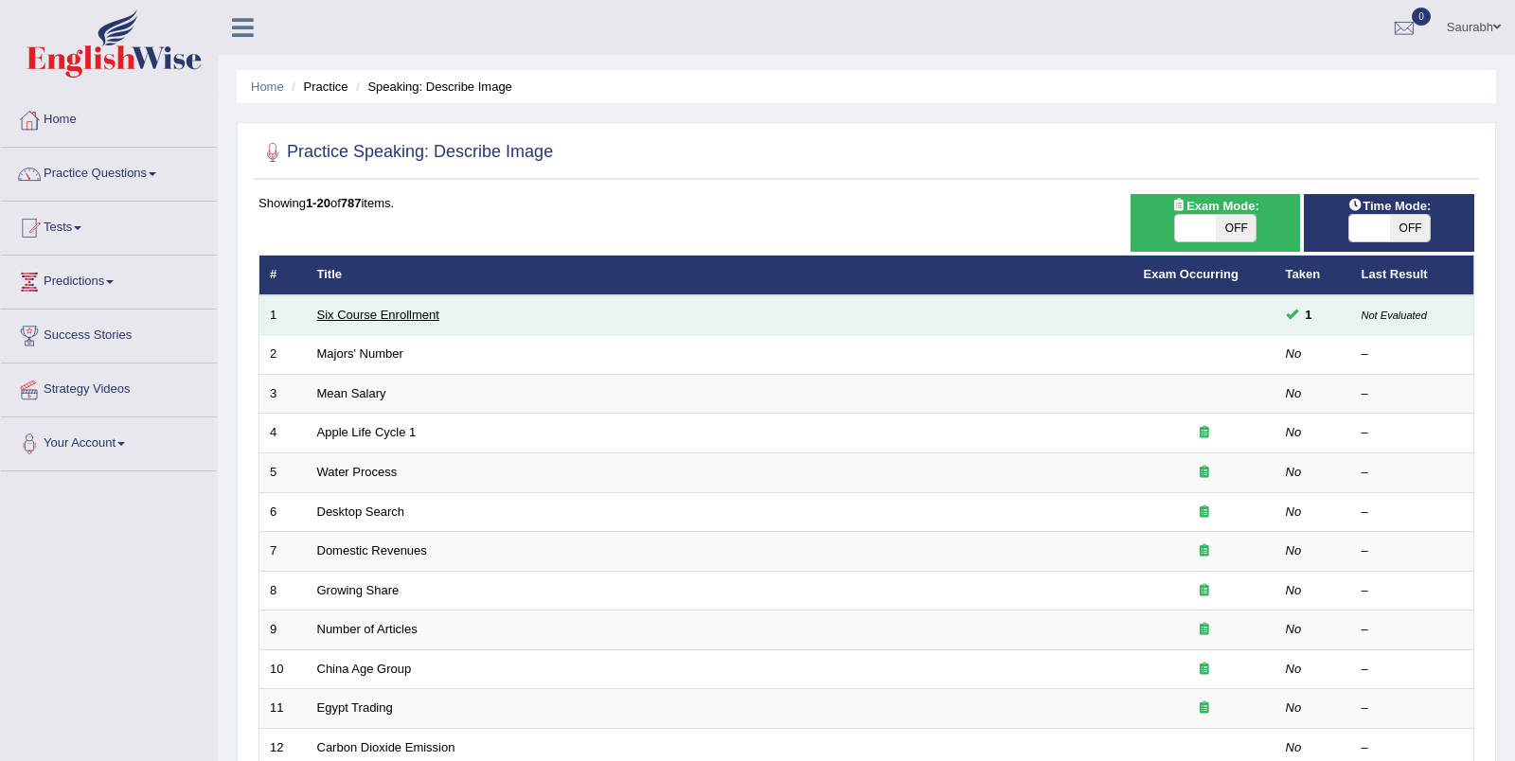
click at [399, 318] on link "Six Course Enrollment" at bounding box center [378, 315] width 122 height 14
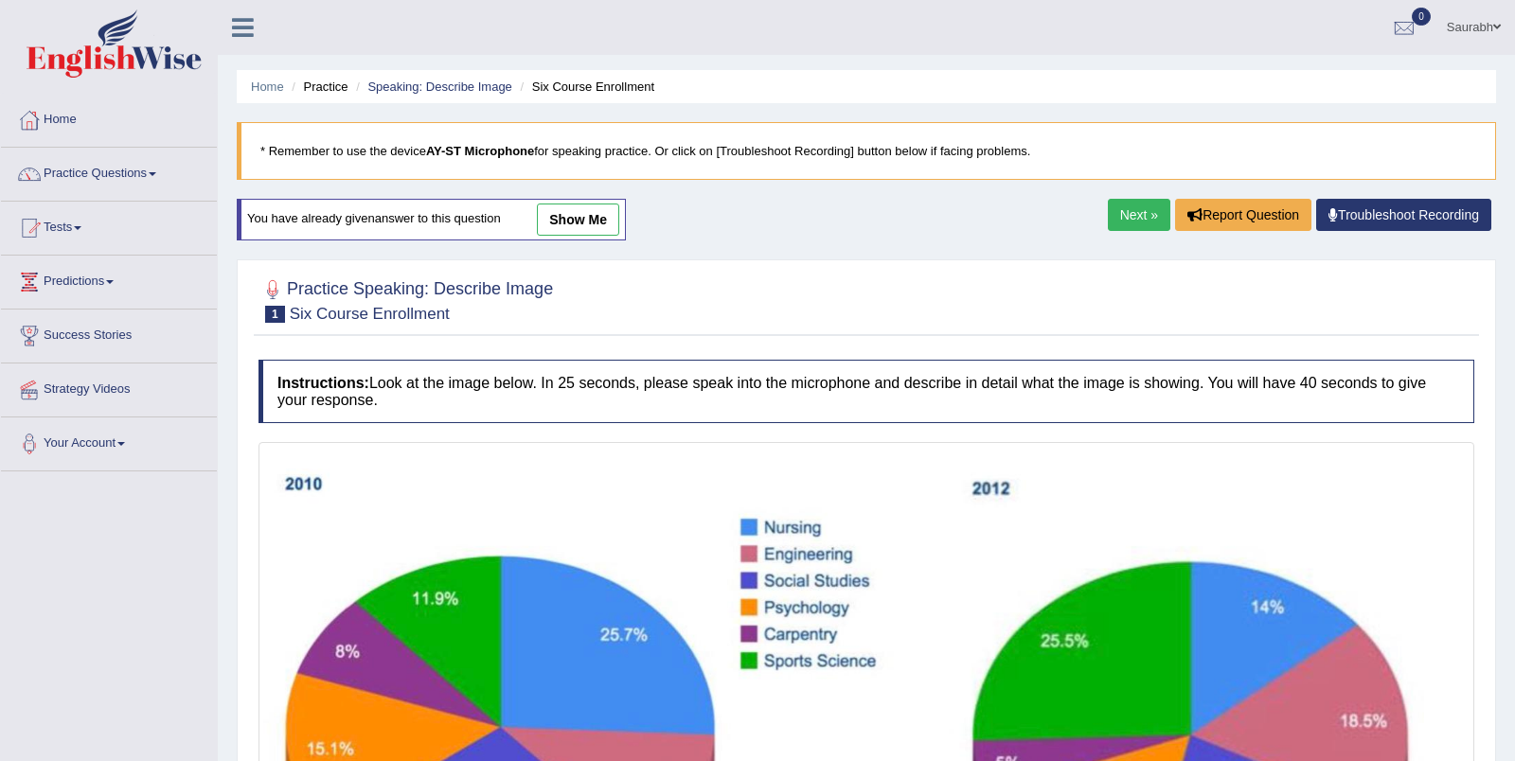
click at [1135, 220] on link "Next »" at bounding box center [1139, 215] width 62 height 32
click at [1127, 227] on link "Next »" at bounding box center [1139, 215] width 62 height 32
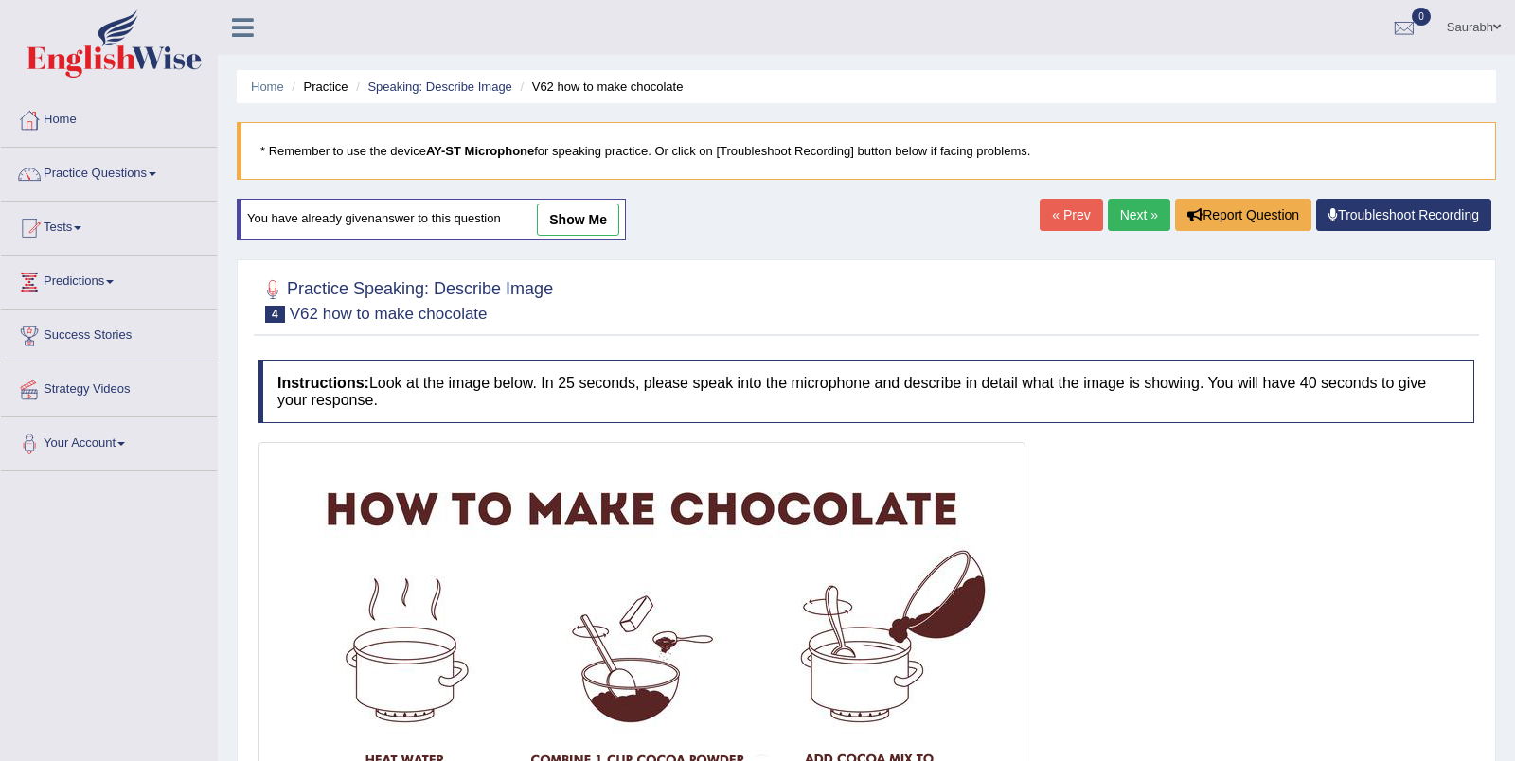
click at [1127, 227] on link "Next »" at bounding box center [1139, 215] width 62 height 32
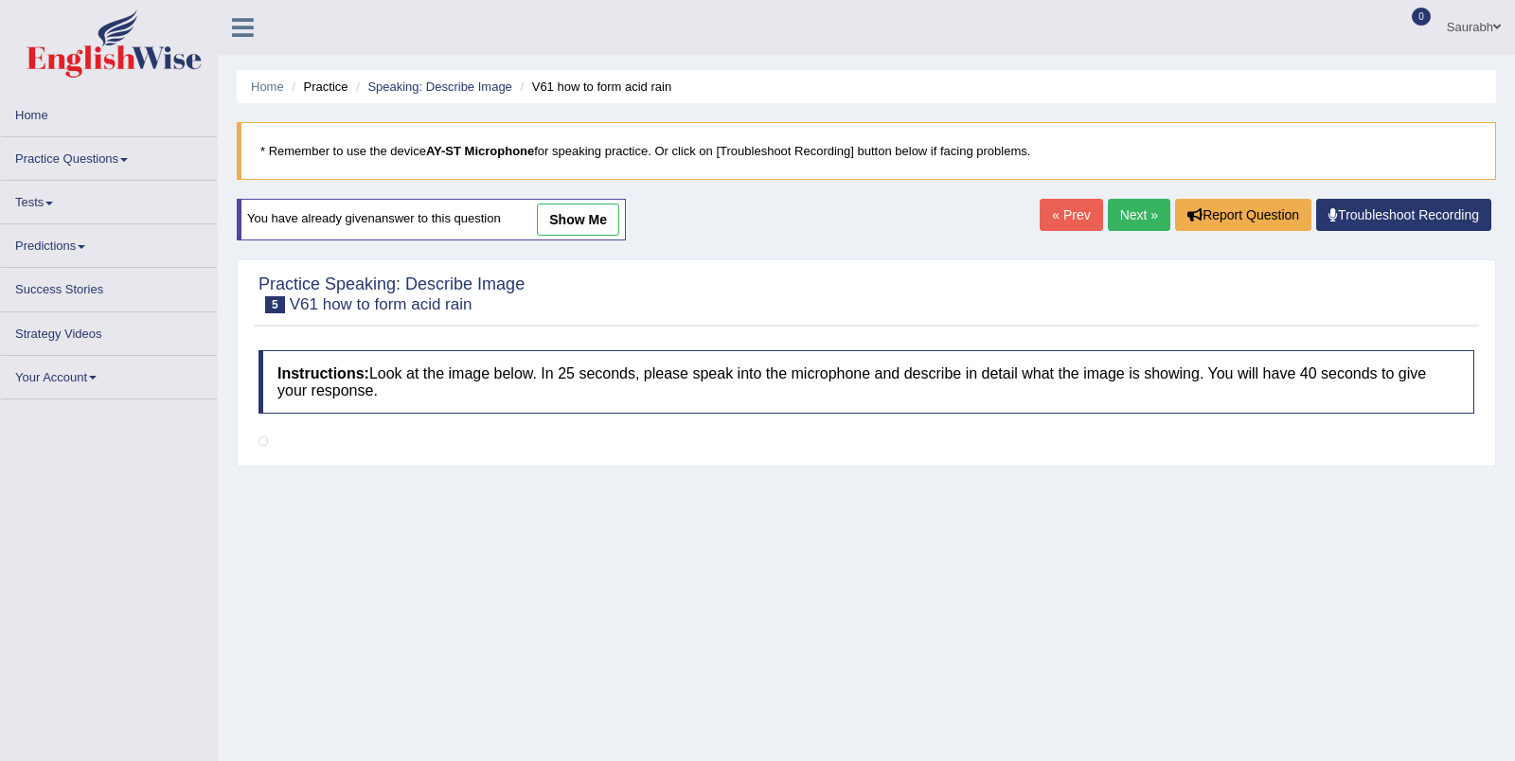
click at [1130, 220] on link "Next »" at bounding box center [1139, 215] width 62 height 32
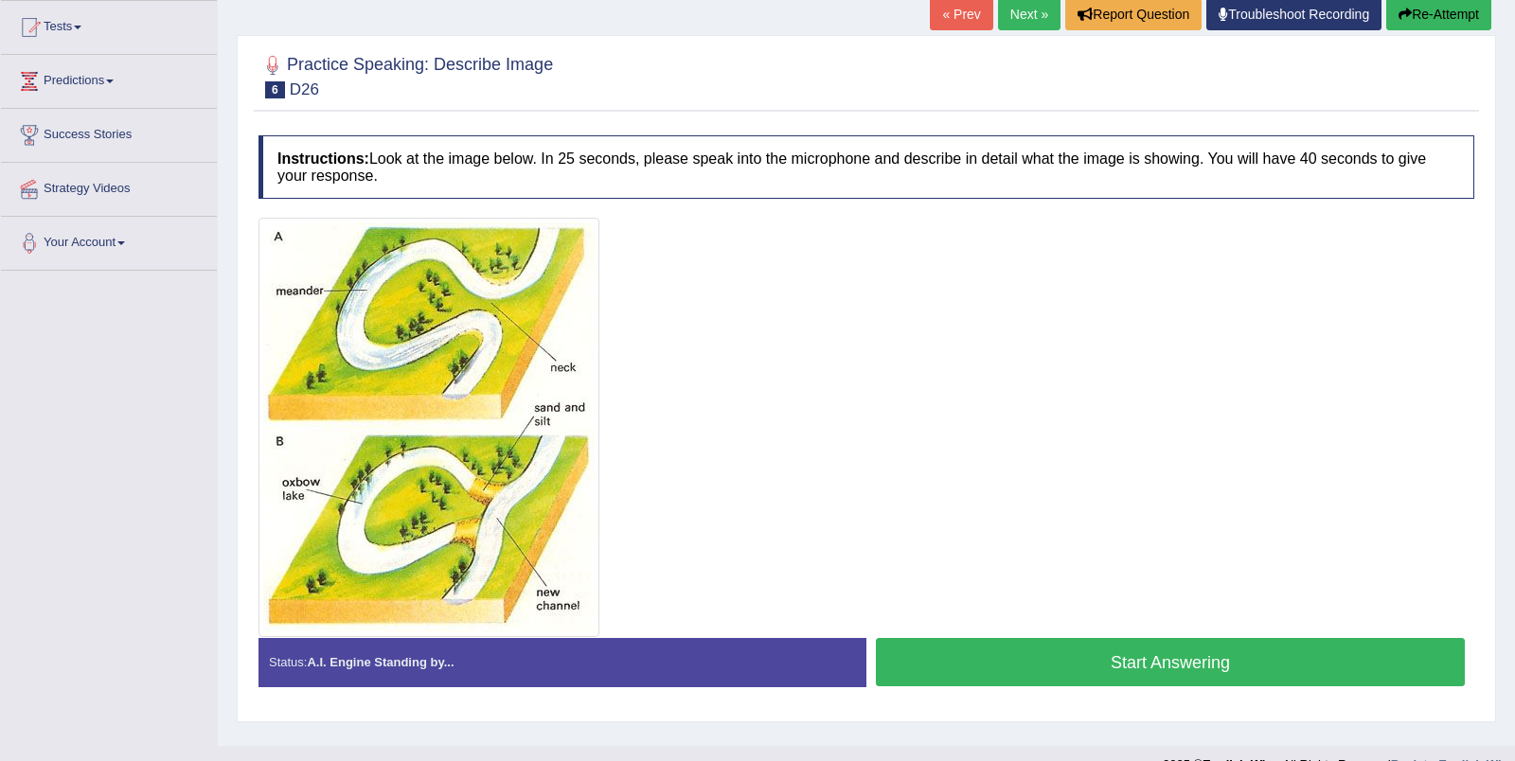
scroll to position [203, 0]
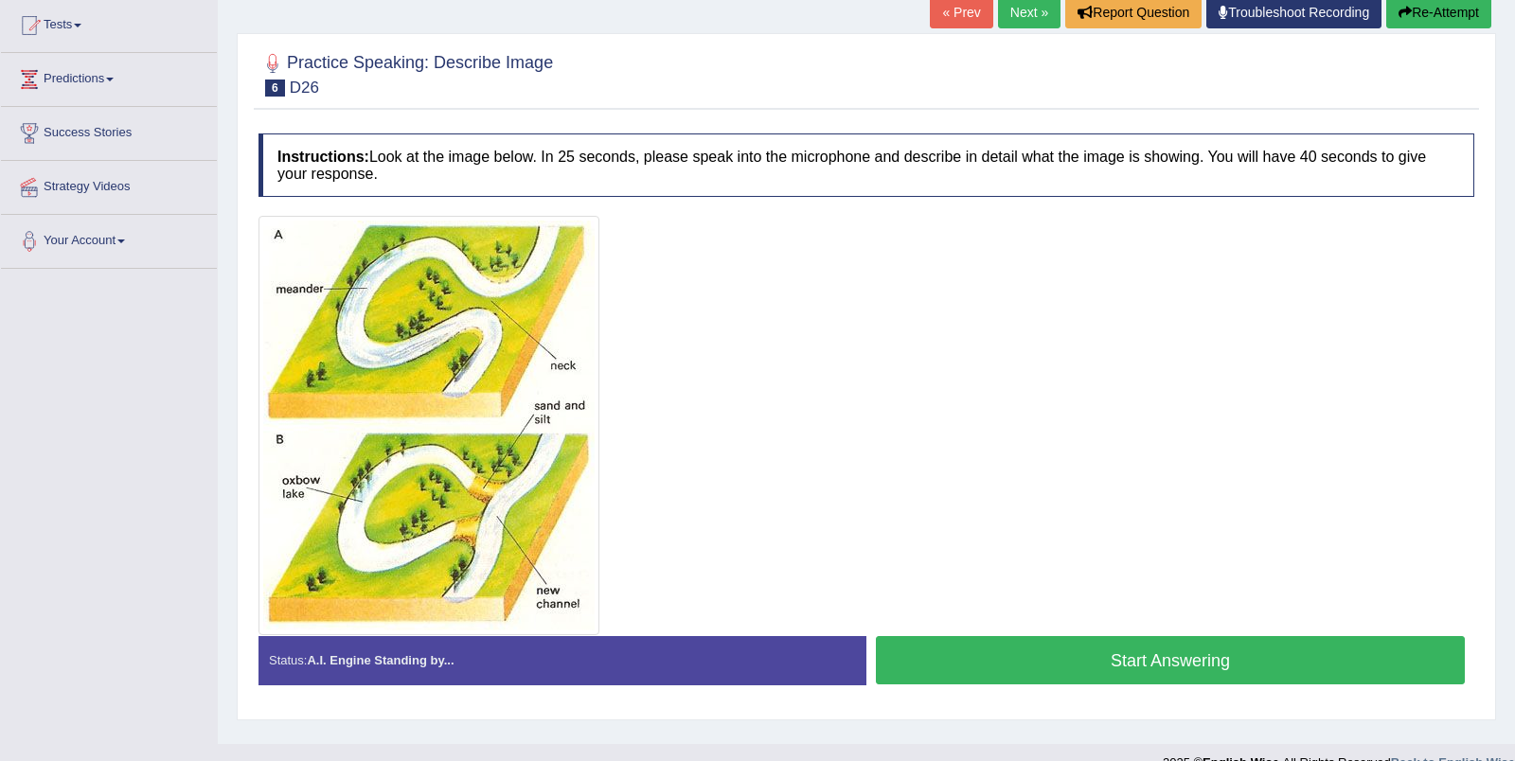
click at [1031, 673] on button "Start Answering" at bounding box center [1170, 660] width 589 height 48
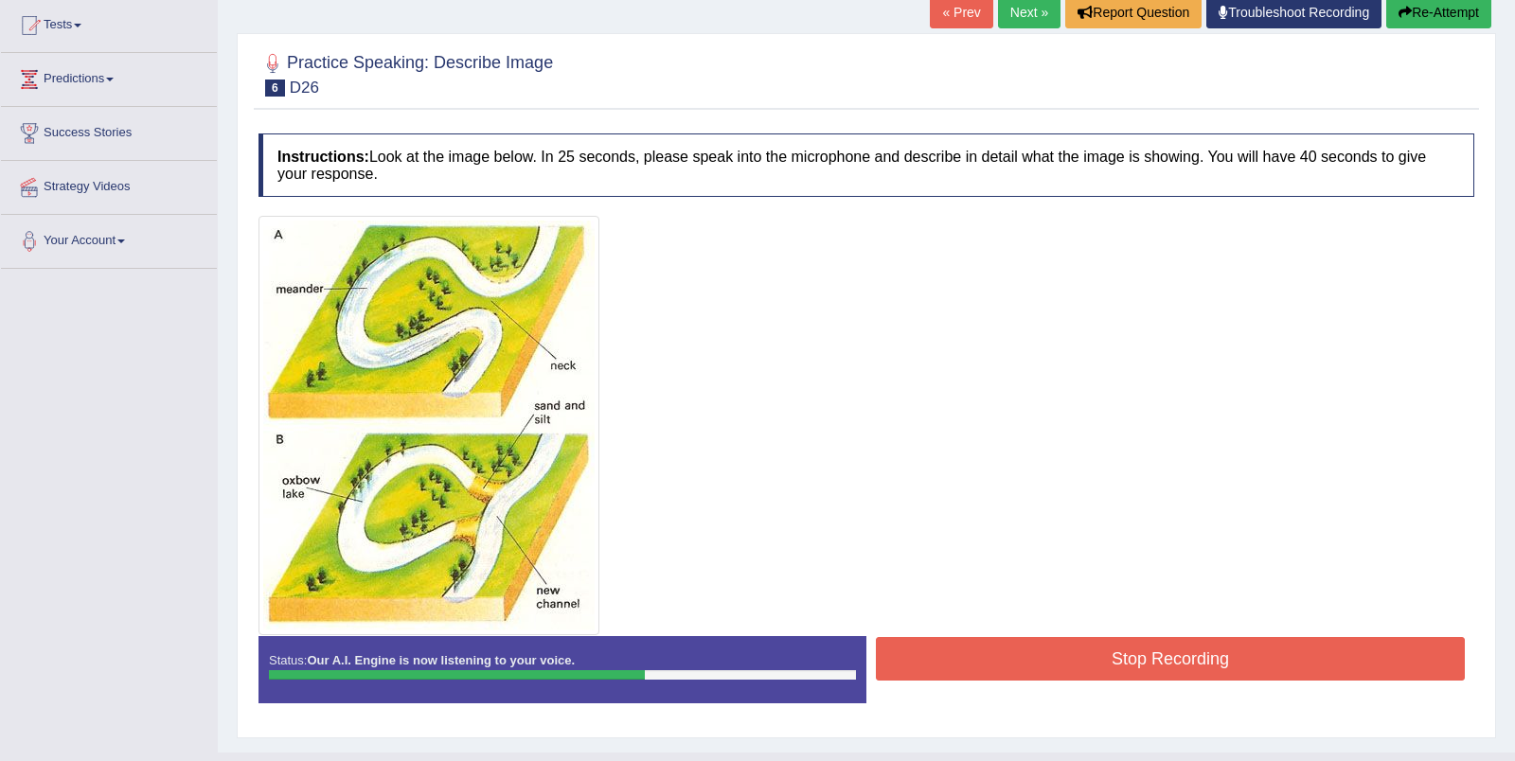
click at [1043, 681] on div "Stop Recording" at bounding box center [1170, 661] width 608 height 48
click at [1043, 677] on button "Stop Recording" at bounding box center [1170, 659] width 589 height 44
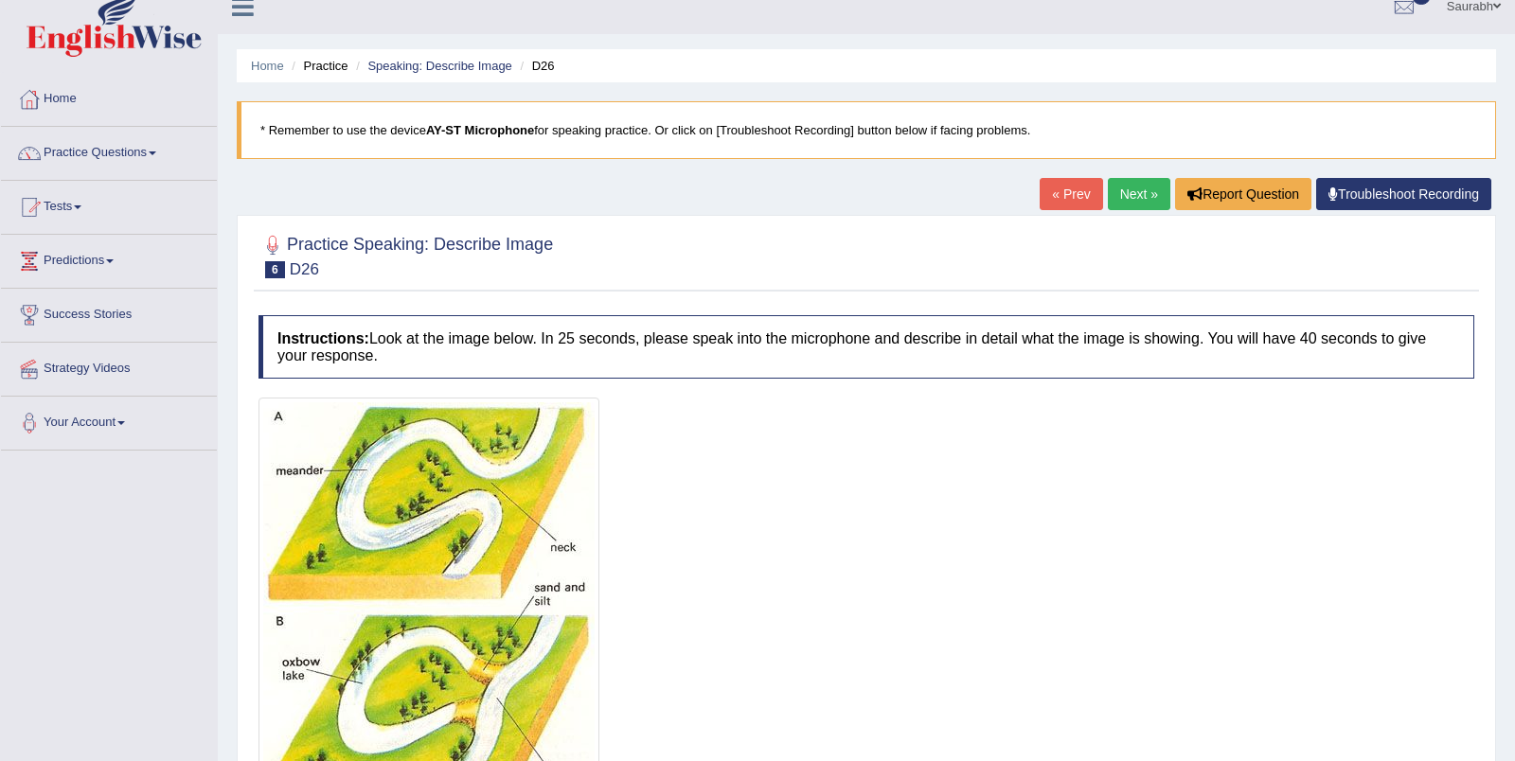
scroll to position [0, 0]
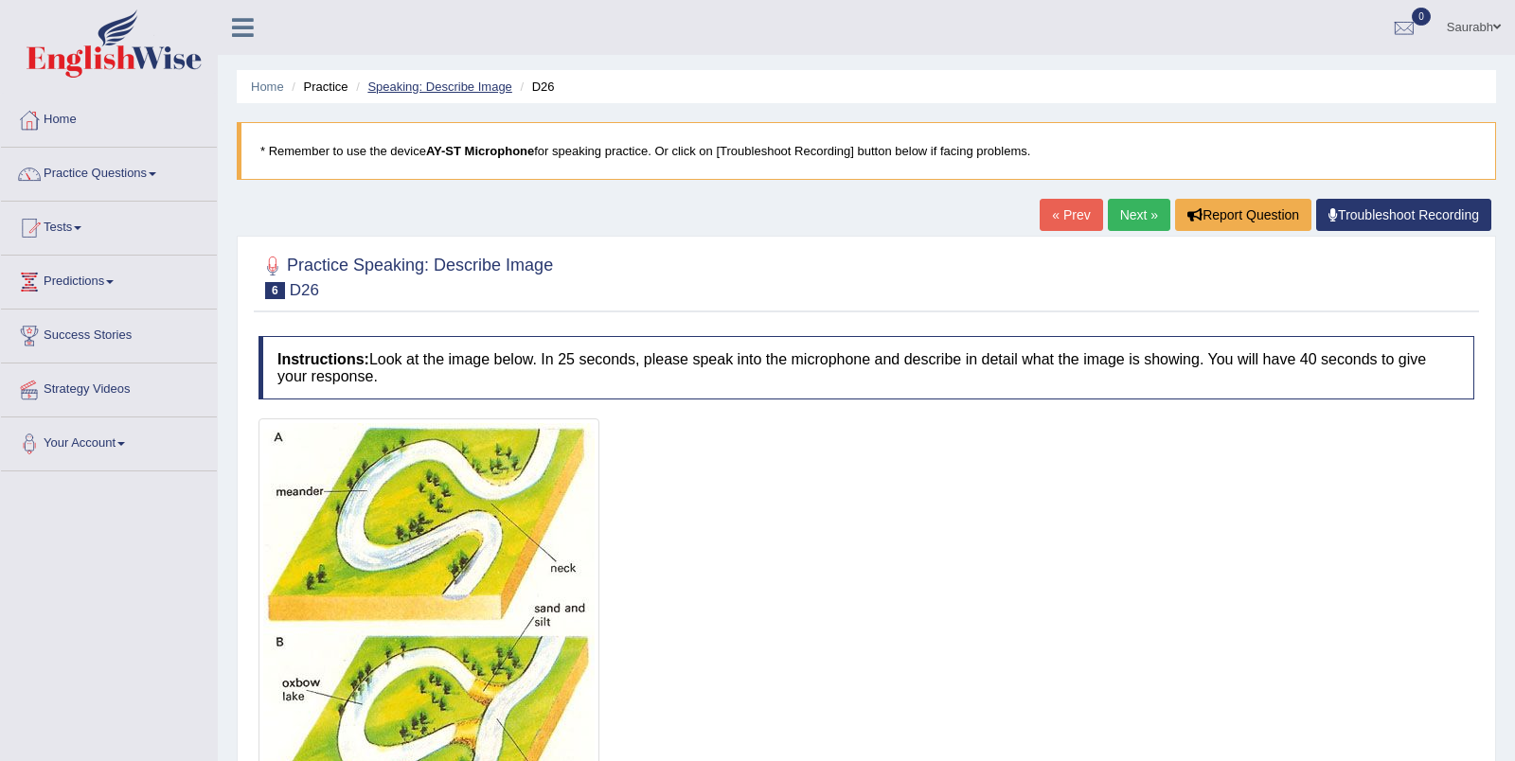
click at [496, 82] on link "Speaking: Describe Image" at bounding box center [439, 87] width 144 height 14
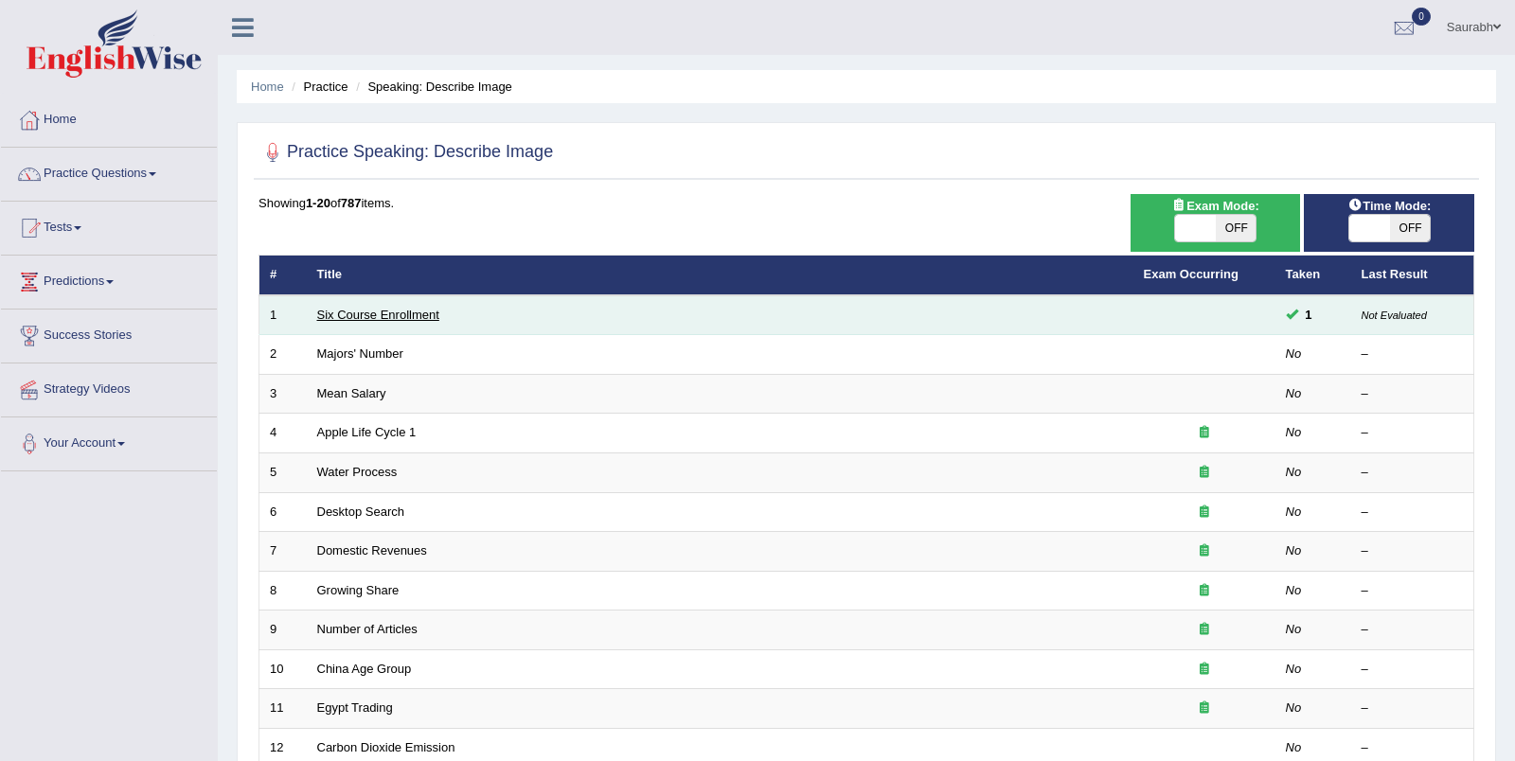
click at [408, 311] on link "Six Course Enrollment" at bounding box center [378, 315] width 122 height 14
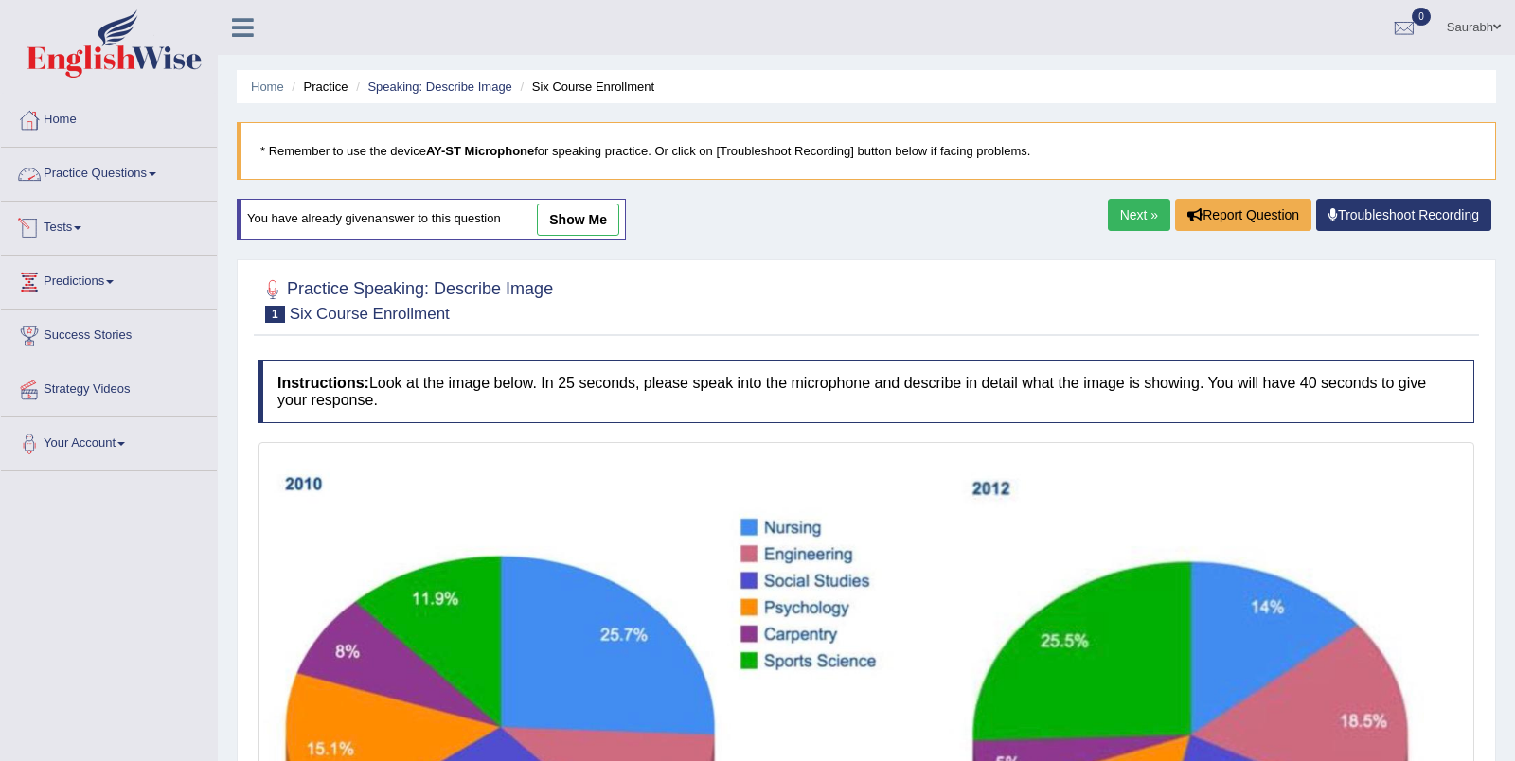
click at [146, 169] on link "Practice Questions" at bounding box center [109, 171] width 216 height 47
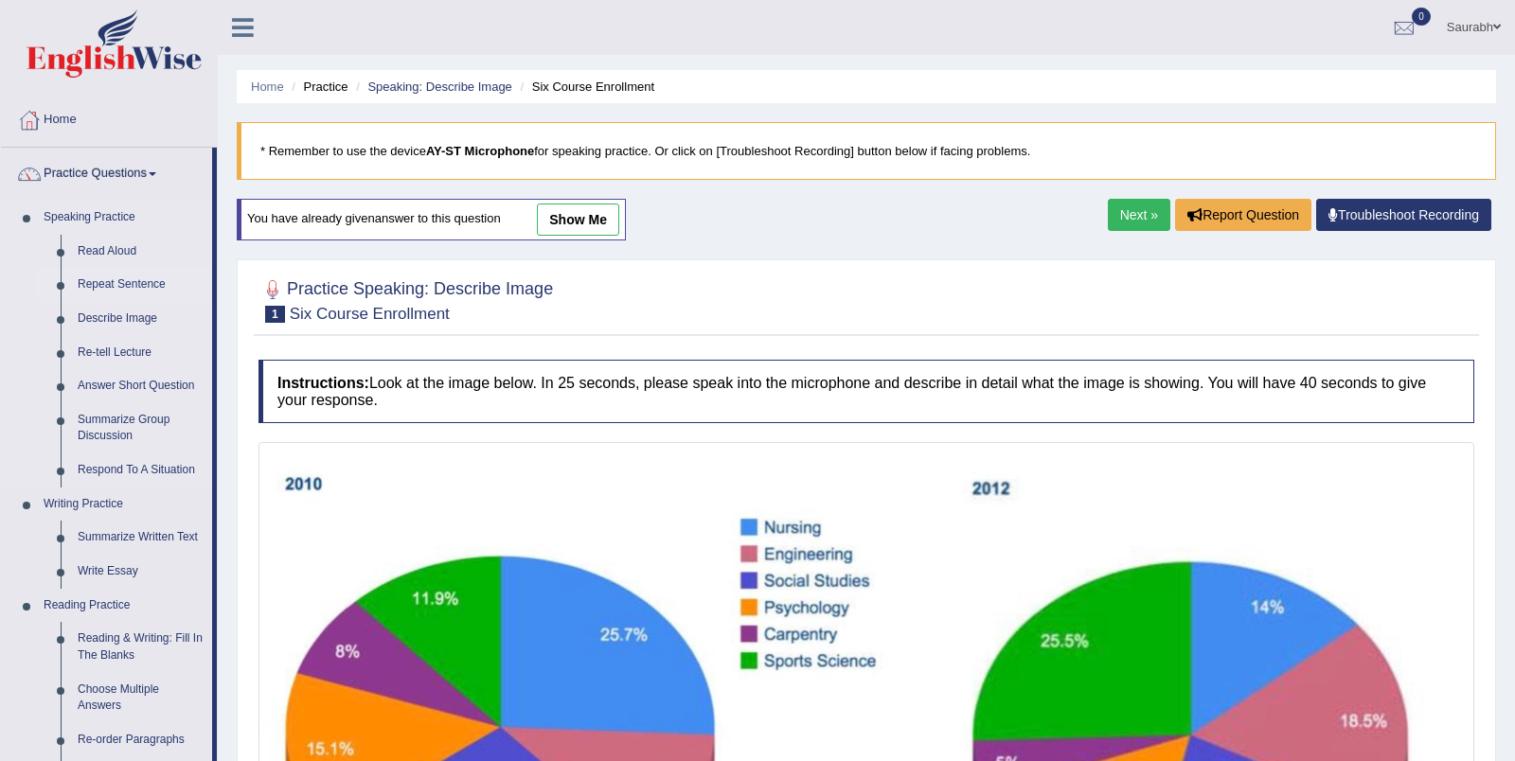
click at [142, 277] on link "Repeat Sentence" at bounding box center [140, 285] width 143 height 34
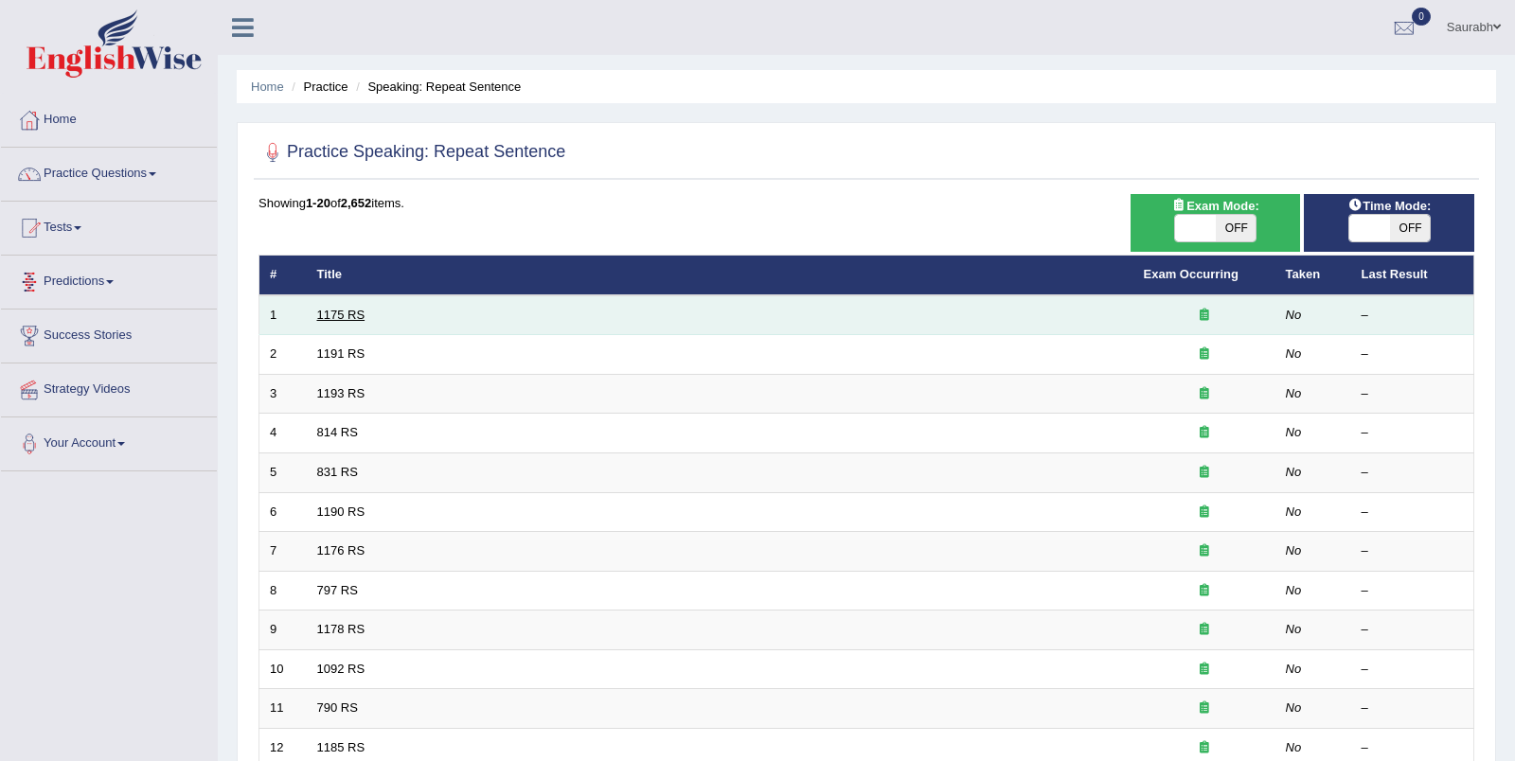
click at [356, 310] on link "1175 RS" at bounding box center [341, 315] width 48 height 14
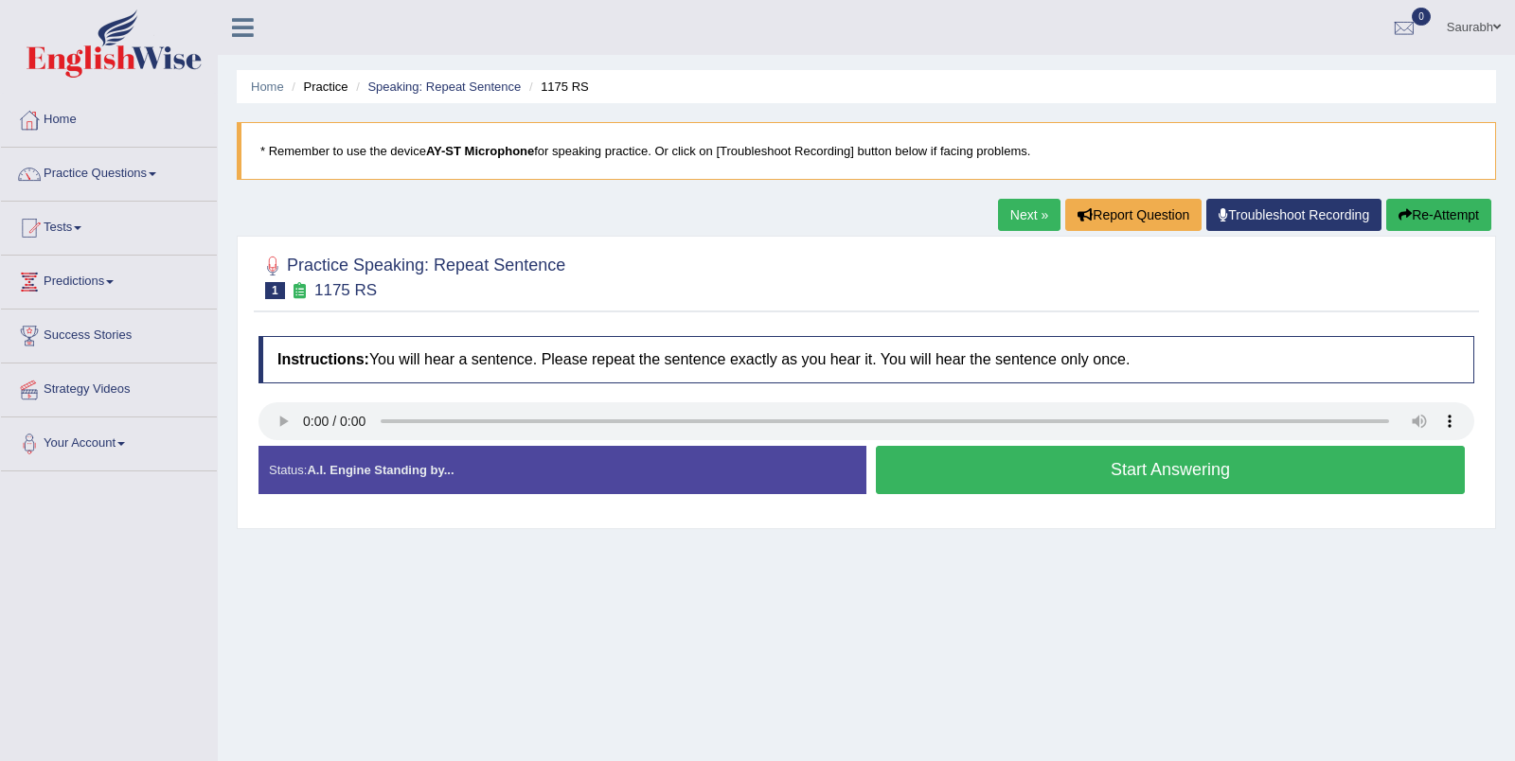
click at [1018, 473] on button "Start Answering" at bounding box center [1170, 470] width 589 height 48
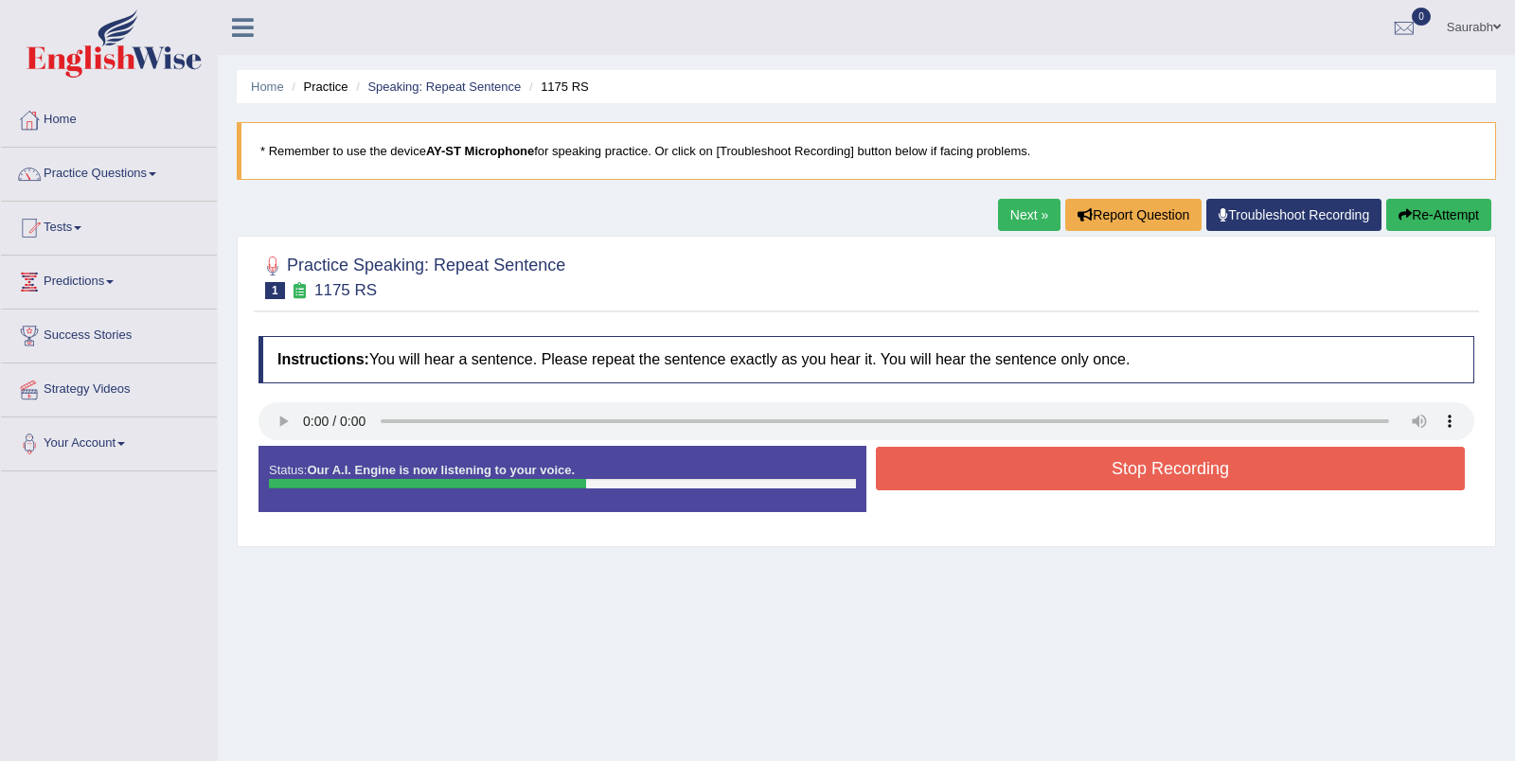
click at [1059, 467] on button "Stop Recording" at bounding box center [1170, 469] width 589 height 44
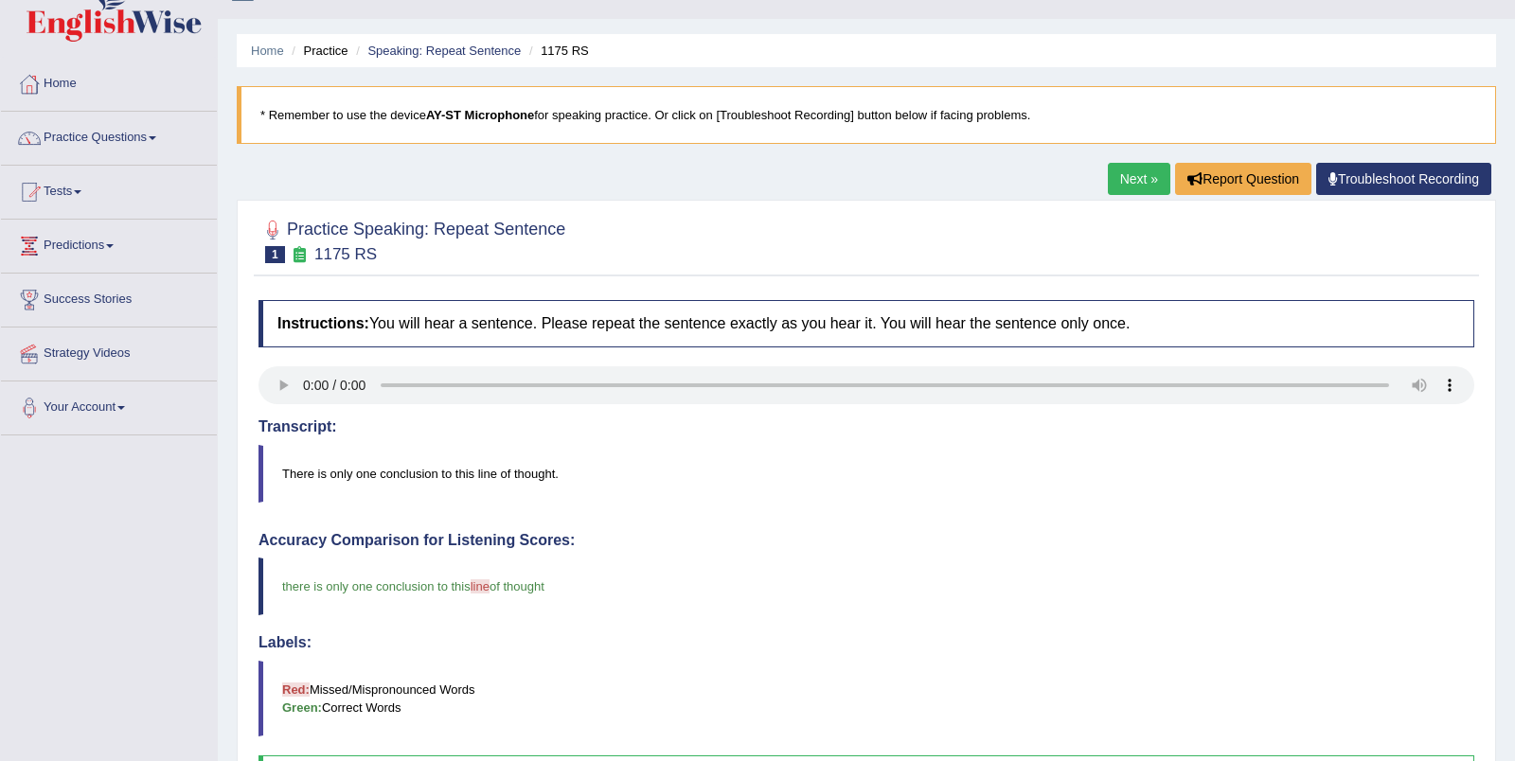
scroll to position [16, 0]
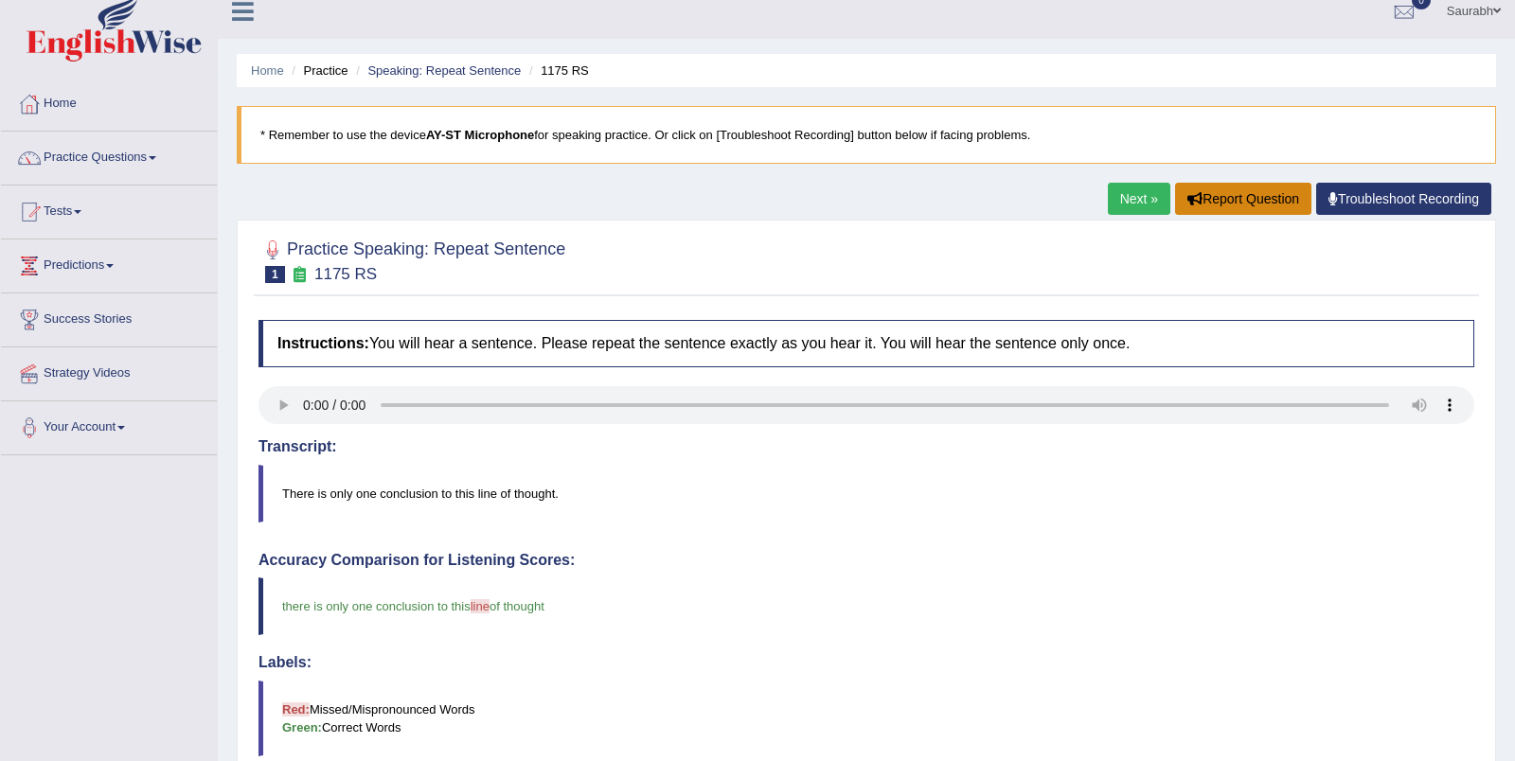
click at [1235, 204] on button "Report Question" at bounding box center [1243, 199] width 136 height 32
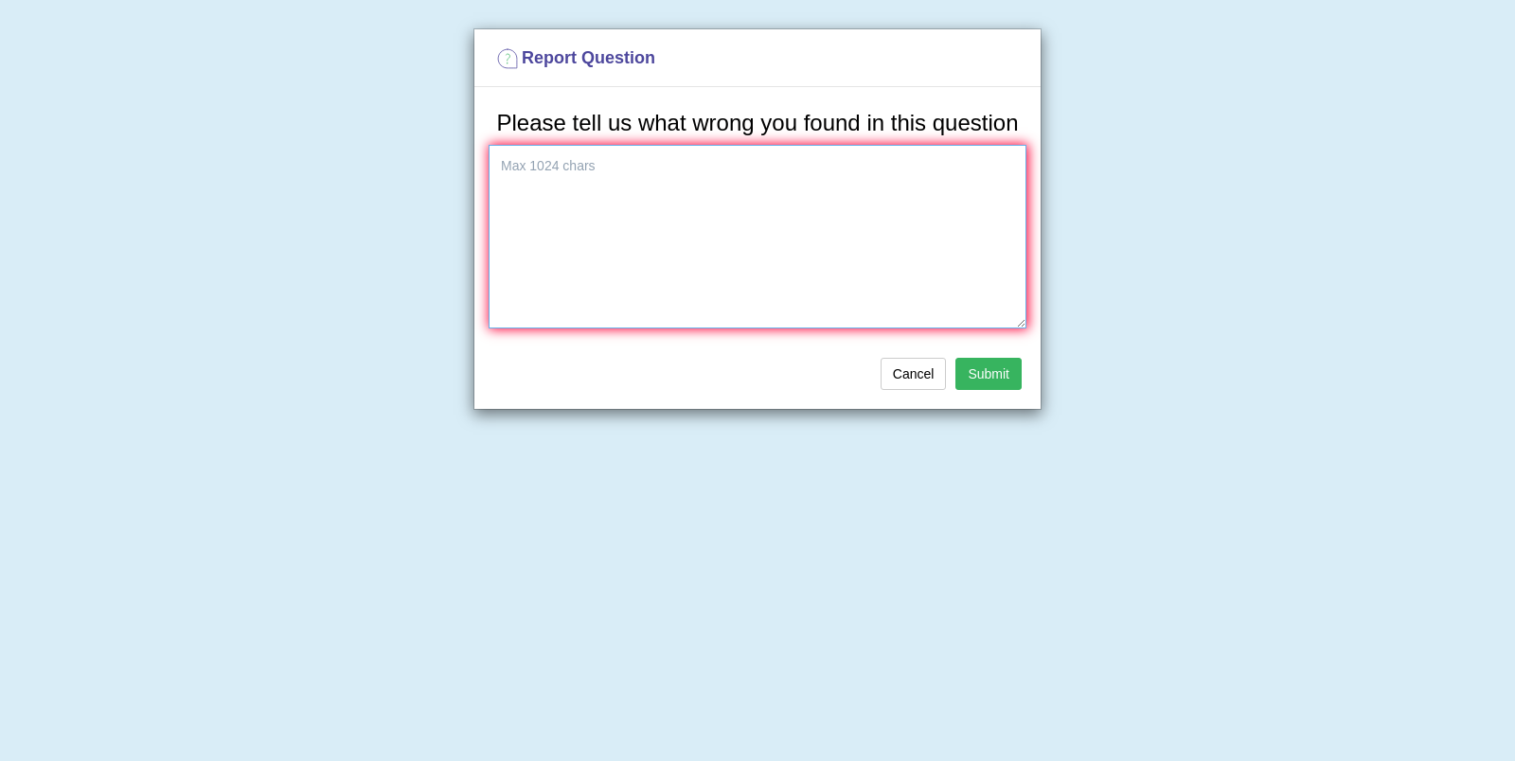
click at [963, 228] on textarea at bounding box center [757, 237] width 538 height 184
type textarea "The output was same as transcript yet, it was s"
type textarea "Showing mispr"
click at [929, 390] on button "Cancel" at bounding box center [913, 374] width 66 height 32
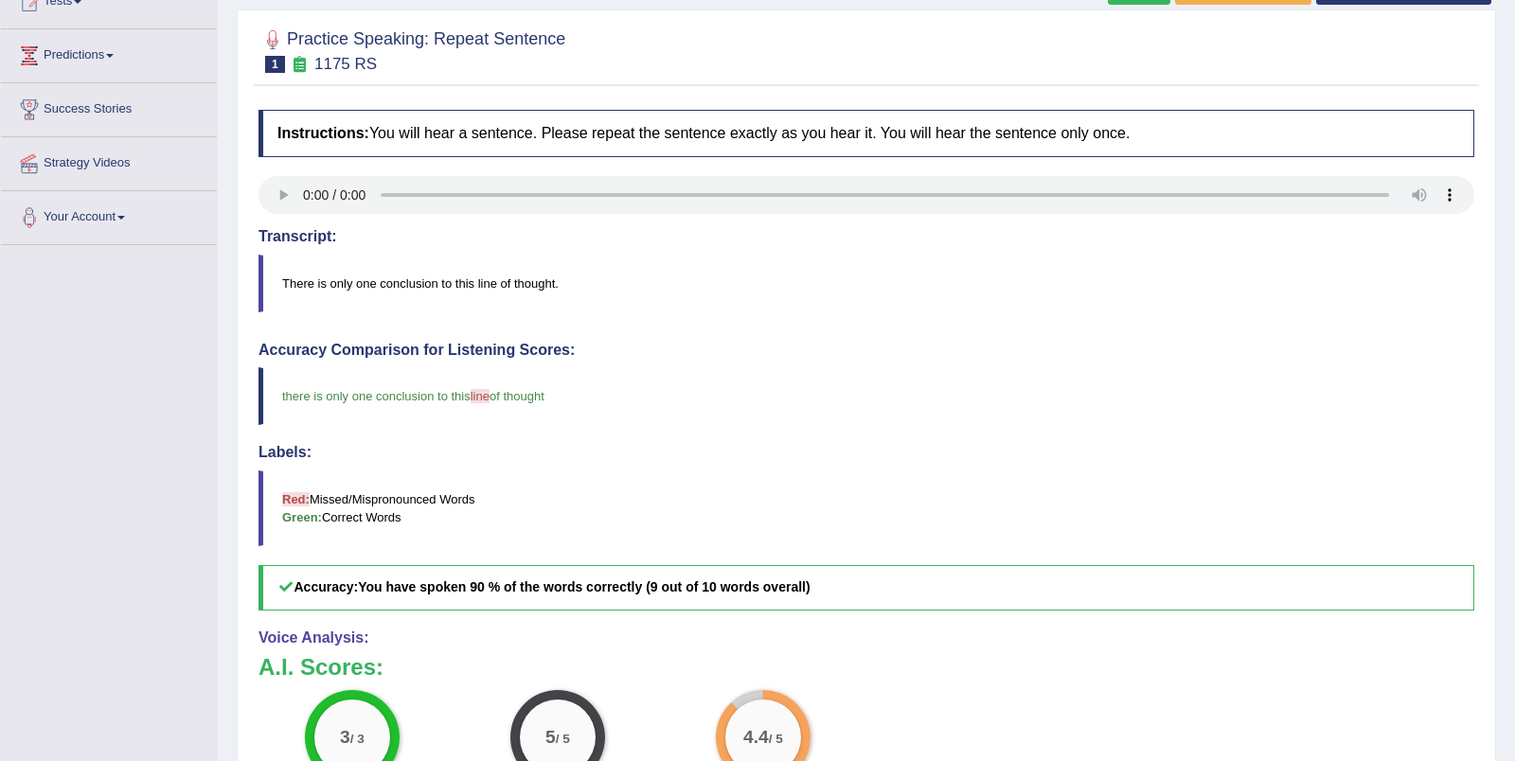
scroll to position [99, 0]
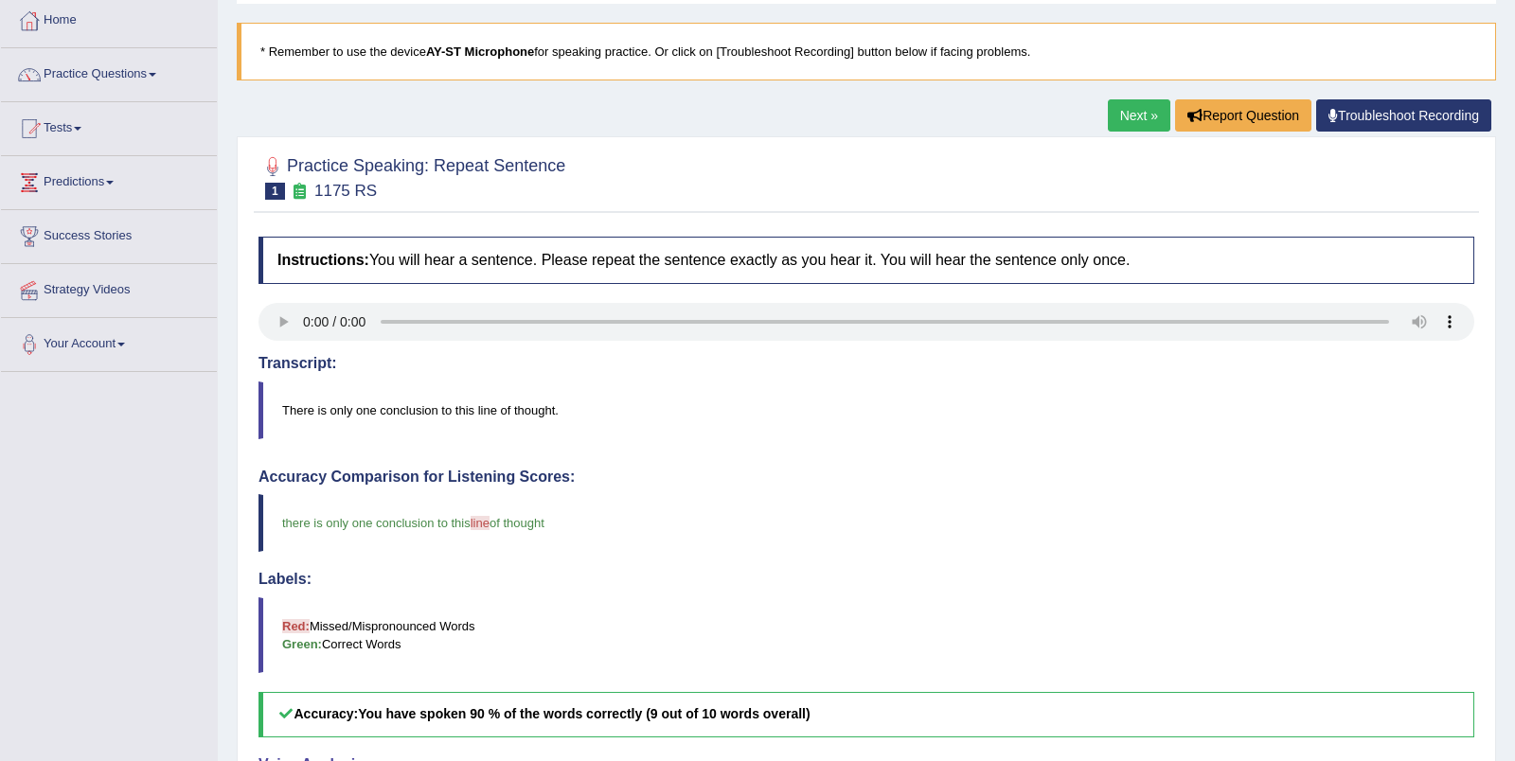
click at [1139, 117] on link "Next »" at bounding box center [1139, 115] width 62 height 32
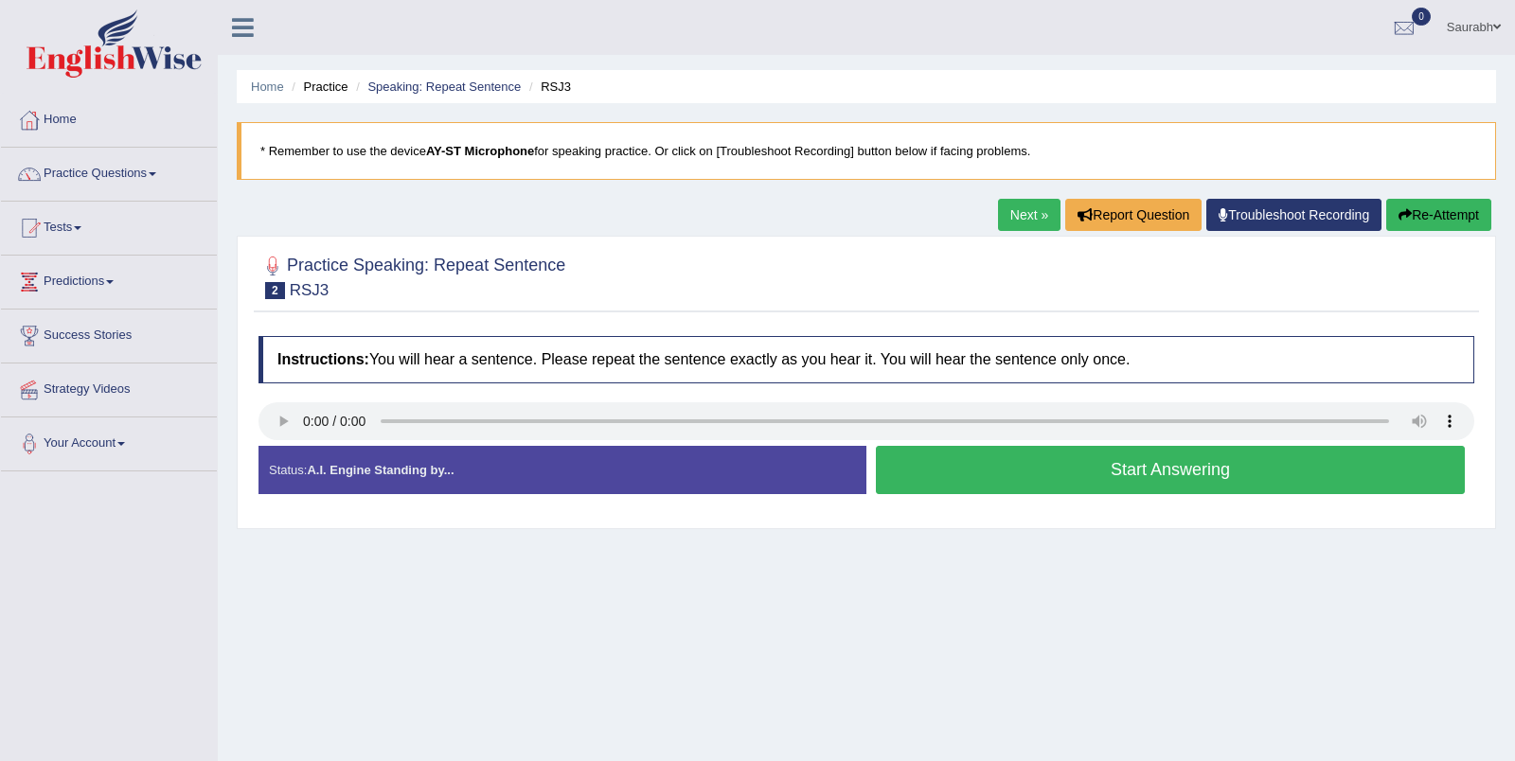
click at [916, 465] on button "Start Answering" at bounding box center [1170, 470] width 589 height 48
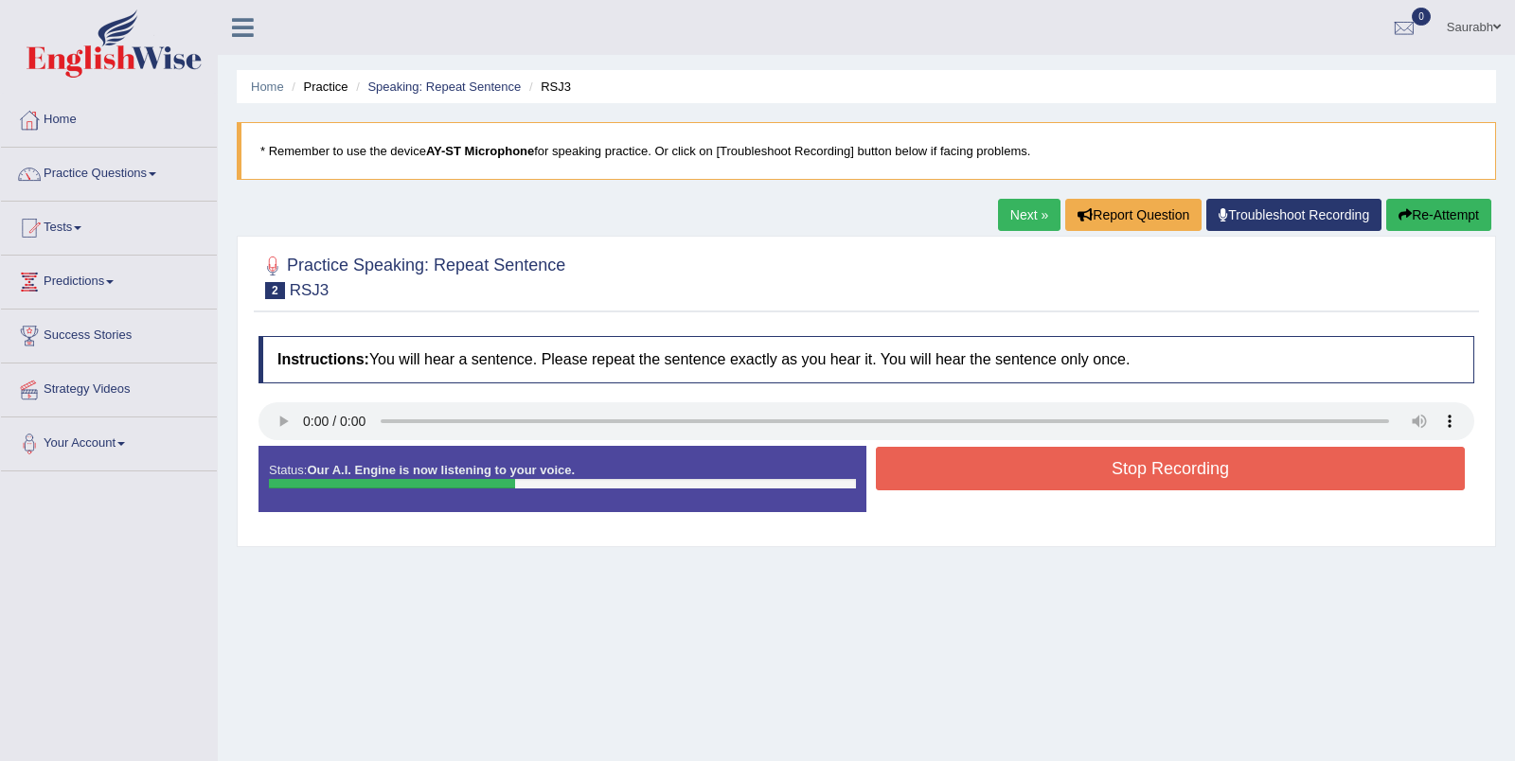
click at [956, 461] on button "Stop Recording" at bounding box center [1170, 469] width 589 height 44
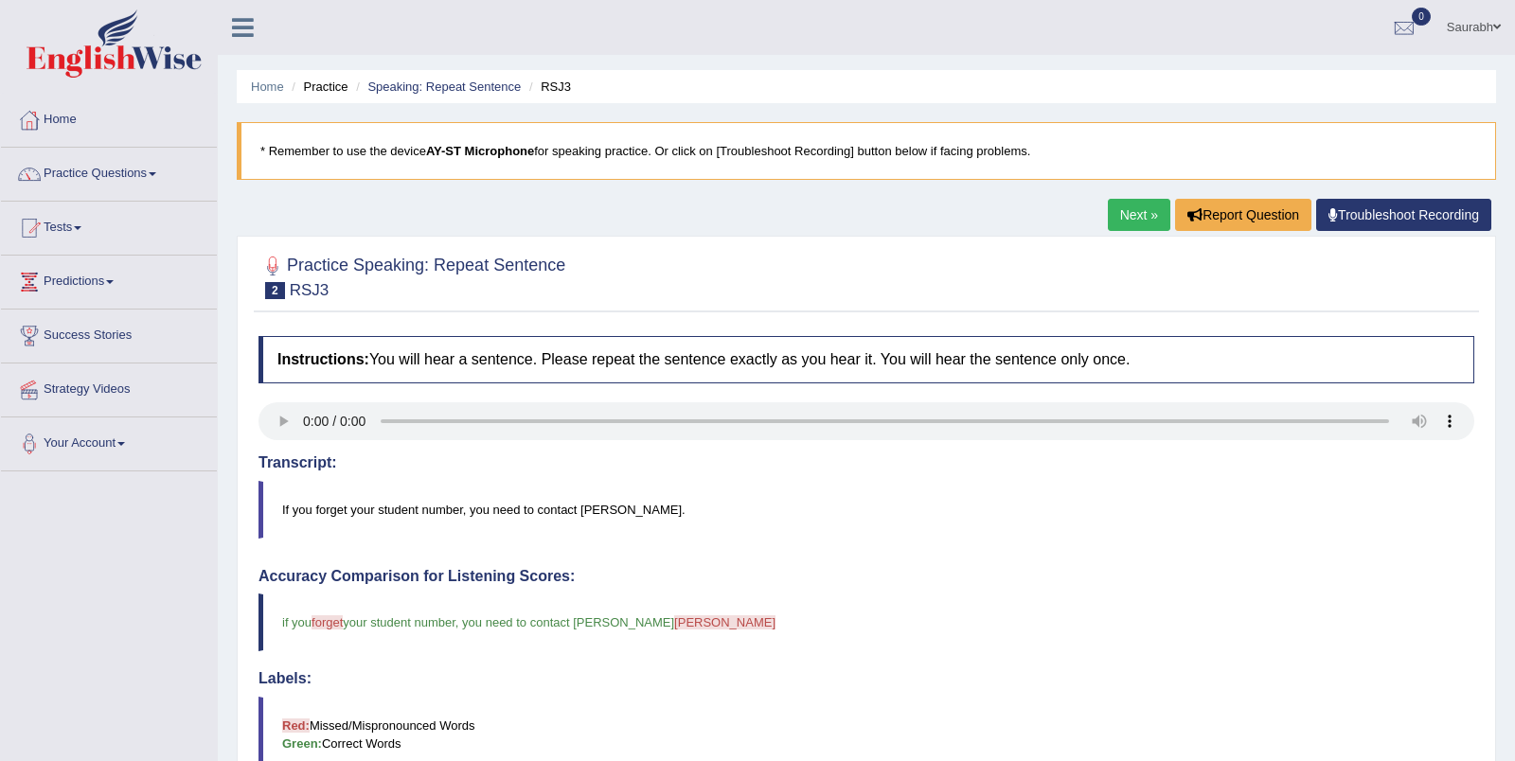
click at [1121, 215] on link "Next »" at bounding box center [1139, 215] width 62 height 32
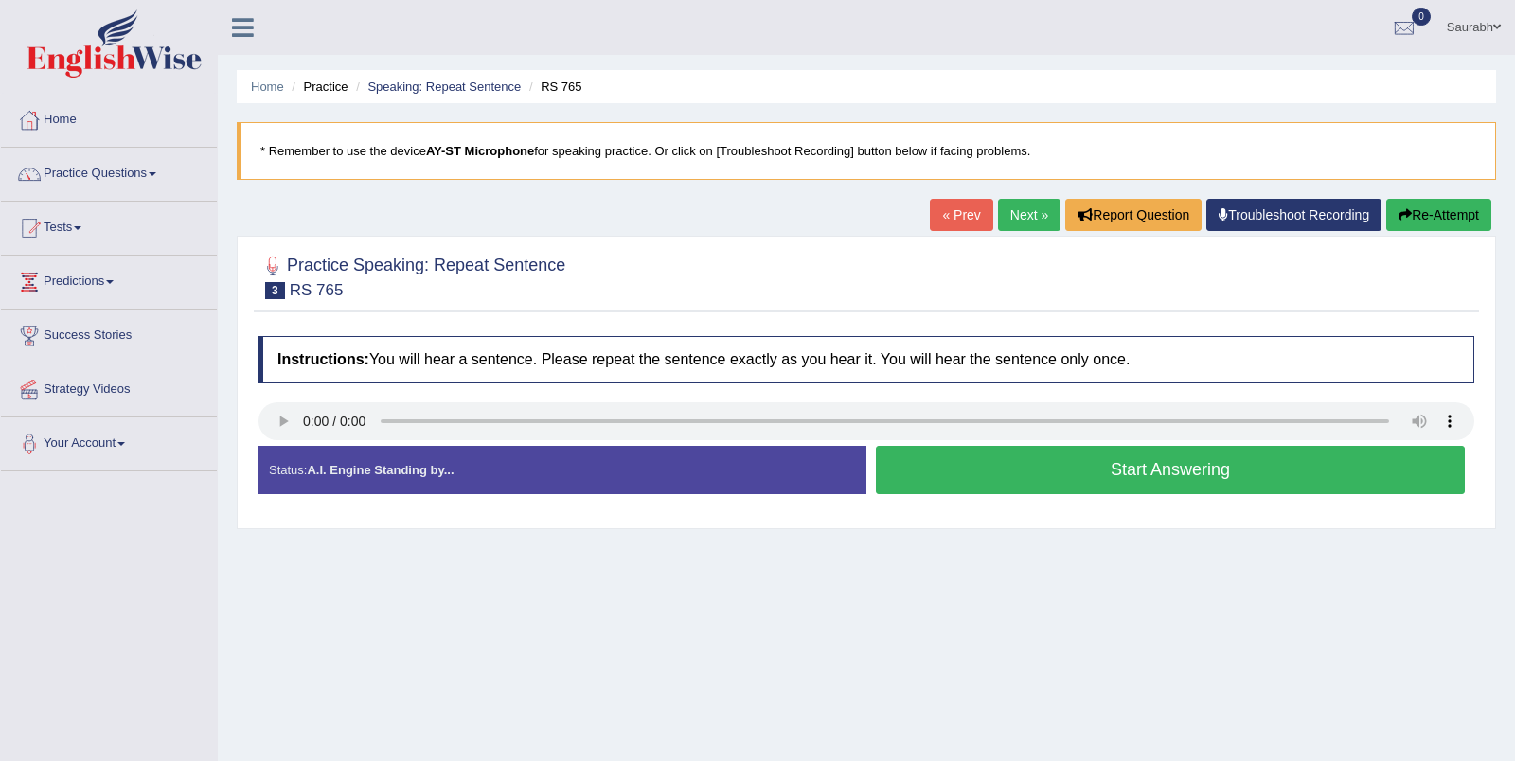
click at [1008, 460] on button "Start Answering" at bounding box center [1170, 470] width 589 height 48
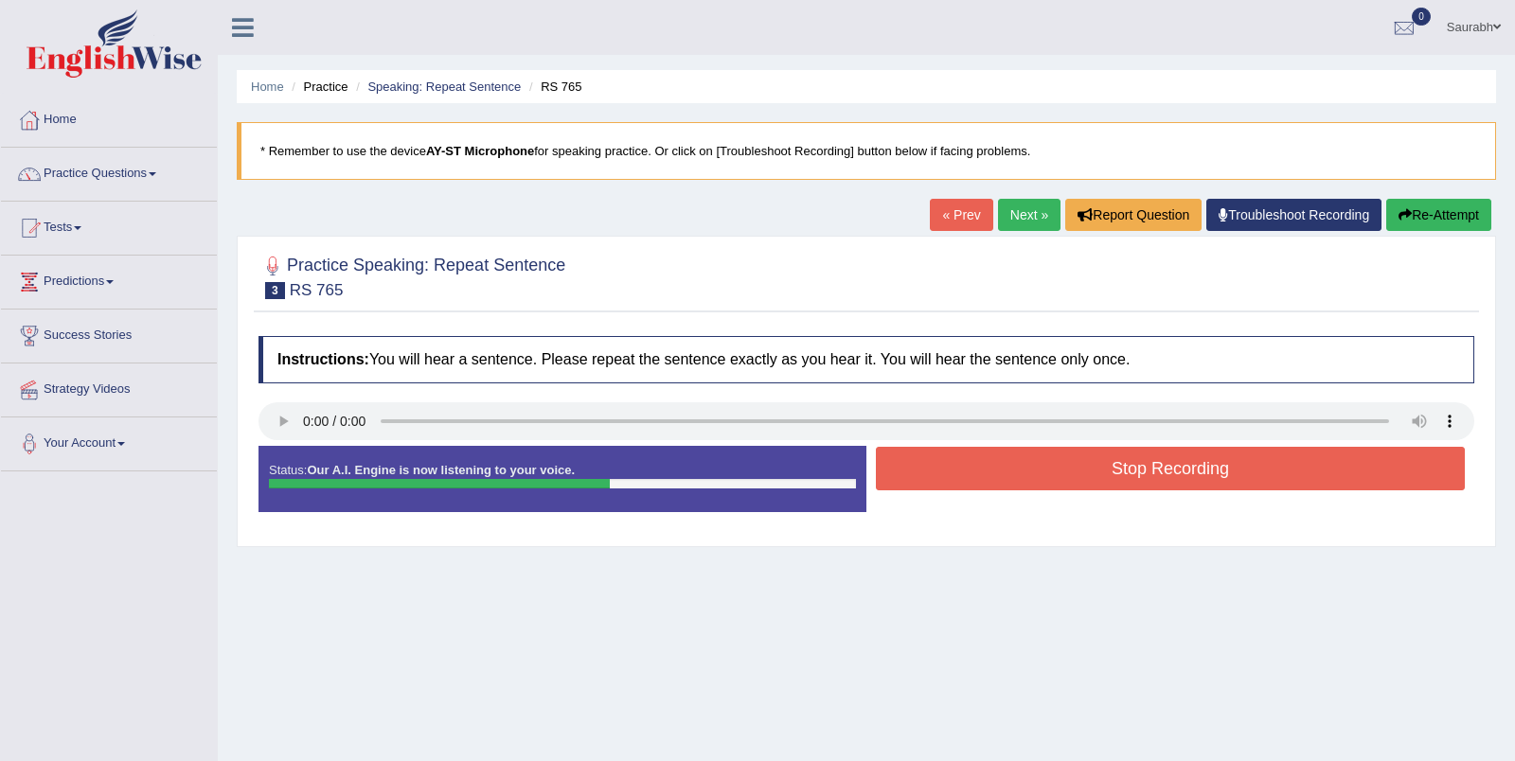
click at [1088, 478] on button "Stop Recording" at bounding box center [1170, 469] width 589 height 44
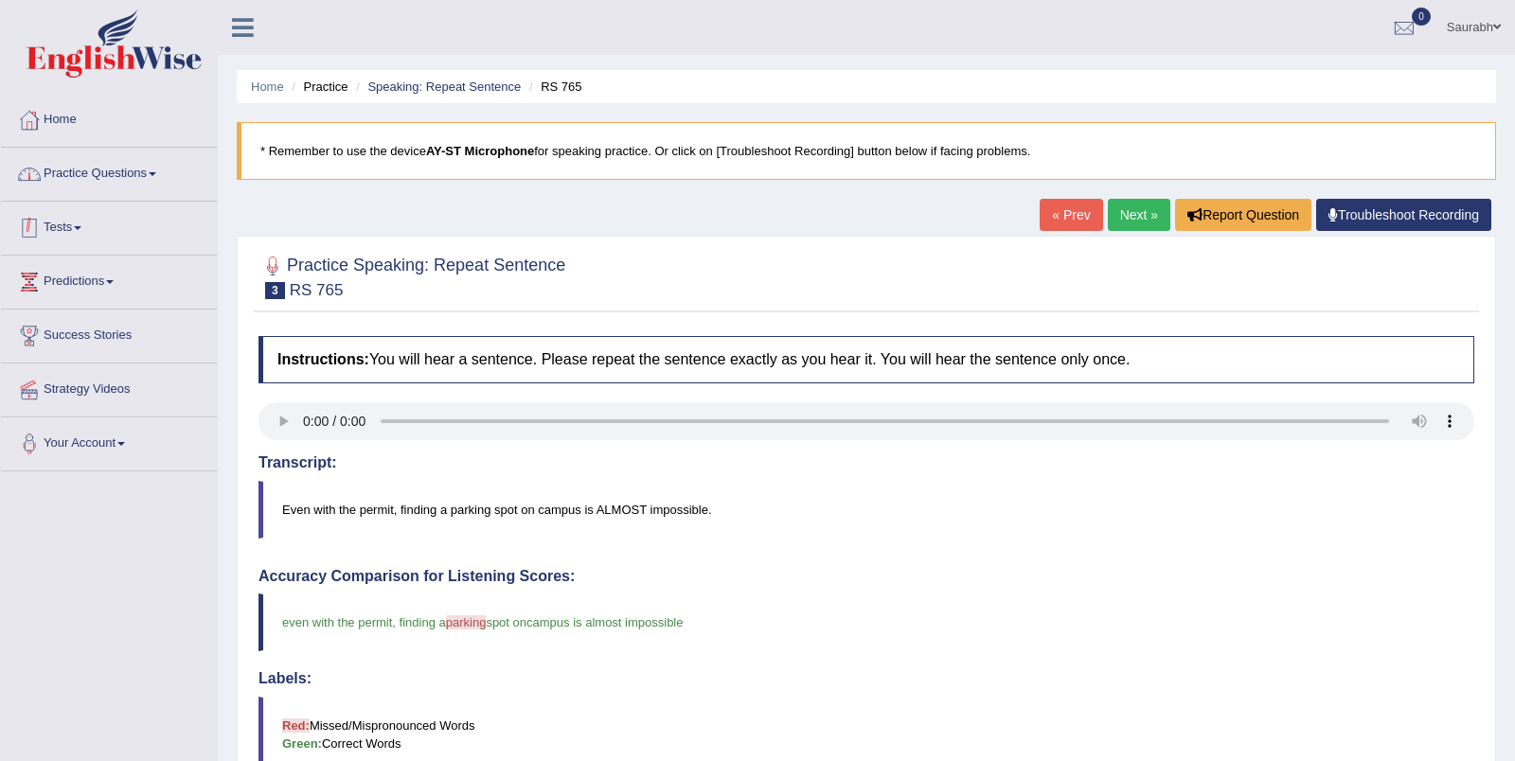
click at [162, 182] on link "Practice Questions" at bounding box center [109, 171] width 216 height 47
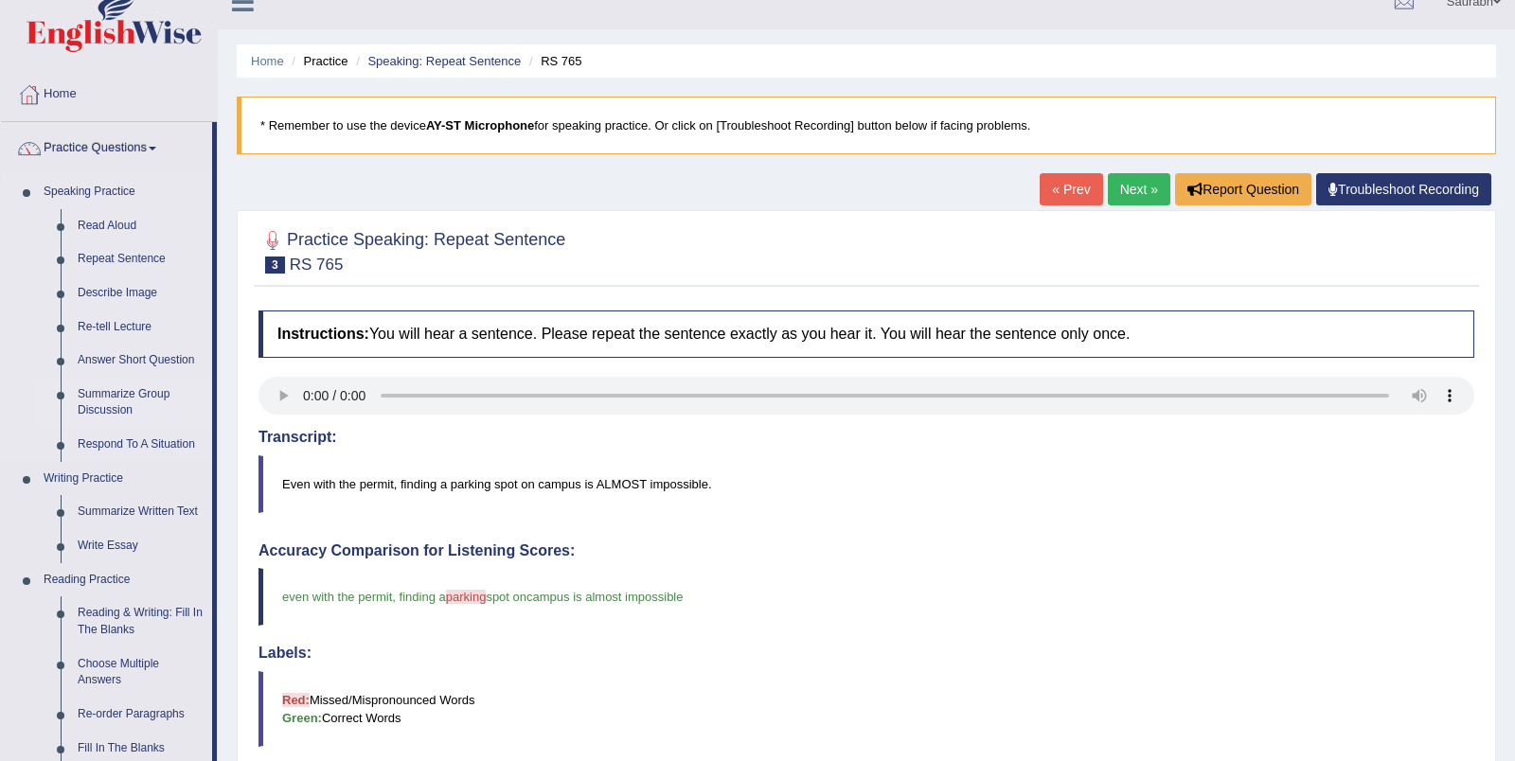
scroll to position [36, 0]
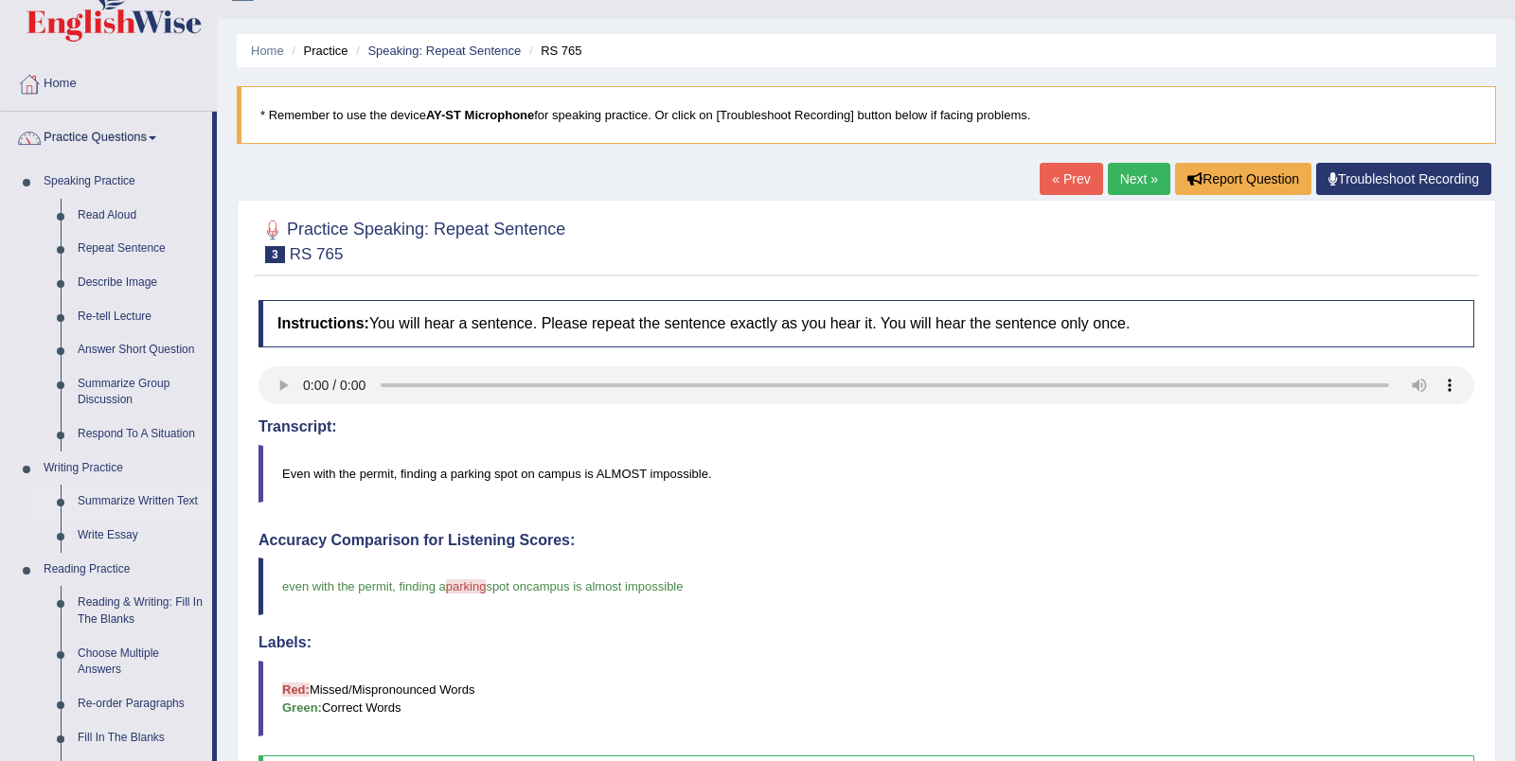
click at [128, 497] on link "Summarize Written Text" at bounding box center [140, 502] width 143 height 34
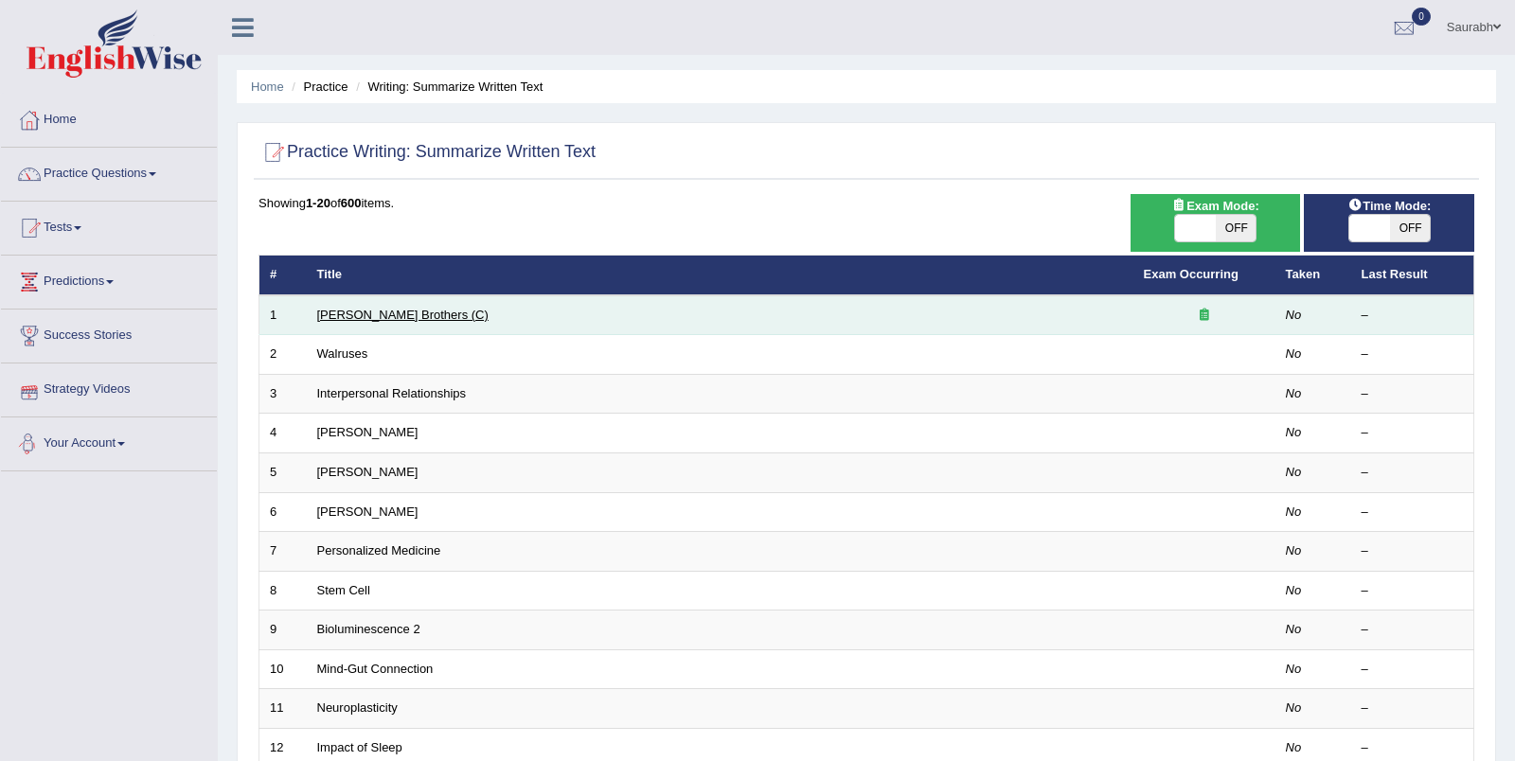
click at [371, 310] on link "[PERSON_NAME] Brothers (C)" at bounding box center [402, 315] width 171 height 14
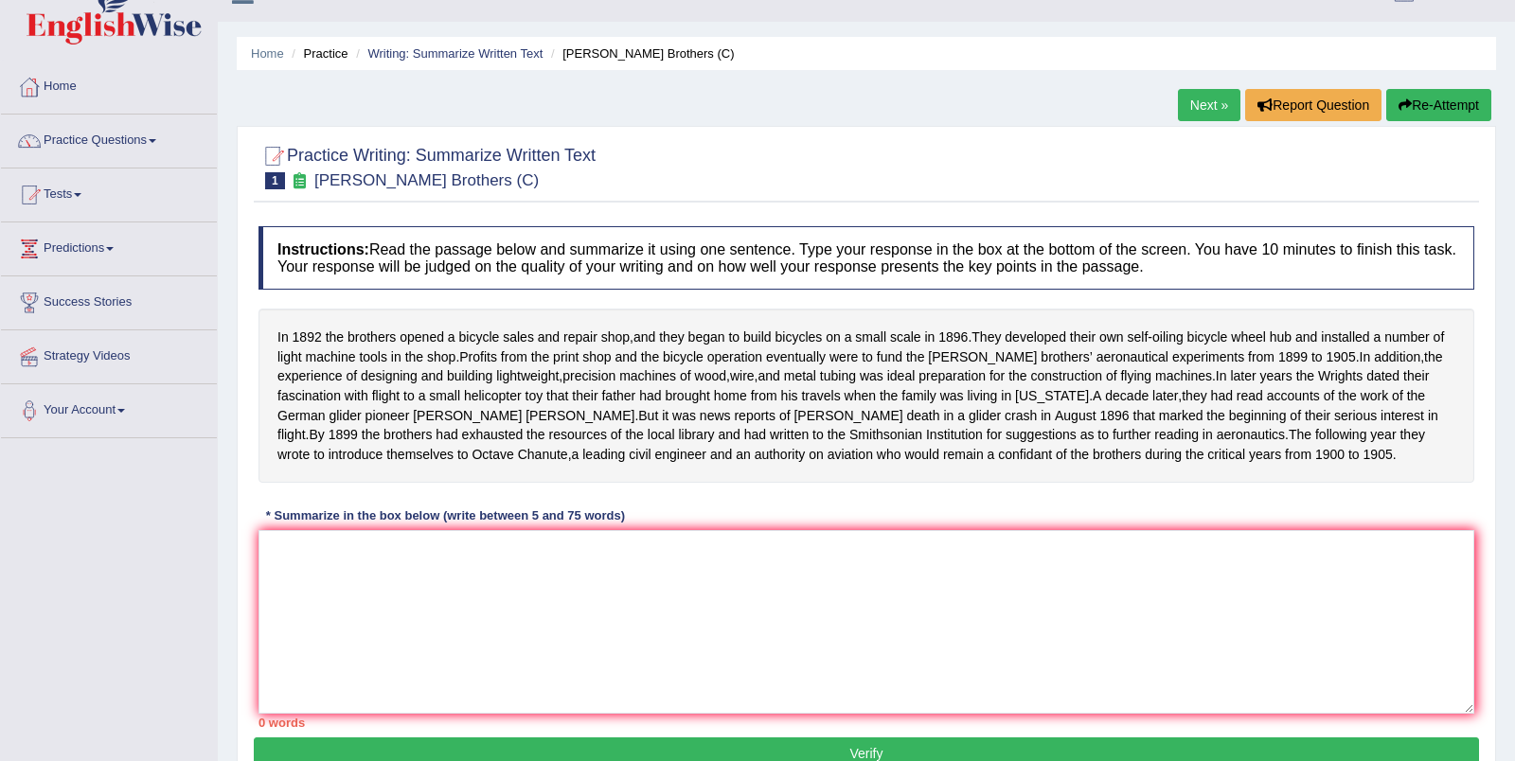
scroll to position [39, 0]
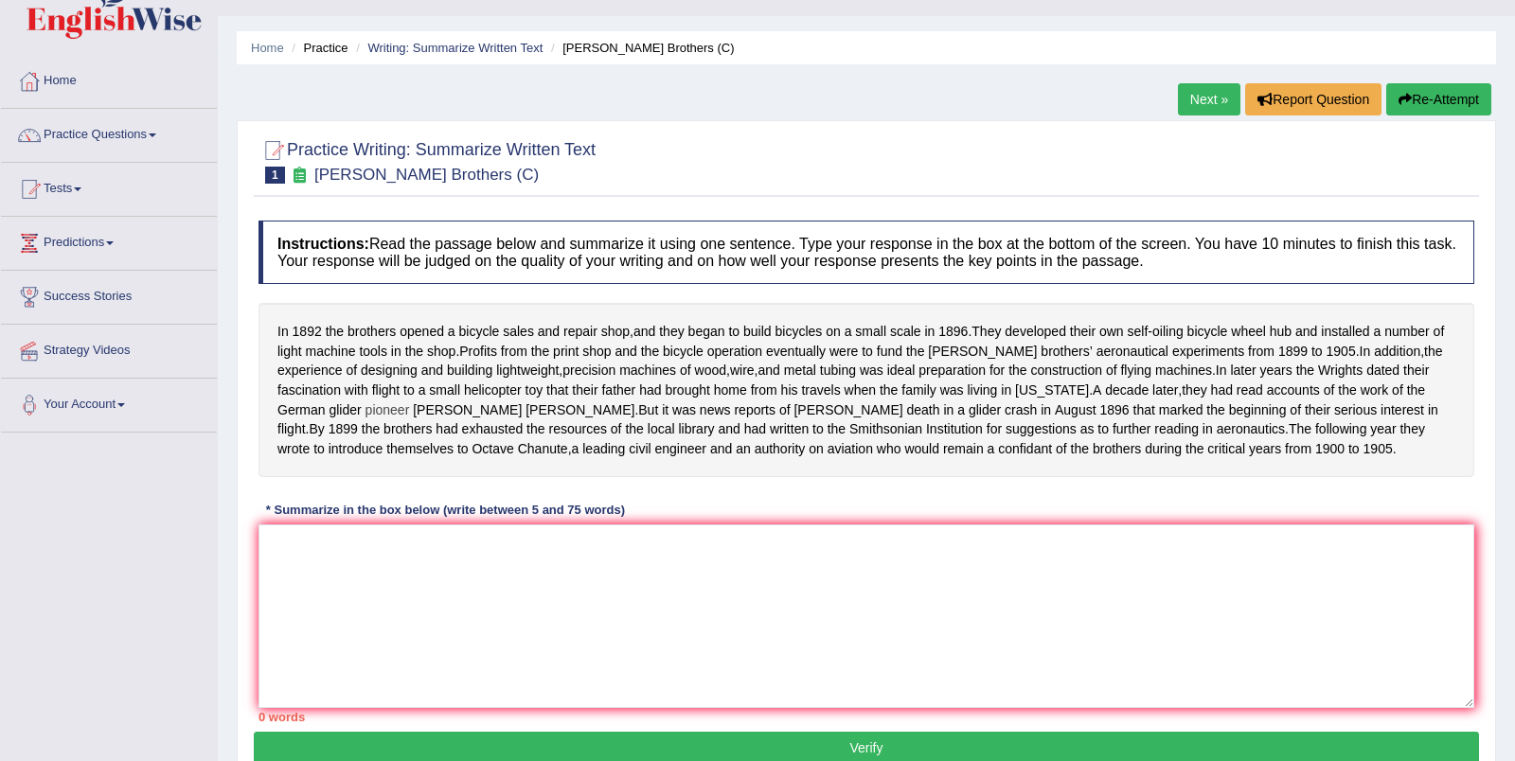
drag, startPoint x: 276, startPoint y: 327, endPoint x: 566, endPoint y: 435, distance: 309.1
click at [566, 435] on div "In 1892 the brothers opened a bicycle sales and repair shop , and they began to…" at bounding box center [865, 390] width 1215 height 174
click at [538, 559] on textarea at bounding box center [865, 616] width 1215 height 184
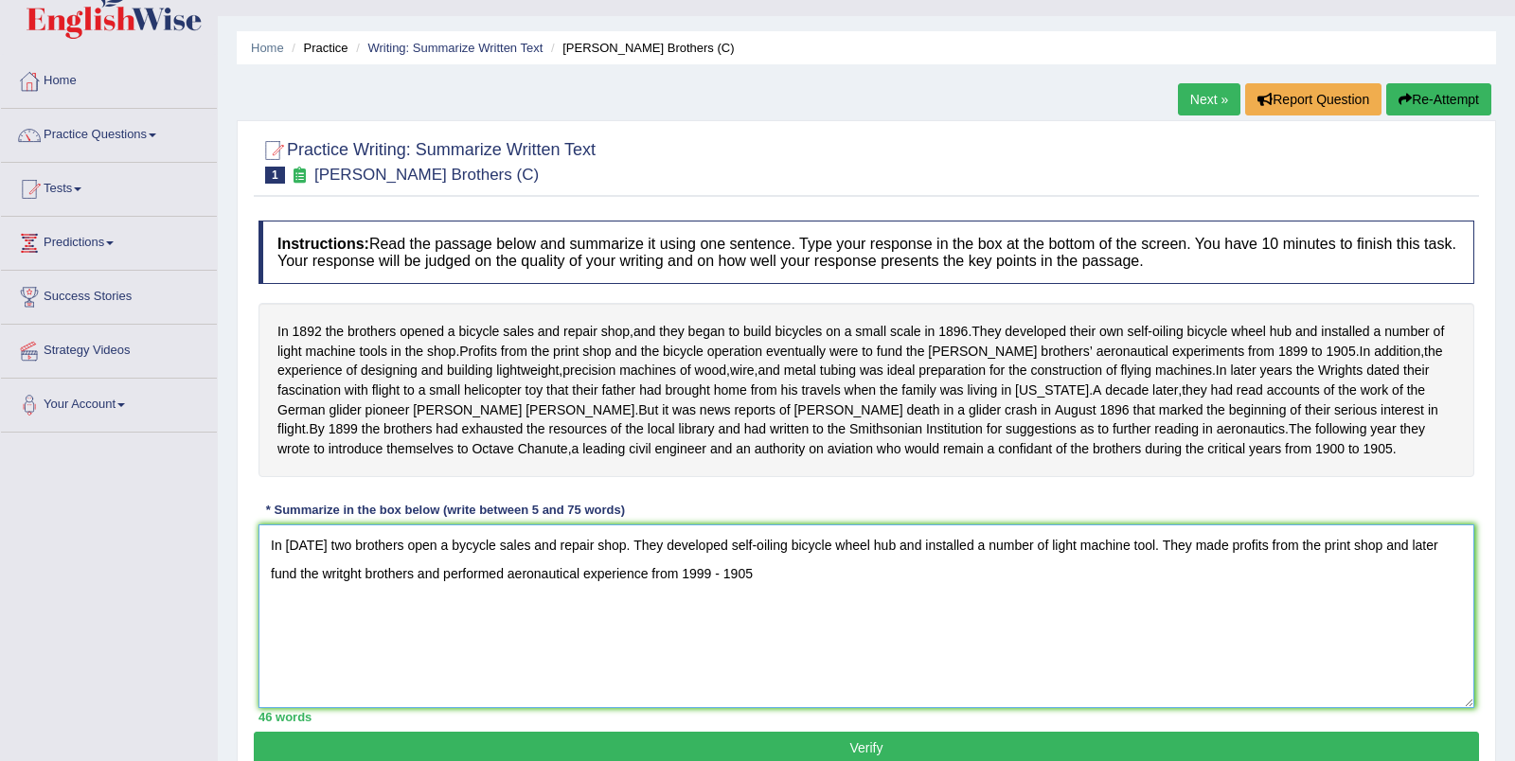
click at [698, 591] on textarea "In 1892 two brothers open a bycycle sales and repair shop. They developed self-…" at bounding box center [865, 616] width 1215 height 184
click at [869, 597] on textarea "In 1892 two brothers open a bycycle sales and repair shop. They developed self-…" at bounding box center [865, 616] width 1215 height 184
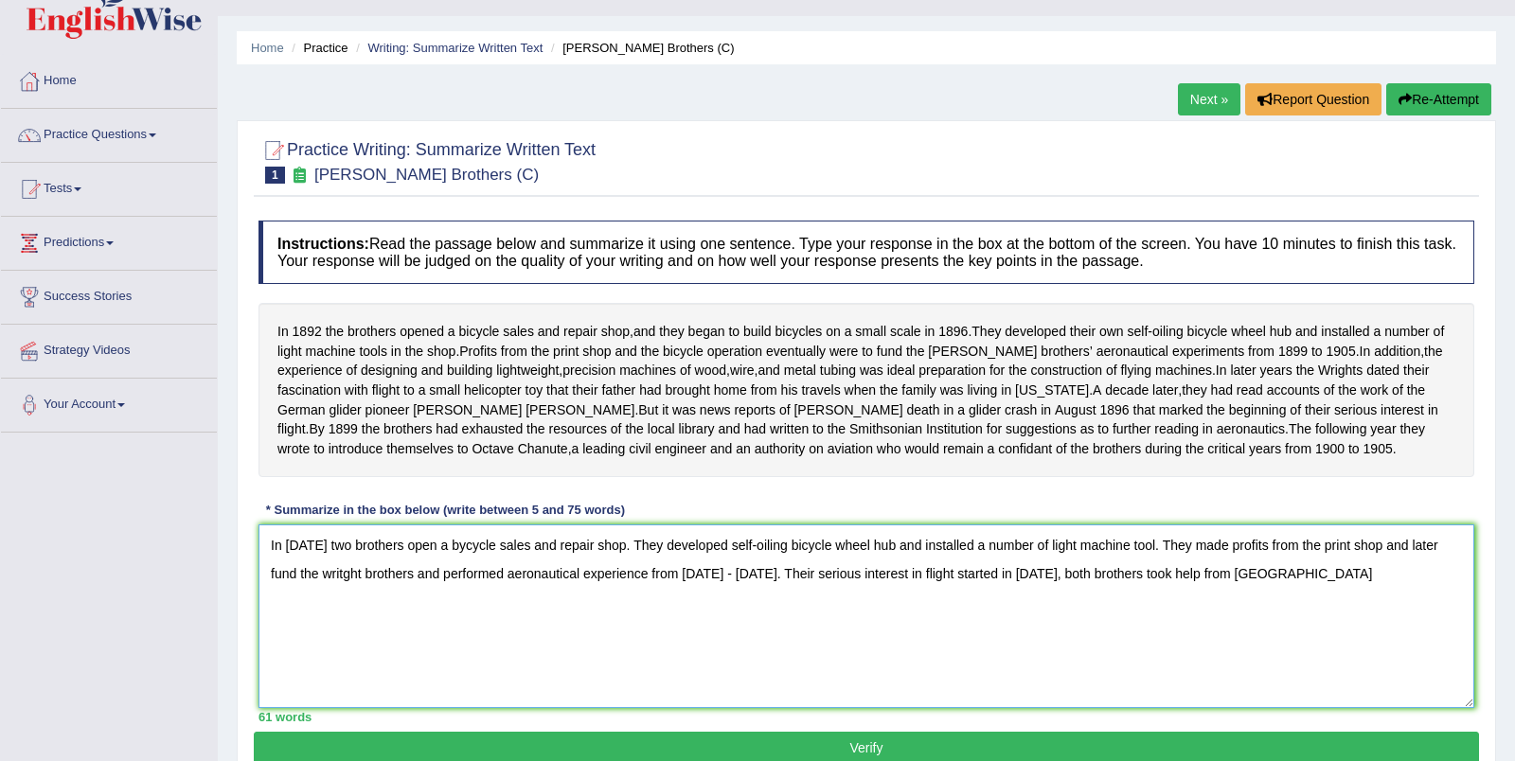
click at [1154, 601] on textarea "In 1892 two brothers open a bycycle sales and repair shop. They developed self-…" at bounding box center [865, 616] width 1215 height 184
click at [1207, 592] on textarea "In 1892 two brothers open a bycycle sales and repair shop. They developed self-…" at bounding box center [865, 616] width 1215 height 184
click at [1203, 591] on textarea "In 1892 two brothers open a bycycle sales and repair shop. They developed self-…" at bounding box center [865, 616] width 1215 height 184
click at [1332, 585] on textarea "In 1892 two brothers open a bycycle sales and repair shop. They developed self-…" at bounding box center [865, 616] width 1215 height 184
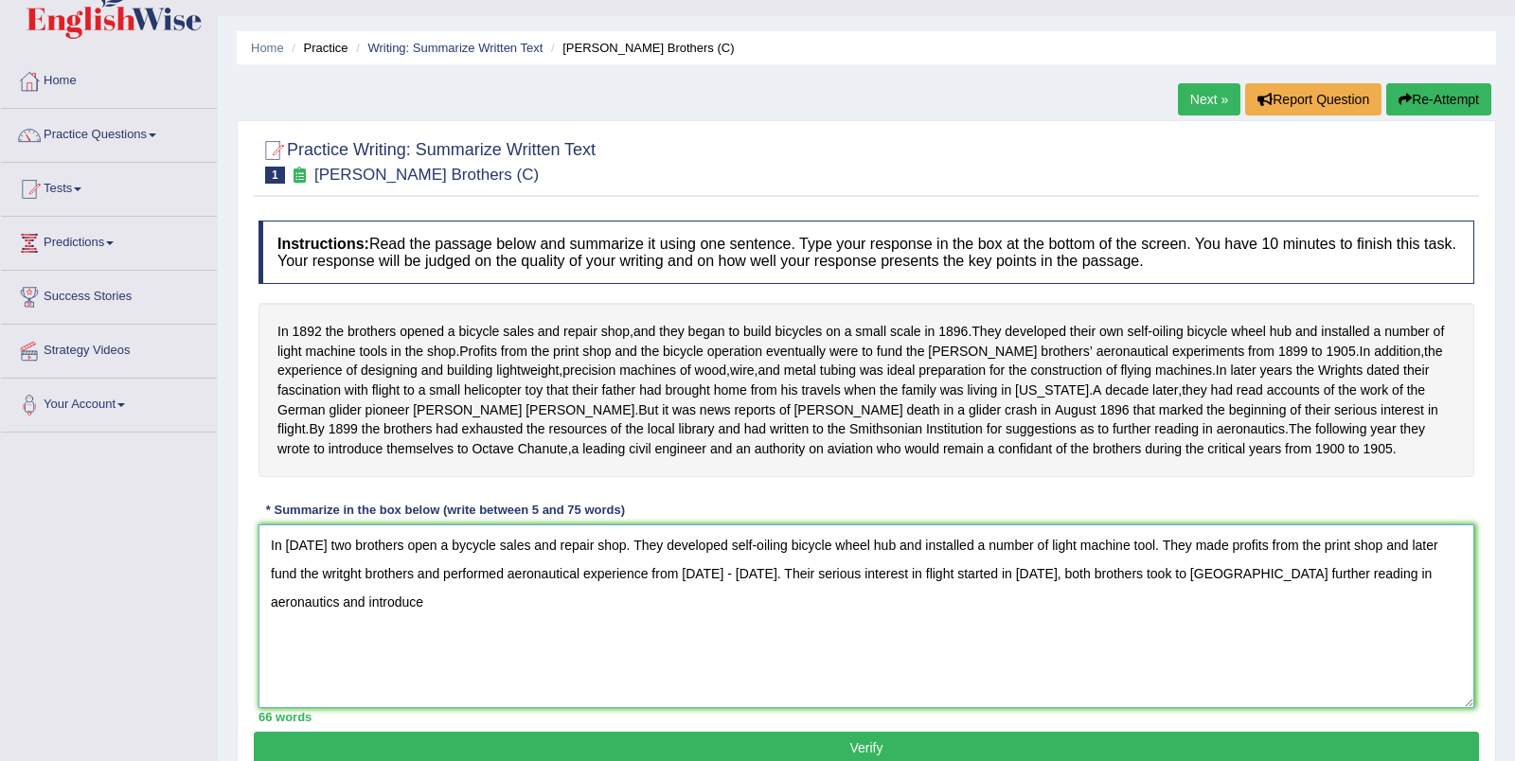
click at [368, 619] on textarea "In 1892 two brothers open a bycycle sales and repair shop. They developed self-…" at bounding box center [865, 616] width 1215 height 184
click at [663, 617] on textarea "In 1892 two brothers open a bycycle sales and repair shop. They developed self-…" at bounding box center [865, 616] width 1215 height 184
click at [775, 619] on textarea "In 1892 two brothers open a bycycle sales and repair shop. They developed self-…" at bounding box center [865, 616] width 1215 height 184
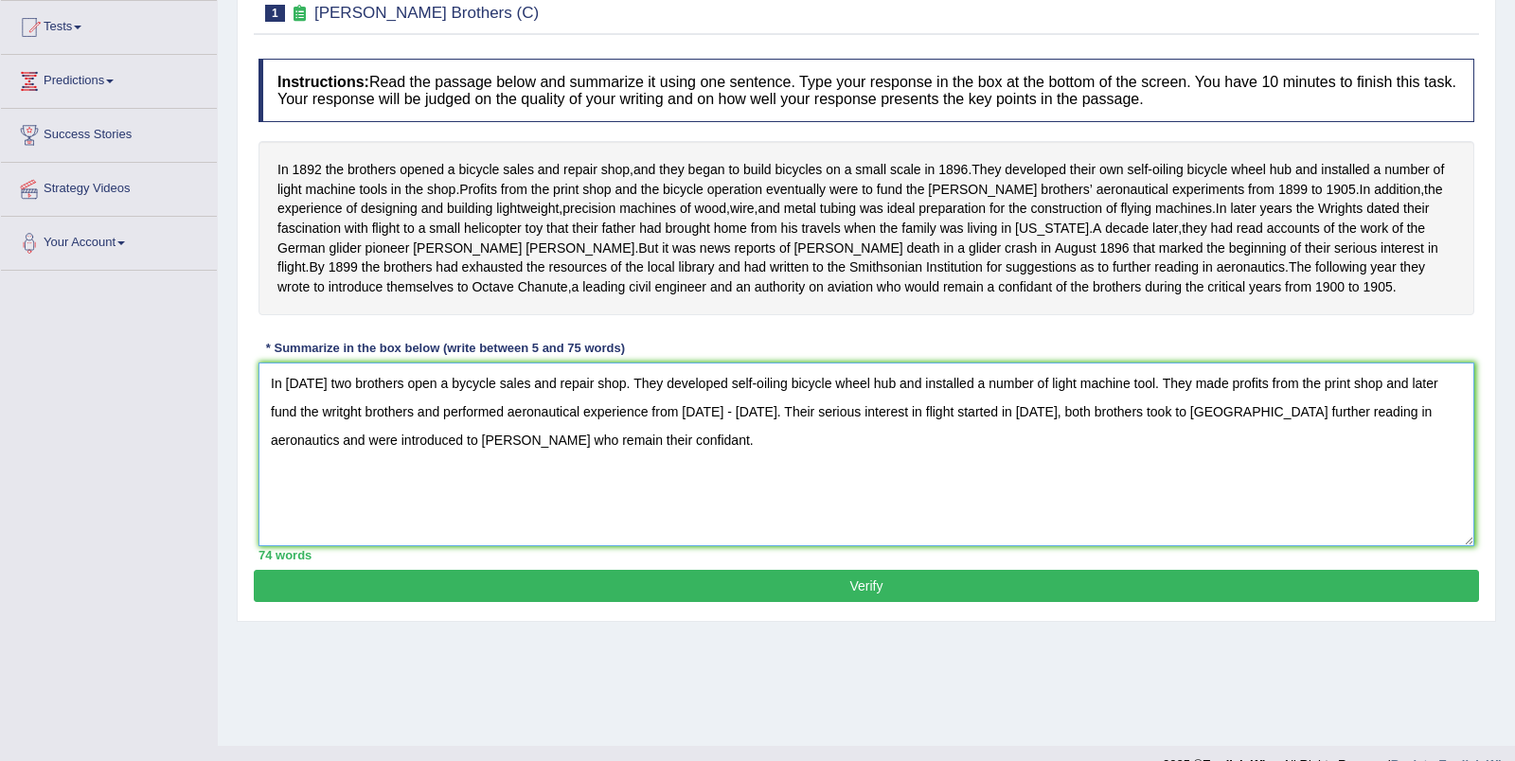
scroll to position [206, 0]
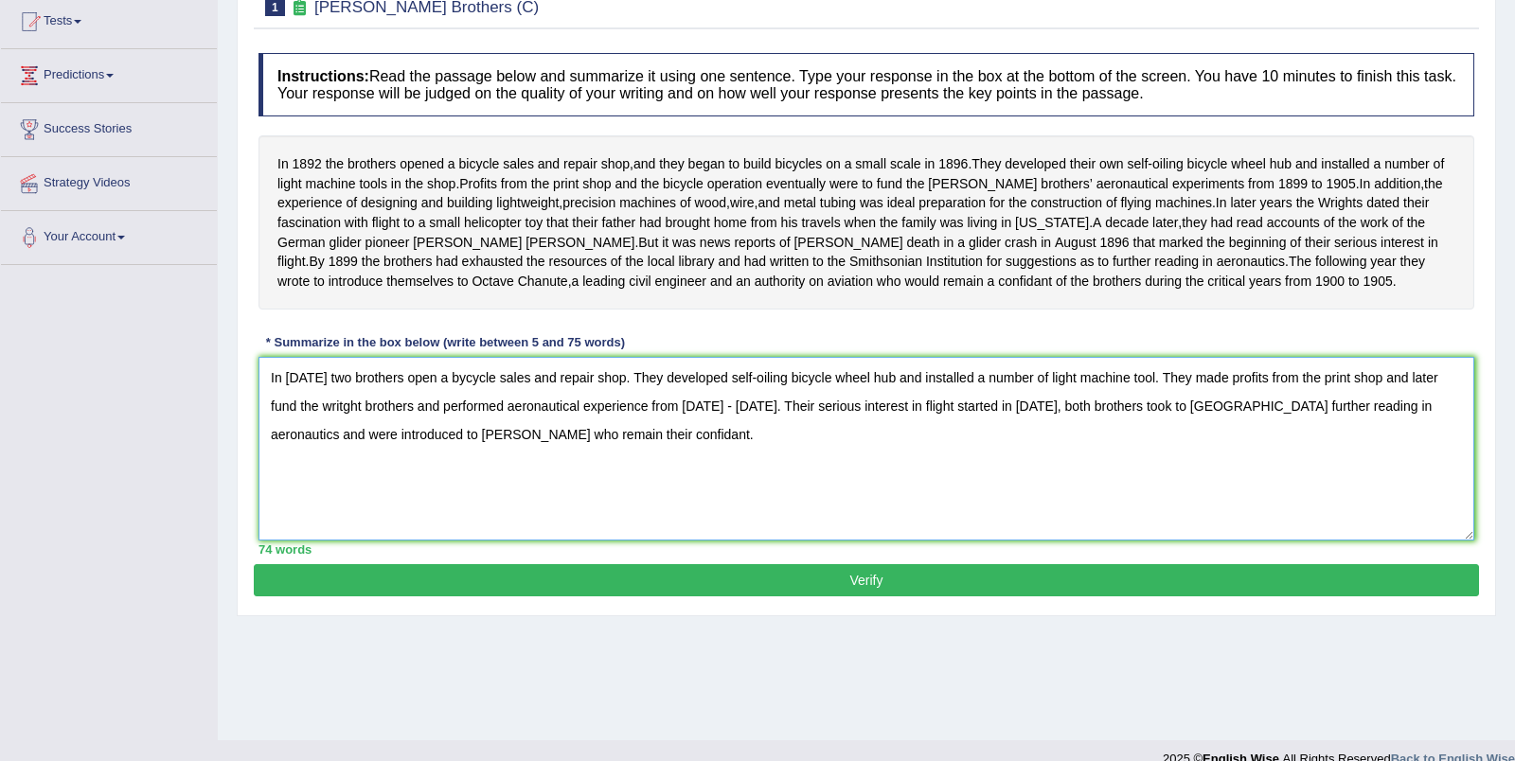
type textarea "In 1892 two brothers open a bycycle sales and repair shop. They developed self-…"
click at [880, 580] on button "Verify" at bounding box center [866, 580] width 1225 height 32
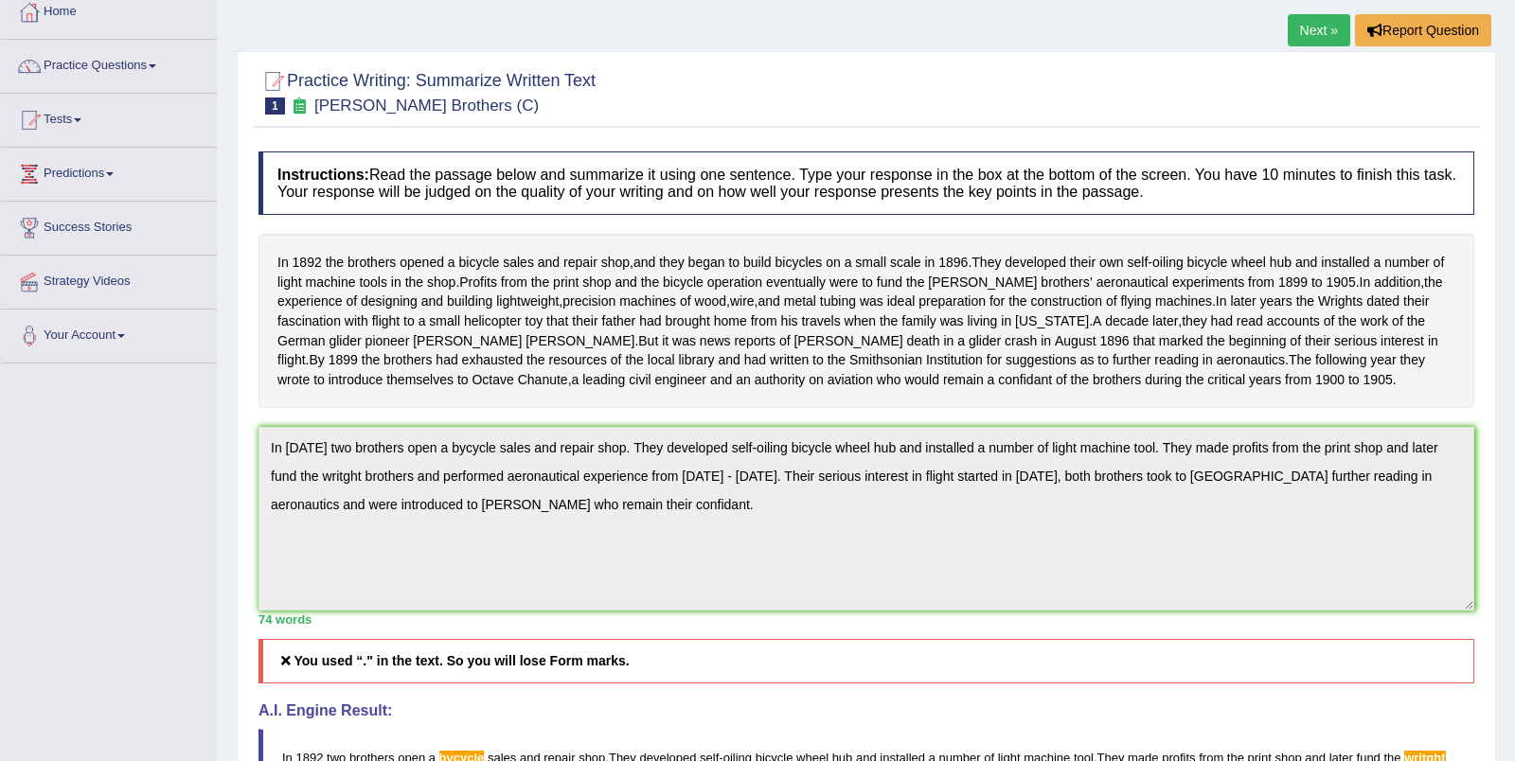
scroll to position [0, 0]
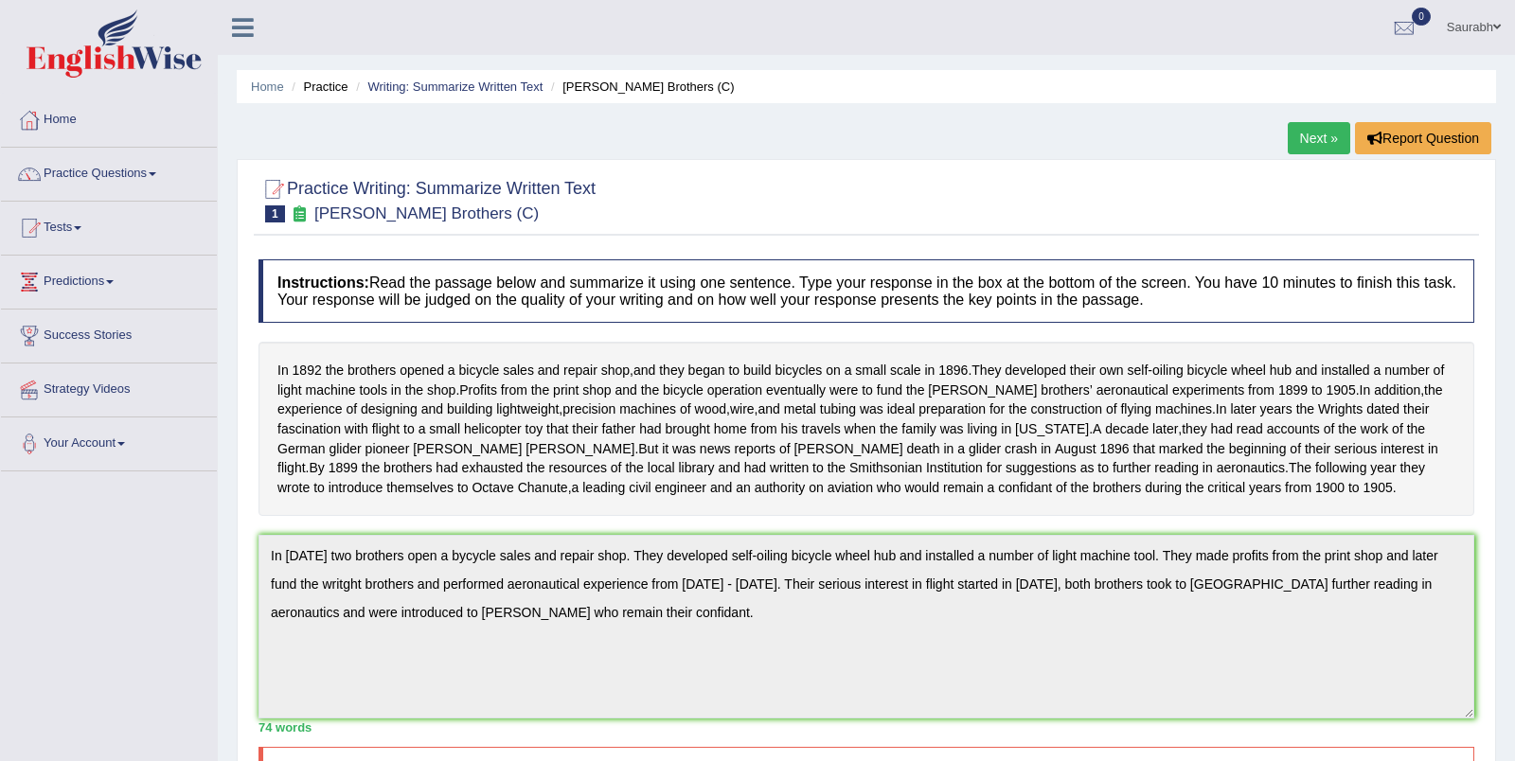
click at [1304, 143] on link "Next »" at bounding box center [1318, 138] width 62 height 32
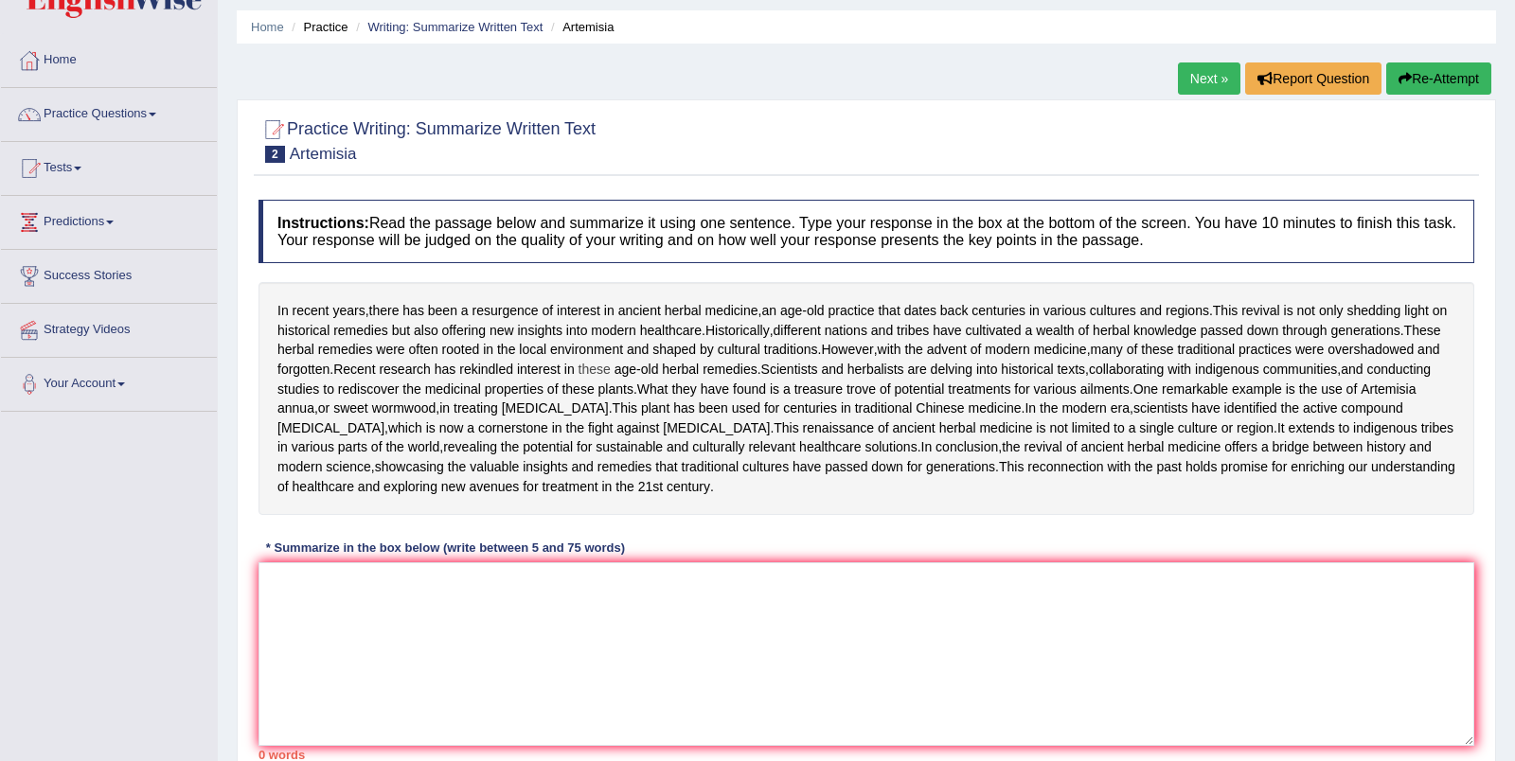
scroll to position [68, 0]
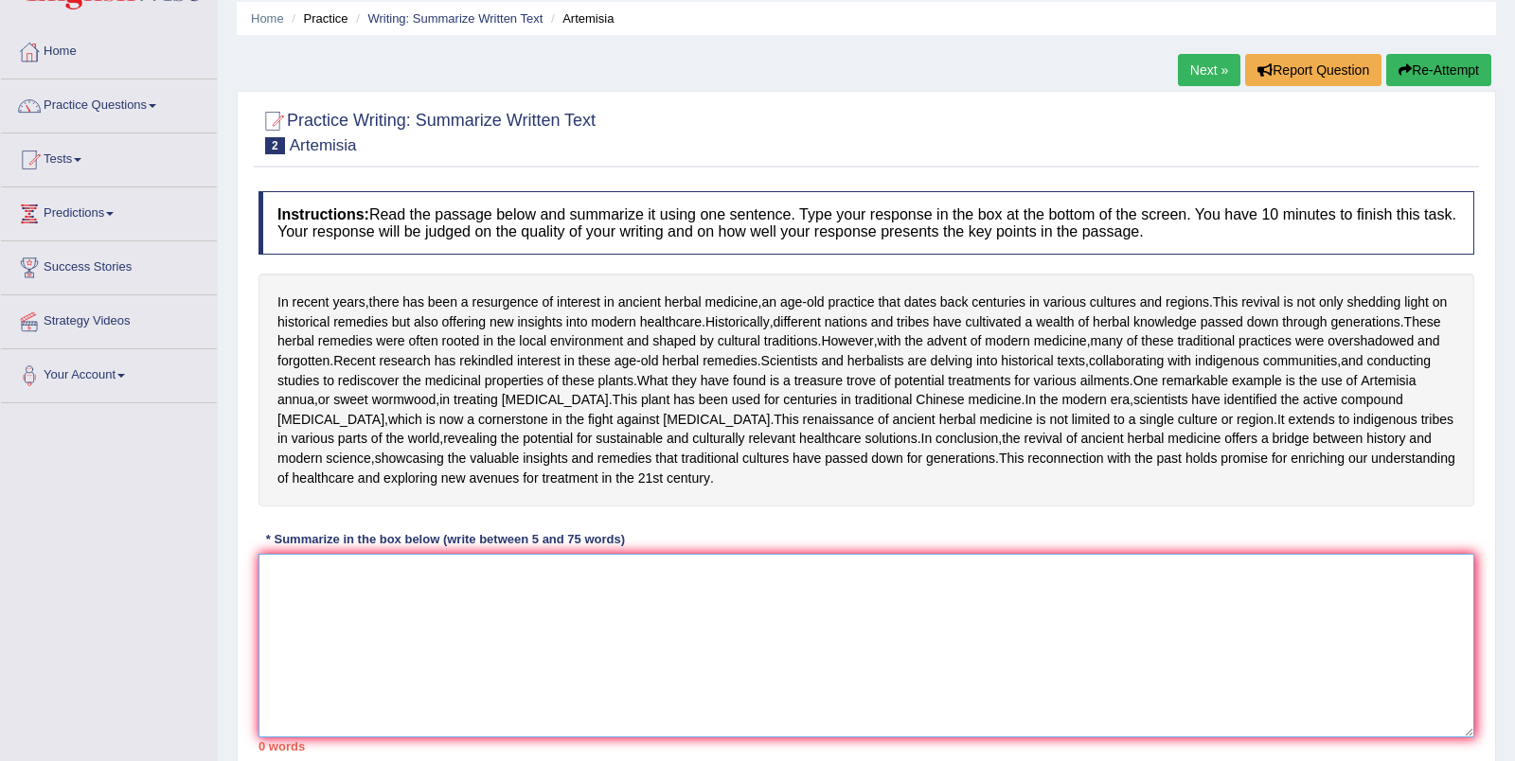
click at [597, 698] on textarea at bounding box center [865, 646] width 1215 height 184
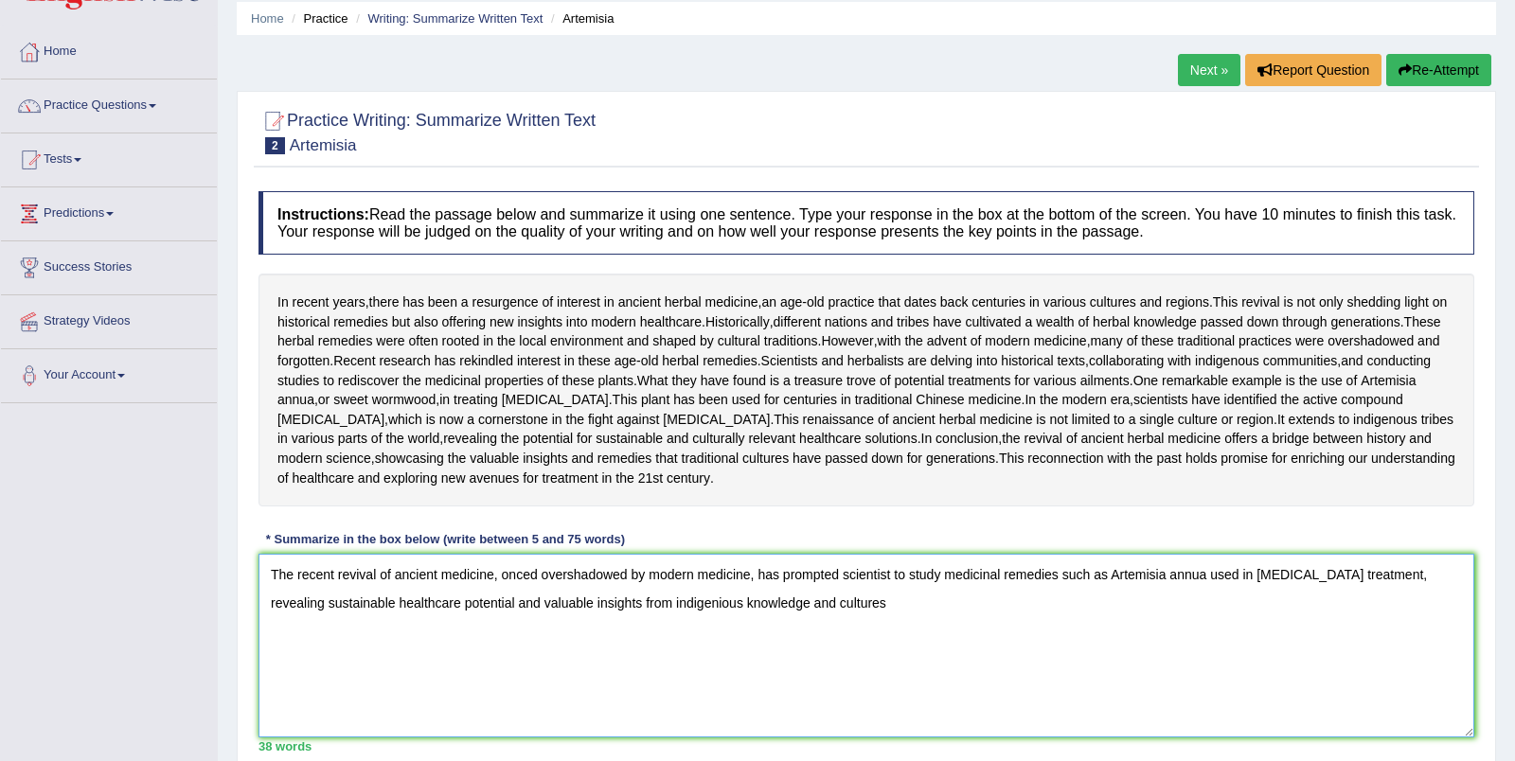
type textarea "The recent revival of ancient medicine, onced overshadowed by modern medicine, …"
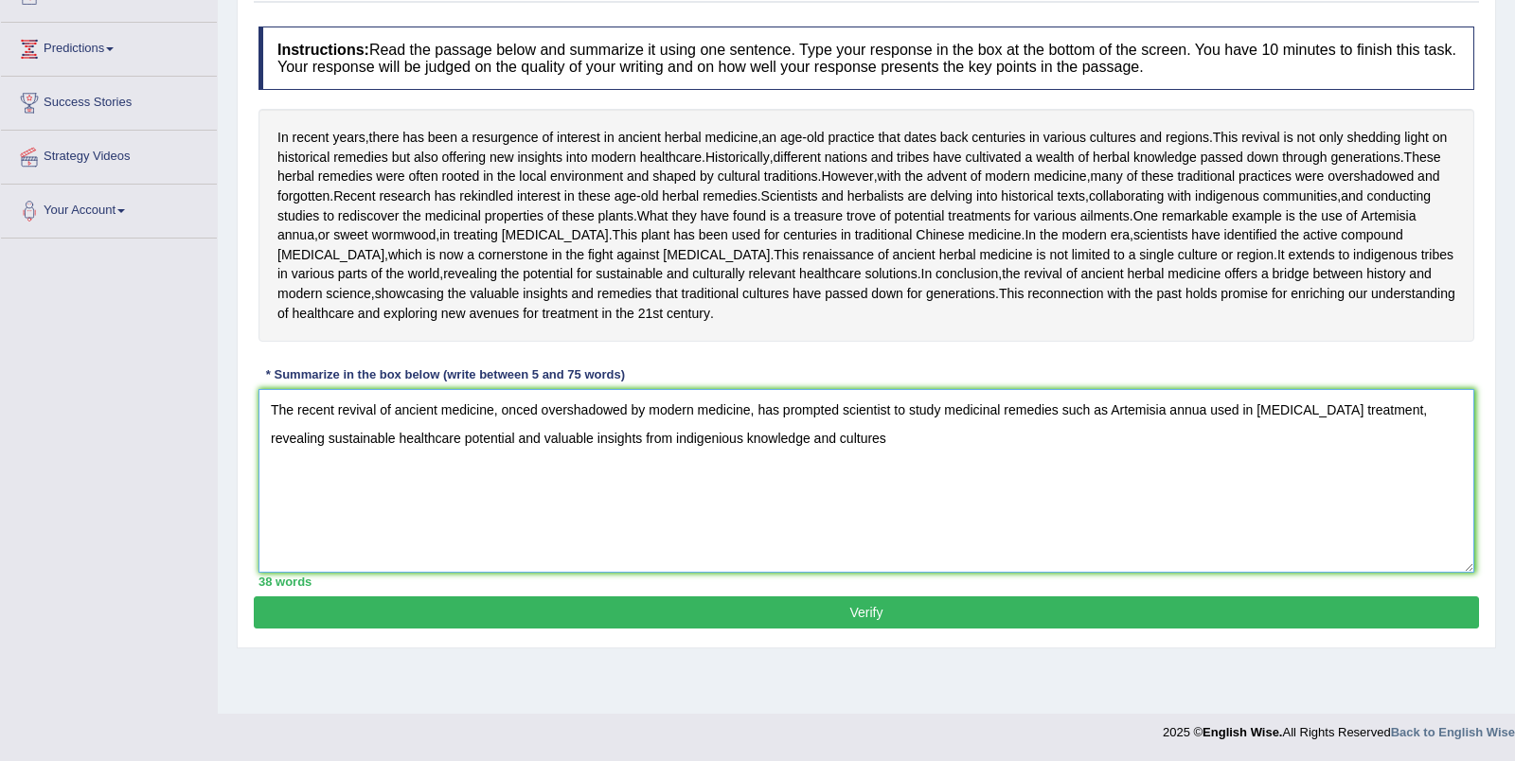
scroll to position [313, 0]
click at [772, 629] on button "Verify" at bounding box center [866, 612] width 1225 height 32
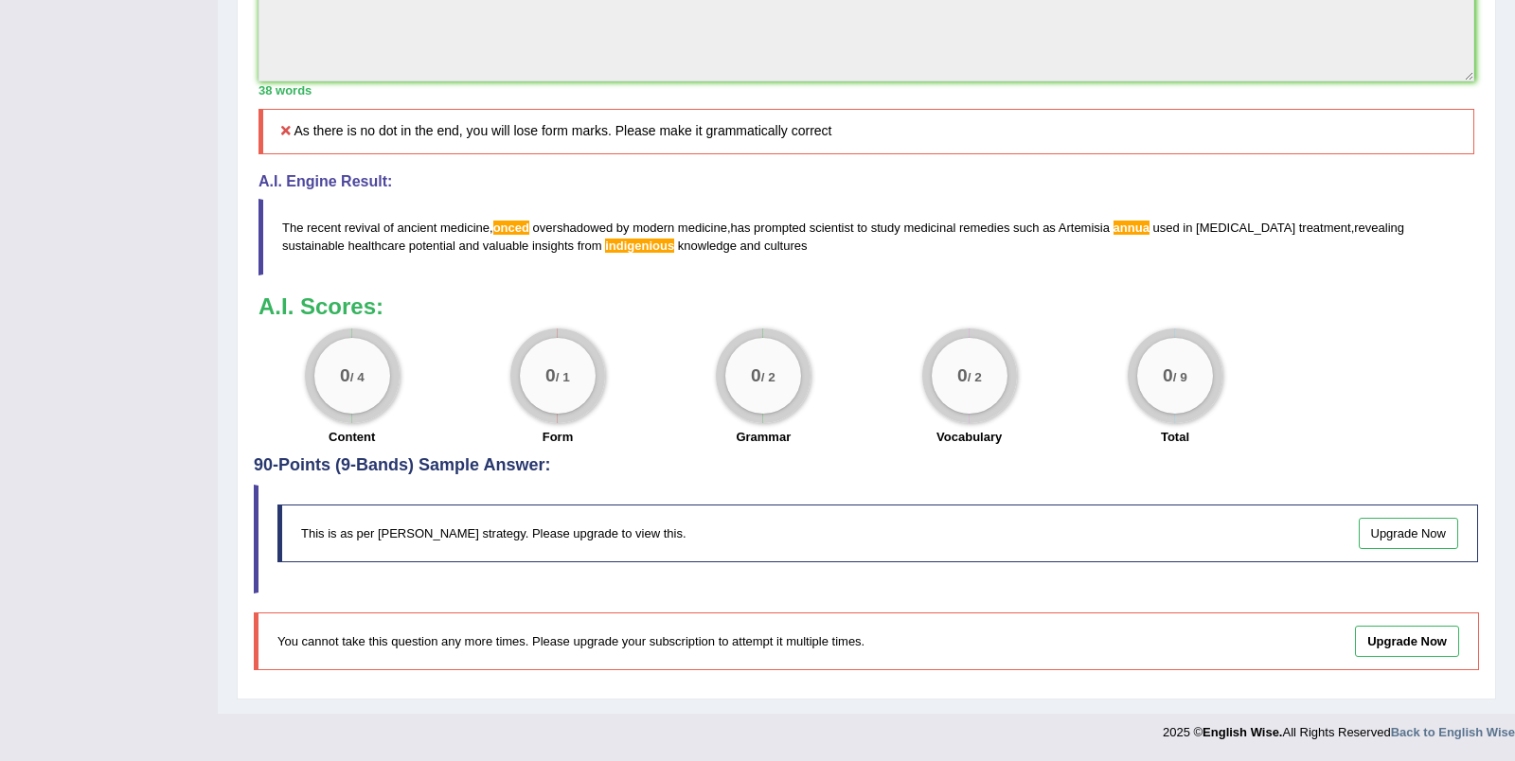
scroll to position [768, 0]
drag, startPoint x: 223, startPoint y: 140, endPoint x: 1471, endPoint y: 689, distance: 1363.1
click at [1471, 689] on div "Home Practice Writing: Summarize Written Text Artemisia Next » Report Question …" at bounding box center [866, 9] width 1297 height 1410
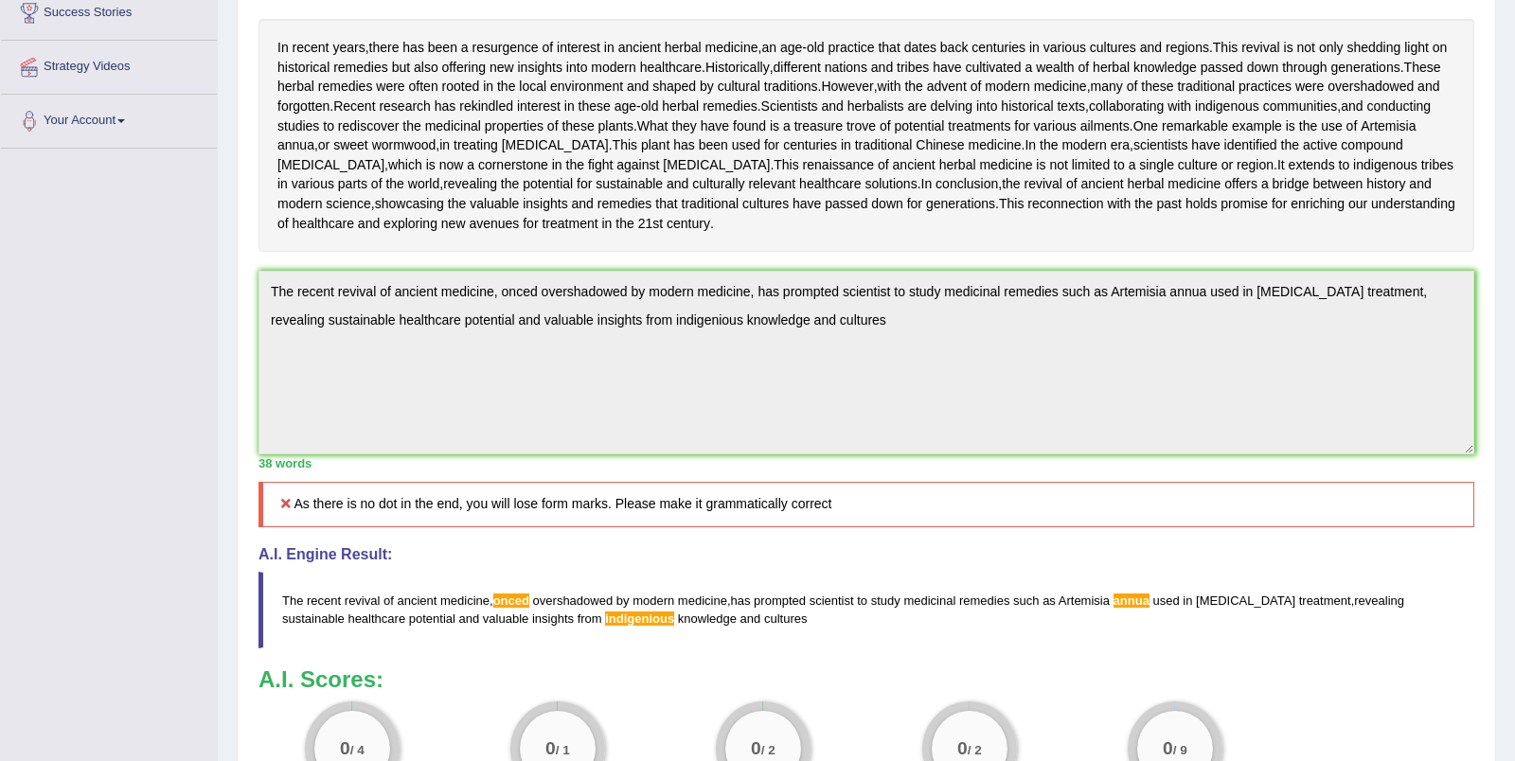
scroll to position [0, 0]
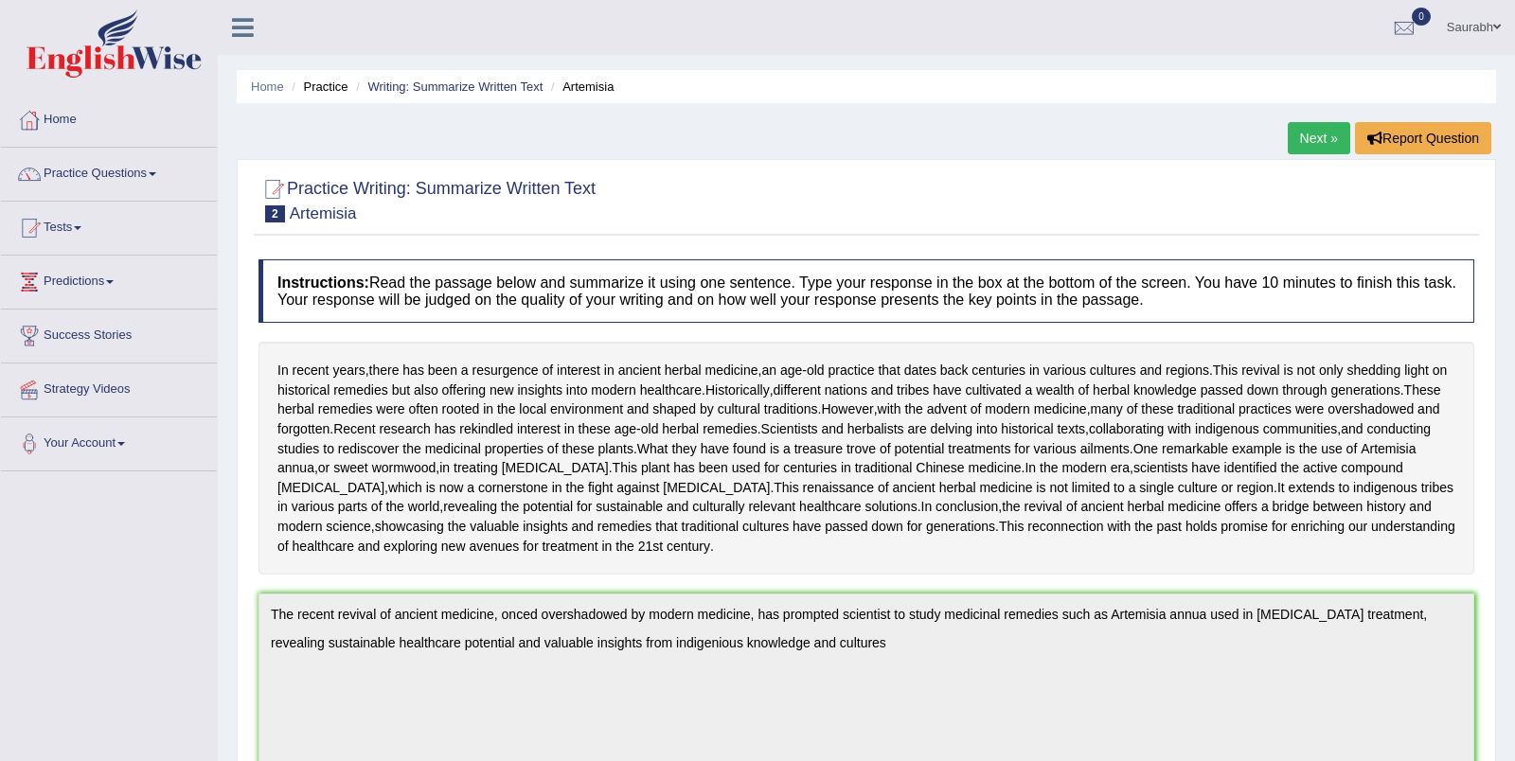
click at [1316, 138] on link "Next »" at bounding box center [1318, 138] width 62 height 32
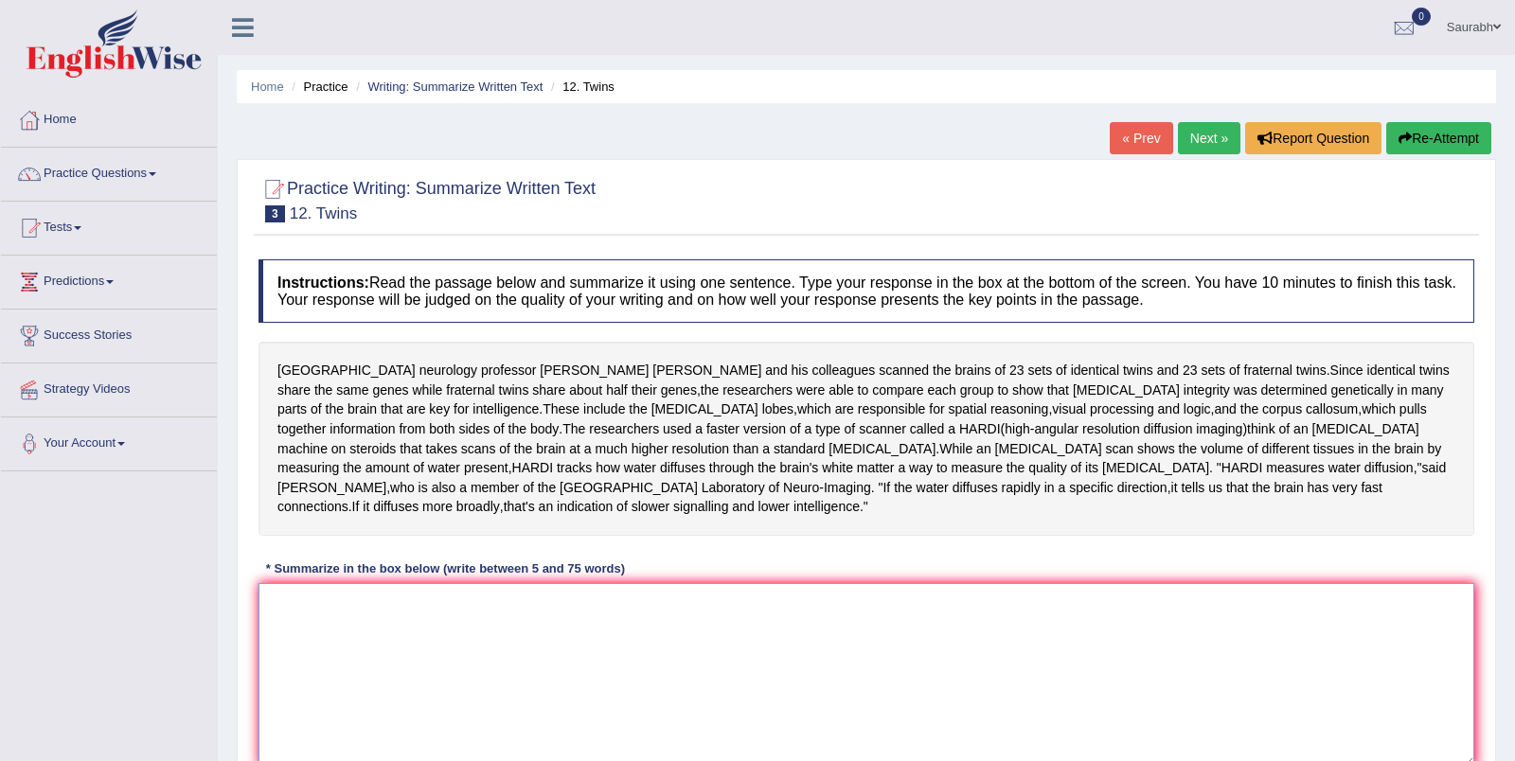
click at [851, 612] on textarea at bounding box center [865, 675] width 1215 height 184
click at [306, 583] on textarea "UCLA neurology professors" at bounding box center [865, 675] width 1215 height 184
click at [378, 583] on textarea "UCLA researchers showed" at bounding box center [865, 675] width 1215 height 184
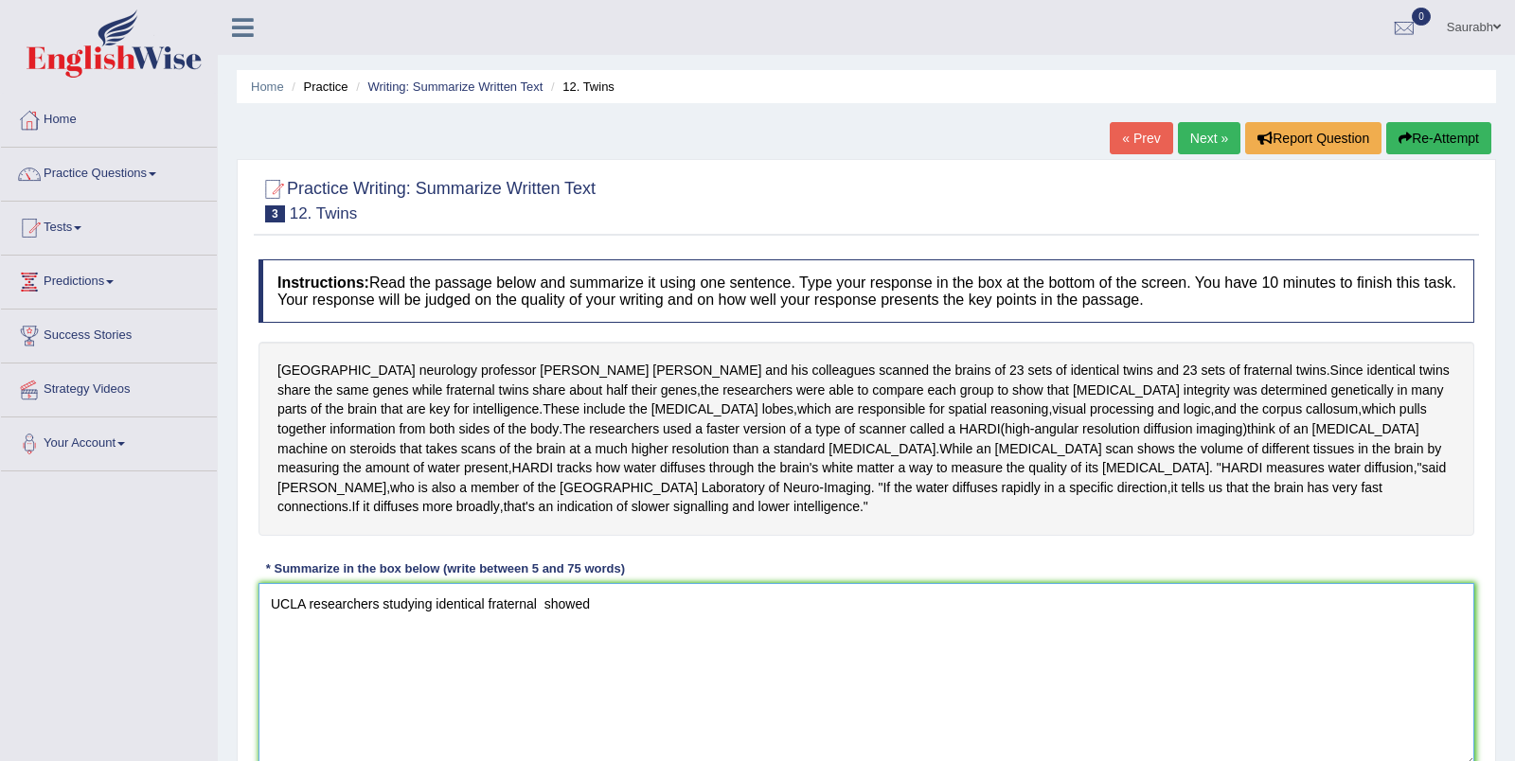
click at [488, 583] on textarea "UCLA researchers studying identical fraternal showed" at bounding box center [865, 675] width 1215 height 184
click at [567, 583] on textarea "UCLA researchers studying identical and fraternal showed" at bounding box center [865, 675] width 1215 height 184
click at [635, 583] on textarea "UCLA researchers studying identical and fraternal twins used HARDI scanner show…" at bounding box center [865, 675] width 1215 height 184
click at [806, 584] on textarea "UCLA researchers studying identical and fraternal twins used and advance HARDI …" at bounding box center [865, 675] width 1215 height 184
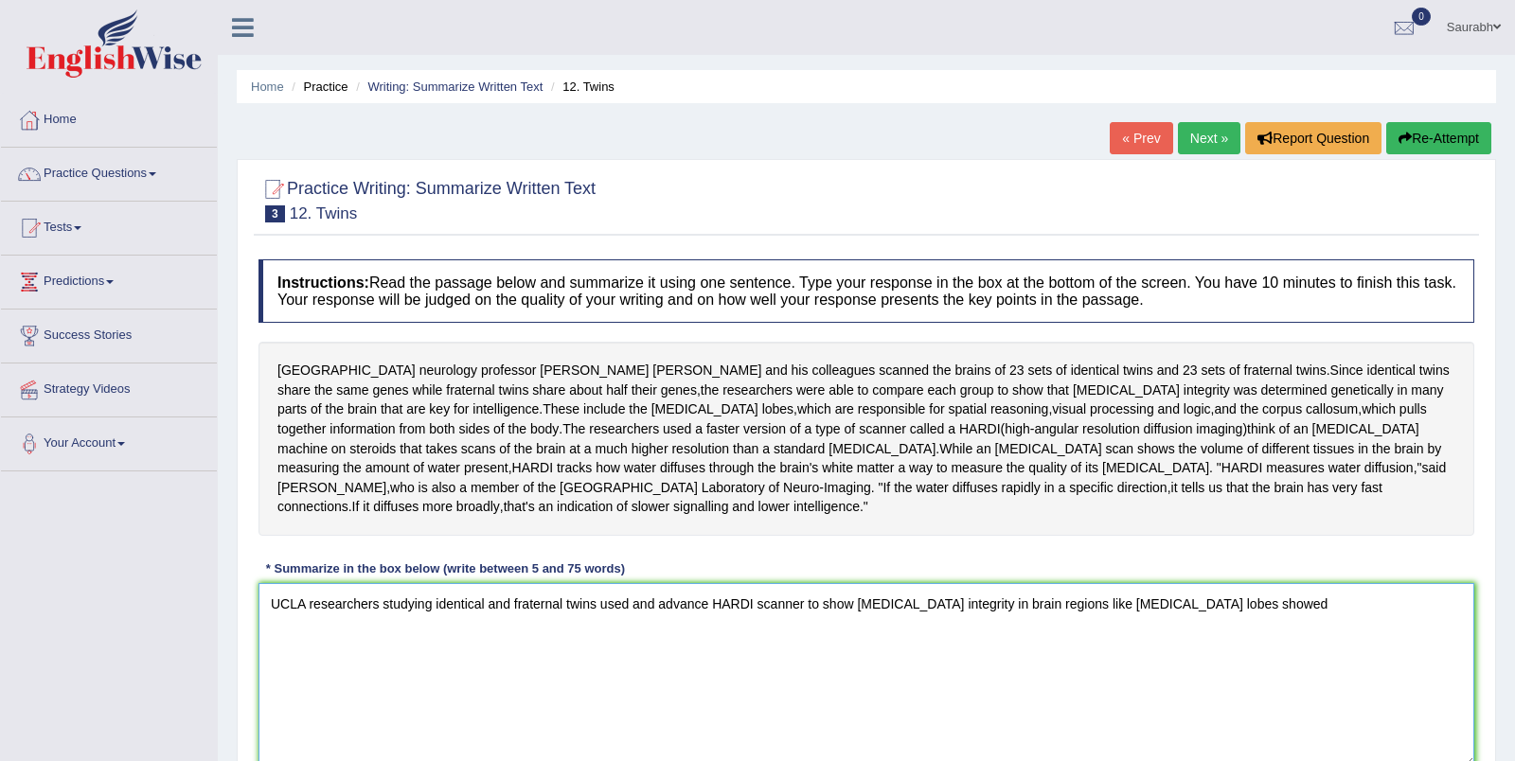
click at [1228, 583] on textarea "UCLA researchers studying identical and fraternal twins used and advance HARDI …" at bounding box center [865, 675] width 1215 height 184
type textarea "UCLA researchers studying identical and fraternal twins used and advance HARDI …"
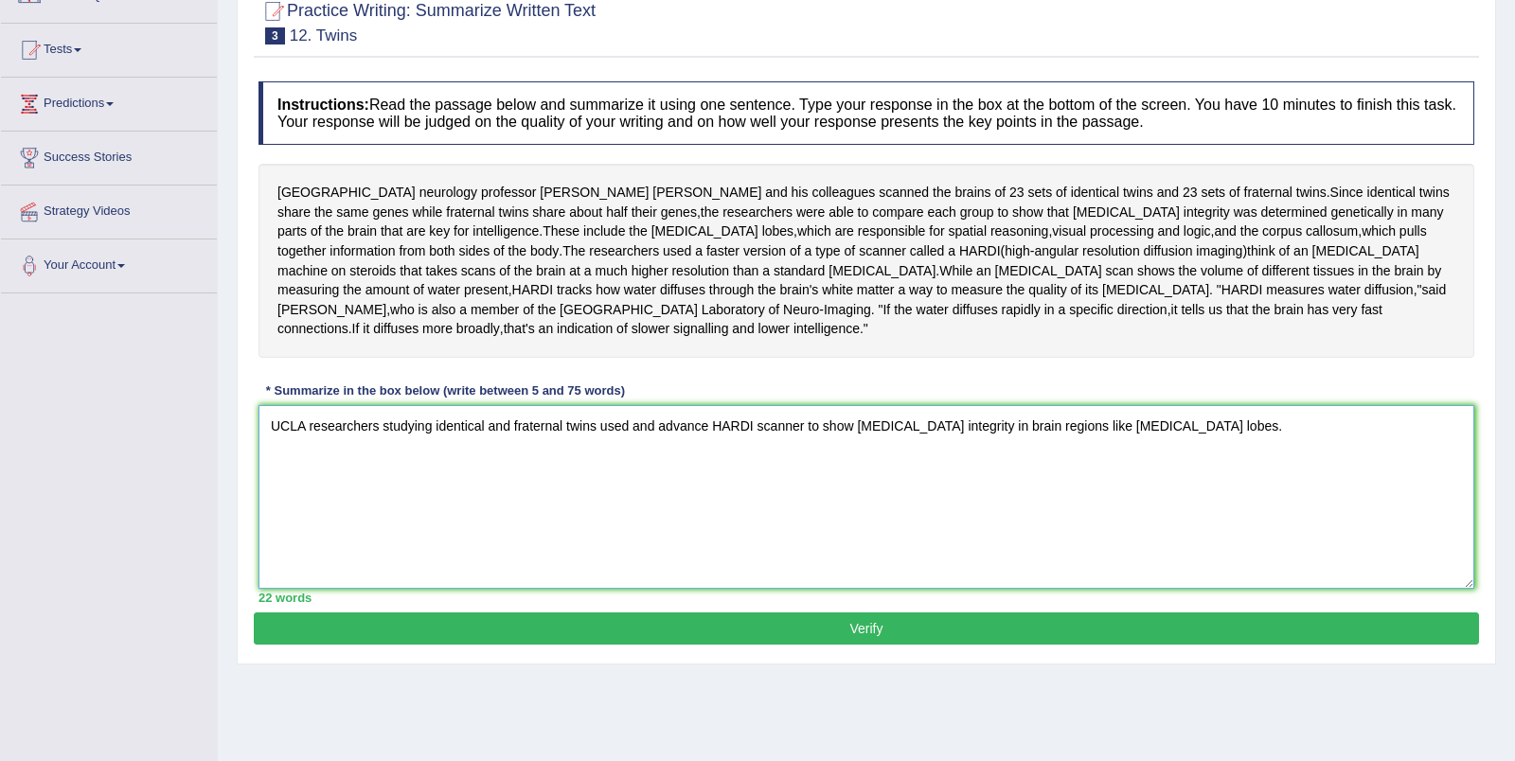
scroll to position [232, 0]
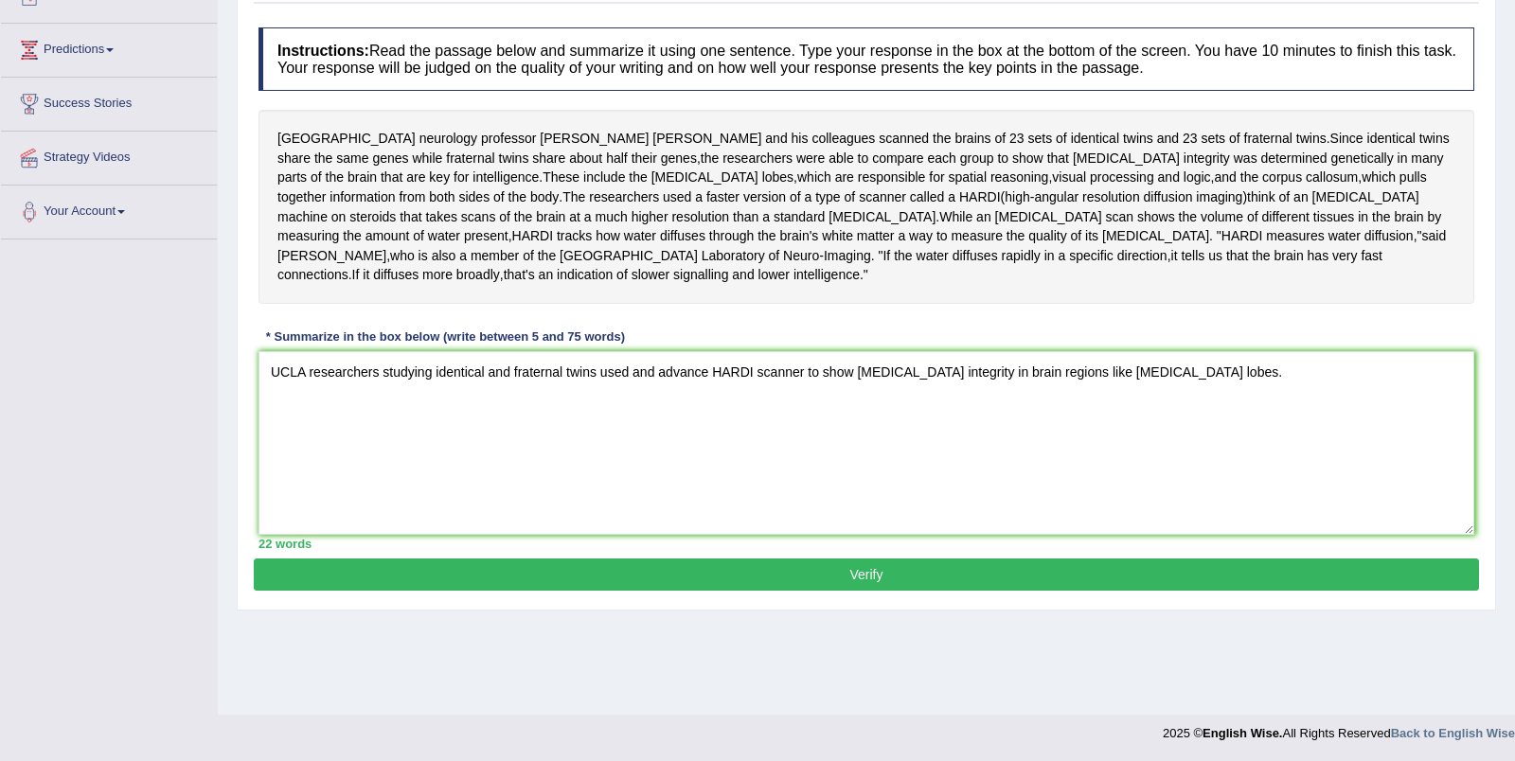
click at [816, 563] on button "Verify" at bounding box center [866, 575] width 1225 height 32
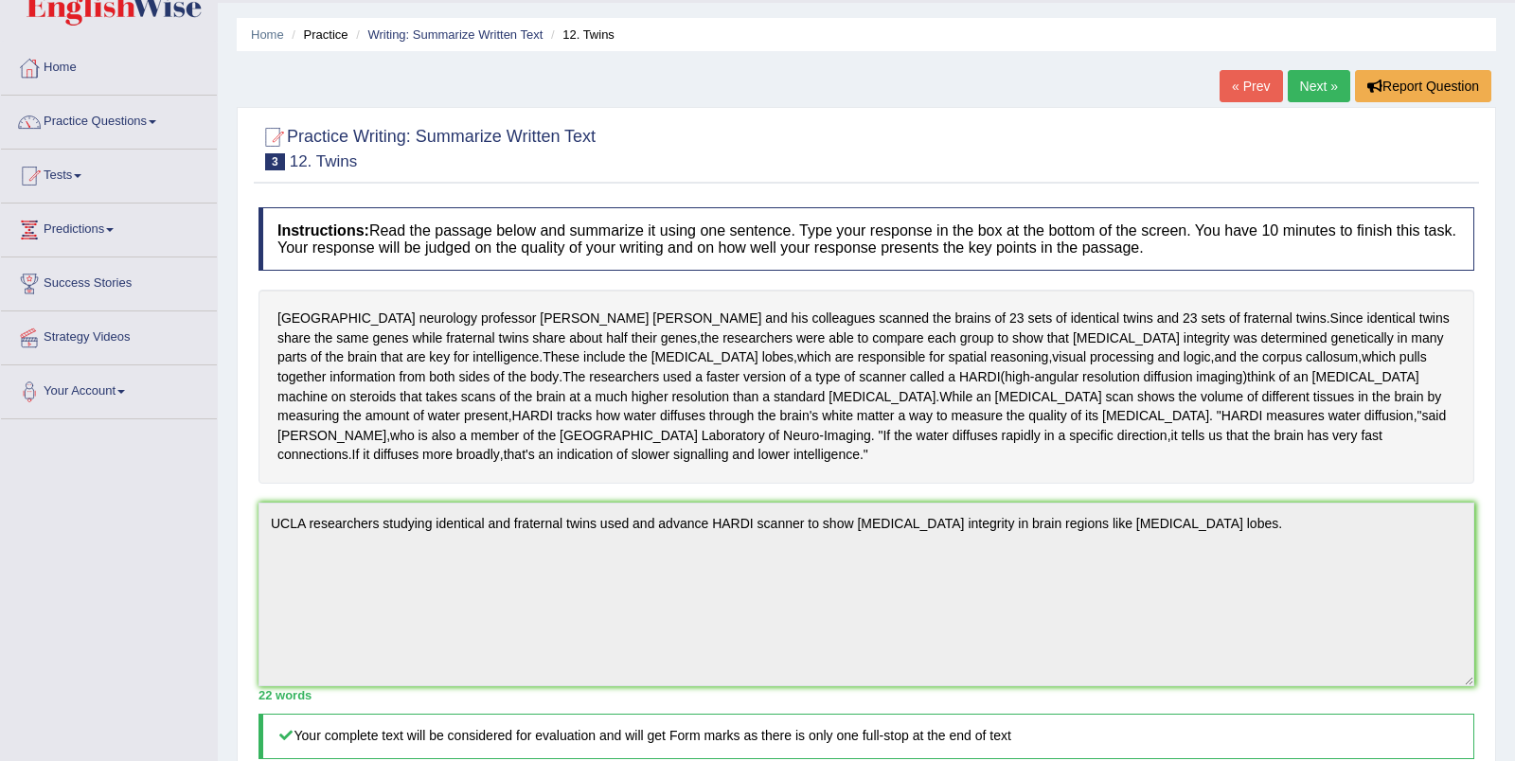
scroll to position [74, 0]
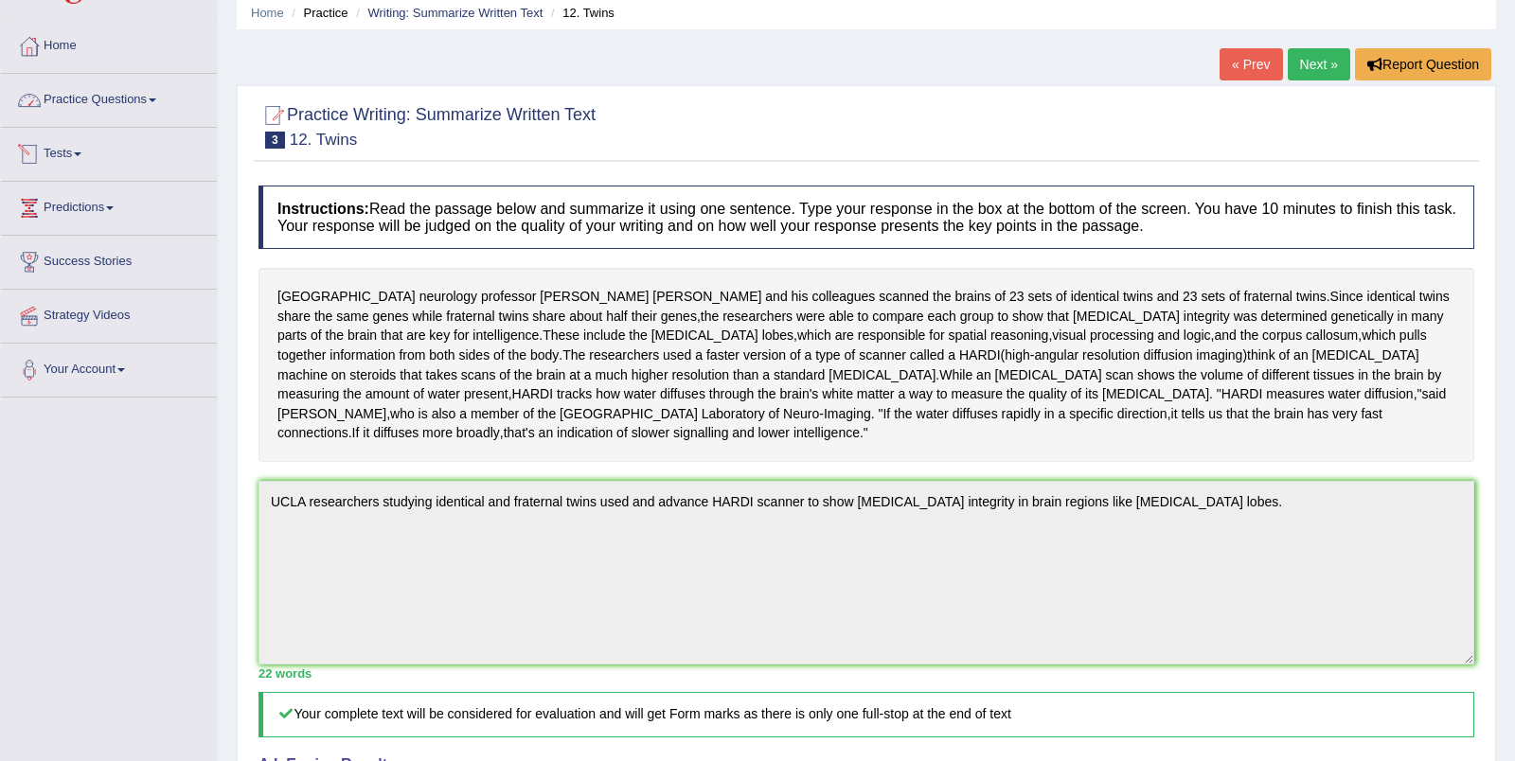
click at [153, 120] on li "Practice Questions Speaking Practice Read Aloud Repeat Sentence Describe Image …" at bounding box center [109, 101] width 216 height 54
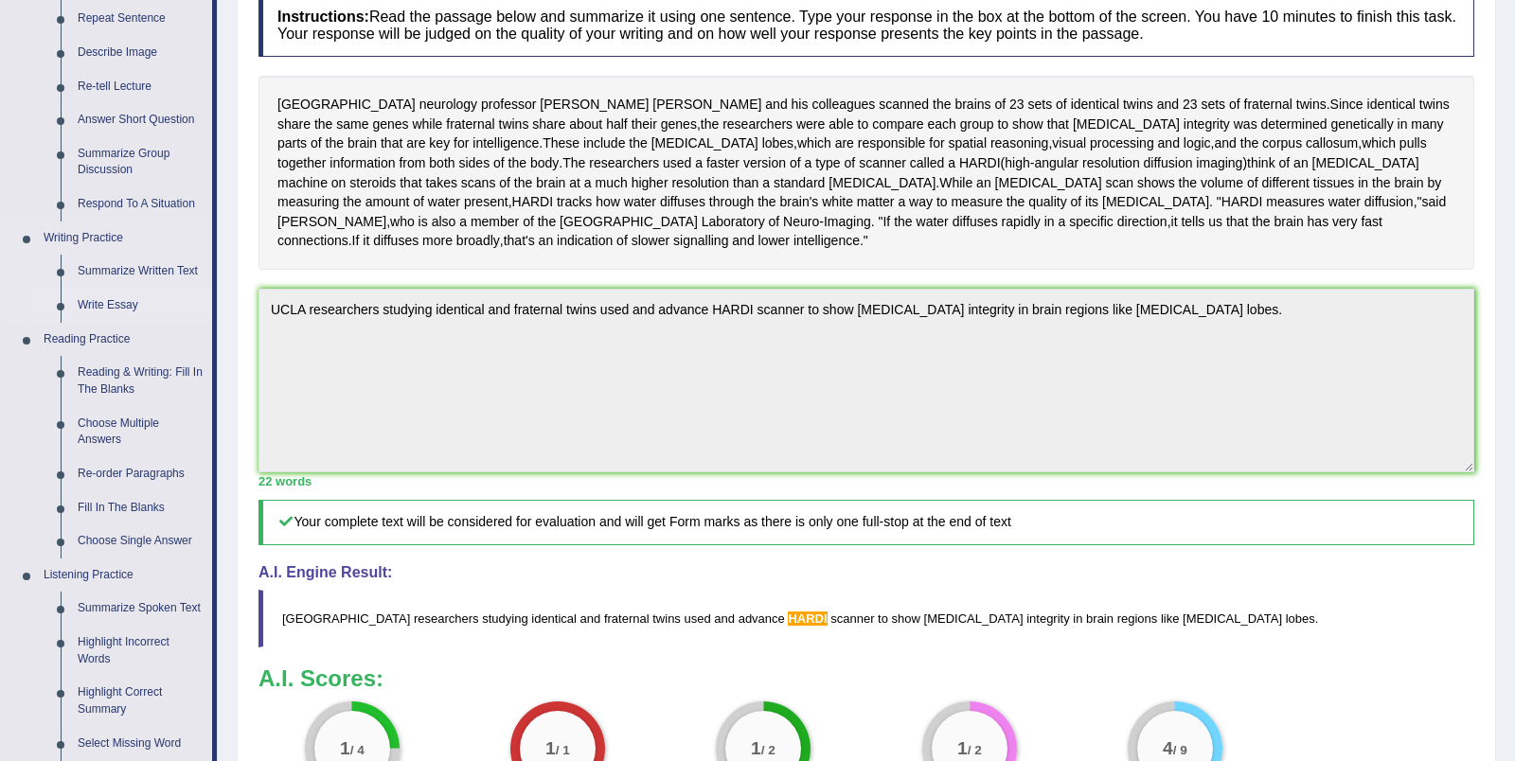
scroll to position [271, 0]
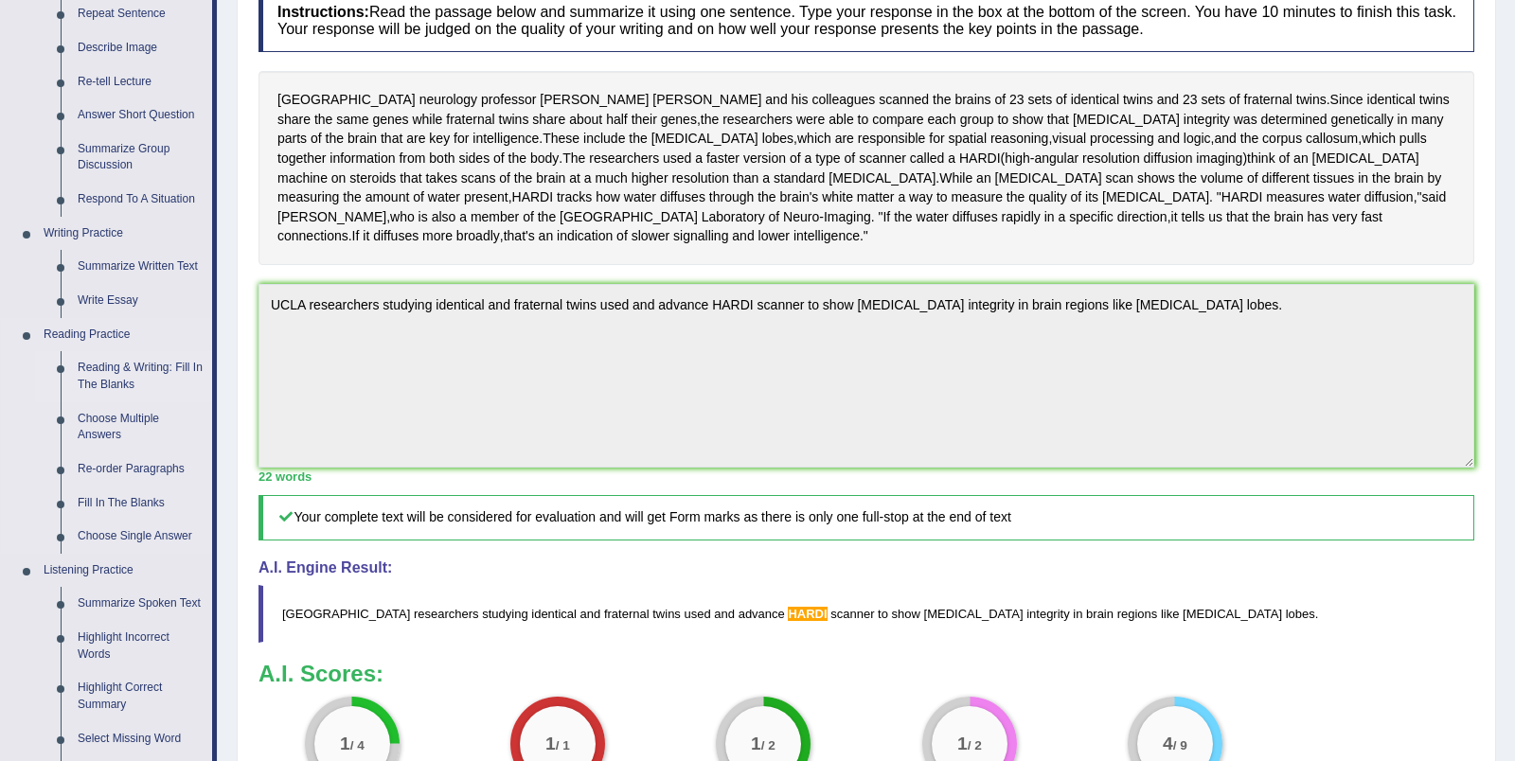
click at [116, 374] on link "Reading & Writing: Fill In The Blanks" at bounding box center [140, 376] width 143 height 50
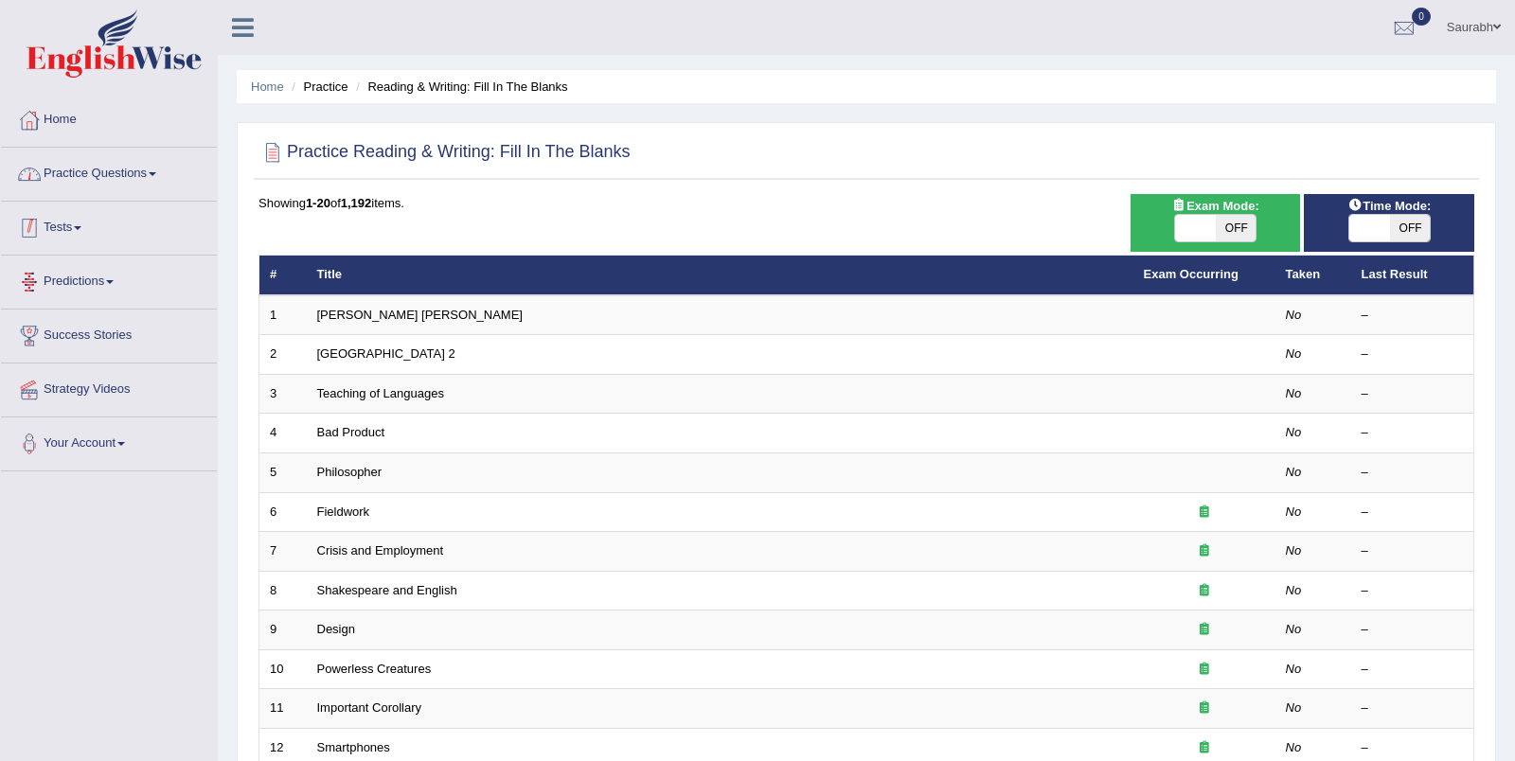
click at [112, 164] on link "Practice Questions" at bounding box center [109, 171] width 216 height 47
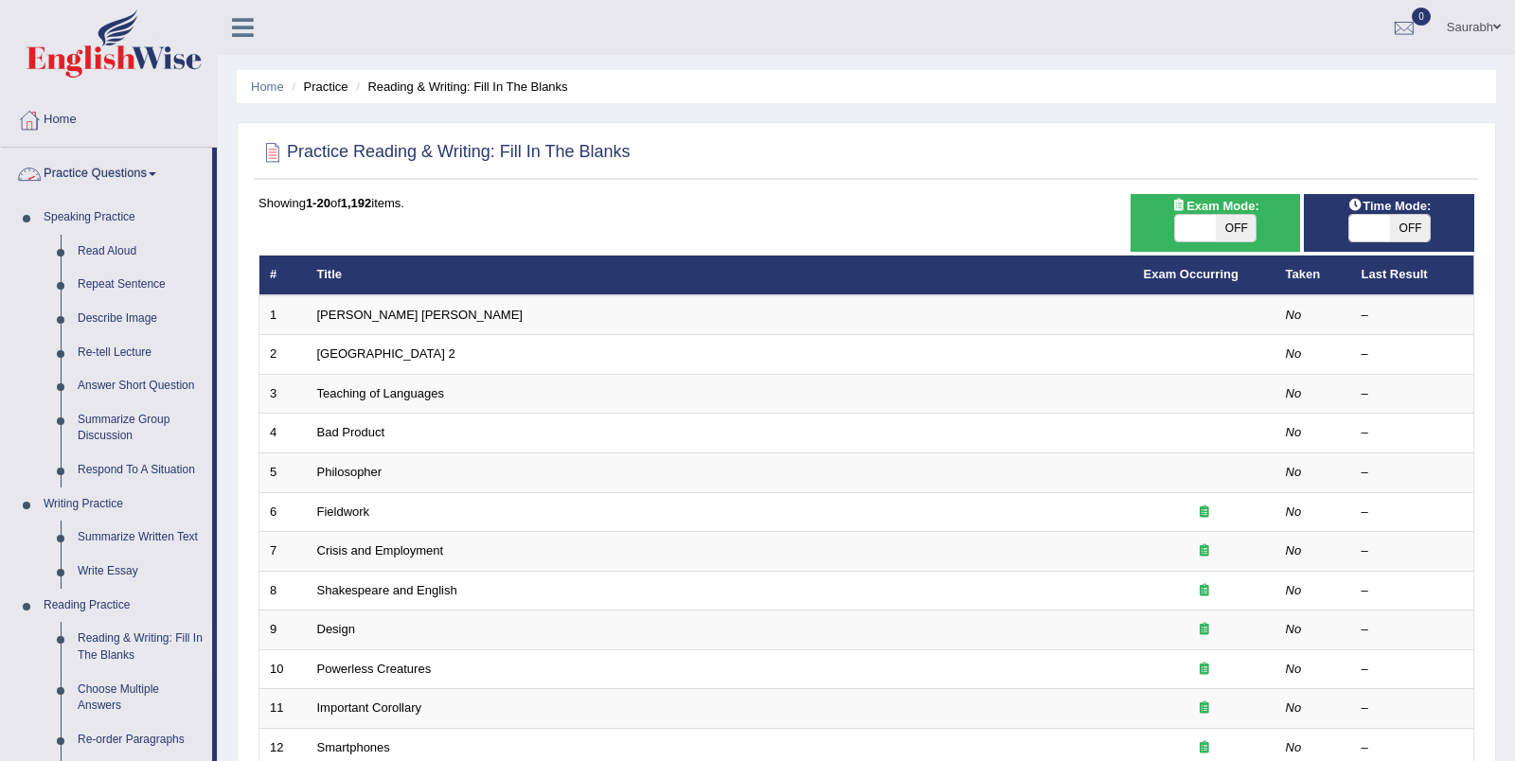
click at [138, 168] on link "Practice Questions" at bounding box center [106, 171] width 211 height 47
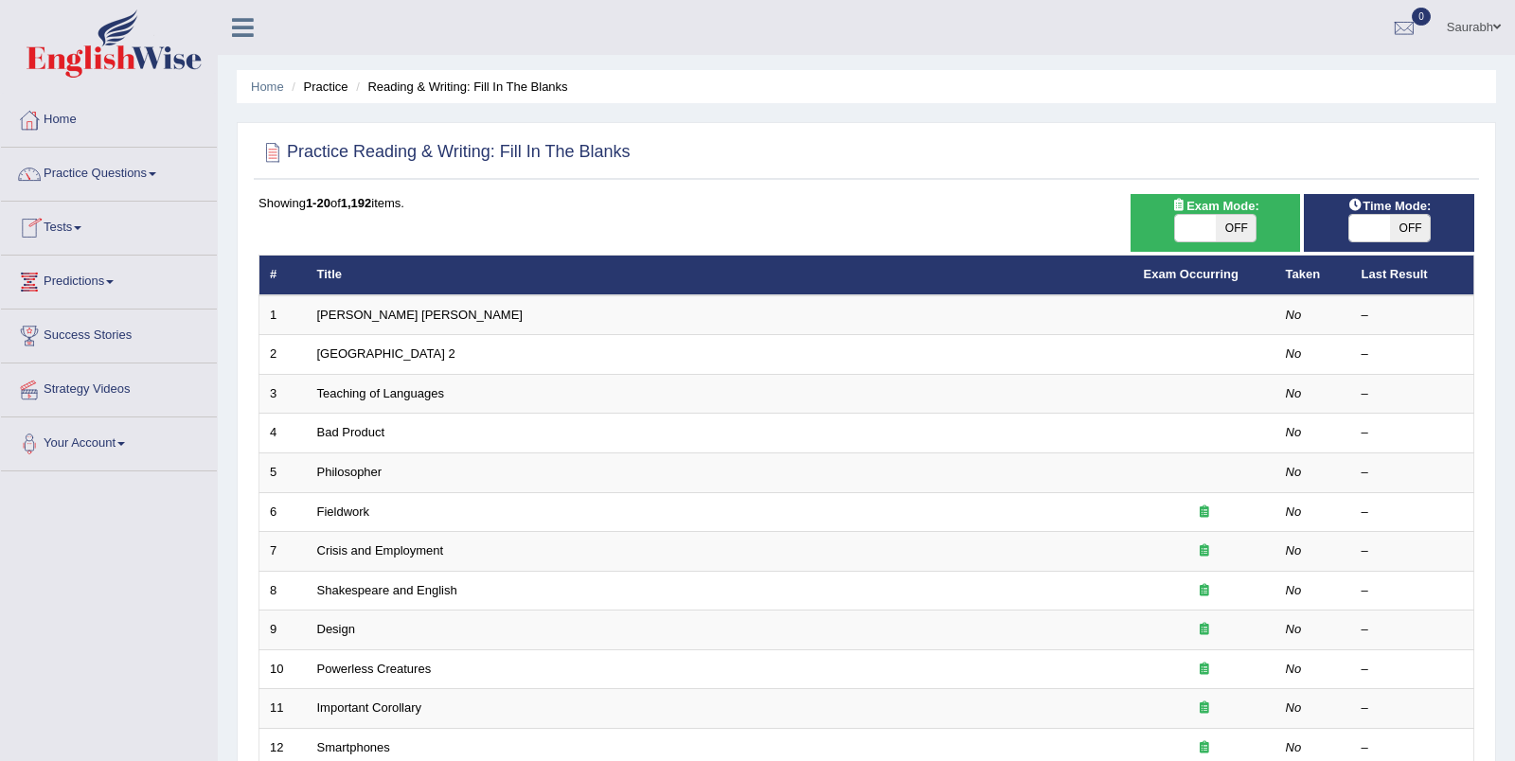
click at [96, 265] on link "Predictions" at bounding box center [109, 279] width 216 height 47
click at [80, 319] on link "Latest Predictions" at bounding box center [123, 326] width 177 height 34
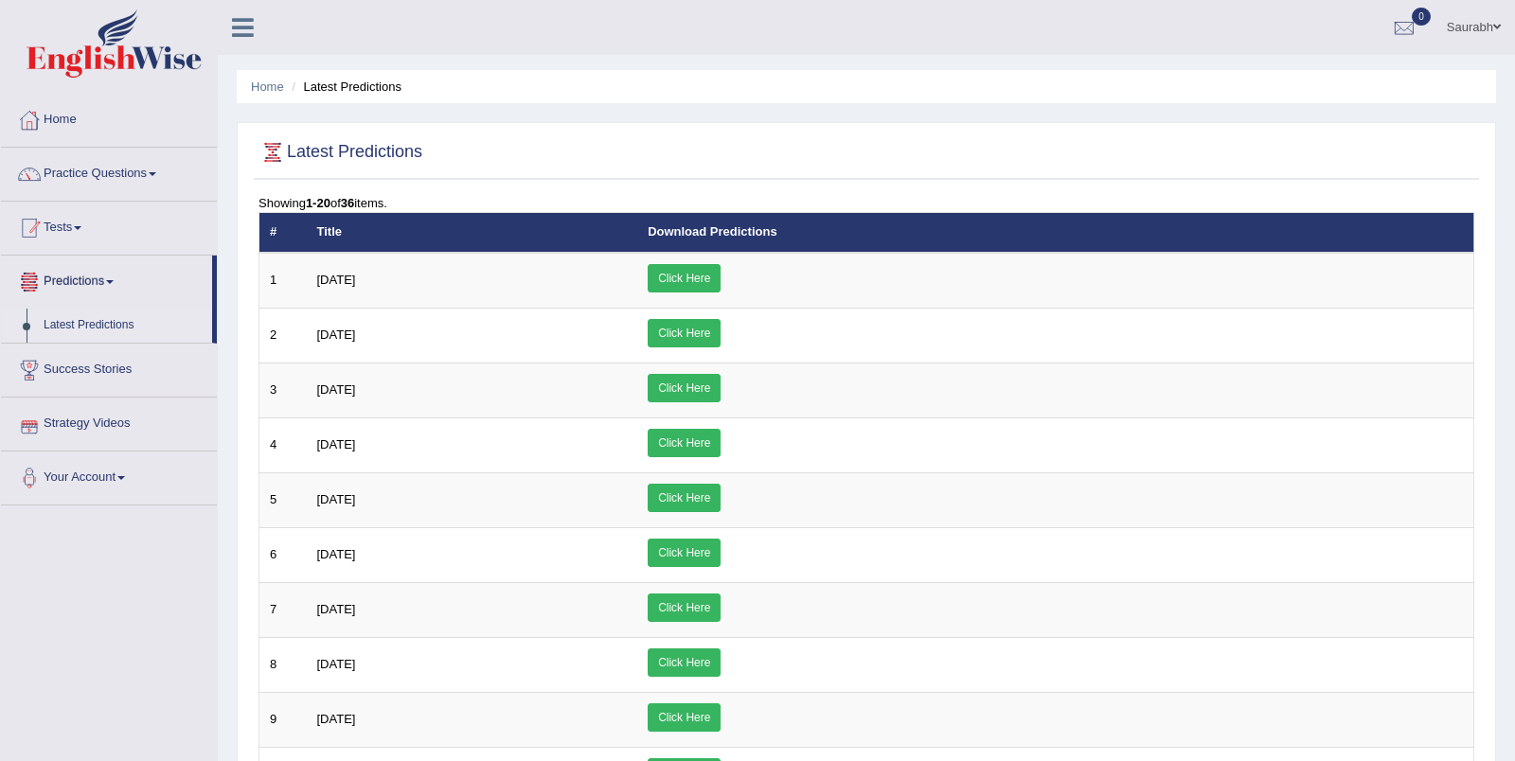
click at [76, 240] on link "Tests" at bounding box center [109, 225] width 216 height 47
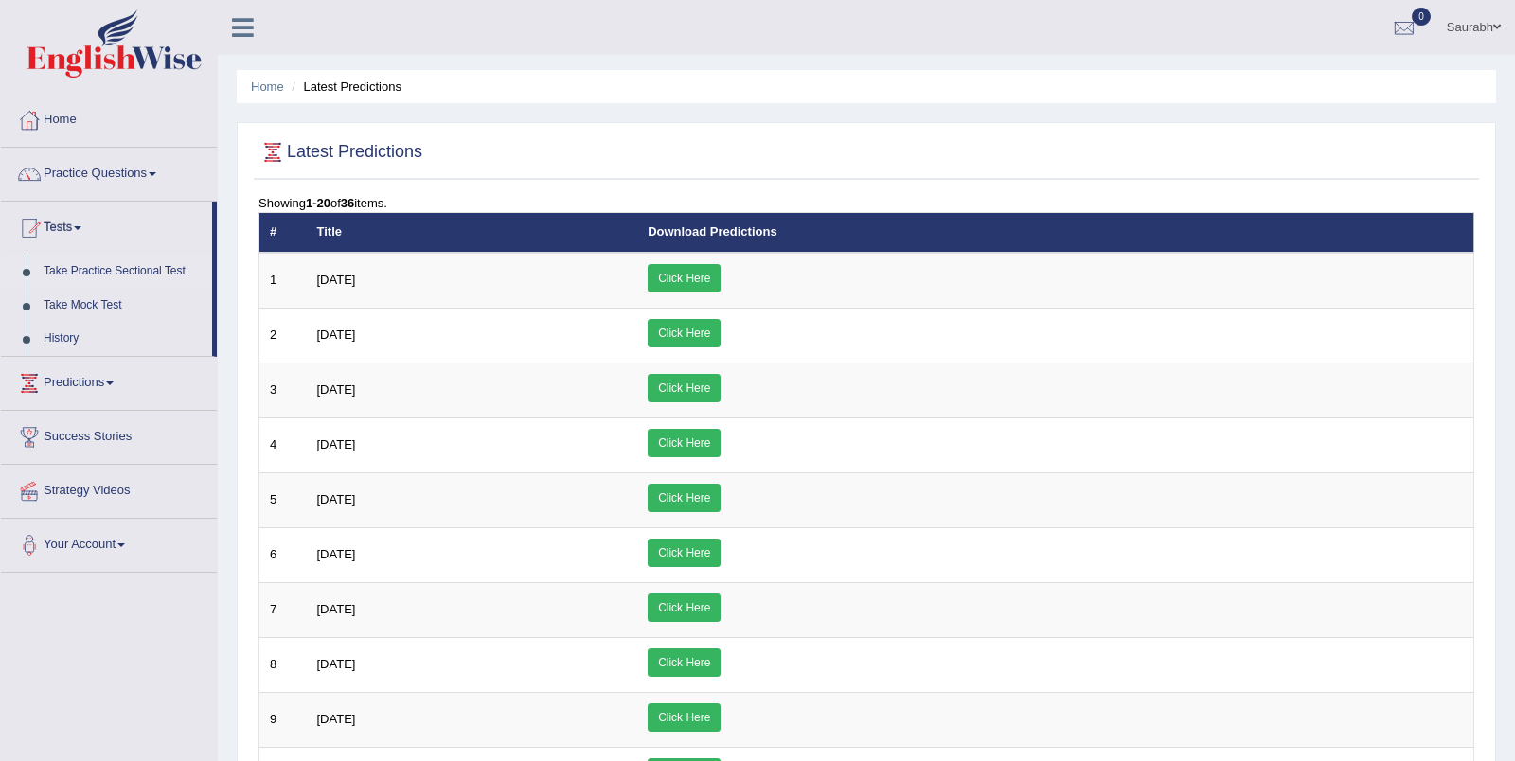
click at [111, 276] on link "Take Practice Sectional Test" at bounding box center [123, 272] width 177 height 34
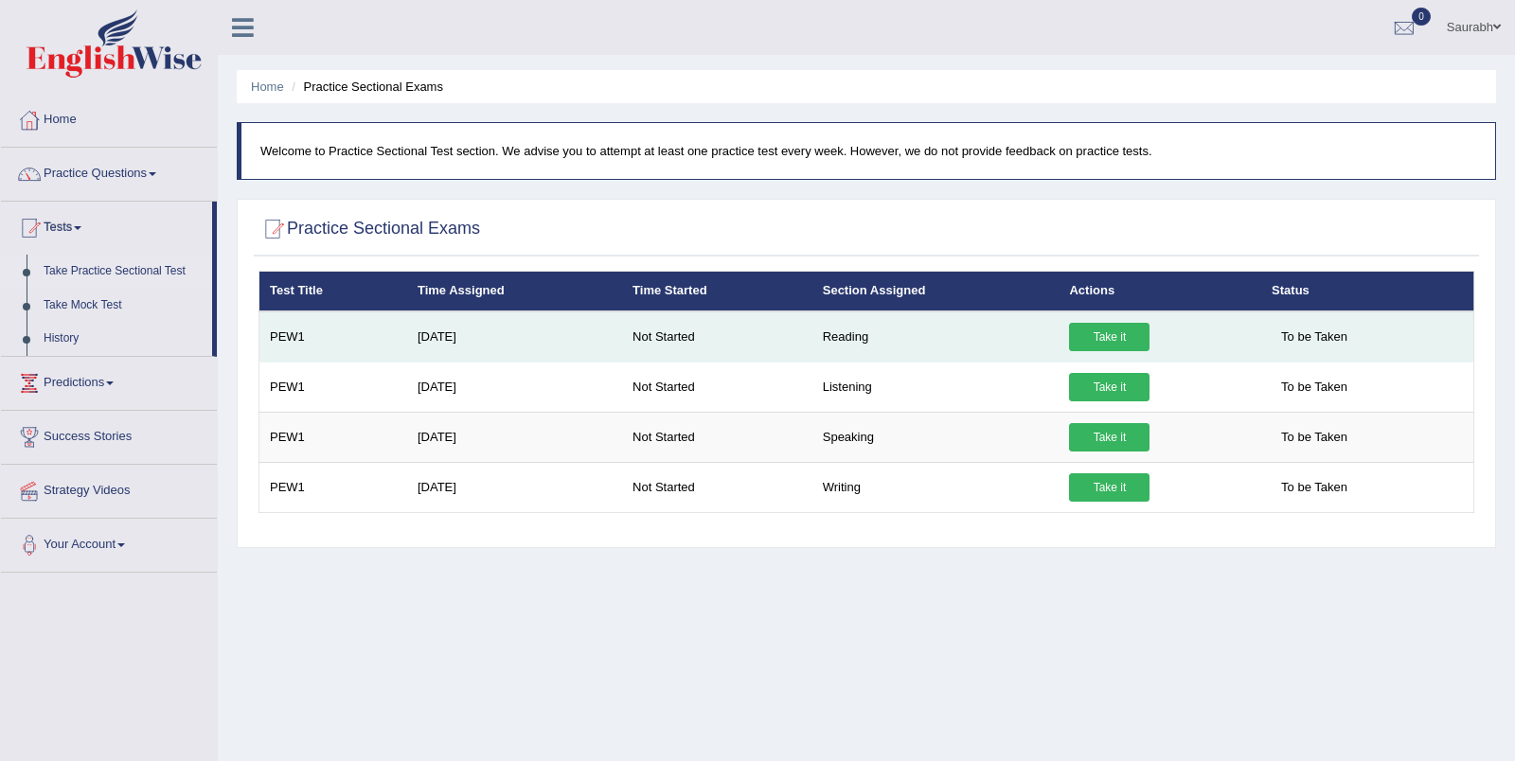
click at [1114, 335] on link "Take it" at bounding box center [1109, 337] width 80 height 28
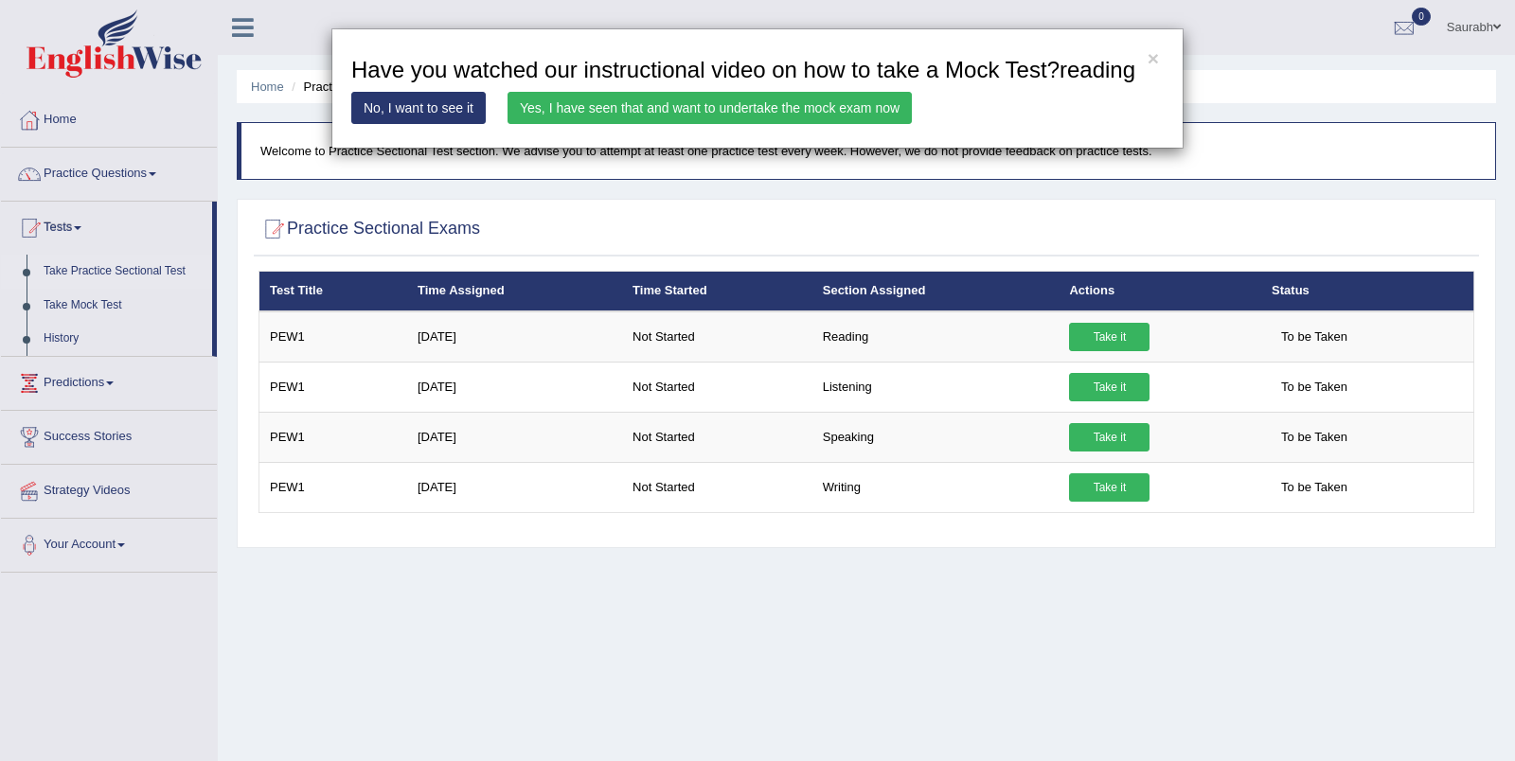
click at [555, 204] on div "× Have you watched our instructional video on how to take a Mock Test?reading N…" at bounding box center [757, 380] width 1515 height 761
